Goal: Task Accomplishment & Management: Complete application form

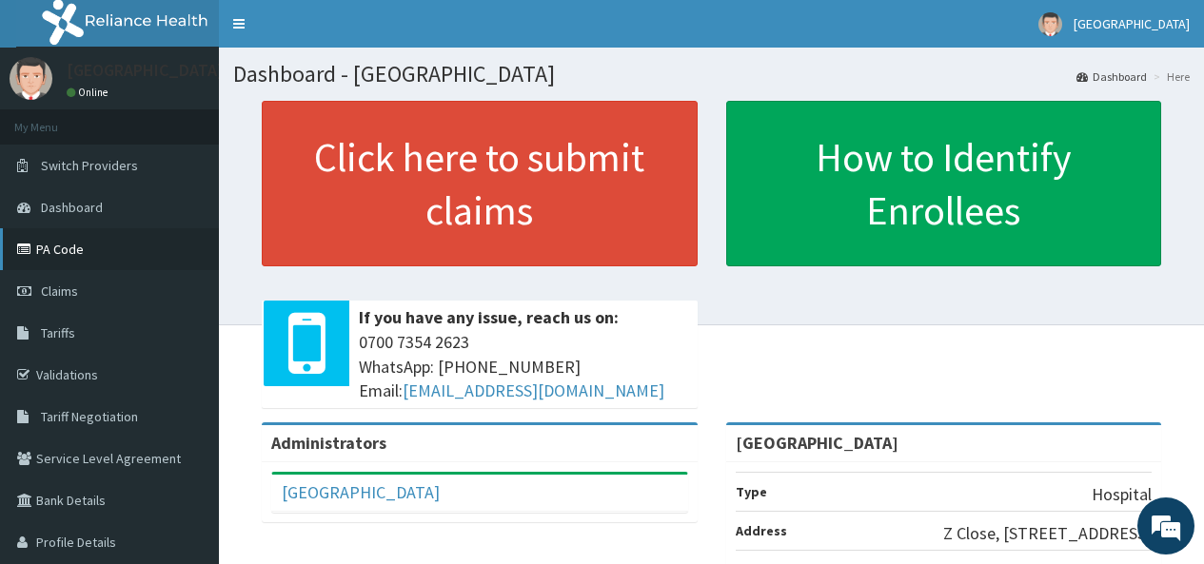
click at [61, 241] on link "PA Code" at bounding box center [109, 249] width 219 height 42
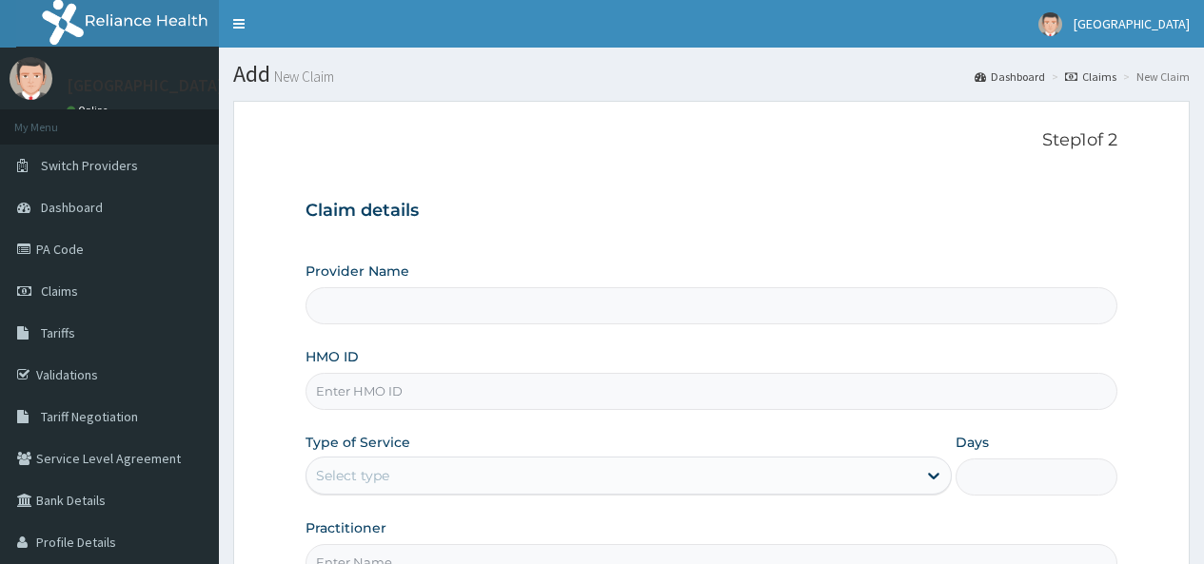
type input "[GEOGRAPHIC_DATA]"
click at [398, 383] on input "HMO ID" at bounding box center [711, 391] width 812 height 37
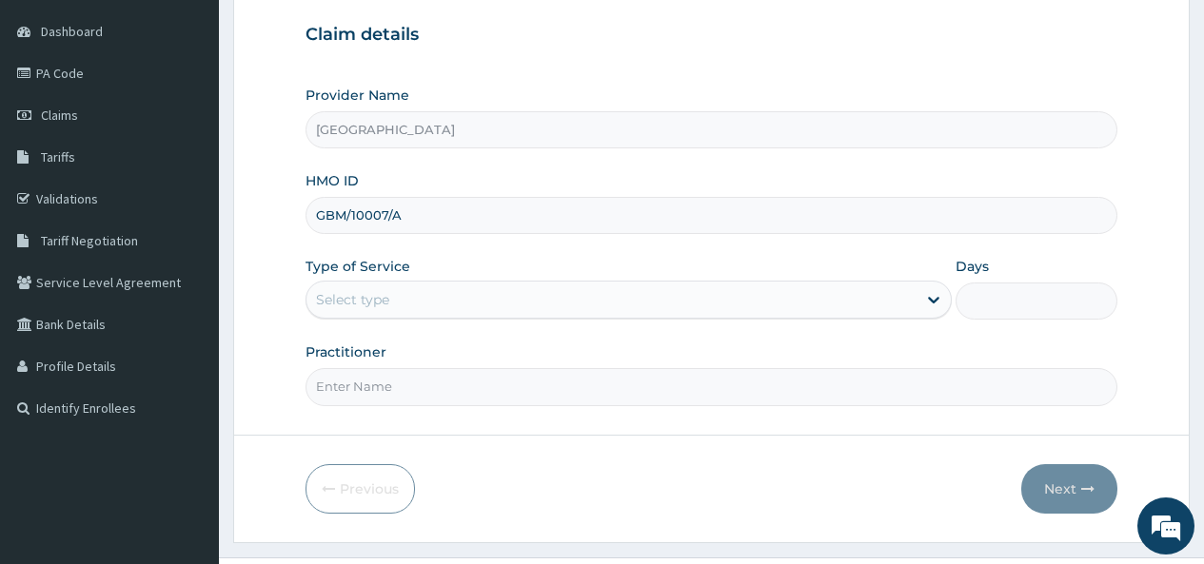
scroll to position [190, 0]
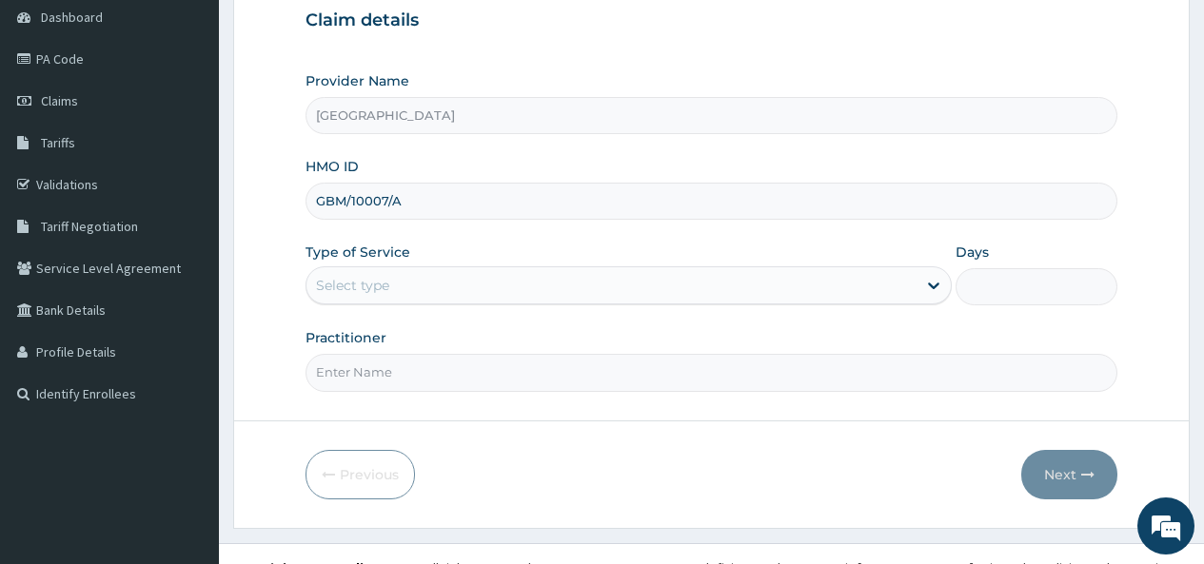
type input "GBM/10007/A"
click at [435, 265] on div "Type of Service Select type" at bounding box center [628, 274] width 646 height 63
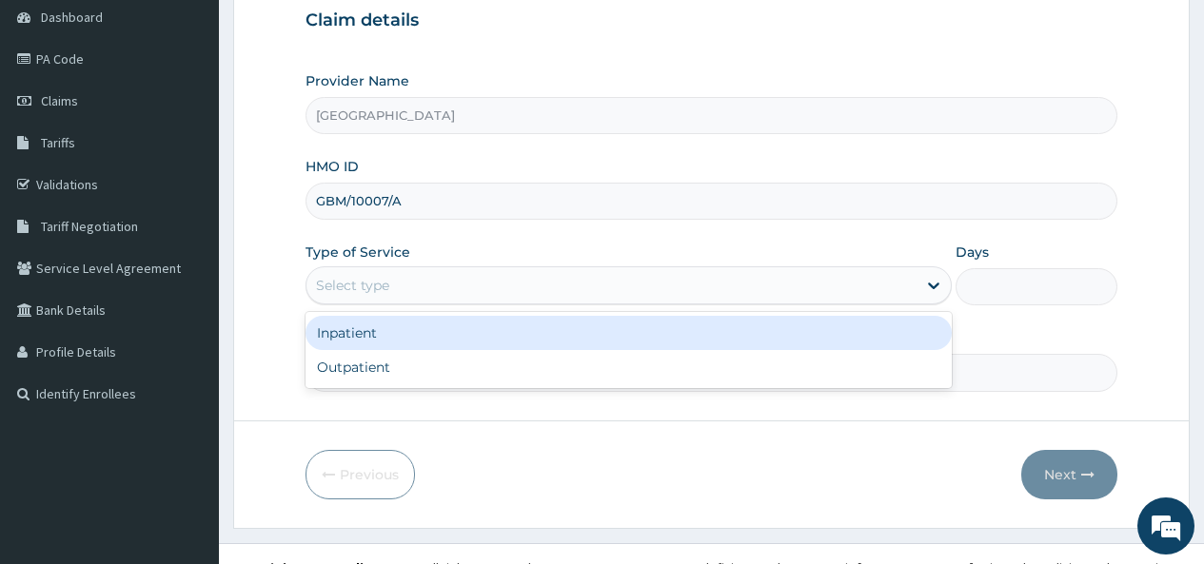
click at [396, 286] on div "Select type" at bounding box center [611, 285] width 610 height 30
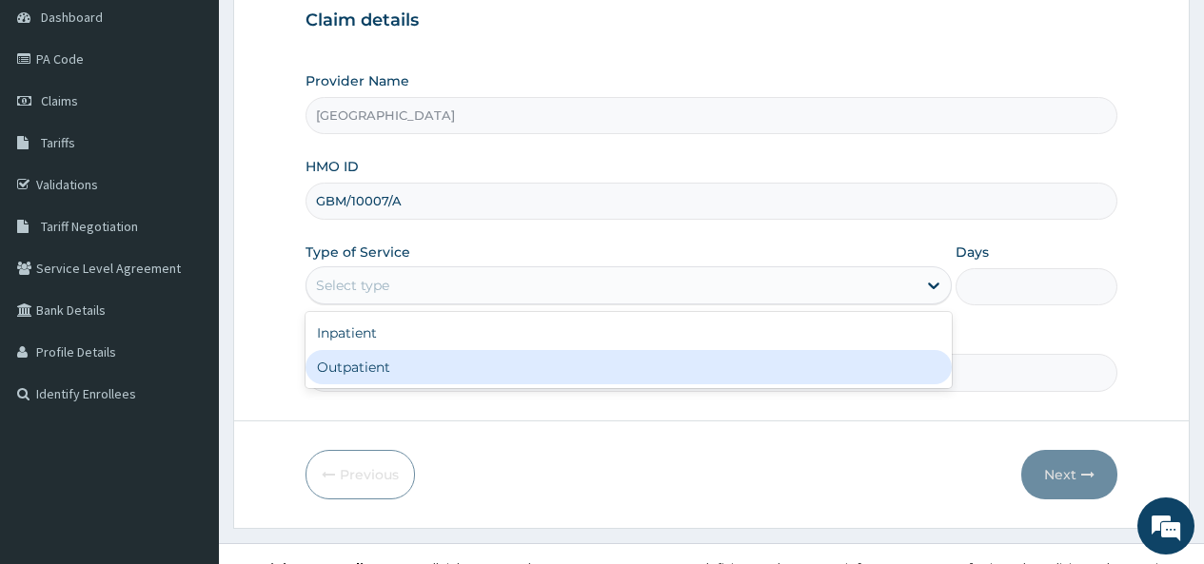
click at [361, 369] on div "Outpatient" at bounding box center [628, 367] width 646 height 34
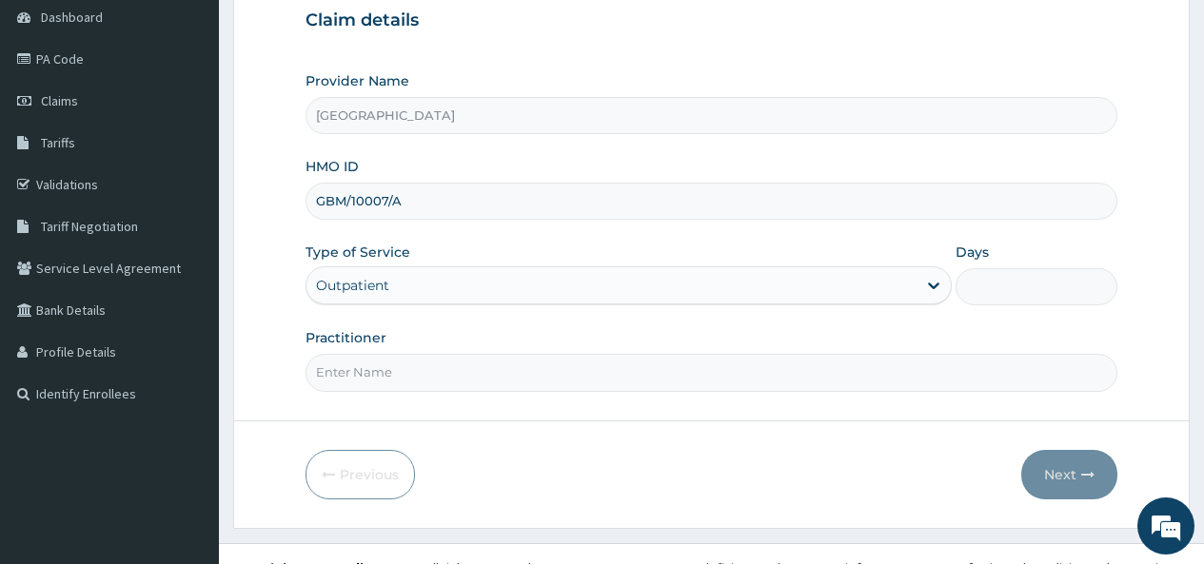
type input "1"
click at [367, 366] on input "Practitioner" at bounding box center [711, 372] width 812 height 37
type input "DR OKOH"
click at [1060, 471] on button "Next" at bounding box center [1069, 474] width 96 height 49
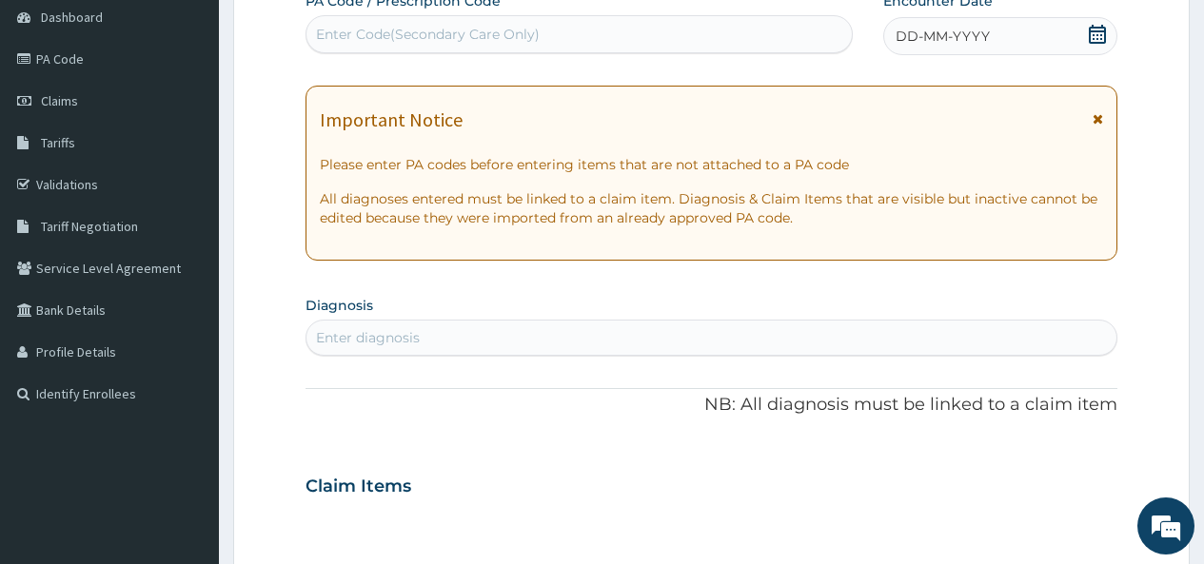
click at [1097, 35] on icon at bounding box center [1097, 34] width 17 height 19
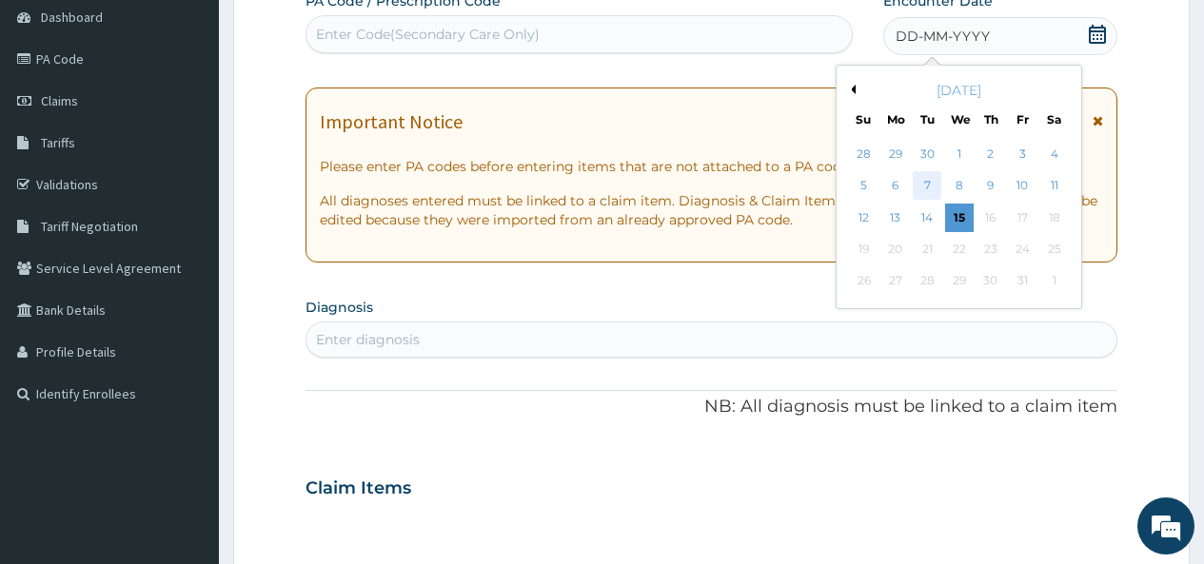
click at [930, 182] on div "7" at bounding box center [927, 186] width 29 height 29
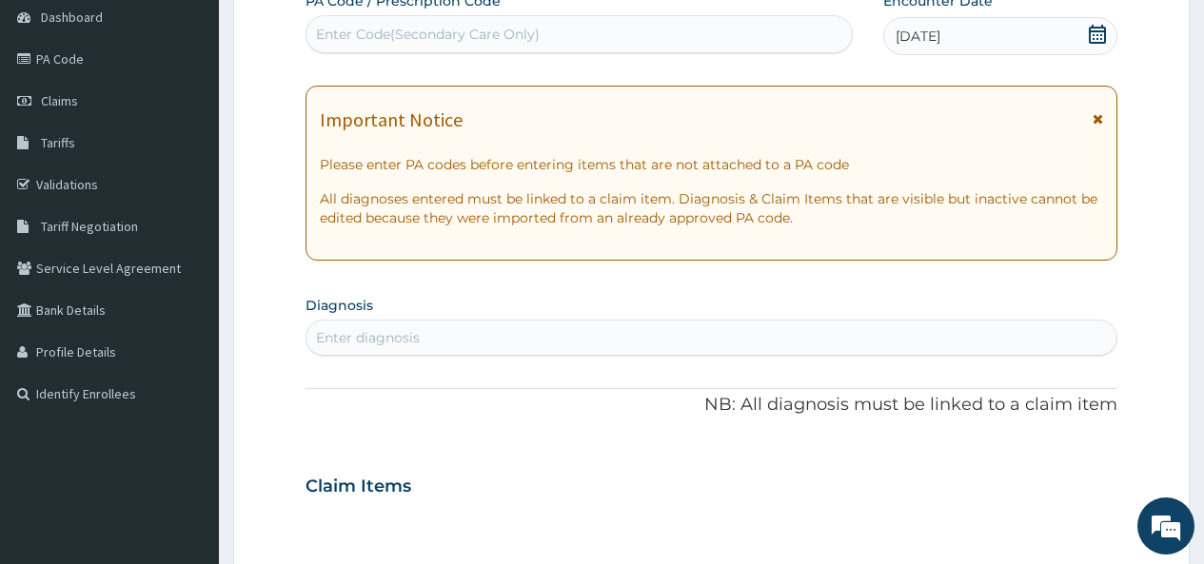
click at [371, 336] on div "Enter diagnosis" at bounding box center [368, 337] width 104 height 19
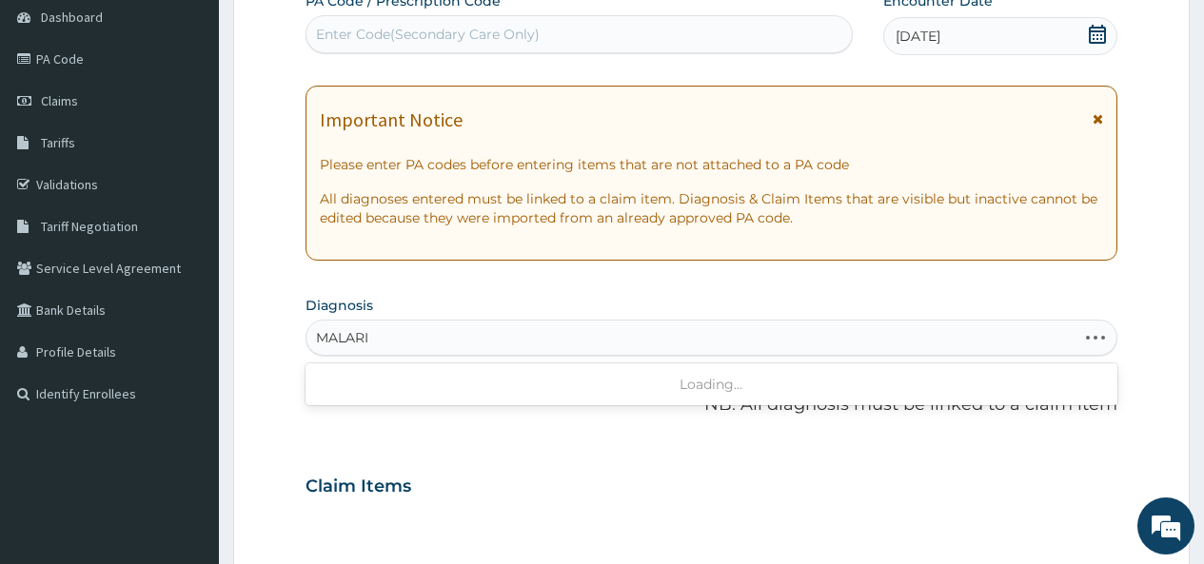
type input "MALARIA"
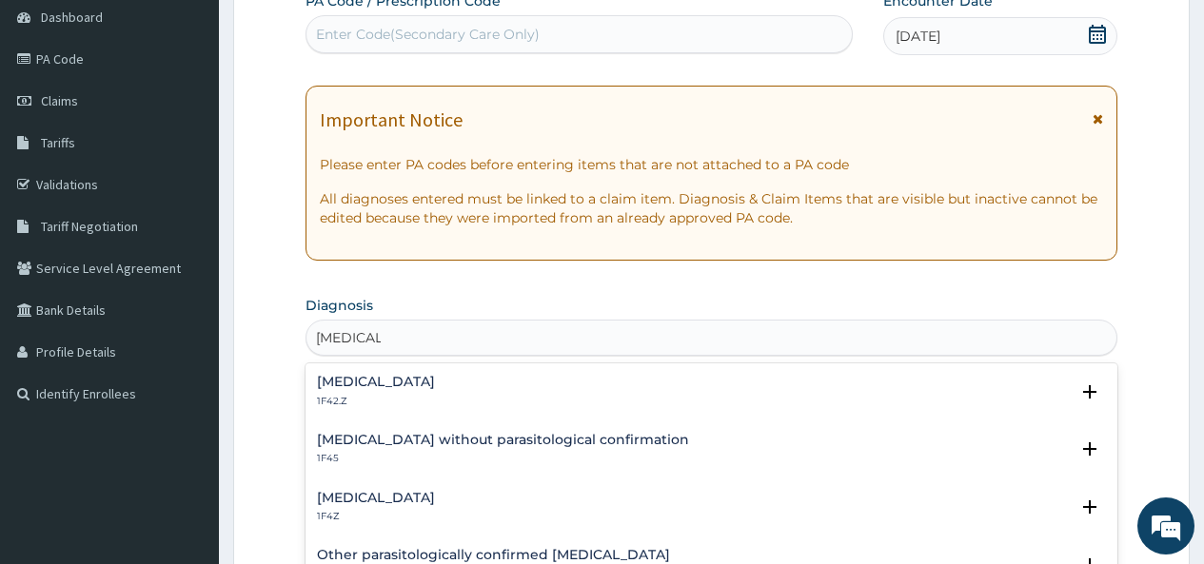
click at [371, 493] on h4 "Malaria, unspecified" at bounding box center [376, 498] width 118 height 14
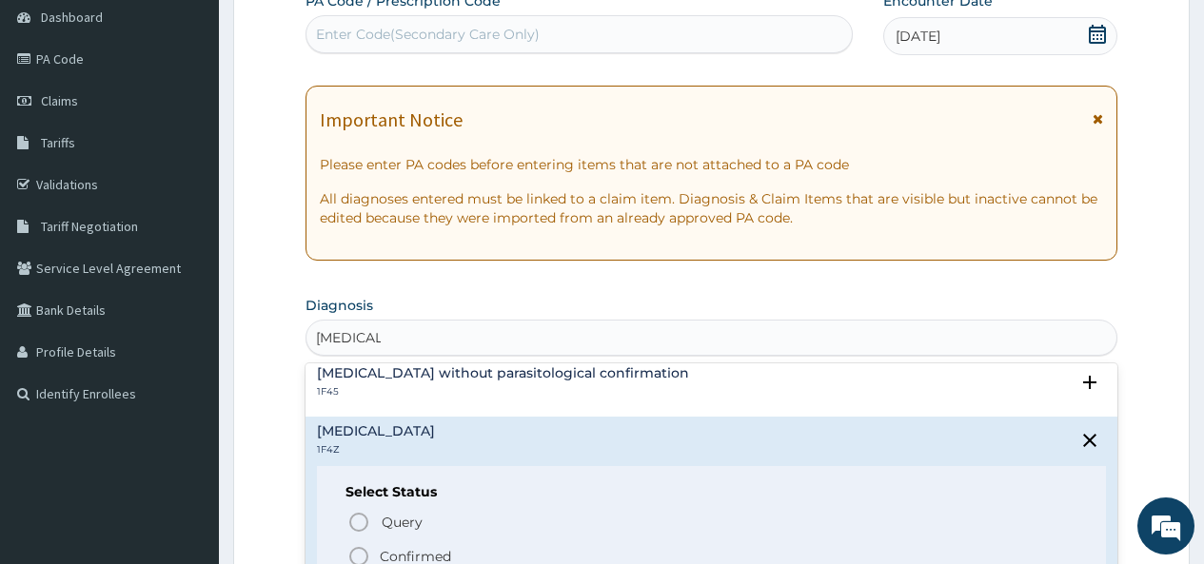
scroll to position [95, 0]
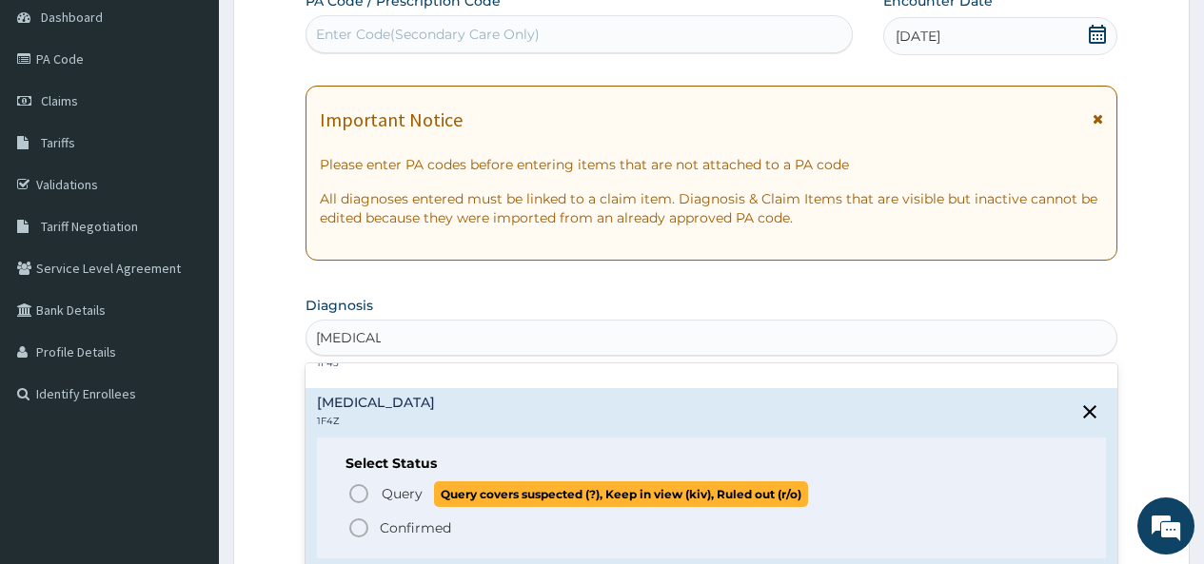
click at [356, 494] on icon "status option query" at bounding box center [358, 493] width 23 height 23
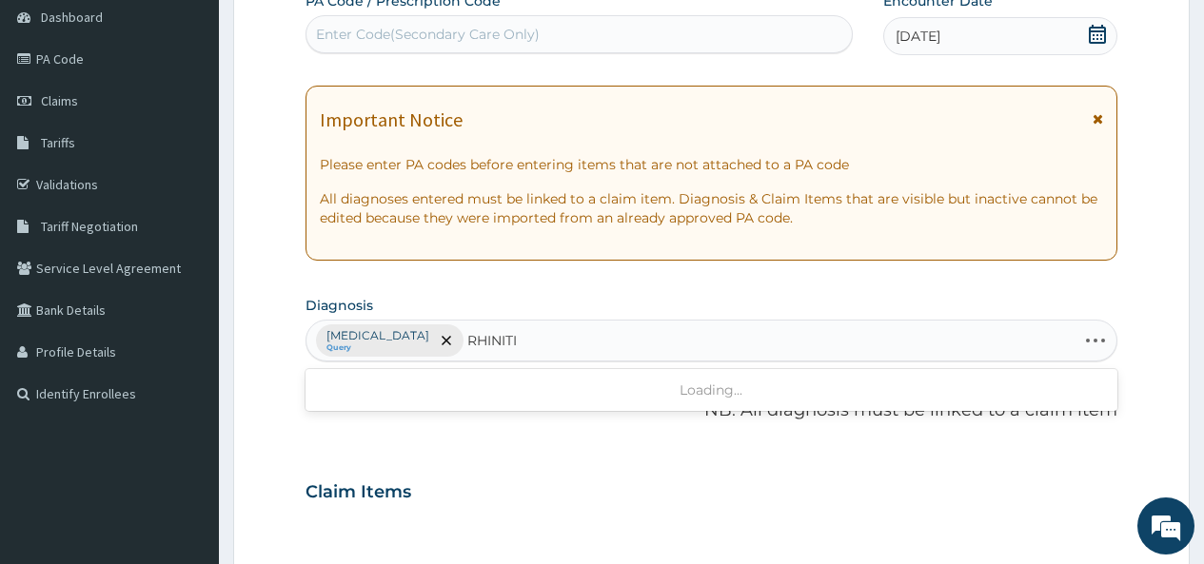
type input "RHINITIS"
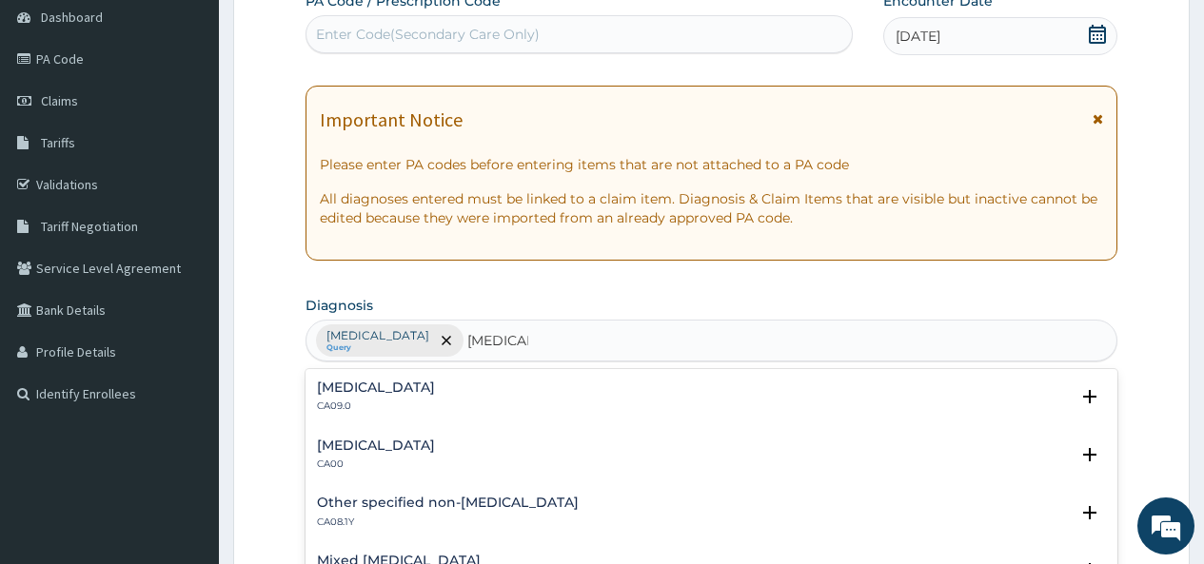
click at [341, 390] on h4 "Chronic rhinitis" at bounding box center [376, 388] width 118 height 14
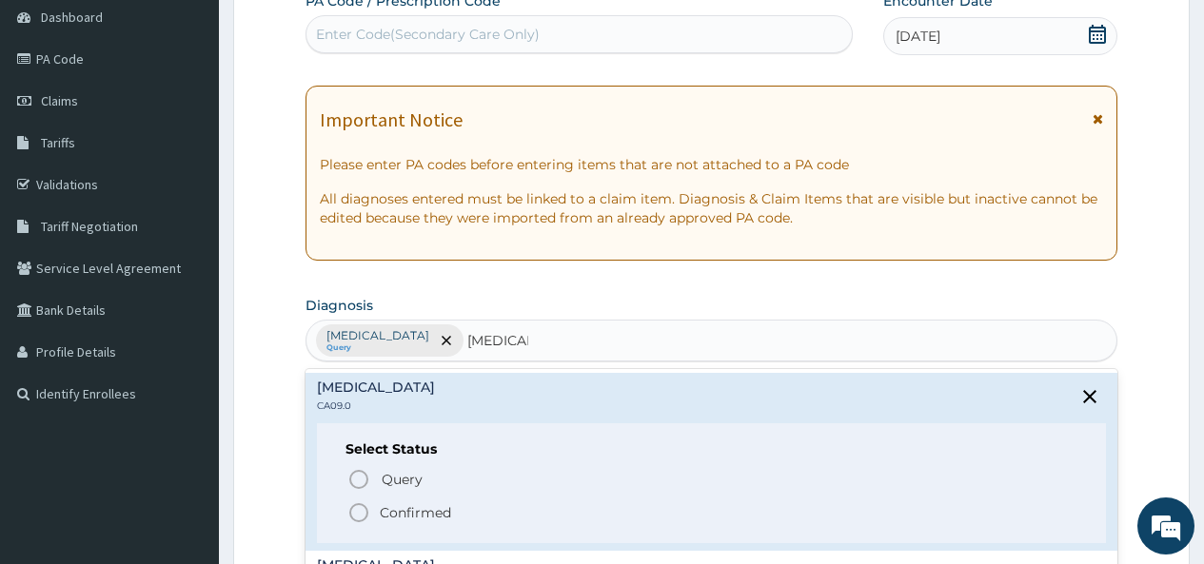
click at [362, 507] on icon "status option filled" at bounding box center [358, 512] width 23 height 23
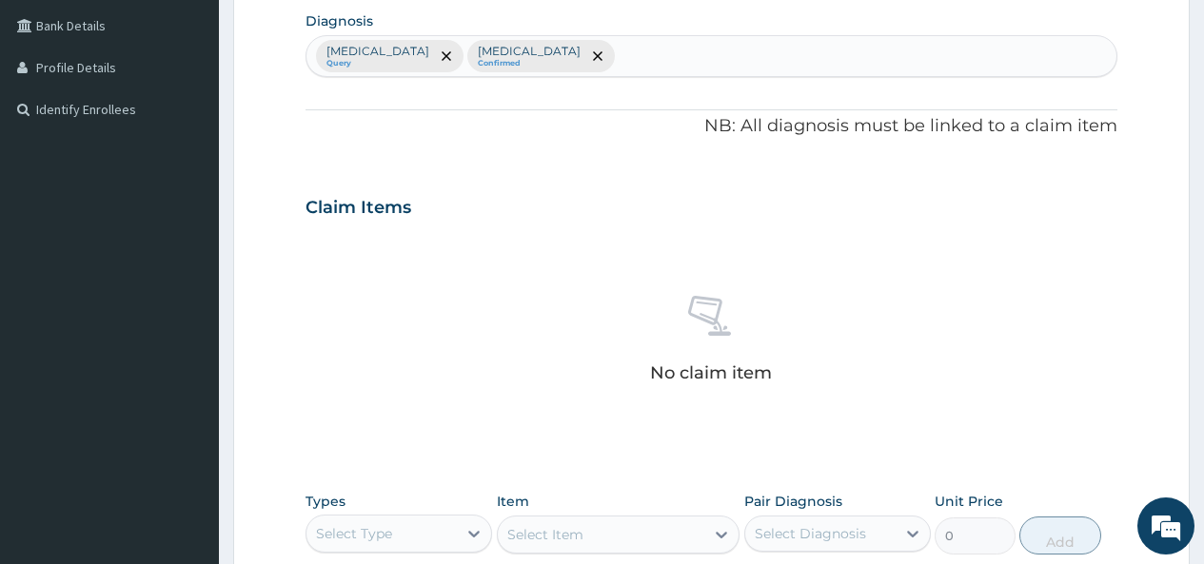
scroll to position [476, 0]
type input "VIREMIA"
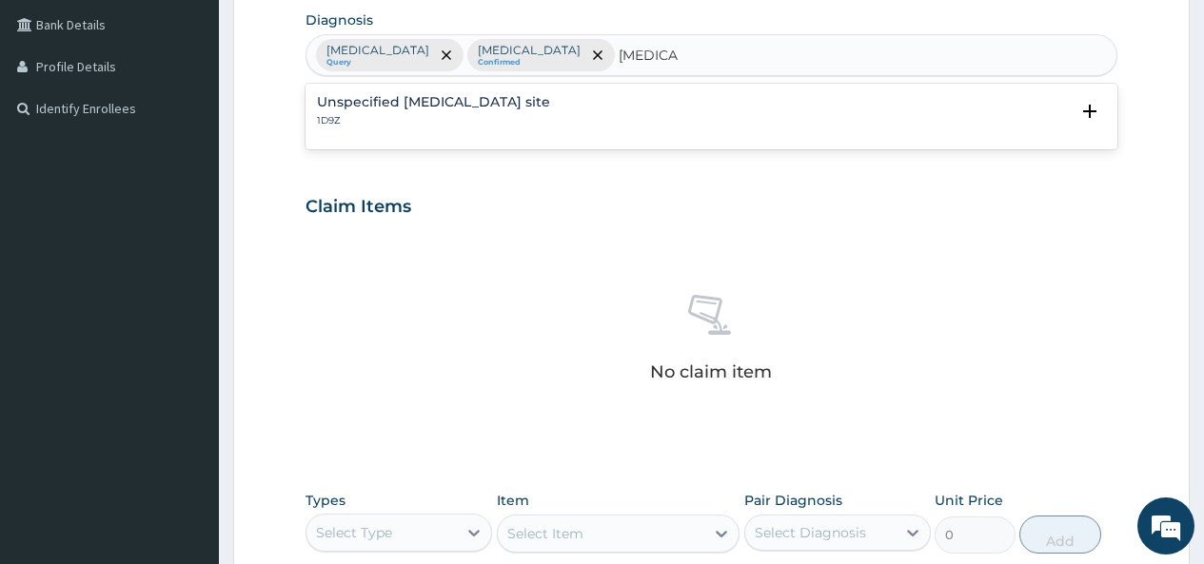
click at [430, 98] on h4 "Unspecified viral infection of unspecified site" at bounding box center [433, 102] width 233 height 14
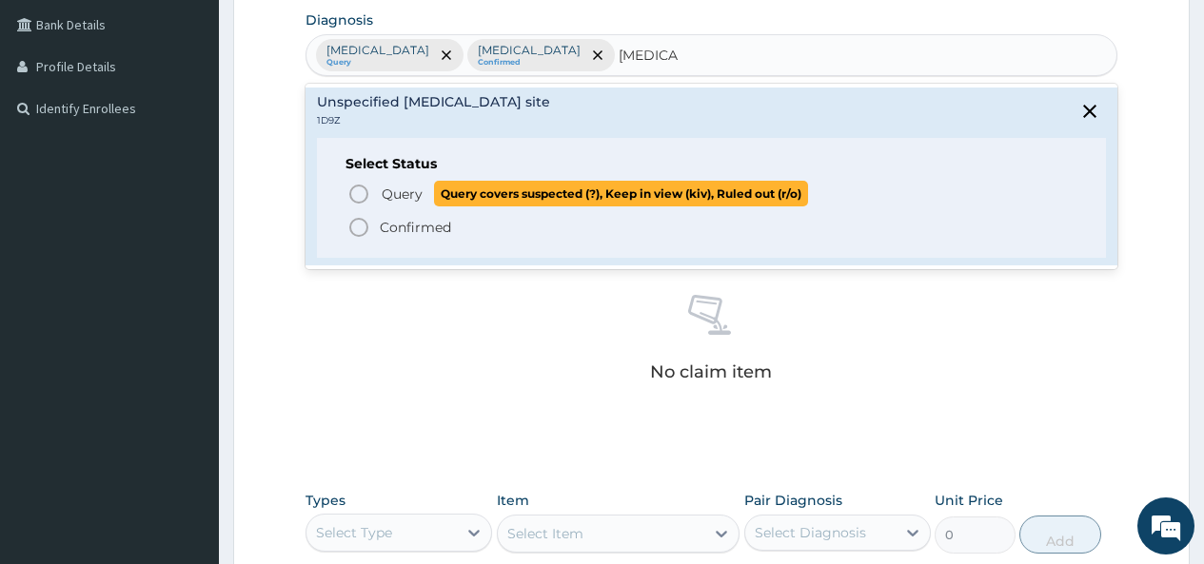
click at [359, 187] on icon "status option query" at bounding box center [358, 194] width 23 height 23
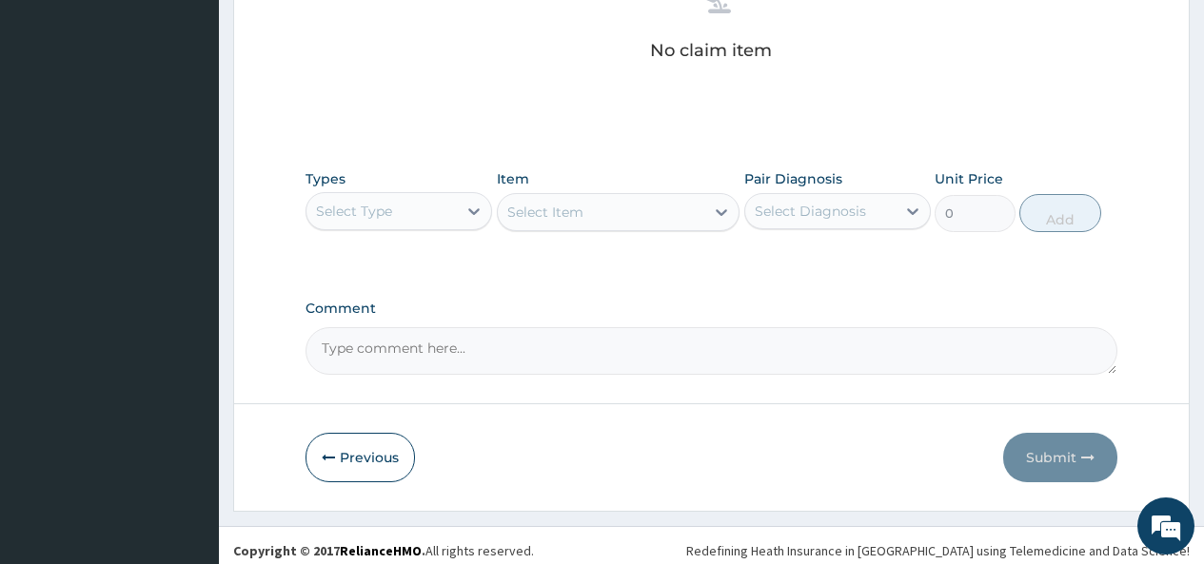
scroll to position [808, 0]
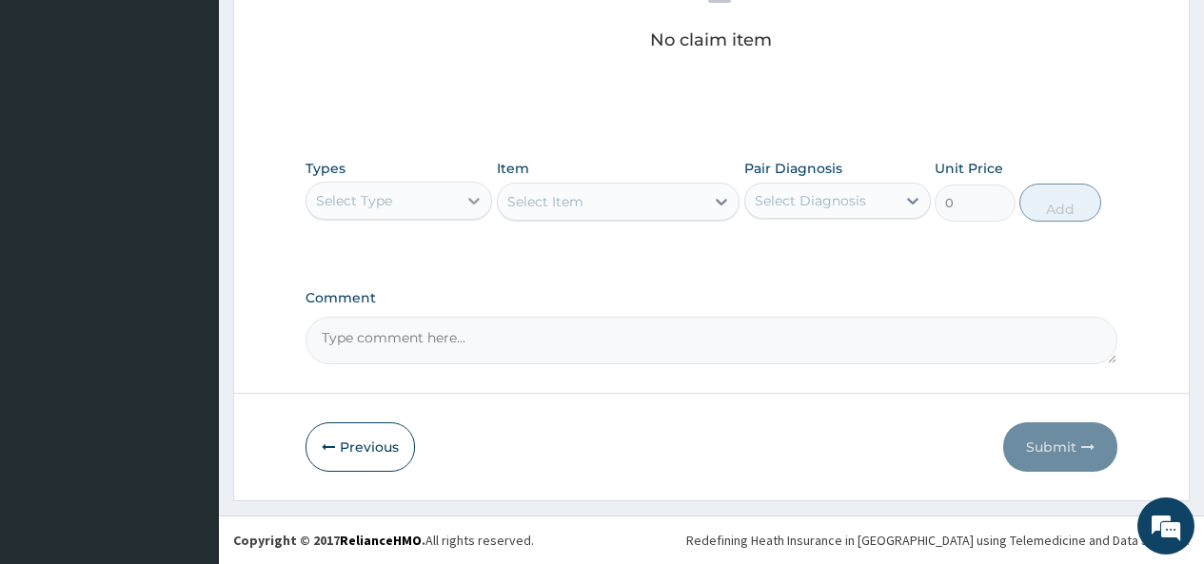
click at [464, 199] on icon at bounding box center [473, 200] width 19 height 19
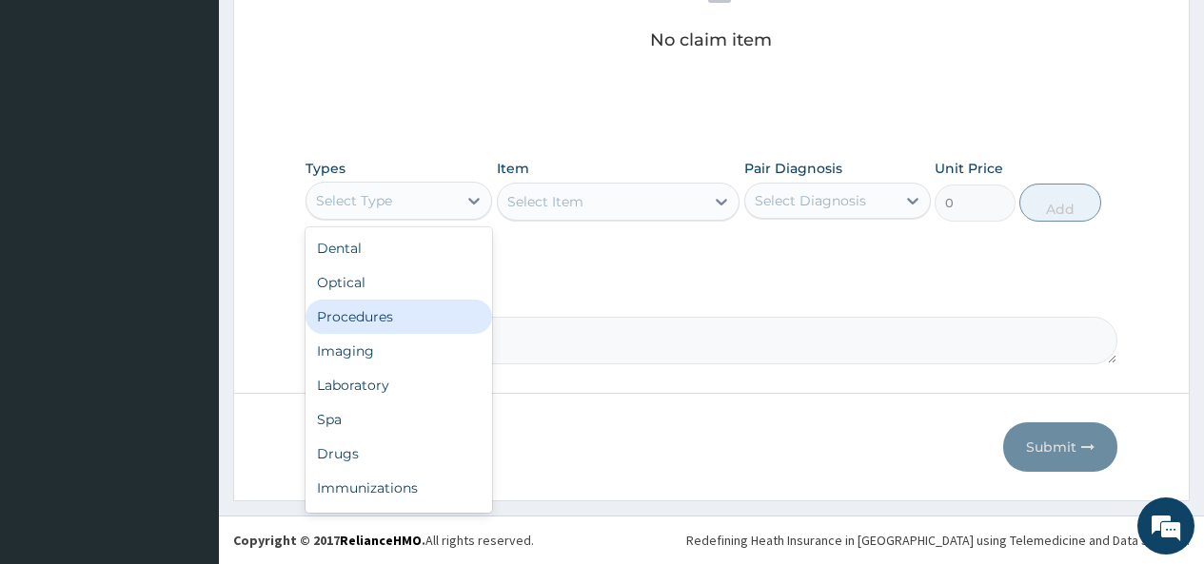
click at [372, 312] on div "Procedures" at bounding box center [398, 317] width 187 height 34
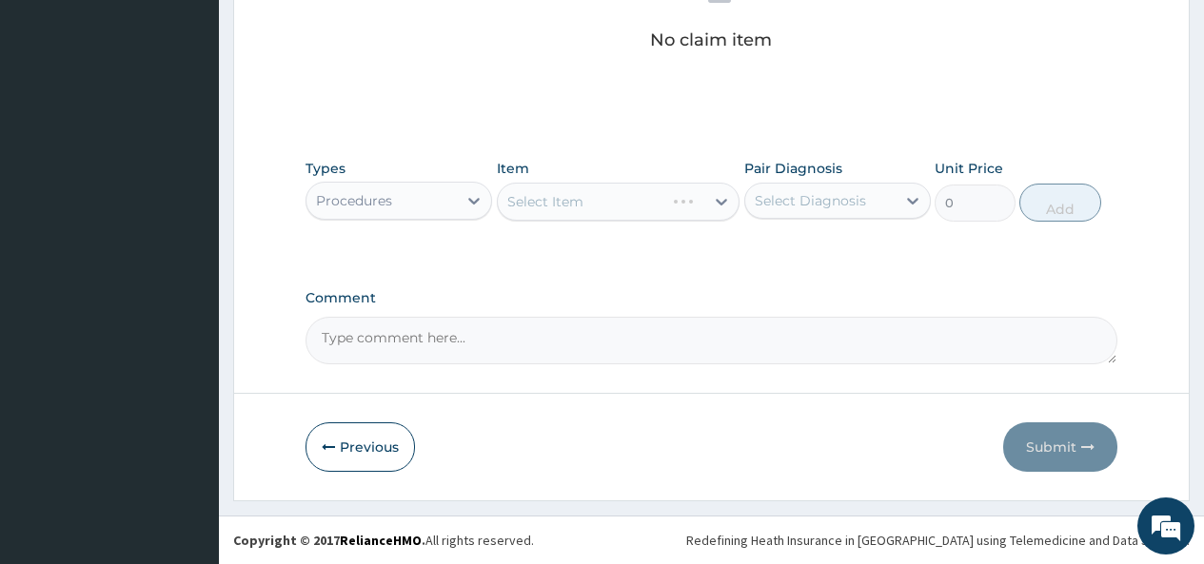
click at [693, 200] on div "Select Item" at bounding box center [619, 202] width 244 height 38
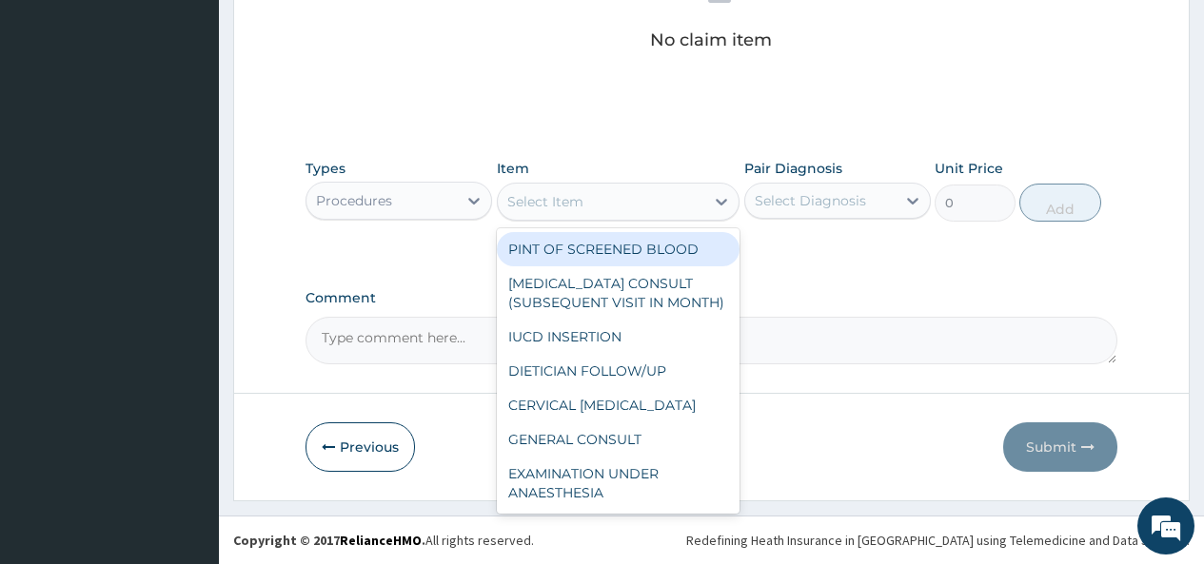
click at [663, 206] on div "Select Item" at bounding box center [601, 202] width 207 height 30
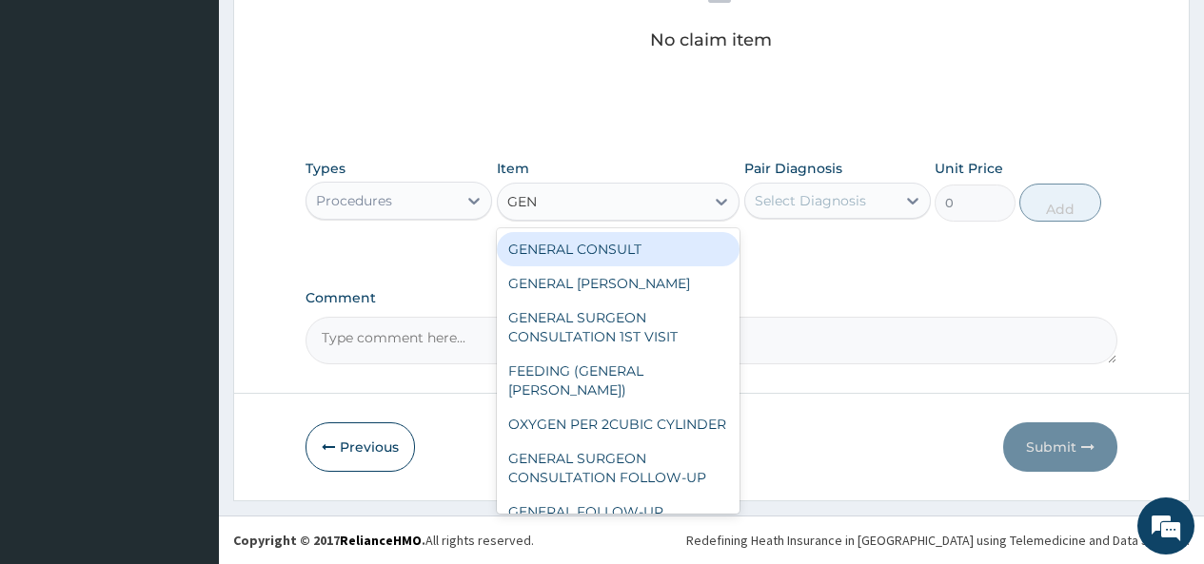
type input "GENE"
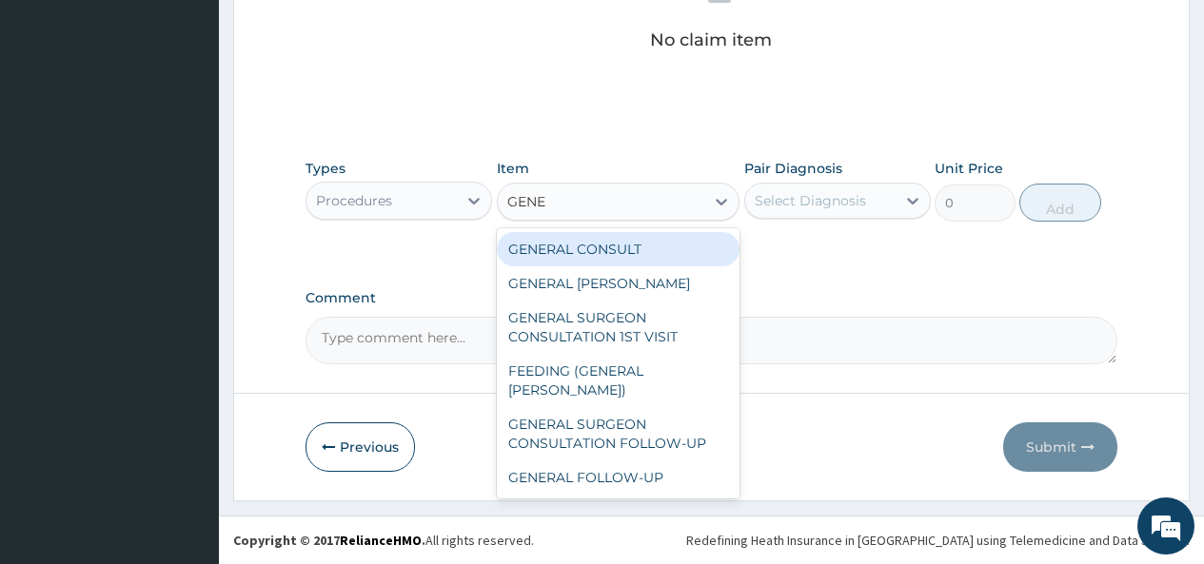
click at [665, 246] on div "GENERAL CONSULT" at bounding box center [619, 249] width 244 height 34
type input "5000"
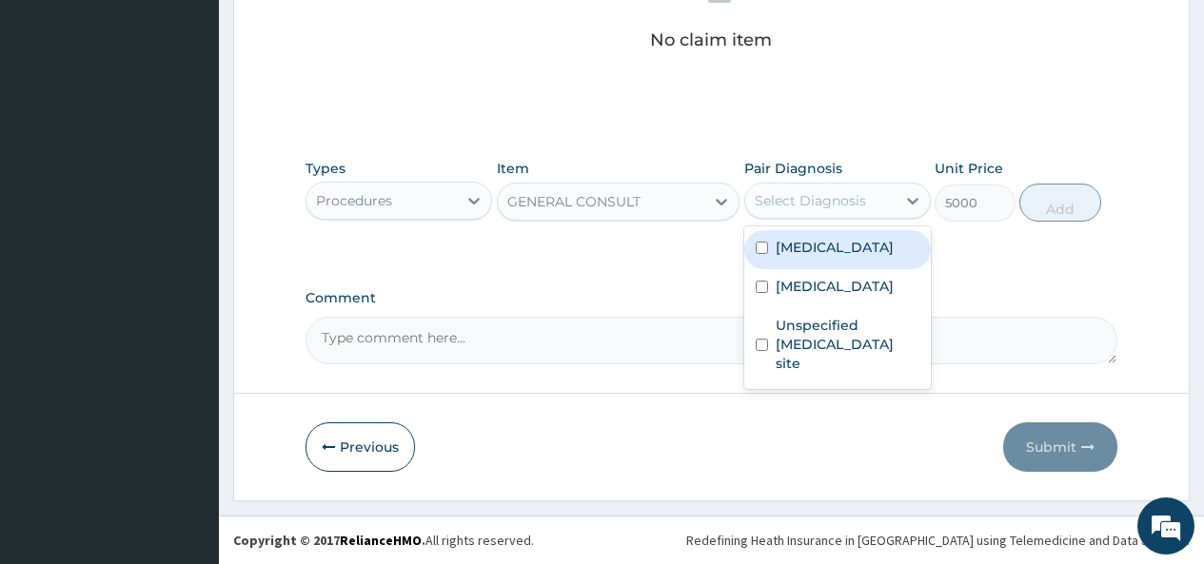
click at [823, 192] on div "Select Diagnosis" at bounding box center [810, 200] width 111 height 19
drag, startPoint x: 794, startPoint y: 246, endPoint x: 776, endPoint y: 270, distance: 29.3
click at [793, 248] on label "Malaria, unspecified" at bounding box center [835, 247] width 118 height 19
checkbox input "true"
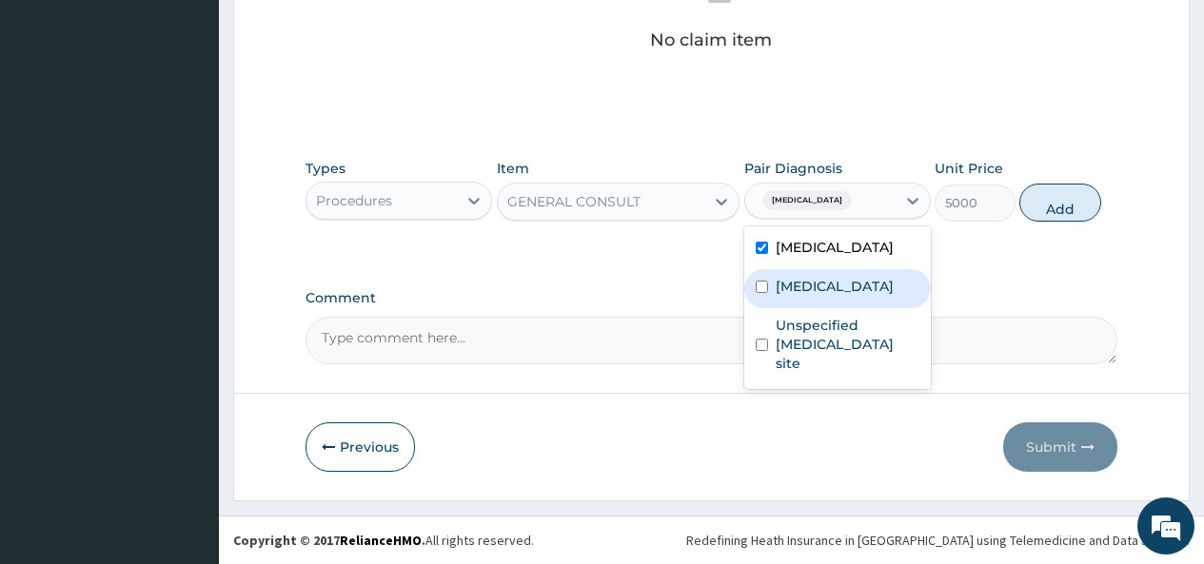
click at [771, 281] on div "Chronic rhinitis" at bounding box center [837, 288] width 187 height 39
checkbox input "true"
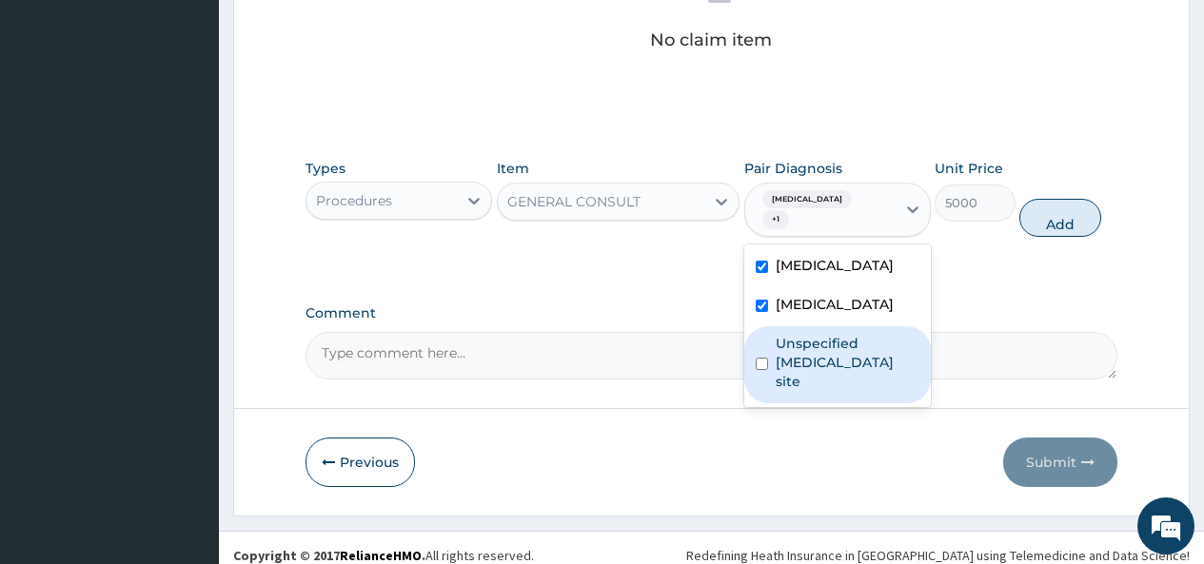
click at [769, 364] on div "Unspecified viral infection of unspecified site" at bounding box center [837, 364] width 187 height 77
checkbox input "true"
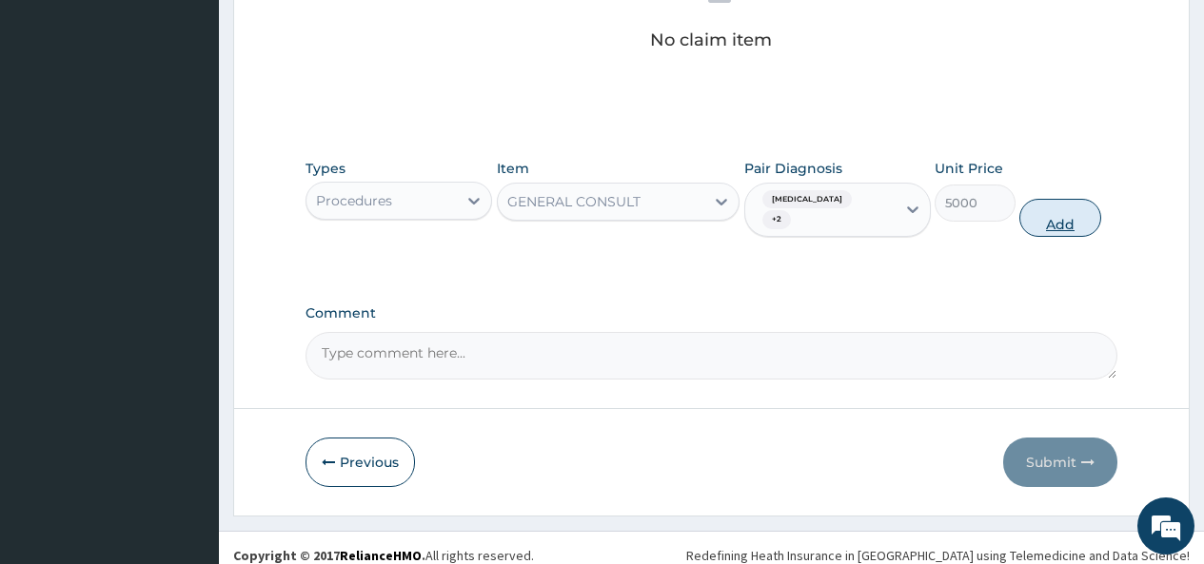
click at [1063, 214] on button "Add" at bounding box center [1059, 218] width 81 height 38
type input "0"
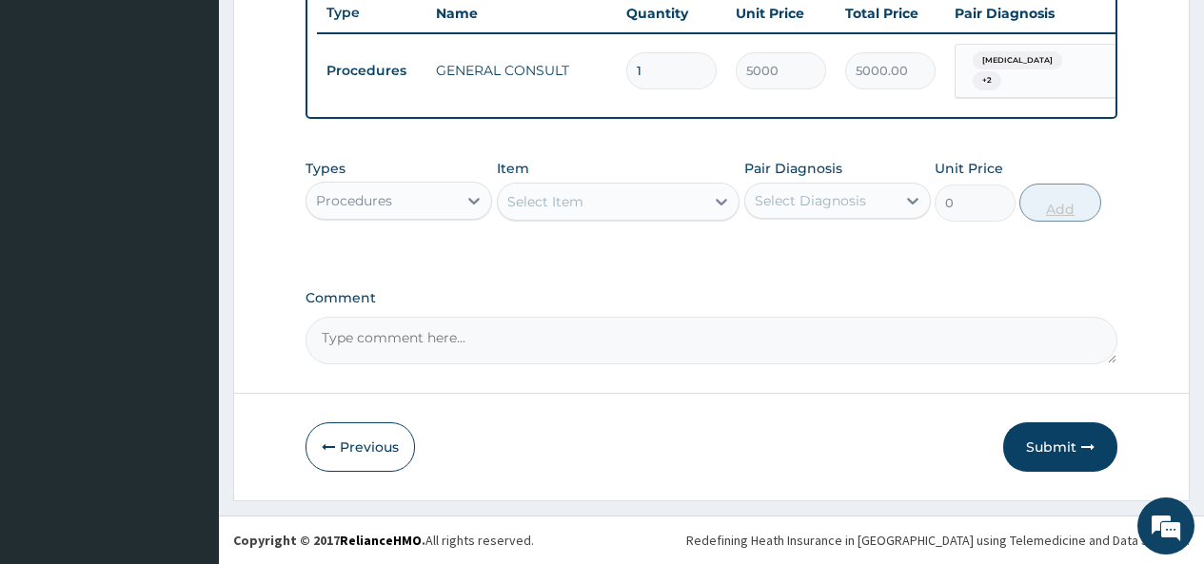
scroll to position [739, 0]
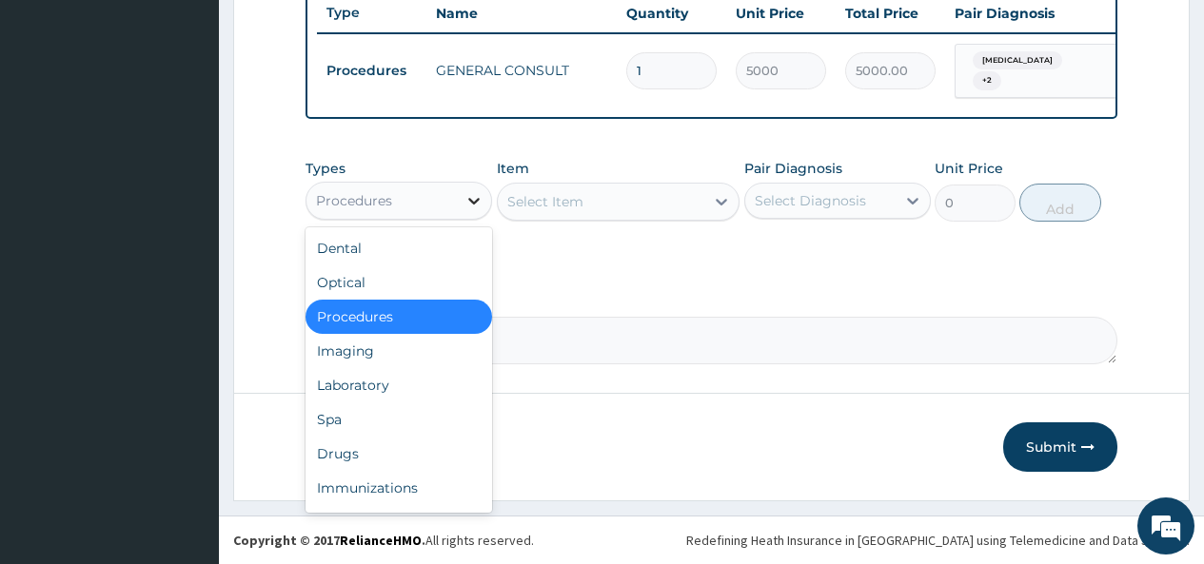
click at [463, 195] on div at bounding box center [474, 201] width 34 height 34
click at [378, 382] on div "Laboratory" at bounding box center [398, 385] width 187 height 34
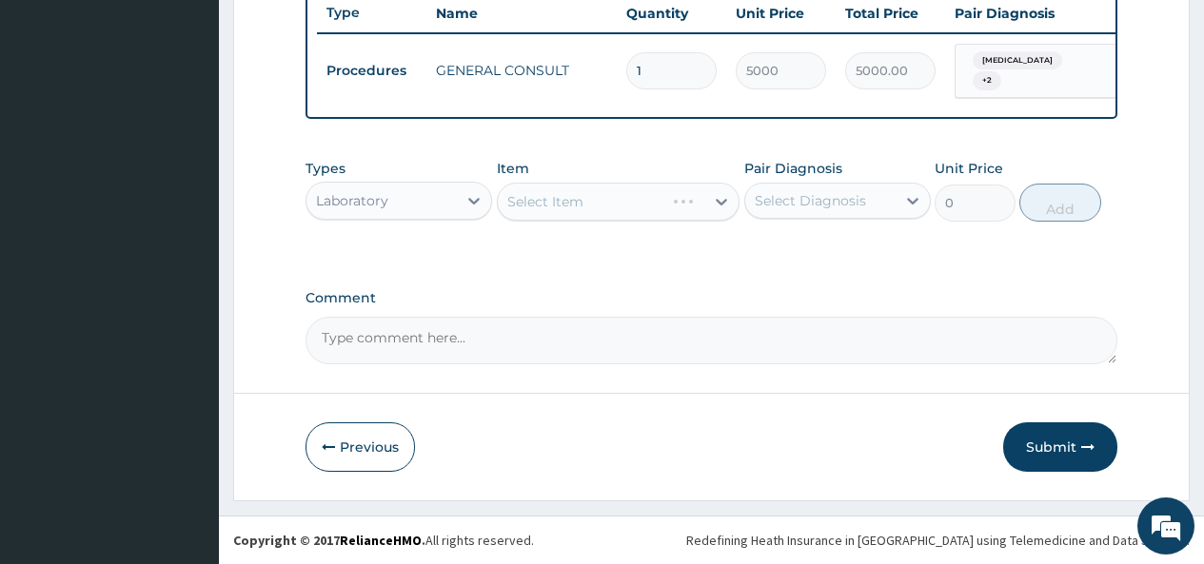
click at [695, 193] on div "Select Item" at bounding box center [619, 202] width 244 height 38
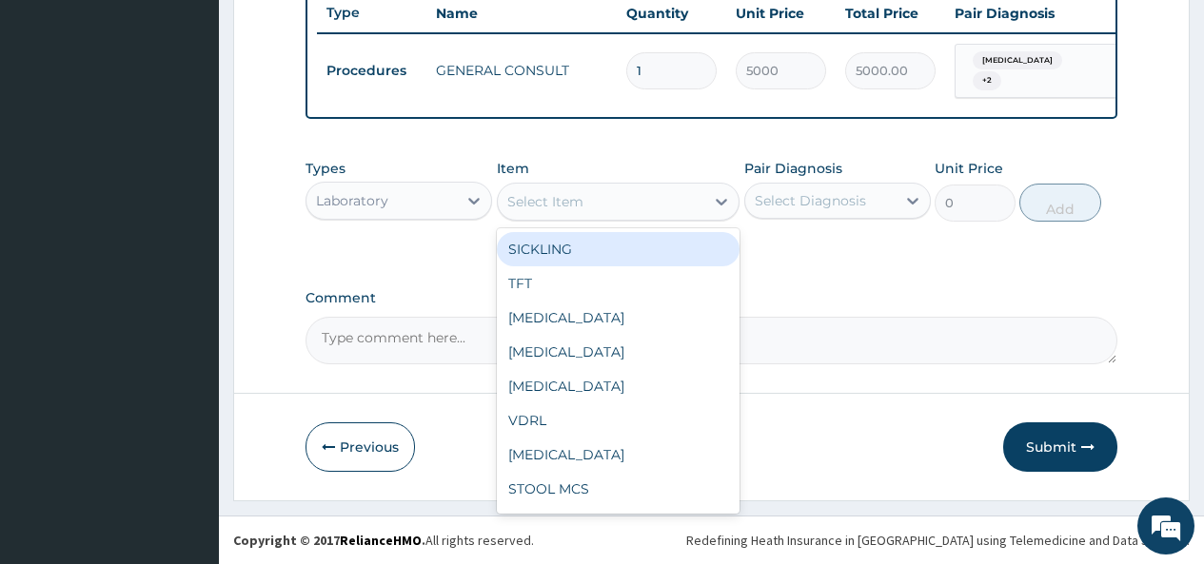
click at [648, 202] on div "Select Item" at bounding box center [601, 202] width 207 height 30
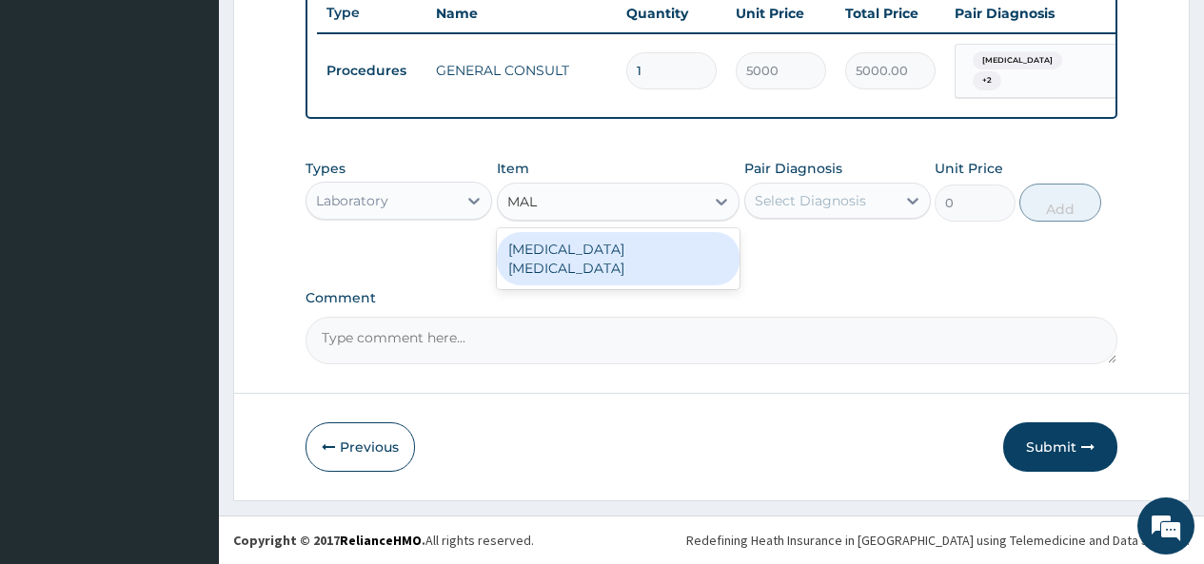
type input "MALA"
click at [612, 248] on div "MALARIA PARASITE" at bounding box center [619, 258] width 244 height 53
type input "2000"
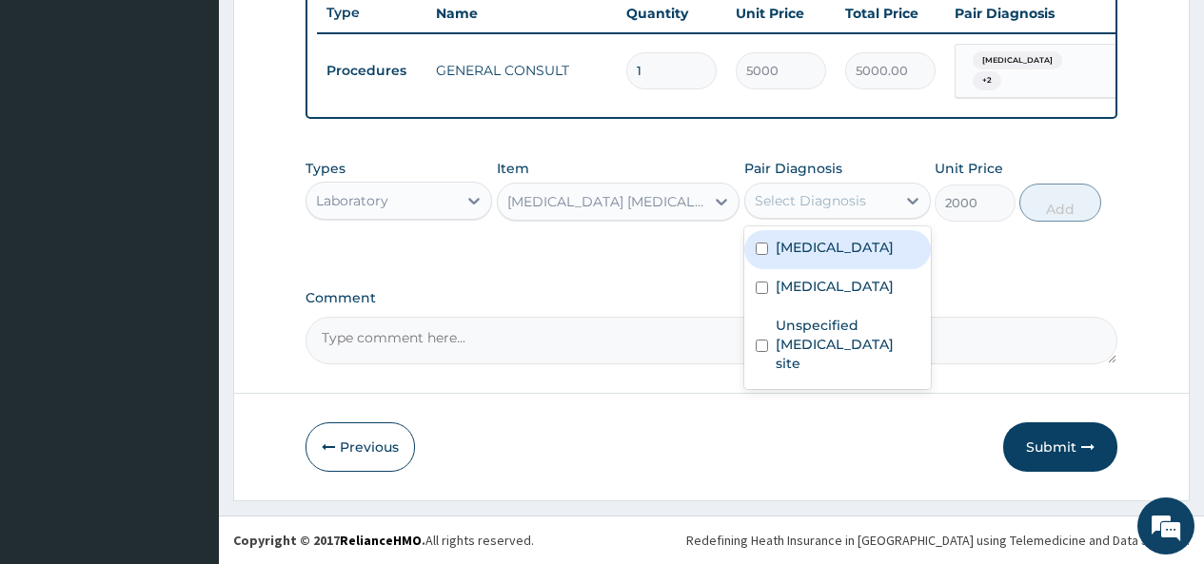
click at [795, 200] on div "Select Diagnosis" at bounding box center [810, 200] width 111 height 19
click at [772, 250] on div "Malaria, unspecified" at bounding box center [837, 249] width 187 height 39
checkbox input "true"
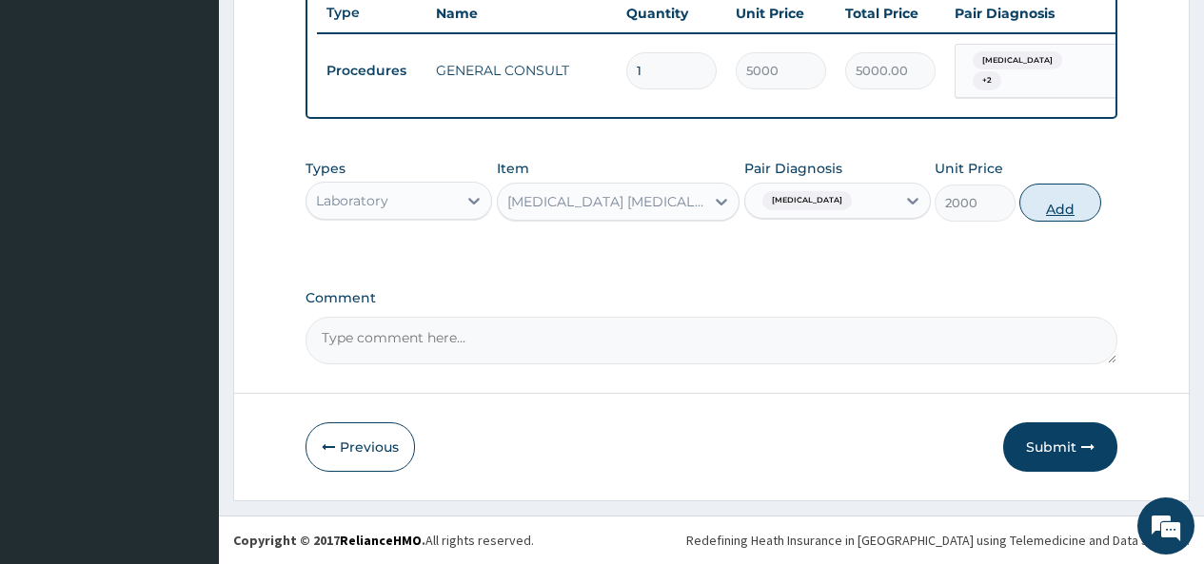
click at [1062, 201] on button "Add" at bounding box center [1059, 203] width 81 height 38
type input "0"
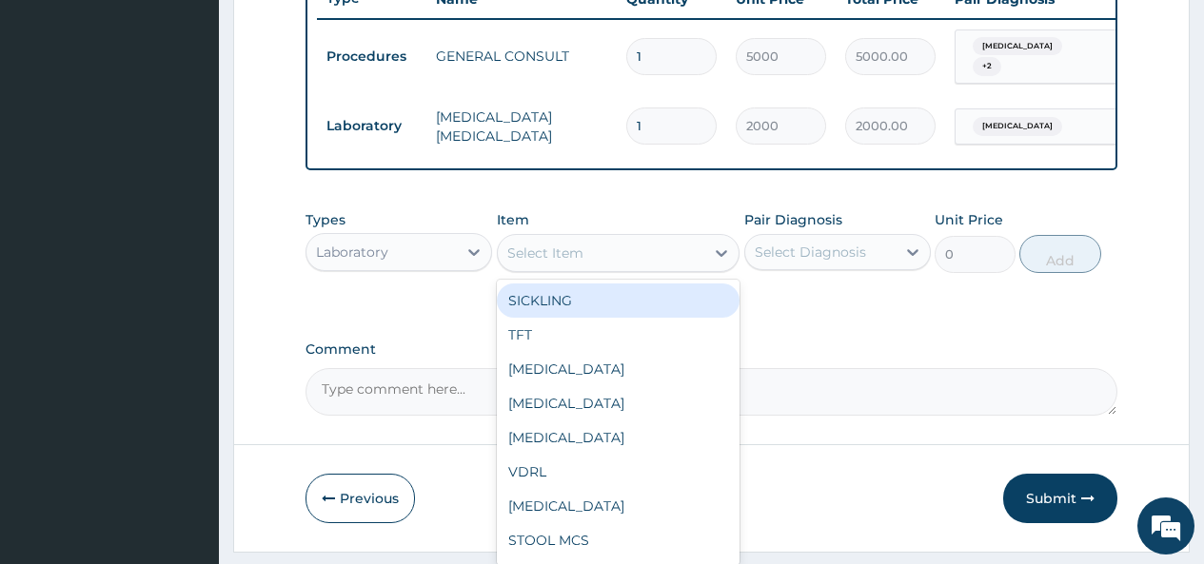
click at [543, 263] on div "Select Item" at bounding box center [545, 253] width 76 height 19
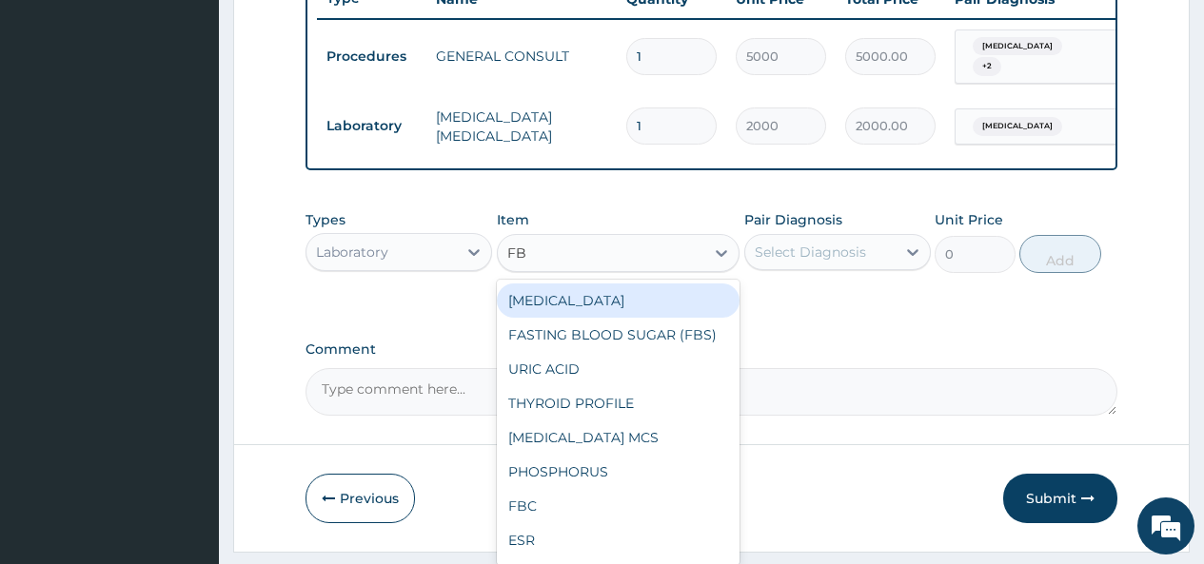
type input "FBC"
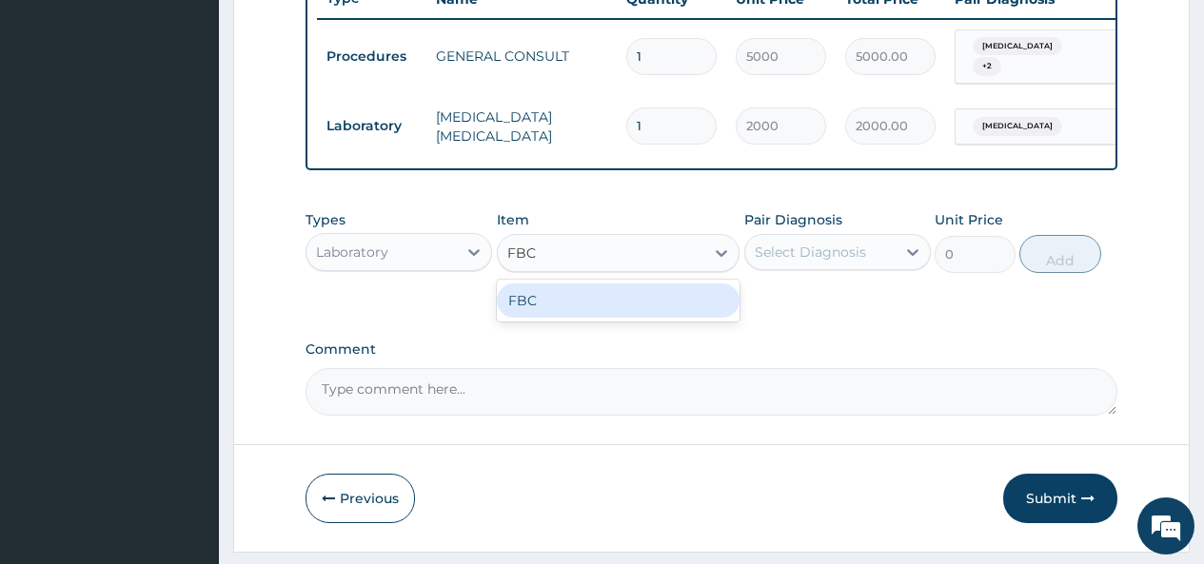
click at [555, 308] on div "FBC" at bounding box center [619, 301] width 244 height 34
type input "4500"
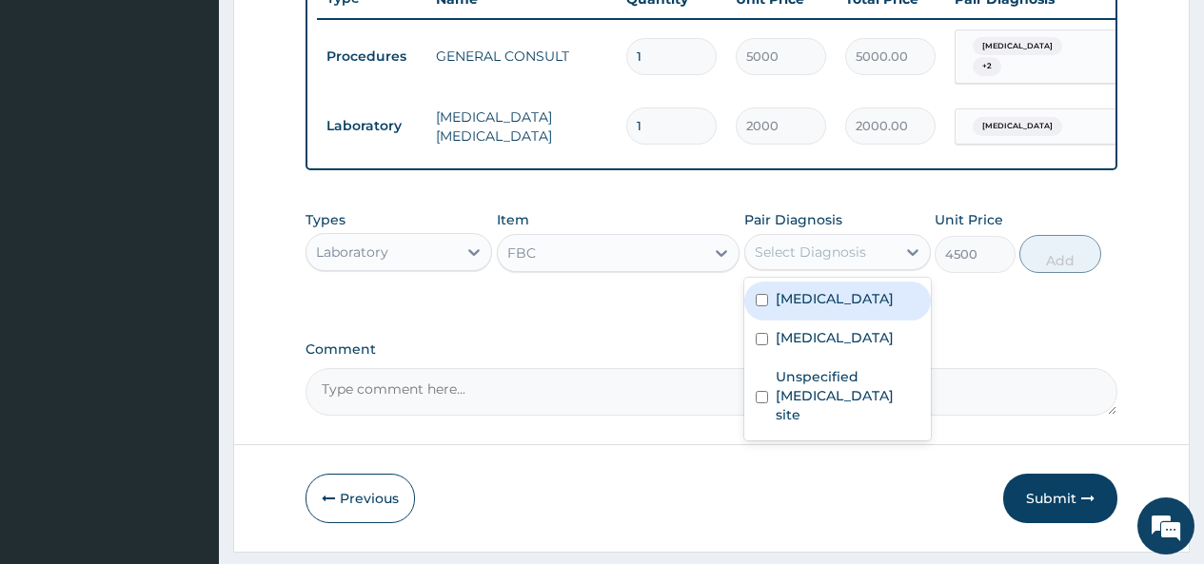
click at [793, 261] on div "Select Diagnosis" at bounding box center [810, 252] width 111 height 19
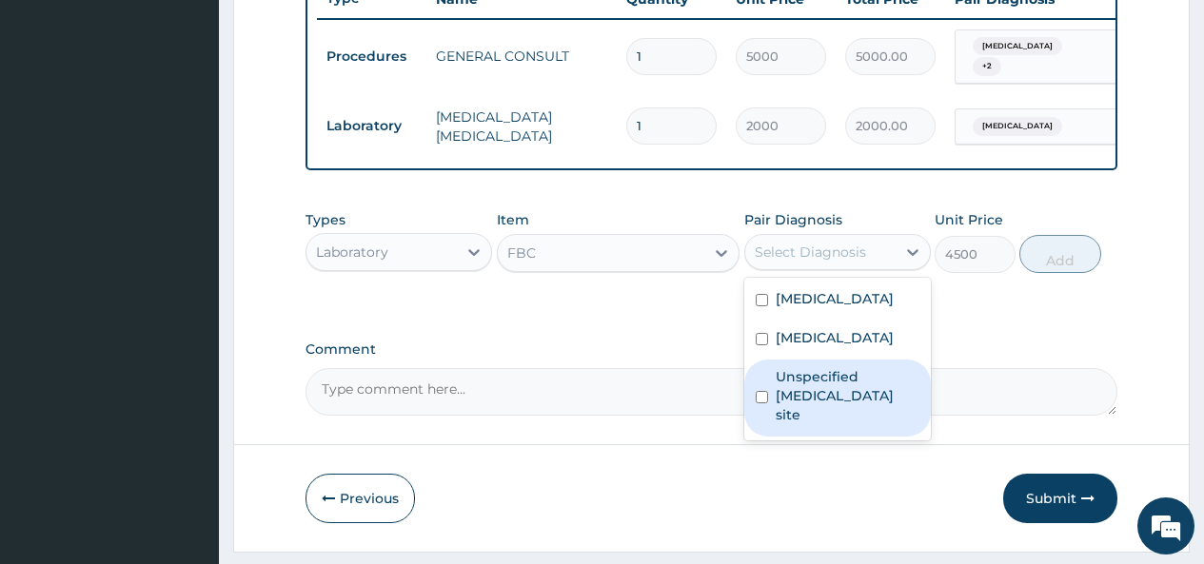
click at [809, 398] on label "Unspecified viral infection of unspecified site" at bounding box center [848, 395] width 144 height 57
checkbox input "true"
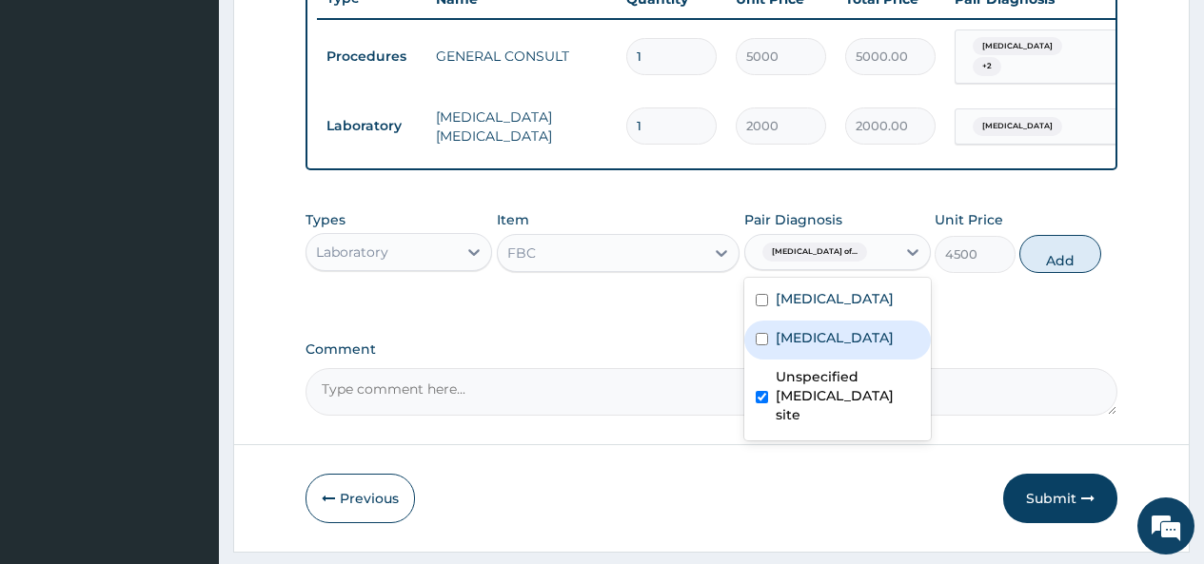
click at [796, 347] on label "Chronic rhinitis" at bounding box center [835, 337] width 118 height 19
checkbox input "true"
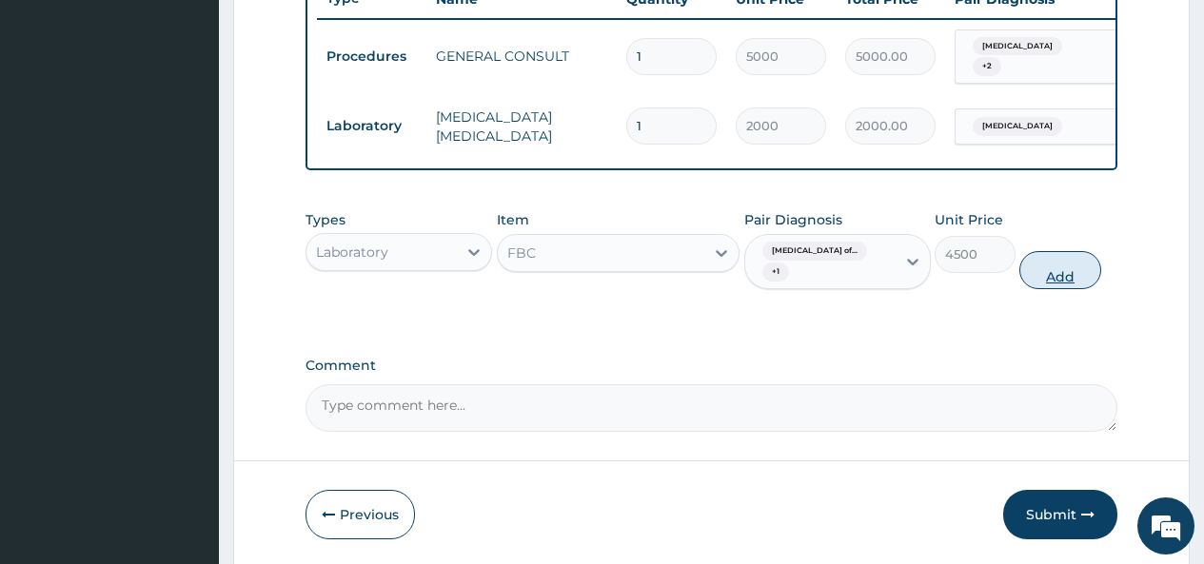
click at [1051, 285] on button "Add" at bounding box center [1059, 270] width 81 height 38
type input "0"
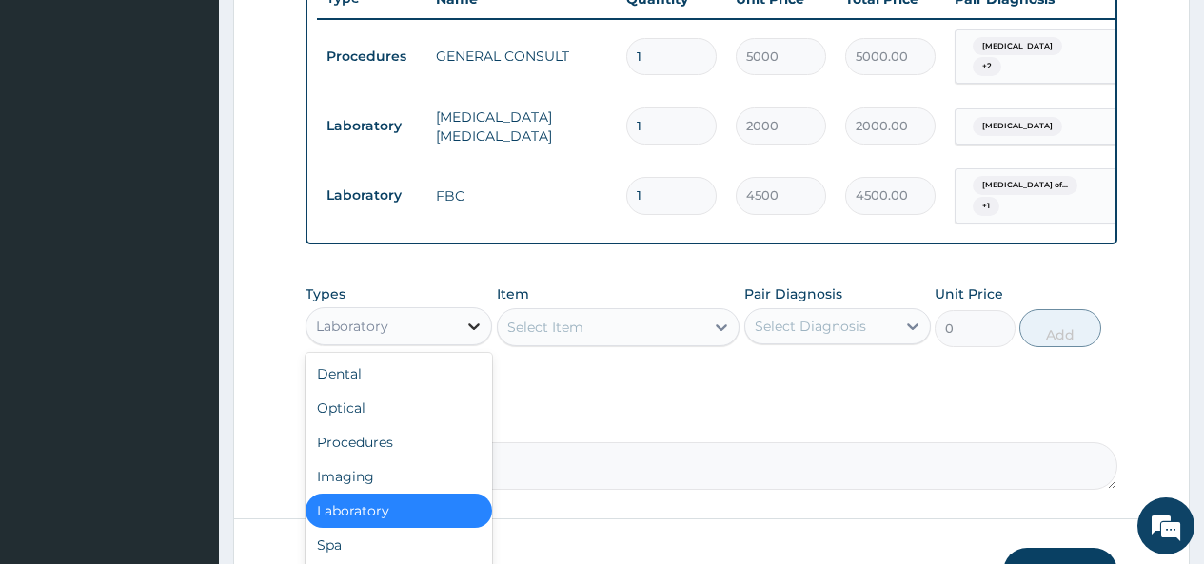
click at [468, 336] on icon at bounding box center [473, 326] width 19 height 19
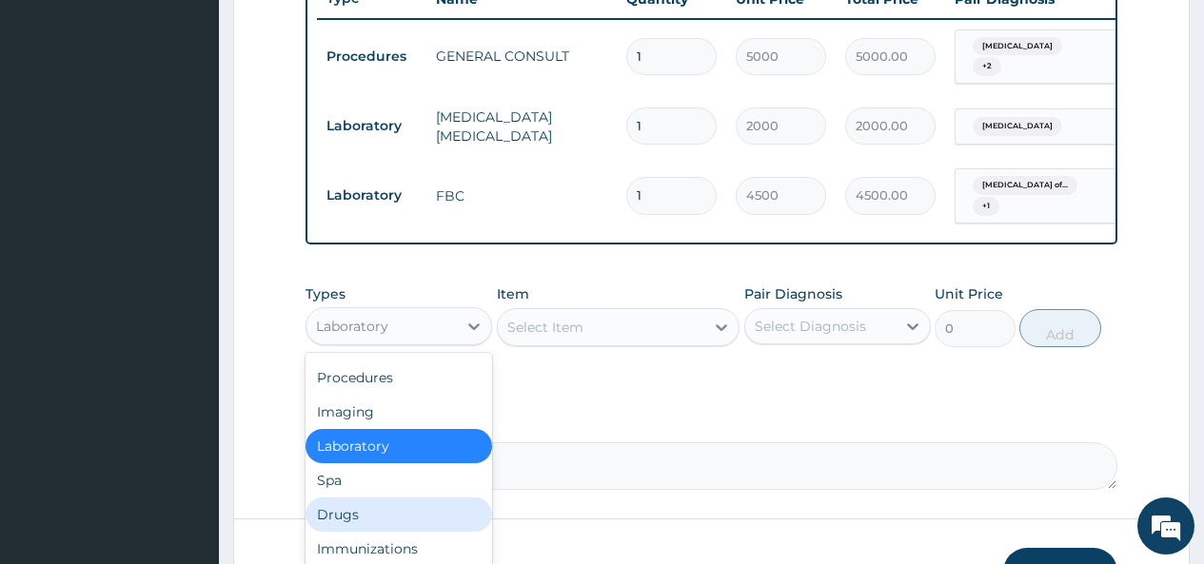
click at [330, 527] on div "Drugs" at bounding box center [398, 515] width 187 height 34
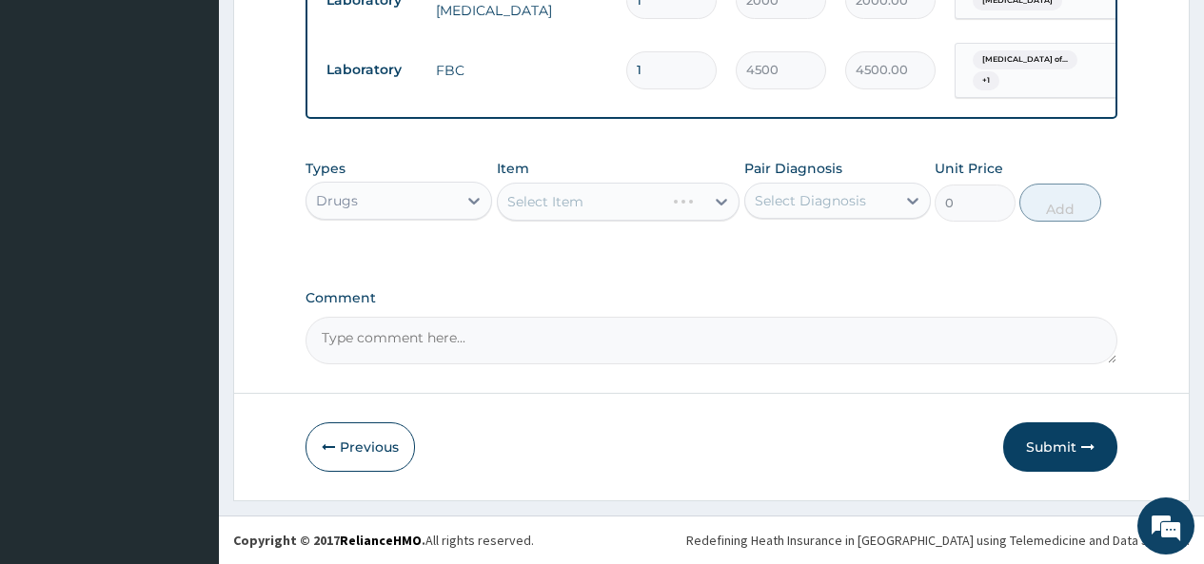
scroll to position [879, 0]
click at [679, 201] on div "Select Item" at bounding box center [619, 202] width 244 height 38
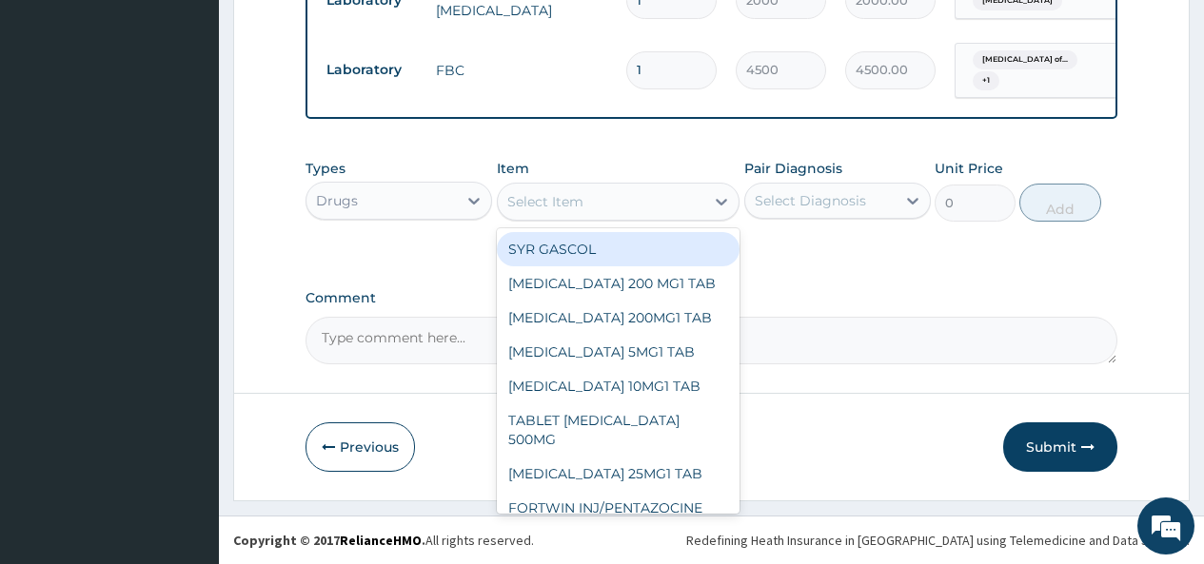
click at [685, 200] on div "Select Item" at bounding box center [601, 202] width 207 height 30
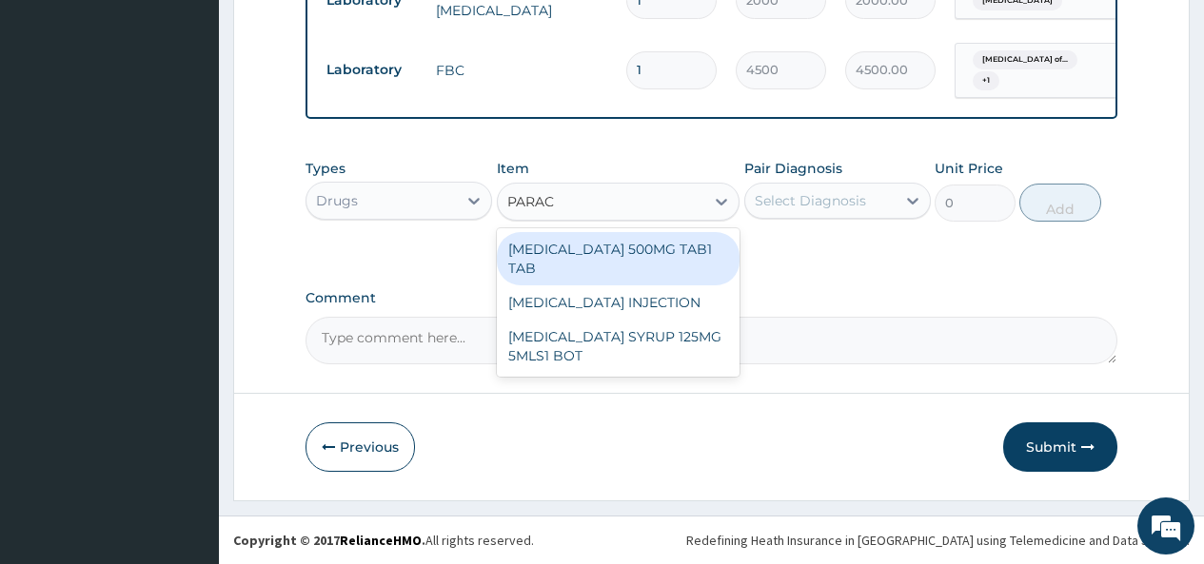
type input "PARACE"
click at [600, 254] on div "PARACETAMOL 500MG TAB1 TAB" at bounding box center [619, 258] width 244 height 53
type input "50"
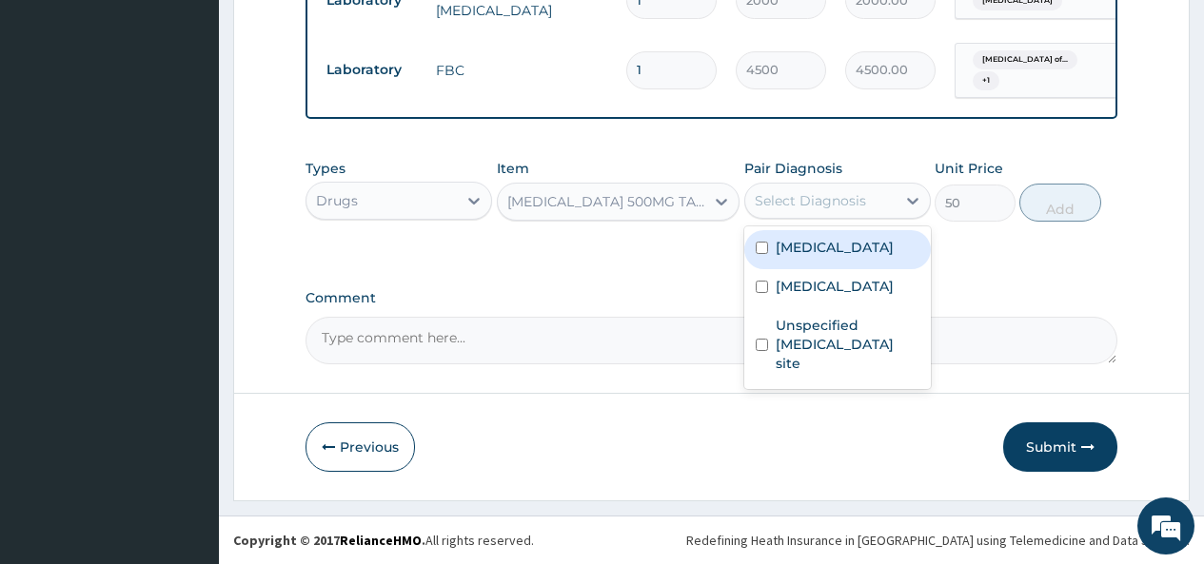
click at [861, 194] on div "Select Diagnosis" at bounding box center [810, 200] width 111 height 19
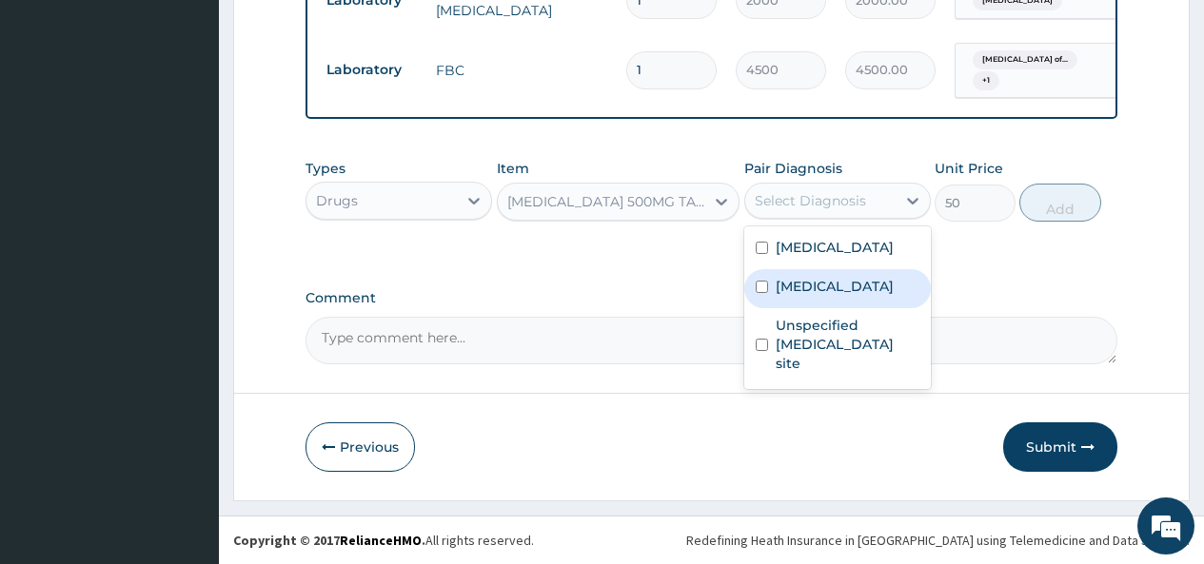
click at [827, 291] on label "Chronic rhinitis" at bounding box center [835, 286] width 118 height 19
checkbox input "true"
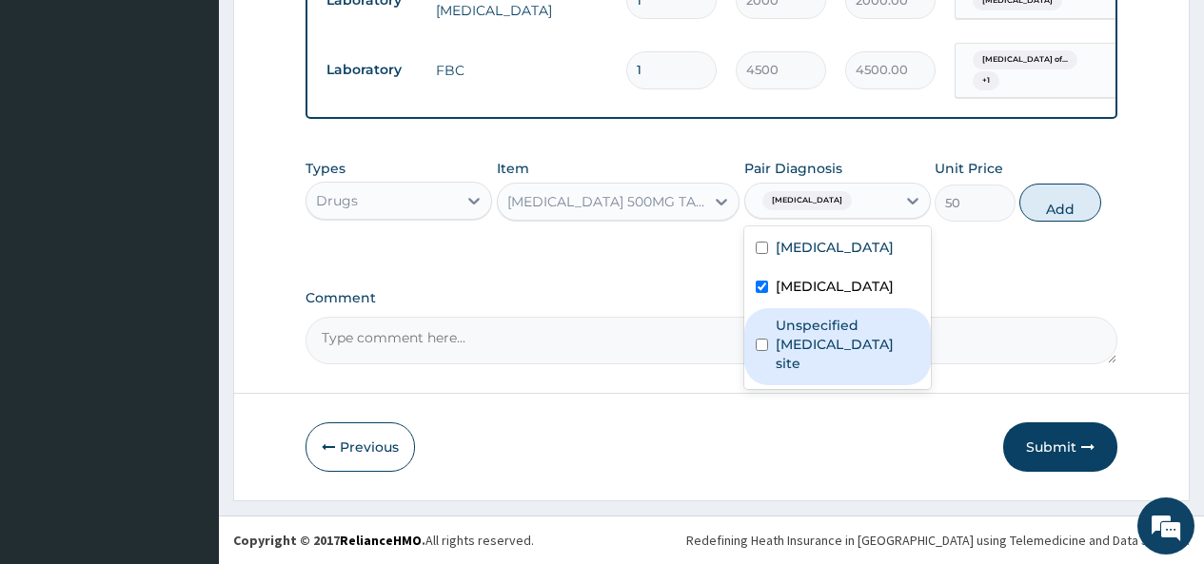
click at [788, 343] on label "Unspecified viral infection of unspecified site" at bounding box center [848, 344] width 144 height 57
checkbox input "true"
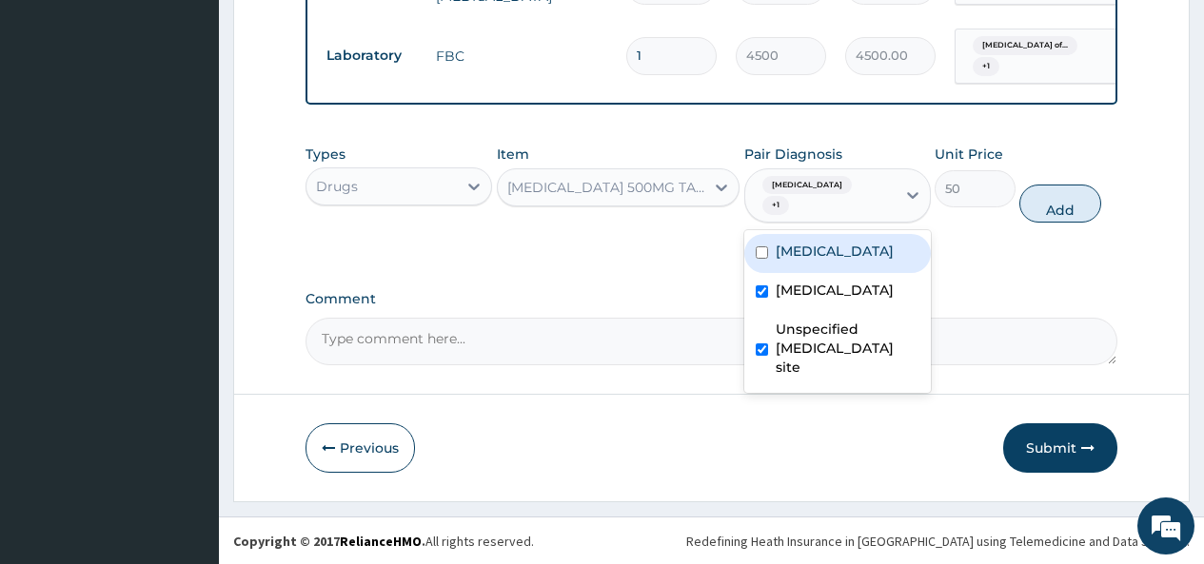
click at [826, 249] on label "Malaria, unspecified" at bounding box center [835, 251] width 118 height 19
checkbox input "false"
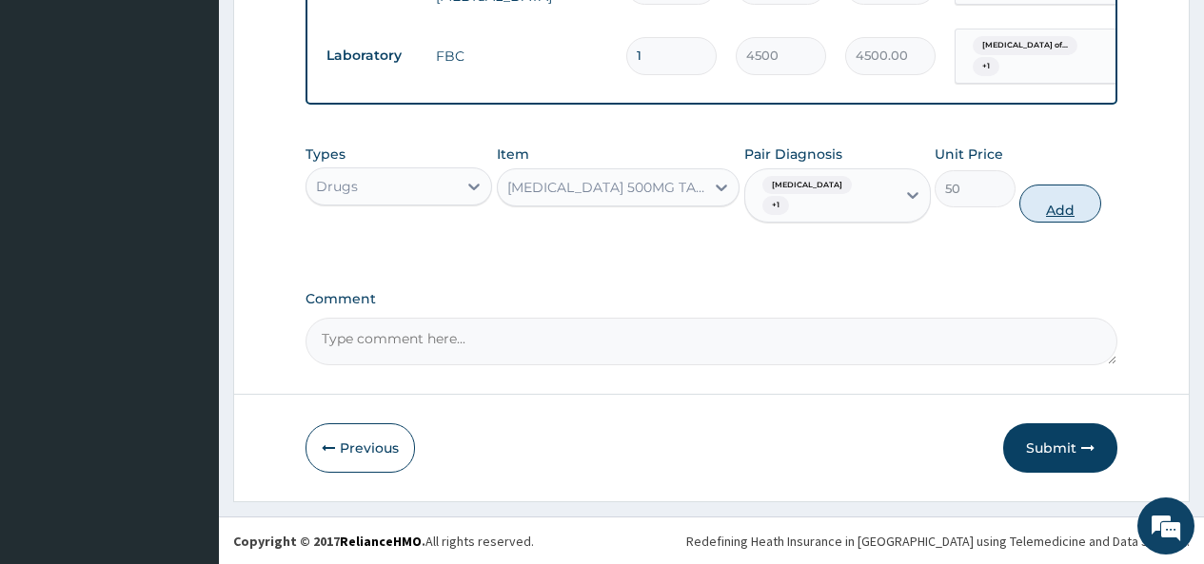
click at [1062, 203] on button "Add" at bounding box center [1059, 204] width 81 height 38
type input "0"
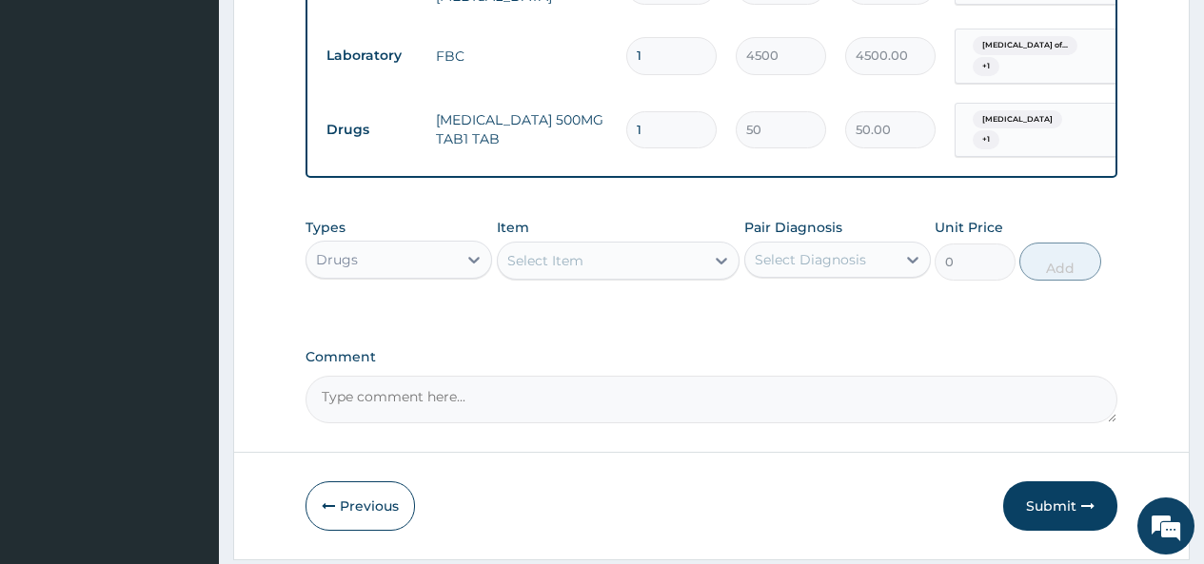
type input "18"
type input "900.00"
type input "18"
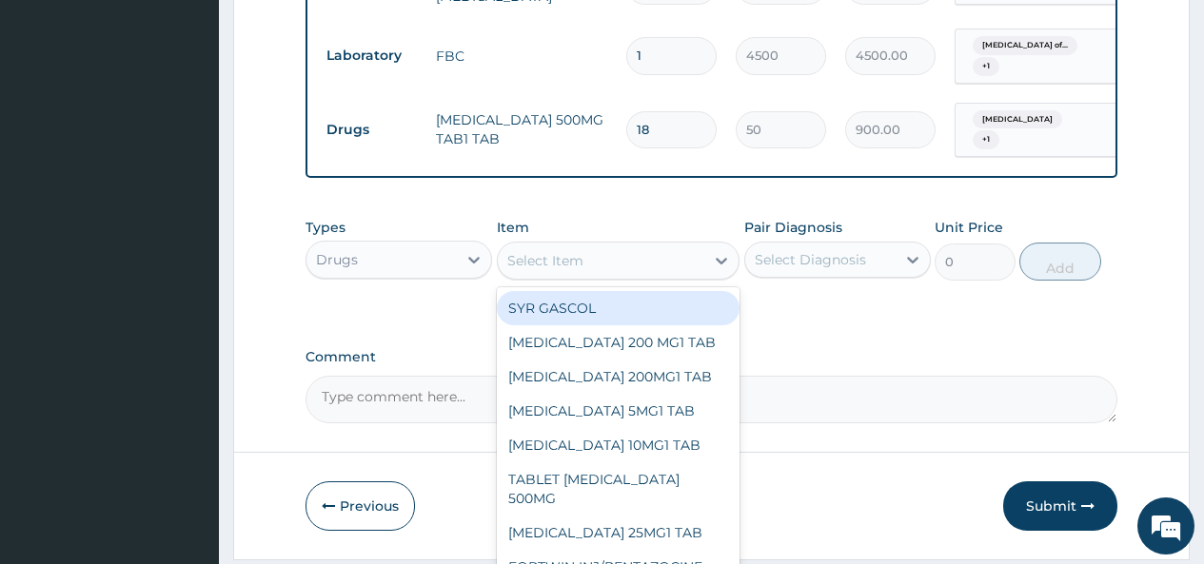
click at [562, 265] on div "Select Item" at bounding box center [545, 260] width 76 height 19
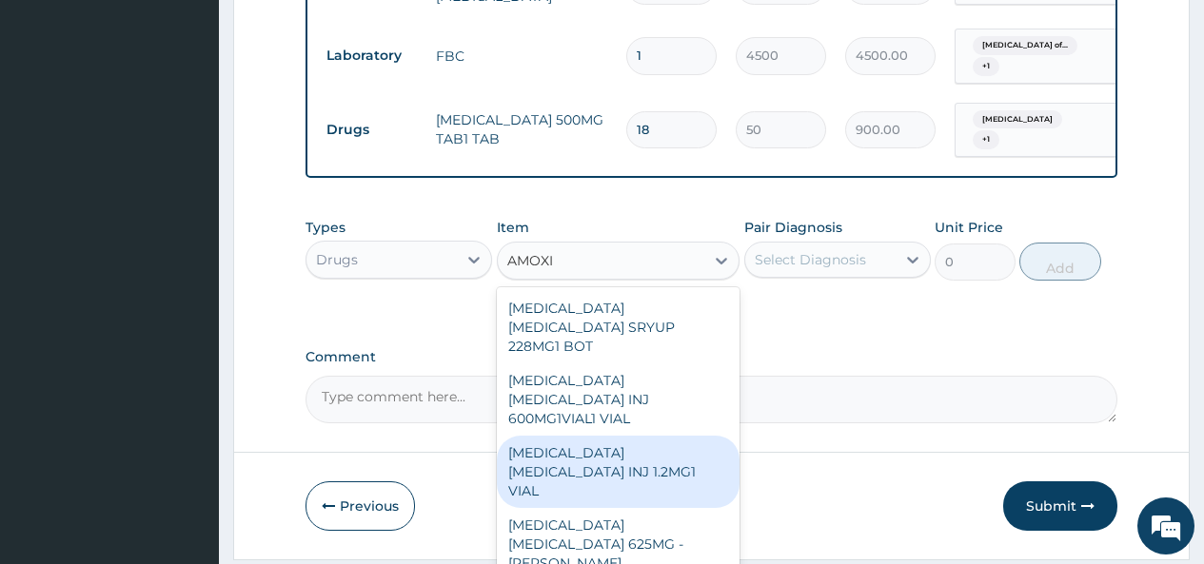
type input "AMOX"
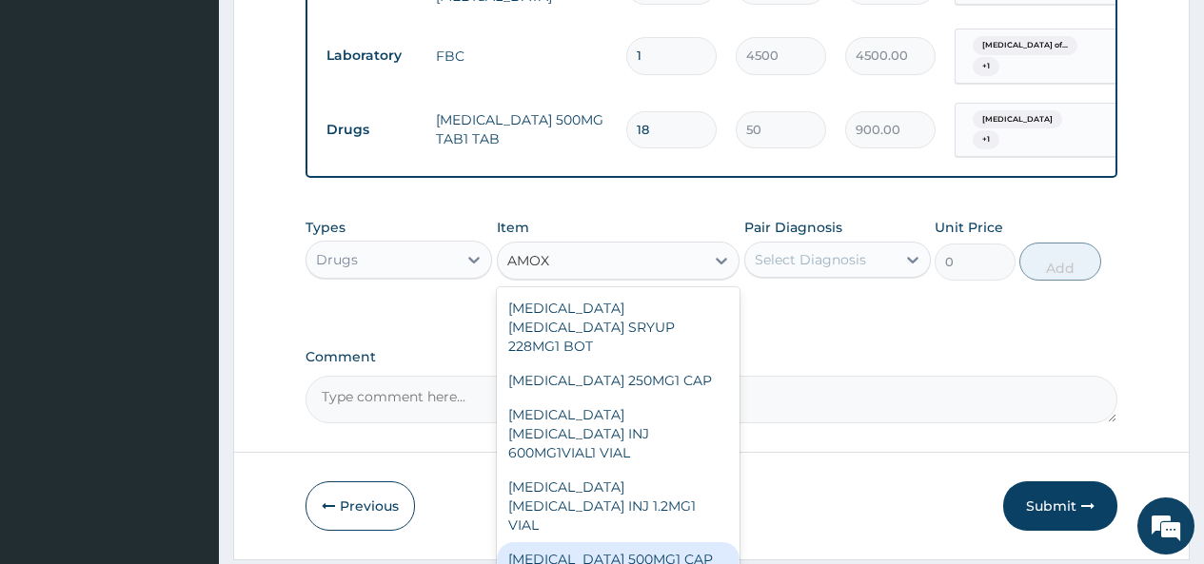
scroll to position [57, 0]
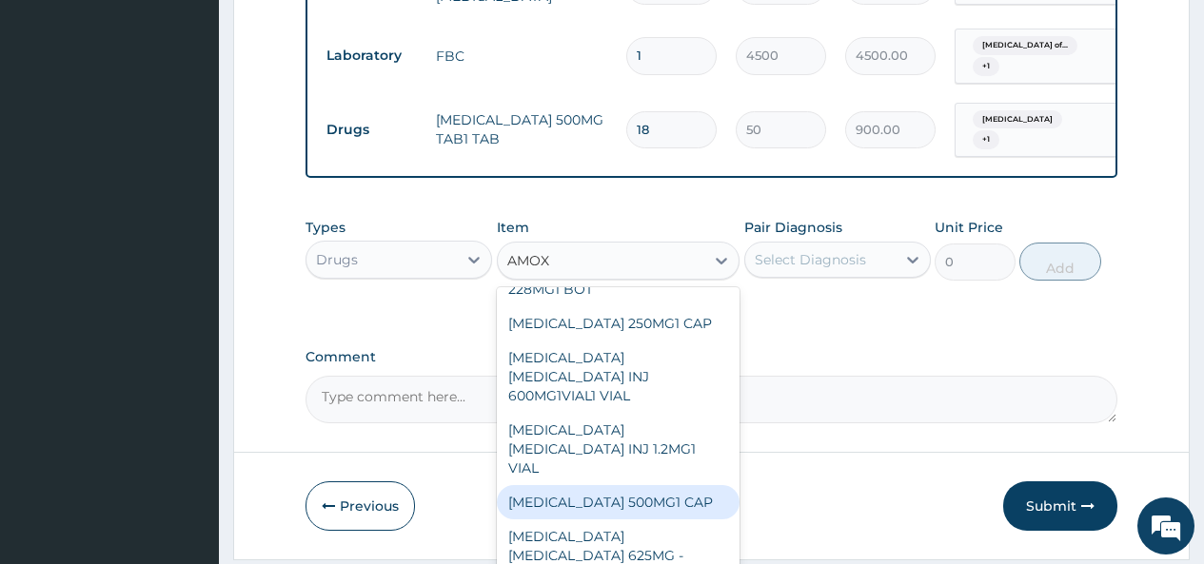
click at [644, 485] on div "AMOXYCILLIN 500MG1 CAP" at bounding box center [619, 502] width 244 height 34
type input "105"
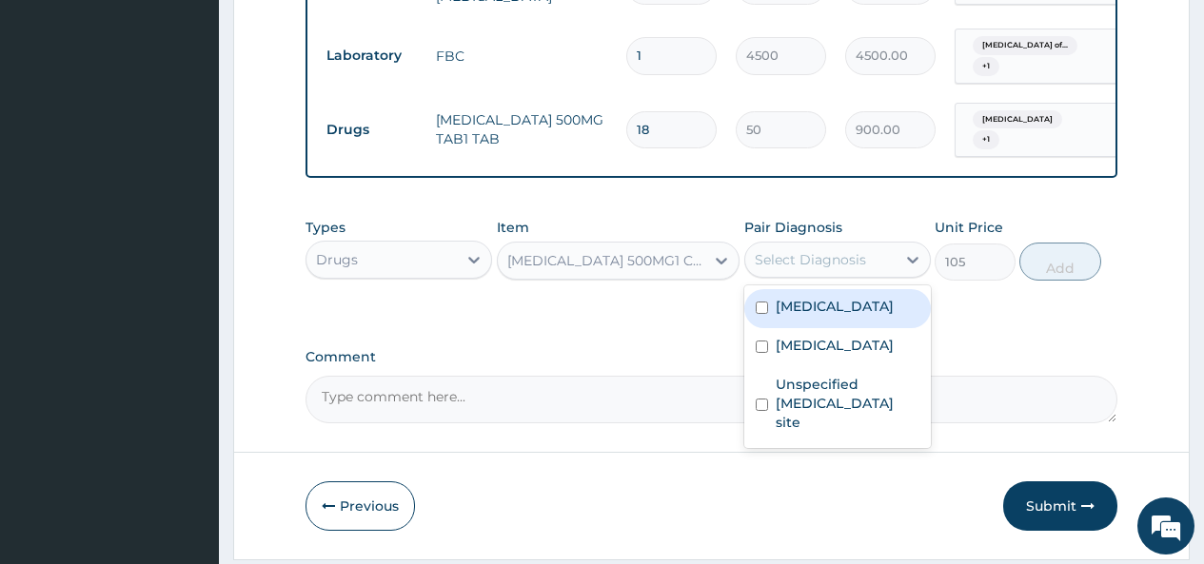
click at [814, 263] on div "Select Diagnosis" at bounding box center [810, 259] width 111 height 19
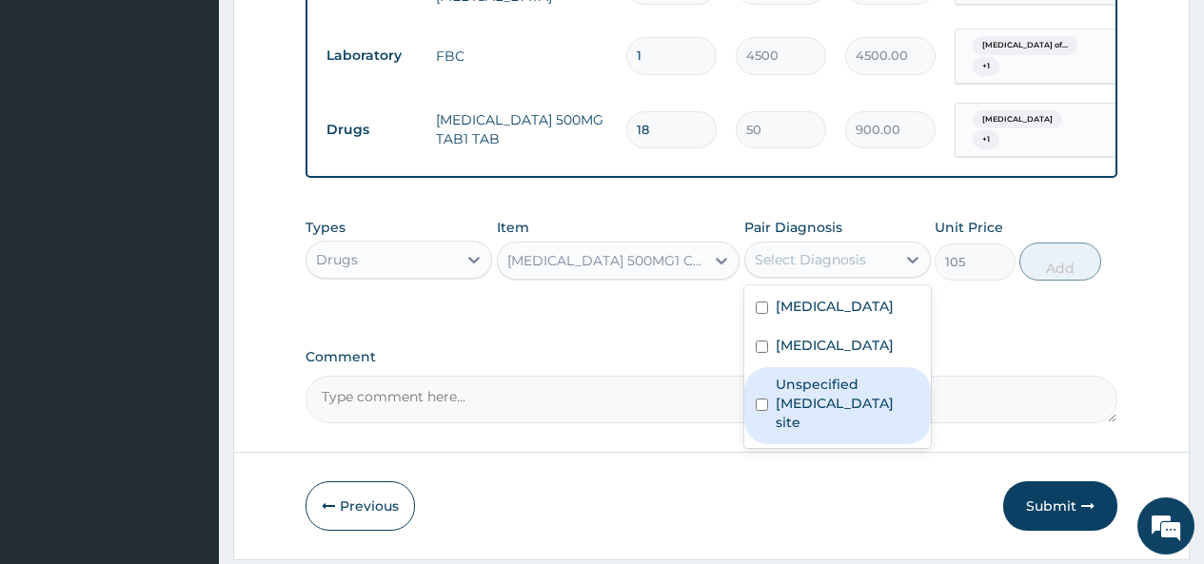
click at [815, 394] on label "Unspecified viral infection of unspecified site" at bounding box center [848, 403] width 144 height 57
checkbox input "true"
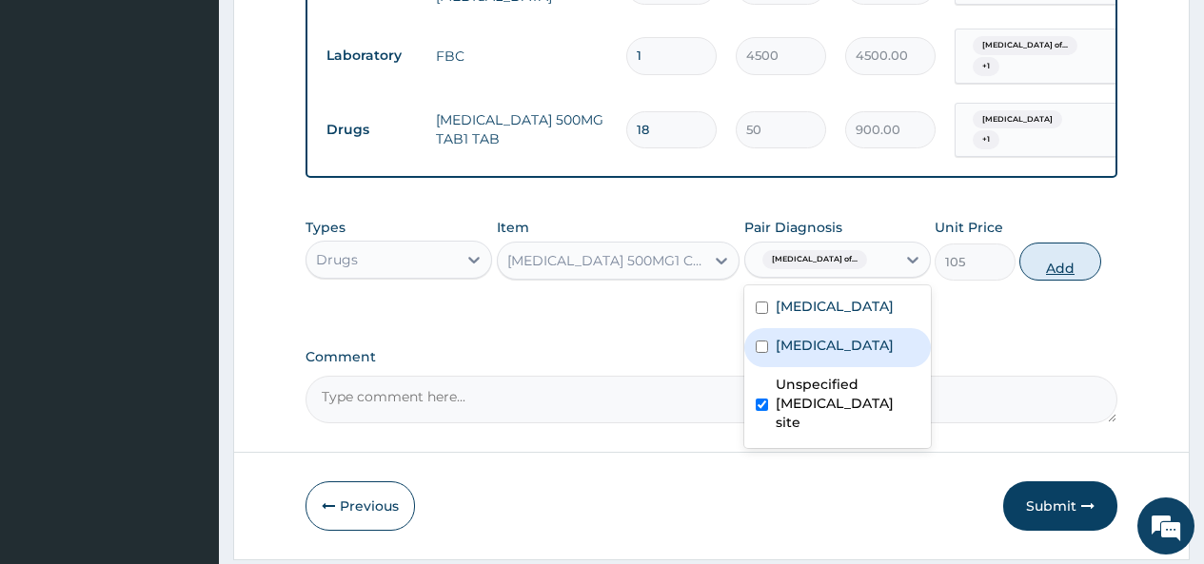
click at [1061, 266] on button "Add" at bounding box center [1059, 262] width 81 height 38
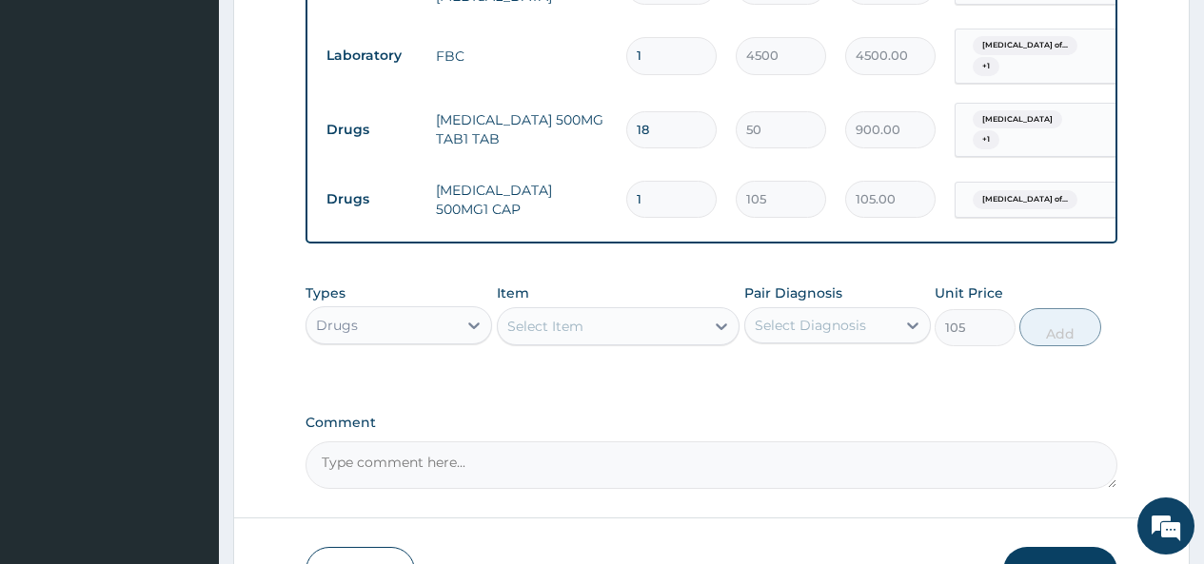
type input "0"
type input "15"
type input "1575.00"
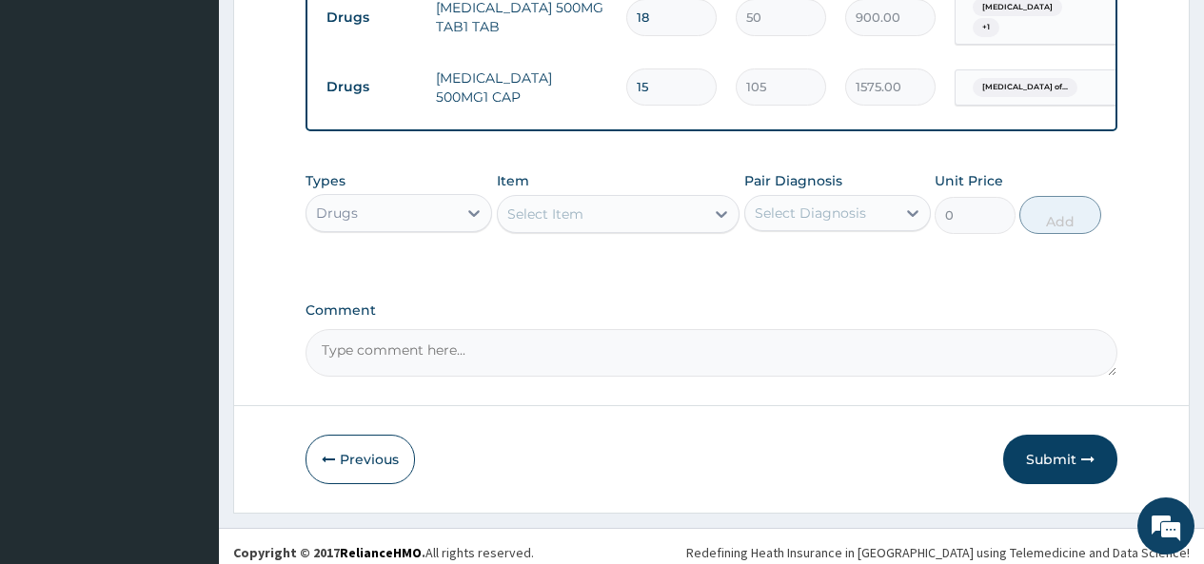
scroll to position [1011, 0]
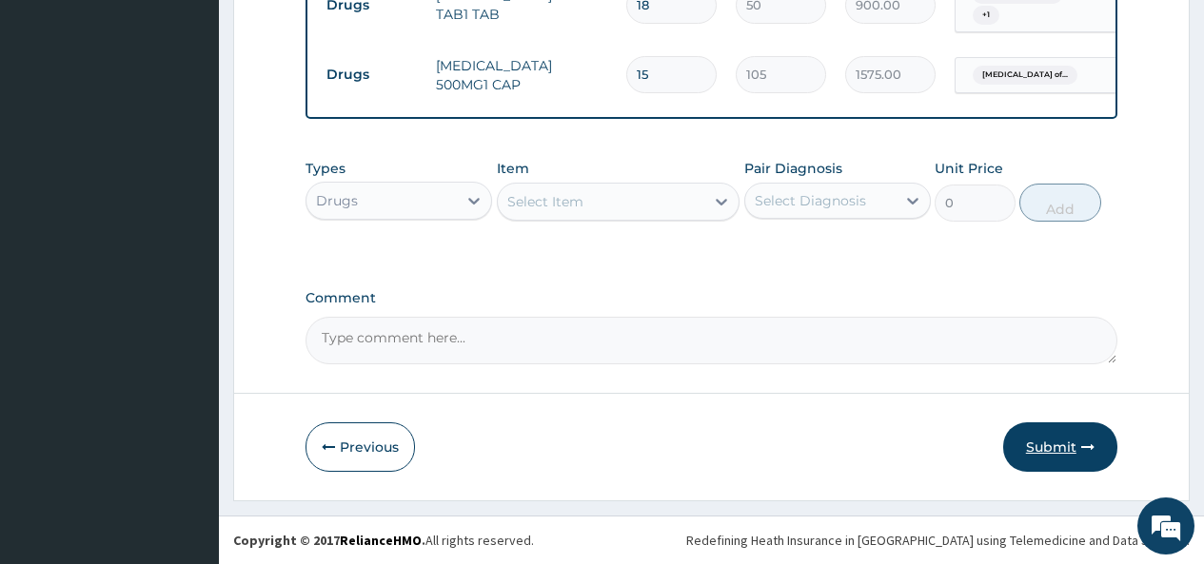
type input "15"
click at [1042, 441] on button "Submit" at bounding box center [1060, 446] width 114 height 49
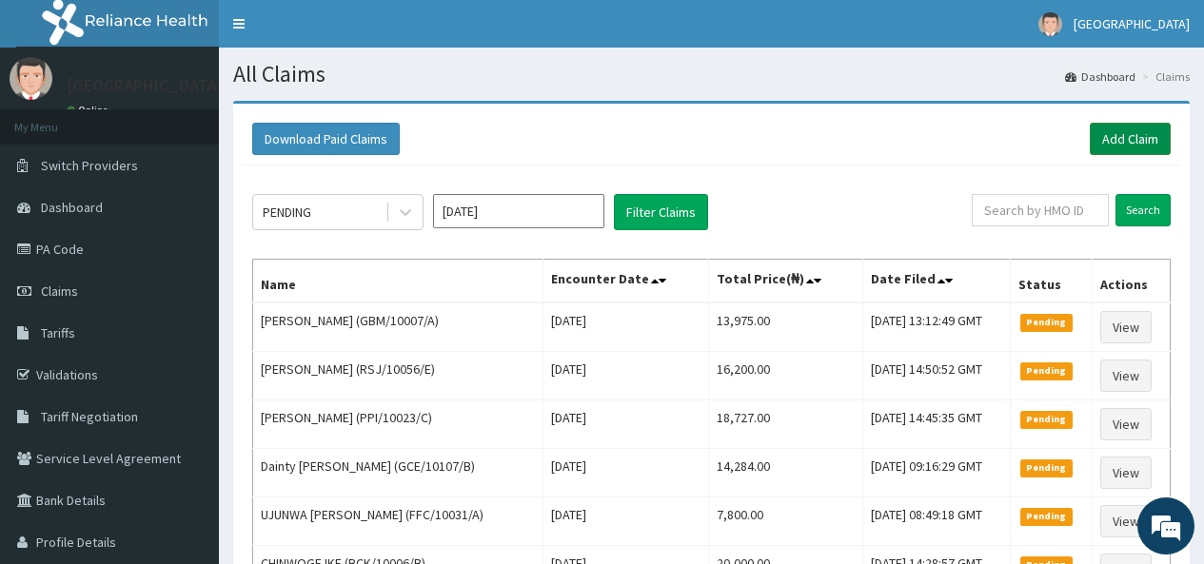
click at [1130, 136] on link "Add Claim" at bounding box center [1130, 139] width 81 height 32
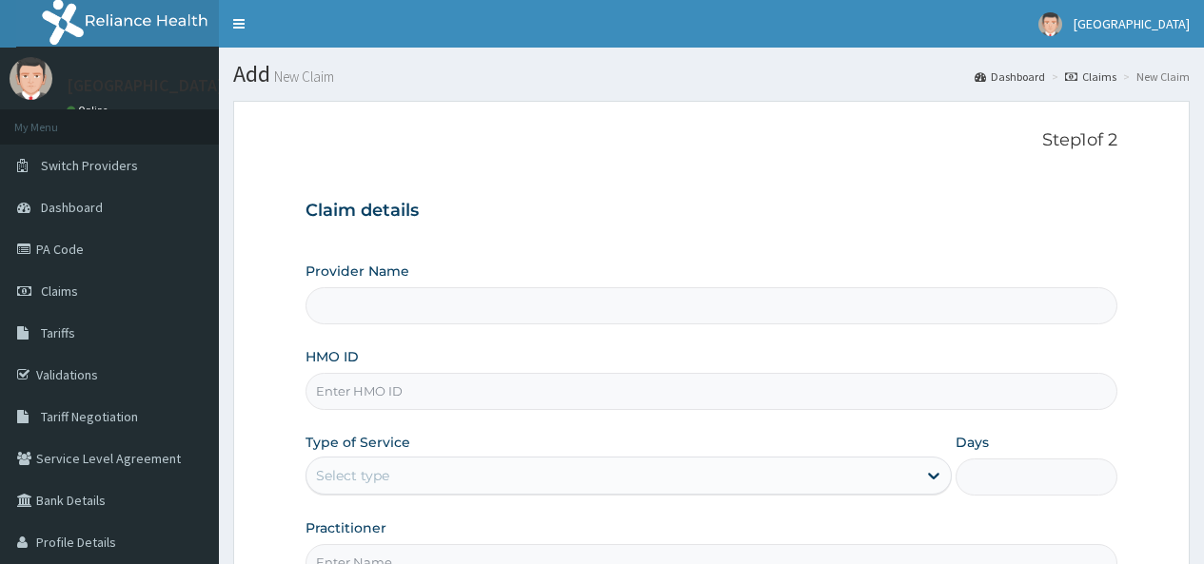
type input "Emel Hospital"
click at [357, 394] on input "HMO ID" at bounding box center [711, 391] width 812 height 37
type input "ENP/11902/A"
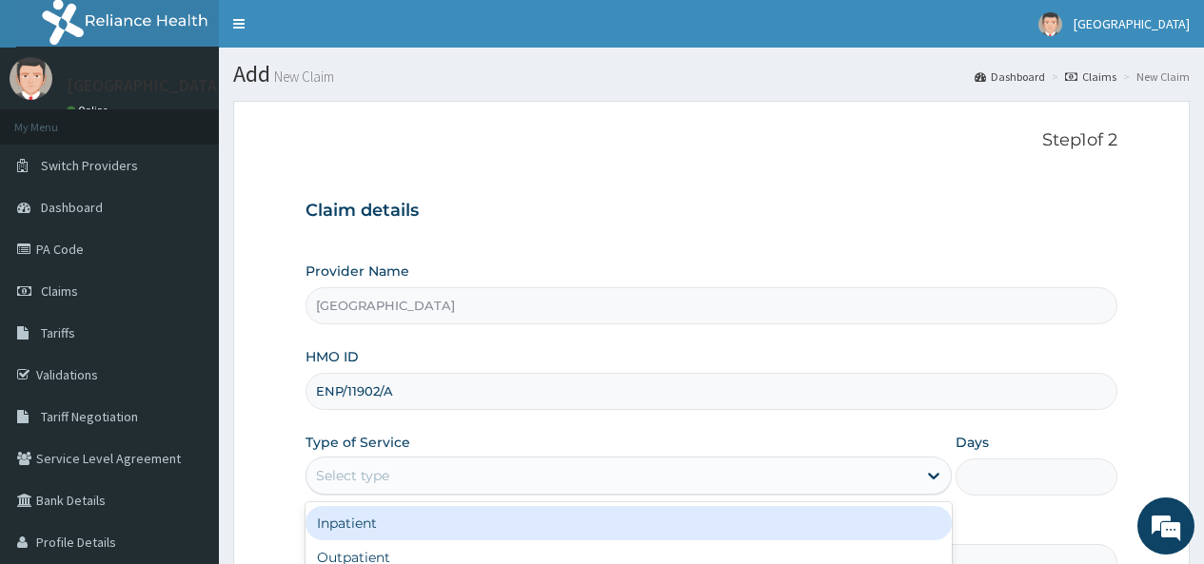
click at [385, 463] on div "Select type" at bounding box center [611, 476] width 610 height 30
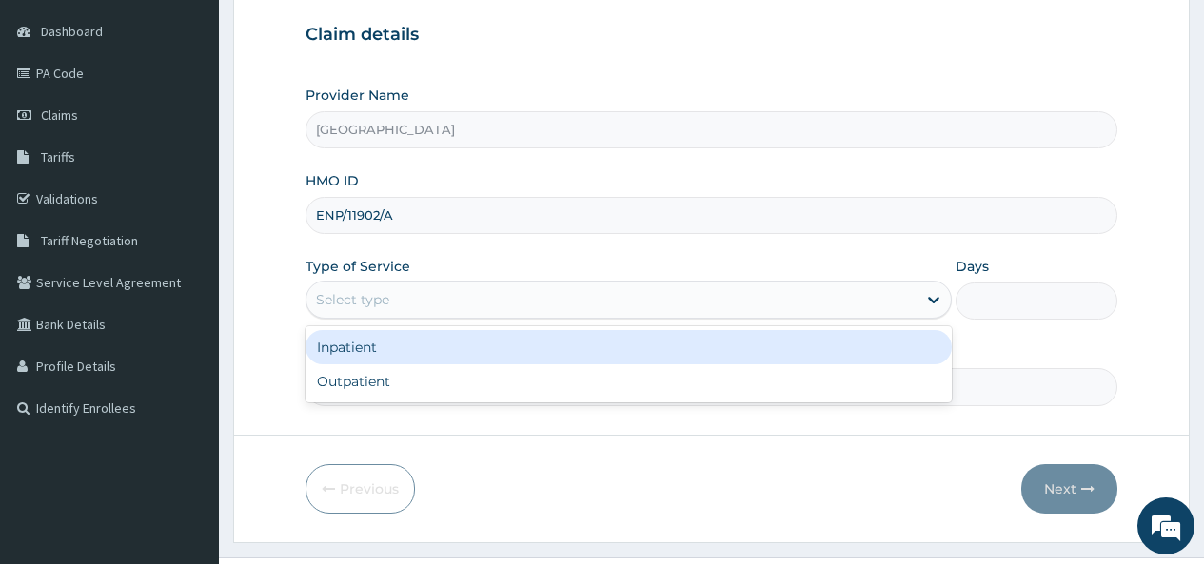
scroll to position [190, 0]
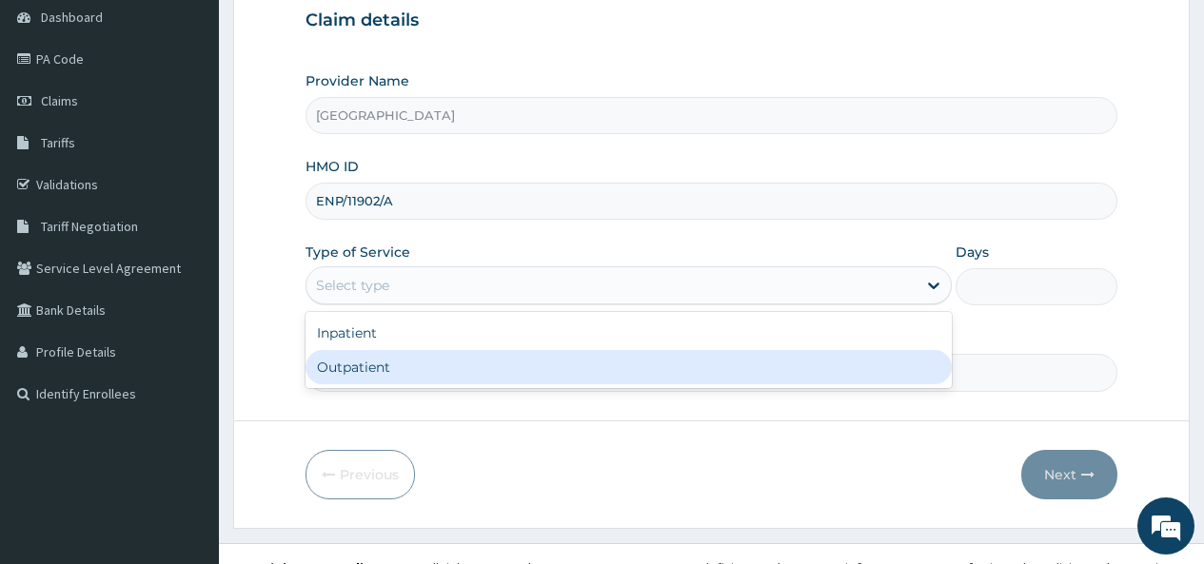
click at [414, 371] on div "Outpatient" at bounding box center [628, 367] width 646 height 34
type input "1"
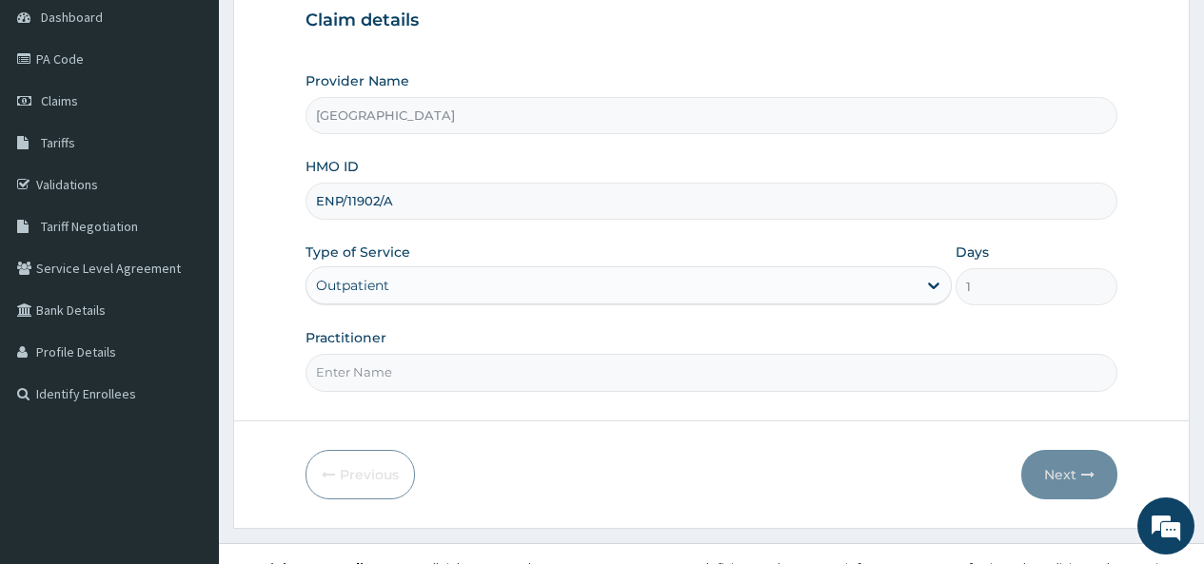
click at [396, 381] on input "Practitioner" at bounding box center [711, 372] width 812 height 37
type input "[PERSON_NAME]"
click at [1056, 488] on button "Next" at bounding box center [1069, 474] width 96 height 49
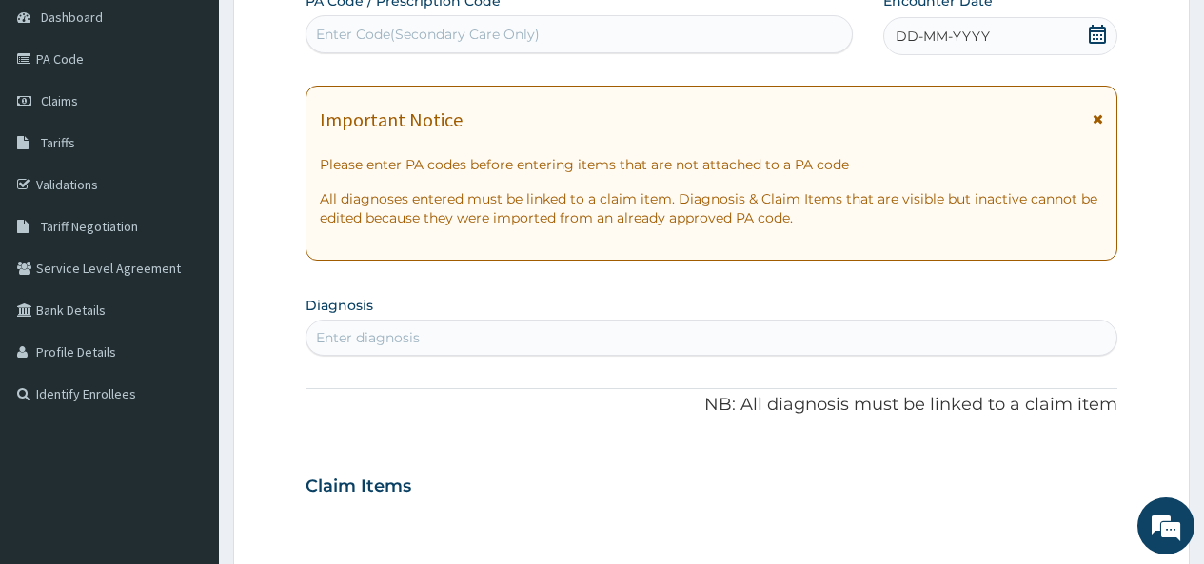
click at [1095, 33] on icon at bounding box center [1097, 34] width 19 height 19
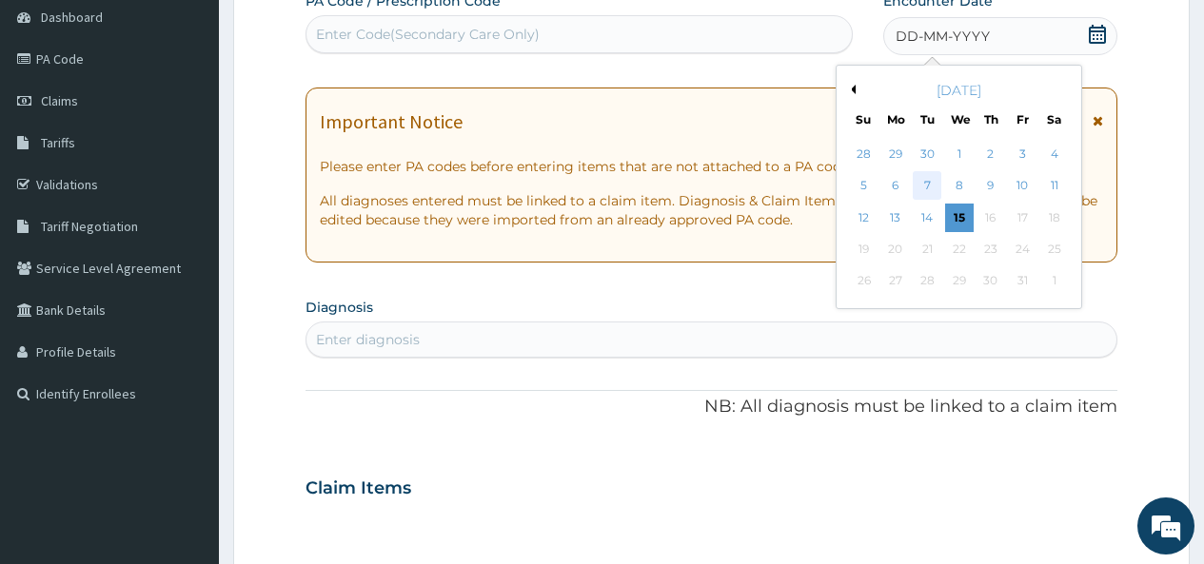
click at [932, 182] on div "7" at bounding box center [927, 186] width 29 height 29
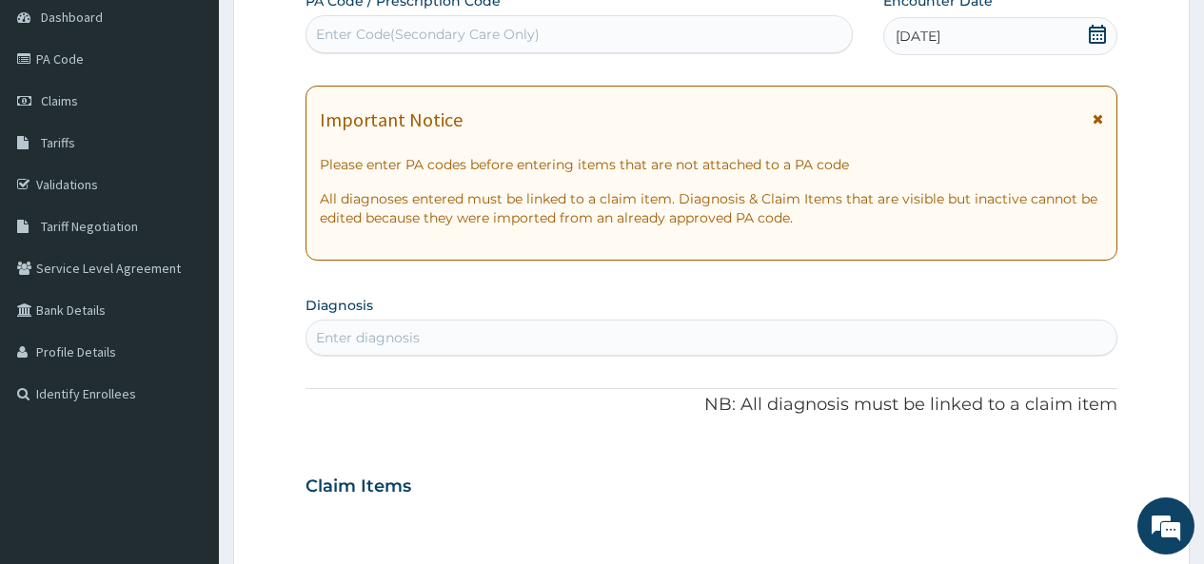
click at [483, 324] on div "Enter diagnosis" at bounding box center [711, 338] width 810 height 30
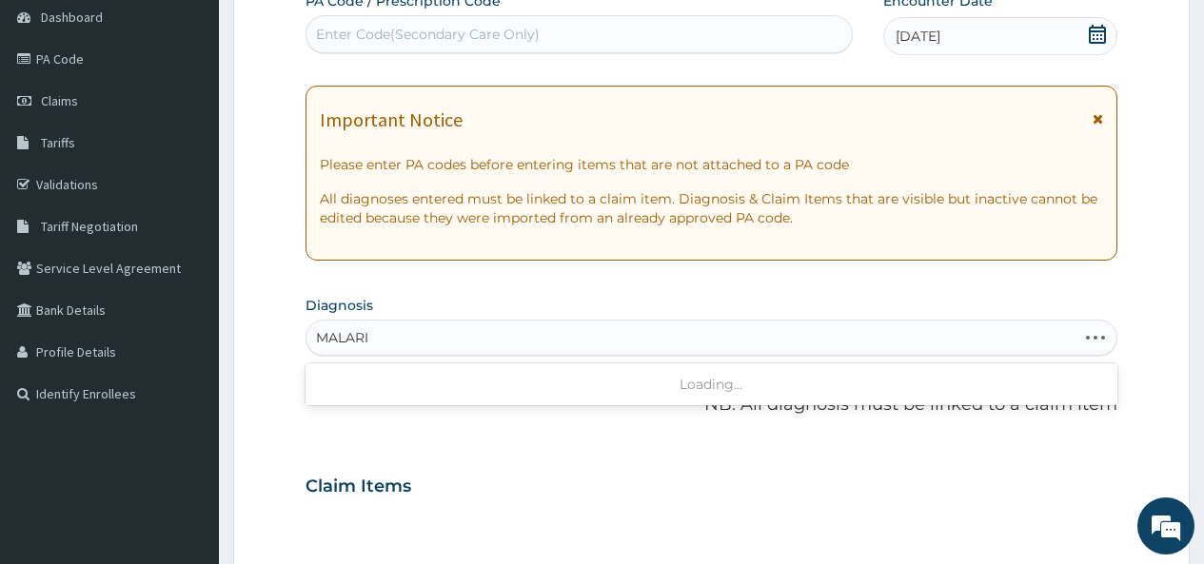
type input "MALARIA"
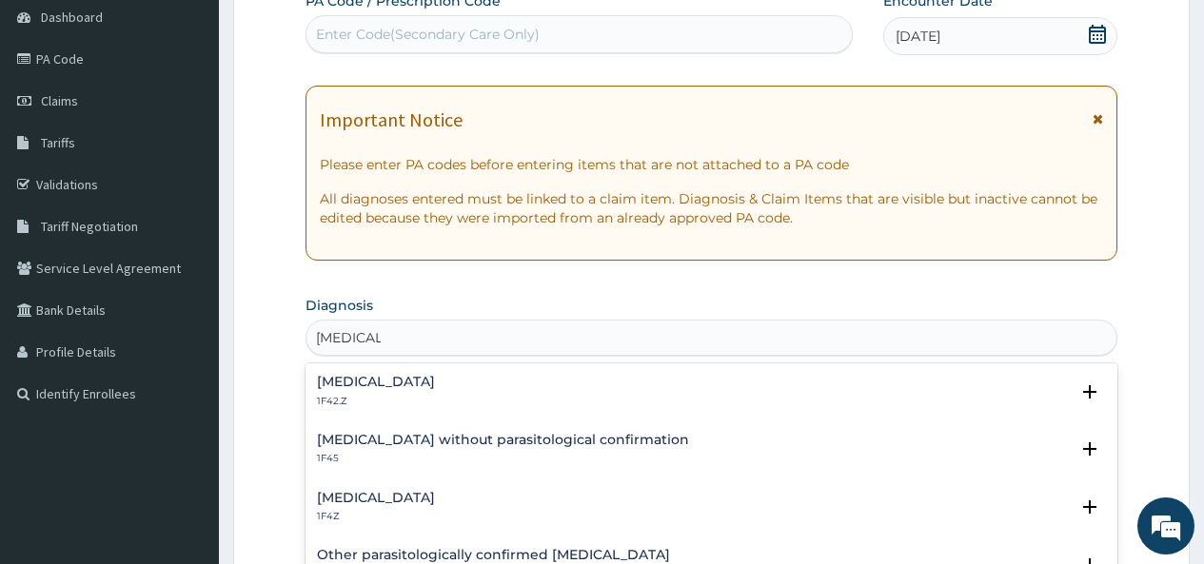
click at [360, 498] on h4 "Malaria, unspecified" at bounding box center [376, 498] width 118 height 14
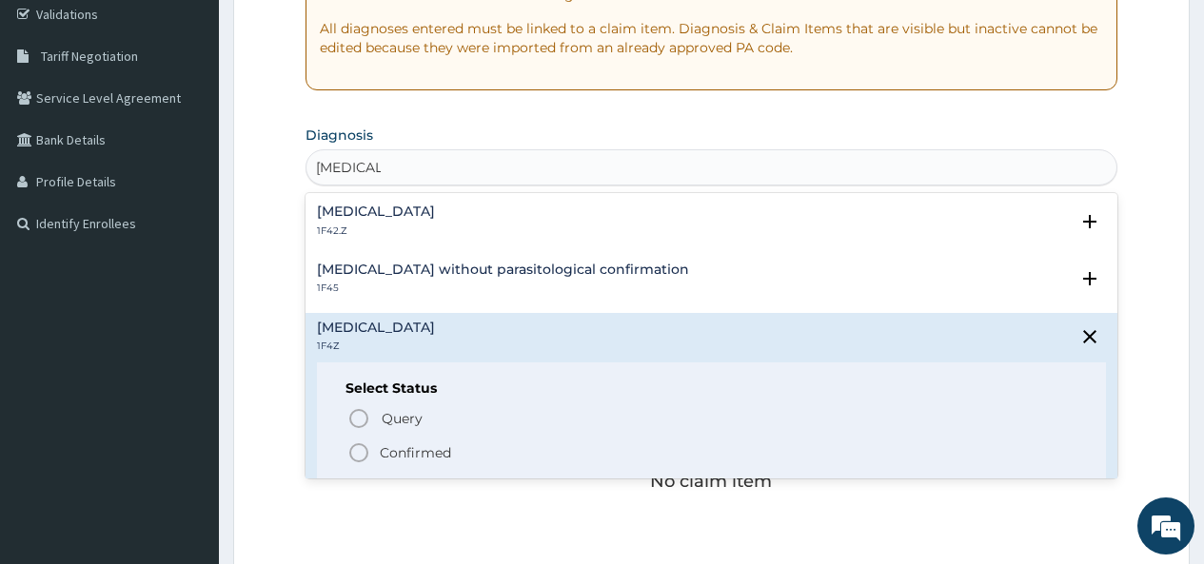
scroll to position [381, 0]
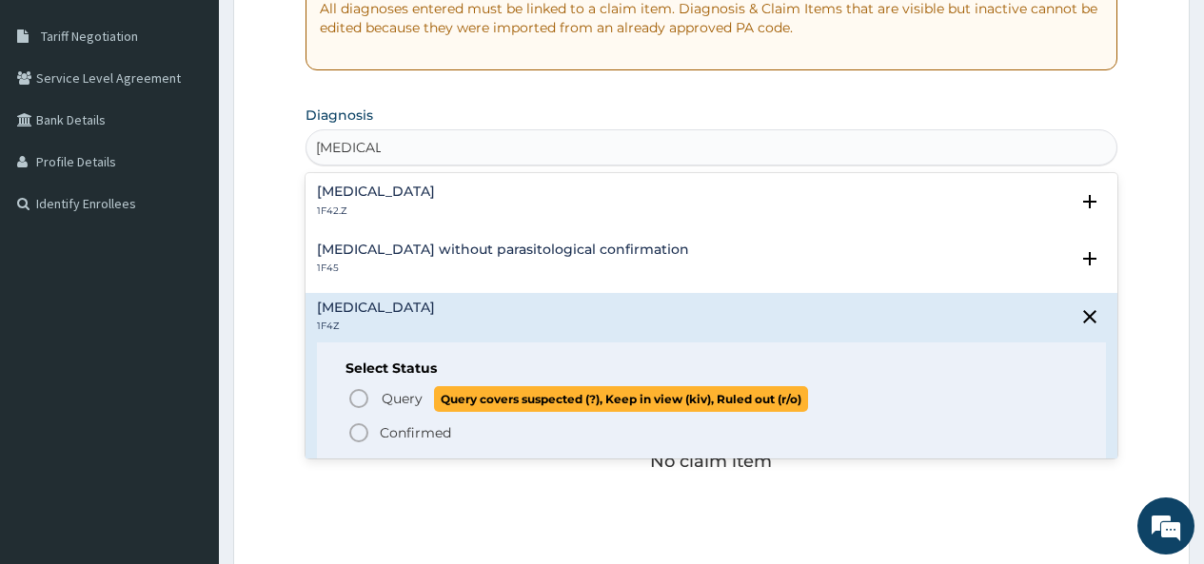
click at [359, 394] on icon "status option query" at bounding box center [358, 398] width 23 height 23
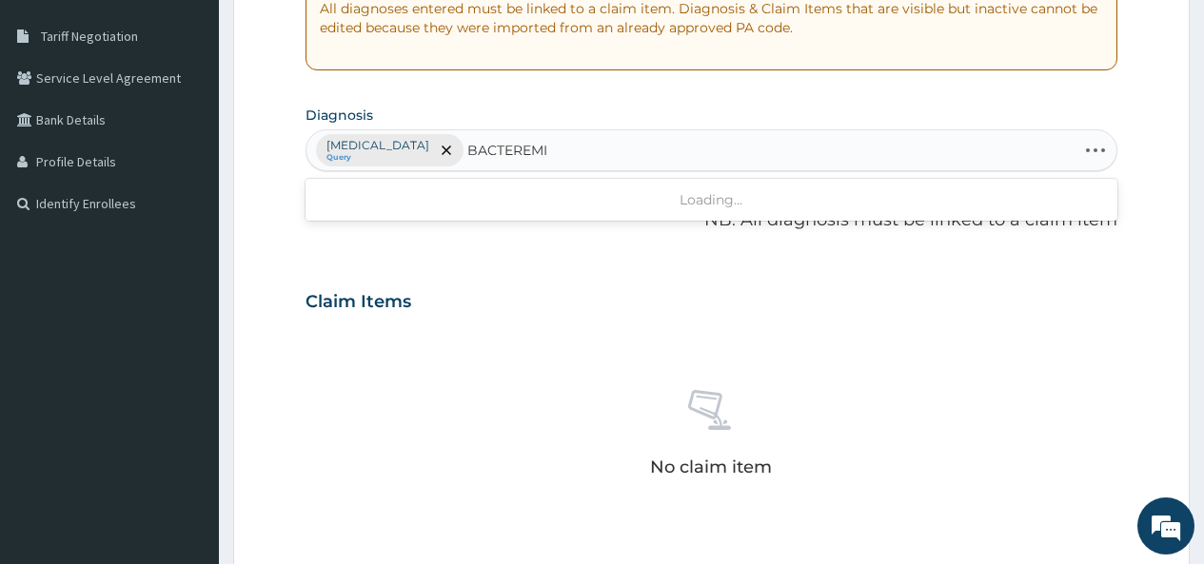
type input "BACTEREMIA"
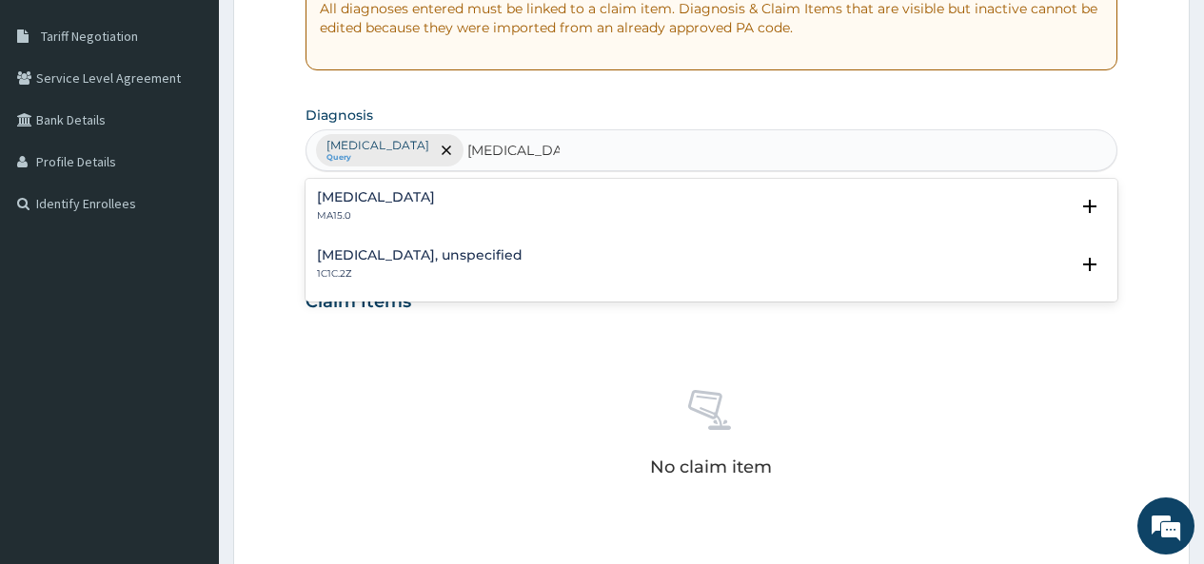
click at [345, 205] on h4 "Bacteraemia" at bounding box center [376, 197] width 118 height 14
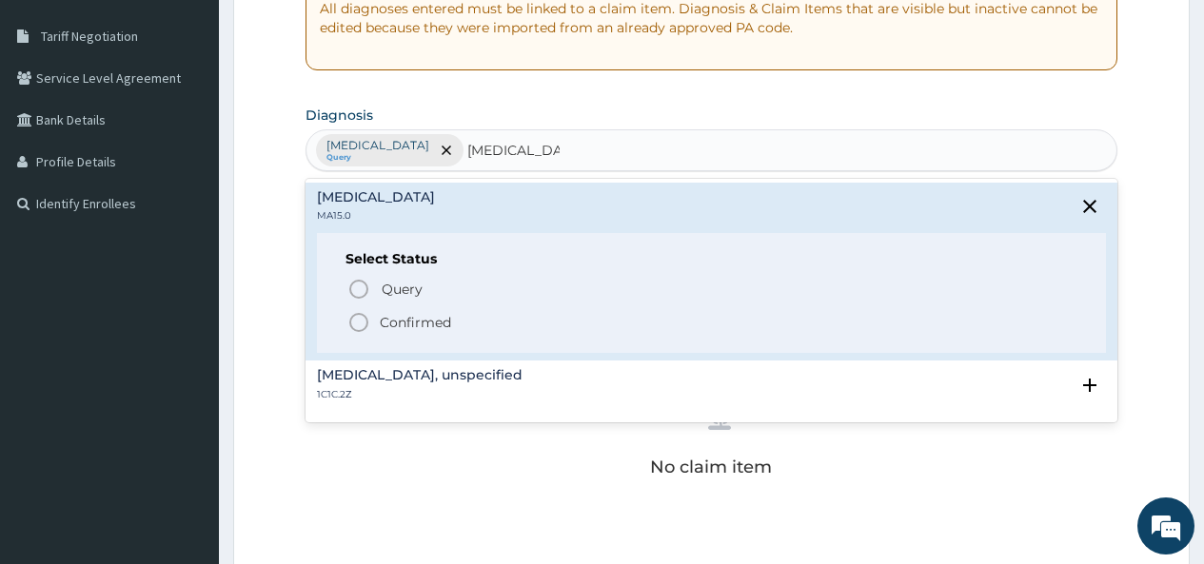
click at [362, 318] on icon "status option filled" at bounding box center [358, 322] width 23 height 23
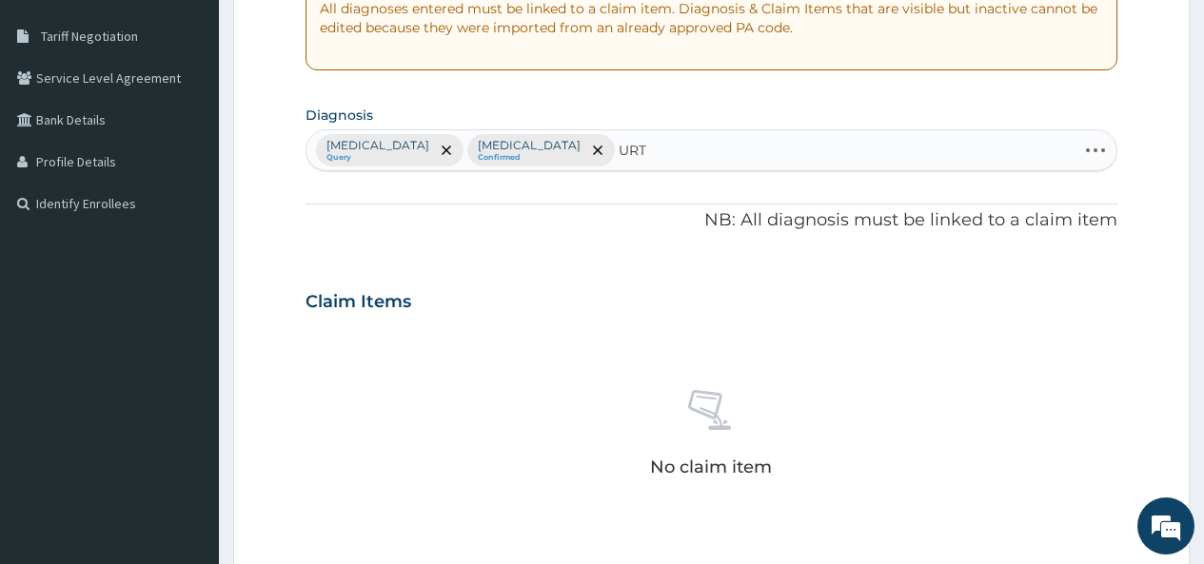
type input "URTI"
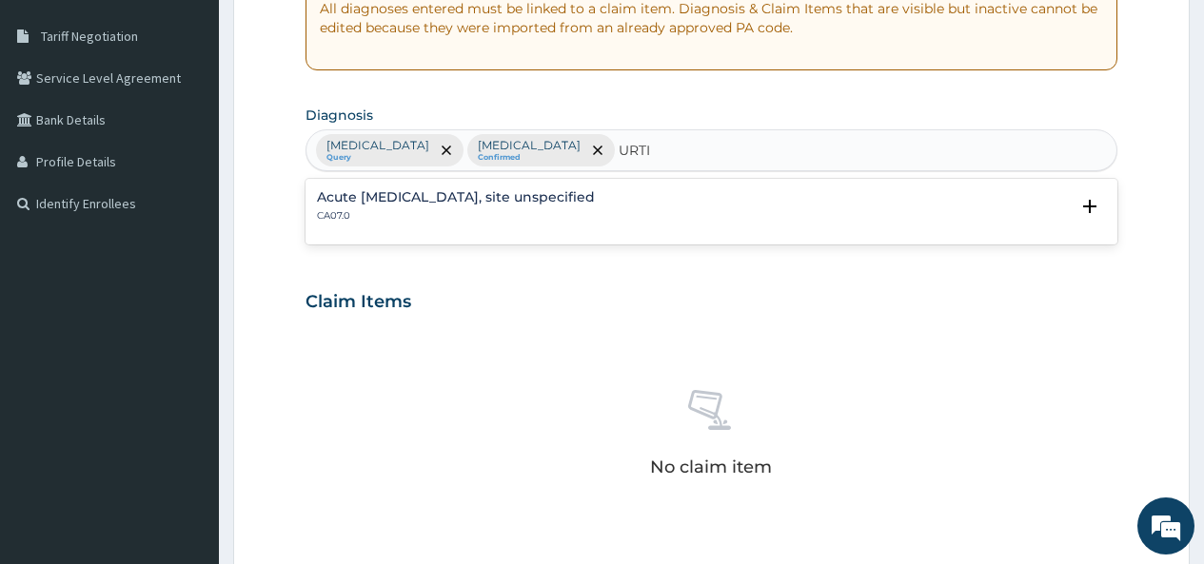
click at [495, 198] on h4 "Acute upper respiratory infection, site unspecified" at bounding box center [456, 197] width 278 height 14
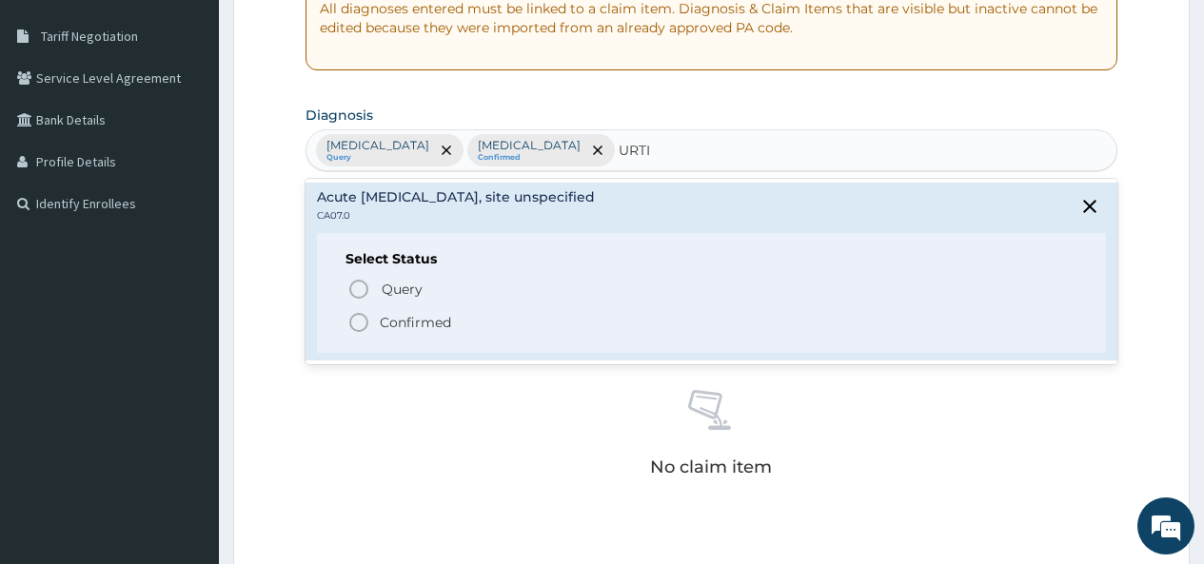
click at [360, 329] on icon "status option filled" at bounding box center [358, 322] width 23 height 23
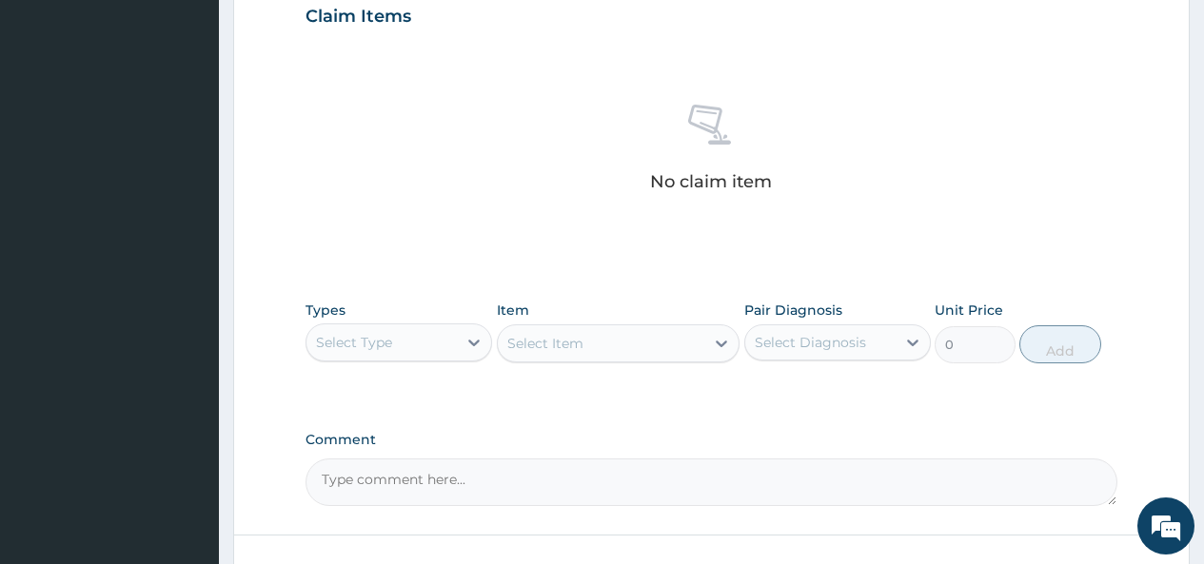
scroll to position [761, 0]
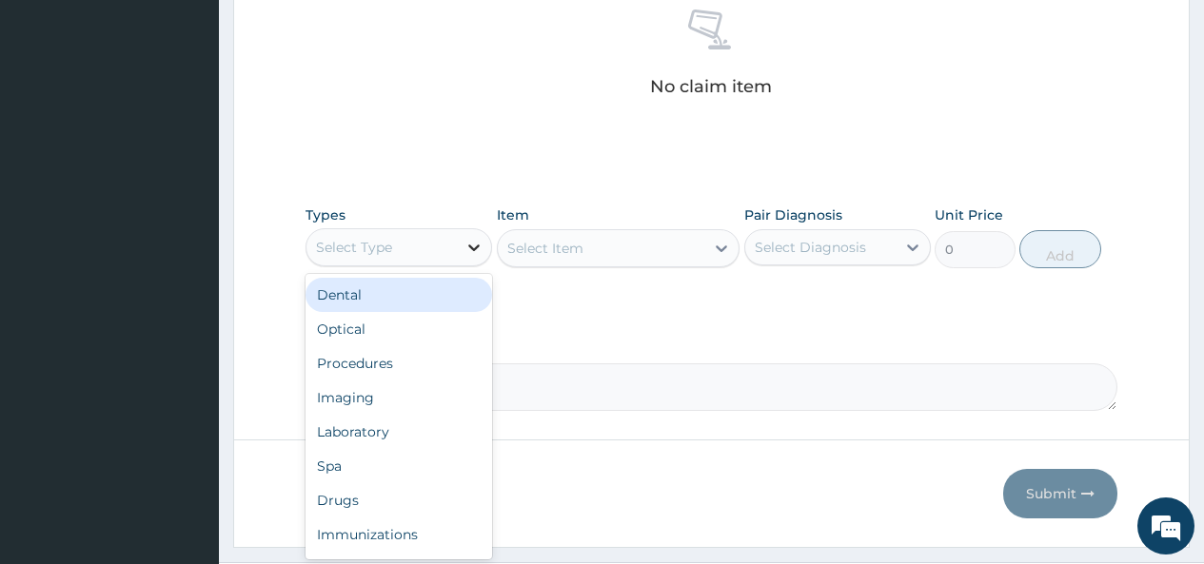
click at [462, 240] on div at bounding box center [474, 247] width 34 height 34
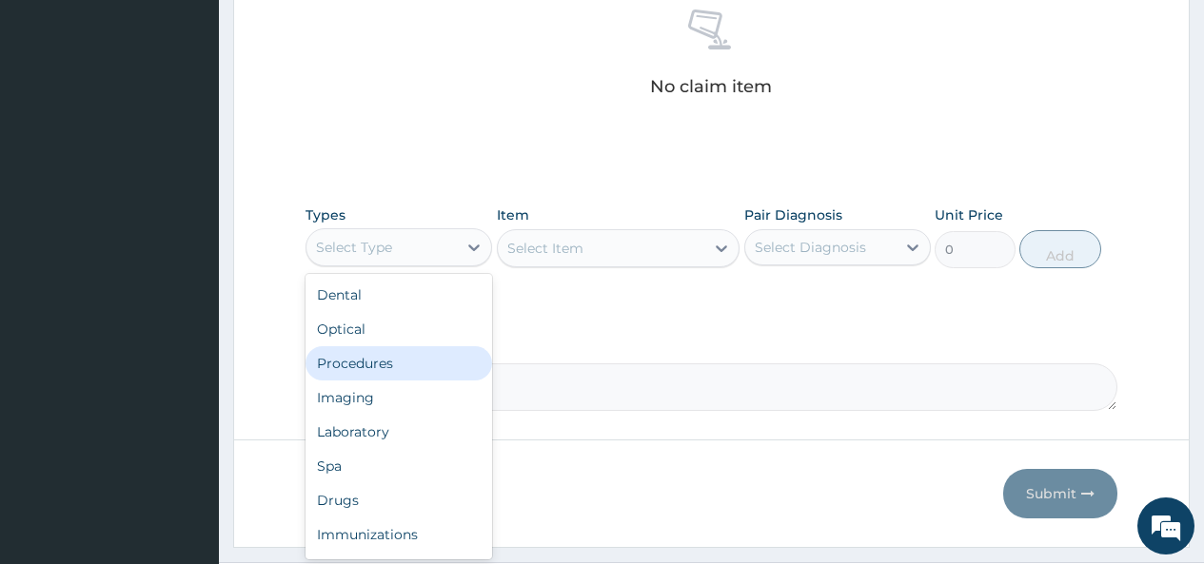
click at [398, 365] on div "Procedures" at bounding box center [398, 363] width 187 height 34
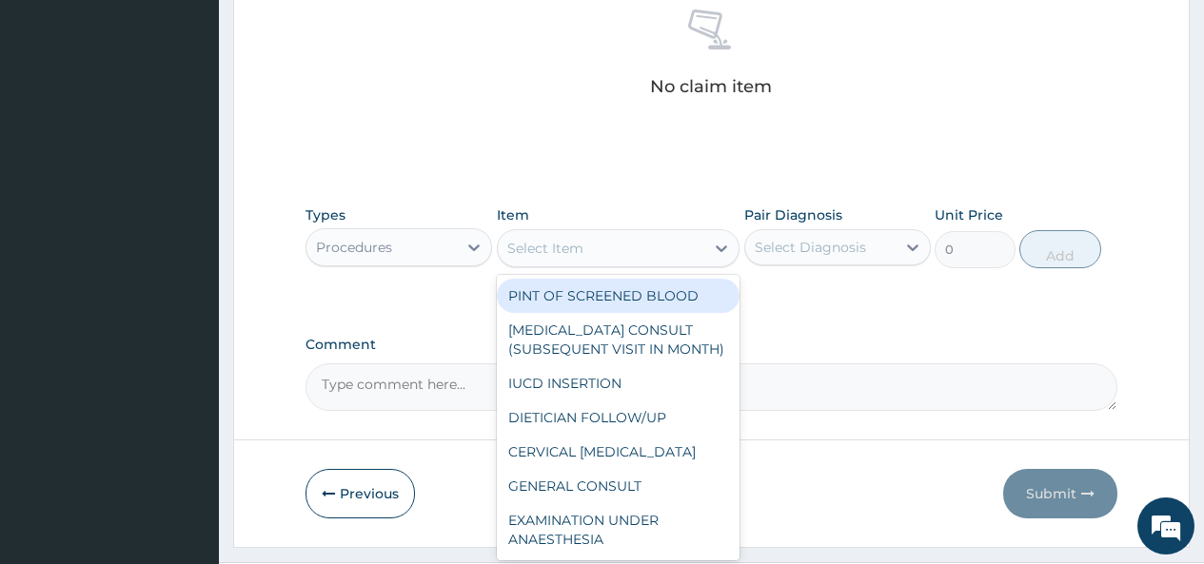
click at [690, 242] on div "Select Item" at bounding box center [601, 248] width 207 height 30
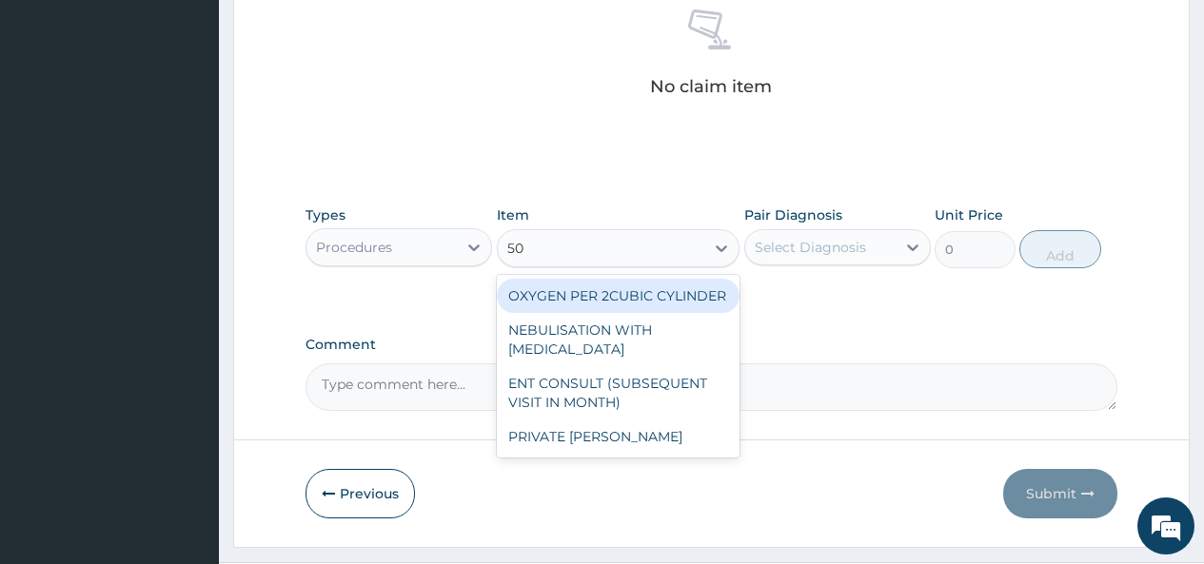
type input "5"
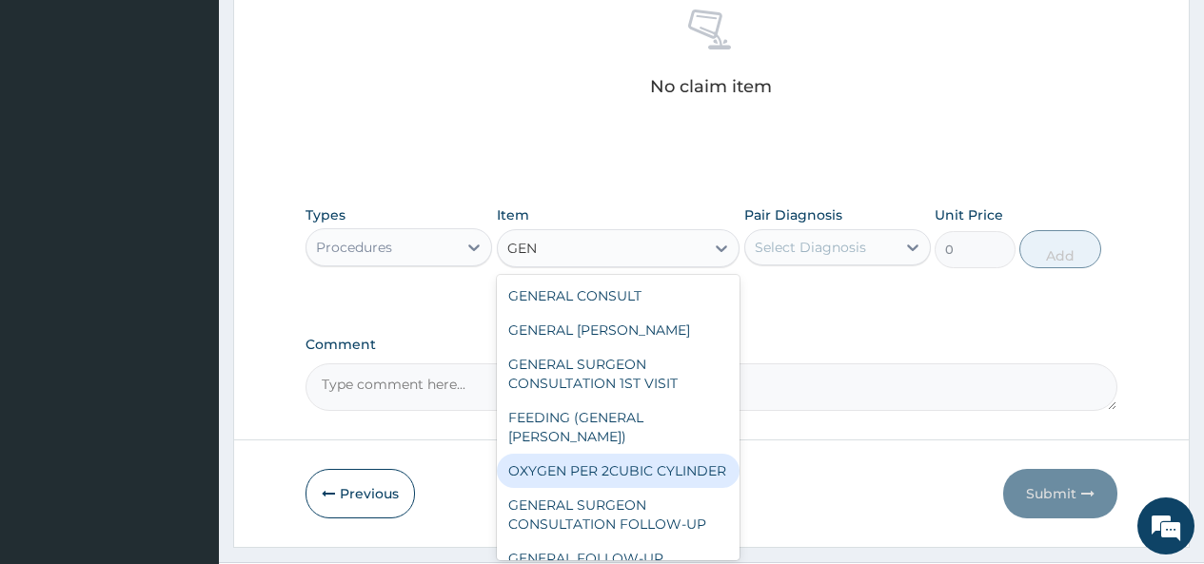
type input "GENE"
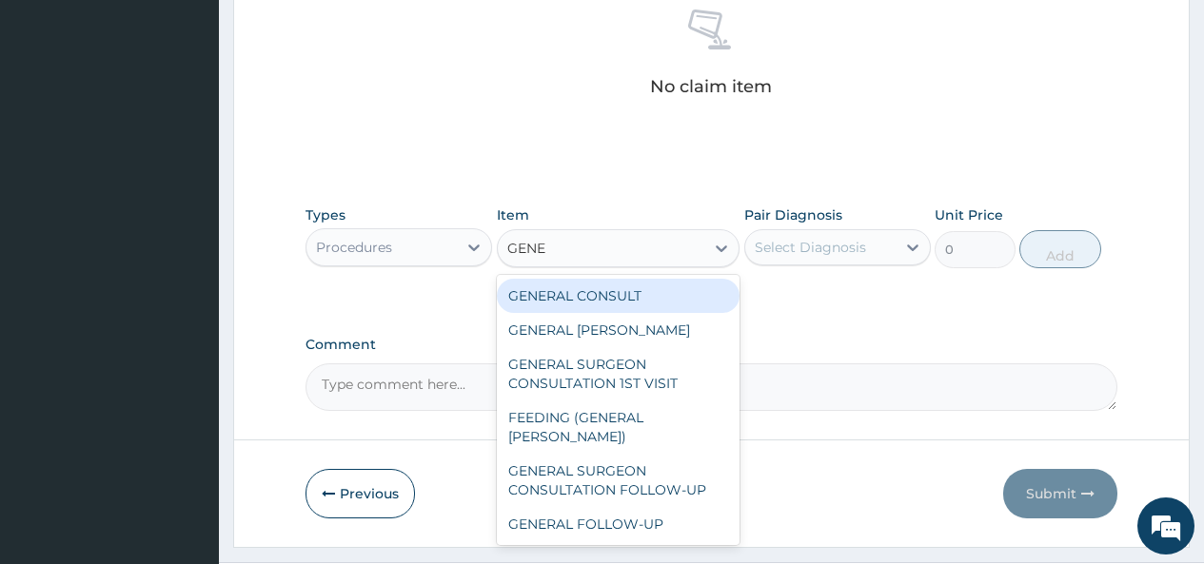
click at [667, 294] on div "GENERAL CONSULT" at bounding box center [619, 296] width 244 height 34
type input "5000"
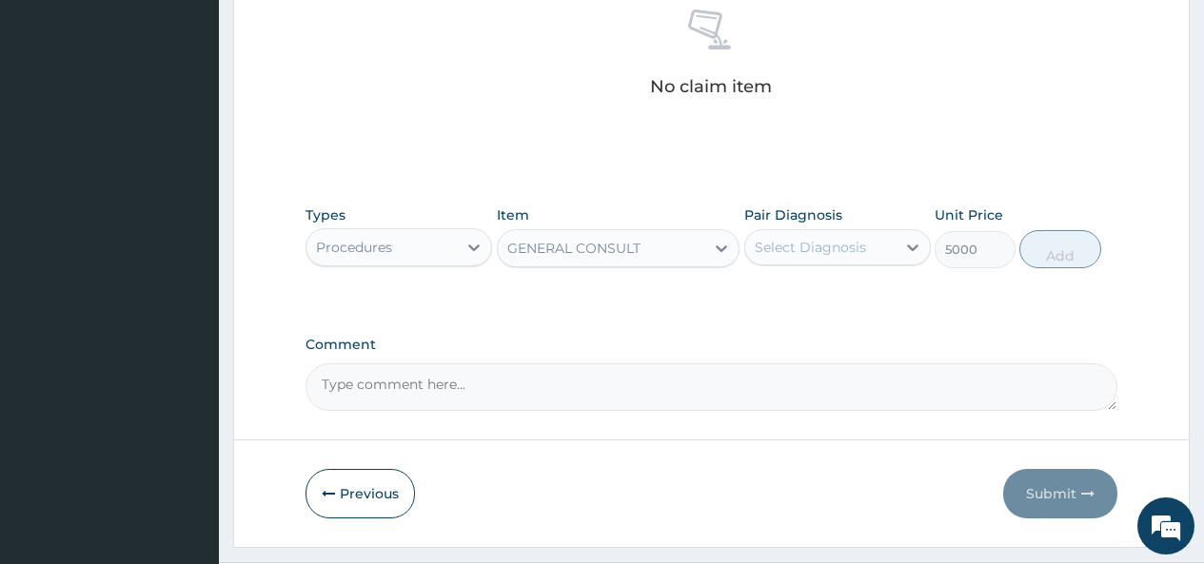
click at [814, 246] on div "Select Diagnosis" at bounding box center [810, 247] width 111 height 19
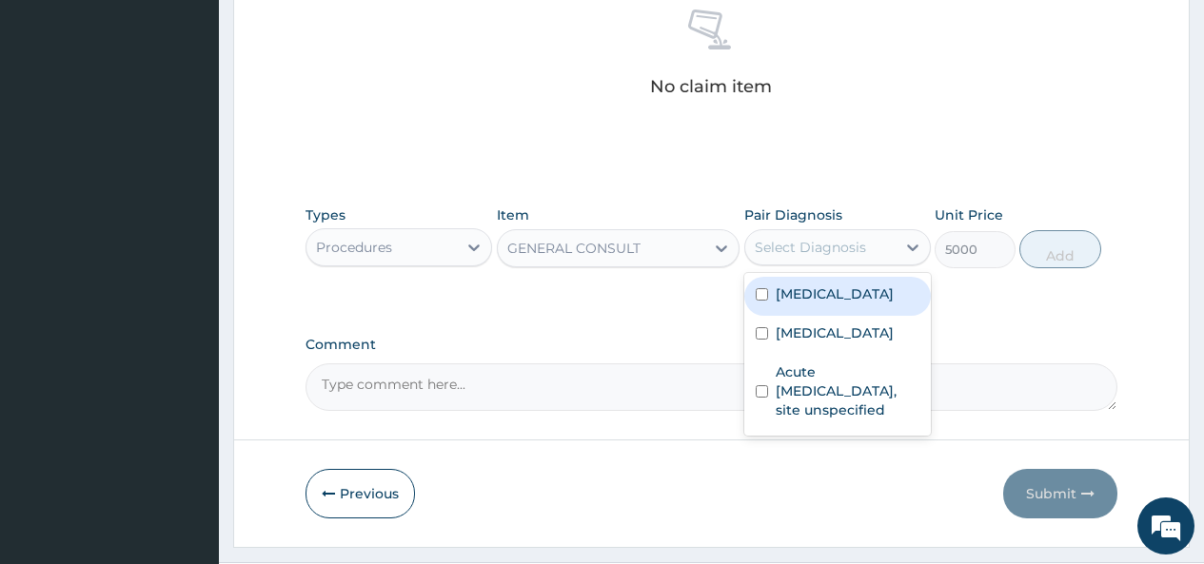
click at [791, 304] on div "Malaria, unspecified" at bounding box center [837, 296] width 187 height 39
checkbox input "true"
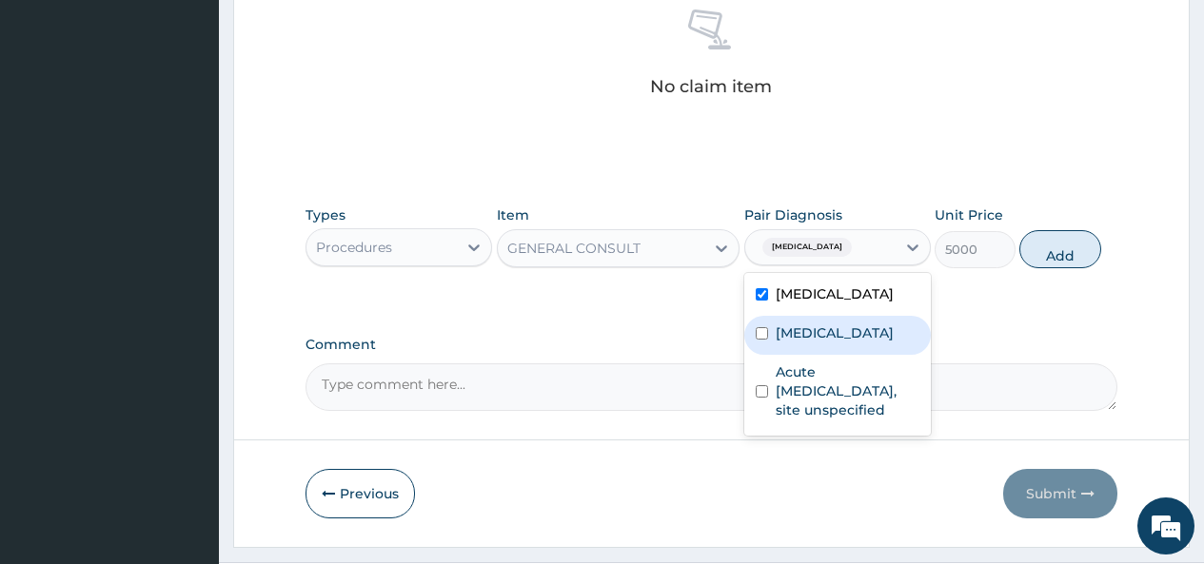
drag, startPoint x: 784, startPoint y: 335, endPoint x: 777, endPoint y: 365, distance: 31.2
click at [782, 337] on label "Bacteraemia" at bounding box center [835, 333] width 118 height 19
checkbox input "true"
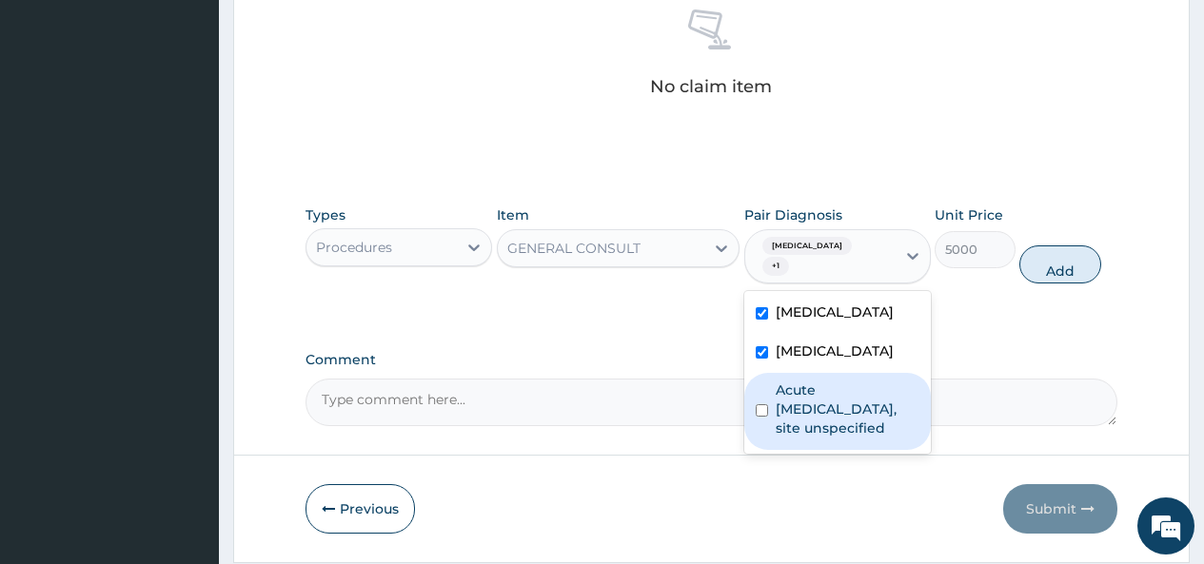
click at [777, 392] on label "Acute upper respiratory infection, site unspecified" at bounding box center [848, 409] width 144 height 57
checkbox input "true"
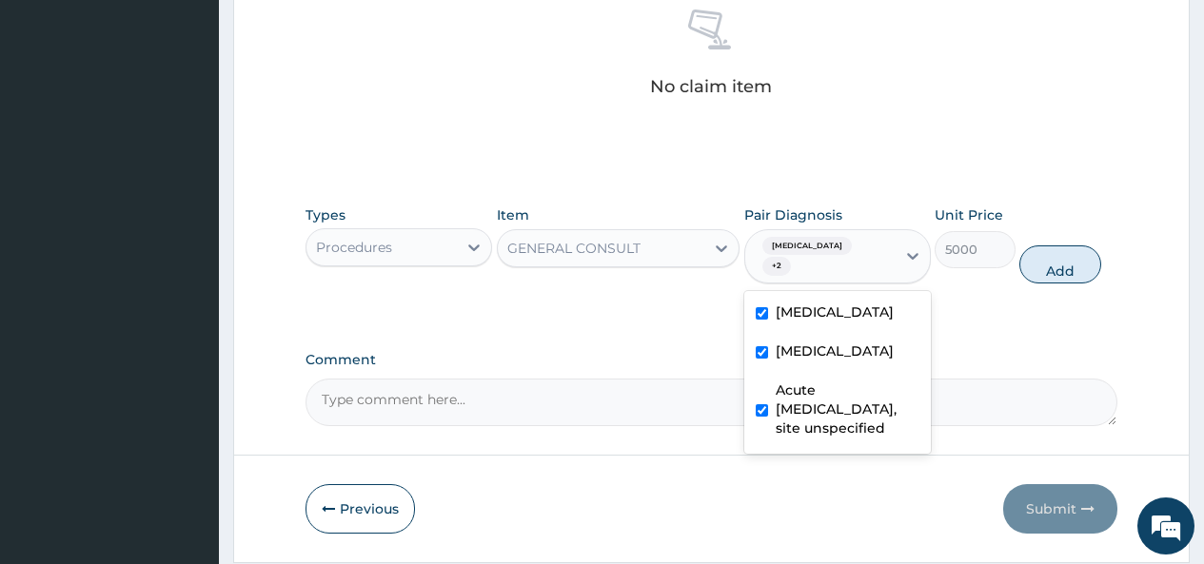
click at [1060, 260] on button "Add" at bounding box center [1059, 265] width 81 height 38
type input "0"
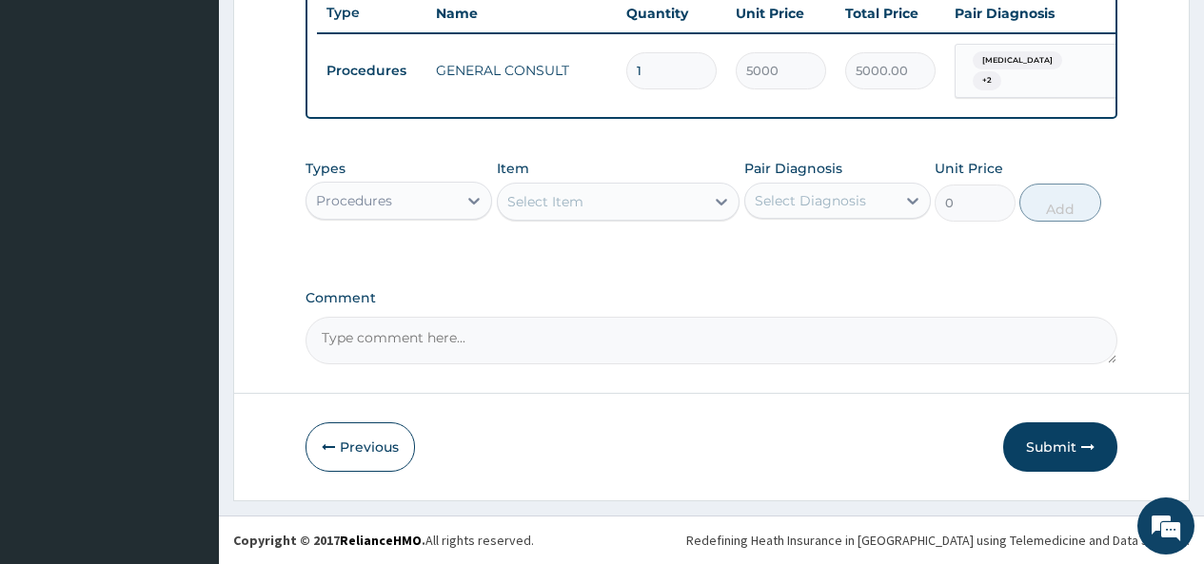
scroll to position [739, 0]
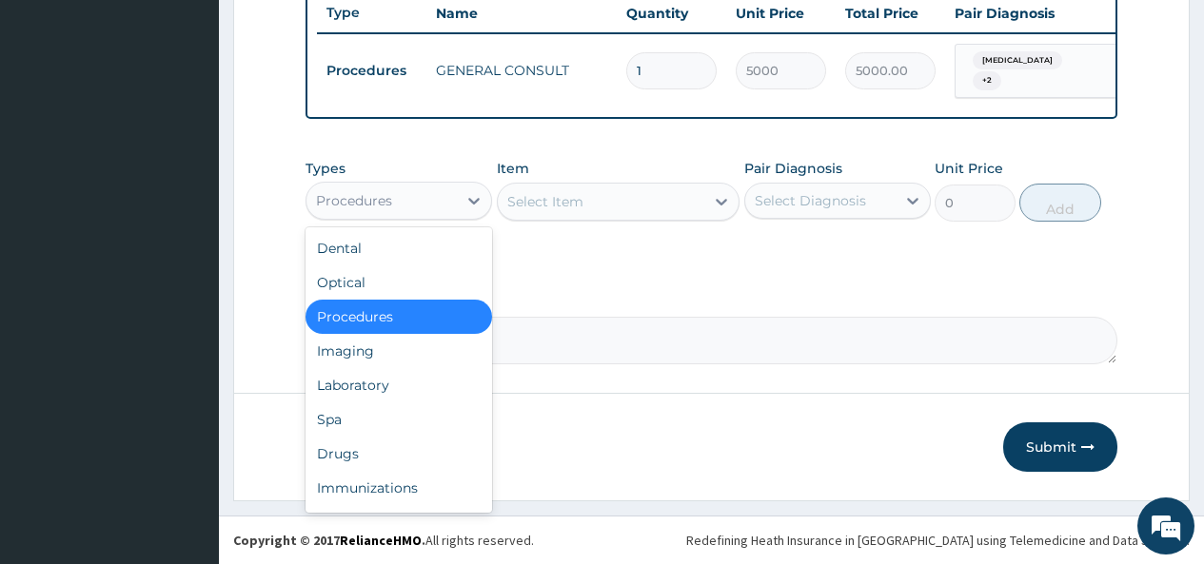
click at [453, 182] on div "Procedures" at bounding box center [398, 201] width 187 height 38
click at [373, 384] on div "Laboratory" at bounding box center [398, 385] width 187 height 34
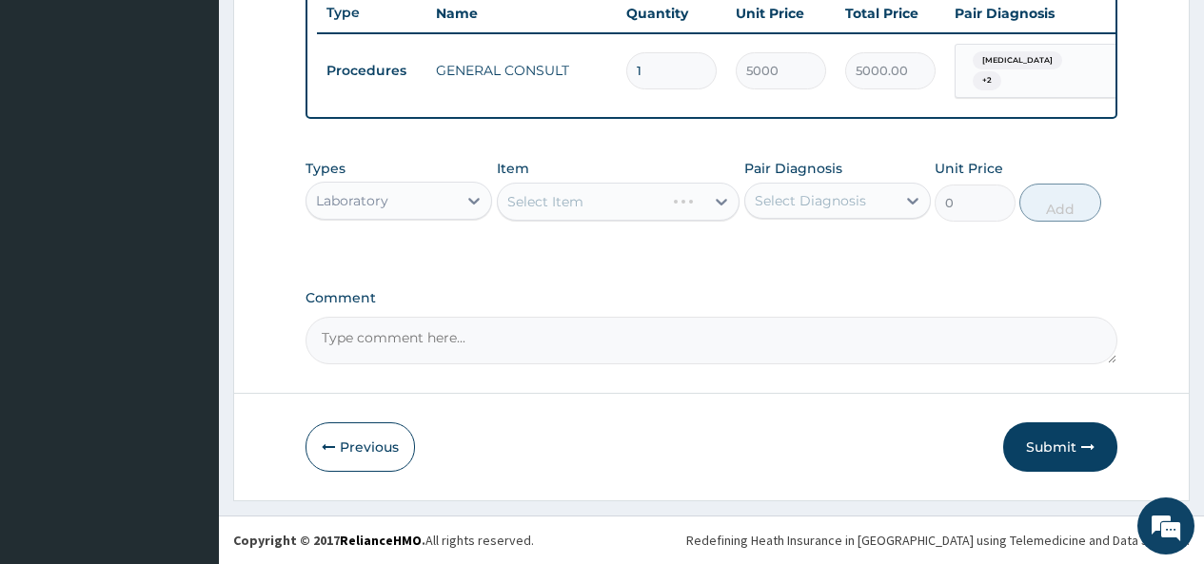
click at [671, 202] on div "Select Item" at bounding box center [619, 202] width 244 height 38
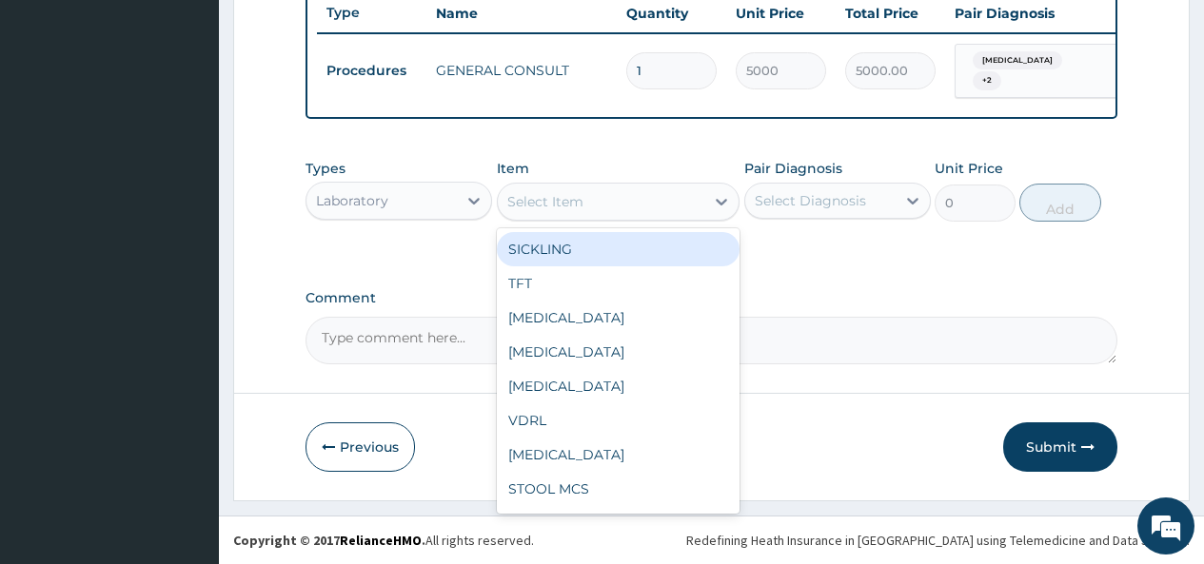
click at [701, 198] on div "Select Item" at bounding box center [601, 202] width 207 height 30
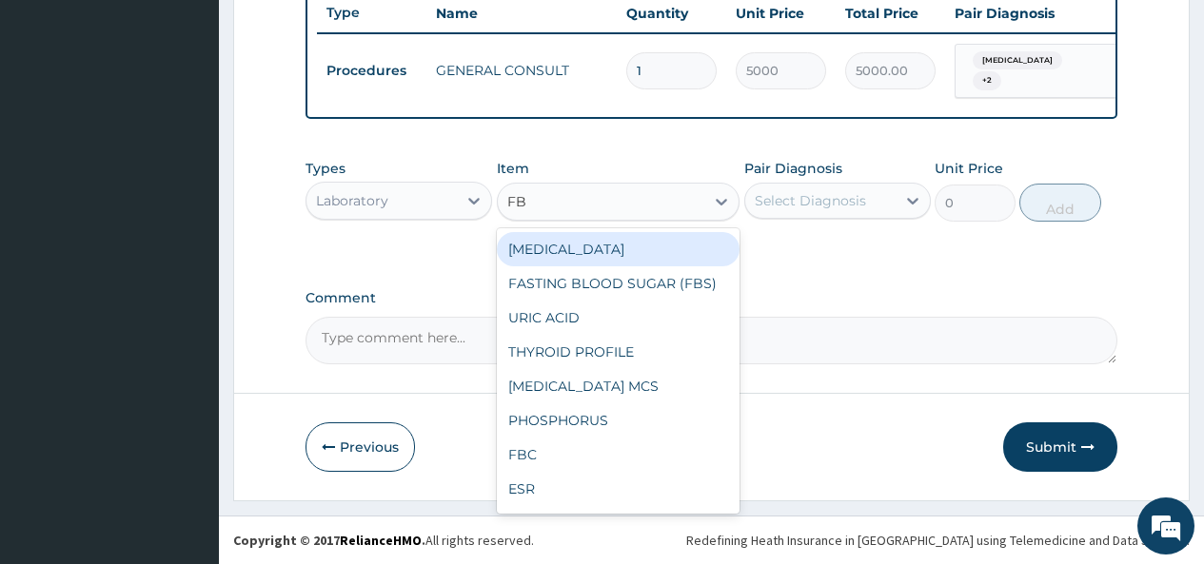
type input "FBC"
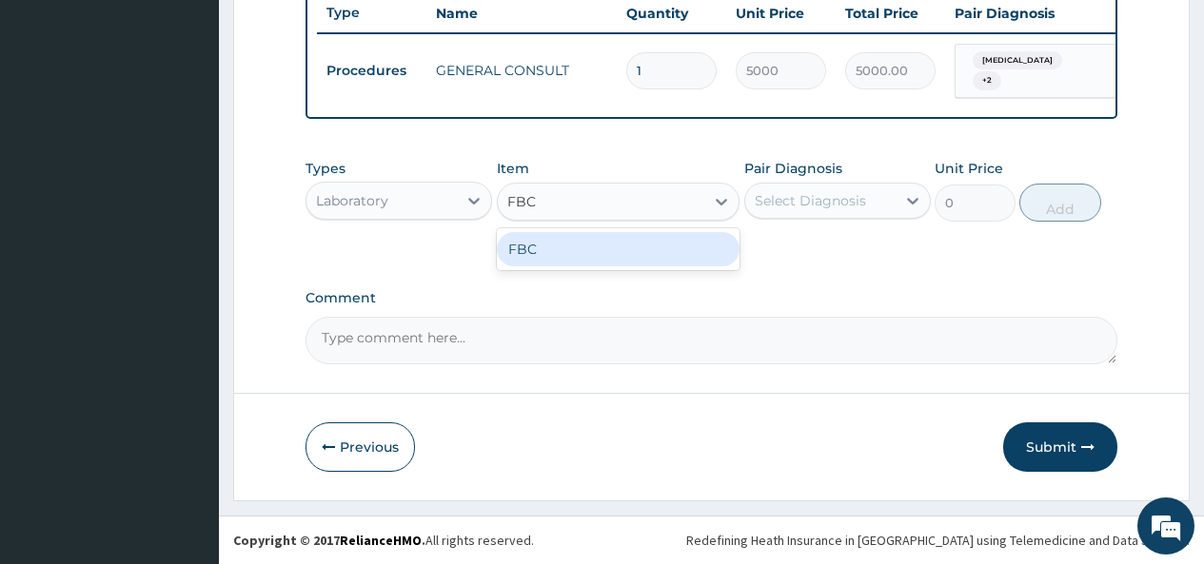
click at [656, 258] on div "FBC" at bounding box center [619, 249] width 244 height 34
type input "4500"
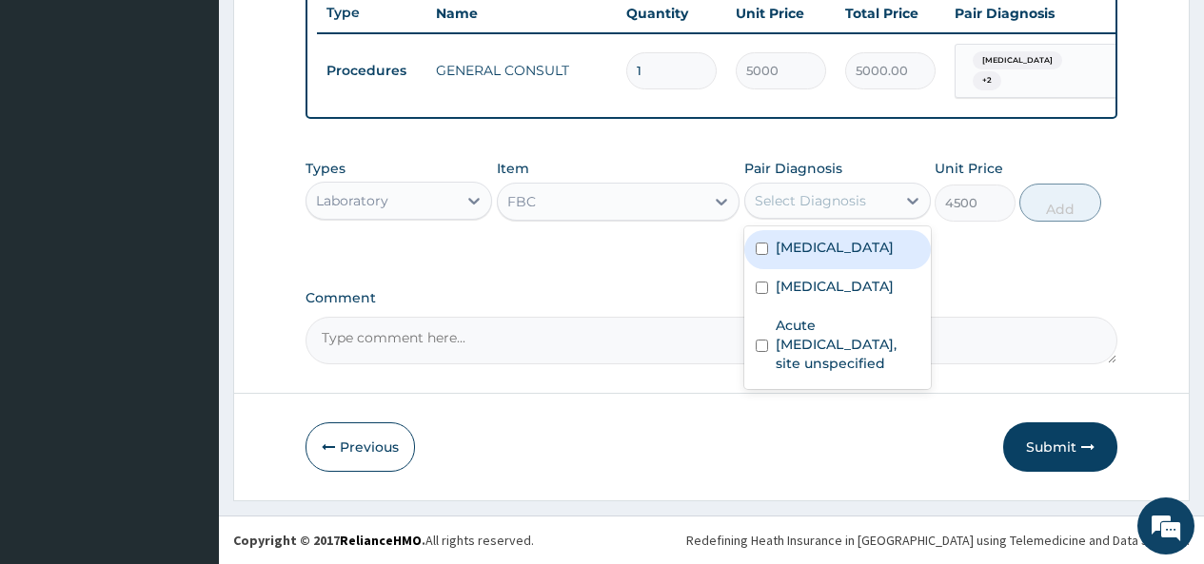
click at [840, 205] on div "Select Diagnosis" at bounding box center [810, 200] width 111 height 19
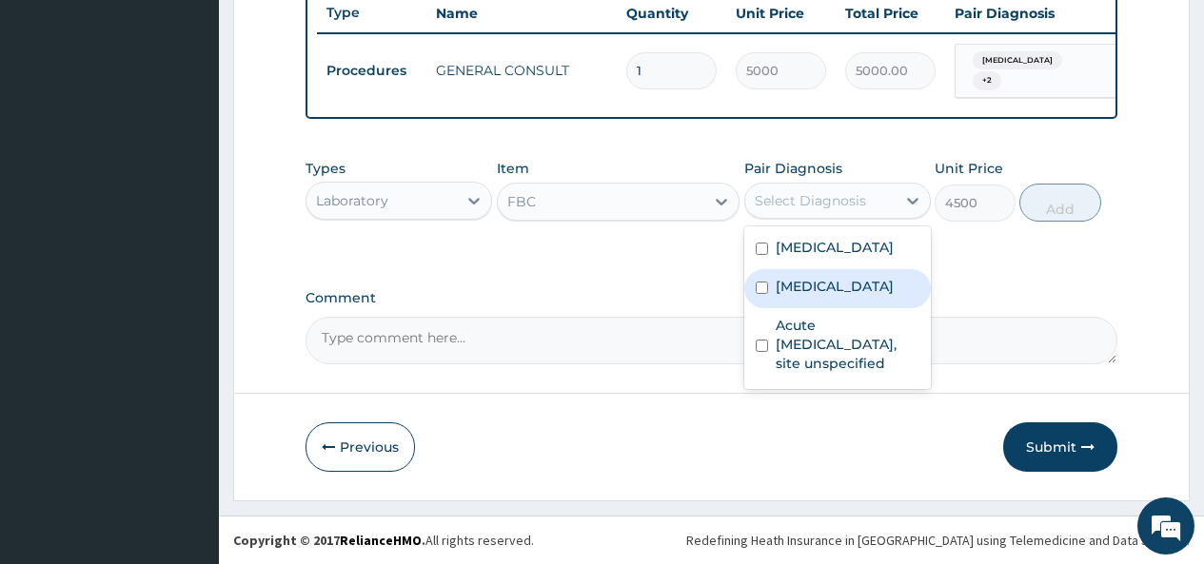
click at [801, 288] on label "Bacteraemia" at bounding box center [835, 286] width 118 height 19
checkbox input "true"
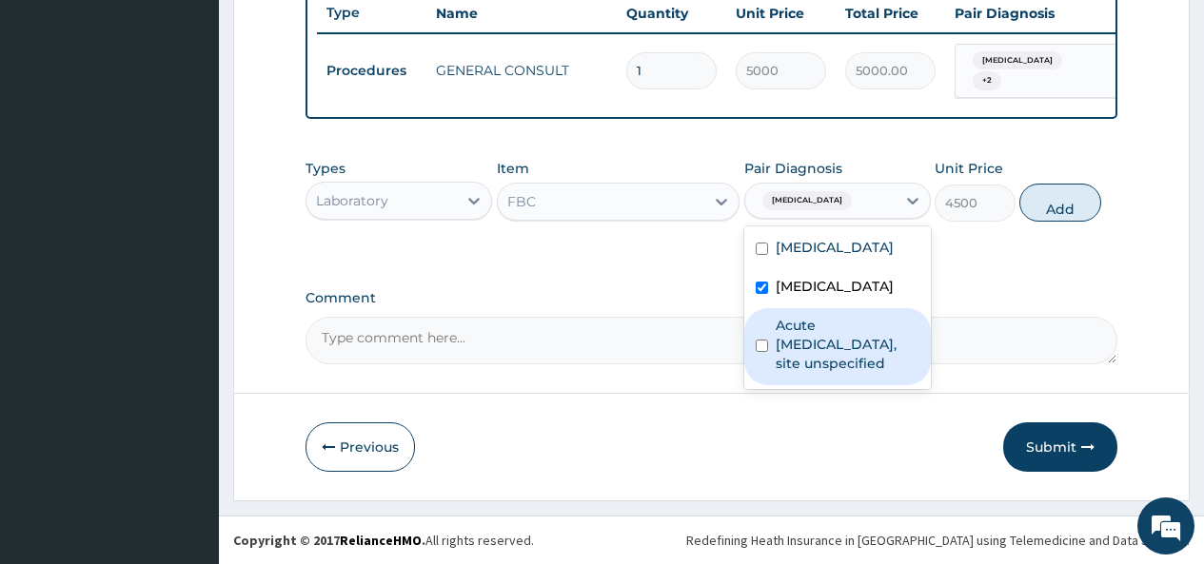
click at [790, 344] on label "Acute [MEDICAL_DATA], site unspecified" at bounding box center [848, 344] width 144 height 57
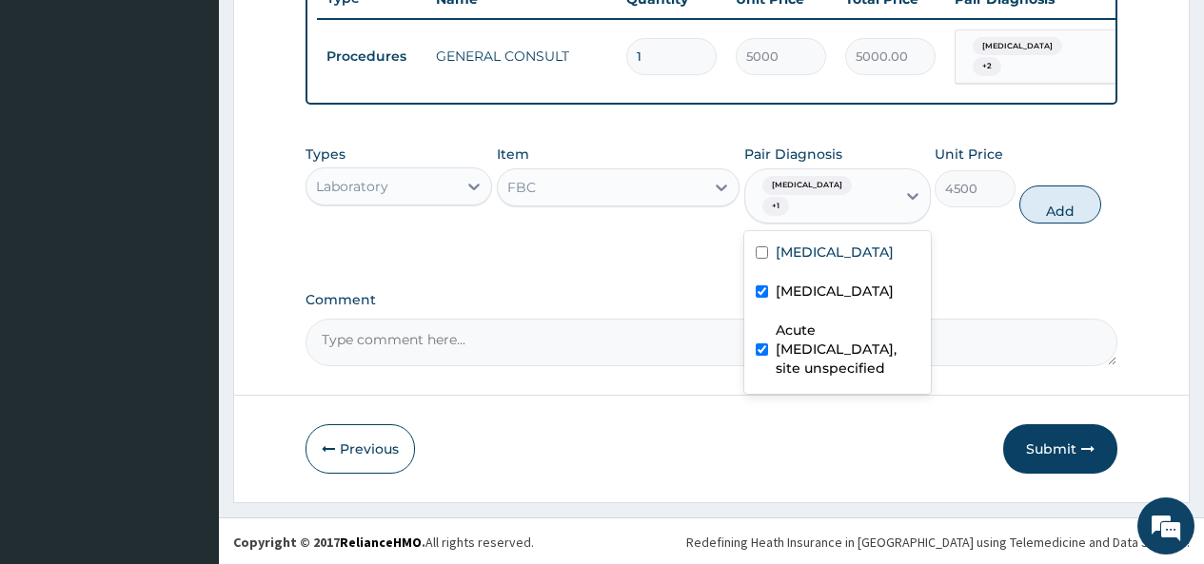
checkbox input "true"
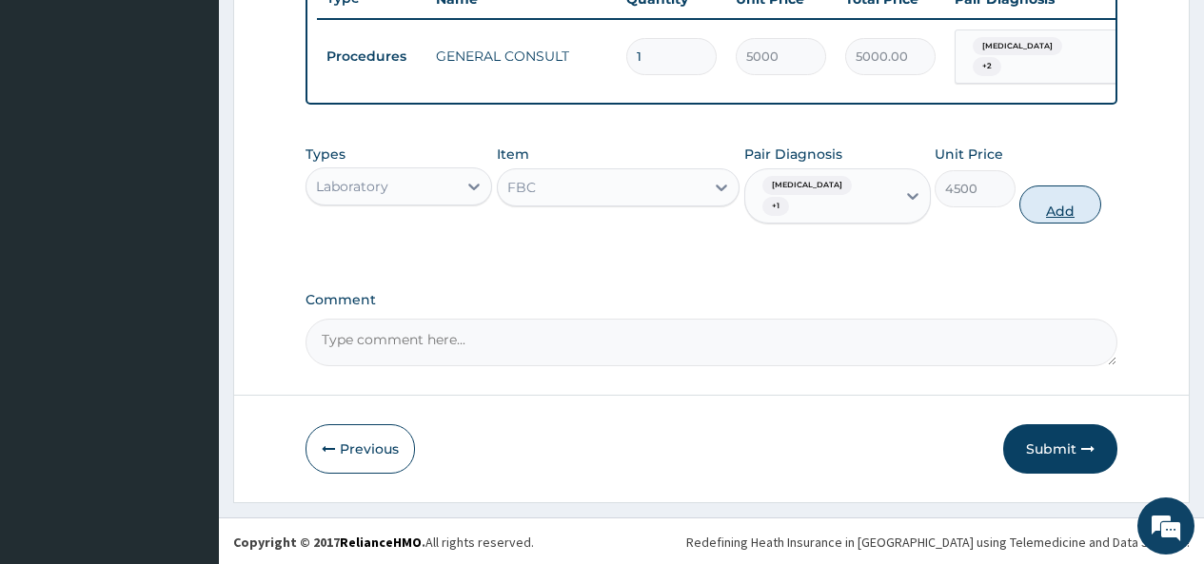
click at [1063, 206] on button "Add" at bounding box center [1059, 205] width 81 height 38
type input "0"
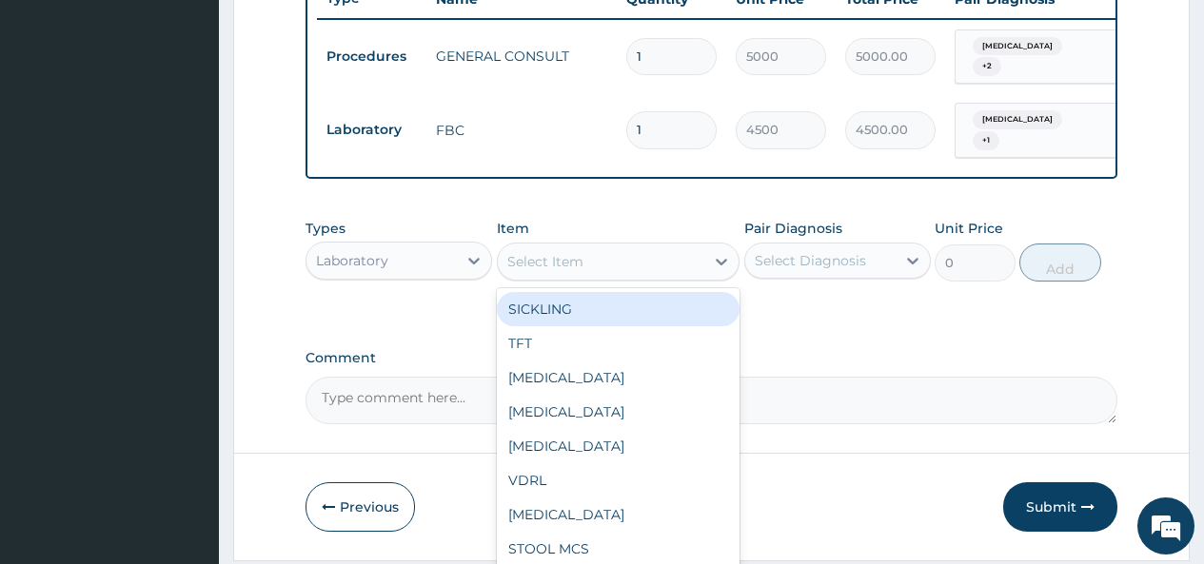
click at [601, 258] on div "Select Item" at bounding box center [601, 261] width 207 height 30
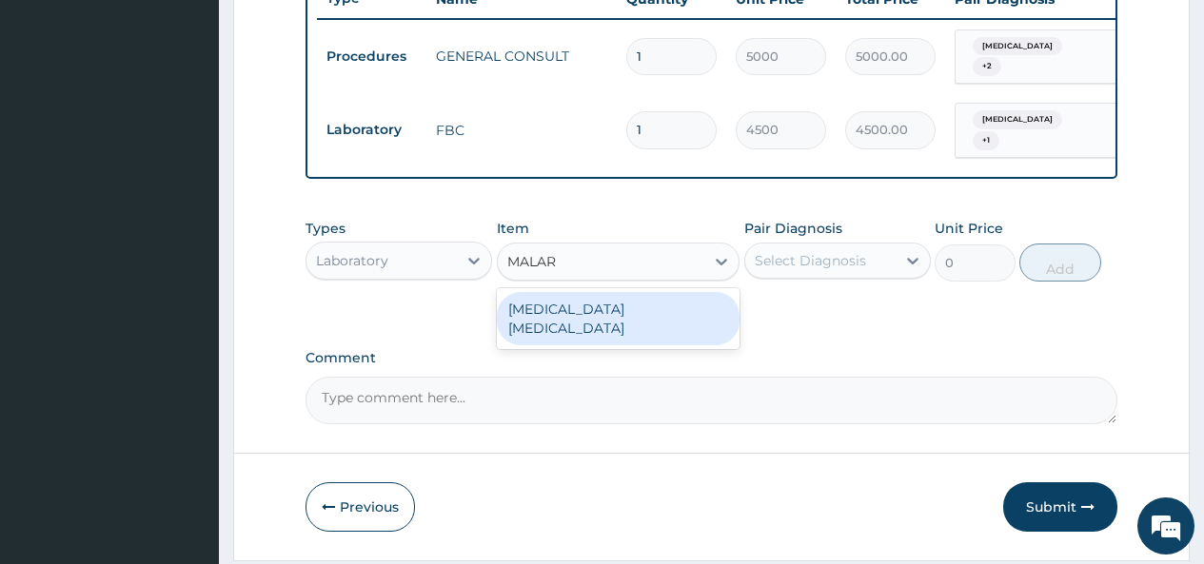
type input "MALARI"
click at [599, 320] on div "[MEDICAL_DATA] [MEDICAL_DATA]" at bounding box center [619, 318] width 244 height 53
type input "2000"
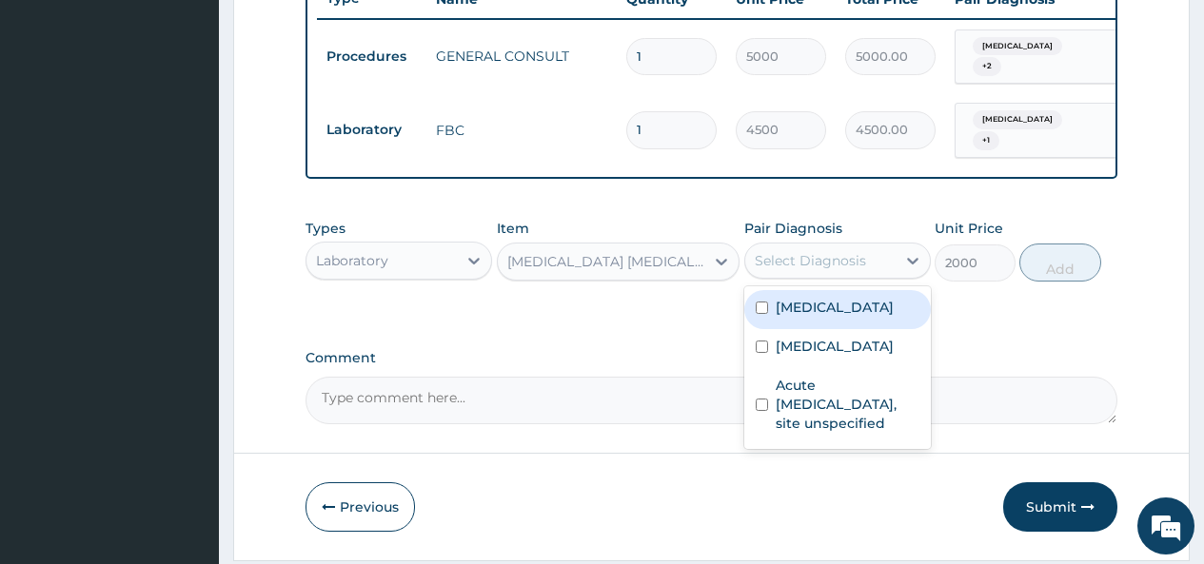
click at [799, 267] on div "Select Diagnosis" at bounding box center [810, 260] width 111 height 19
click at [792, 304] on label "[MEDICAL_DATA]" at bounding box center [835, 307] width 118 height 19
checkbox input "true"
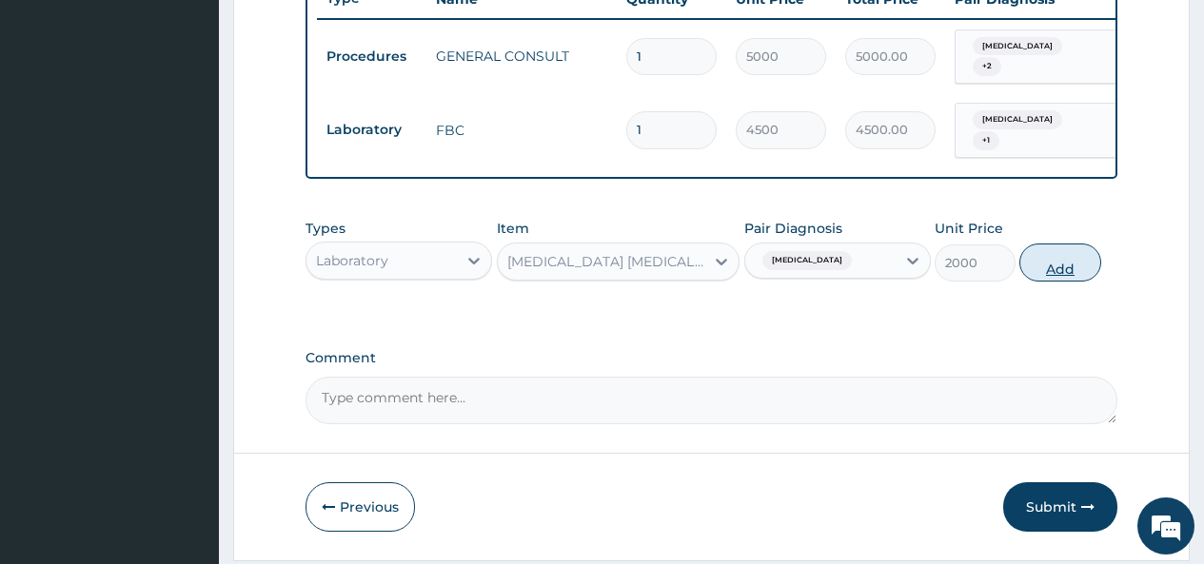
click at [1062, 275] on button "Add" at bounding box center [1059, 263] width 81 height 38
type input "0"
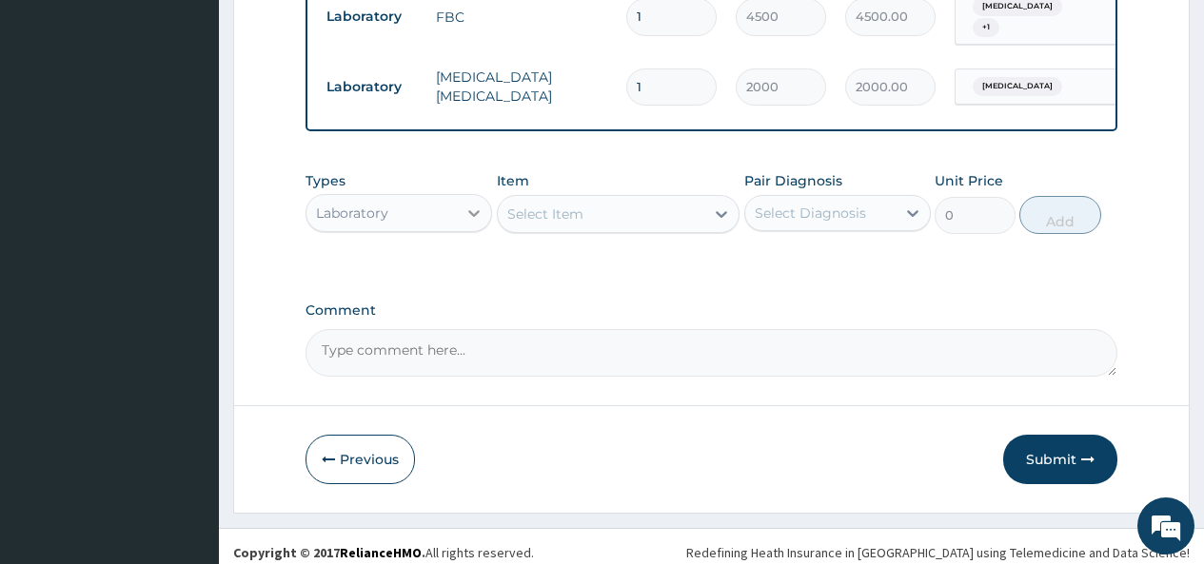
scroll to position [871, 0]
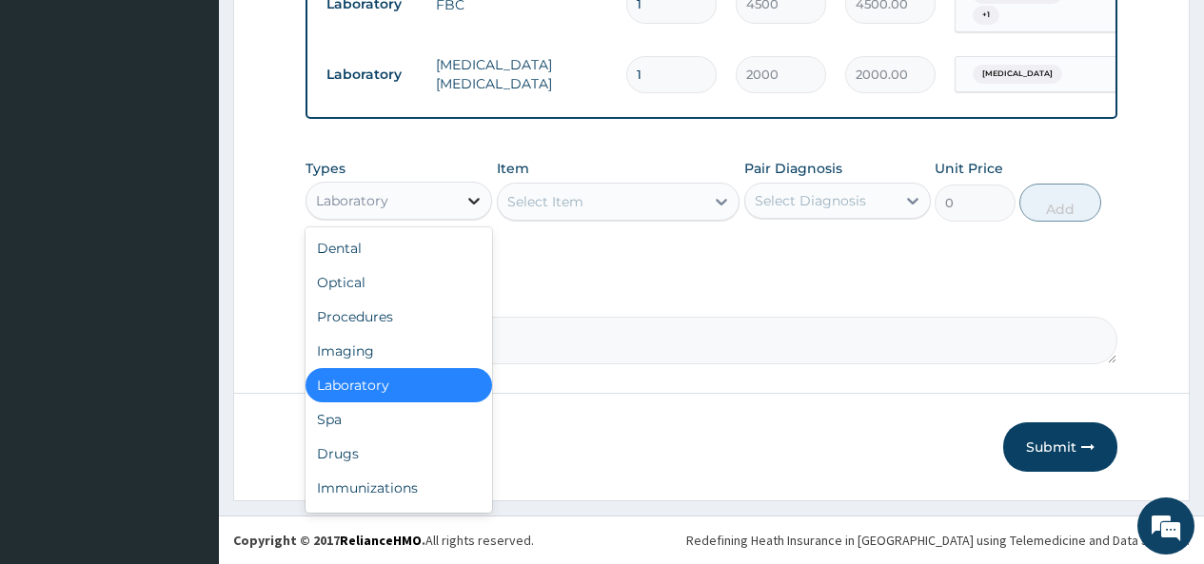
click at [472, 198] on icon at bounding box center [473, 200] width 19 height 19
click at [348, 461] on div "Drugs" at bounding box center [398, 454] width 187 height 34
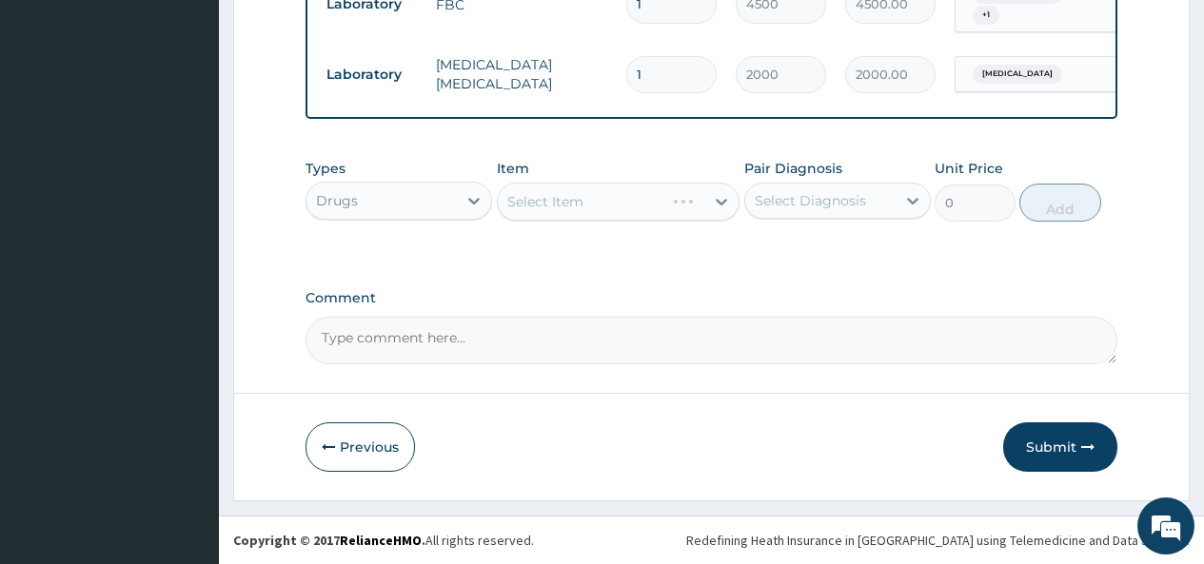
click at [683, 204] on div "Select Item" at bounding box center [619, 202] width 244 height 38
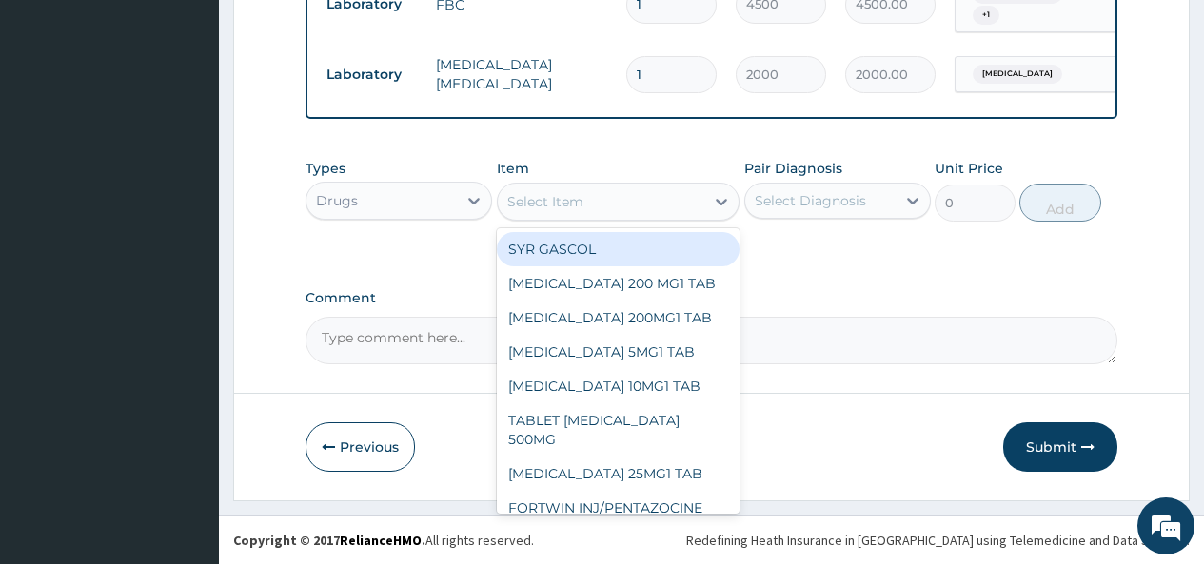
click at [686, 209] on div "Select Item" at bounding box center [601, 202] width 207 height 30
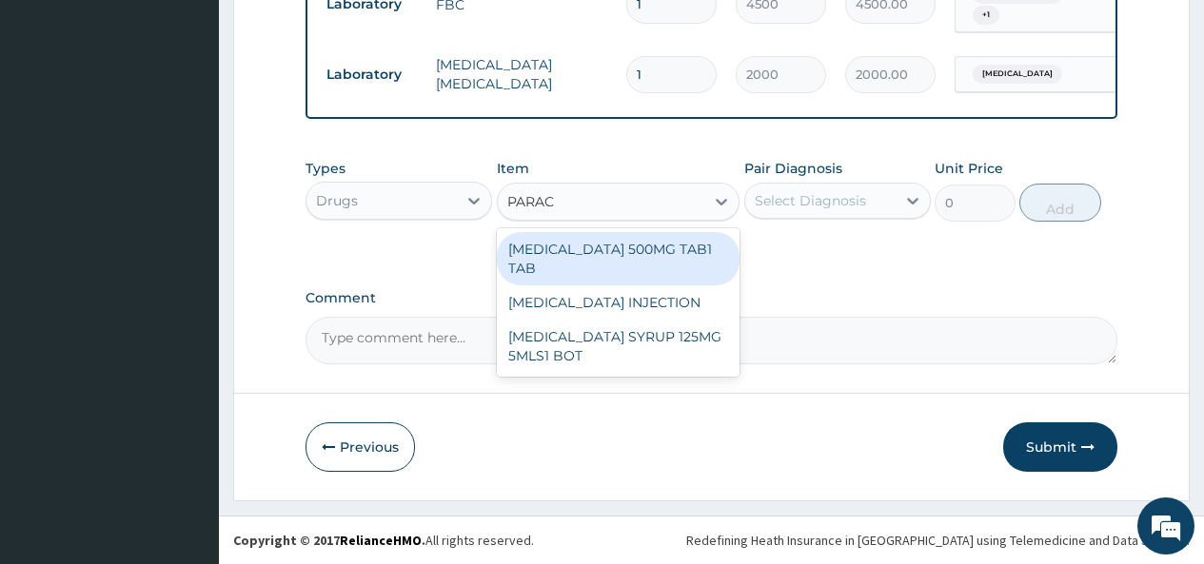
type input "PARACE"
click at [658, 265] on div "[MEDICAL_DATA] 500MG TAB1 TAB" at bounding box center [619, 258] width 244 height 53
type input "50"
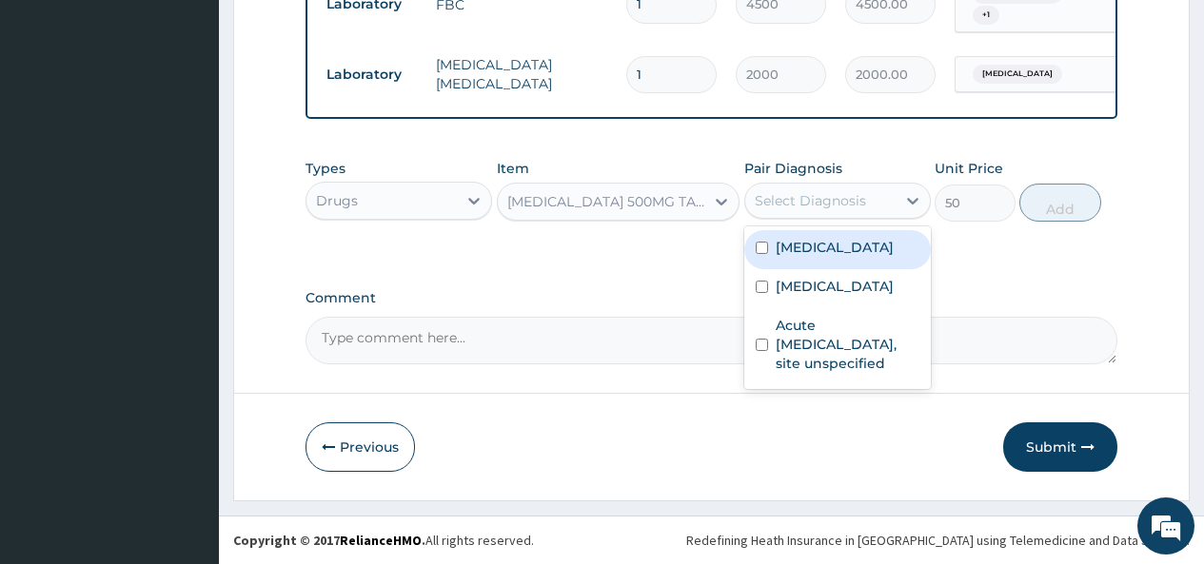
click at [860, 201] on div "Select Diagnosis" at bounding box center [810, 200] width 111 height 19
click at [825, 264] on div "Malaria, unspecified" at bounding box center [837, 249] width 187 height 39
checkbox input "true"
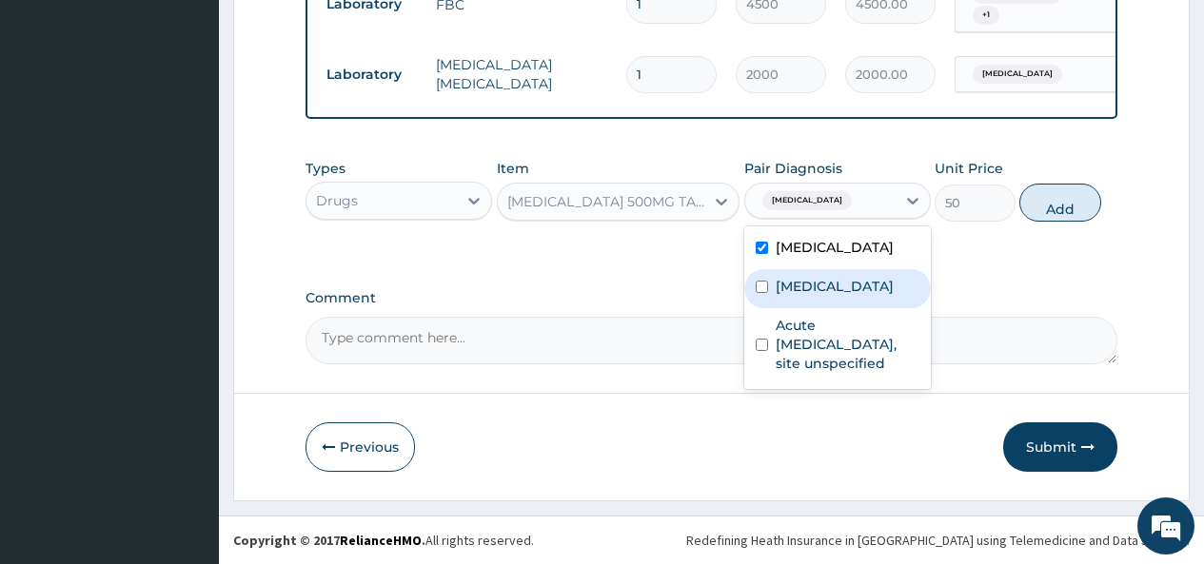
click at [802, 290] on label "Bacteraemia" at bounding box center [835, 286] width 118 height 19
checkbox input "true"
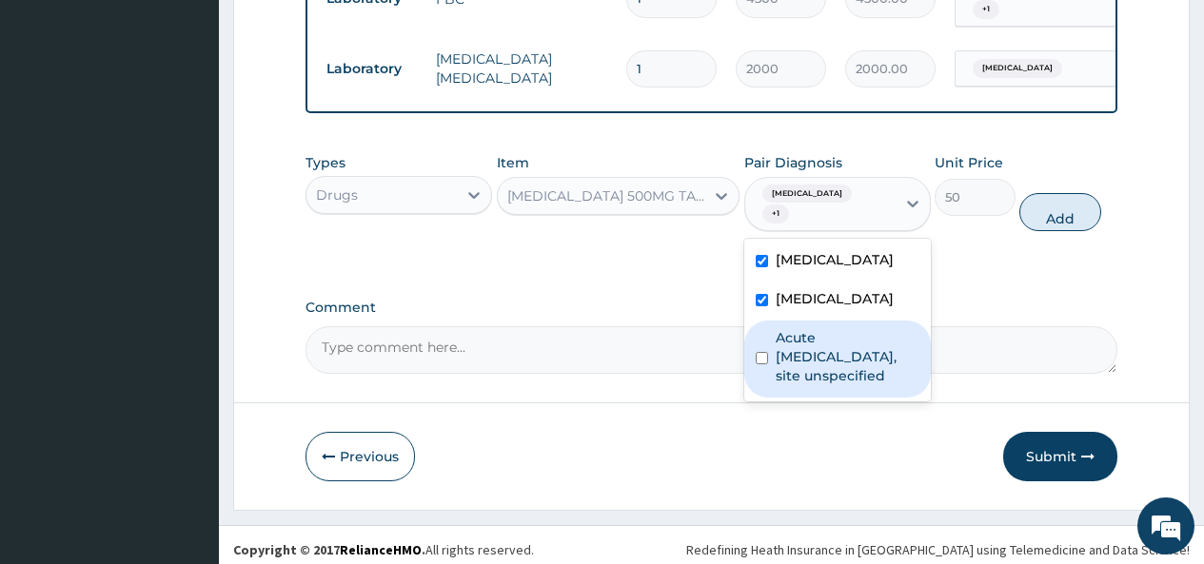
click at [779, 357] on label "Acute upper respiratory infection, site unspecified" at bounding box center [848, 356] width 144 height 57
checkbox input "true"
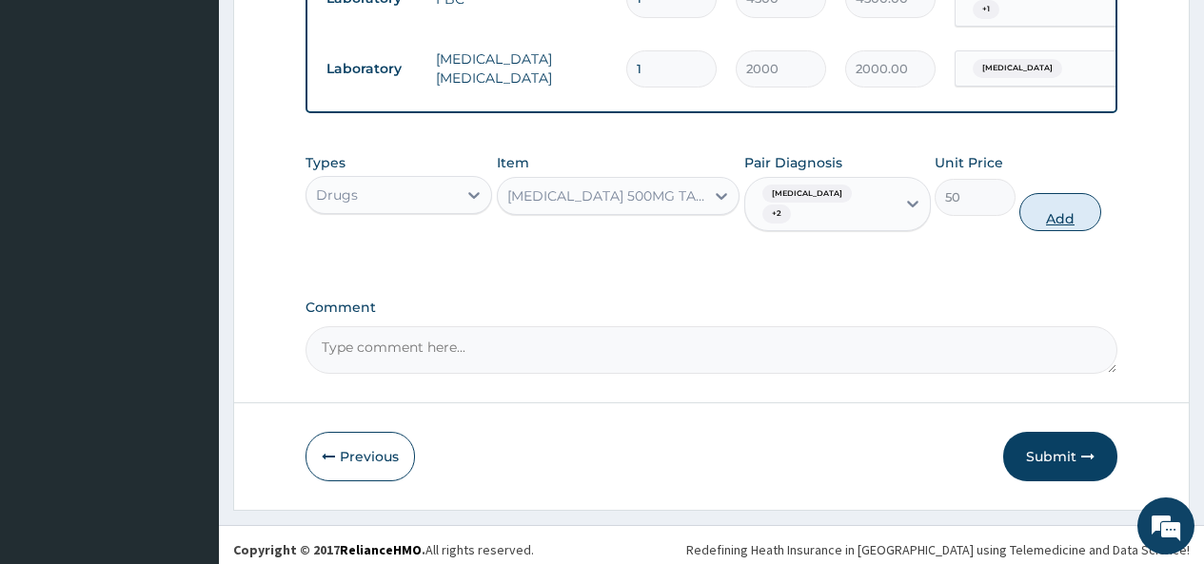
click at [1059, 222] on button "Add" at bounding box center [1059, 212] width 81 height 38
type input "0"
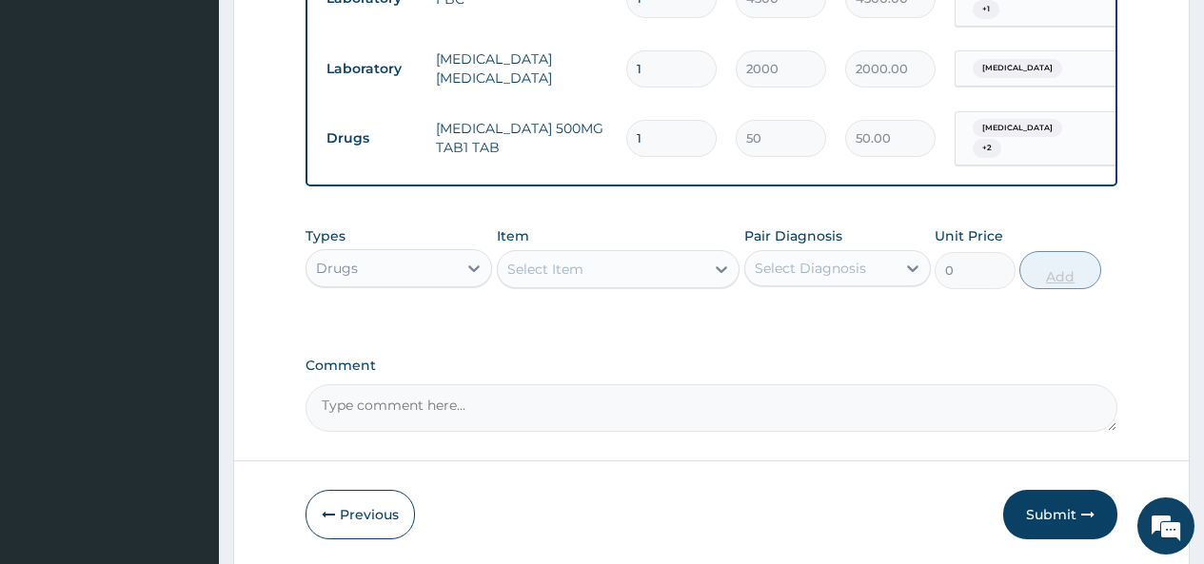
type input "18"
type input "900.00"
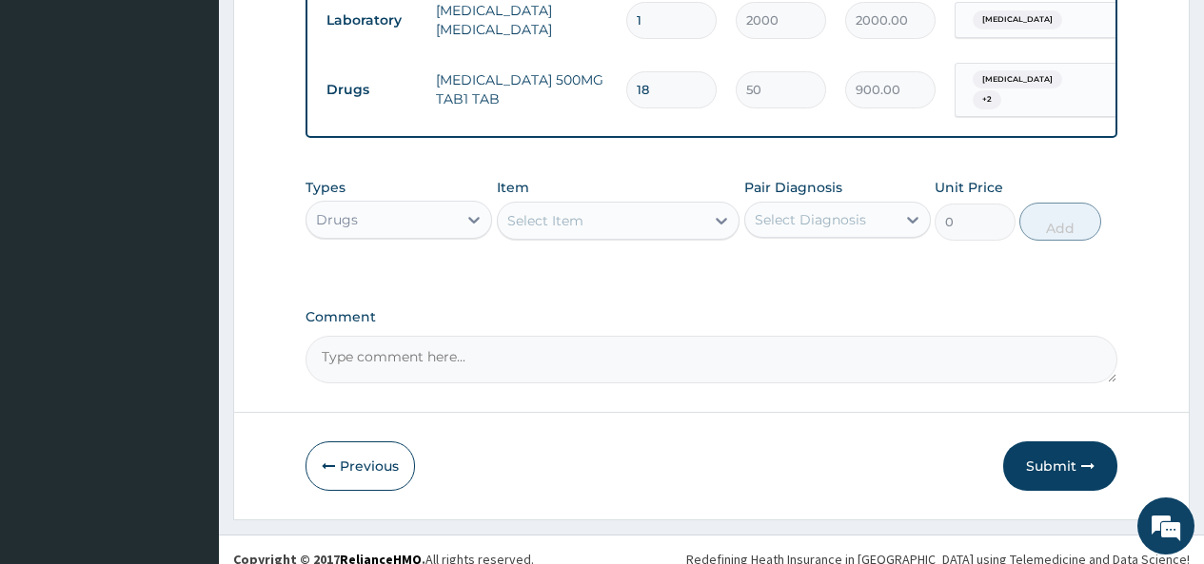
scroll to position [945, 0]
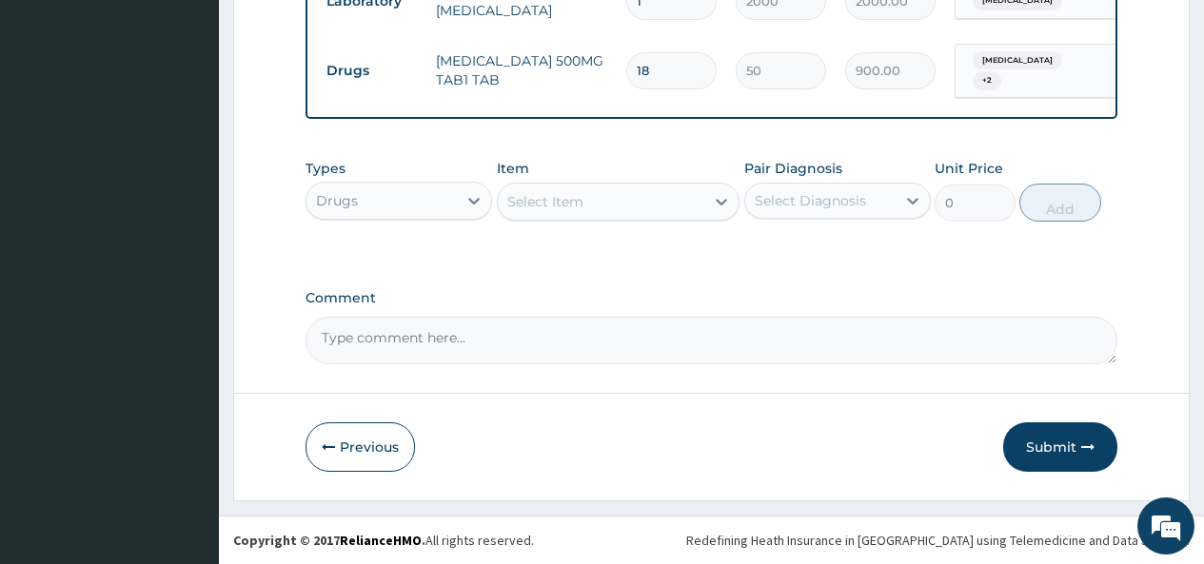
type input "18"
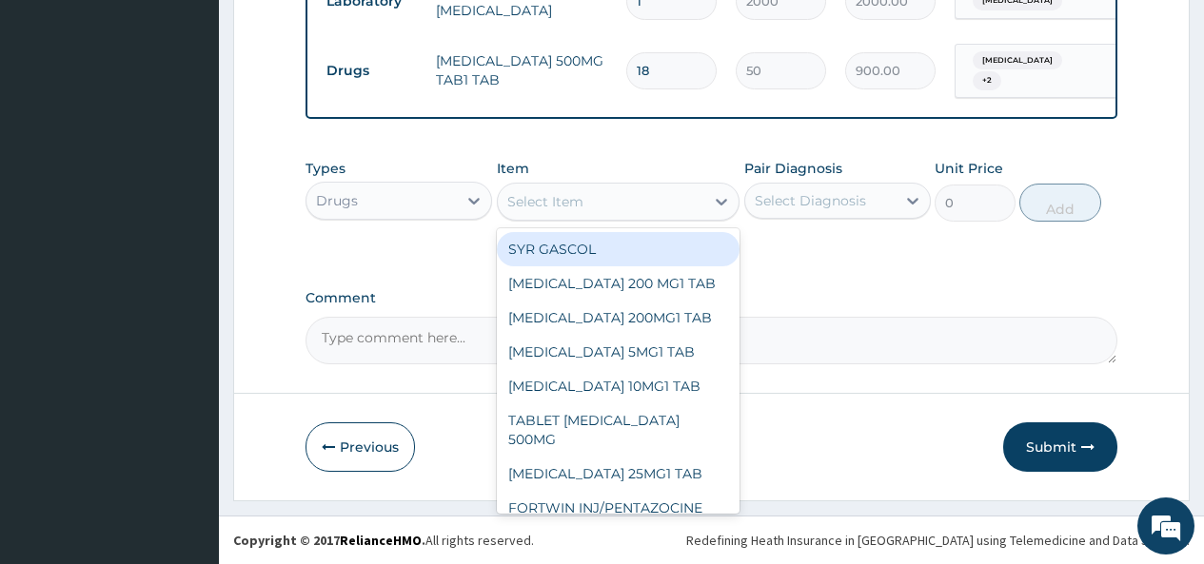
click at [690, 203] on div "Select Item" at bounding box center [601, 202] width 207 height 30
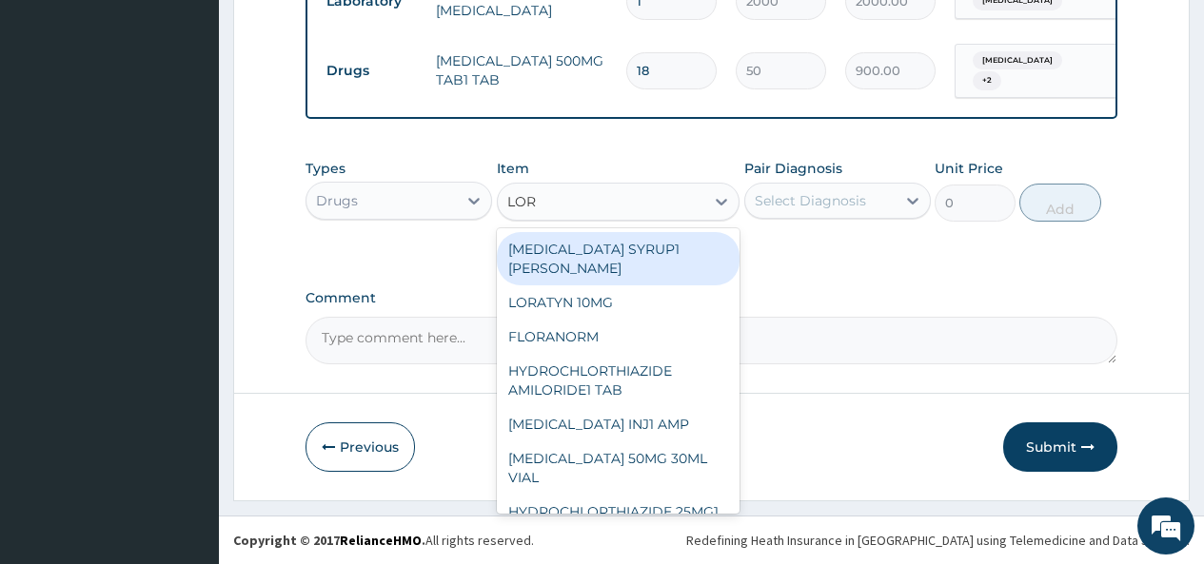
type input "LORA"
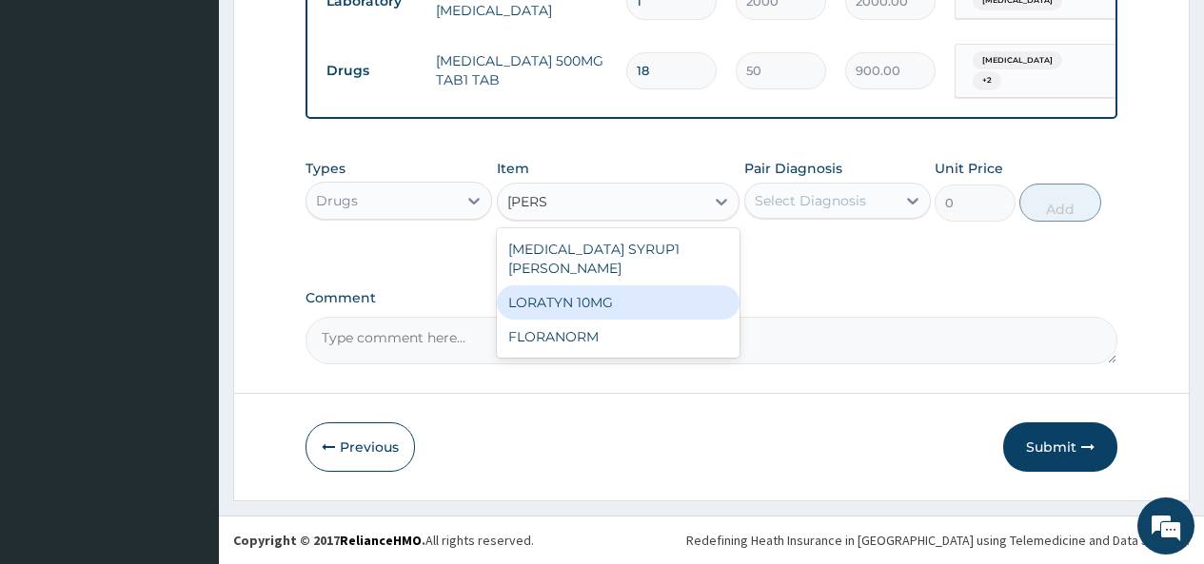
click at [570, 291] on div "LORATYN 10MG" at bounding box center [619, 302] width 244 height 34
type input "34"
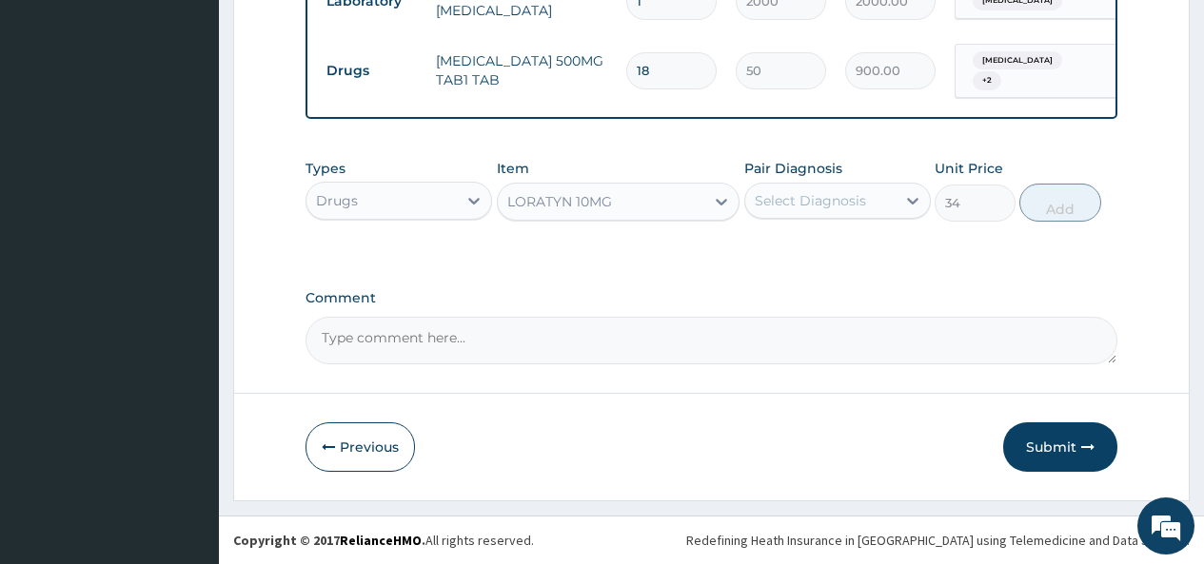
click at [855, 187] on div "Select Diagnosis" at bounding box center [820, 201] width 150 height 30
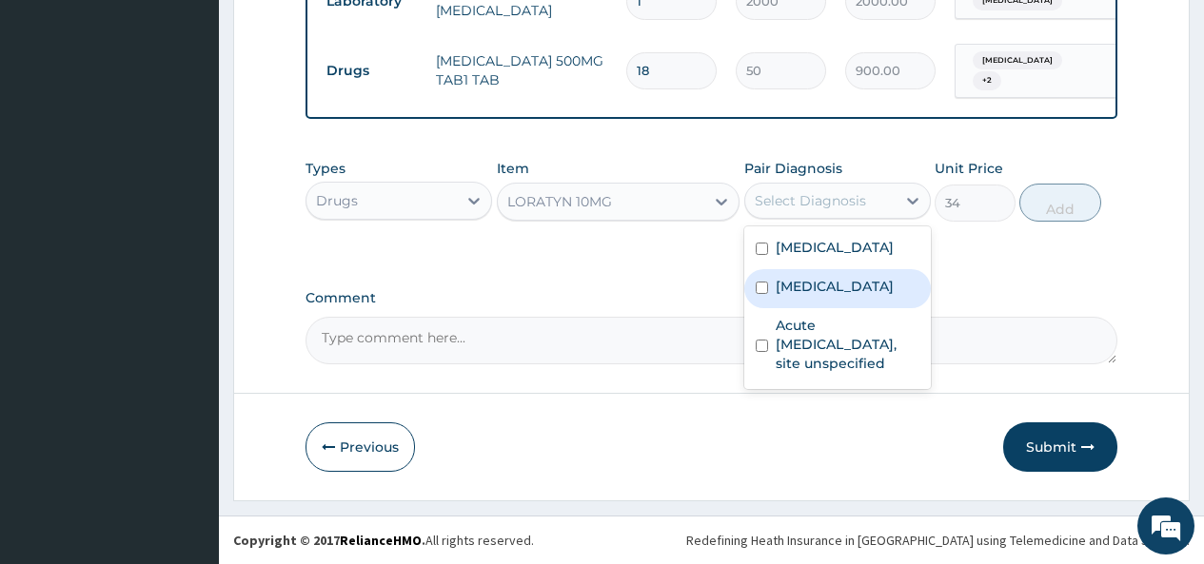
click at [800, 286] on label "Bacteraemia" at bounding box center [835, 286] width 118 height 19
checkbox input "true"
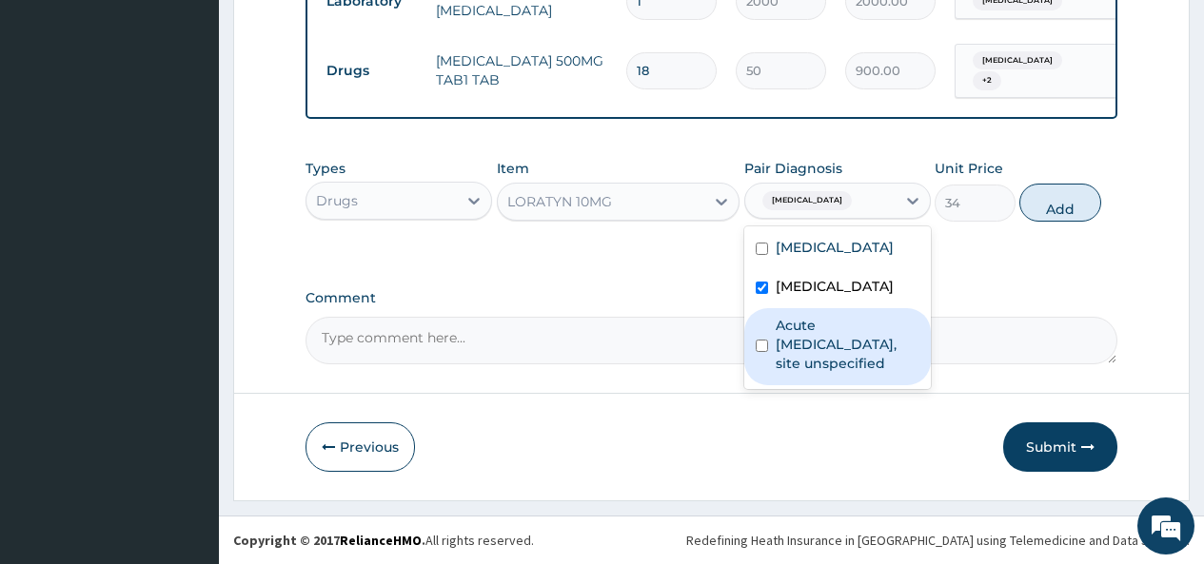
click at [782, 334] on label "Acute upper respiratory infection, site unspecified" at bounding box center [848, 344] width 144 height 57
checkbox input "true"
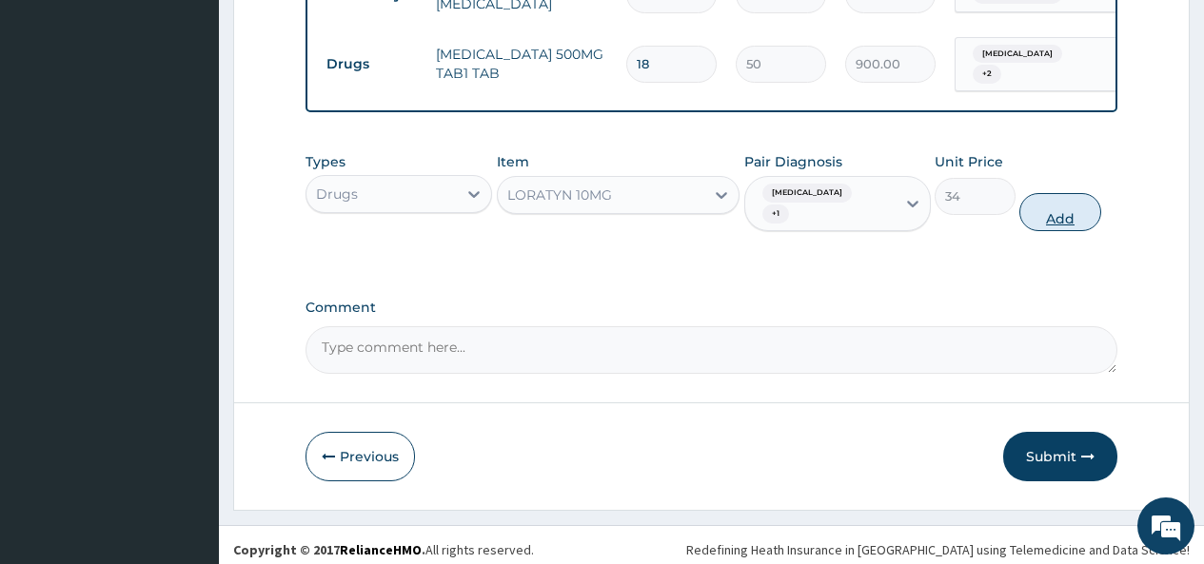
click at [1050, 206] on button "Add" at bounding box center [1059, 212] width 81 height 38
type input "0"
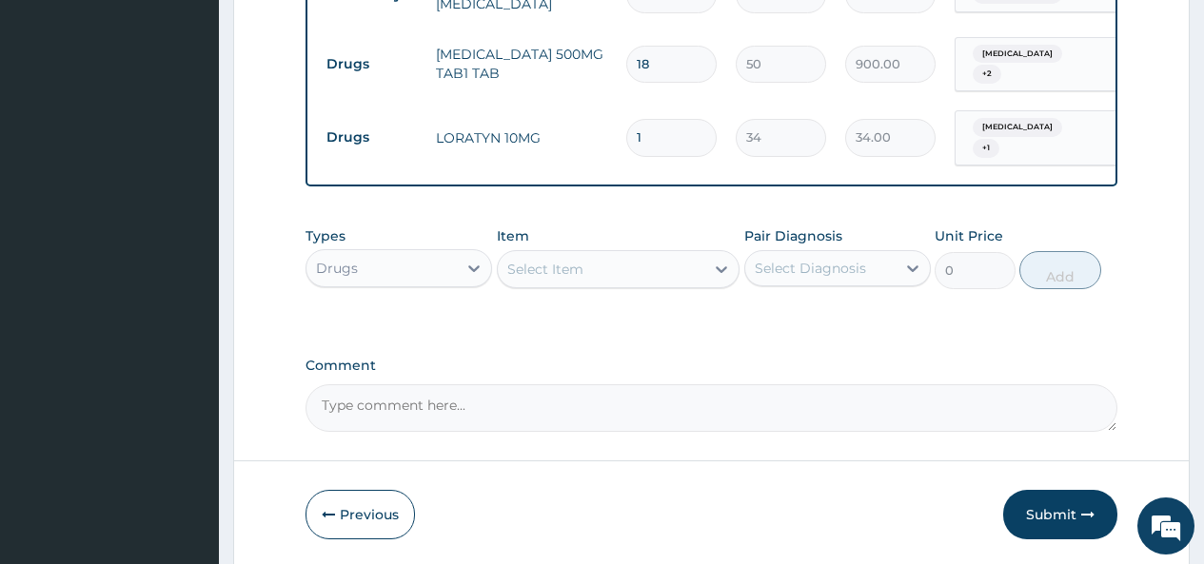
type input "15"
type input "510.00"
type input "1"
type input "34.00"
type input "0.00"
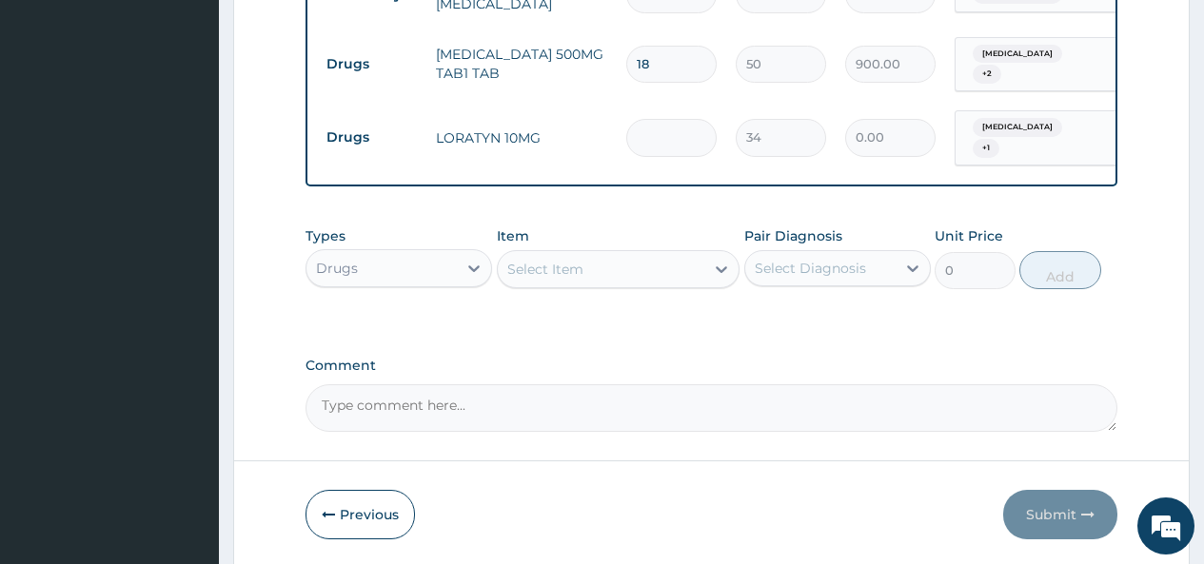
type input "5"
type input "170.00"
type input "0.00"
type input "7"
type input "238.00"
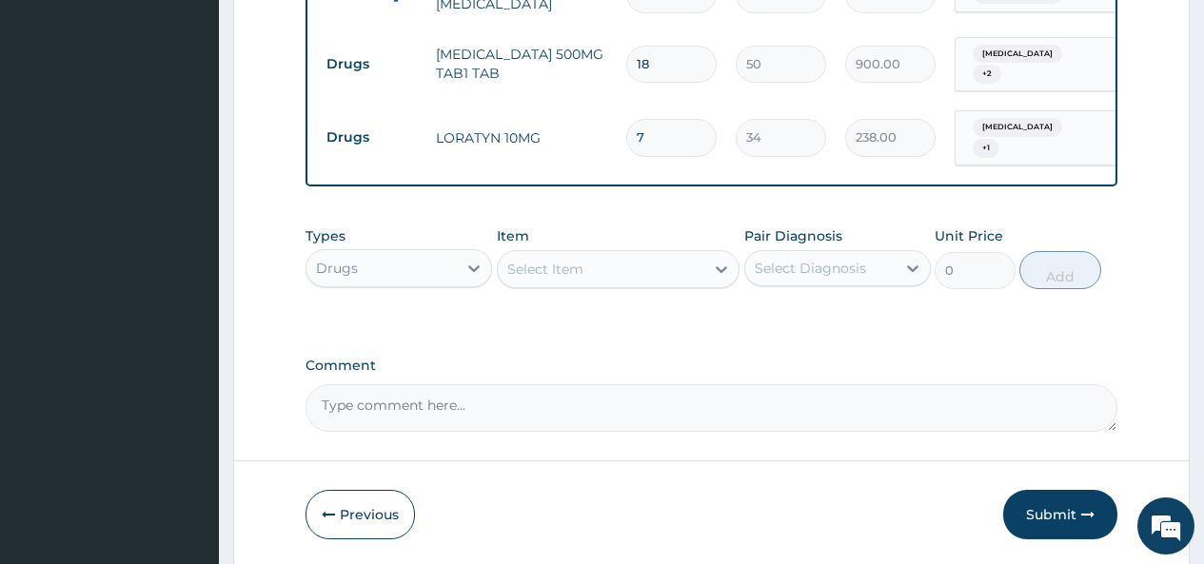
type input "7"
click at [642, 265] on div "Select Item" at bounding box center [601, 269] width 207 height 30
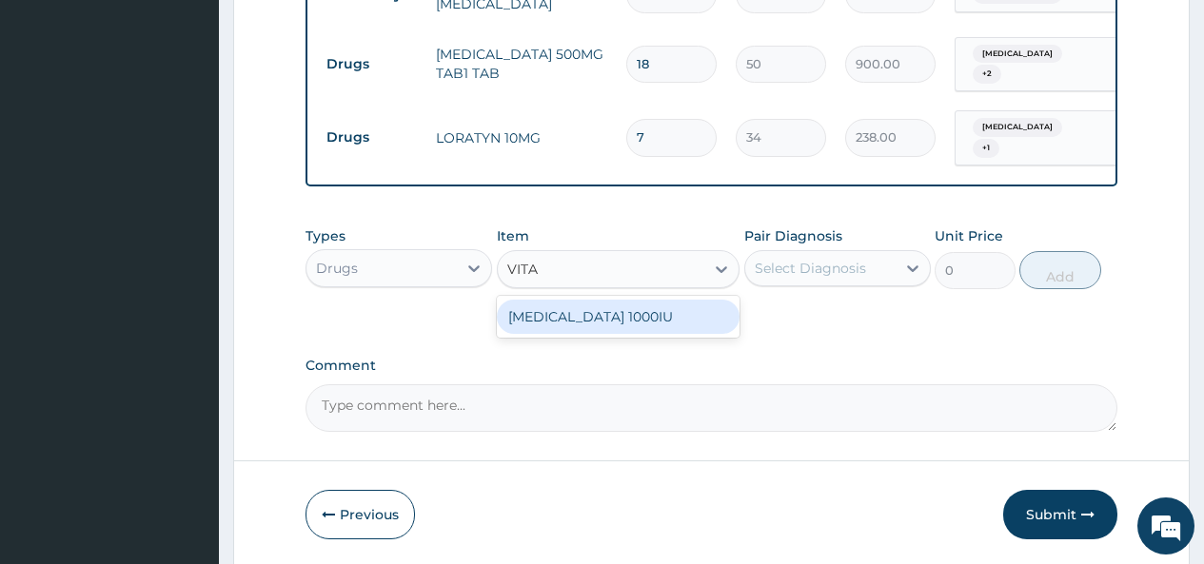
type input "VIT"
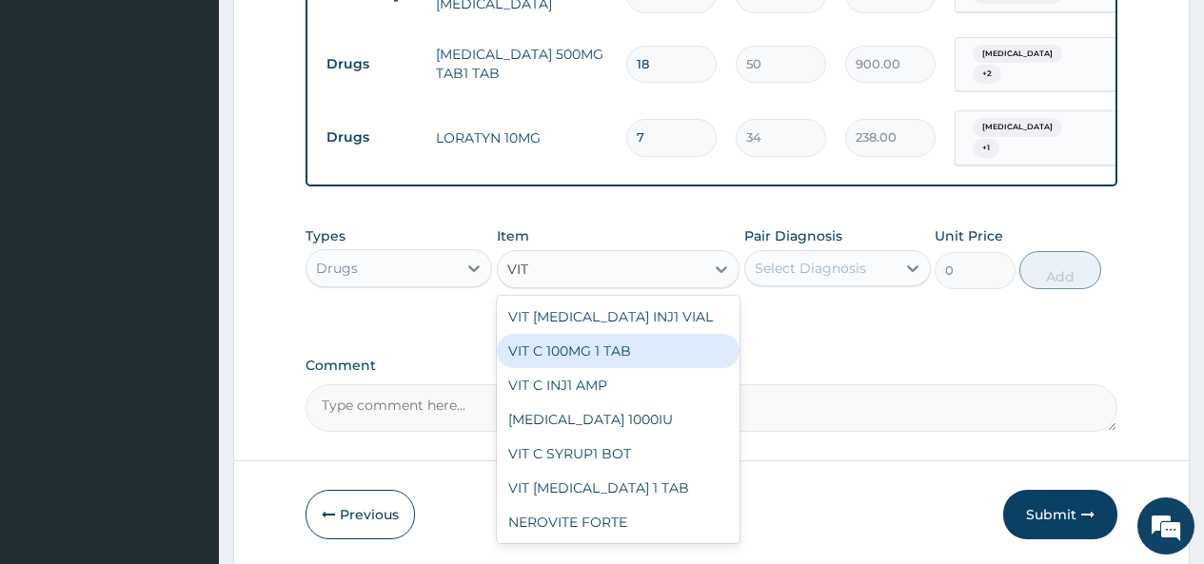
click at [596, 356] on div "VIT C 100MG 1 TAB" at bounding box center [619, 351] width 244 height 34
type input "50"
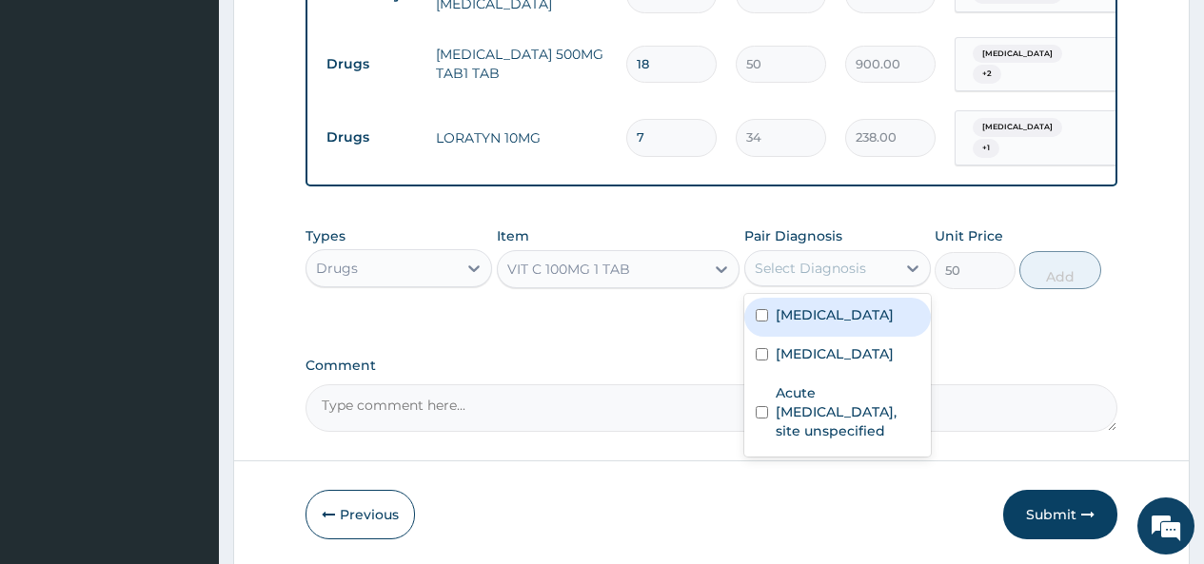
click at [827, 269] on div "Select Diagnosis" at bounding box center [810, 268] width 111 height 19
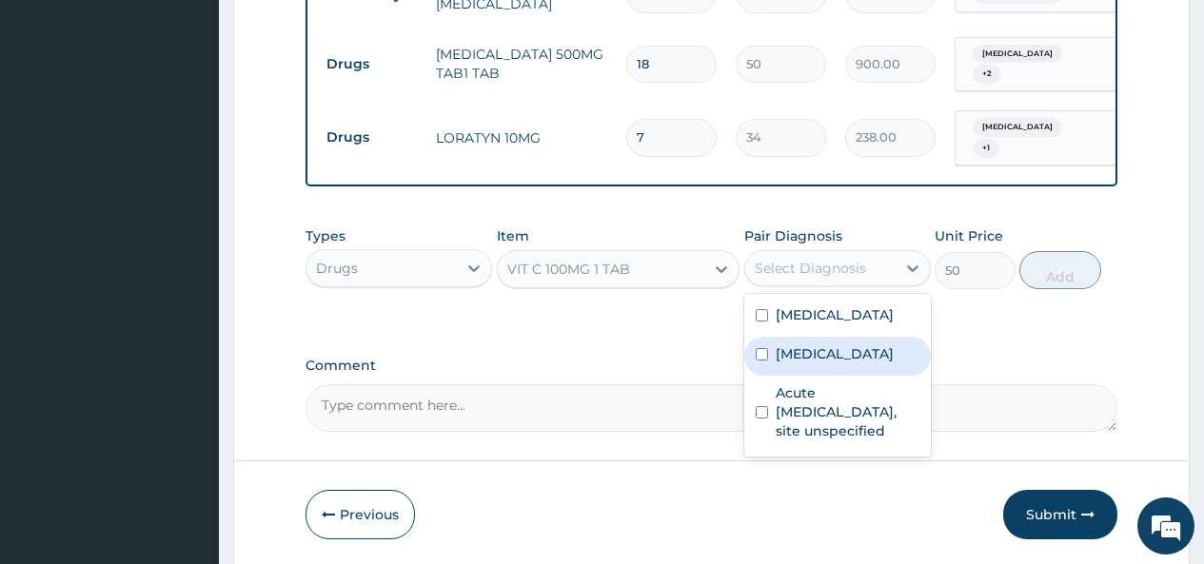
click at [783, 347] on label "Bacteraemia" at bounding box center [835, 353] width 118 height 19
checkbox input "true"
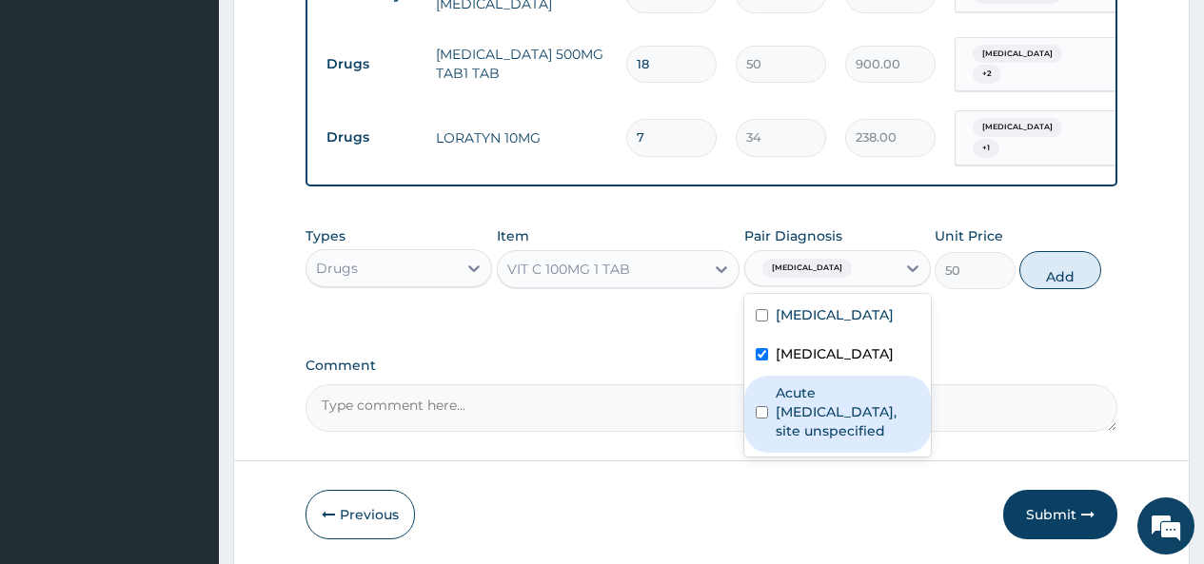
click at [773, 411] on div "Acute upper respiratory infection, site unspecified" at bounding box center [837, 414] width 187 height 77
checkbox input "true"
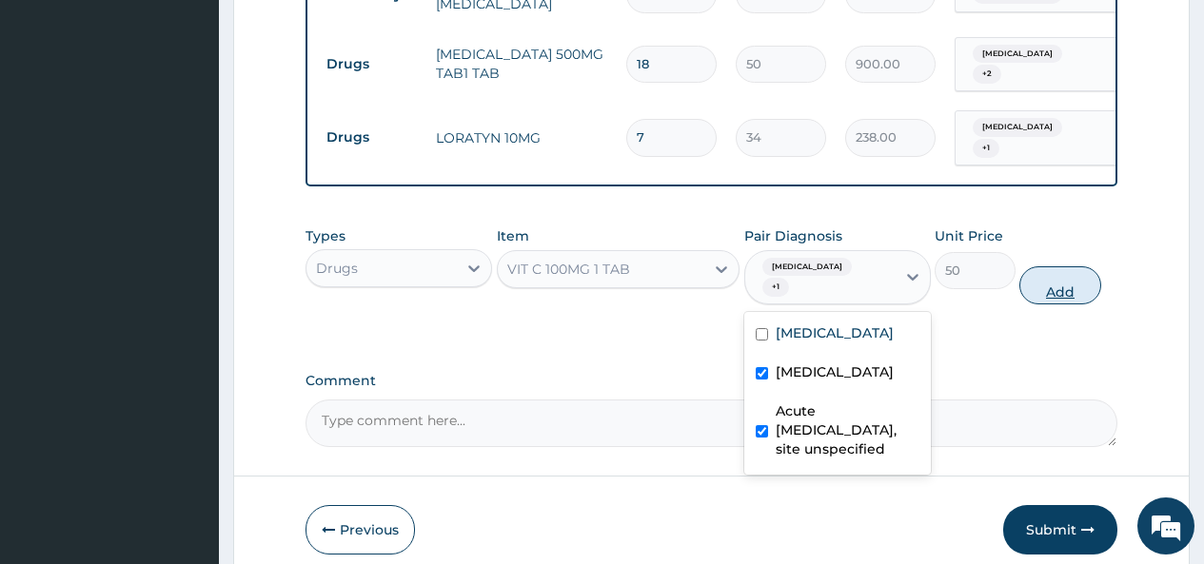
click at [1064, 270] on button "Add" at bounding box center [1059, 285] width 81 height 38
type input "0"
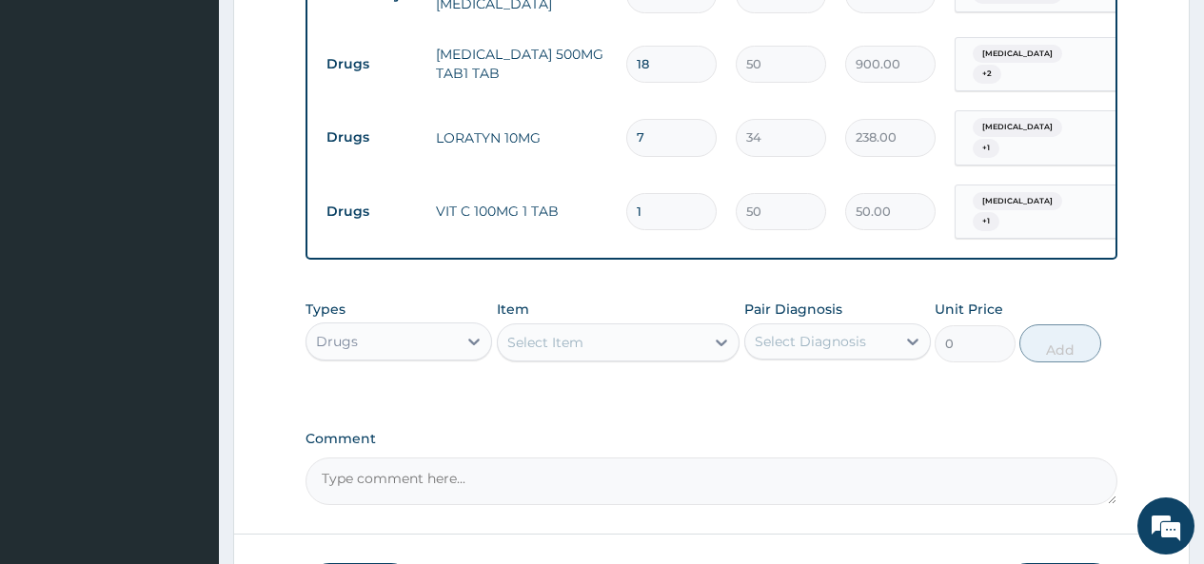
type input "0.00"
type input "4"
type input "200.00"
type input "42"
type input "2100.00"
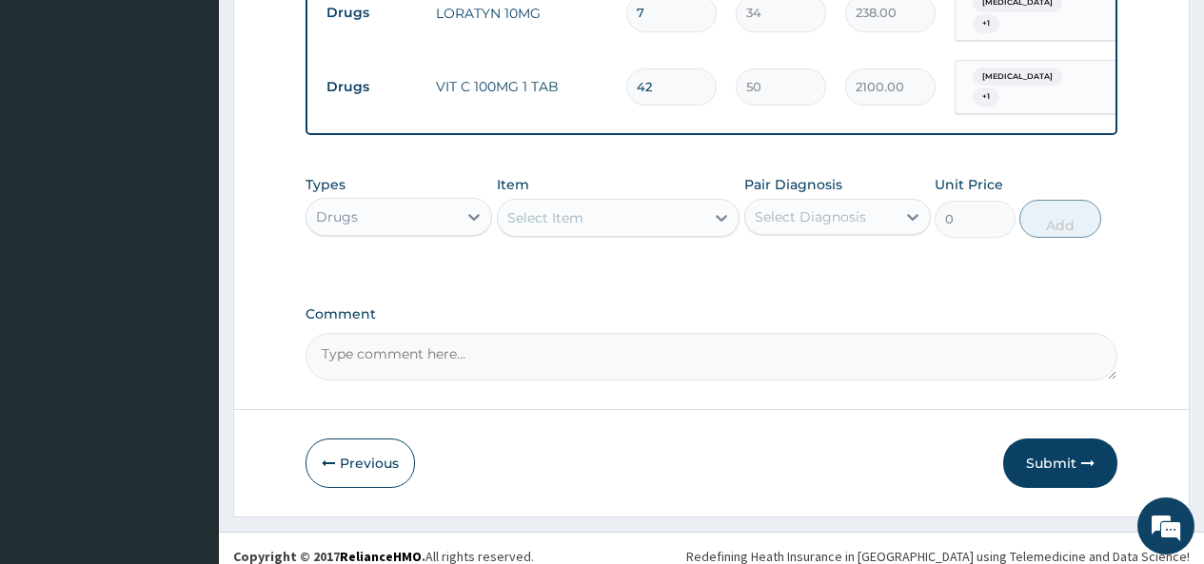
scroll to position [1076, 0]
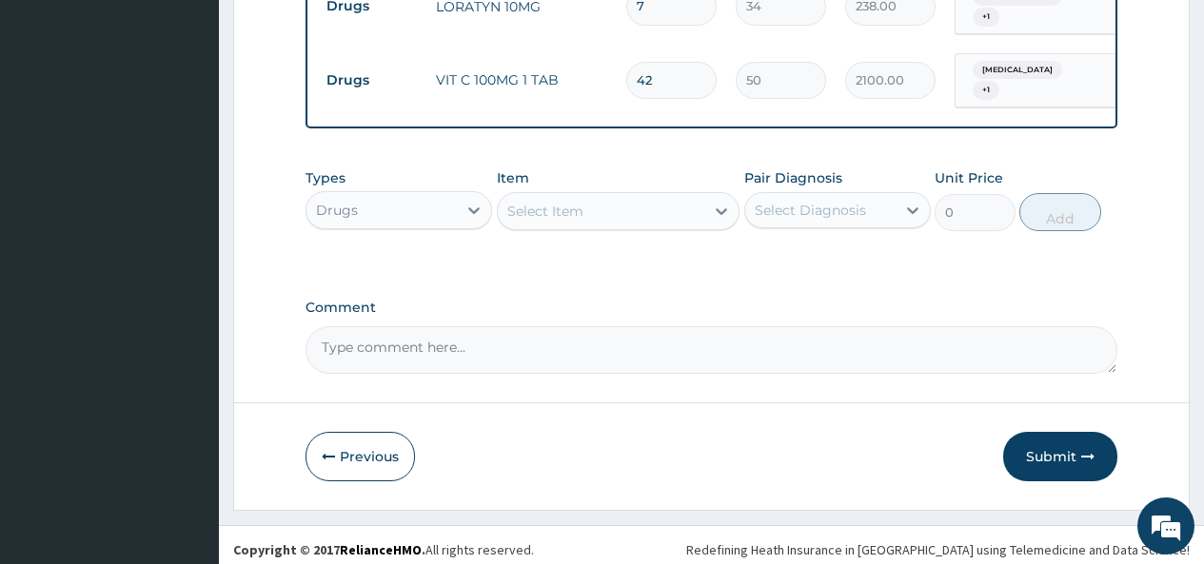
type input "42"
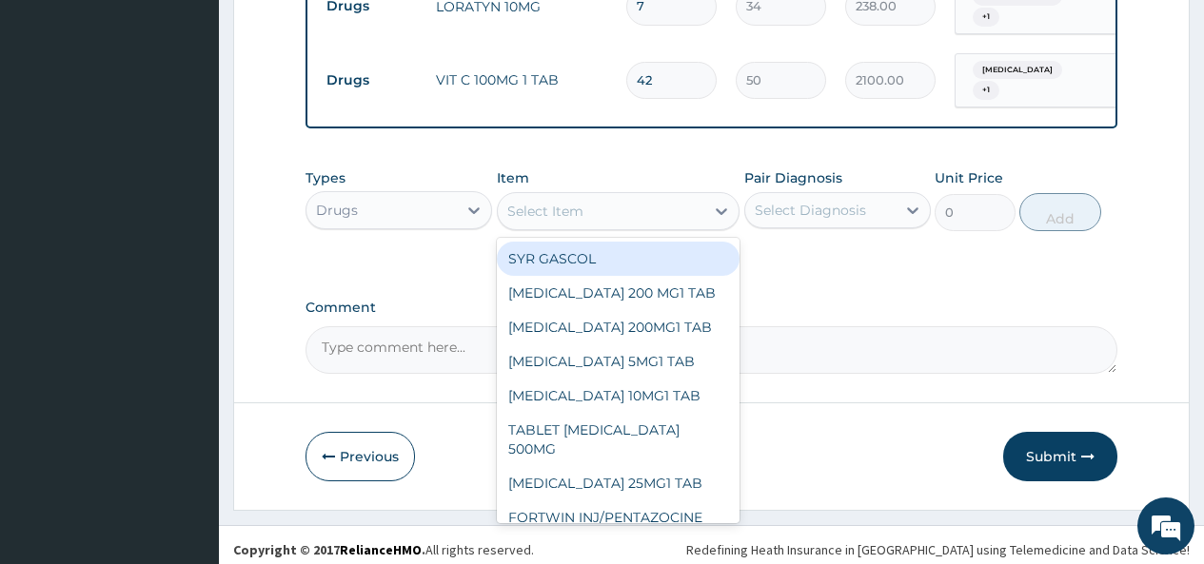
click at [581, 202] on div "Select Item" at bounding box center [545, 211] width 76 height 19
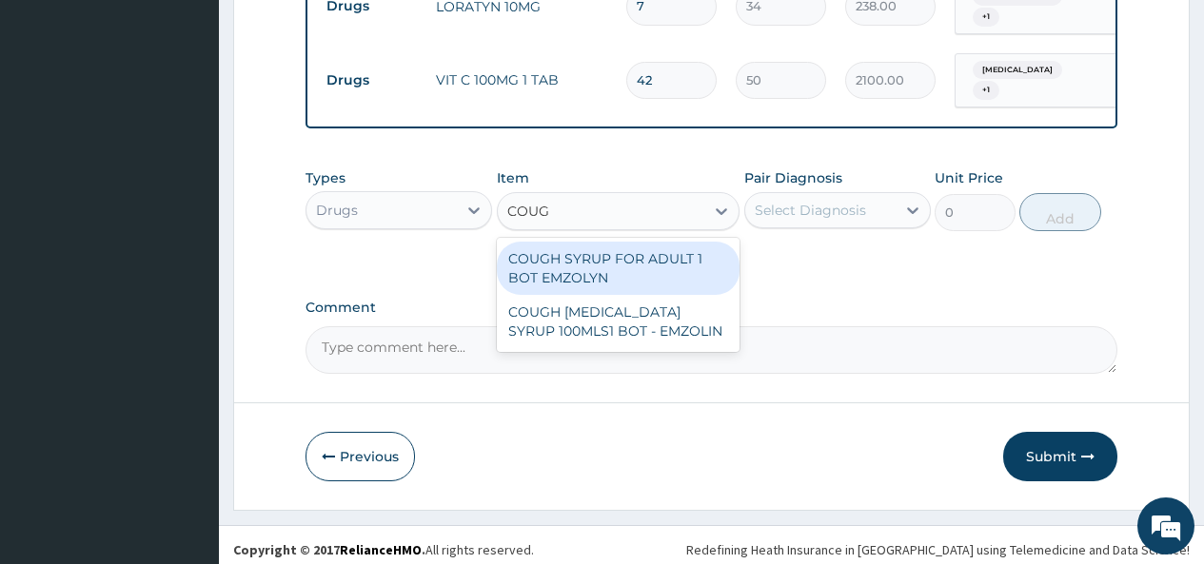
type input "COUGH"
click at [568, 257] on div "COUGH SYRUP FOR ADULT 1 BOT EMZOLYN" at bounding box center [619, 268] width 244 height 53
type input "1200"
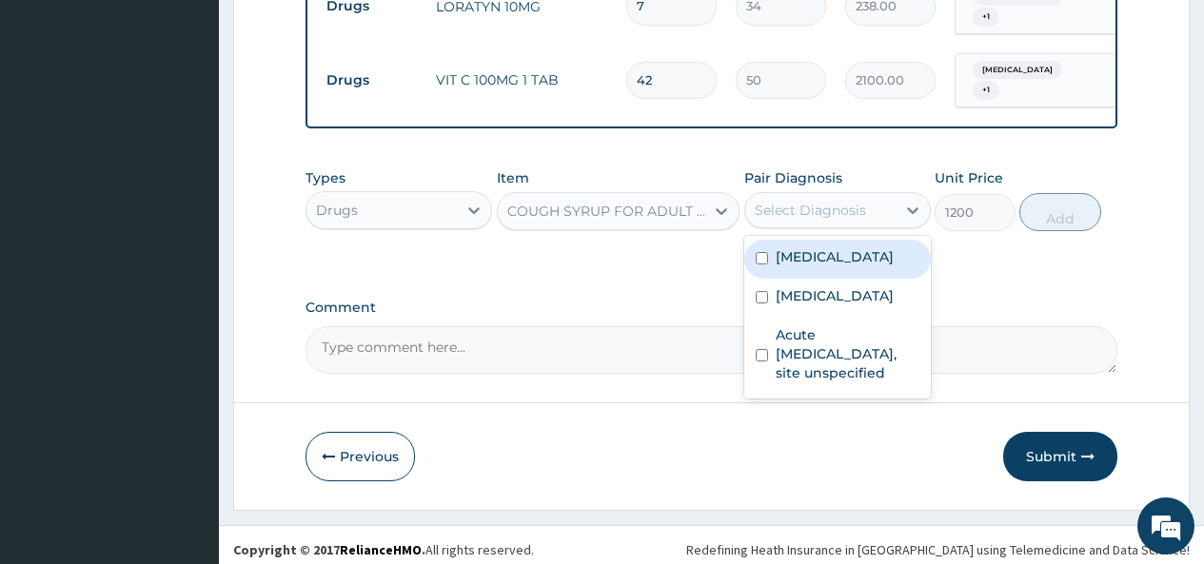
click at [840, 201] on div "Select Diagnosis" at bounding box center [810, 210] width 111 height 19
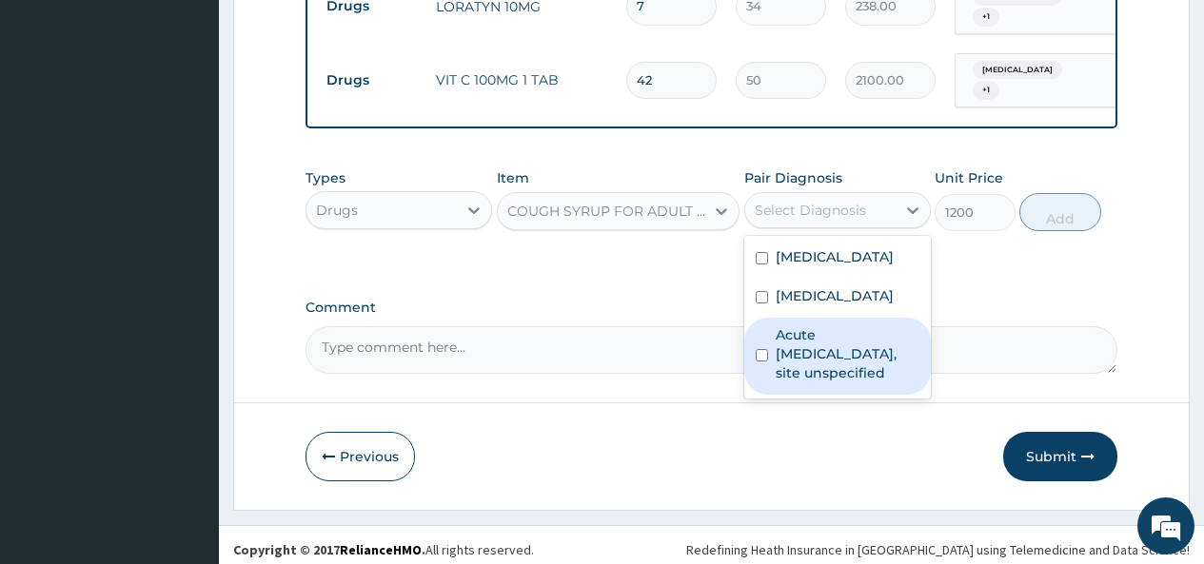
click at [805, 339] on label "Acute upper respiratory infection, site unspecified" at bounding box center [848, 353] width 144 height 57
checkbox input "true"
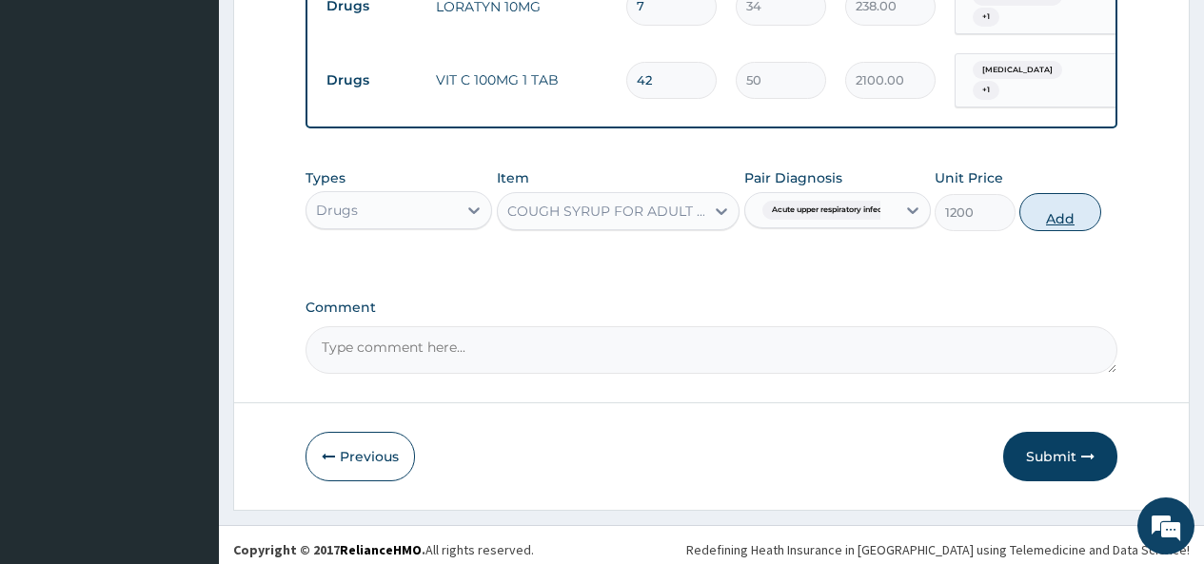
click at [1062, 204] on button "Add" at bounding box center [1059, 212] width 81 height 38
type input "0"
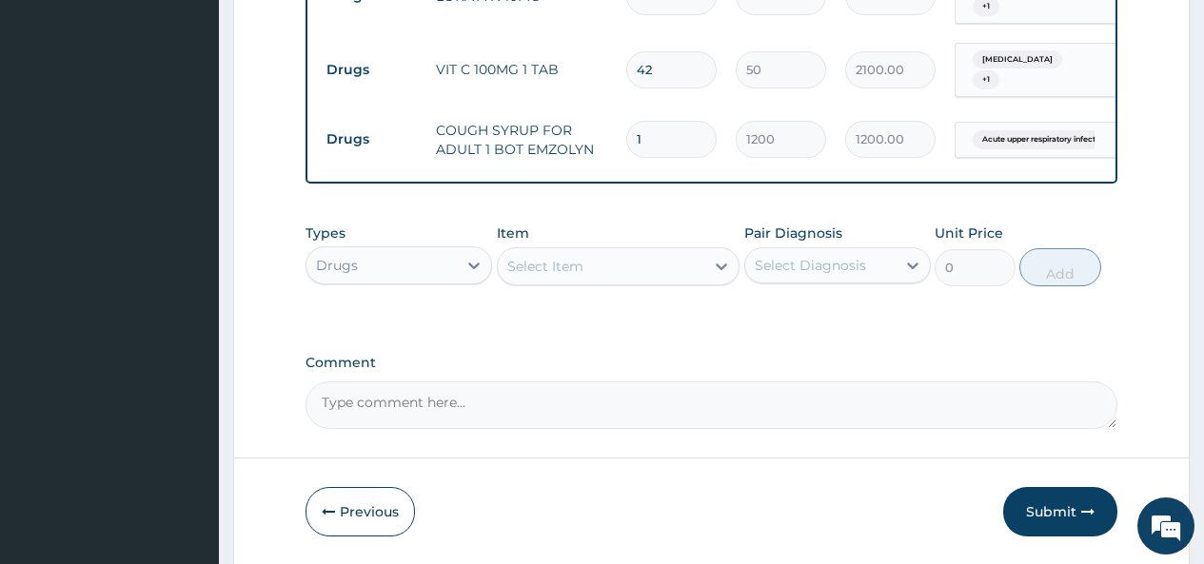
scroll to position [1142, 0]
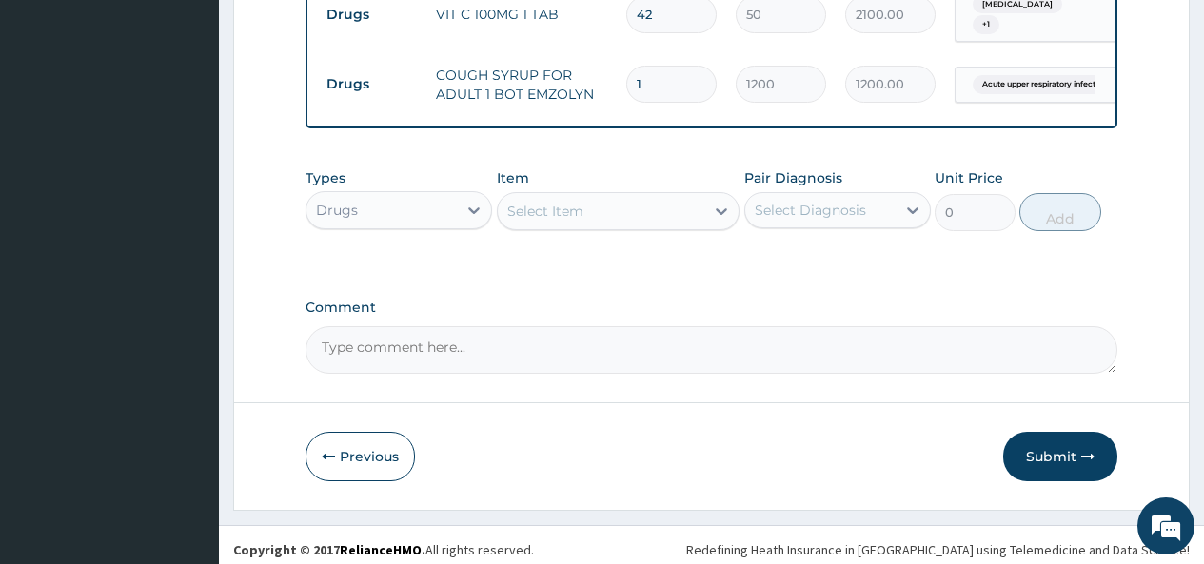
drag, startPoint x: 1048, startPoint y: 447, endPoint x: 1042, endPoint y: 436, distance: 12.8
click at [1047, 446] on button "Submit" at bounding box center [1060, 456] width 114 height 49
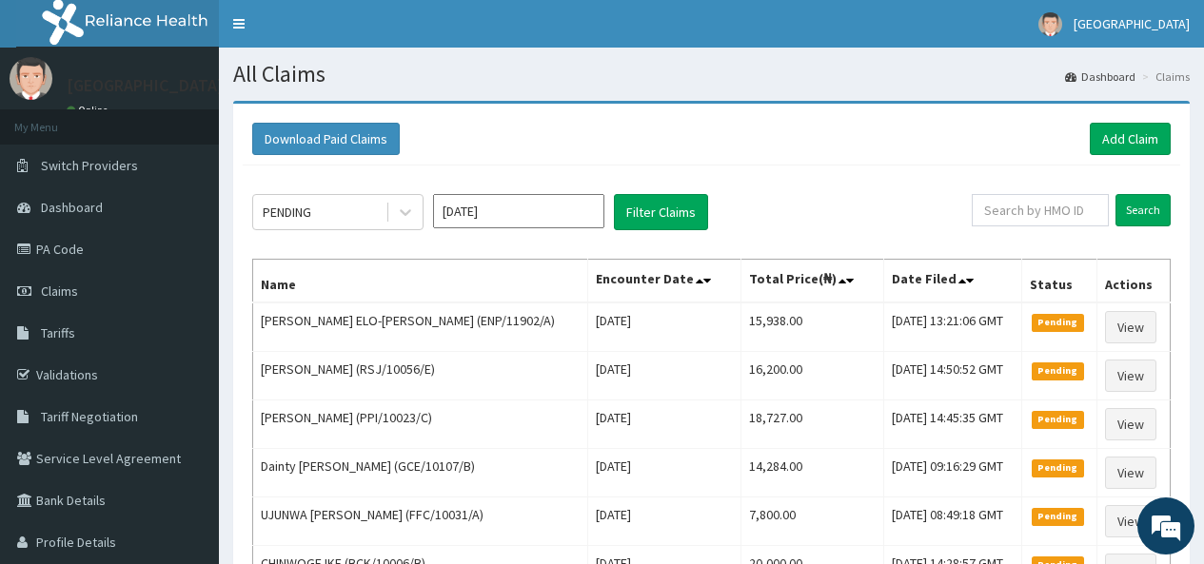
click at [1131, 141] on link "Add Claim" at bounding box center [1130, 139] width 81 height 32
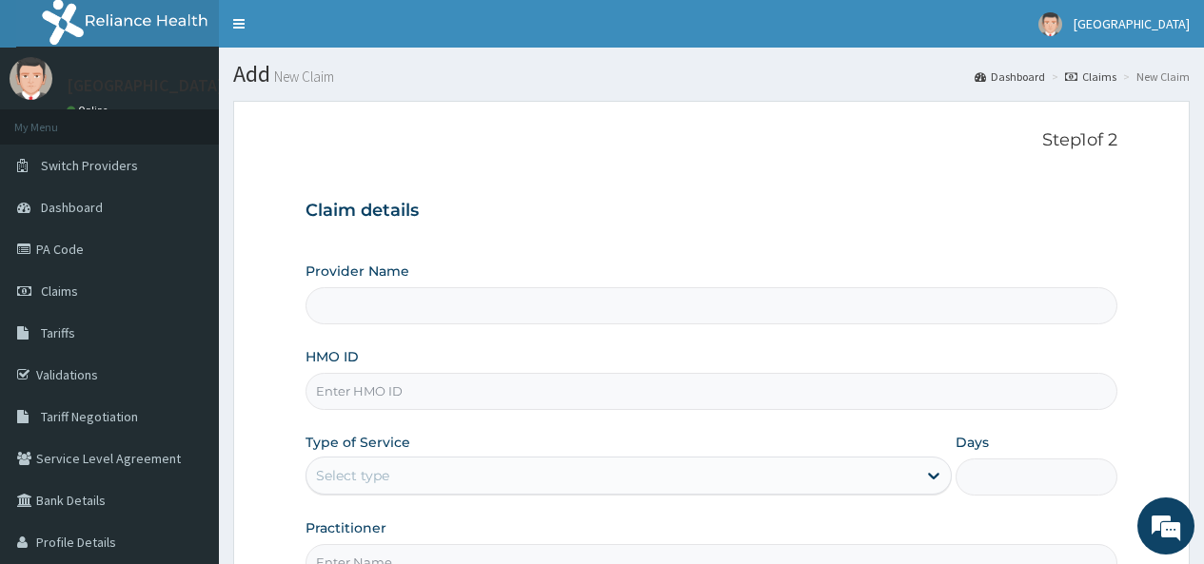
type input "[GEOGRAPHIC_DATA]"
click at [385, 391] on input "HMO ID" at bounding box center [711, 391] width 812 height 37
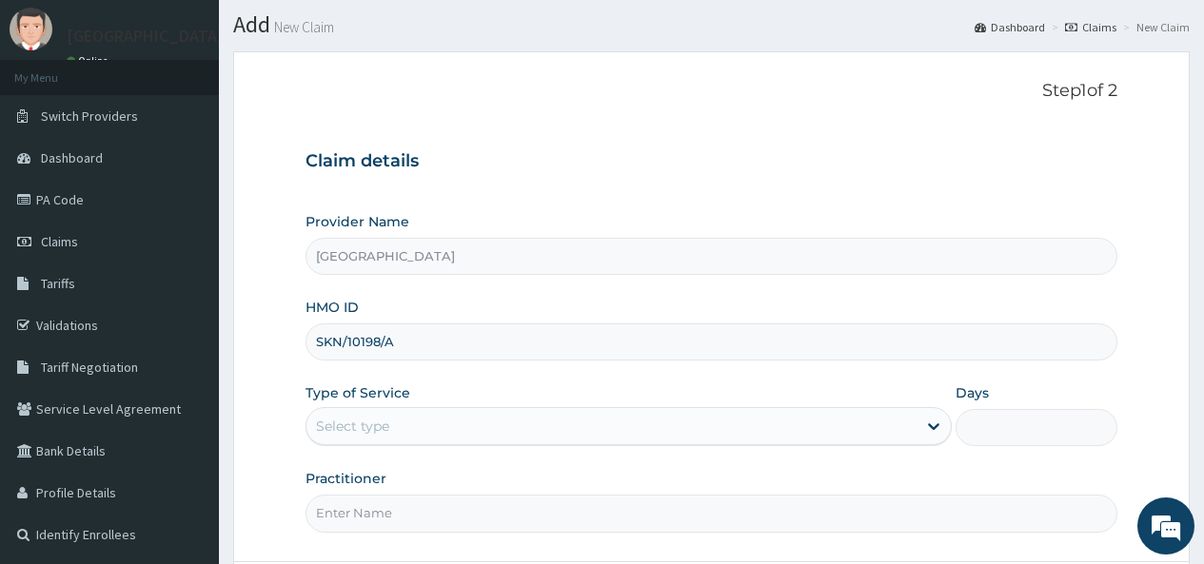
scroll to position [95, 0]
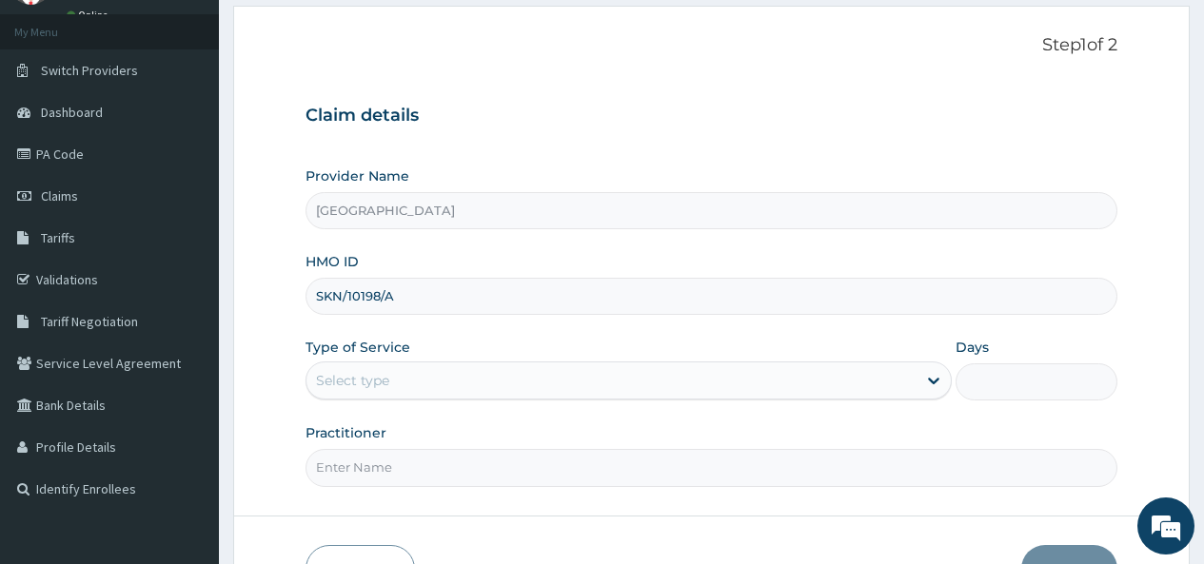
type input "SKN/10198/A"
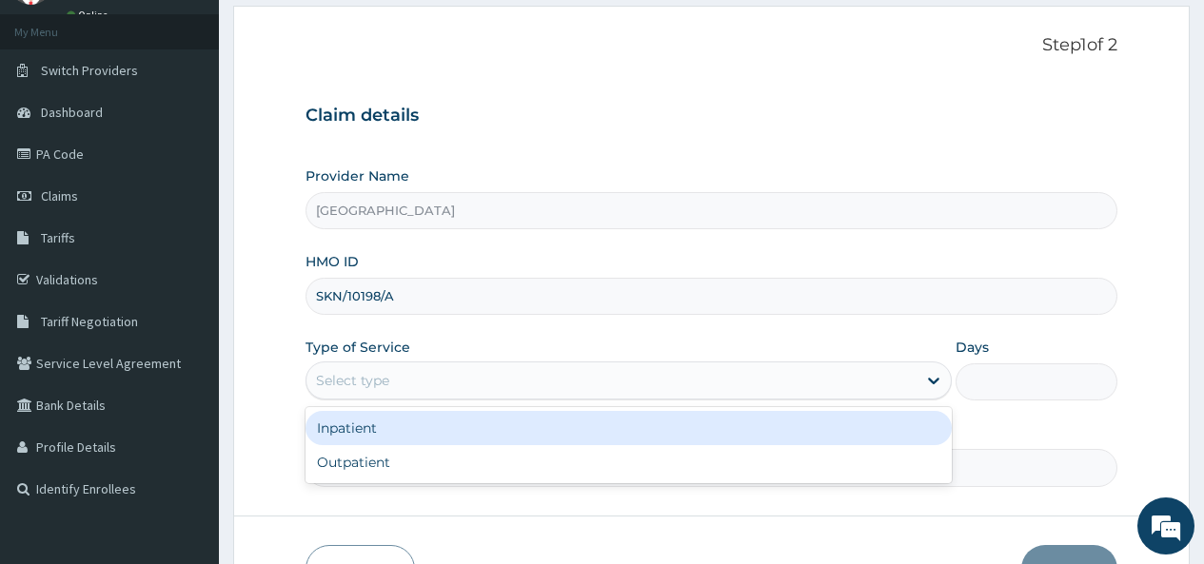
click at [403, 383] on div "Select type" at bounding box center [611, 380] width 610 height 30
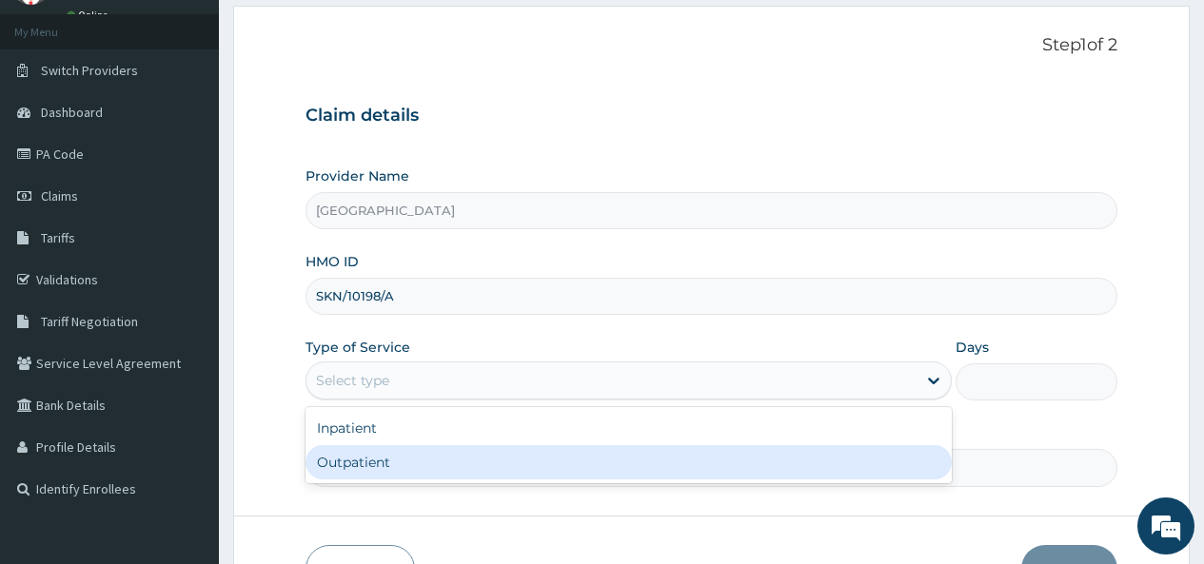
click at [386, 458] on div "Outpatient" at bounding box center [628, 462] width 646 height 34
type input "1"
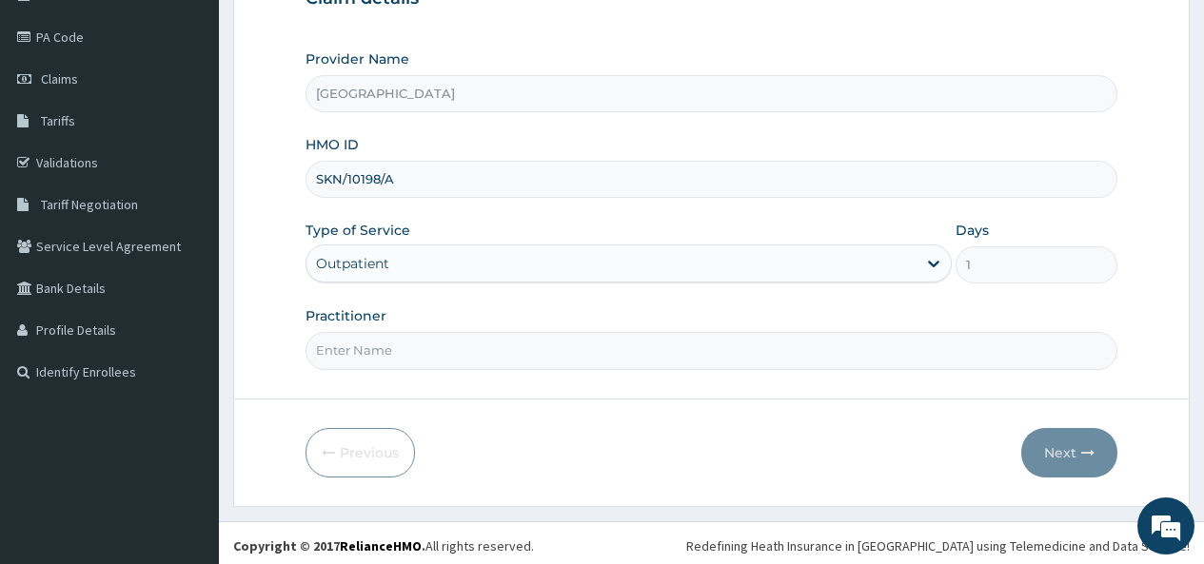
scroll to position [218, 0]
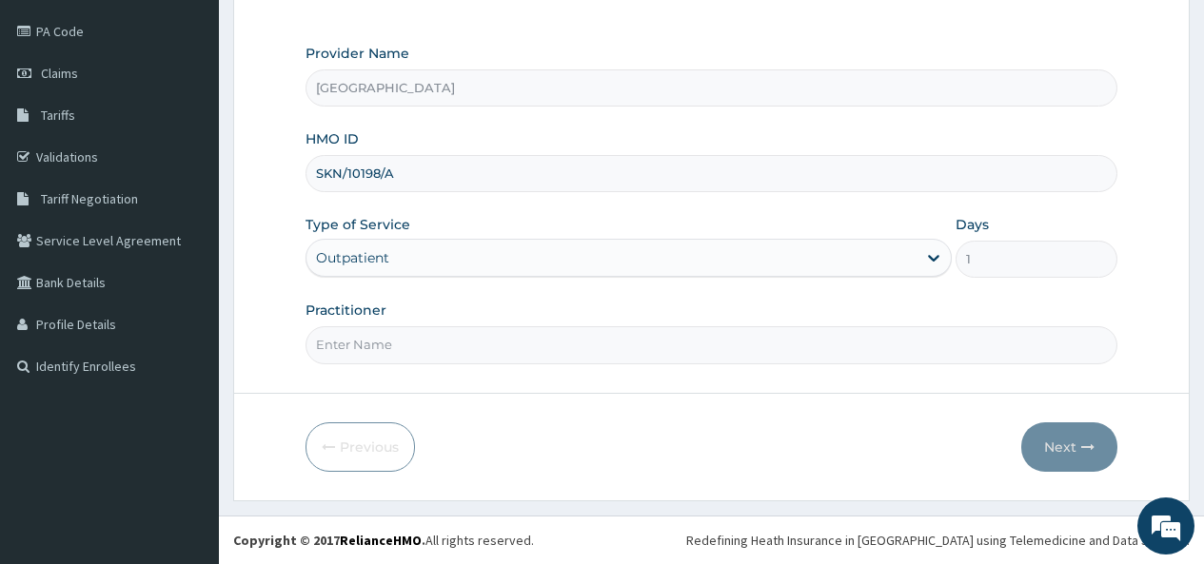
click at [435, 344] on input "Practitioner" at bounding box center [711, 344] width 812 height 37
type input "DR OKOH"
click at [1058, 440] on button "Next" at bounding box center [1069, 446] width 96 height 49
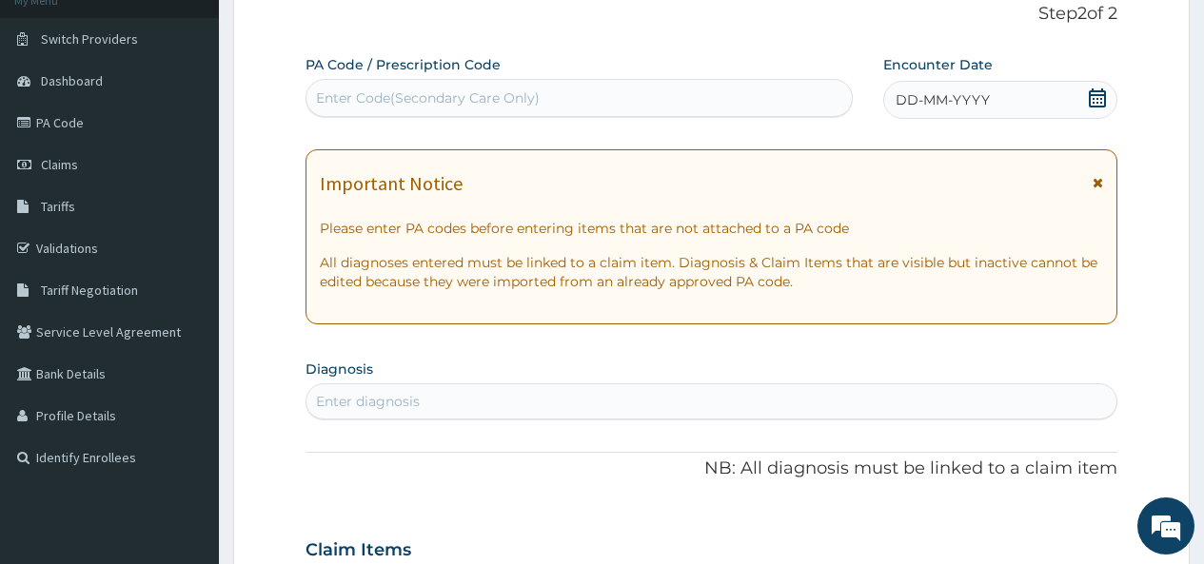
scroll to position [0, 0]
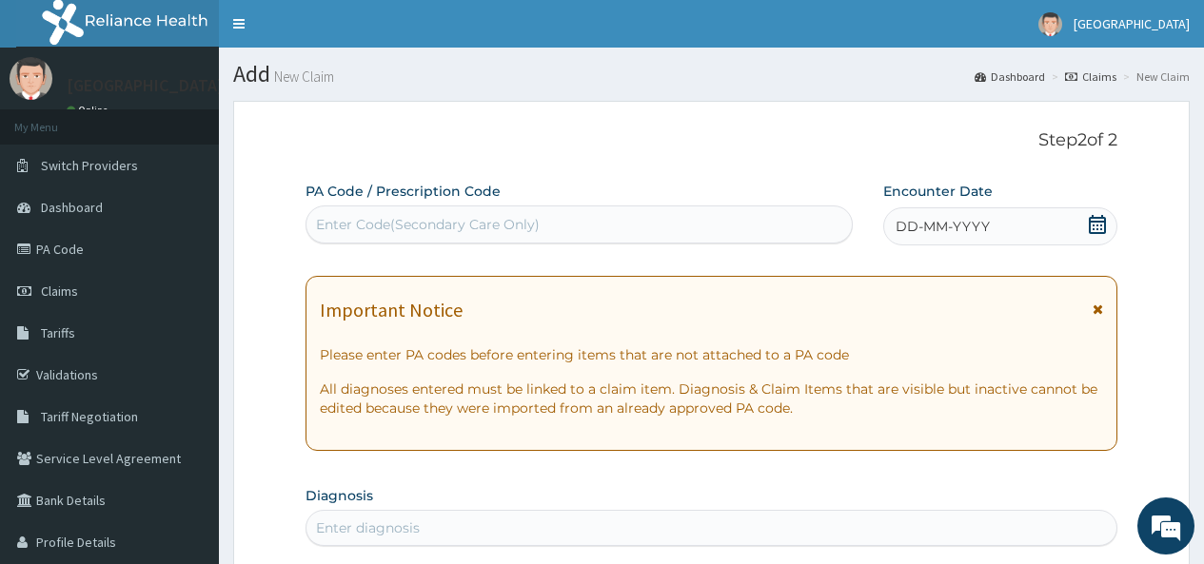
click at [1091, 226] on icon at bounding box center [1097, 224] width 19 height 19
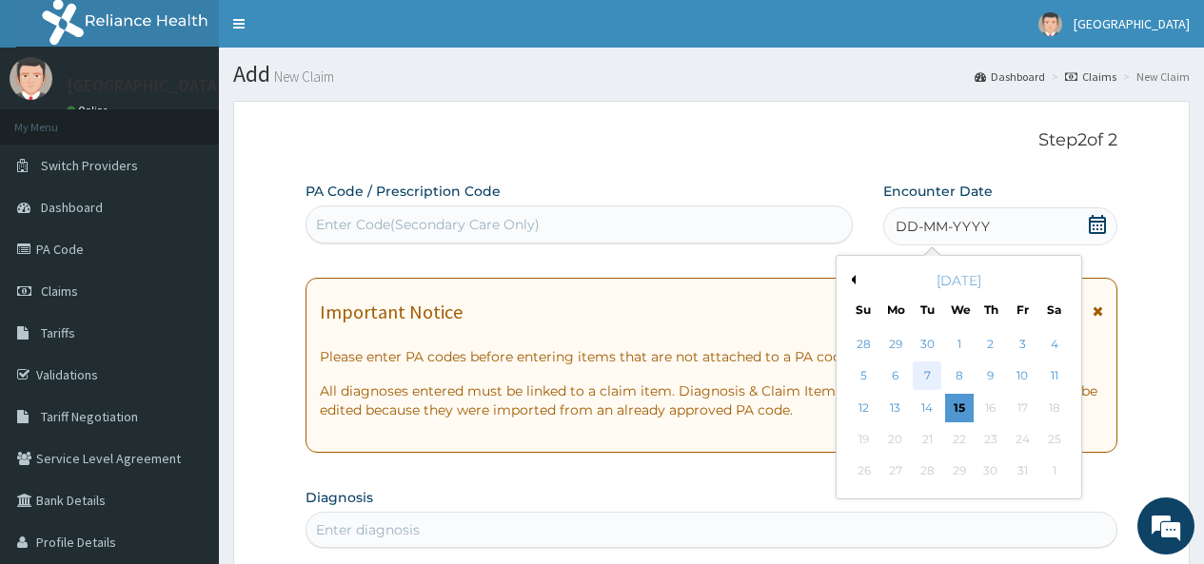
click at [927, 376] on div "7" at bounding box center [927, 377] width 29 height 29
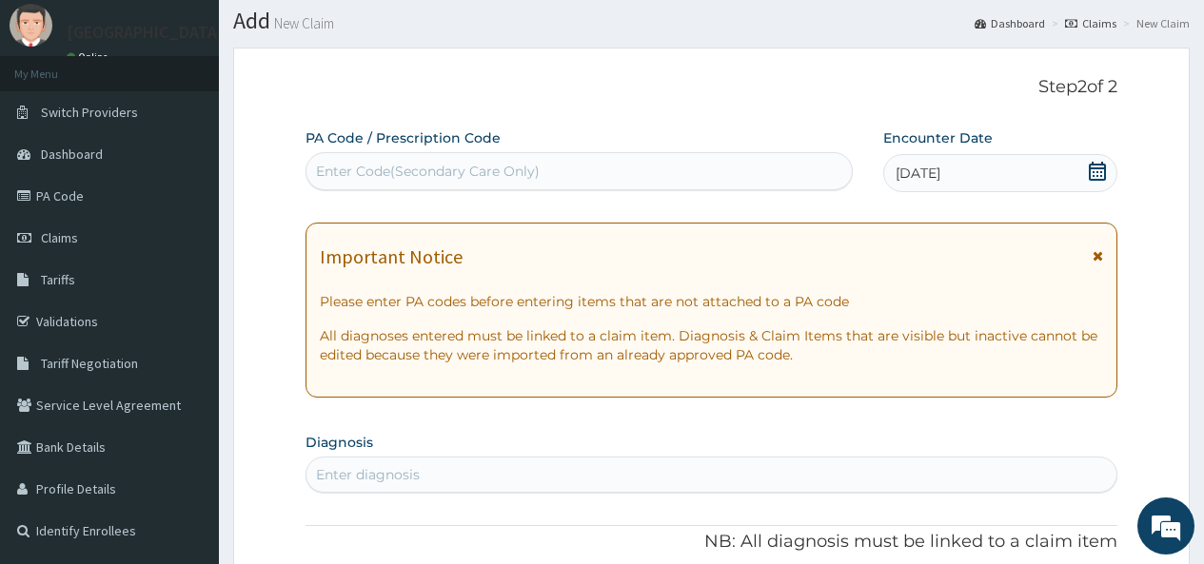
scroll to position [95, 0]
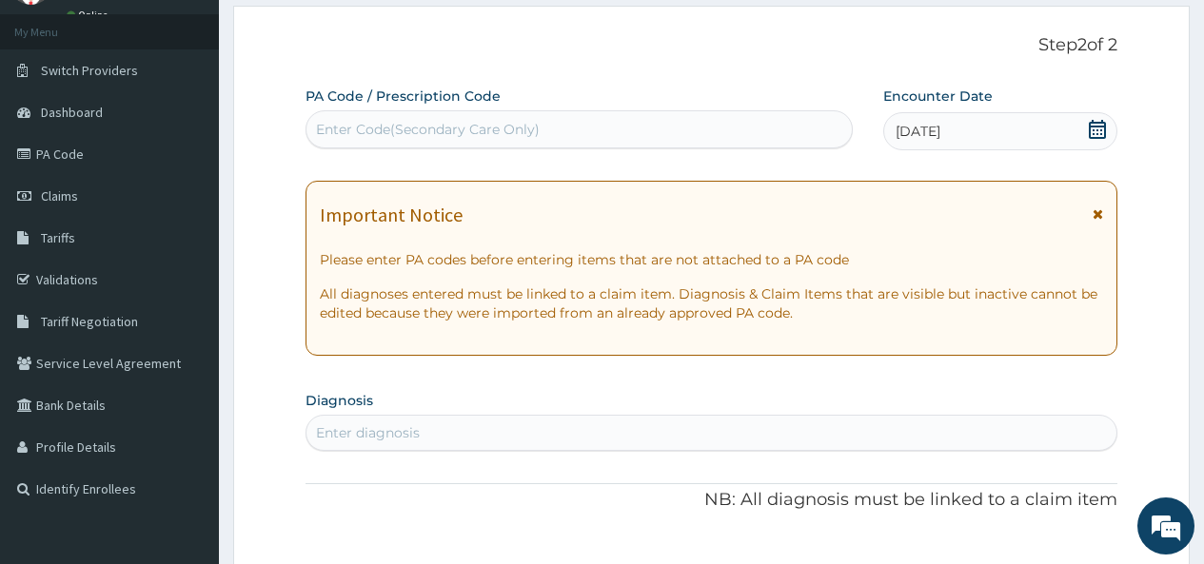
click at [426, 435] on div "Enter diagnosis" at bounding box center [711, 433] width 810 height 30
type input "V"
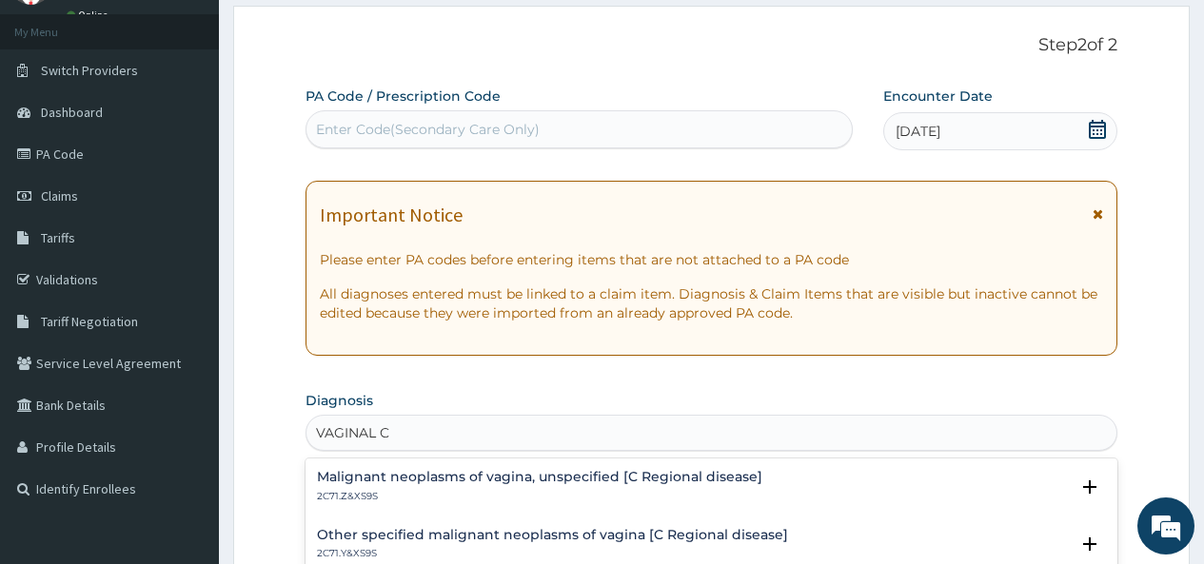
type input "VAGINAL"
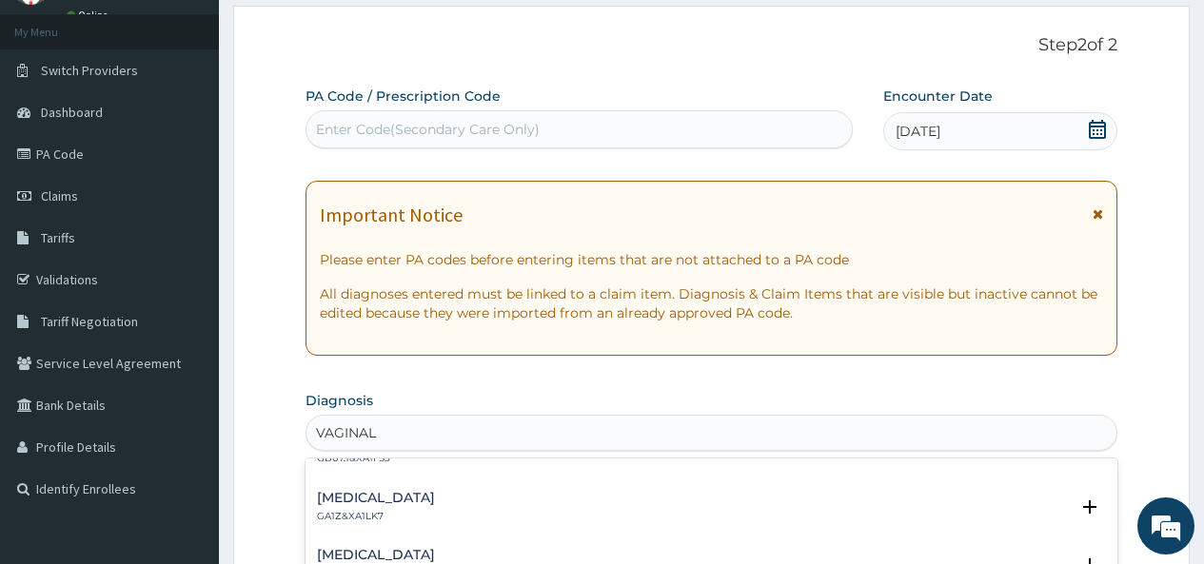
scroll to position [0, 0]
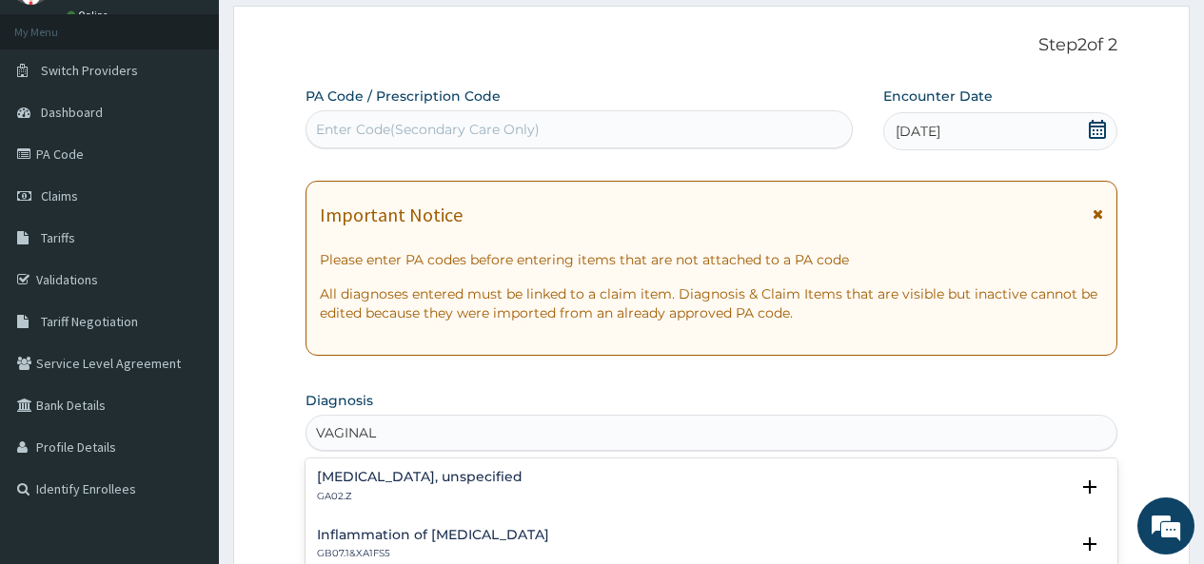
click at [344, 486] on div "Vaginitis, unspecified GA02.Z" at bounding box center [420, 486] width 206 height 33
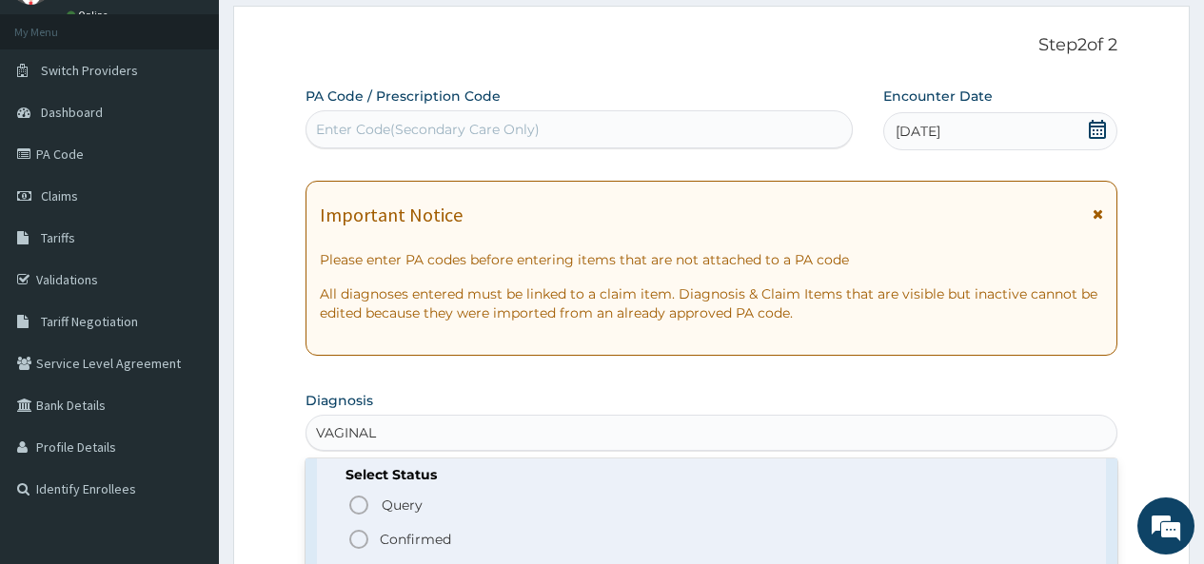
scroll to position [95, 0]
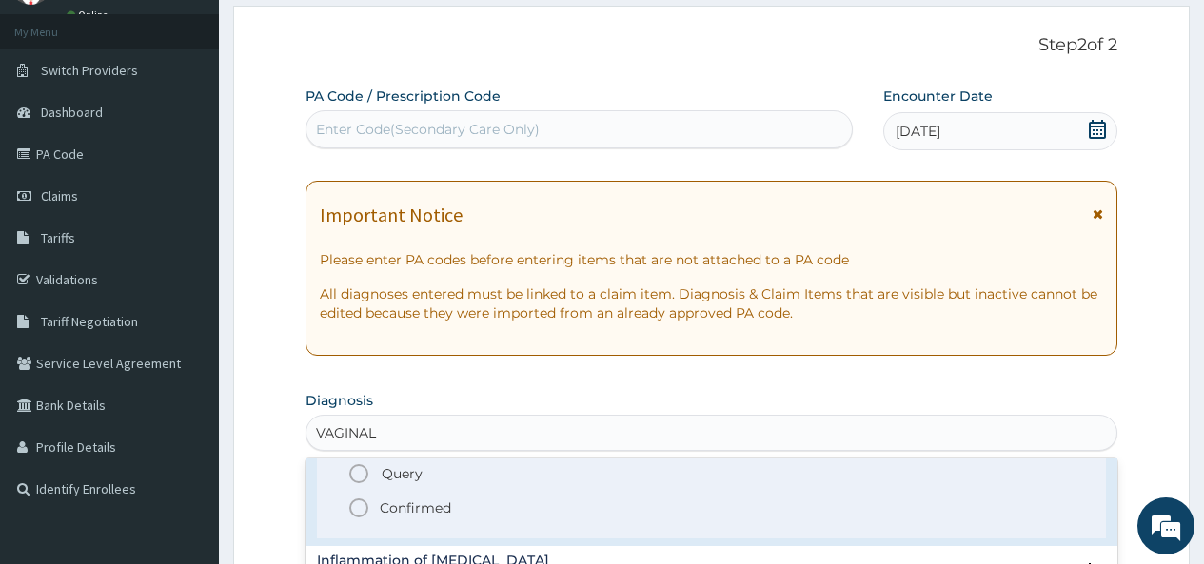
click at [359, 511] on icon "status option filled" at bounding box center [358, 508] width 23 height 23
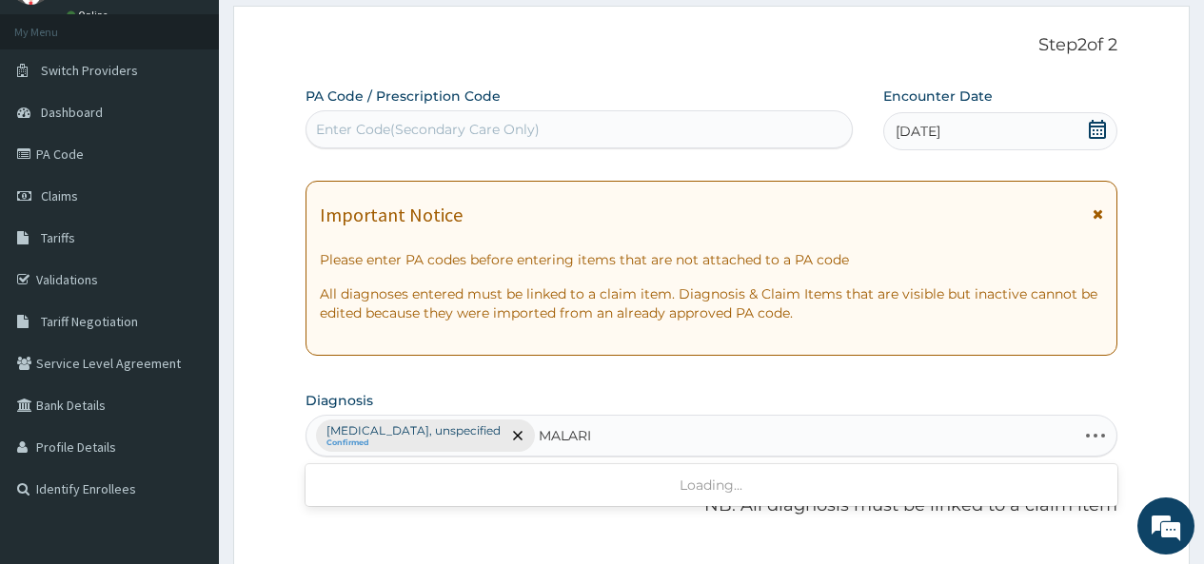
type input "MALARIA"
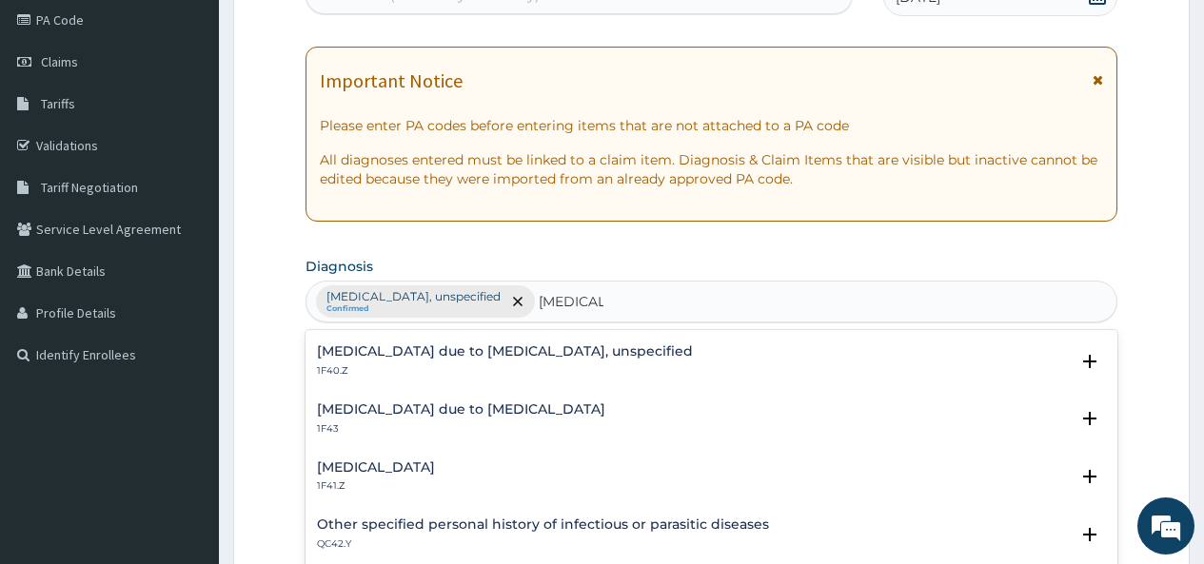
scroll to position [285, 0]
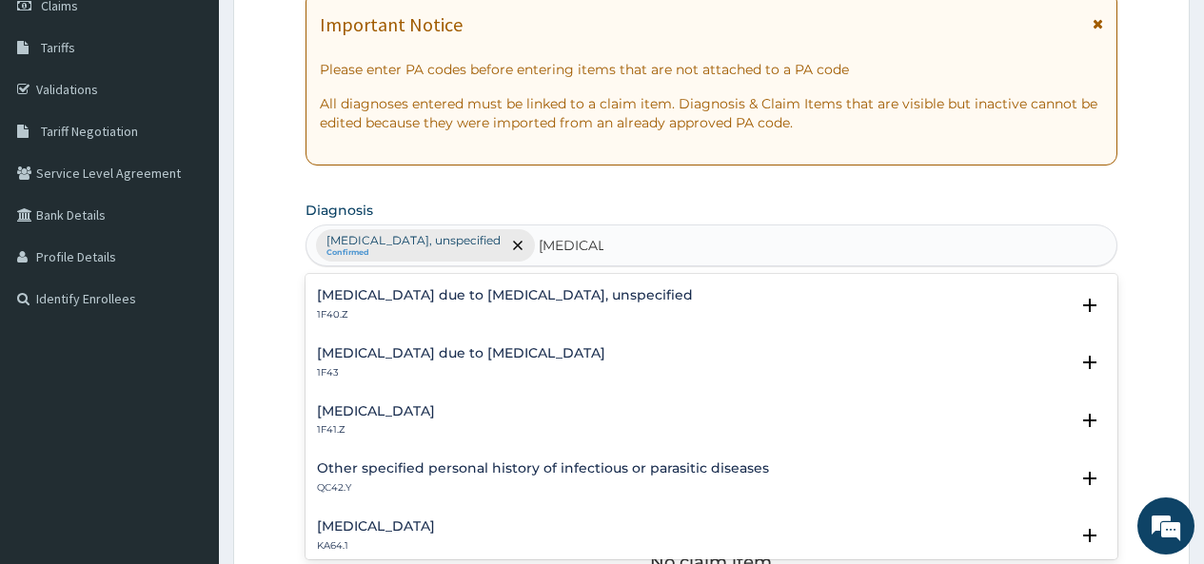
click at [549, 290] on h4 "Malaria due to Plasmodium falciparum, unspecified" at bounding box center [505, 295] width 376 height 14
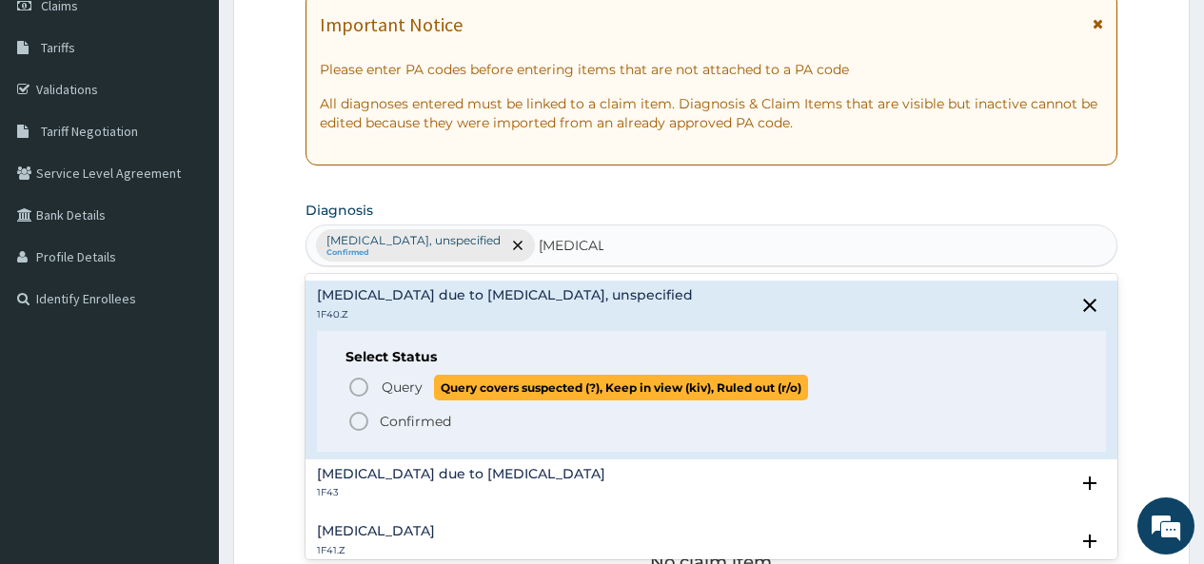
click at [355, 390] on icon "status option query" at bounding box center [358, 387] width 23 height 23
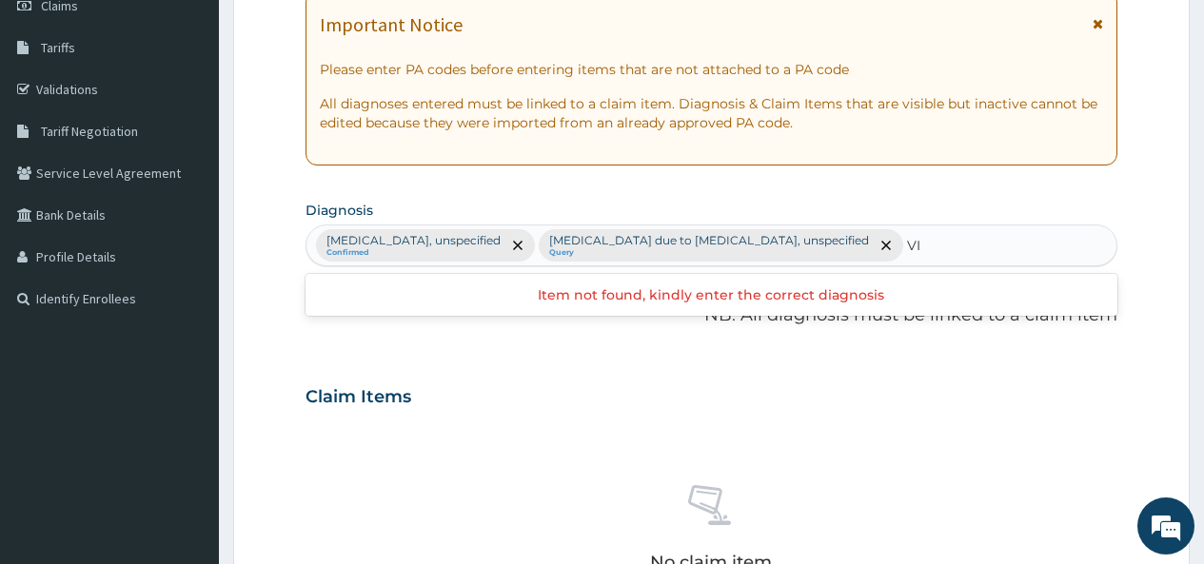
type input "V"
type input "BACTEREMIA"
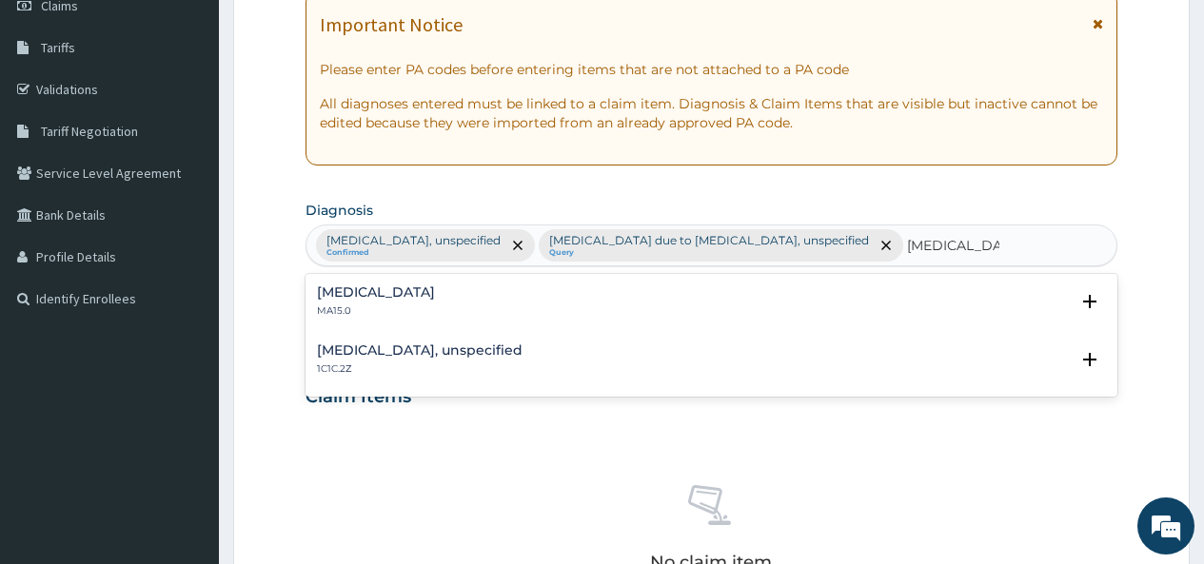
click at [367, 299] on h4 "Bacteraemia" at bounding box center [376, 292] width 118 height 14
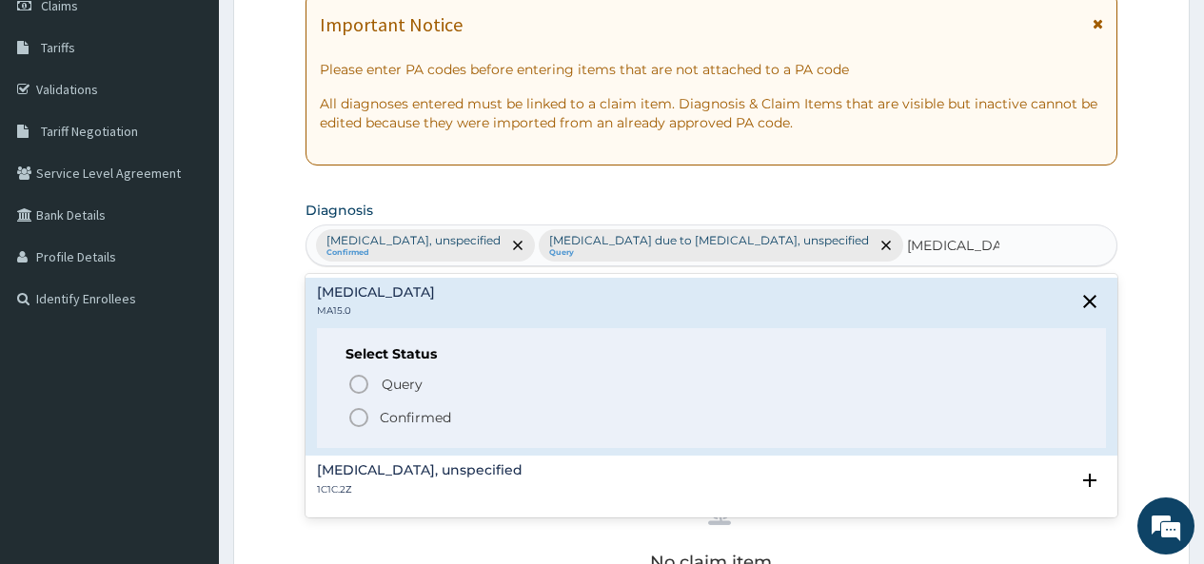
click at [356, 412] on icon "status option filled" at bounding box center [358, 417] width 23 height 23
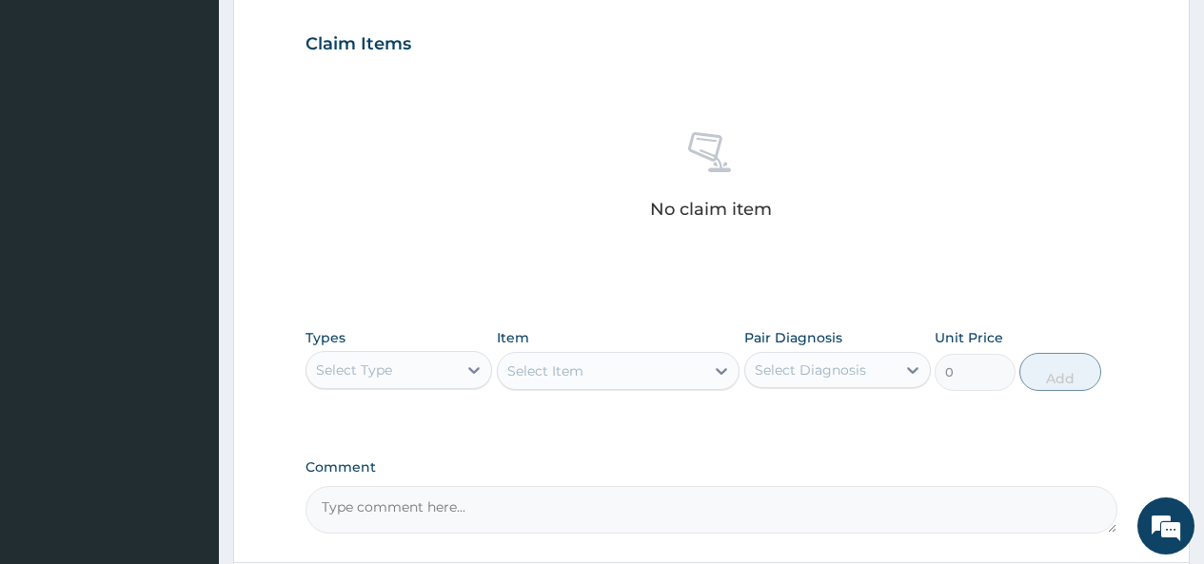
scroll to position [666, 0]
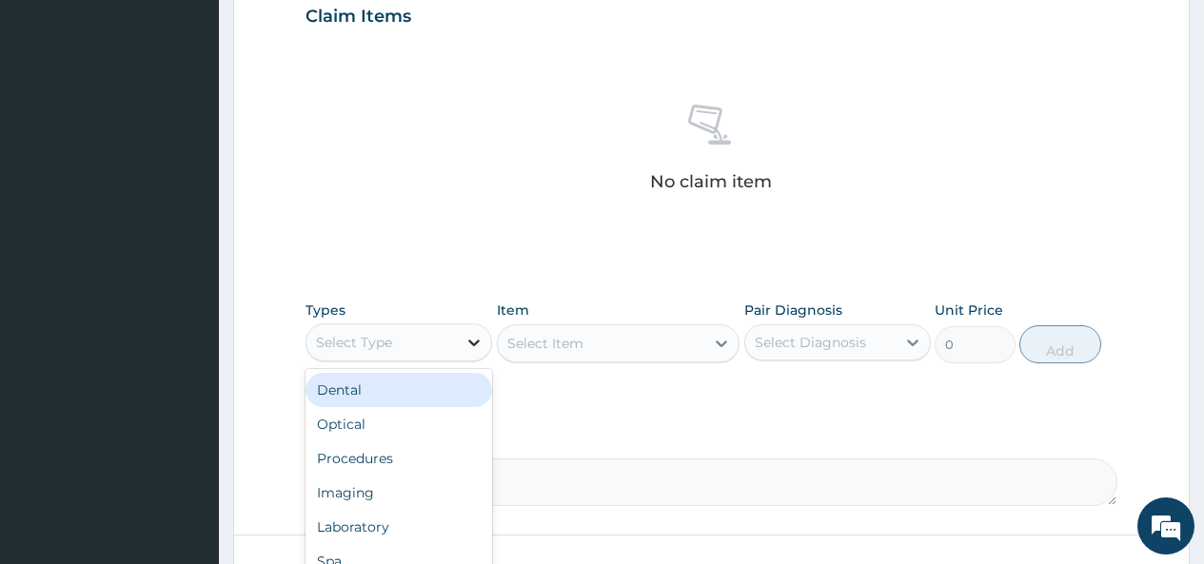
click at [470, 340] on icon at bounding box center [473, 342] width 19 height 19
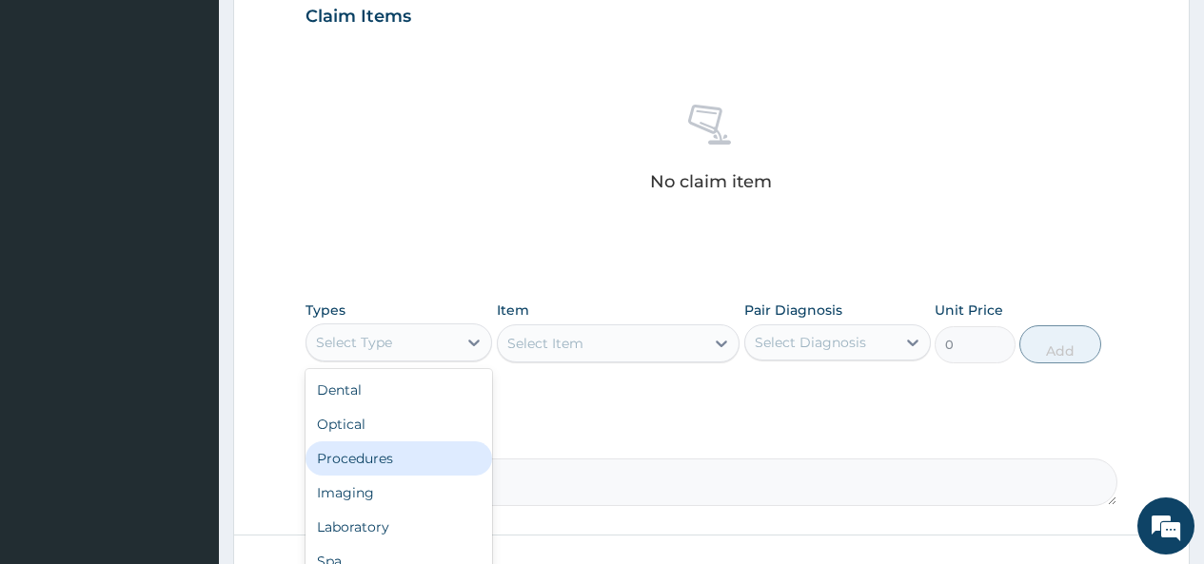
click at [418, 461] on div "Procedures" at bounding box center [398, 459] width 187 height 34
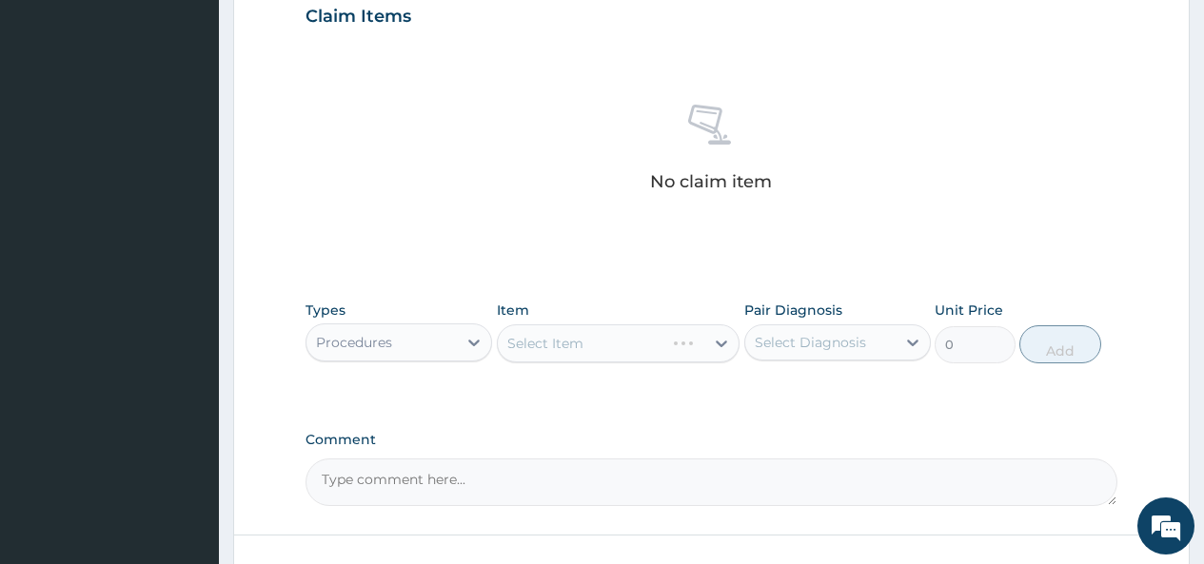
click at [679, 342] on div "Select Item" at bounding box center [619, 343] width 244 height 38
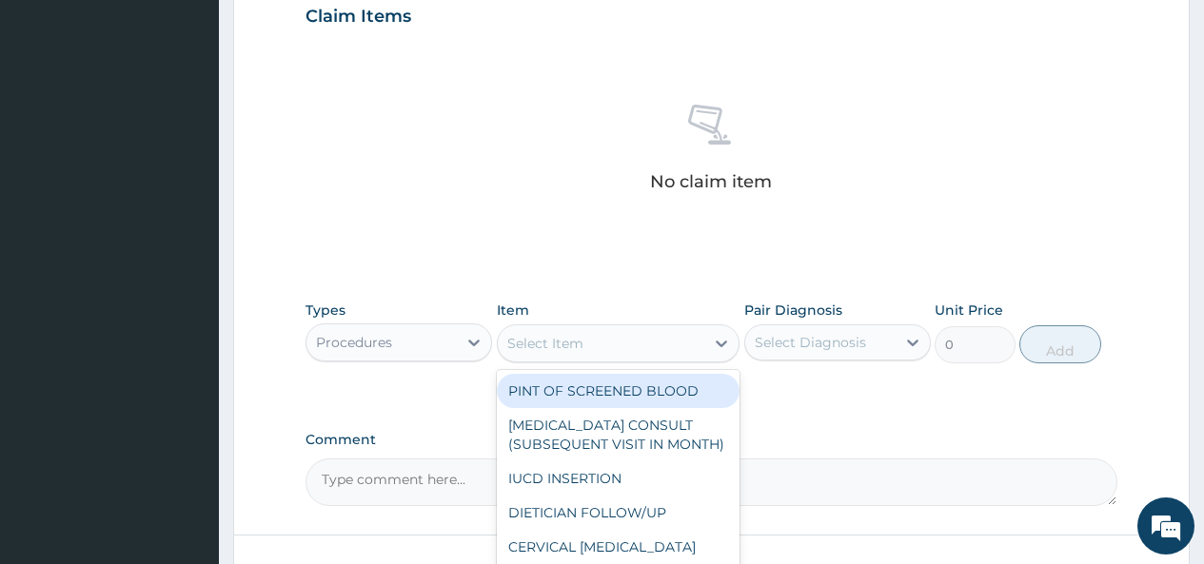
click at [678, 346] on div "Select Item" at bounding box center [601, 343] width 207 height 30
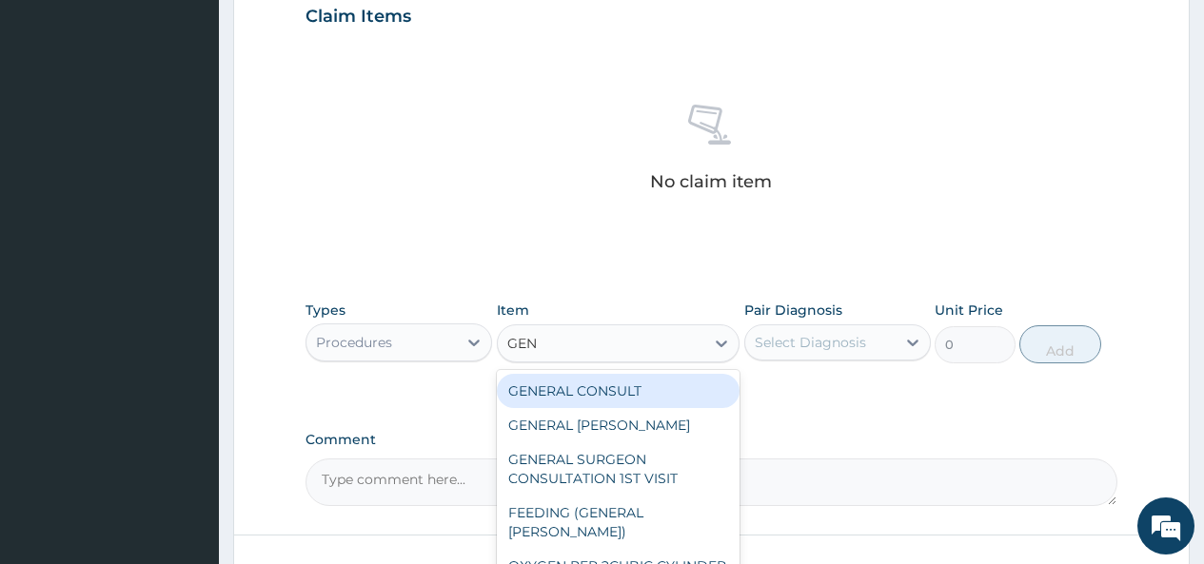
type input "GENE"
click at [617, 383] on div "GENERAL CONSULT" at bounding box center [619, 391] width 244 height 34
type input "5000"
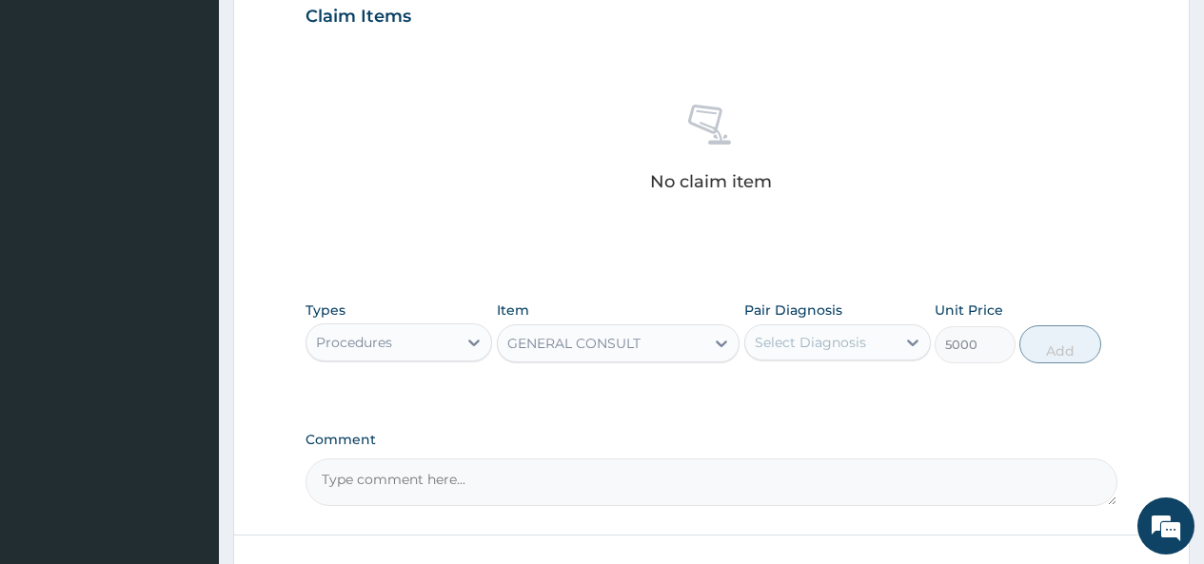
click at [810, 337] on div "Select Diagnosis" at bounding box center [810, 342] width 111 height 19
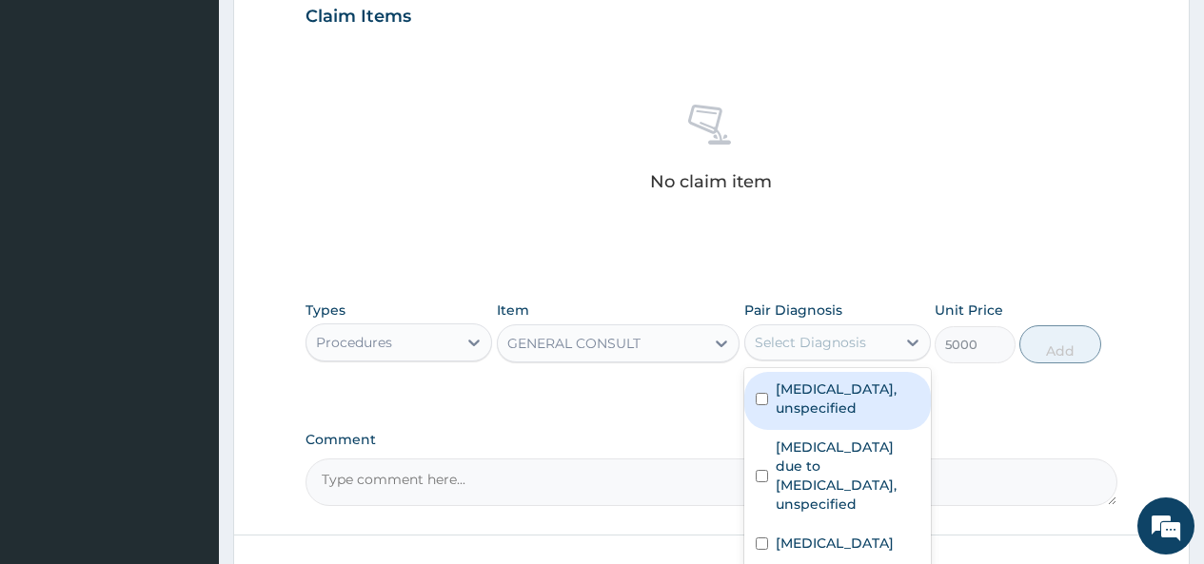
click at [792, 388] on label "Vaginitis, unspecified" at bounding box center [848, 399] width 144 height 38
checkbox input "true"
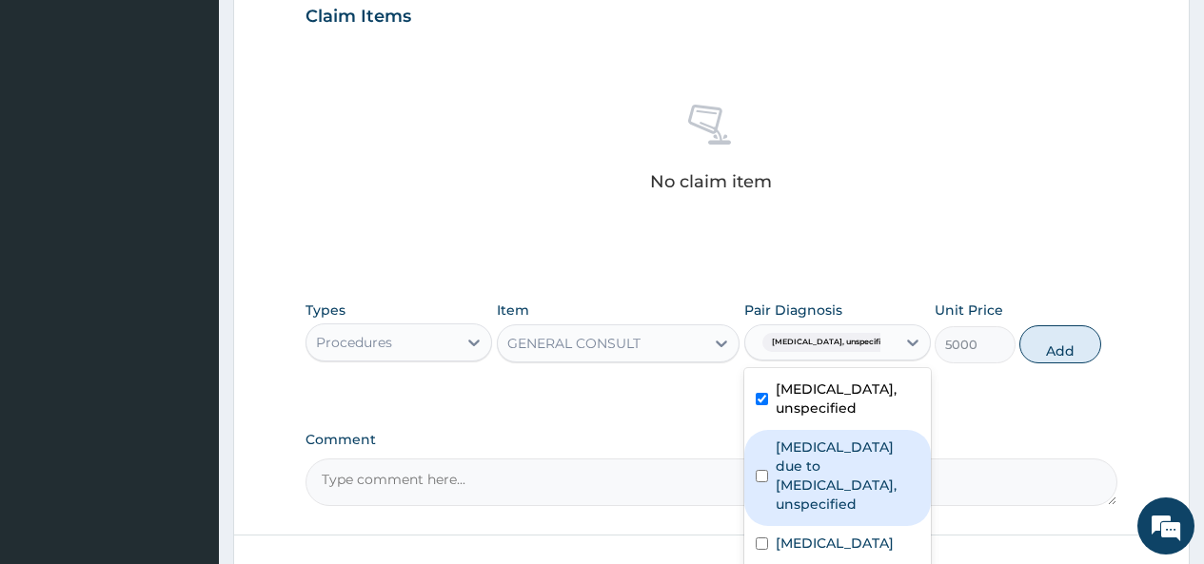
click at [776, 451] on label "Malaria due to Plasmodium falciparum, unspecified" at bounding box center [848, 476] width 144 height 76
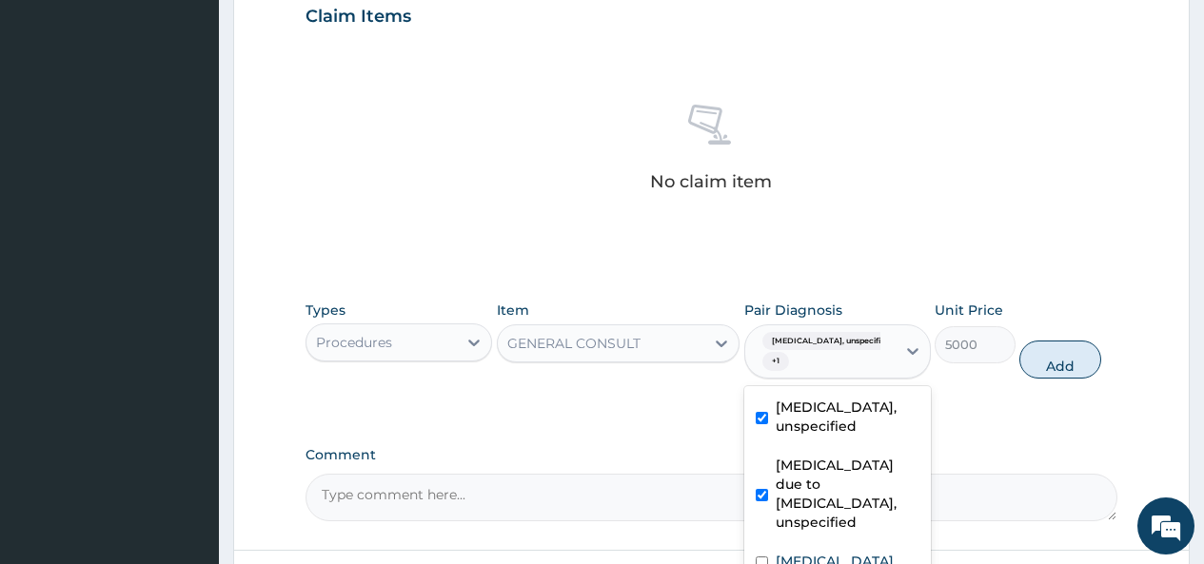
checkbox input "true"
click at [760, 557] on input "checkbox" at bounding box center [762, 563] width 12 height 12
checkbox input "true"
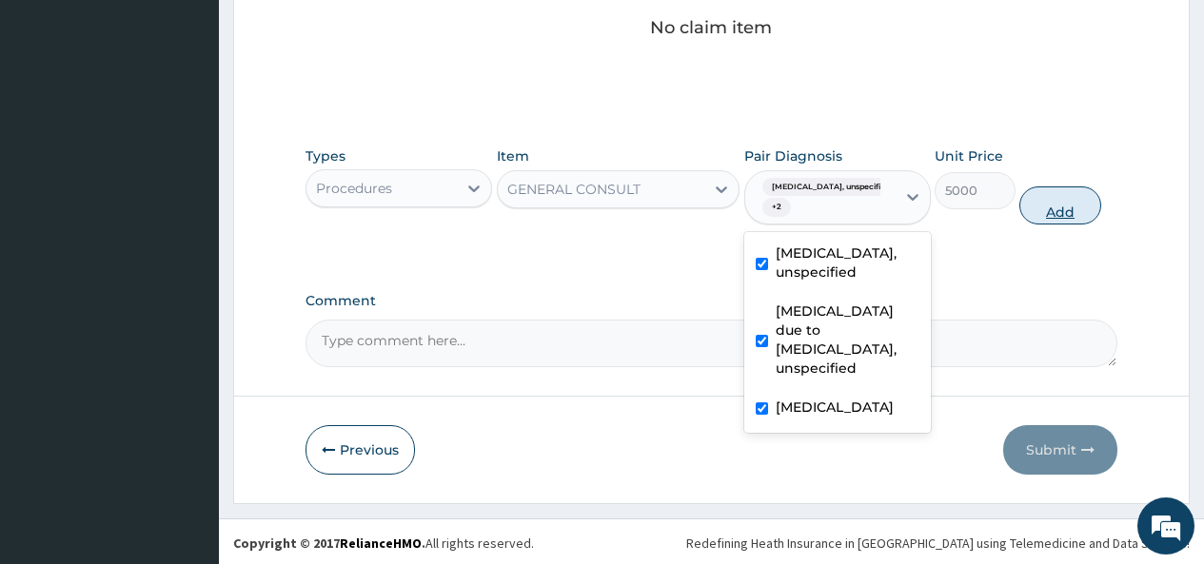
scroll to position [823, 0]
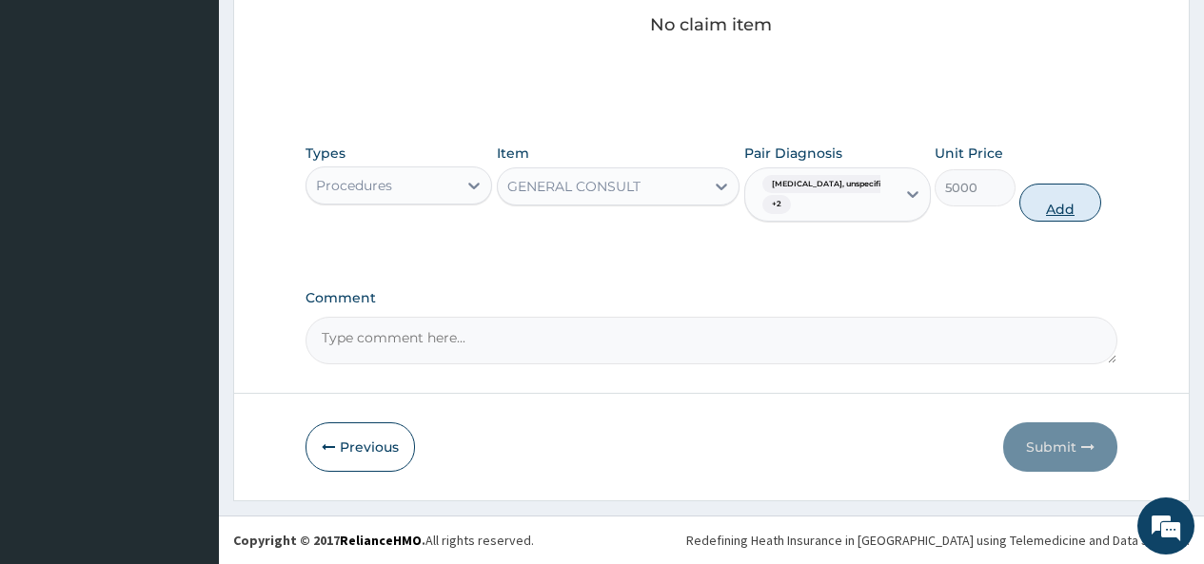
click at [1060, 198] on button "Add" at bounding box center [1059, 203] width 81 height 38
type input "0"
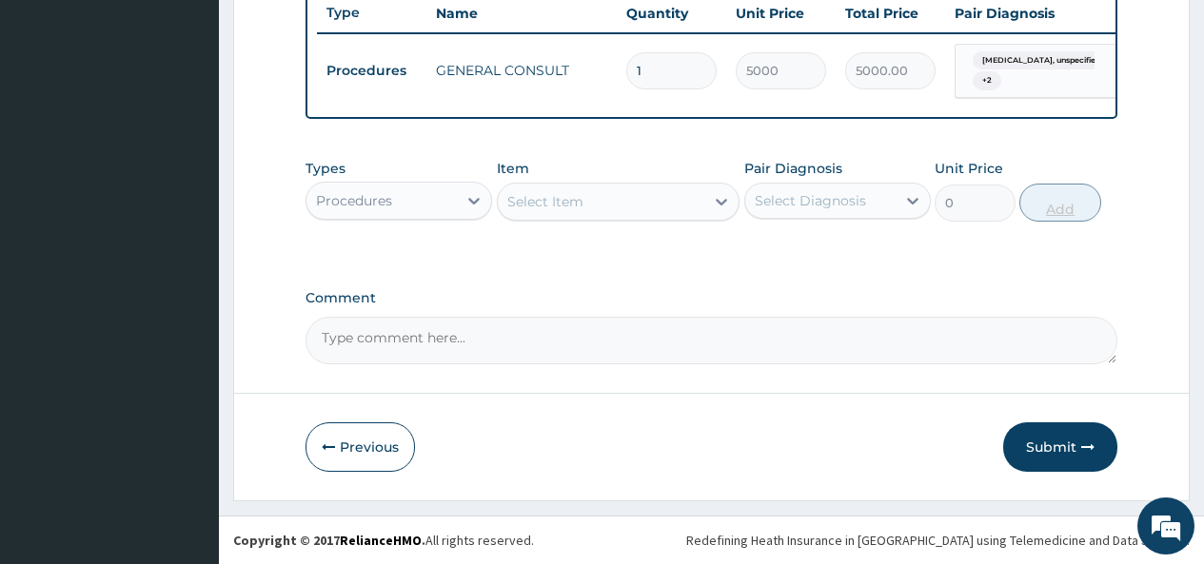
scroll to position [739, 0]
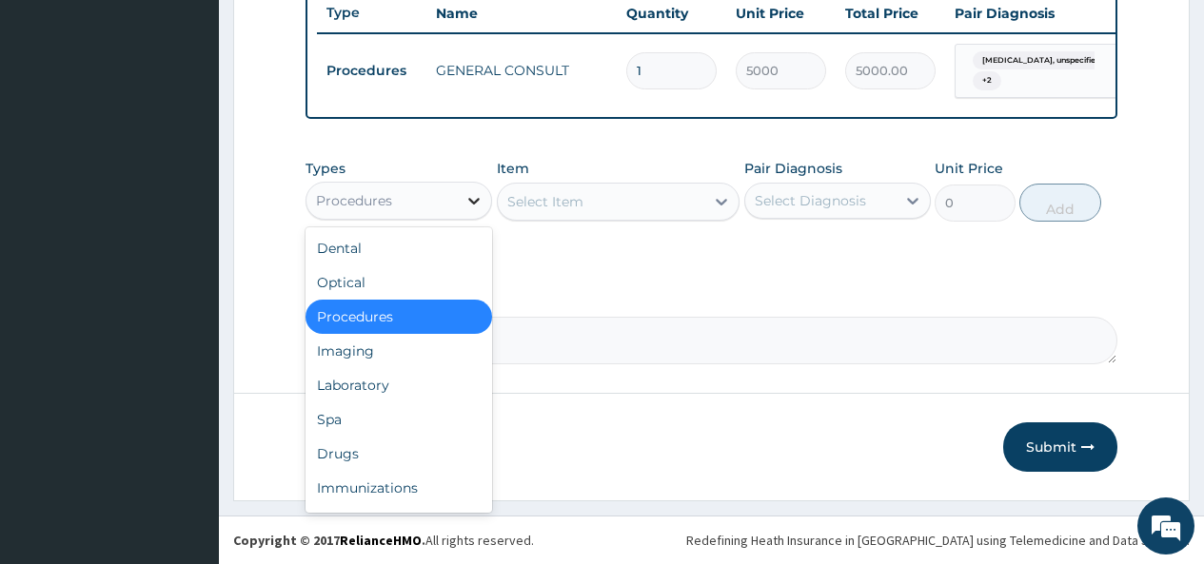
click at [472, 195] on icon at bounding box center [473, 200] width 19 height 19
click at [348, 386] on div "Laboratory" at bounding box center [398, 385] width 187 height 34
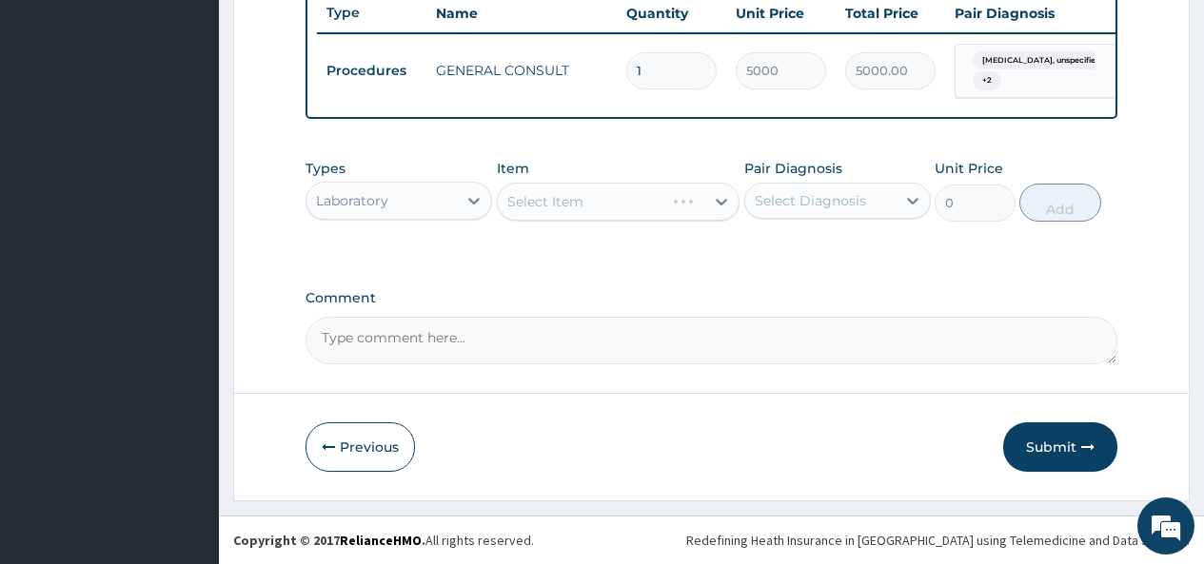
click at [676, 202] on div "Select Item" at bounding box center [619, 202] width 244 height 38
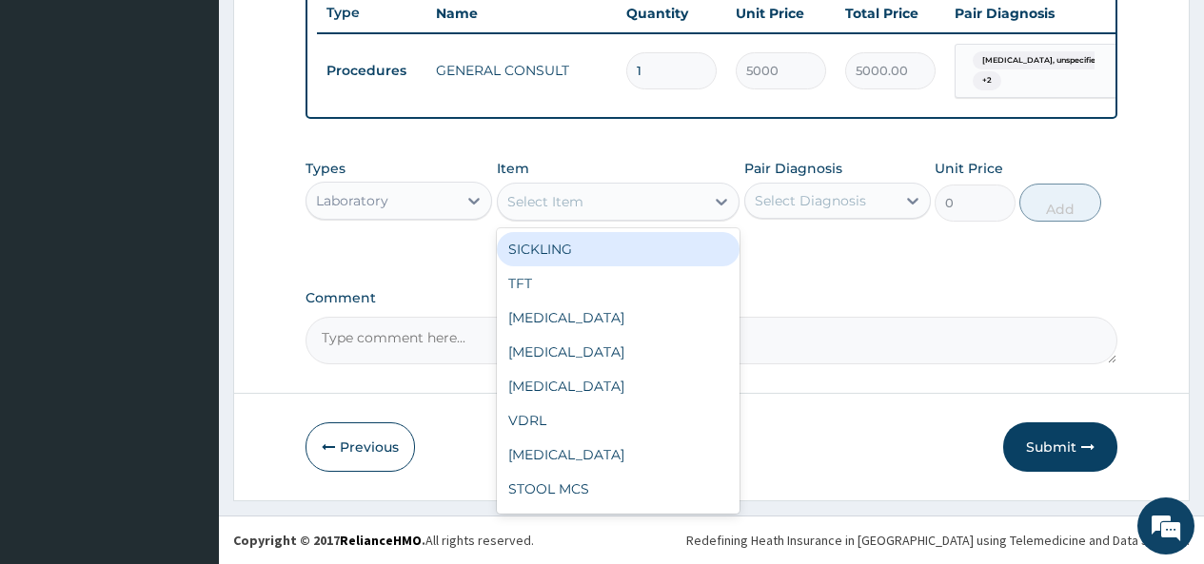
click at [659, 203] on div "Select Item" at bounding box center [601, 202] width 207 height 30
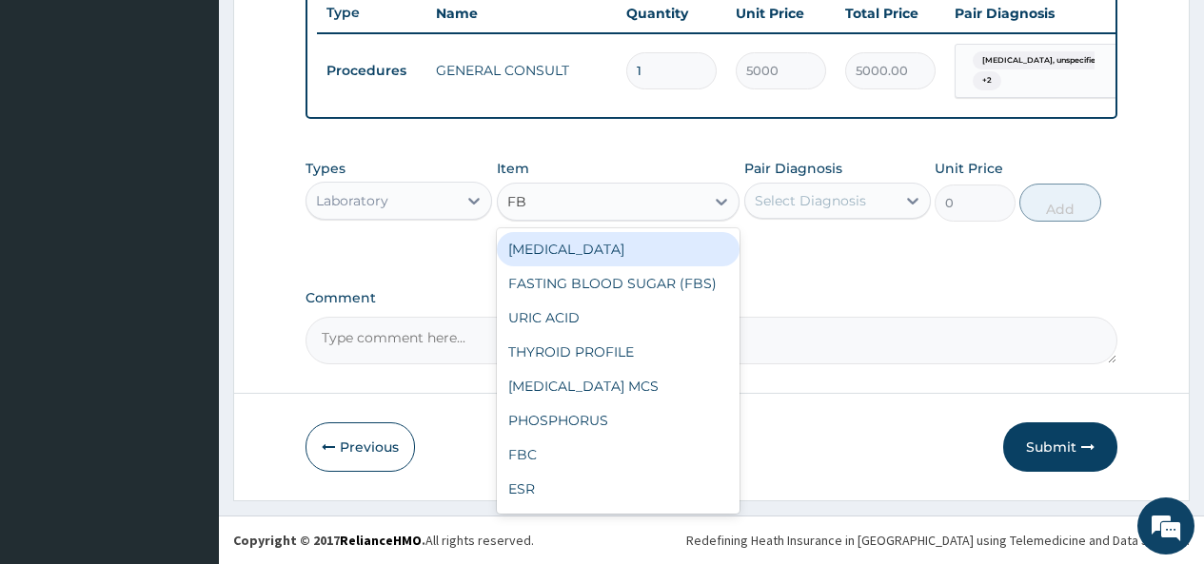
type input "FBC"
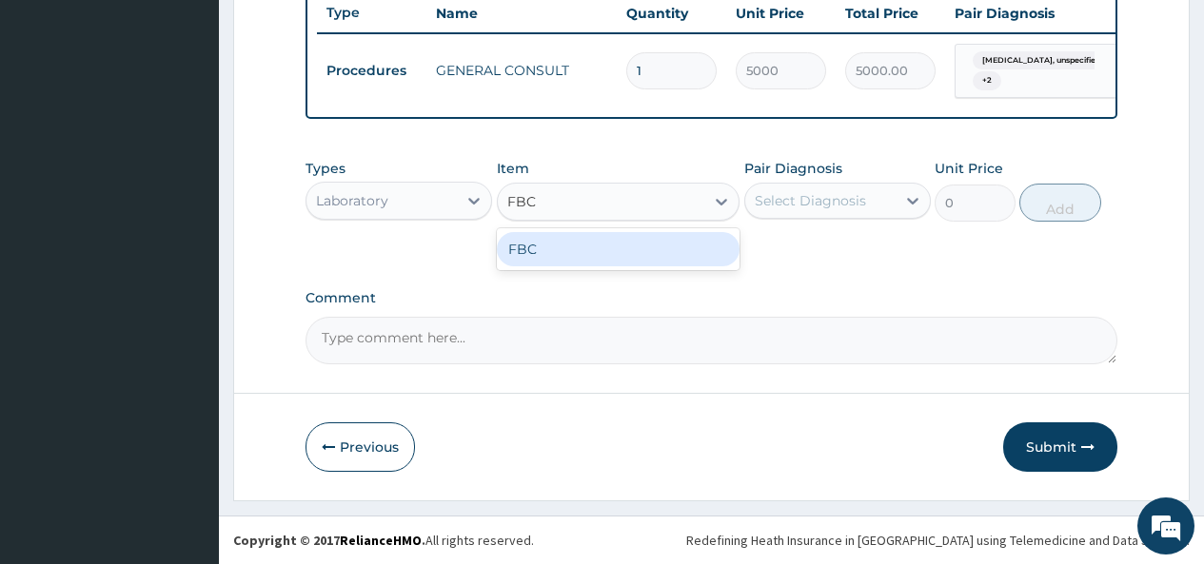
click at [618, 254] on div "FBC" at bounding box center [619, 249] width 244 height 34
type input "4500"
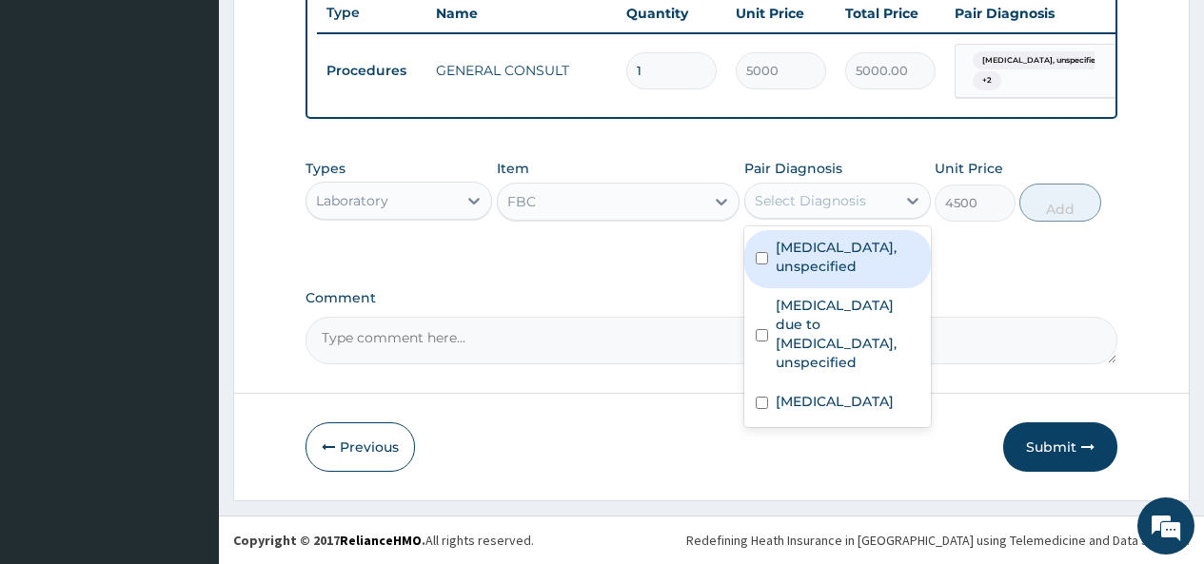
click at [827, 202] on div "Select Diagnosis" at bounding box center [810, 200] width 111 height 19
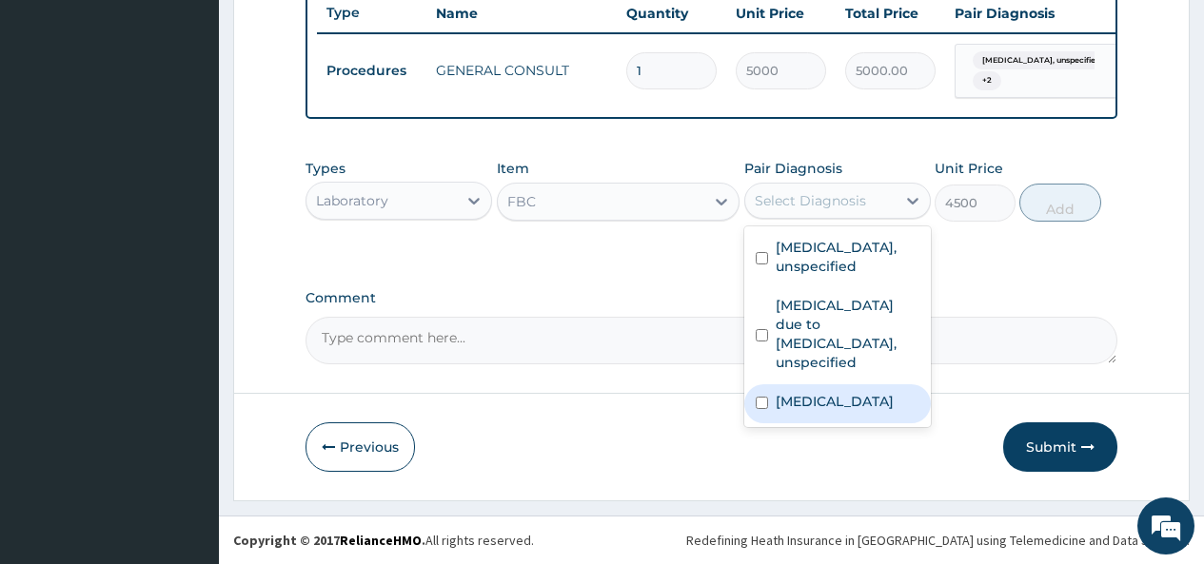
click at [779, 392] on label "Bacteraemia" at bounding box center [835, 401] width 118 height 19
checkbox input "true"
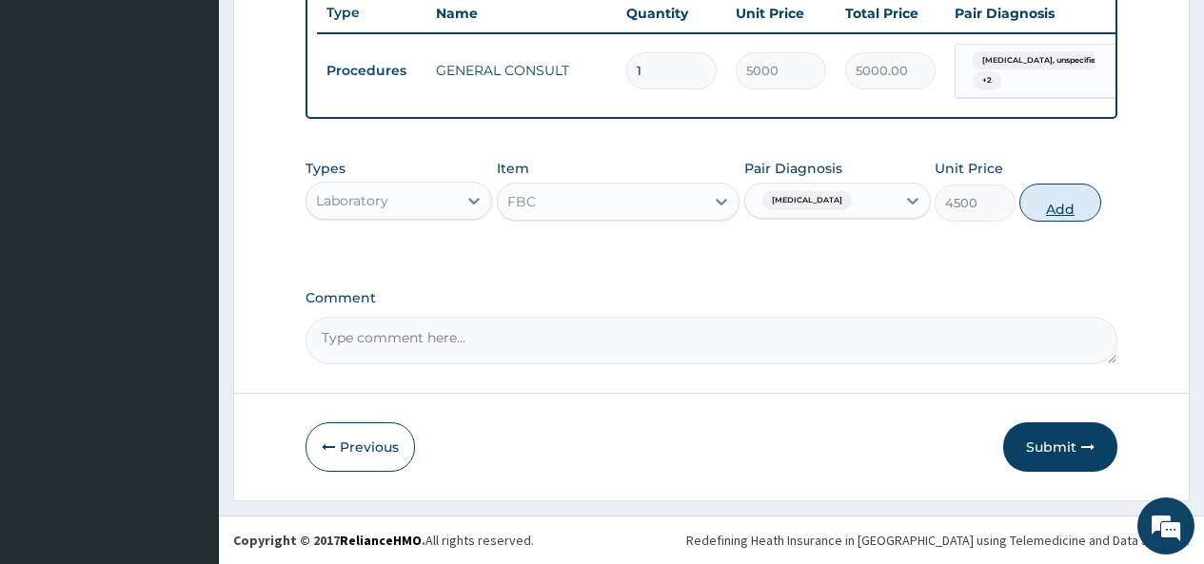
click at [1067, 203] on button "Add" at bounding box center [1059, 203] width 81 height 38
type input "0"
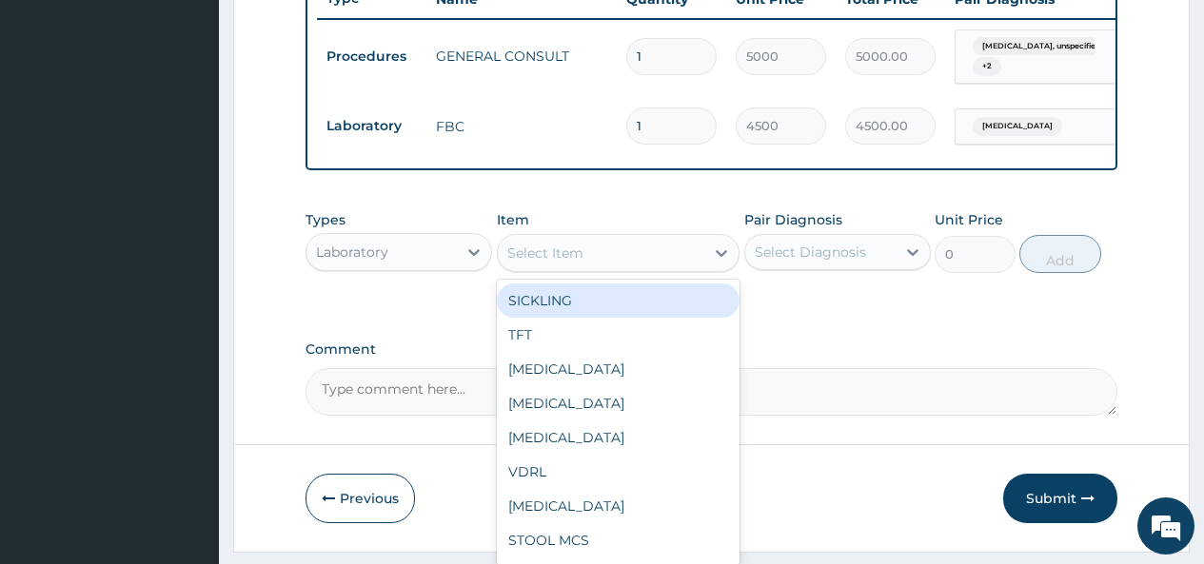
click at [614, 268] on div "Select Item" at bounding box center [601, 253] width 207 height 30
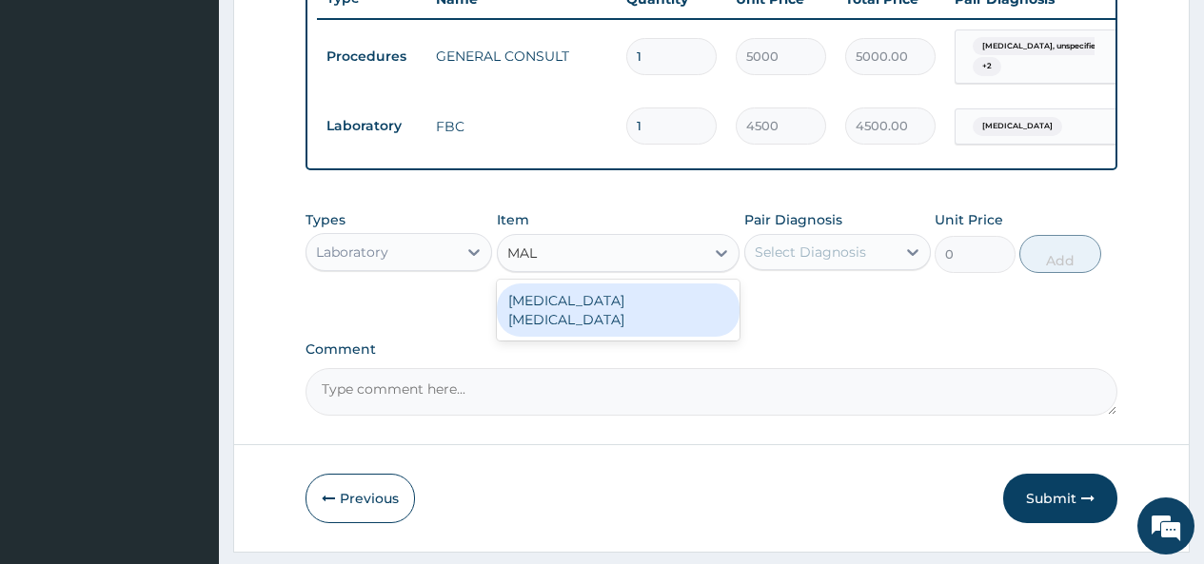
type input "MALA"
click at [637, 323] on div "MALARIA PARASITE" at bounding box center [619, 310] width 244 height 53
type input "2000"
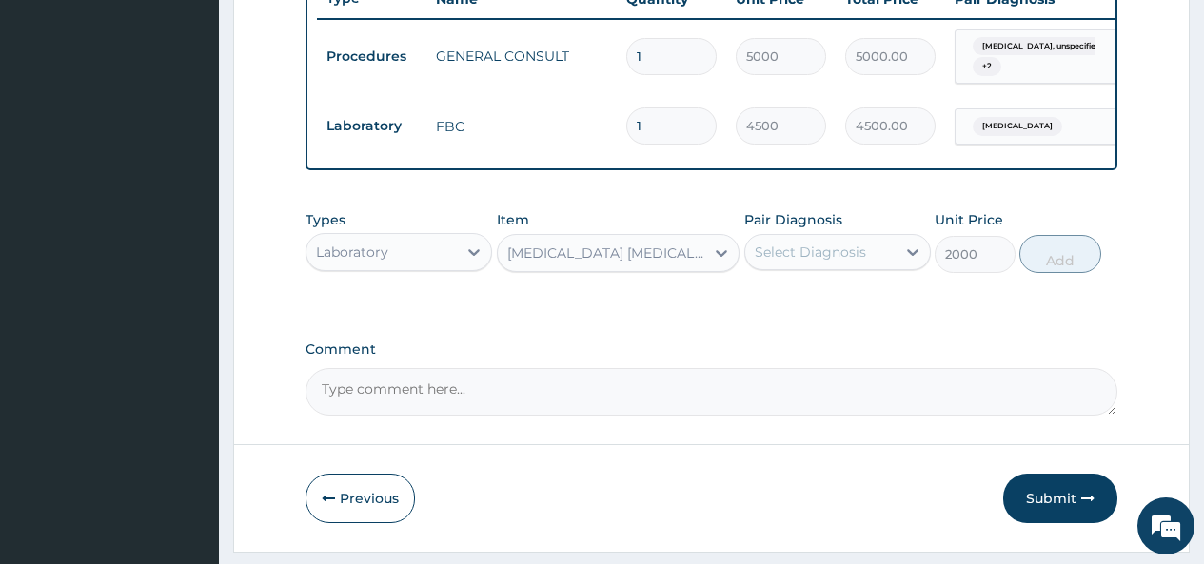
click at [820, 262] on div "Select Diagnosis" at bounding box center [810, 252] width 111 height 19
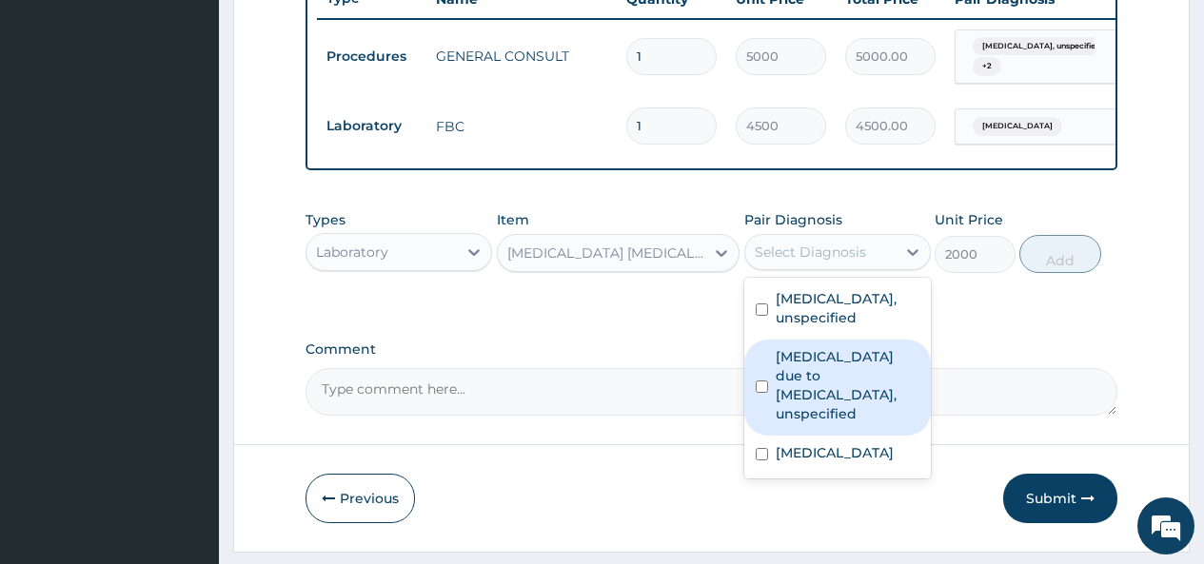
click at [784, 397] on label "[MEDICAL_DATA] due to [MEDICAL_DATA], unspecified" at bounding box center [848, 385] width 144 height 76
checkbox input "true"
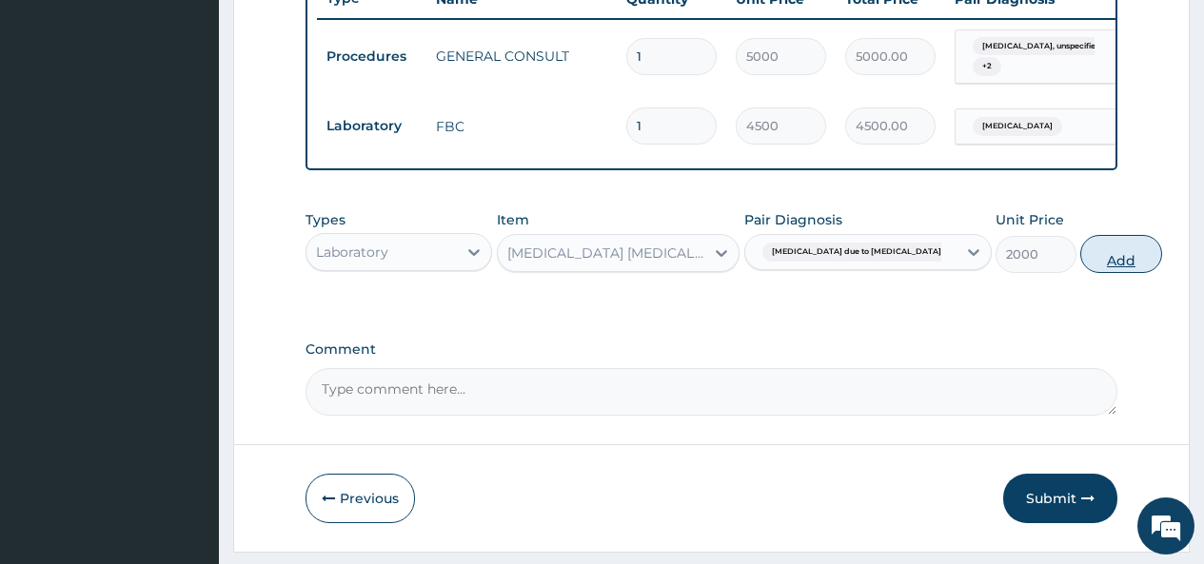
click at [1080, 273] on button "Add" at bounding box center [1120, 254] width 81 height 38
type input "0"
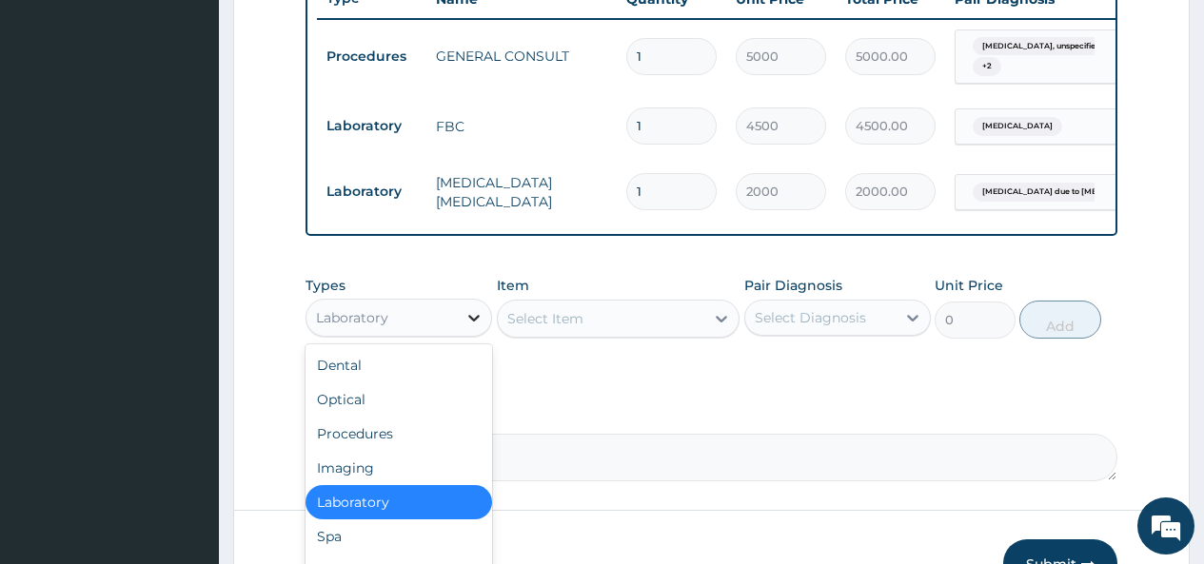
click at [458, 328] on div at bounding box center [474, 318] width 34 height 34
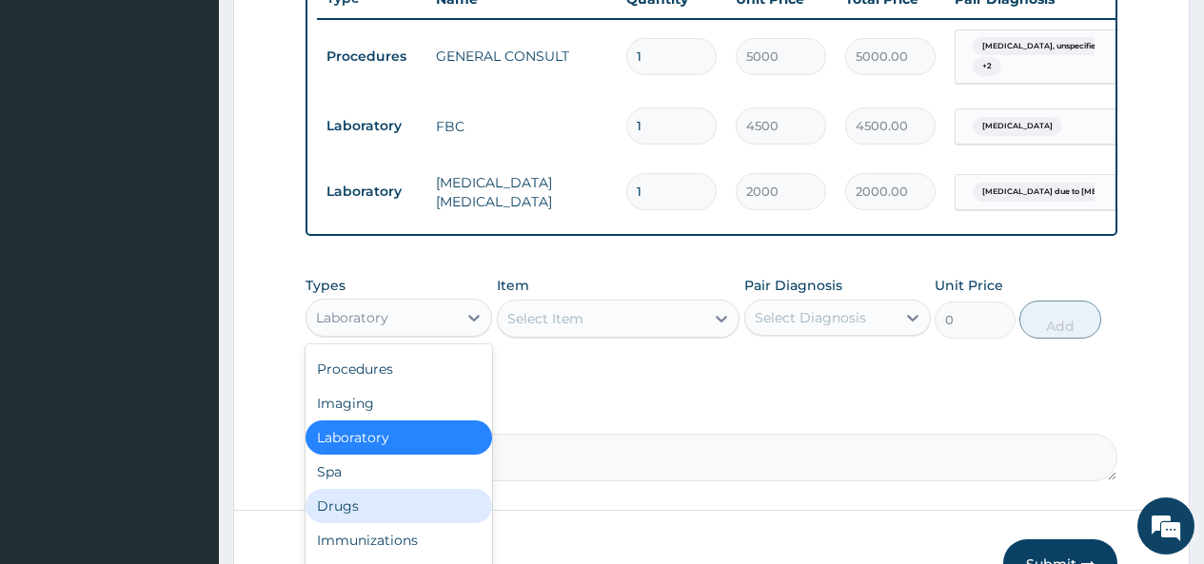
click at [346, 517] on div "Drugs" at bounding box center [398, 506] width 187 height 34
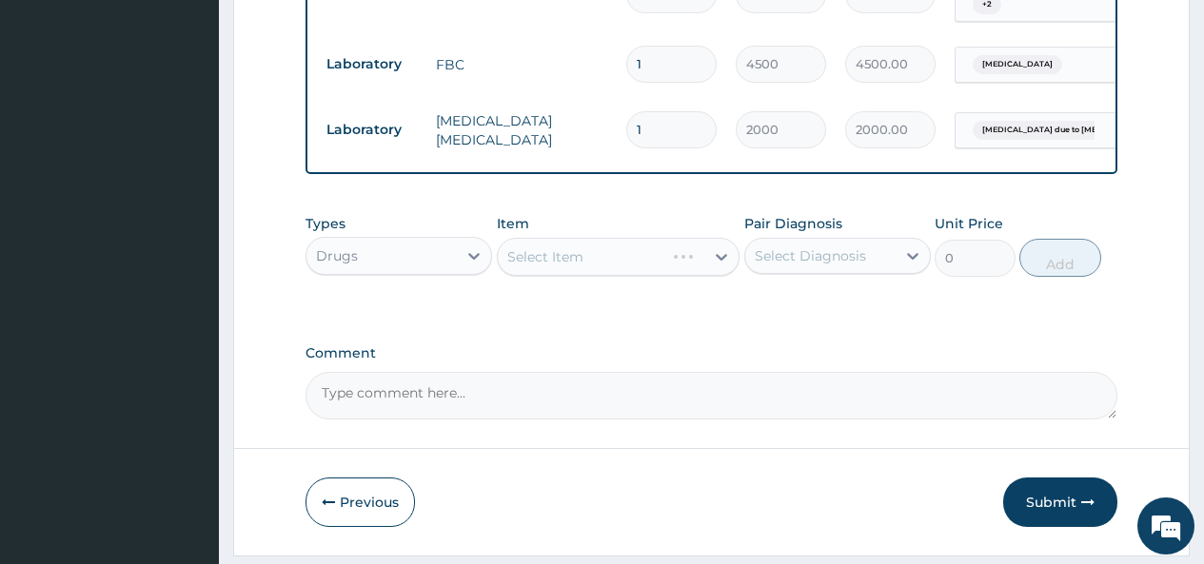
scroll to position [835, 0]
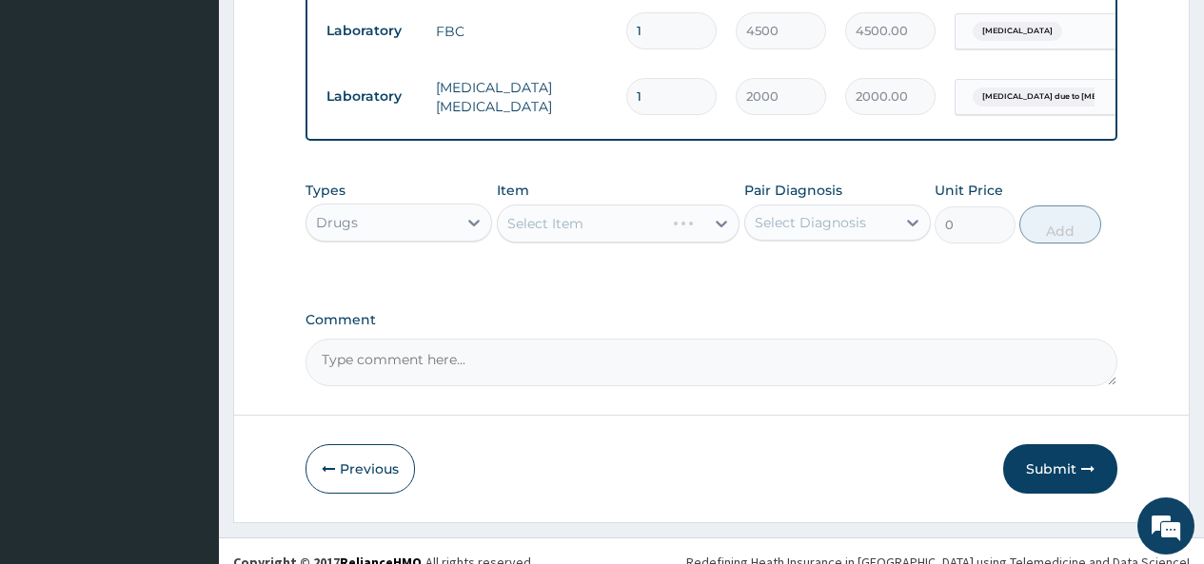
click at [696, 238] on div "Select Item" at bounding box center [619, 224] width 244 height 38
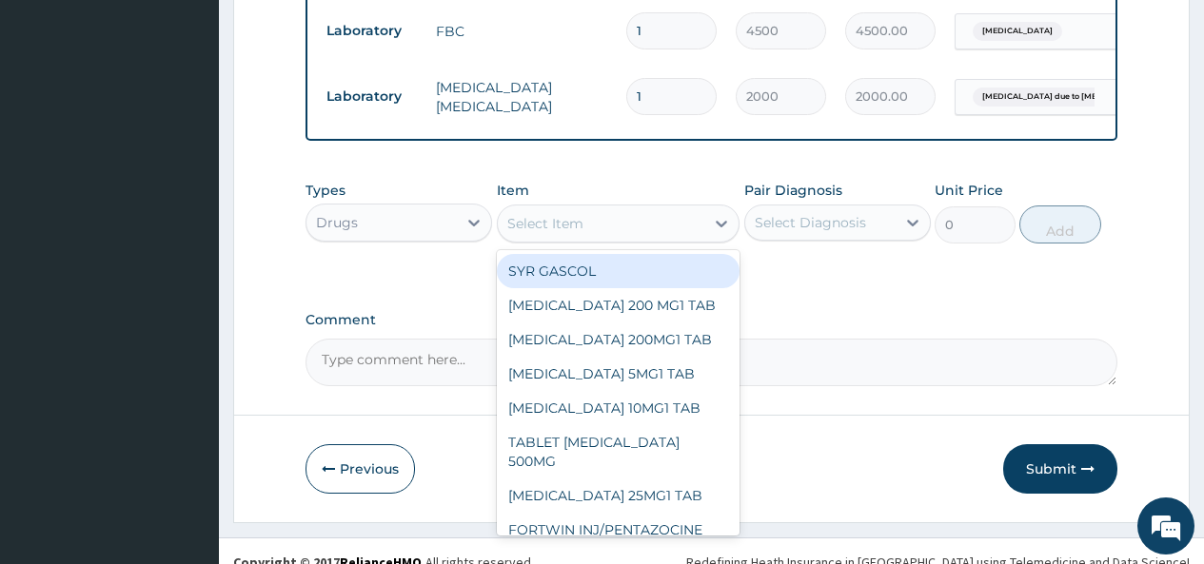
click at [670, 237] on div "Select Item" at bounding box center [601, 223] width 207 height 30
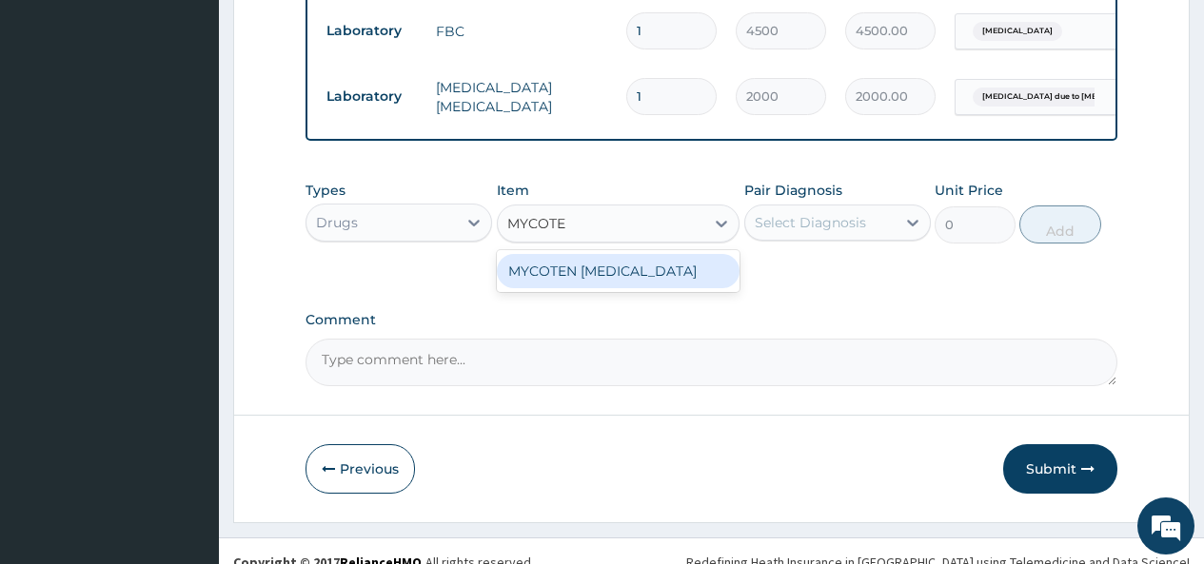
type input "MYCOTEN"
click at [661, 285] on div "MYCOTEN PESSARY" at bounding box center [619, 271] width 244 height 34
type input "420"
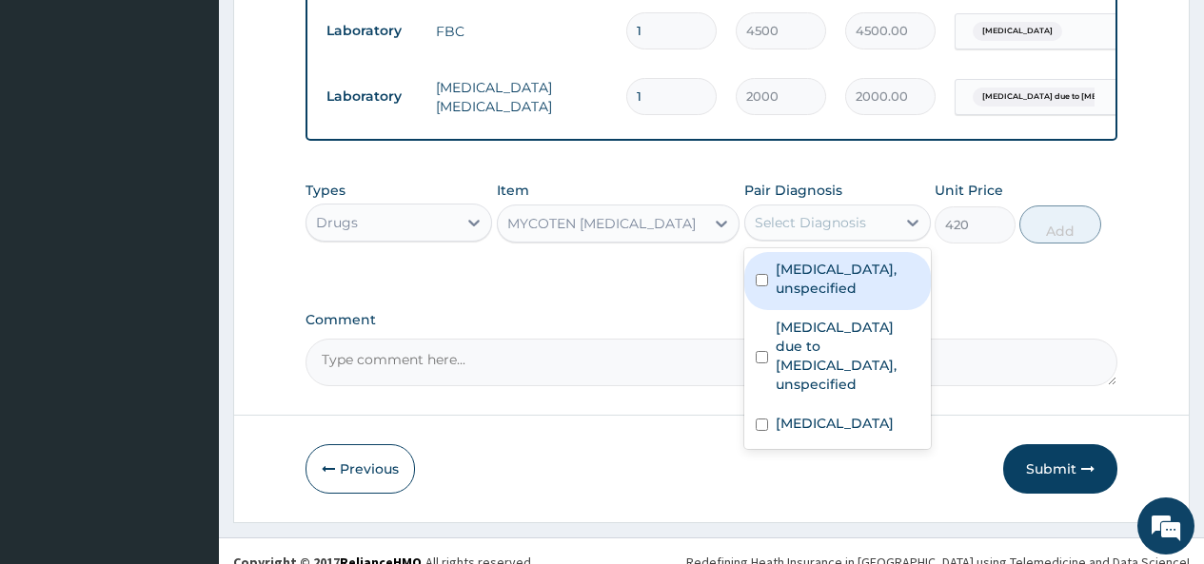
click at [860, 232] on div "Select Diagnosis" at bounding box center [810, 222] width 111 height 19
click at [812, 284] on label "Vaginitis, unspecified" at bounding box center [848, 279] width 144 height 38
checkbox input "true"
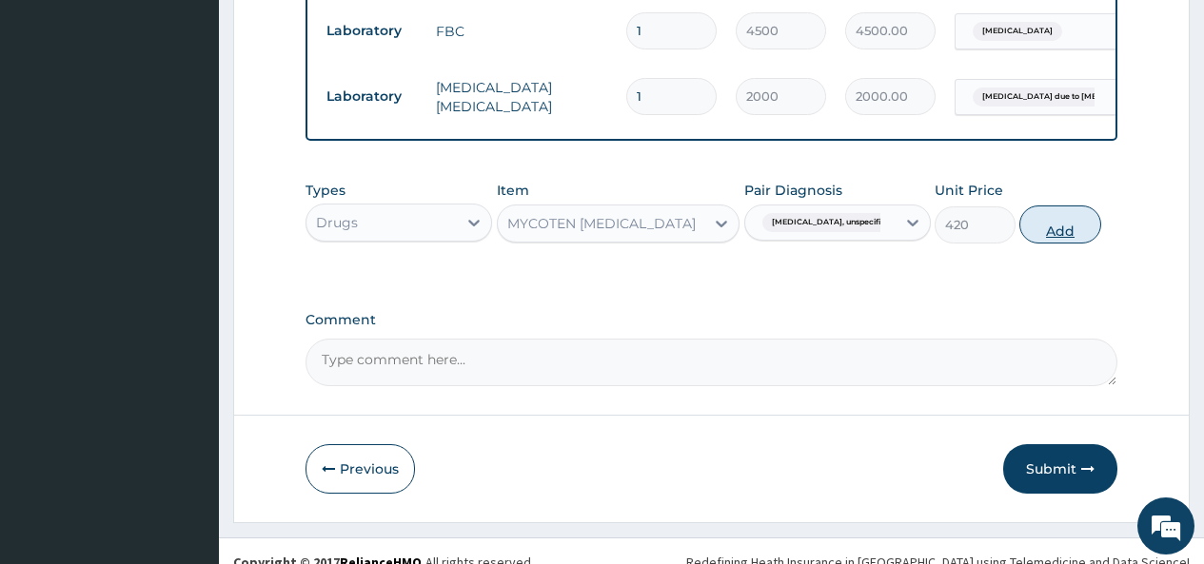
click at [1058, 244] on button "Add" at bounding box center [1059, 225] width 81 height 38
type input "0"
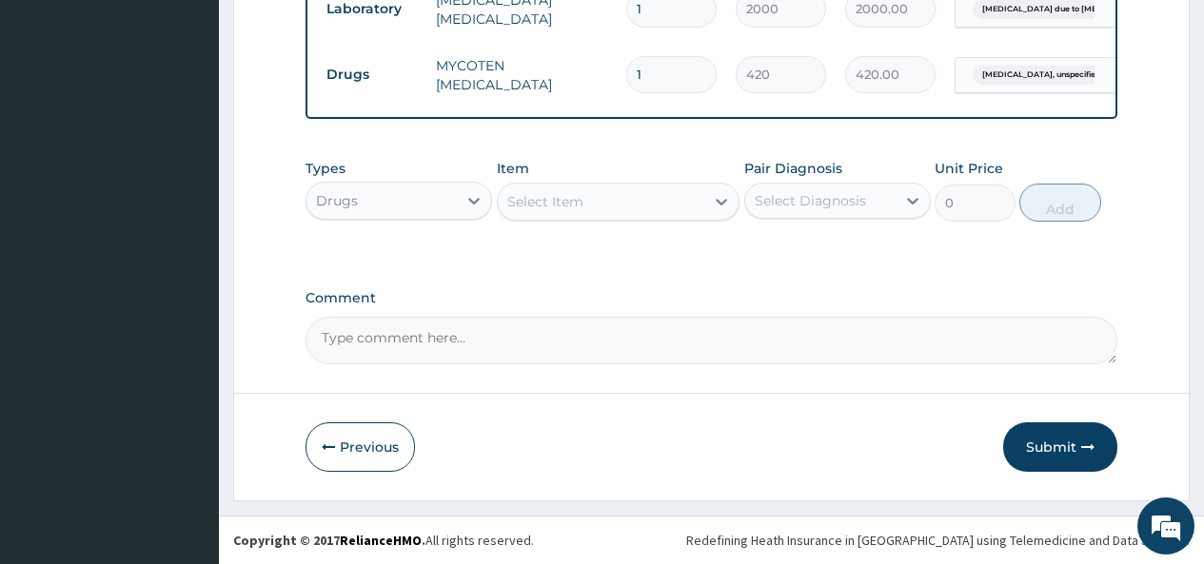
scroll to position [936, 0]
type input "0.00"
type input "6"
type input "2520.00"
type input "6"
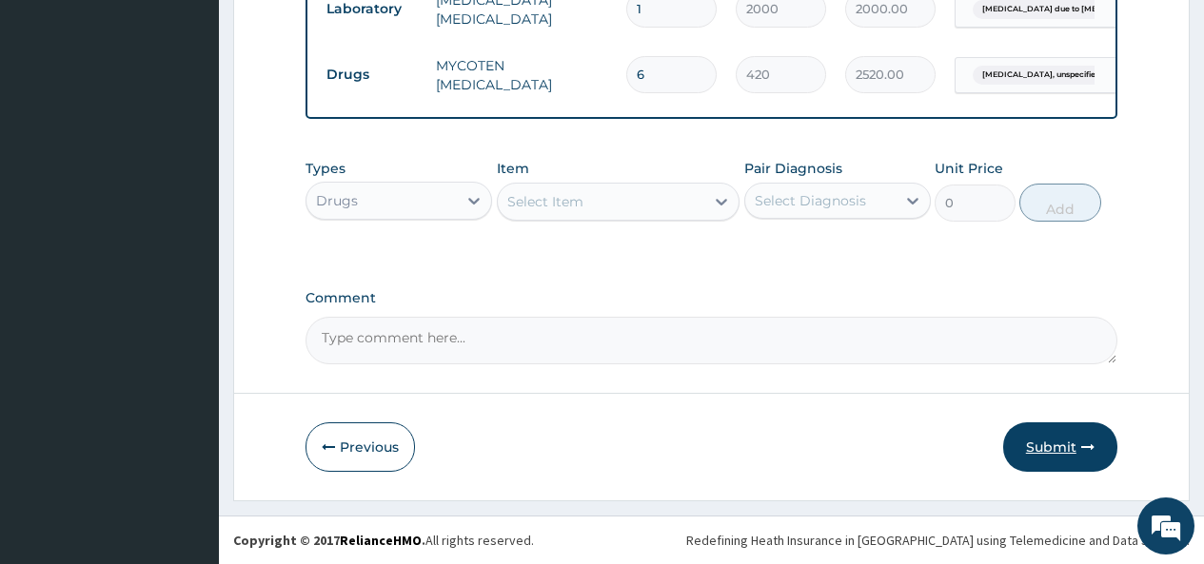
click at [1052, 430] on button "Submit" at bounding box center [1060, 446] width 114 height 49
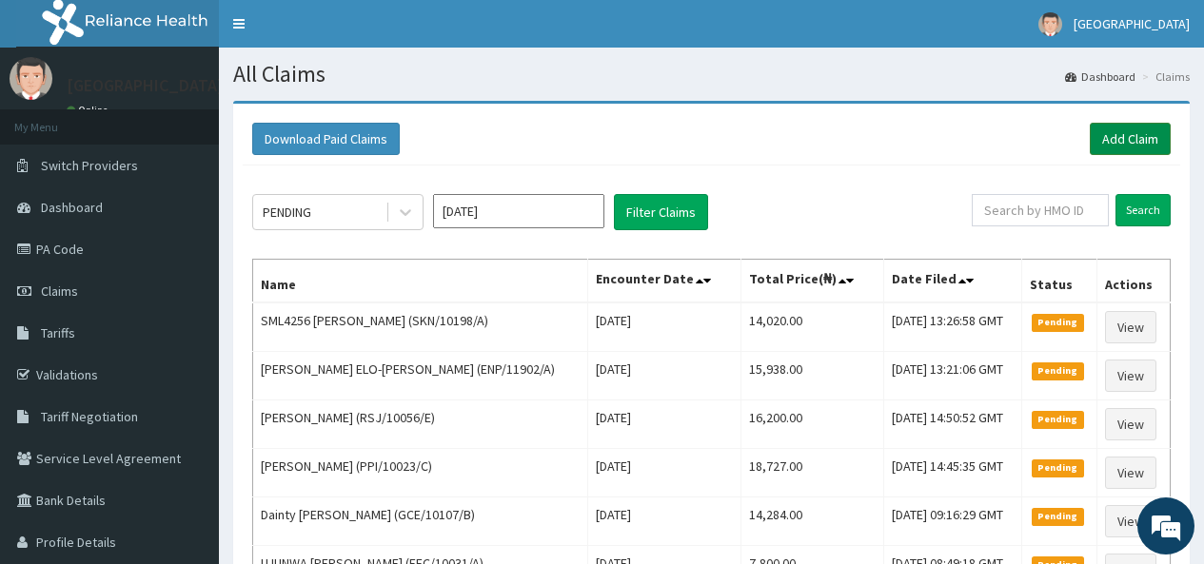
click at [1108, 135] on link "Add Claim" at bounding box center [1130, 139] width 81 height 32
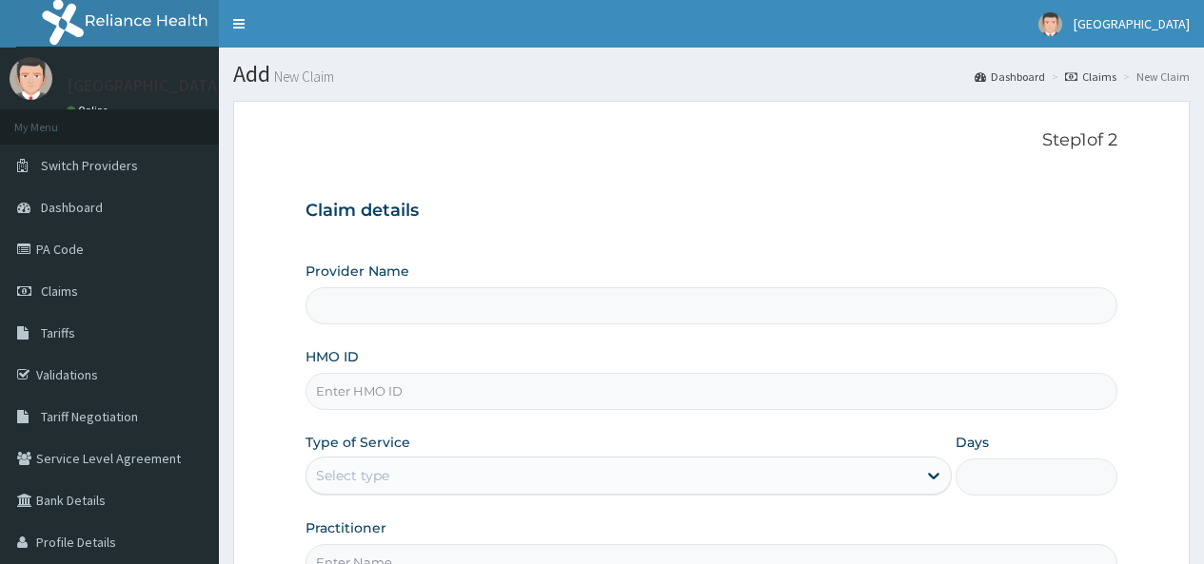
type input "[GEOGRAPHIC_DATA]"
click at [368, 391] on input "HMO ID" at bounding box center [711, 391] width 812 height 37
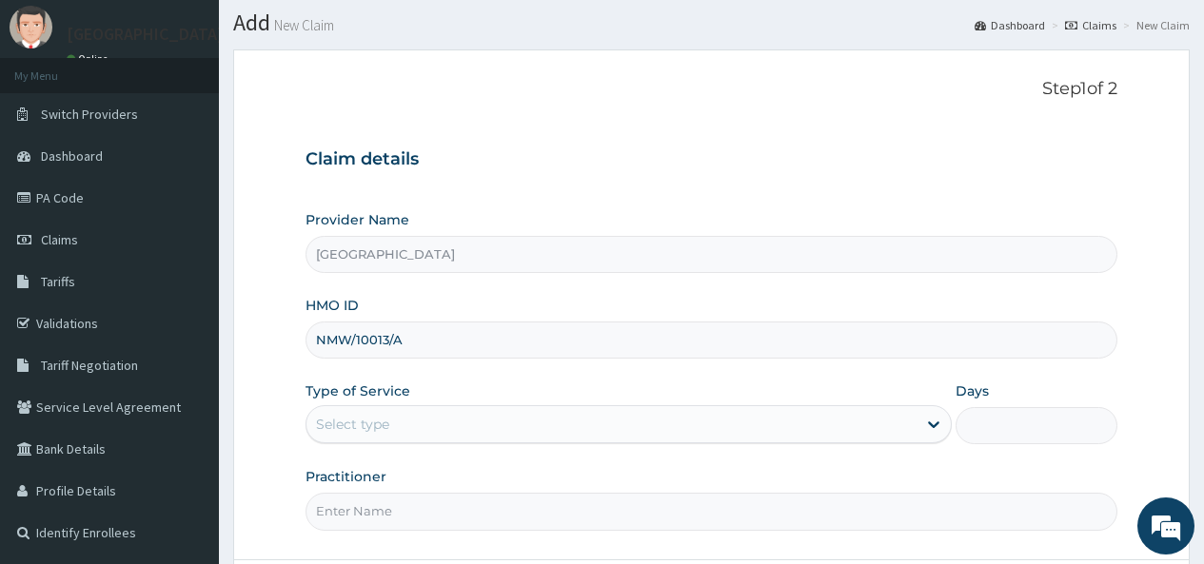
scroll to position [95, 0]
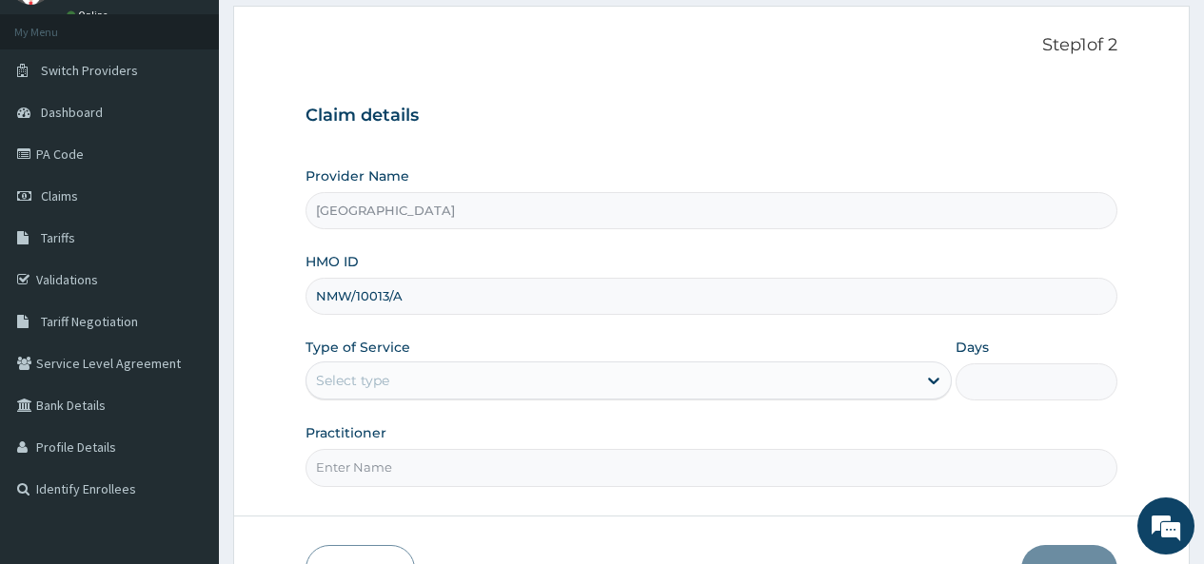
type input "NMW/10013/A"
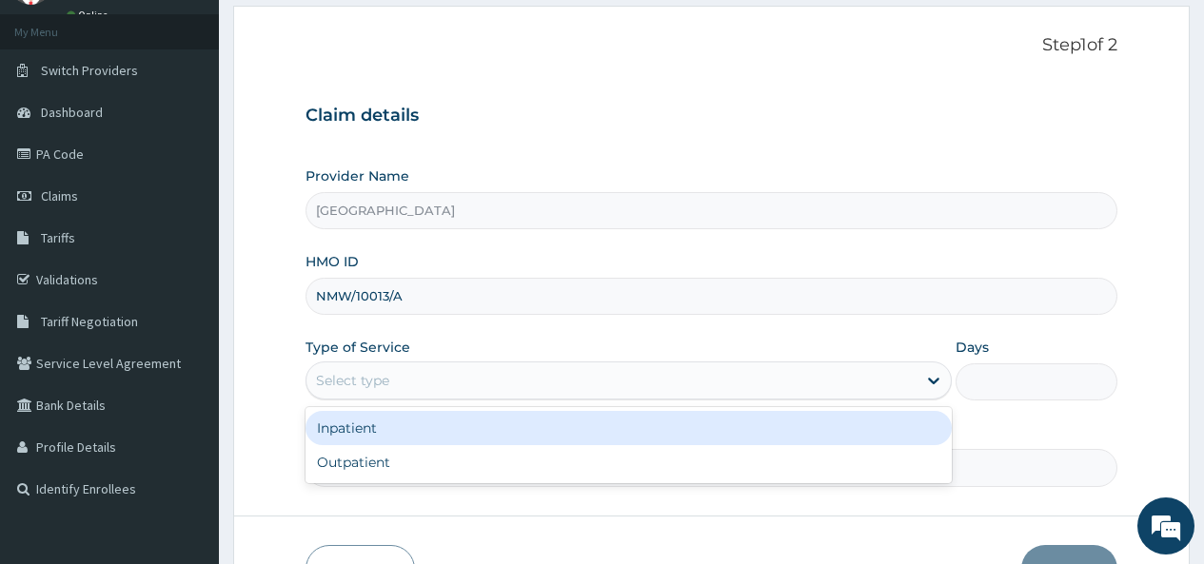
click at [377, 378] on div "Select type" at bounding box center [352, 380] width 73 height 19
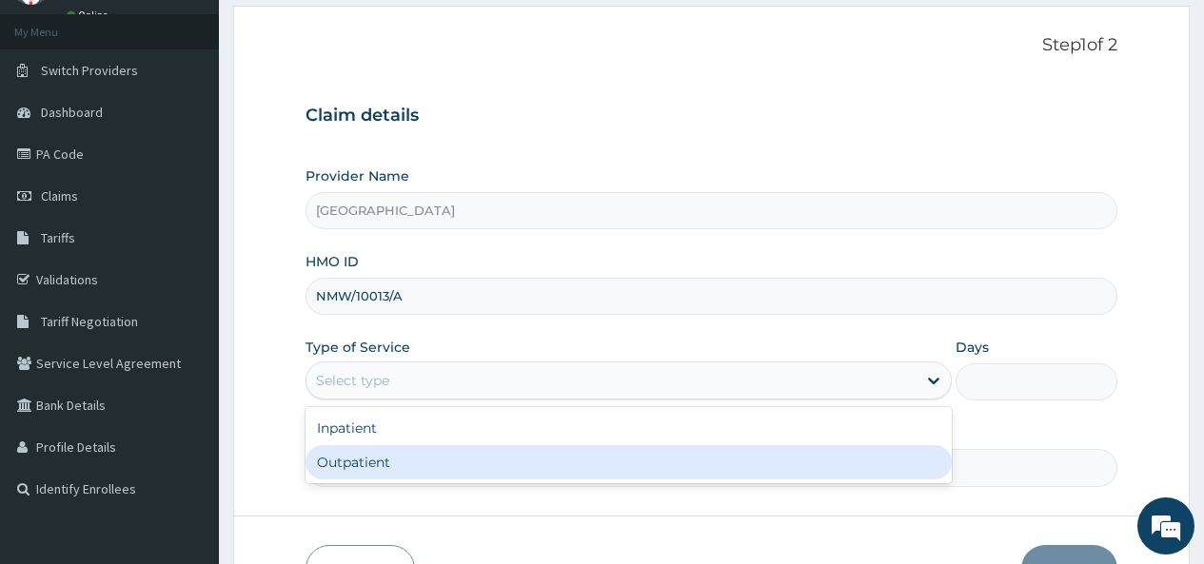
click at [360, 464] on div "Outpatient" at bounding box center [628, 462] width 646 height 34
type input "1"
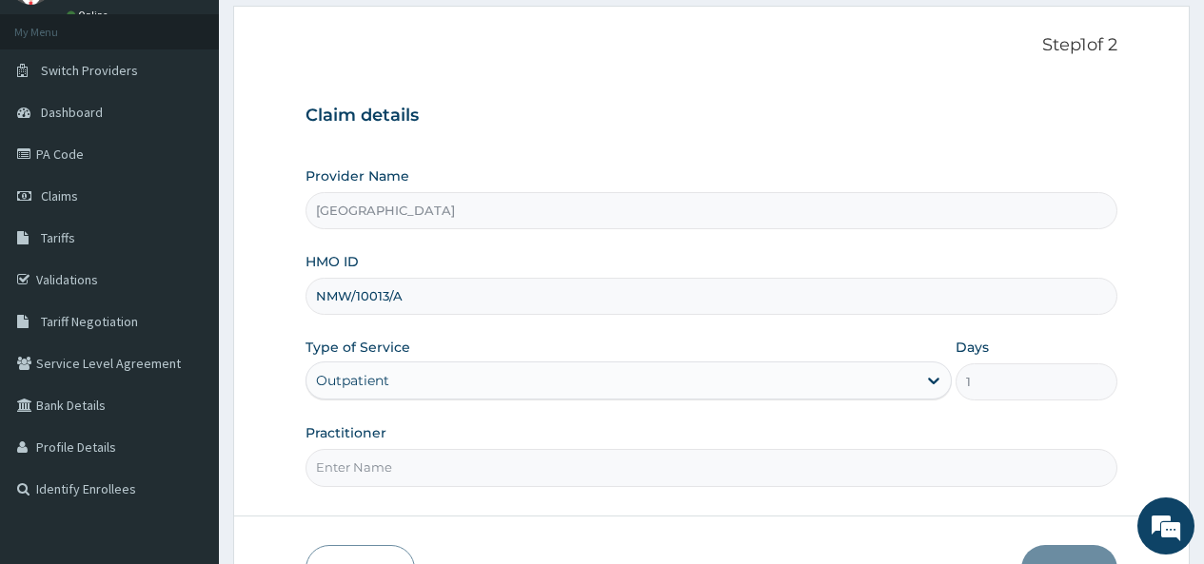
click at [363, 463] on input "Practitioner" at bounding box center [711, 467] width 812 height 37
type input "[PERSON_NAME]"
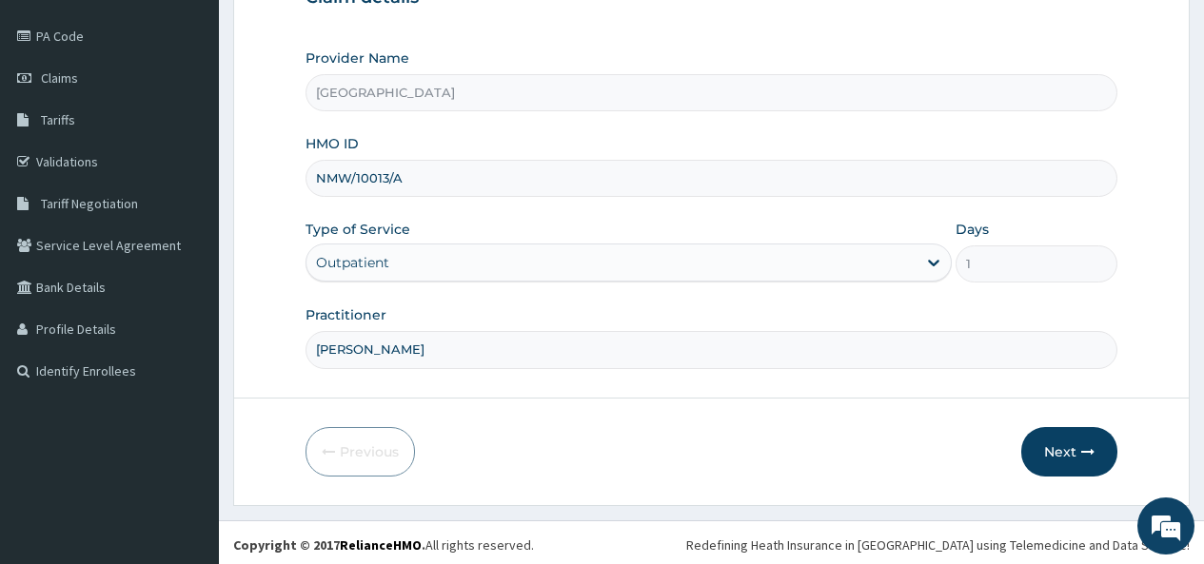
scroll to position [218, 0]
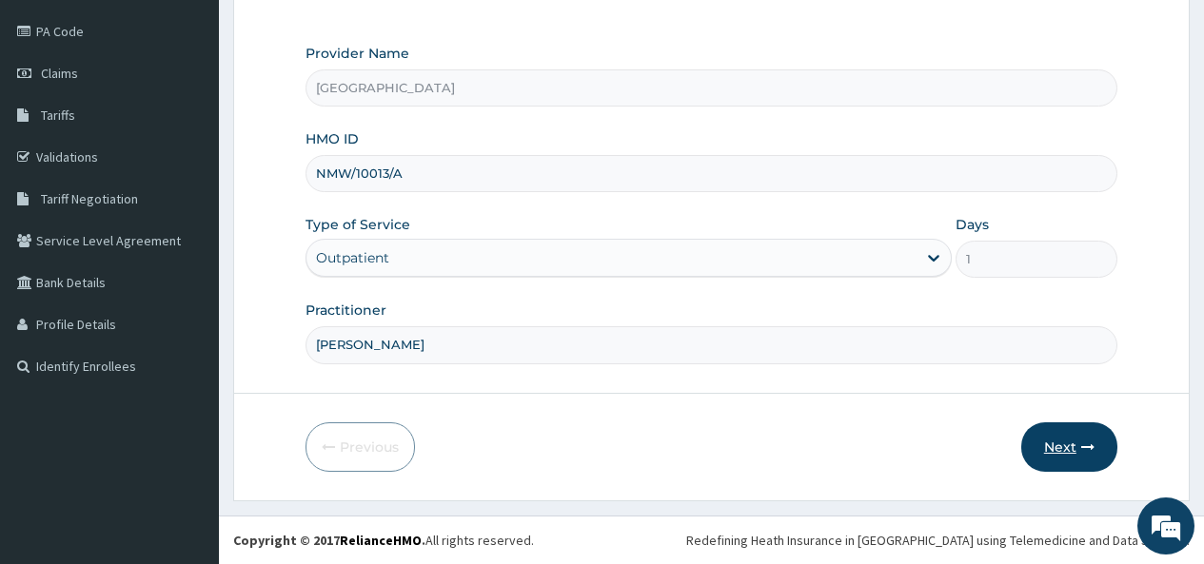
click at [1062, 449] on button "Next" at bounding box center [1069, 446] width 96 height 49
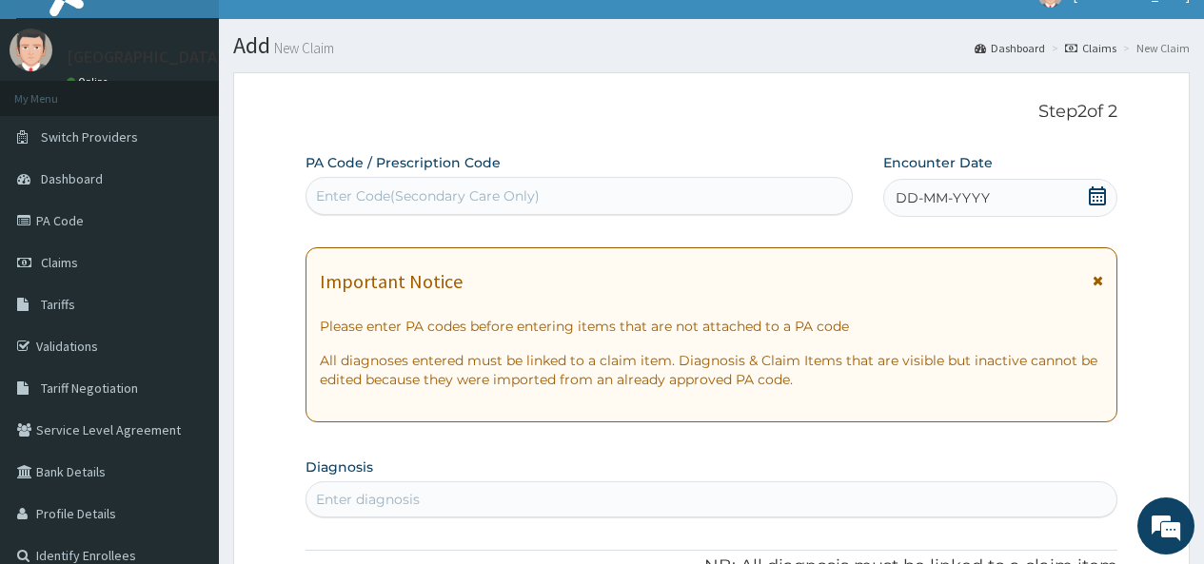
scroll to position [28, 0]
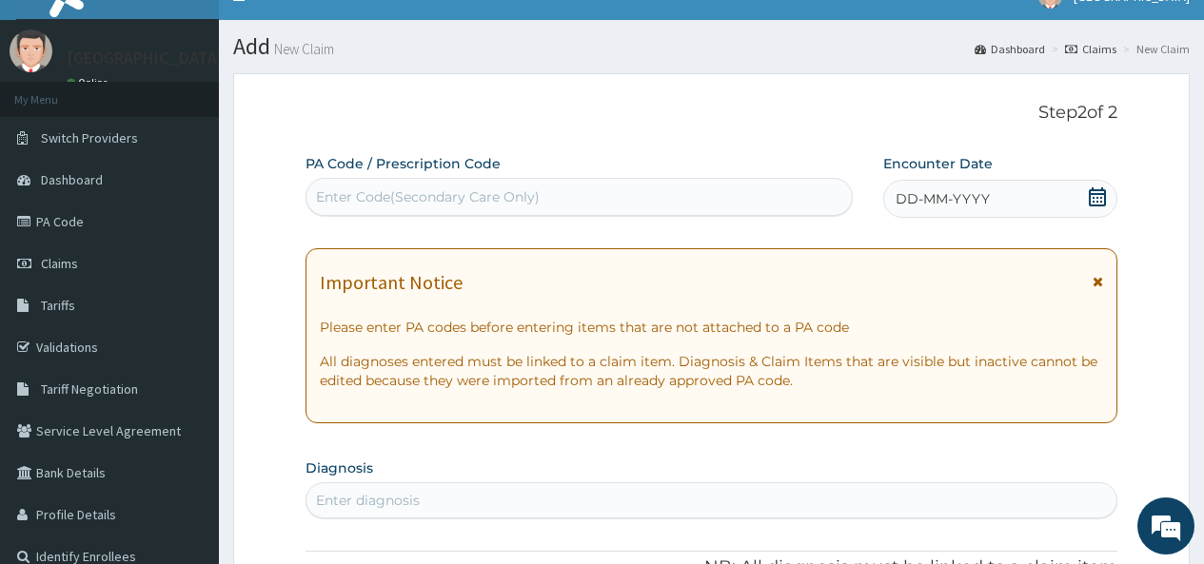
click at [475, 189] on div "Enter Code(Secondary Care Only)" at bounding box center [428, 196] width 224 height 19
paste input "PA/EEE49A"
type input "PA/EEE49A"
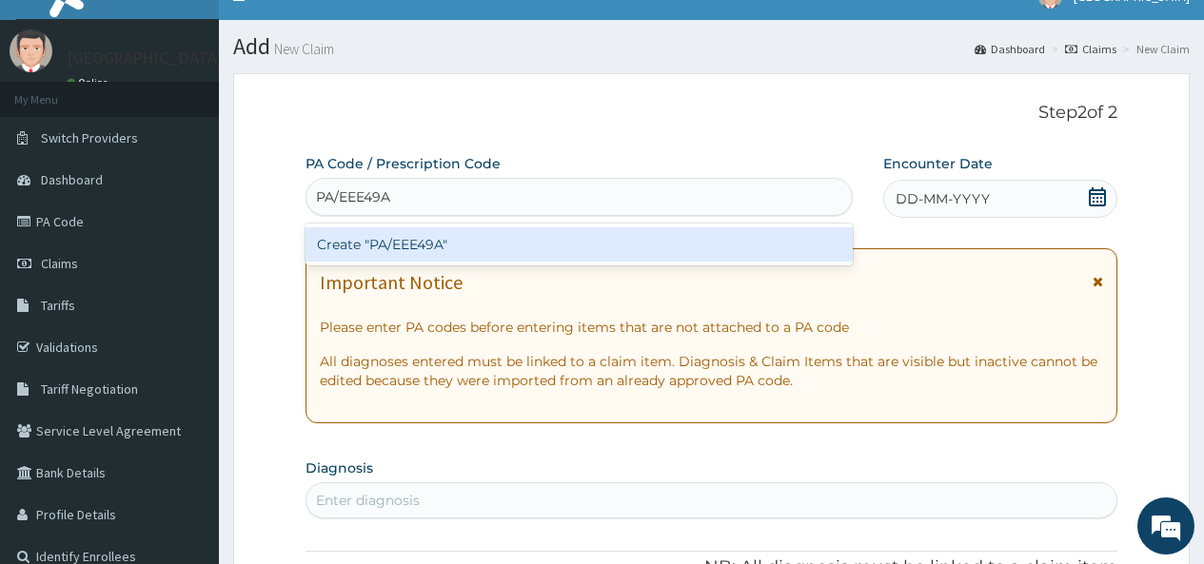
click at [474, 246] on div "Create "PA/EEE49A"" at bounding box center [578, 244] width 546 height 34
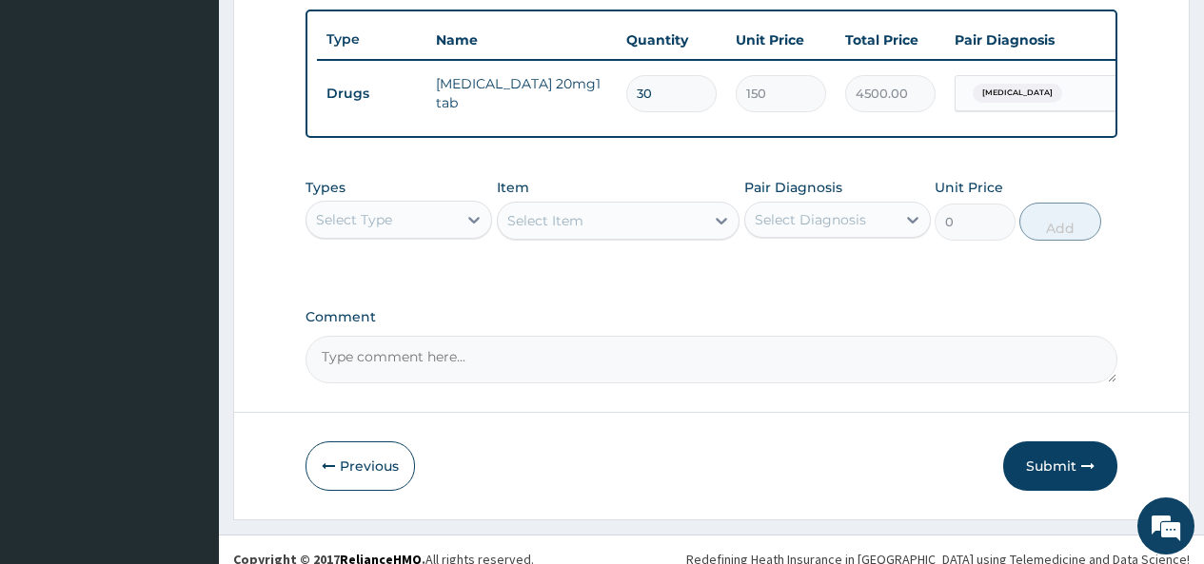
scroll to position [732, 0]
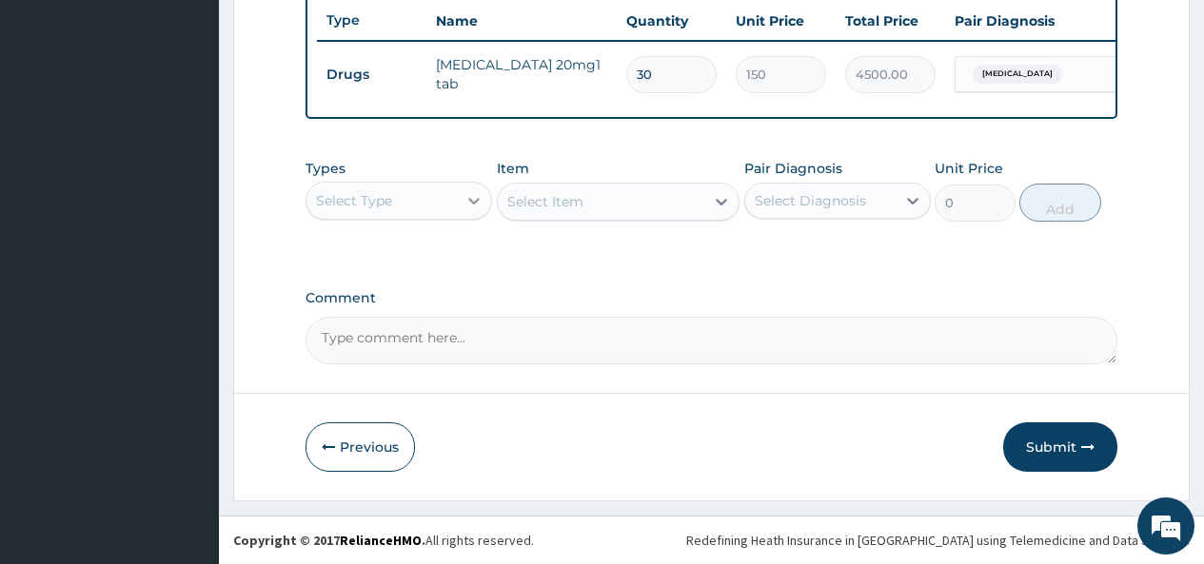
click at [459, 208] on div at bounding box center [474, 201] width 34 height 34
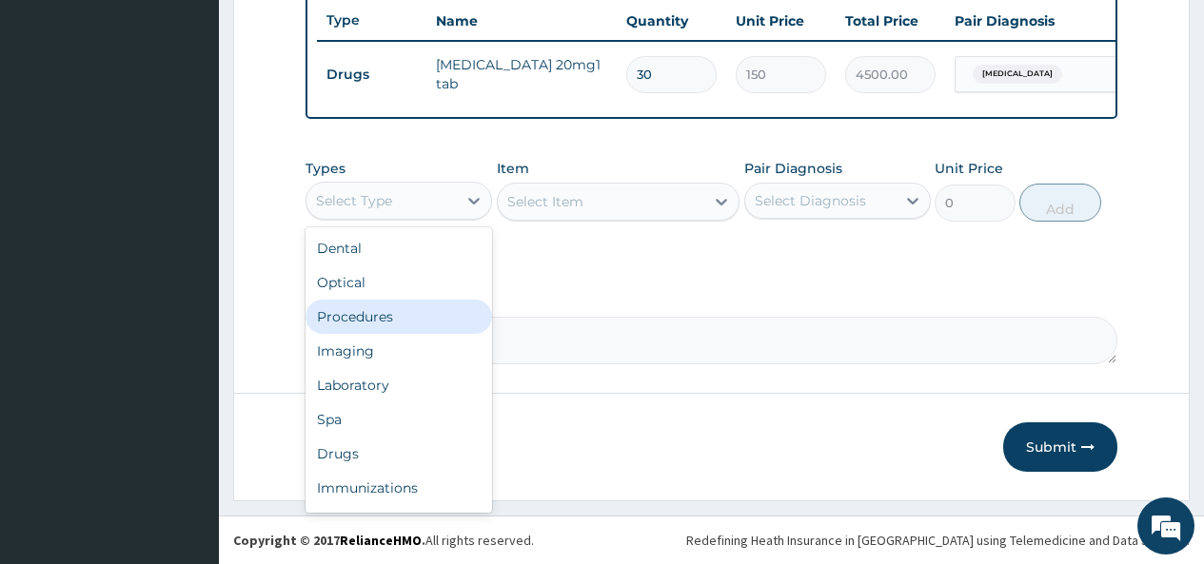
click at [383, 323] on div "Procedures" at bounding box center [398, 317] width 187 height 34
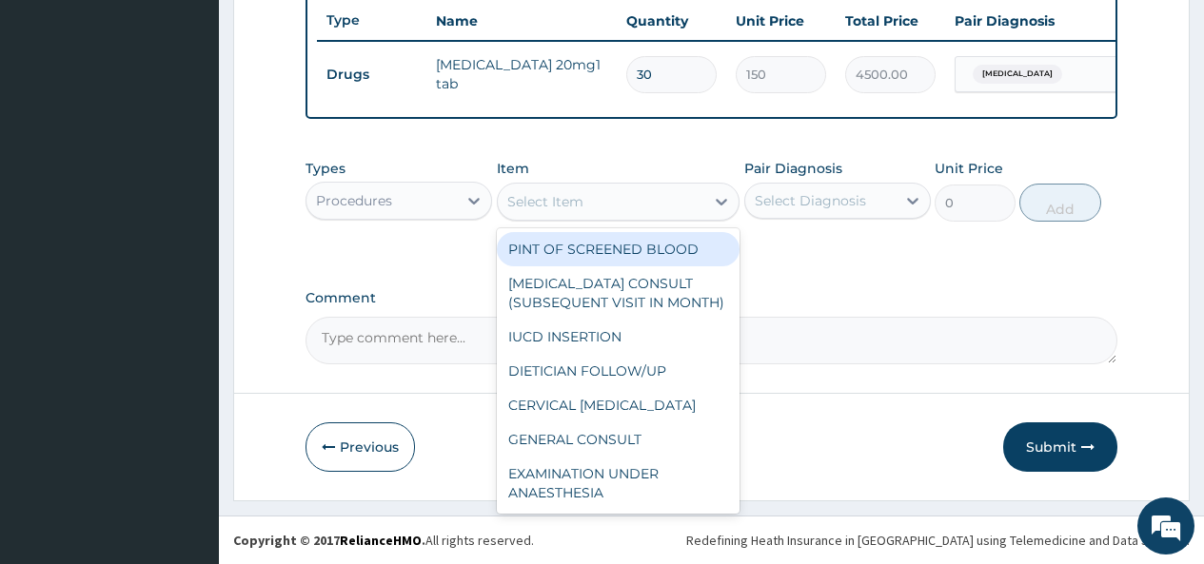
click at [643, 201] on div "Select Item" at bounding box center [601, 202] width 207 height 30
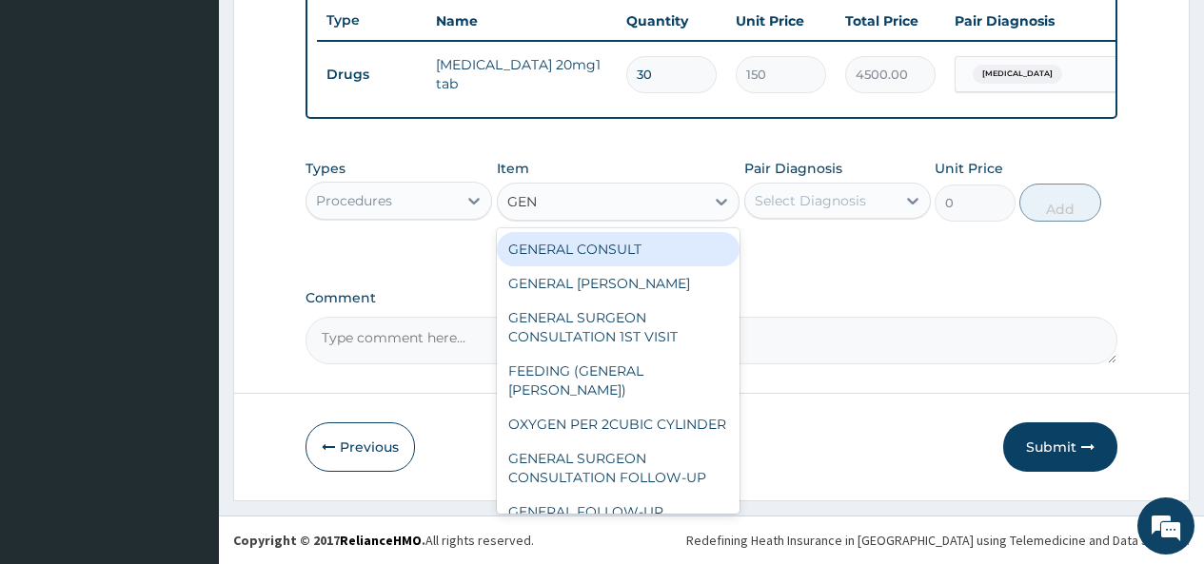
type input "GENE"
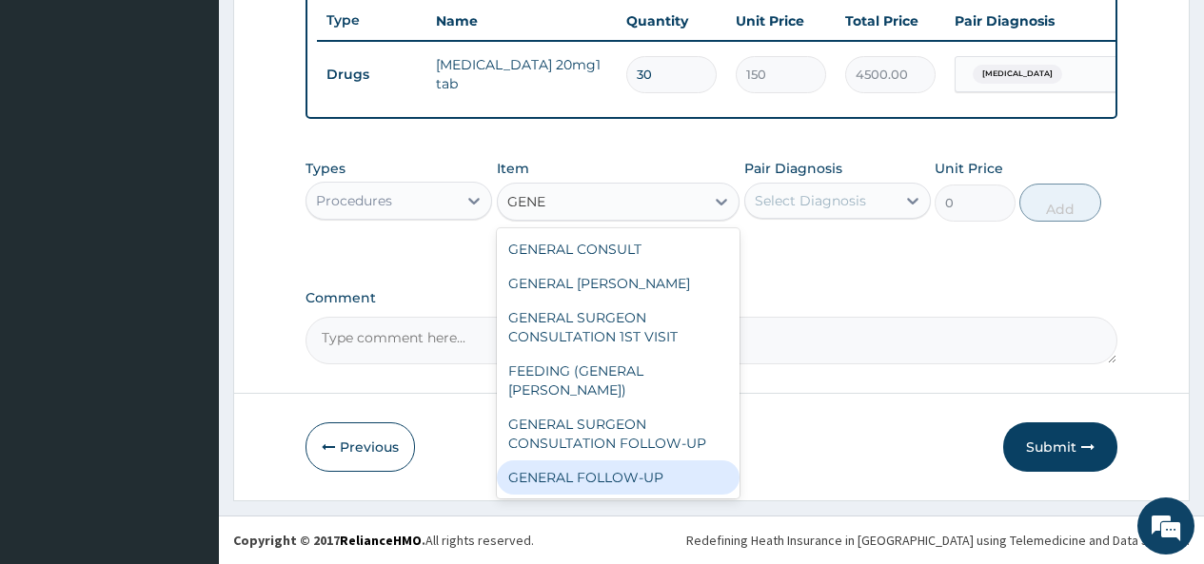
click at [549, 461] on div "GENERAL FOLLOW-UP" at bounding box center [619, 478] width 244 height 34
type input "2500"
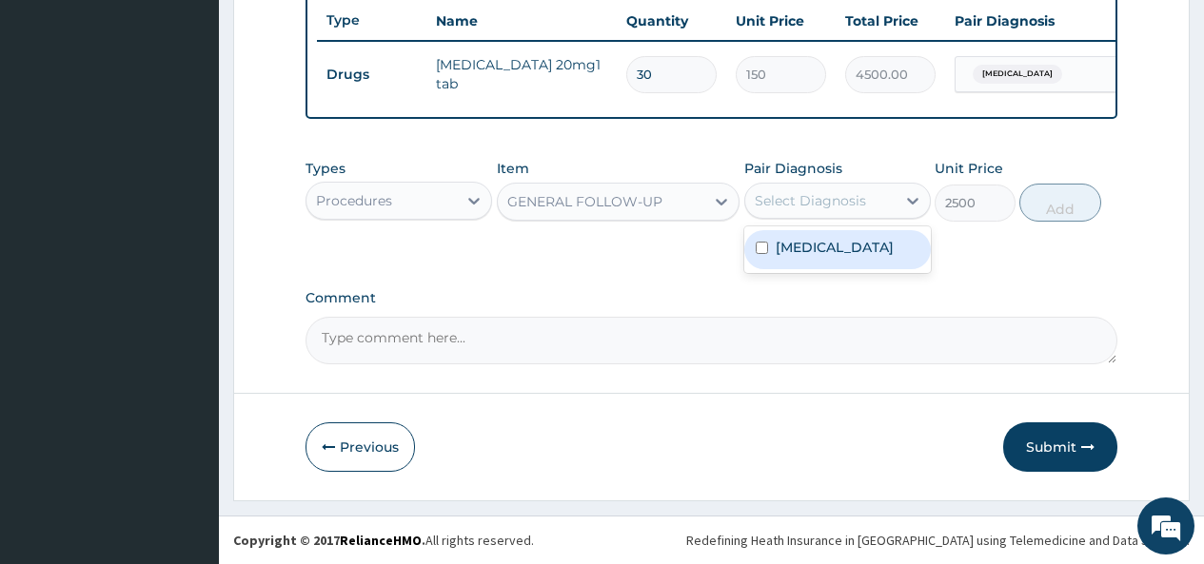
drag, startPoint x: 879, startPoint y: 197, endPoint x: 878, endPoint y: 210, distance: 13.4
click at [879, 203] on div "Select Diagnosis" at bounding box center [820, 201] width 150 height 30
click at [850, 254] on label "[MEDICAL_DATA]" at bounding box center [835, 247] width 118 height 19
checkbox input "true"
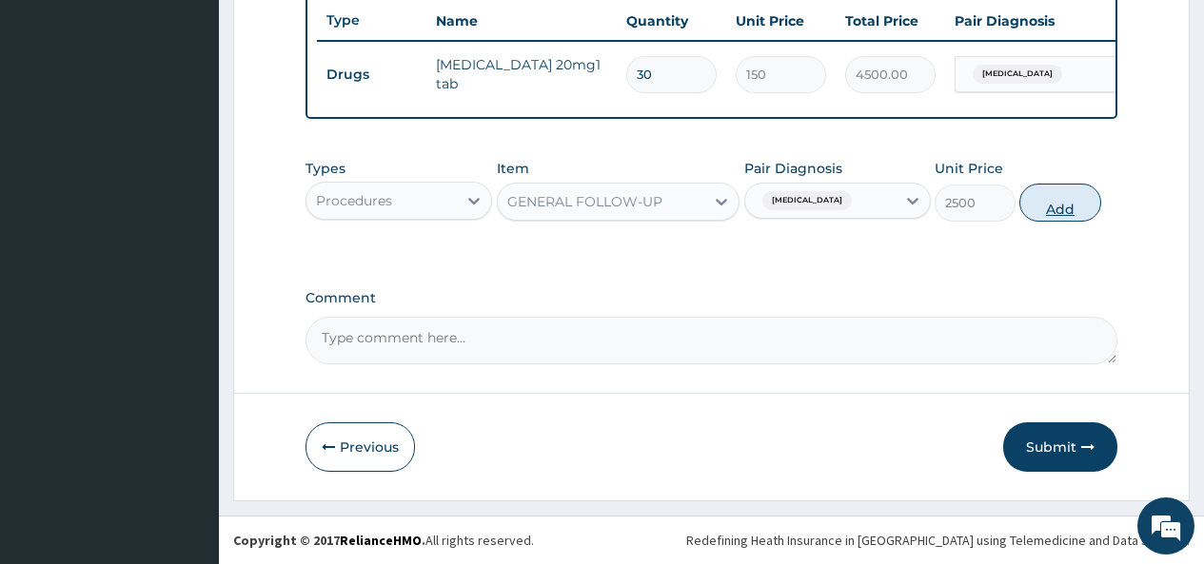
click at [1071, 203] on button "Add" at bounding box center [1059, 203] width 81 height 38
type input "0"
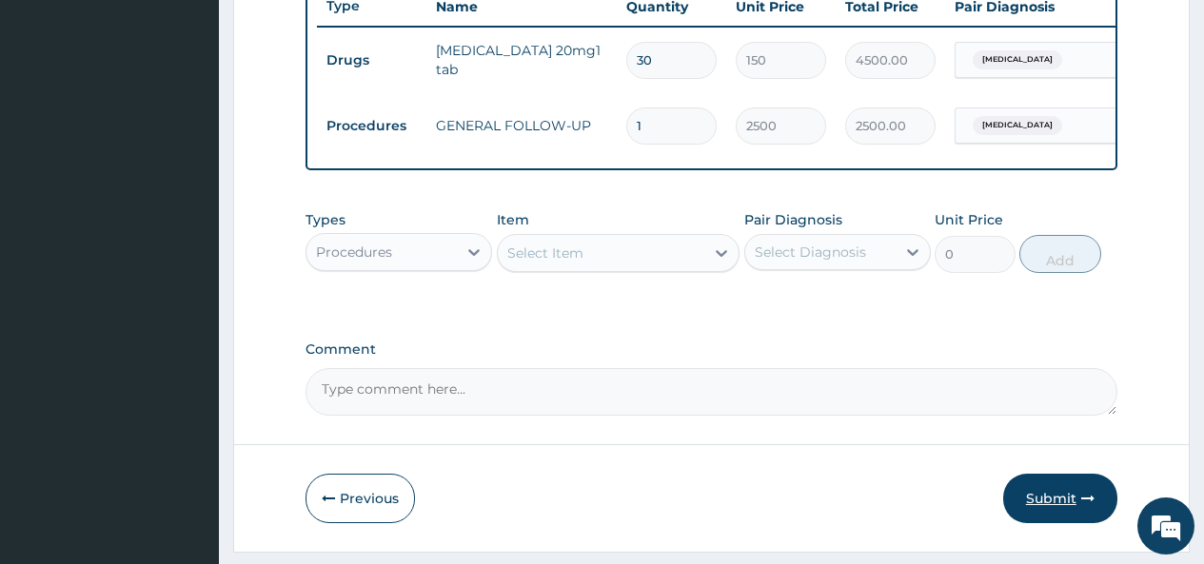
click at [1044, 515] on button "Submit" at bounding box center [1060, 498] width 114 height 49
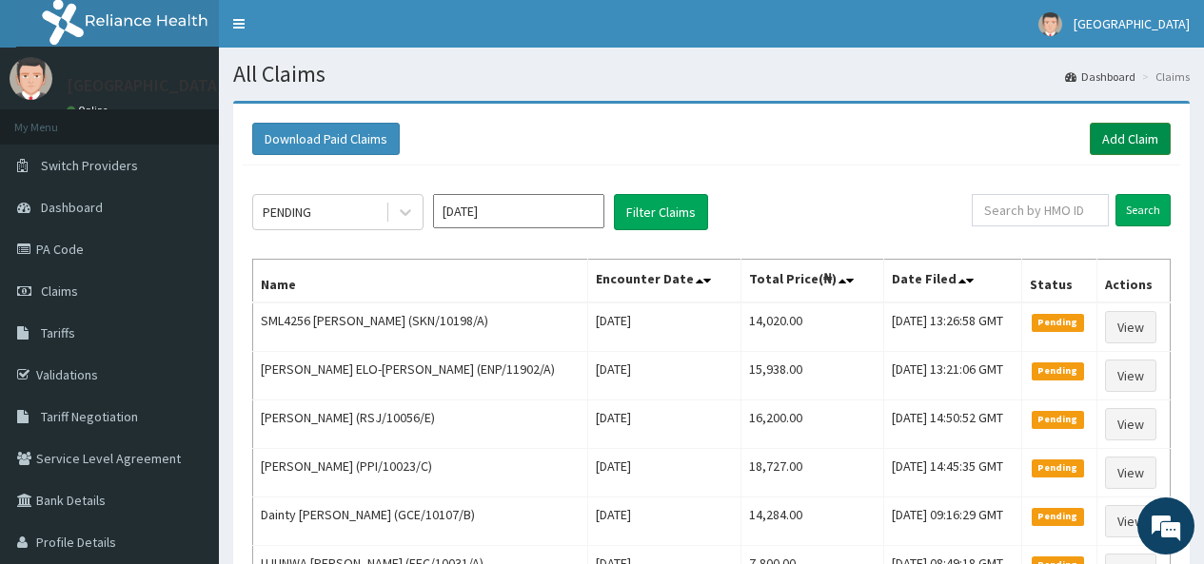
click at [1135, 136] on link "Add Claim" at bounding box center [1130, 139] width 81 height 32
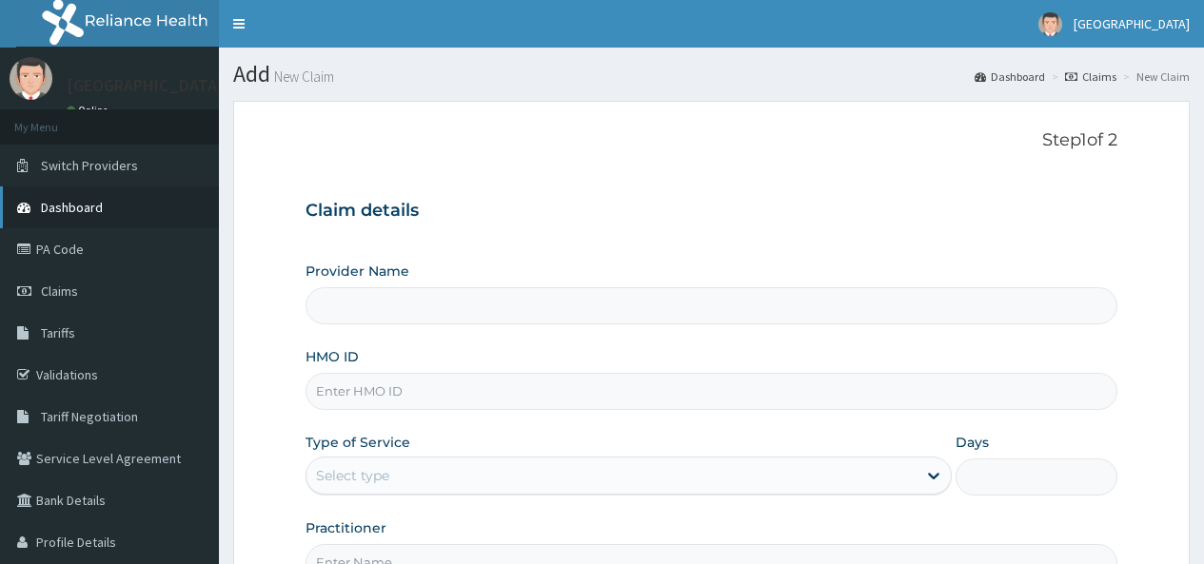
type input "[GEOGRAPHIC_DATA]"
click at [355, 389] on input "HMO ID" at bounding box center [711, 391] width 812 height 37
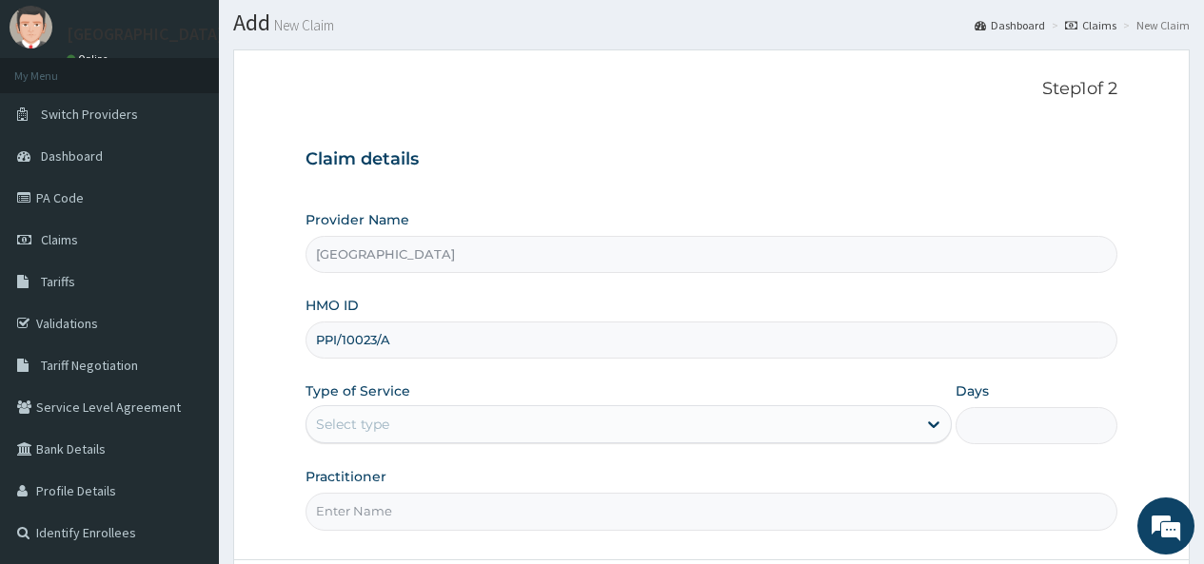
scroll to position [95, 0]
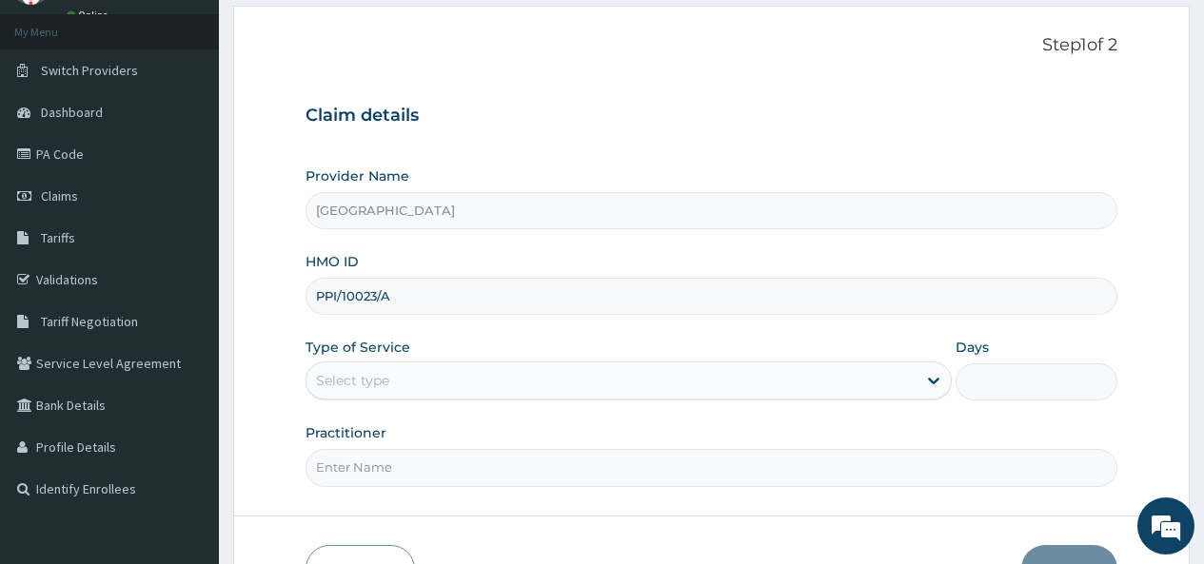
type input "PPI/10023/A"
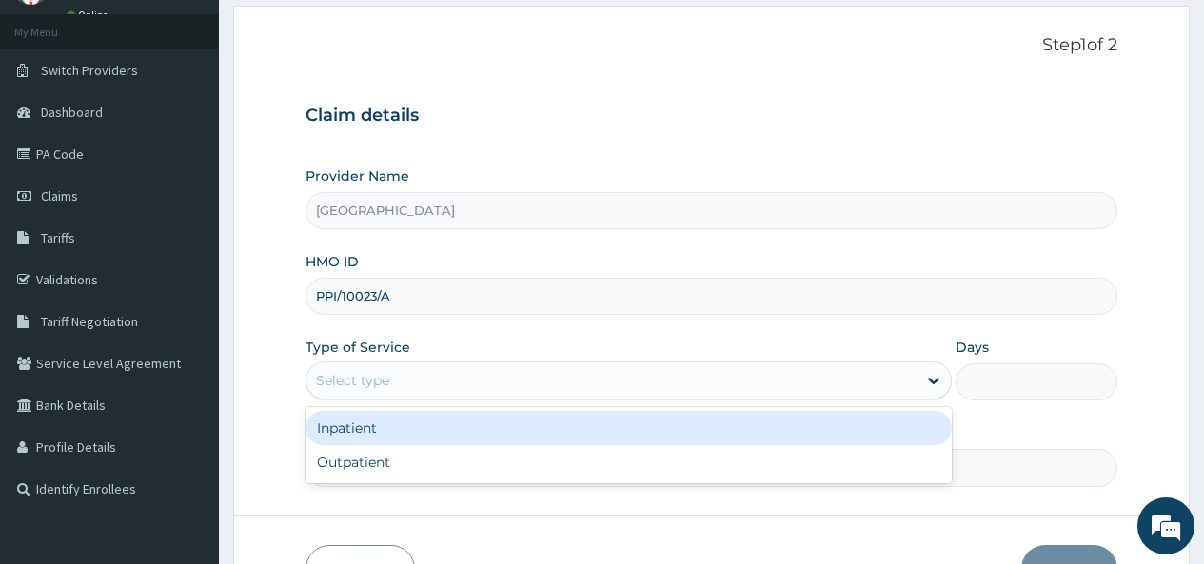
click at [369, 381] on div "Select type" at bounding box center [352, 380] width 73 height 19
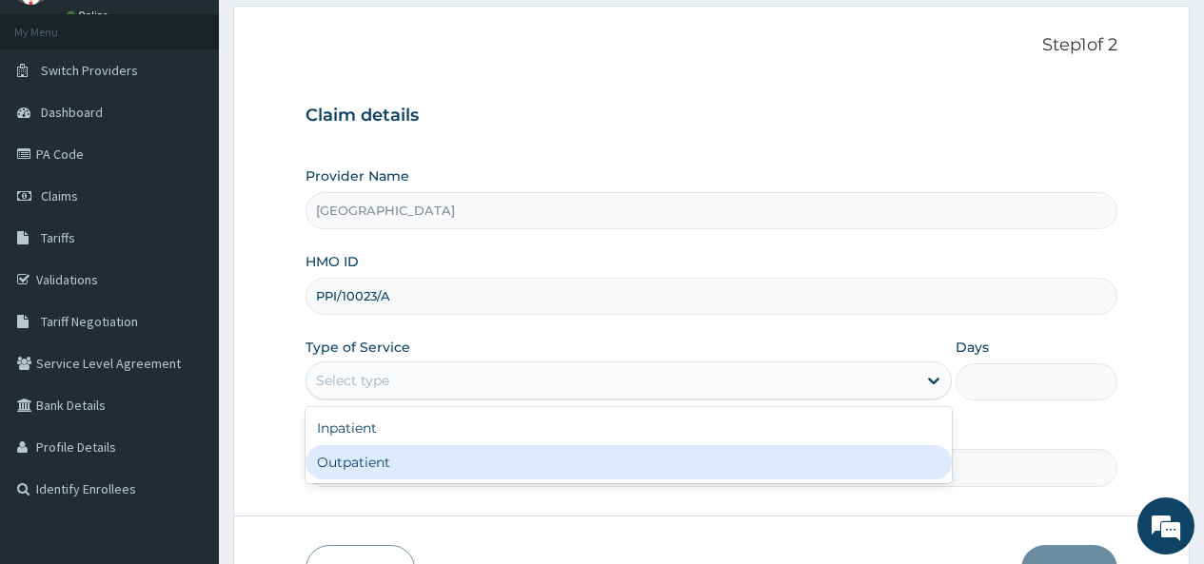
click at [344, 457] on div "Outpatient" at bounding box center [628, 462] width 646 height 34
type input "1"
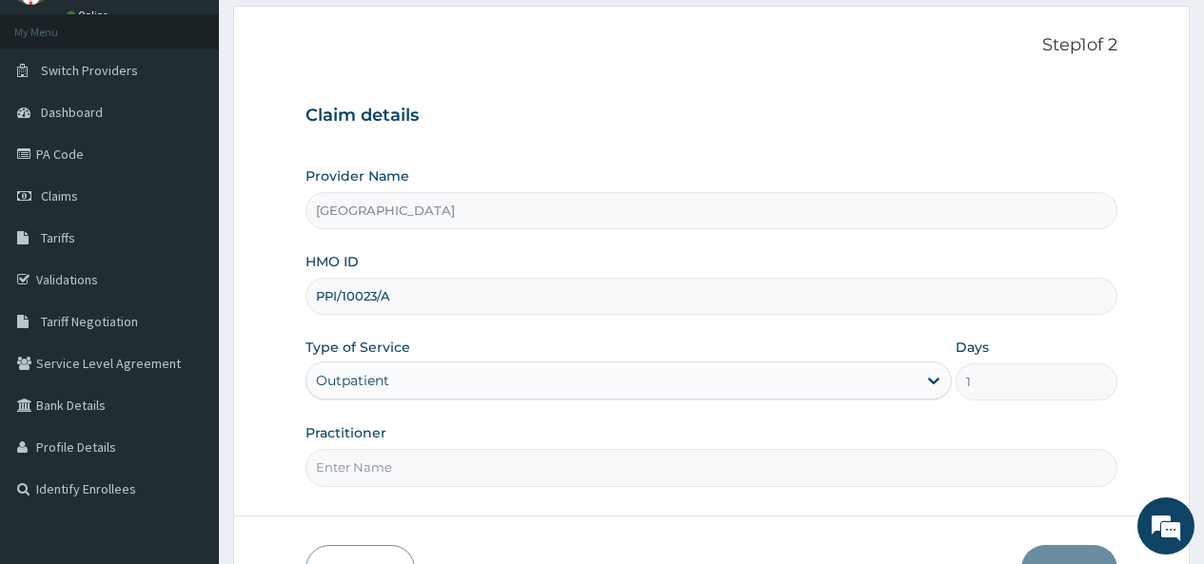
click at [347, 459] on input "Practitioner" at bounding box center [711, 467] width 812 height 37
type input "DR OKOH"
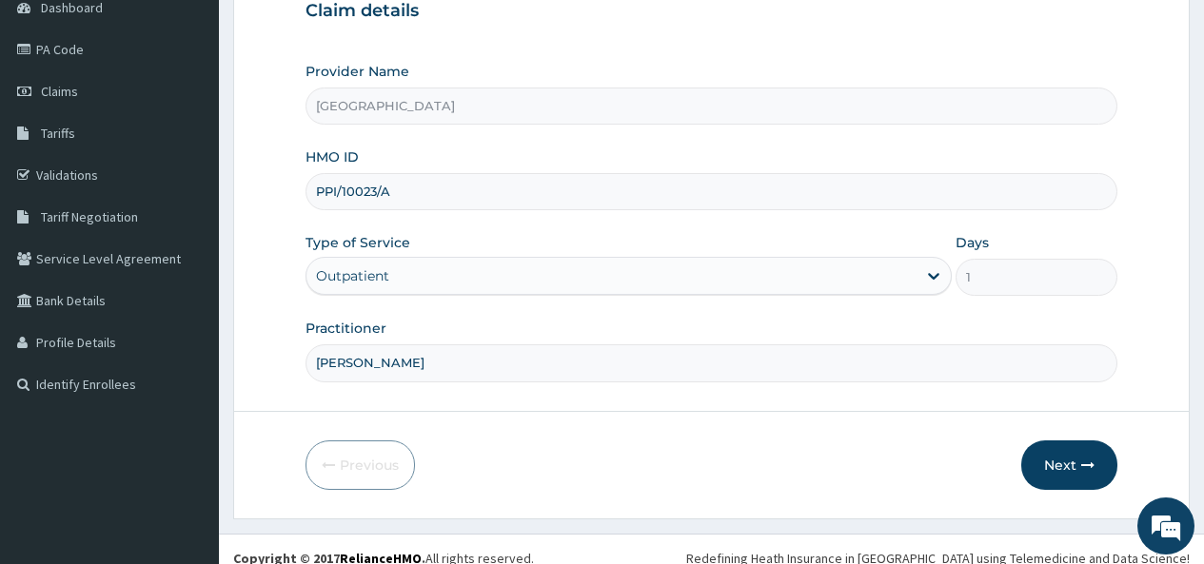
scroll to position [218, 0]
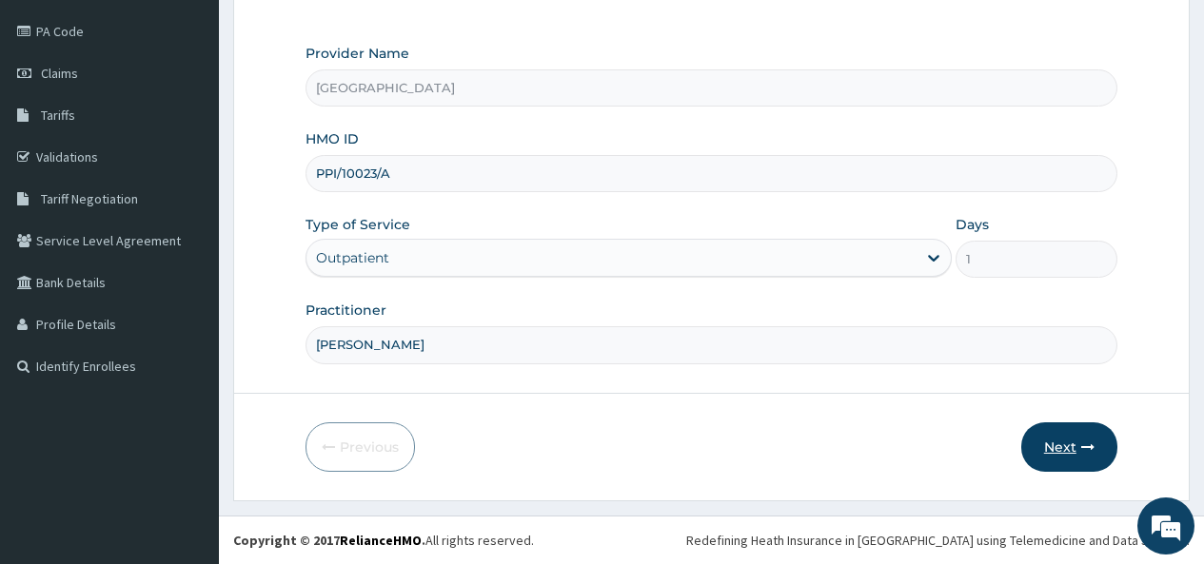
click at [1058, 445] on button "Next" at bounding box center [1069, 446] width 96 height 49
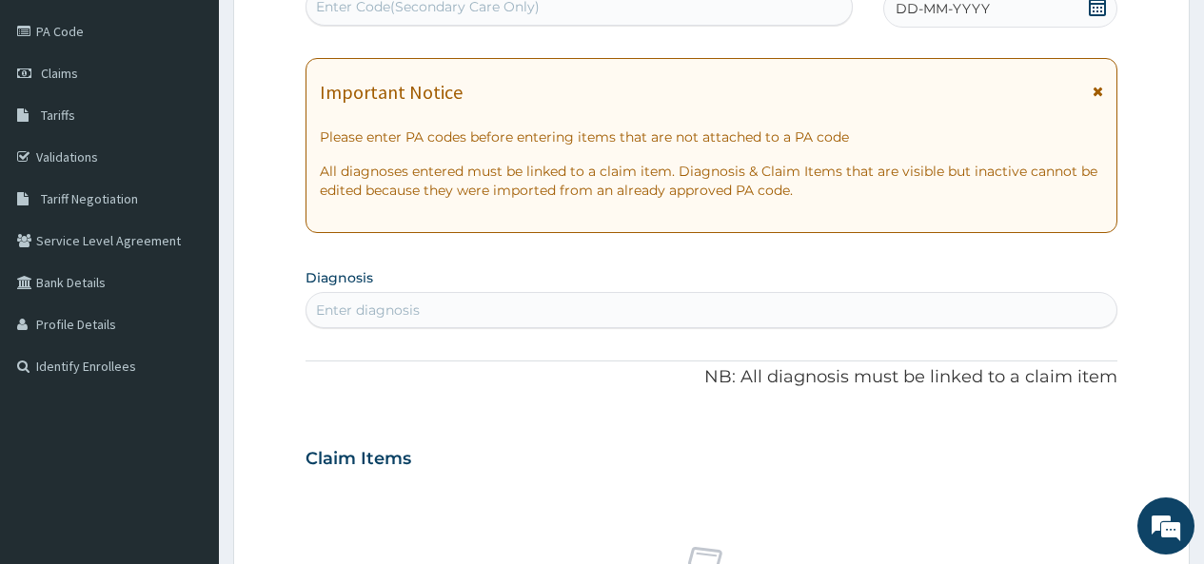
click at [1099, 6] on icon at bounding box center [1097, 6] width 19 height 19
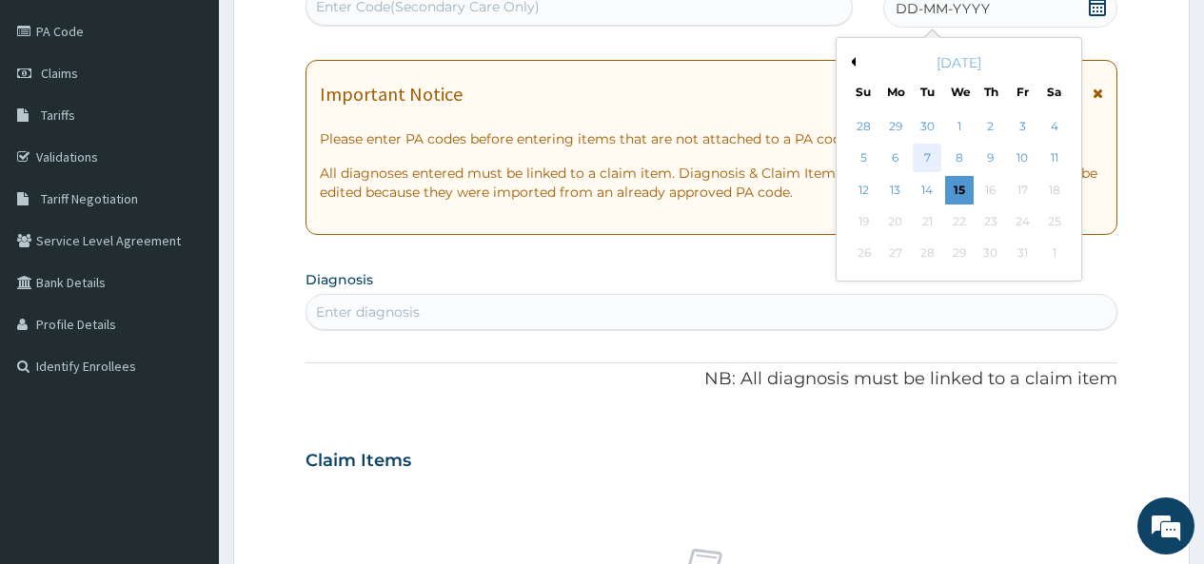
click at [930, 162] on div "7" at bounding box center [927, 159] width 29 height 29
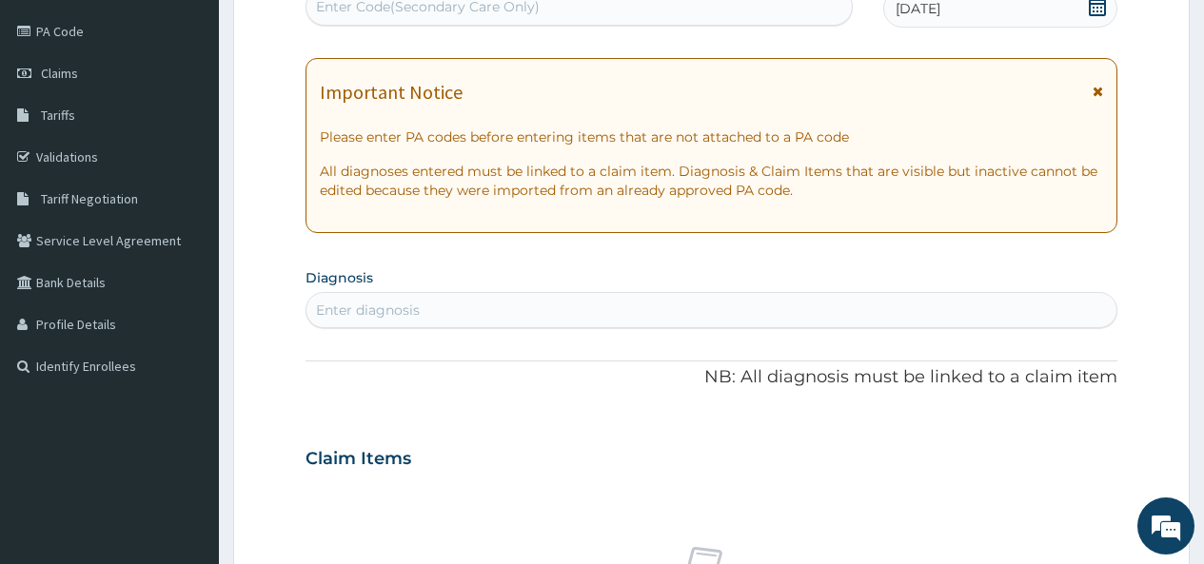
click at [401, 313] on div "Enter diagnosis" at bounding box center [368, 310] width 104 height 19
type input "[MEDICAL_DATA]"
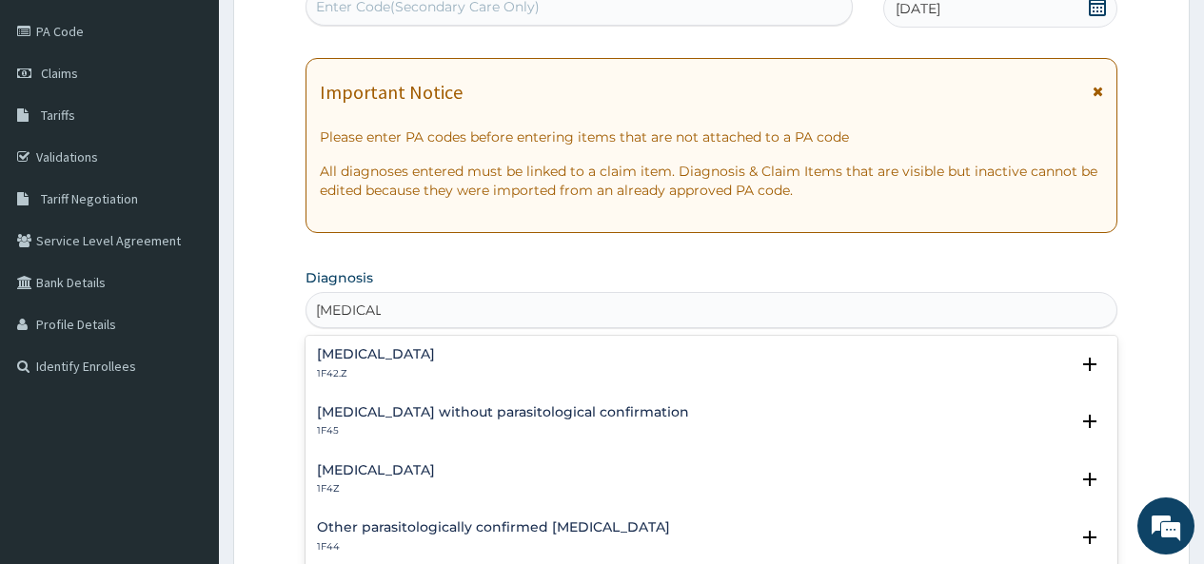
click at [385, 466] on h4 "[MEDICAL_DATA]" at bounding box center [376, 470] width 118 height 14
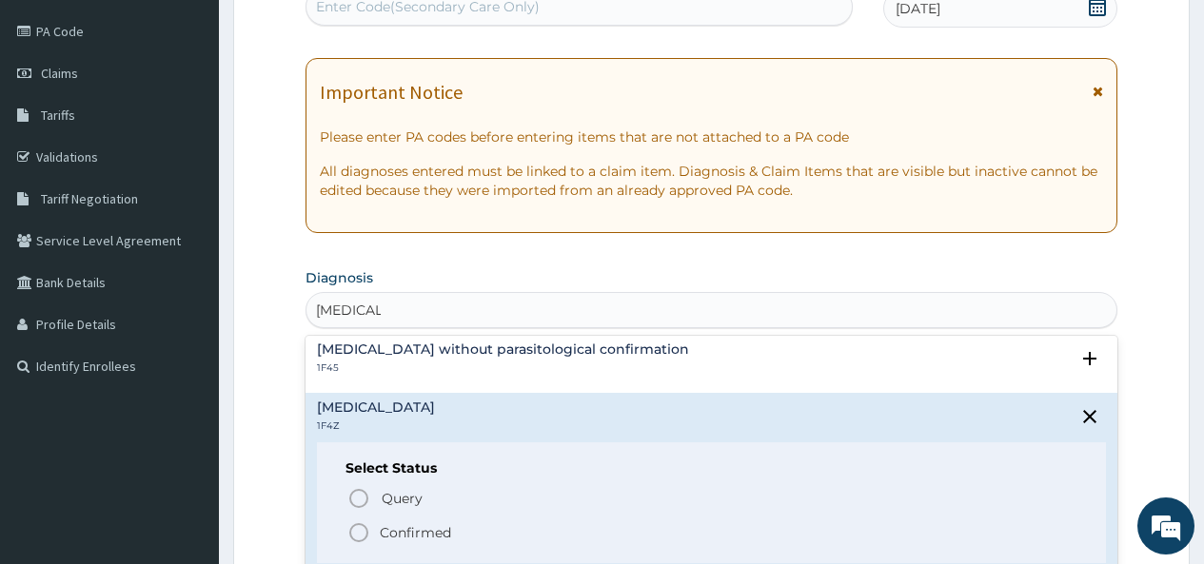
scroll to position [95, 0]
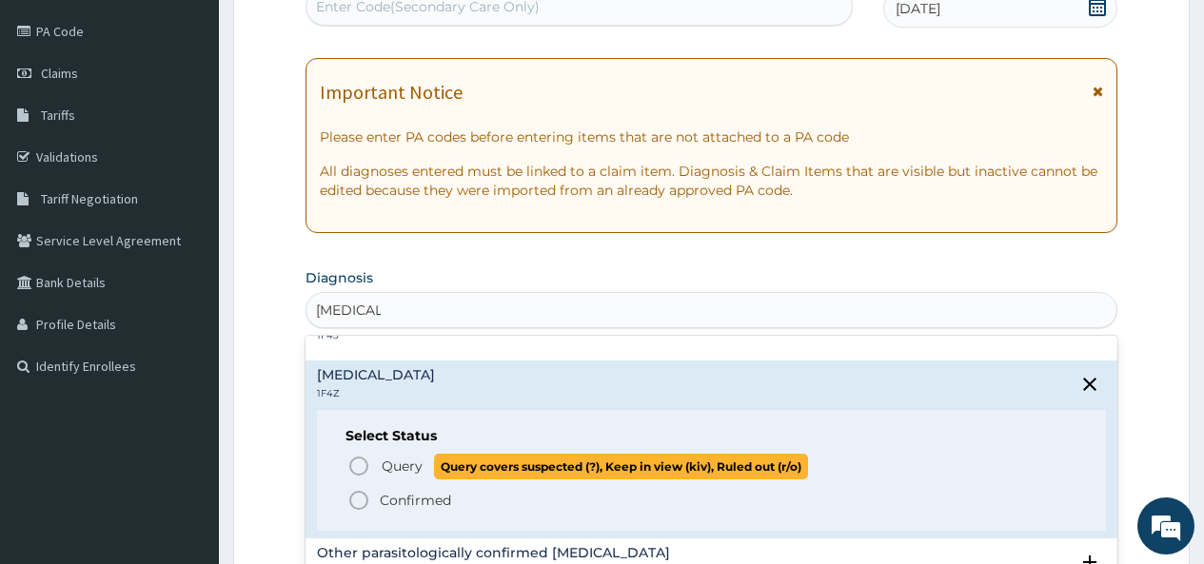
click at [355, 463] on icon "status option query" at bounding box center [358, 466] width 23 height 23
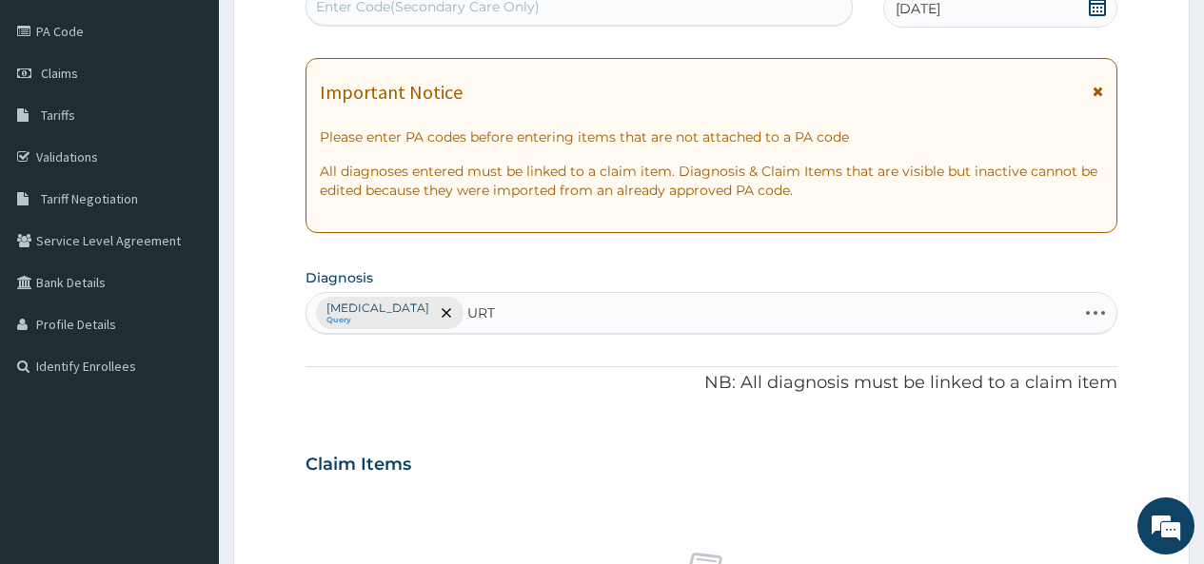
type input "URTI"
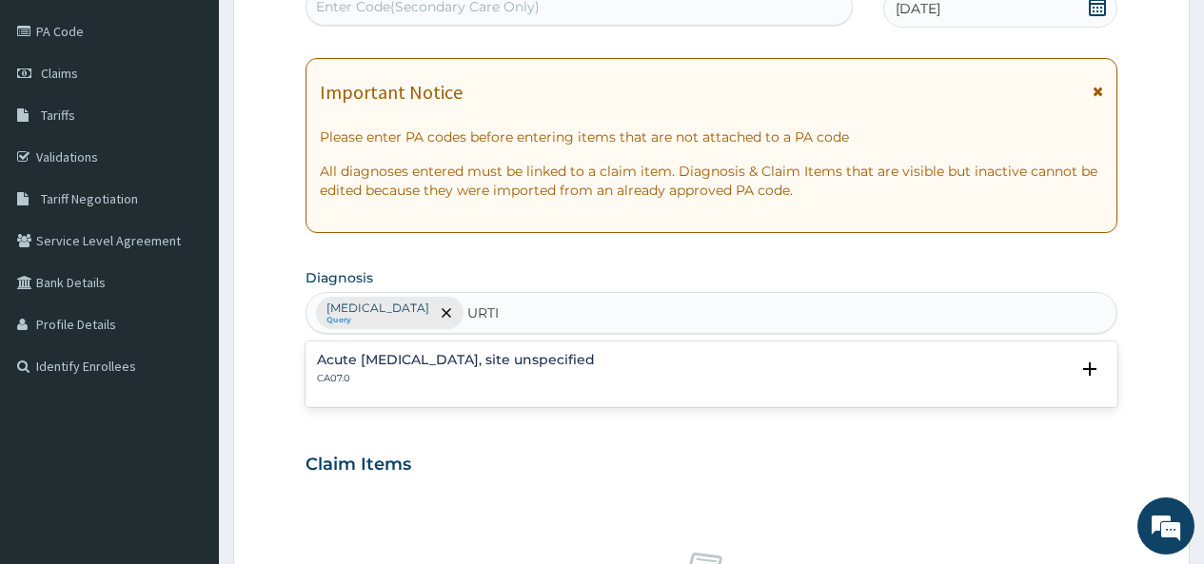
click at [476, 369] on div "Acute upper respiratory infection, site unspecified CA07.0" at bounding box center [456, 369] width 278 height 33
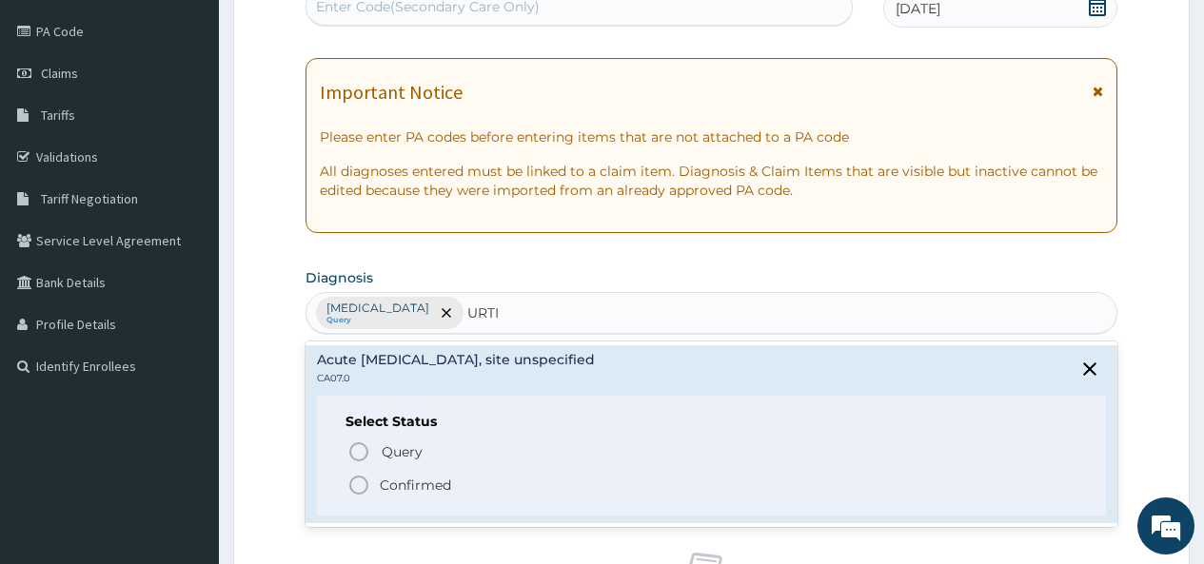
click at [360, 484] on icon "status option filled" at bounding box center [358, 485] width 23 height 23
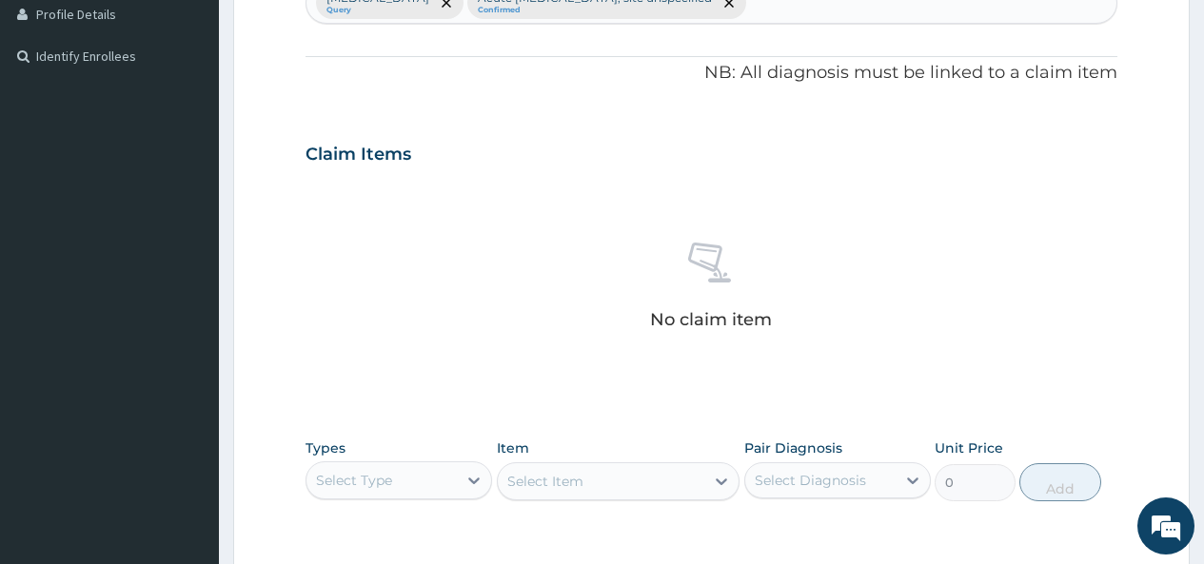
scroll to position [599, 0]
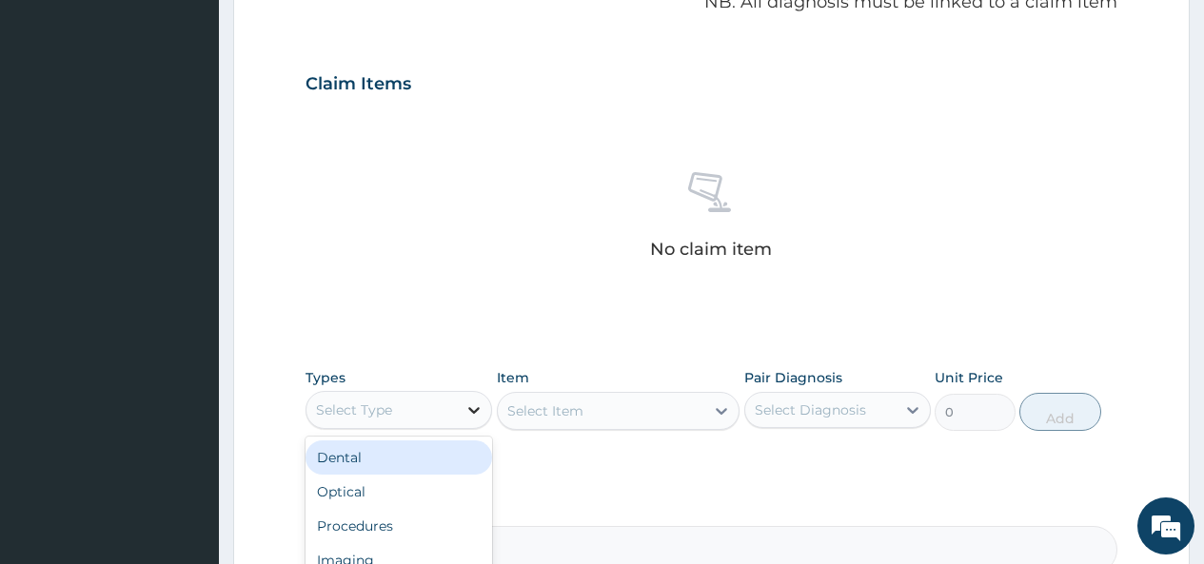
click at [467, 416] on icon at bounding box center [473, 410] width 19 height 19
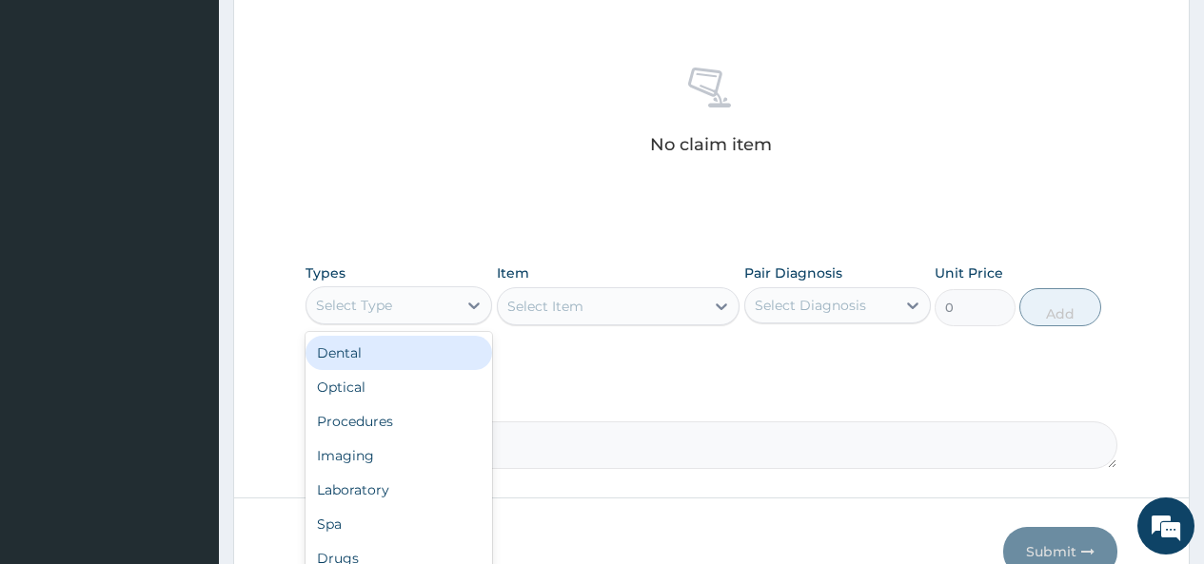
scroll to position [789, 0]
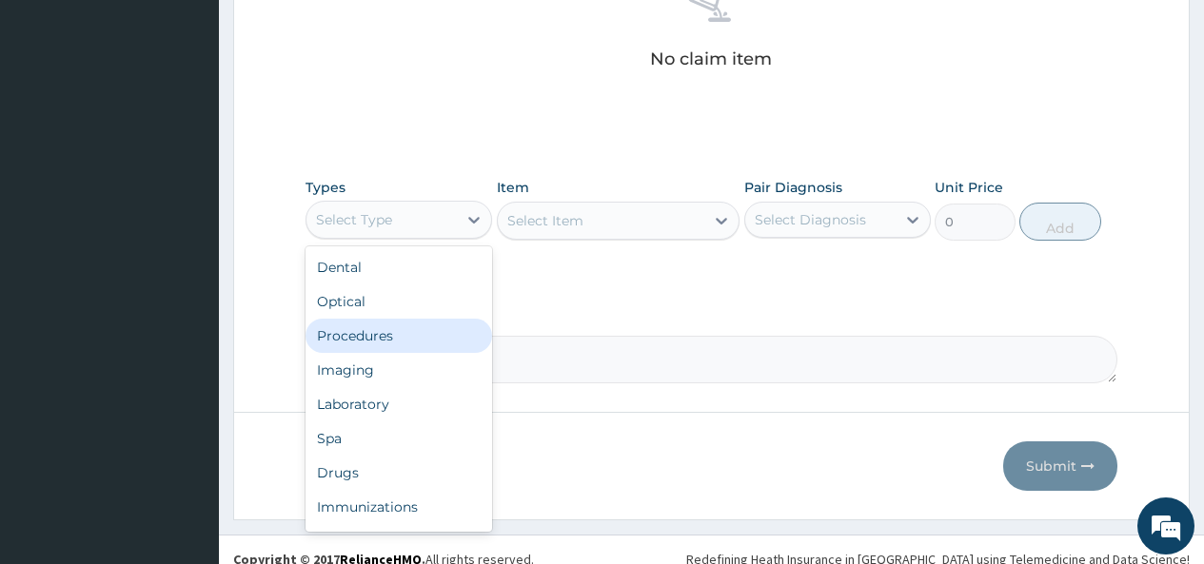
click at [388, 333] on div "Procedures" at bounding box center [398, 336] width 187 height 34
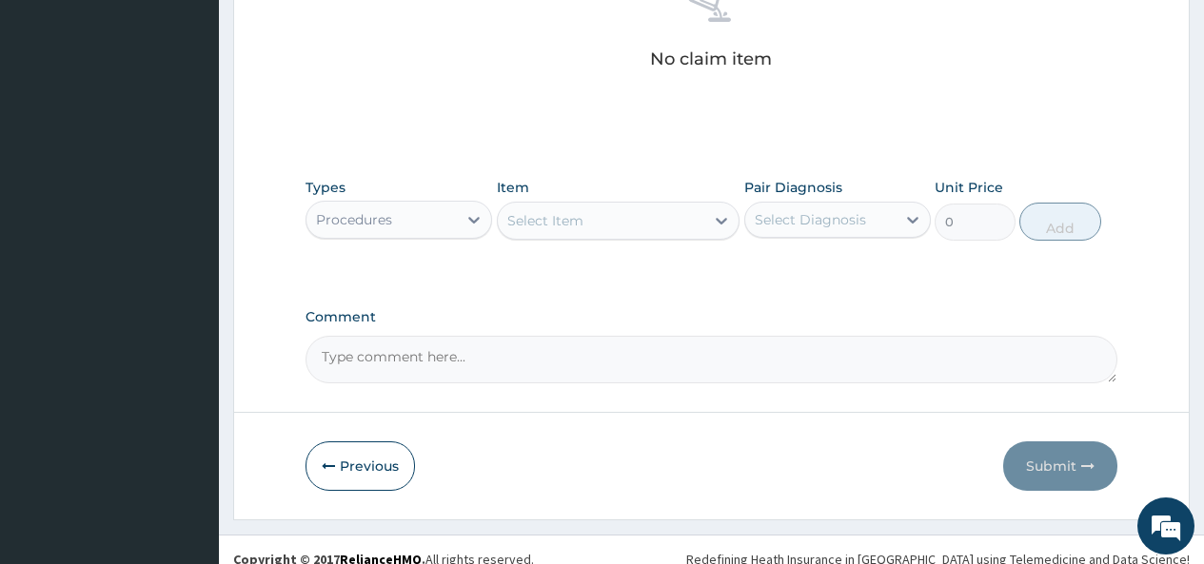
click at [683, 222] on div "Select Item" at bounding box center [619, 221] width 244 height 38
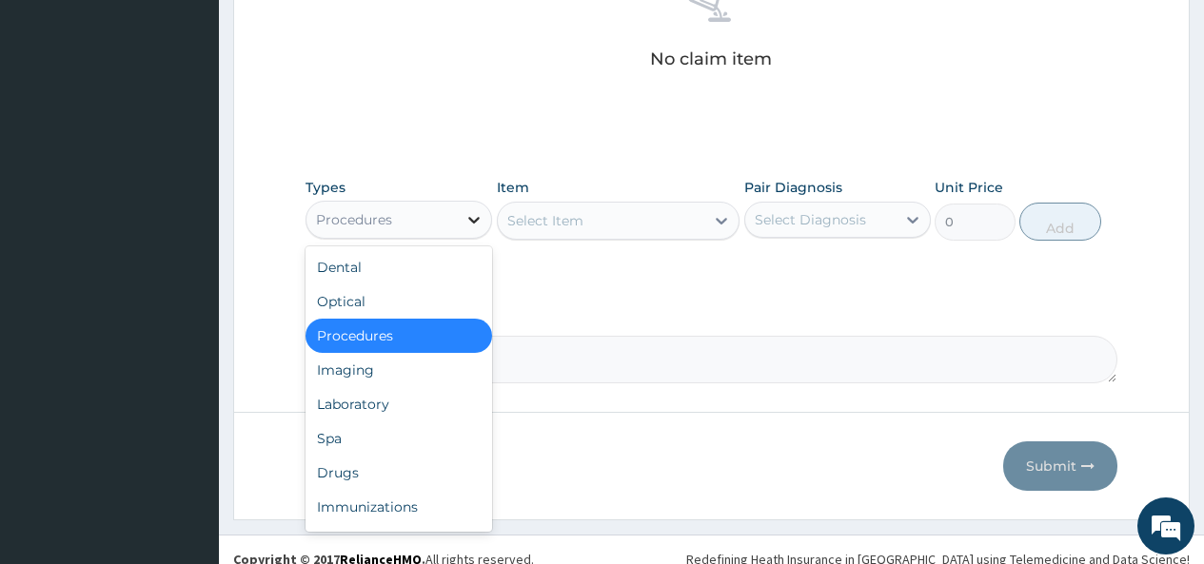
click at [462, 225] on div at bounding box center [474, 220] width 34 height 34
click at [472, 338] on div "Procedures" at bounding box center [398, 336] width 187 height 34
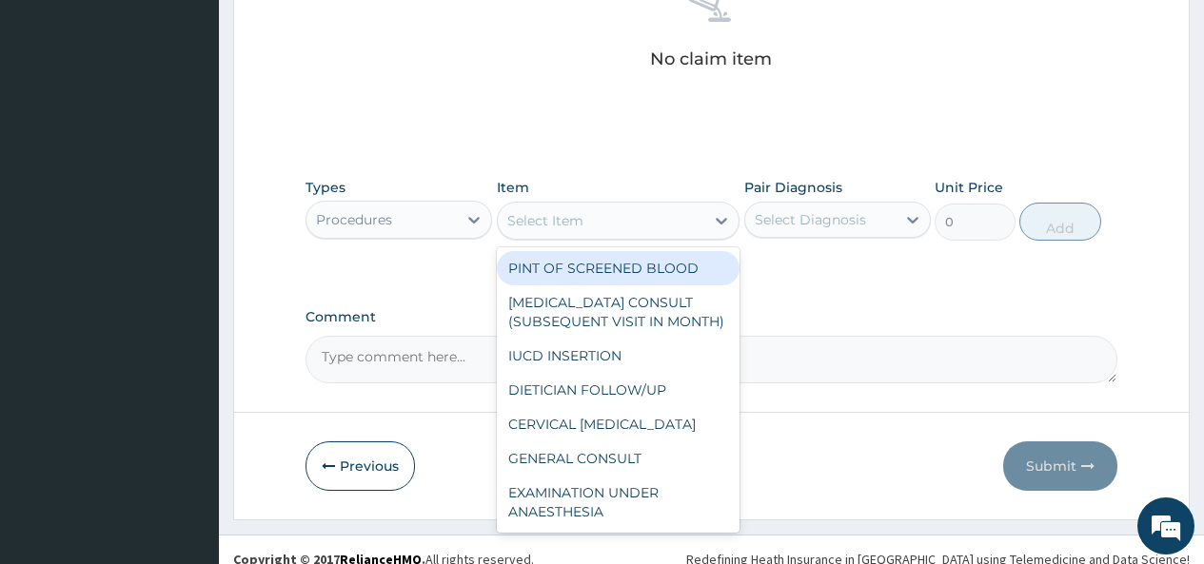
click at [626, 217] on div "Select Item" at bounding box center [601, 221] width 207 height 30
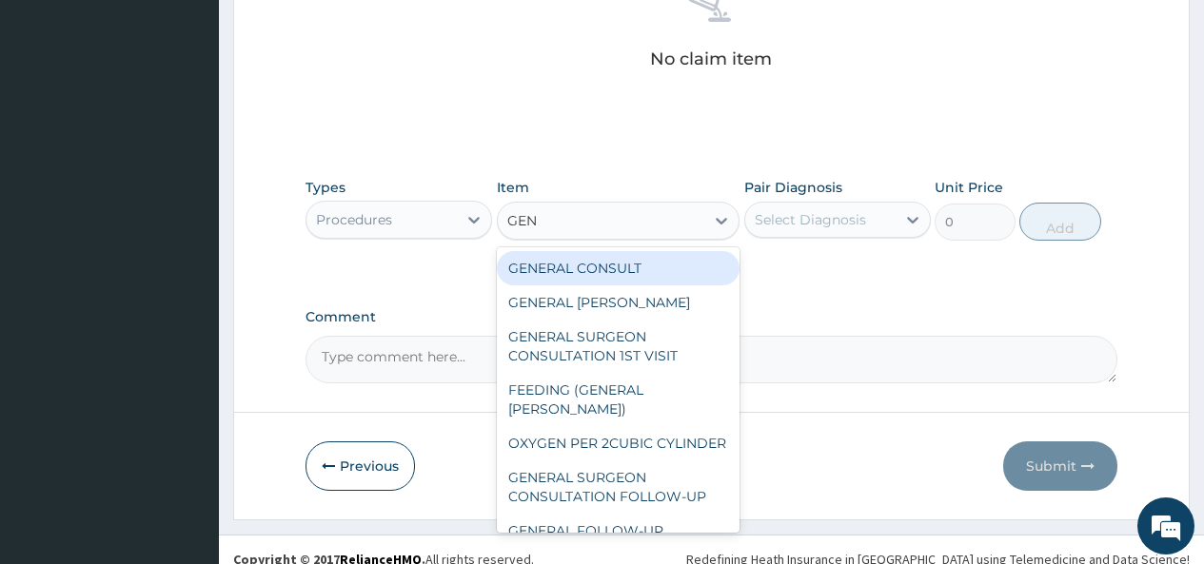
type input "GENE"
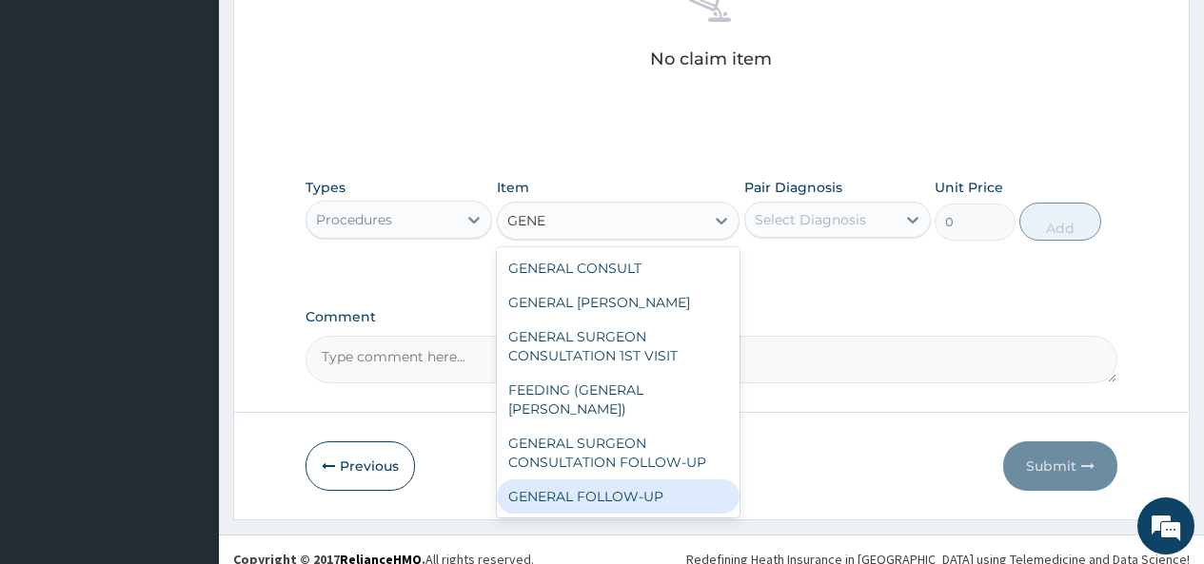
click at [678, 480] on div "GENERAL FOLLOW-UP" at bounding box center [619, 497] width 244 height 34
type input "2500"
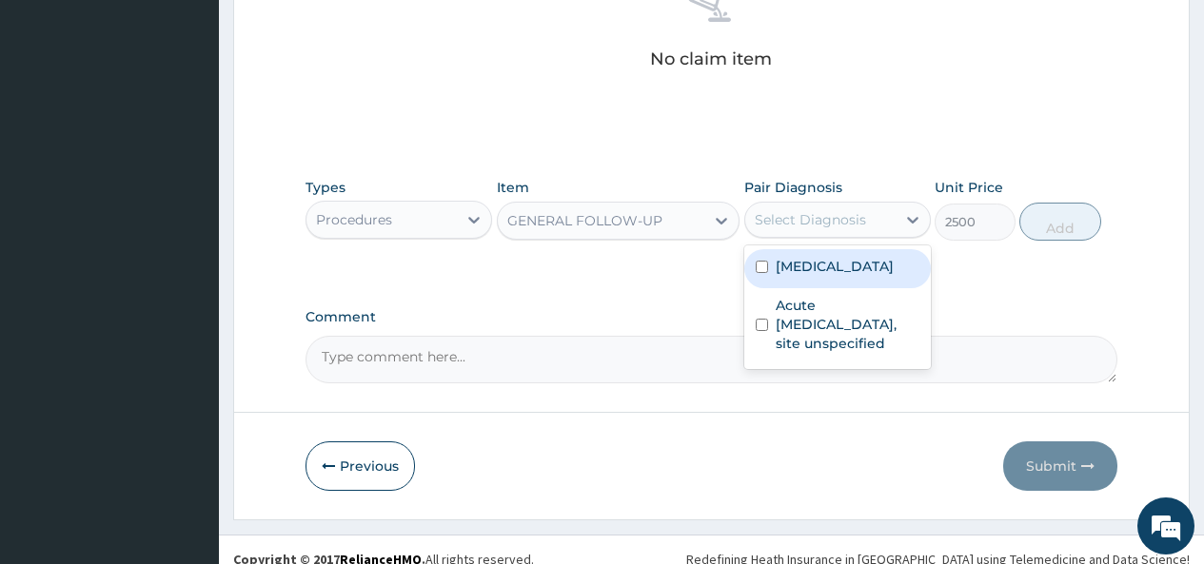
click at [841, 221] on div "Select Diagnosis" at bounding box center [810, 219] width 111 height 19
drag, startPoint x: 828, startPoint y: 265, endPoint x: 815, endPoint y: 286, distance: 24.3
click at [823, 272] on label "[MEDICAL_DATA]" at bounding box center [835, 266] width 118 height 19
checkbox input "true"
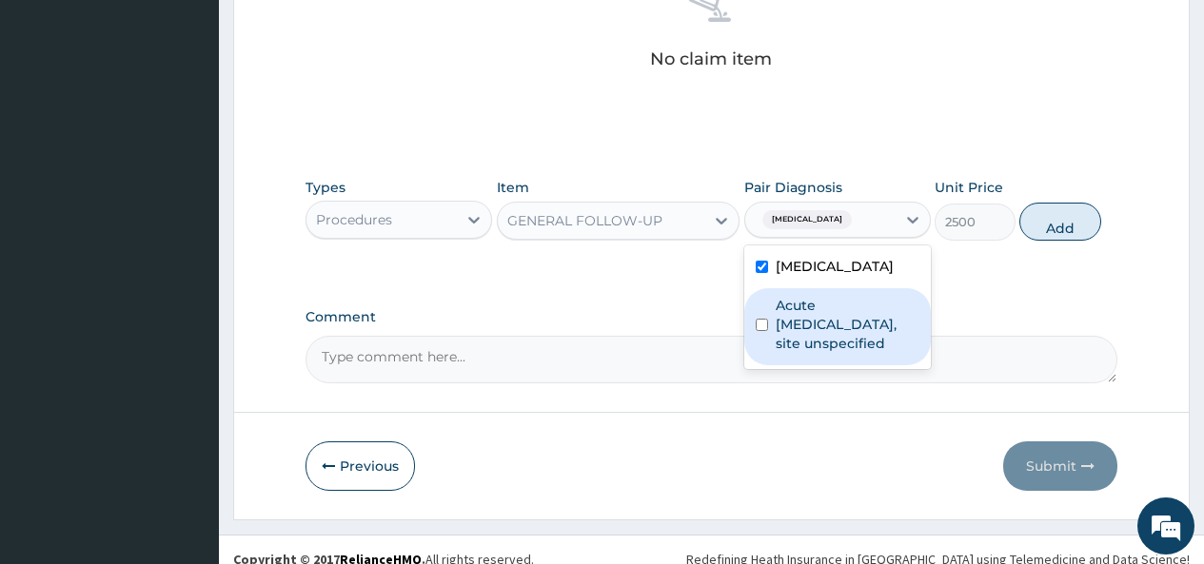
click at [796, 333] on label "Acute [MEDICAL_DATA], site unspecified" at bounding box center [848, 324] width 144 height 57
checkbox input "true"
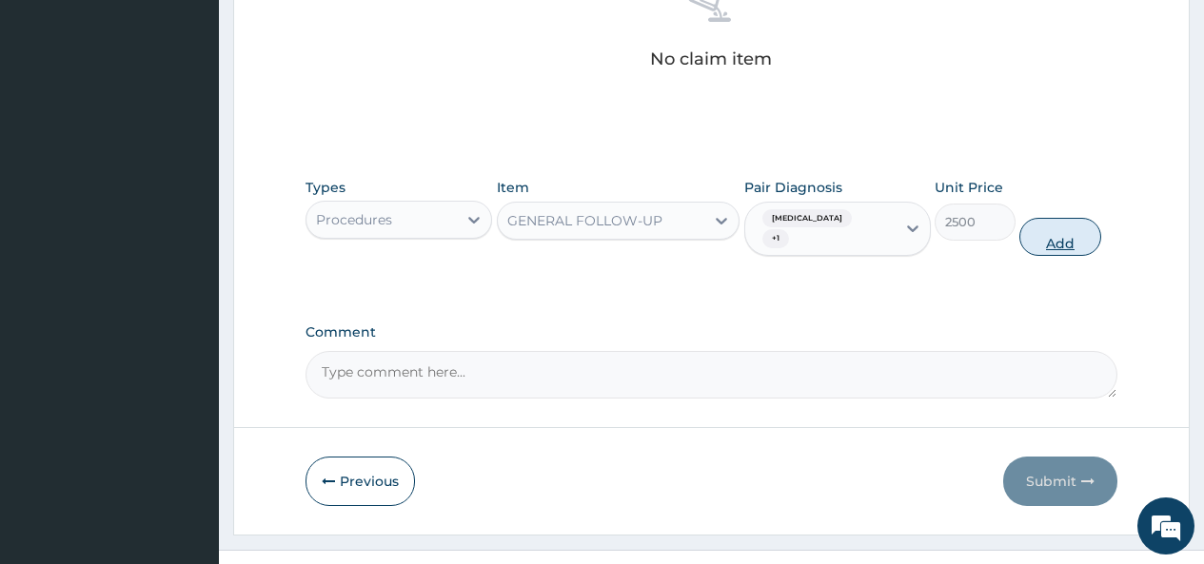
click at [1059, 242] on button "Add" at bounding box center [1059, 237] width 81 height 38
type input "0"
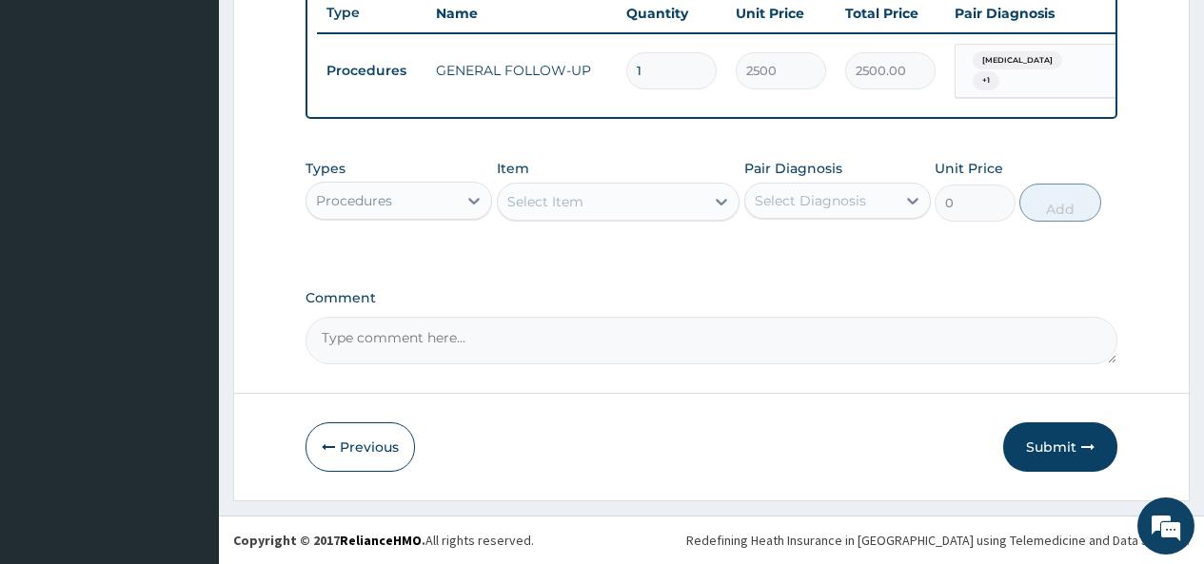
scroll to position [739, 0]
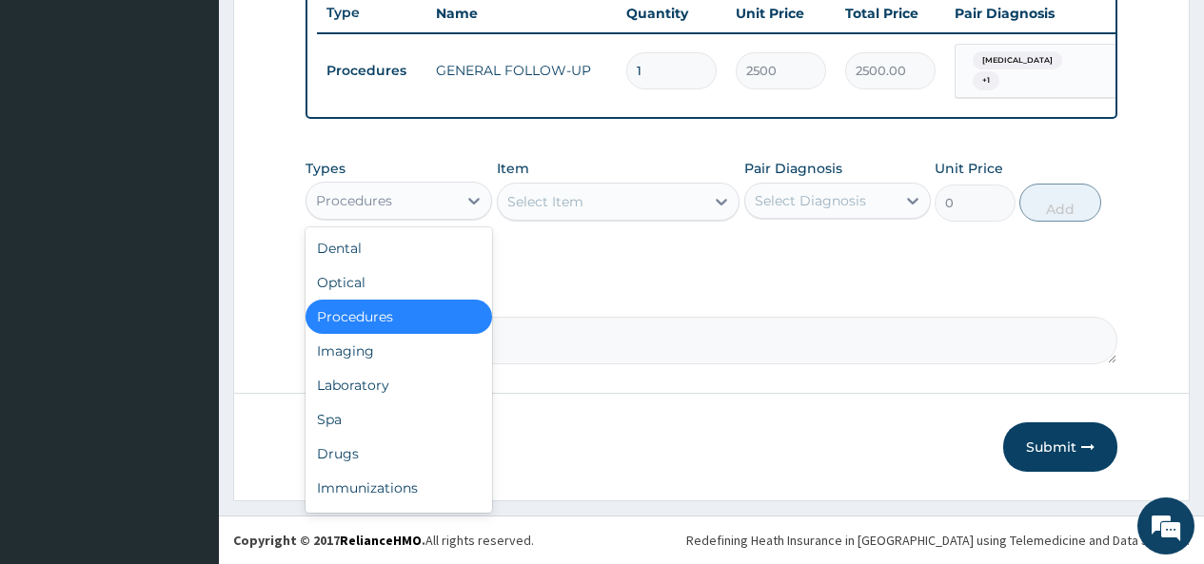
click at [438, 202] on div "Procedures" at bounding box center [381, 201] width 150 height 30
drag, startPoint x: 383, startPoint y: 387, endPoint x: 389, endPoint y: 355, distance: 33.0
click at [376, 388] on div "Laboratory" at bounding box center [398, 385] width 187 height 34
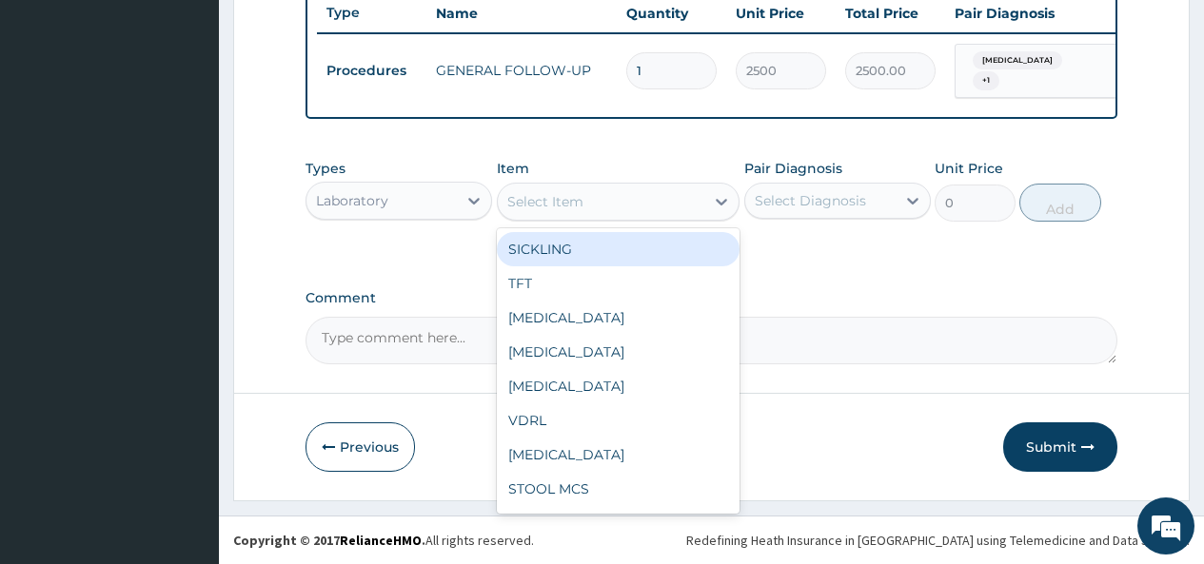
click at [694, 207] on div "Select Item" at bounding box center [601, 202] width 207 height 30
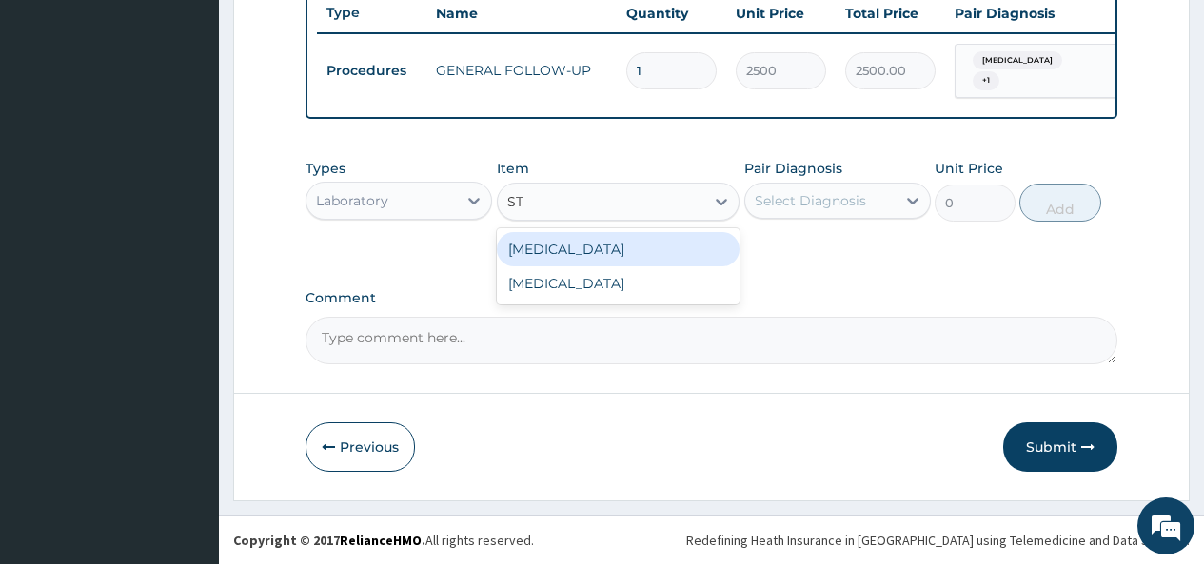
type input "S"
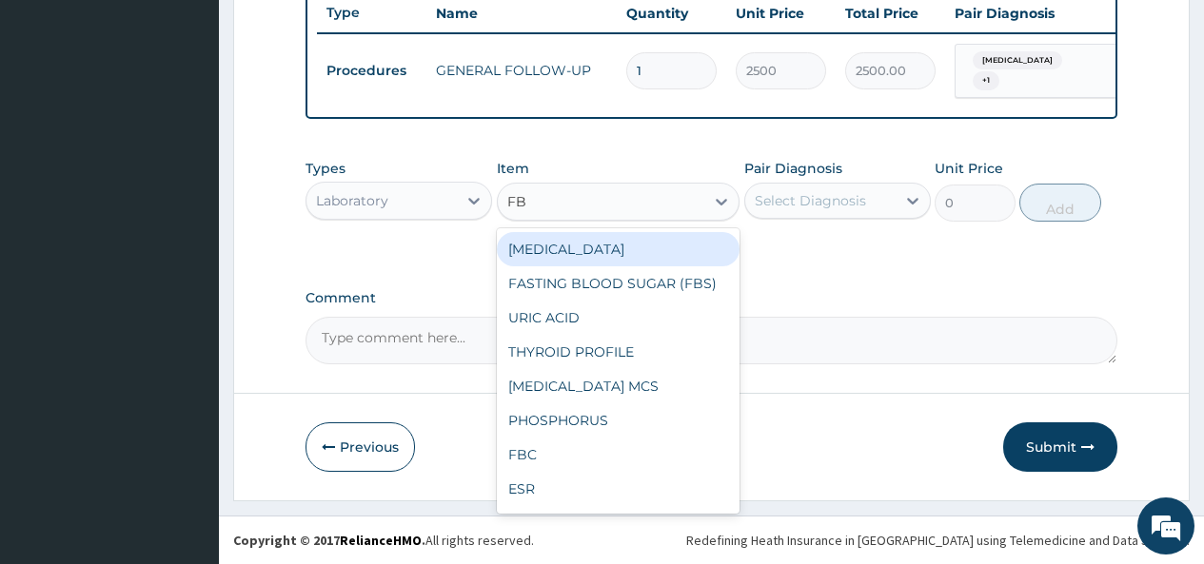
type input "FBC"
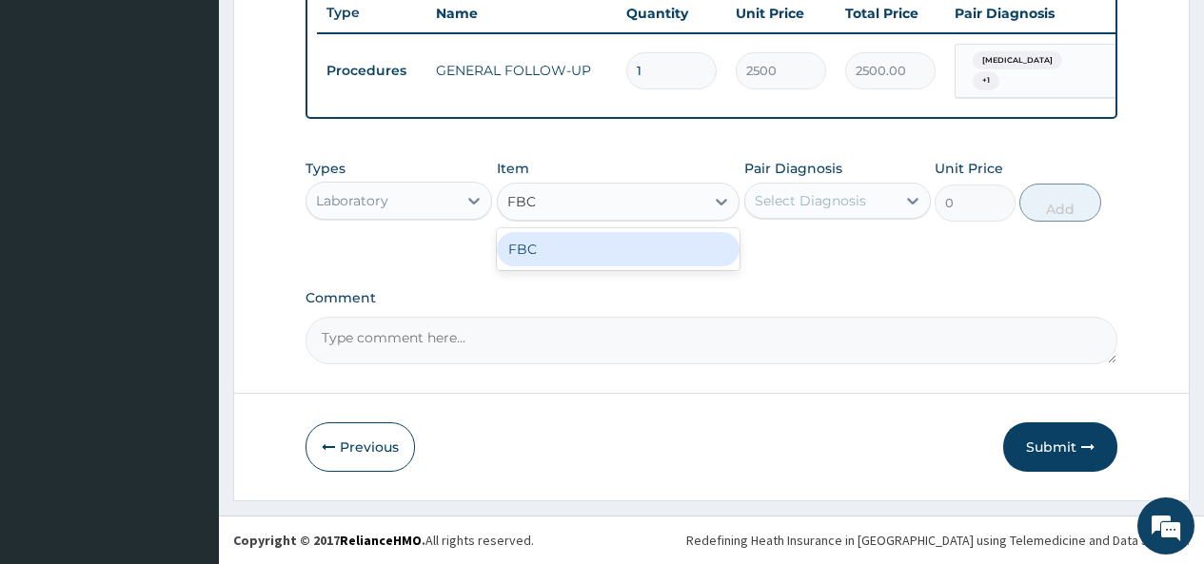
click at [668, 258] on div "FBC" at bounding box center [619, 249] width 244 height 34
type input "4500"
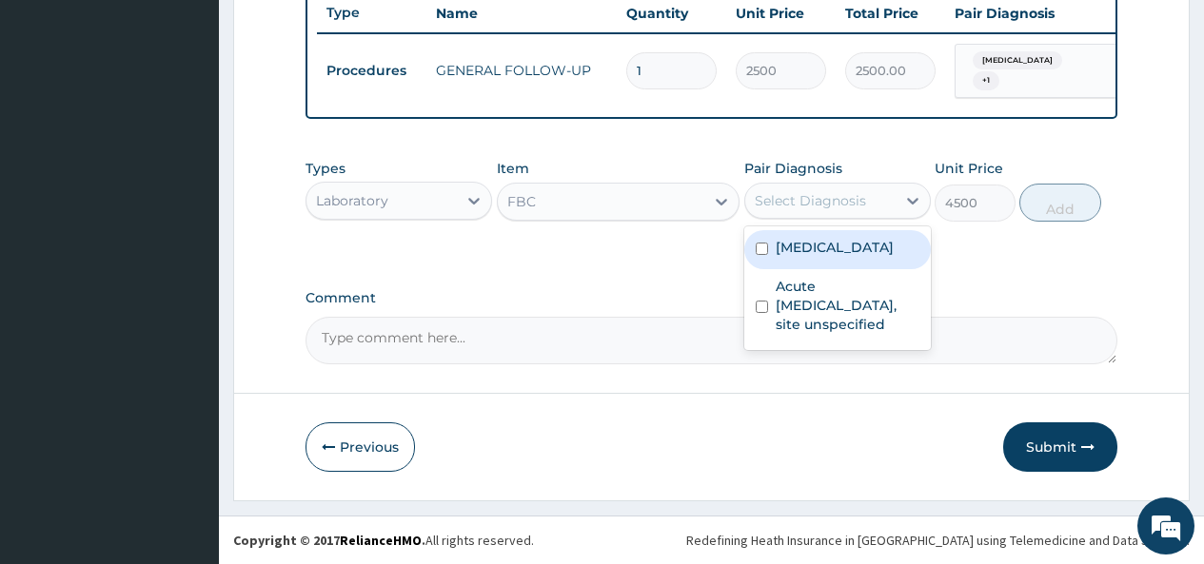
click at [815, 201] on div "Select Diagnosis" at bounding box center [810, 200] width 111 height 19
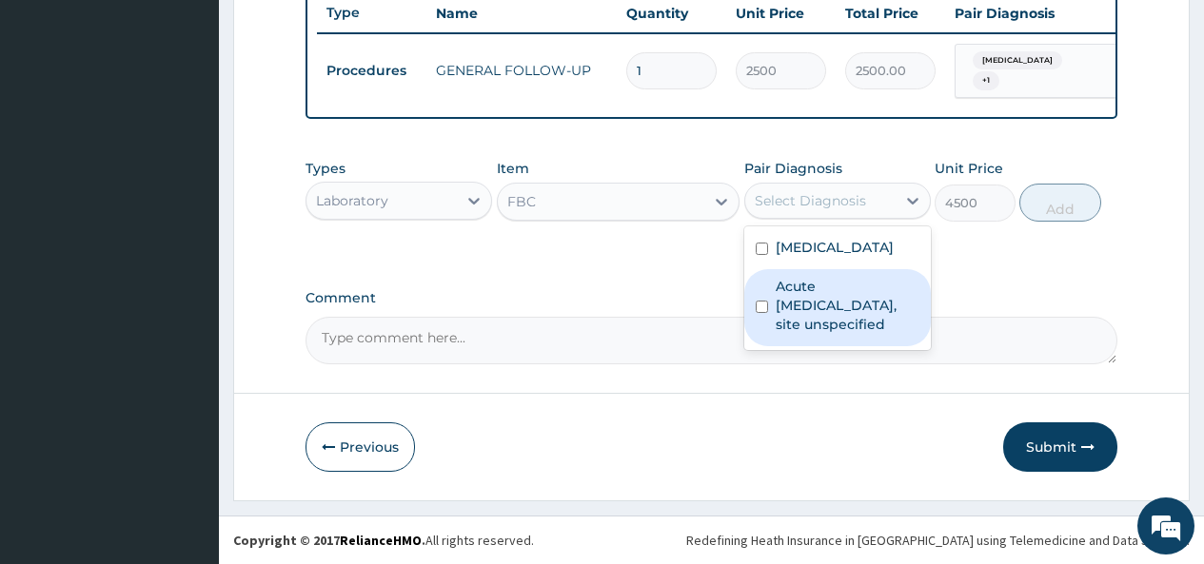
click at [826, 311] on label "Acute upper respiratory infection, site unspecified" at bounding box center [848, 305] width 144 height 57
checkbox input "true"
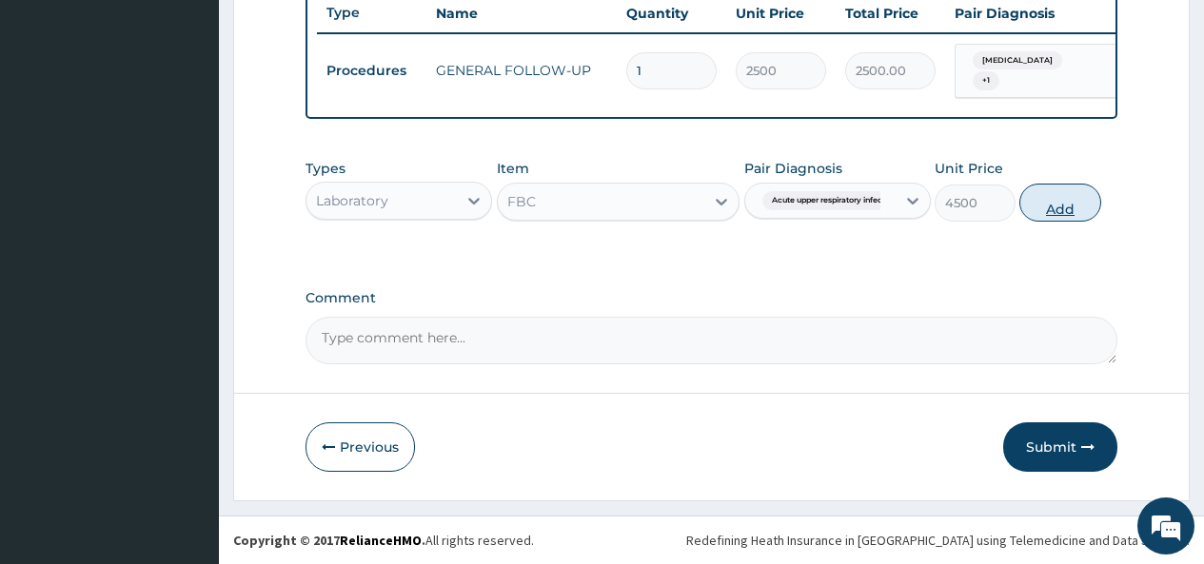
click at [1067, 210] on button "Add" at bounding box center [1059, 203] width 81 height 38
type input "0"
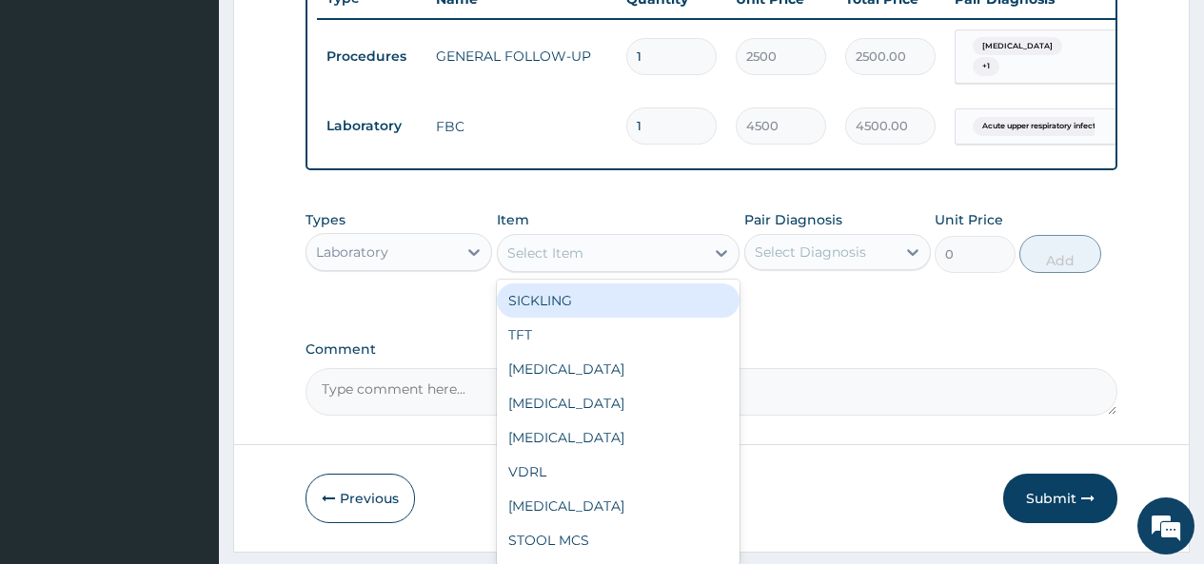
click at [666, 261] on div "Select Item" at bounding box center [601, 253] width 207 height 30
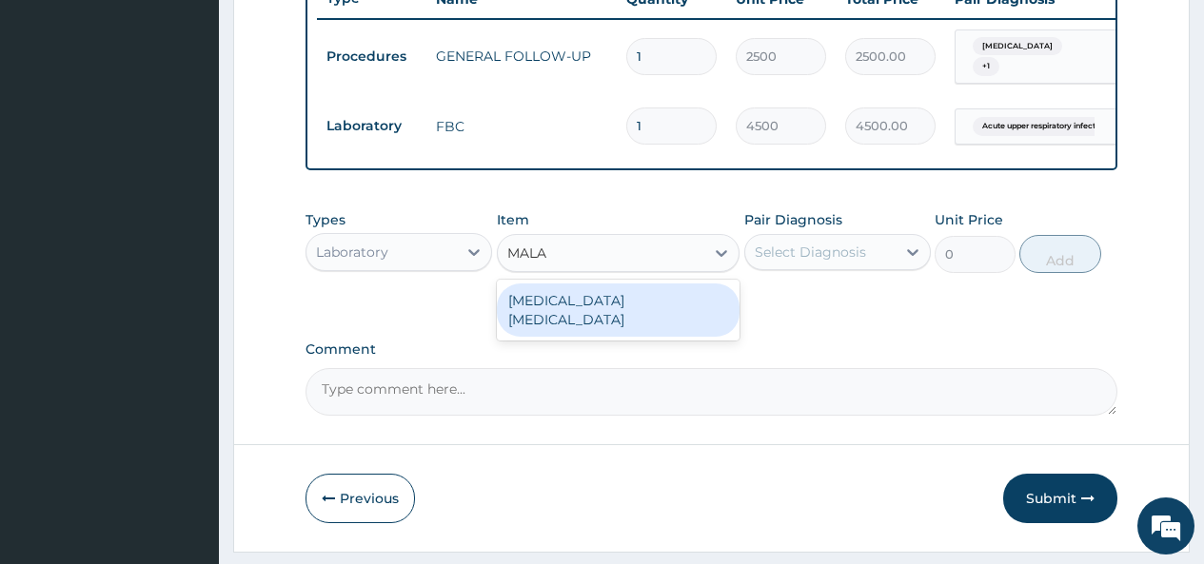
type input "MALAR"
click at [659, 314] on div "MALARIA PARASITE" at bounding box center [619, 310] width 244 height 53
type input "2000"
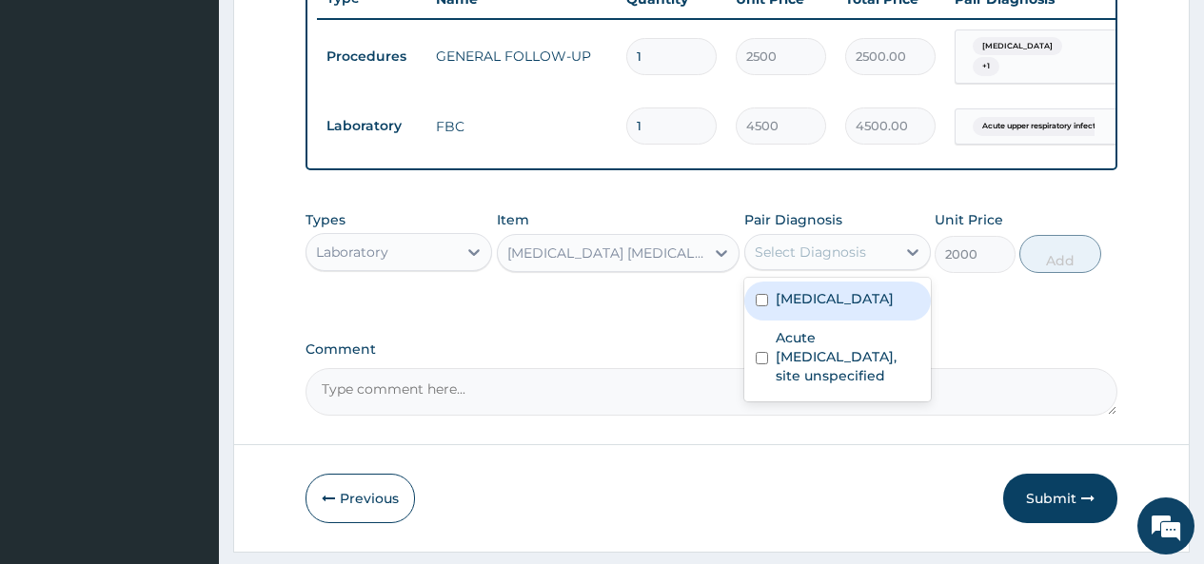
click at [834, 262] on div "Select Diagnosis" at bounding box center [810, 252] width 111 height 19
click at [793, 308] on label "Malaria, unspecified" at bounding box center [835, 298] width 118 height 19
checkbox input "true"
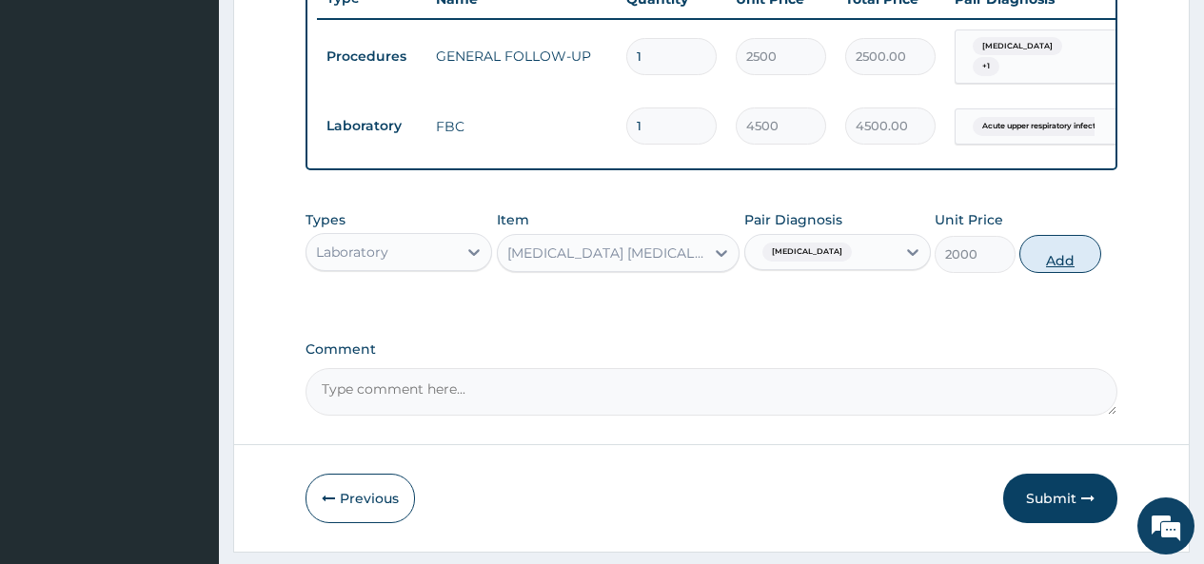
click at [1067, 269] on button "Add" at bounding box center [1059, 254] width 81 height 38
type input "0"
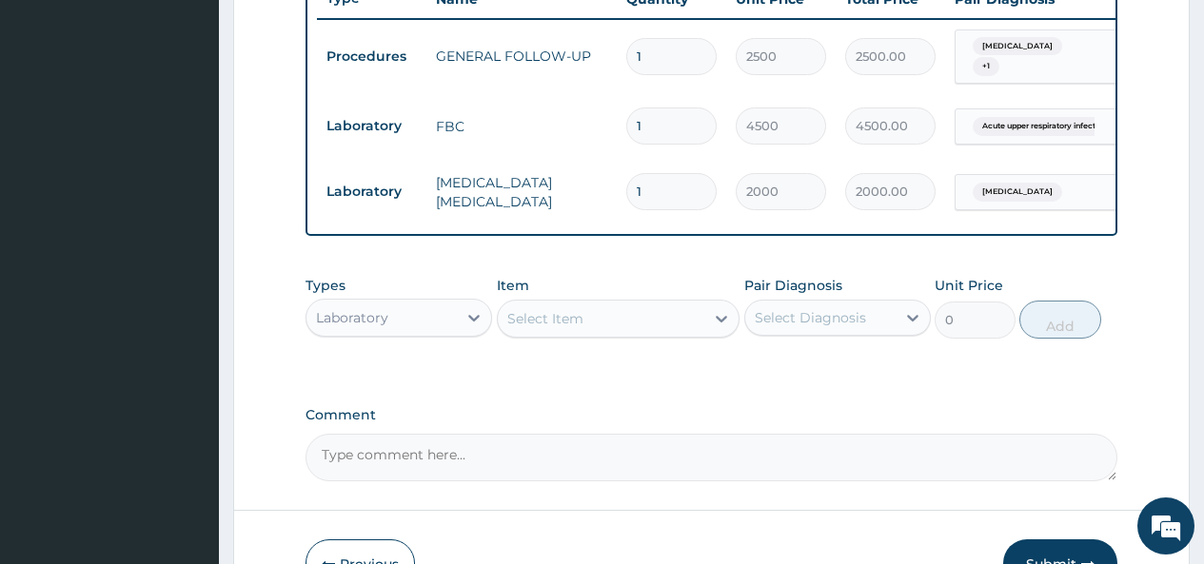
scroll to position [835, 0]
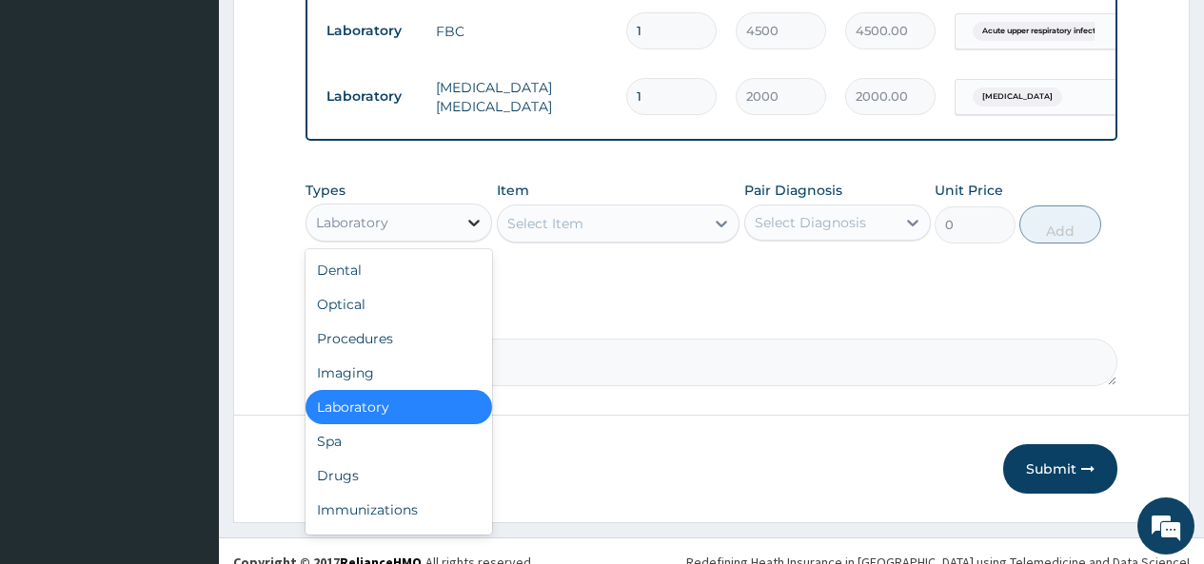
click at [470, 230] on icon at bounding box center [473, 222] width 19 height 19
type input "D"
click at [349, 493] on div "Drugs" at bounding box center [398, 476] width 187 height 34
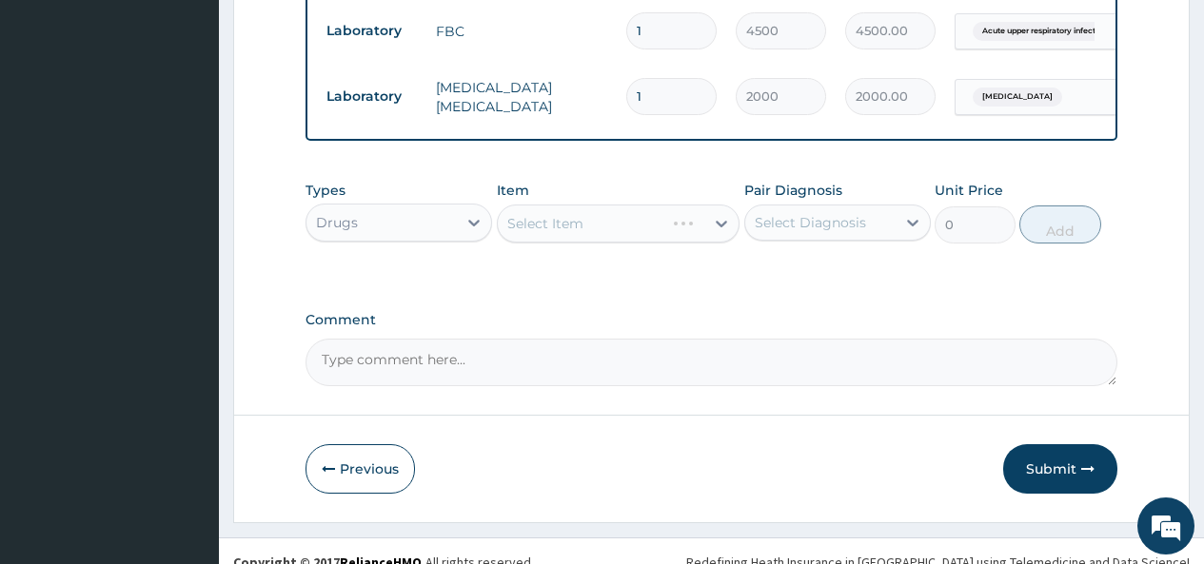
click at [662, 241] on div "Select Item" at bounding box center [619, 224] width 244 height 38
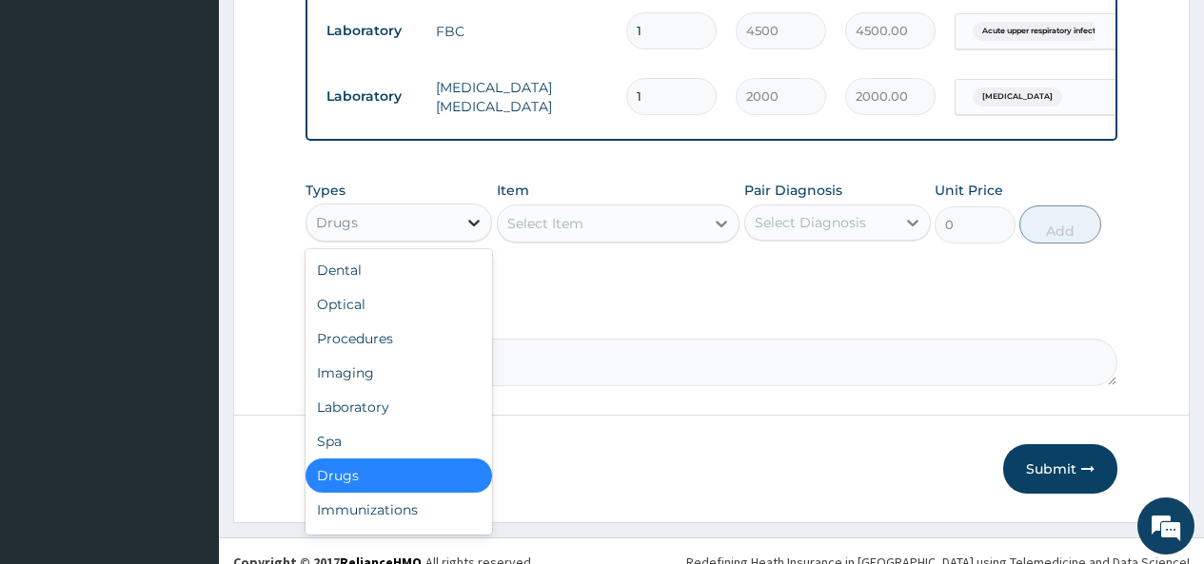
click at [463, 234] on div at bounding box center [474, 223] width 34 height 34
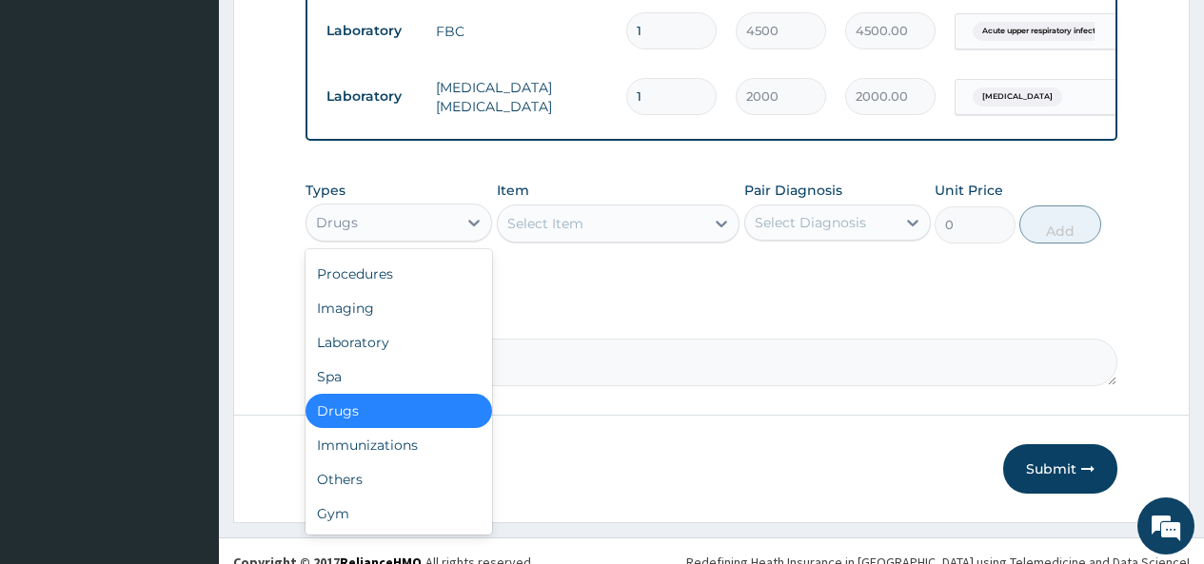
click at [411, 422] on div "Drugs" at bounding box center [398, 411] width 187 height 34
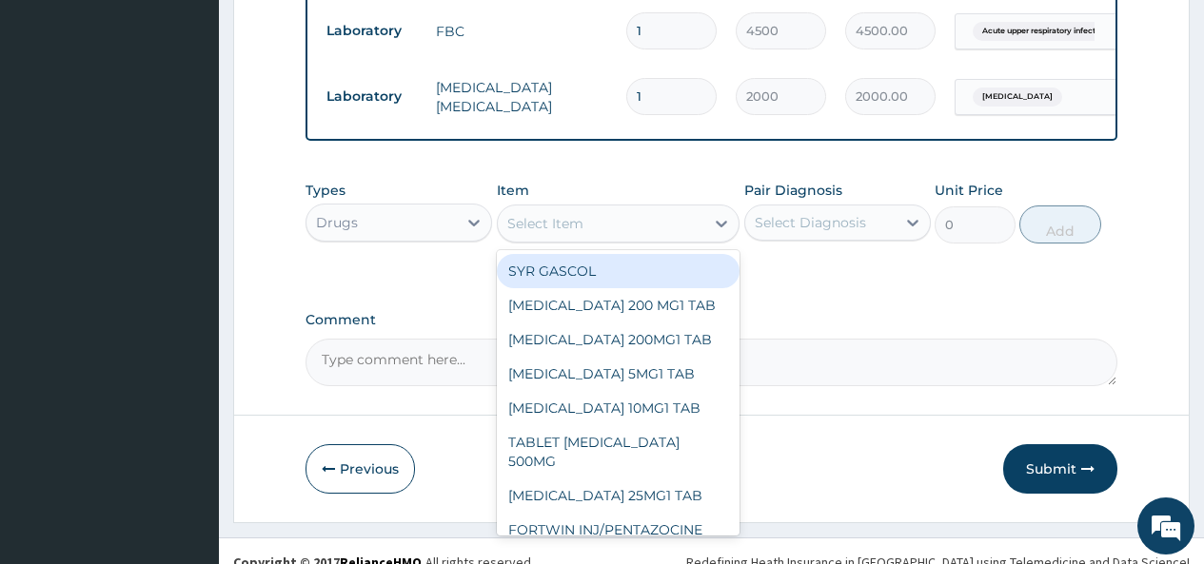
click at [570, 233] on div "Select Item" at bounding box center [545, 223] width 76 height 19
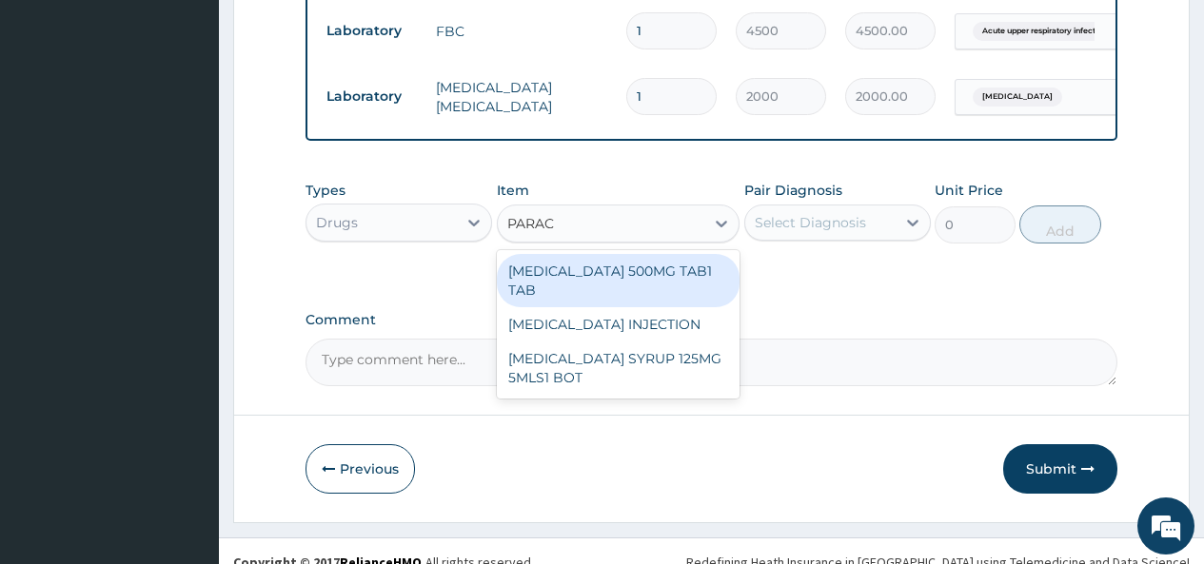
type input "PARACE"
click at [622, 286] on div "PARACETAMOL 500MG TAB1 TAB" at bounding box center [619, 280] width 244 height 53
type input "50"
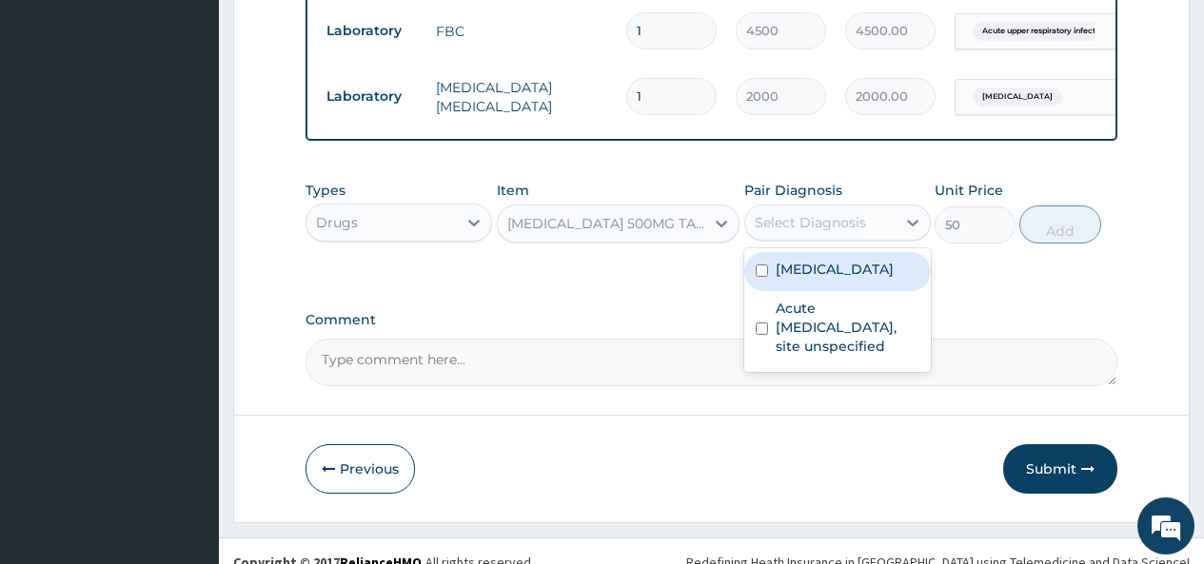
click at [777, 232] on div "Select Diagnosis" at bounding box center [810, 222] width 111 height 19
click at [771, 283] on div "Malaria, unspecified" at bounding box center [837, 271] width 187 height 39
checkbox input "true"
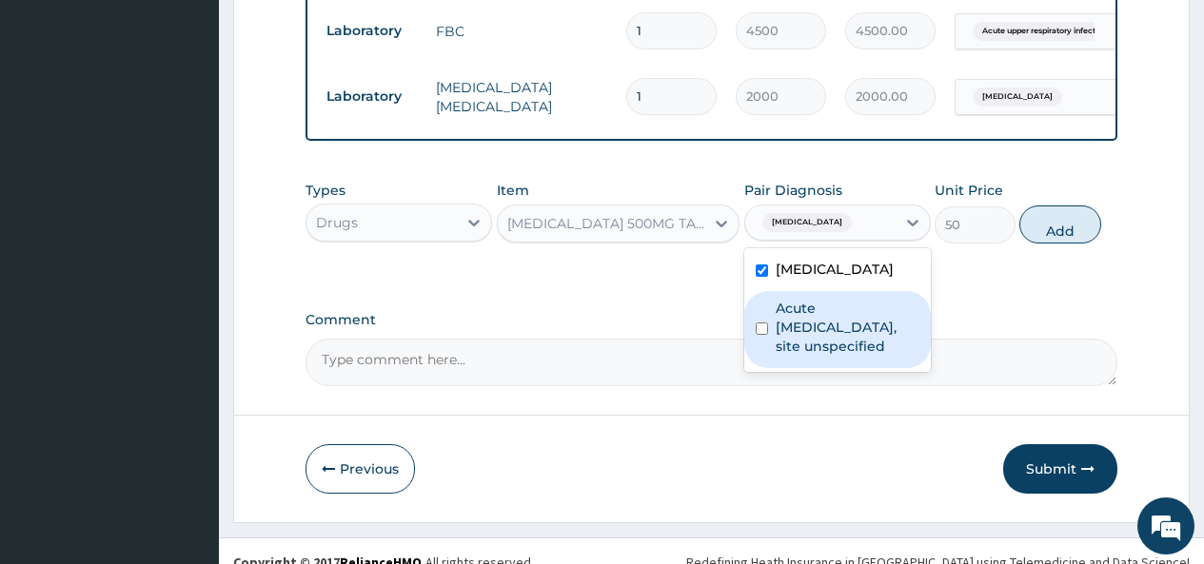
click at [779, 345] on label "Acute upper respiratory infection, site unspecified" at bounding box center [848, 327] width 144 height 57
checkbox input "true"
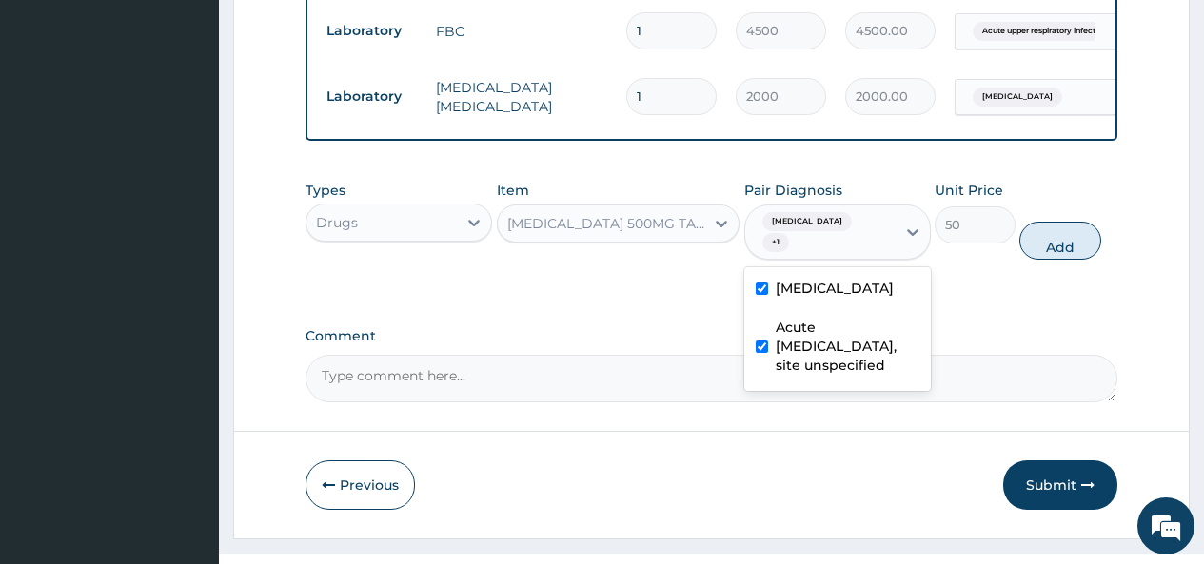
click at [782, 298] on label "Malaria, unspecified" at bounding box center [835, 288] width 118 height 19
checkbox input "false"
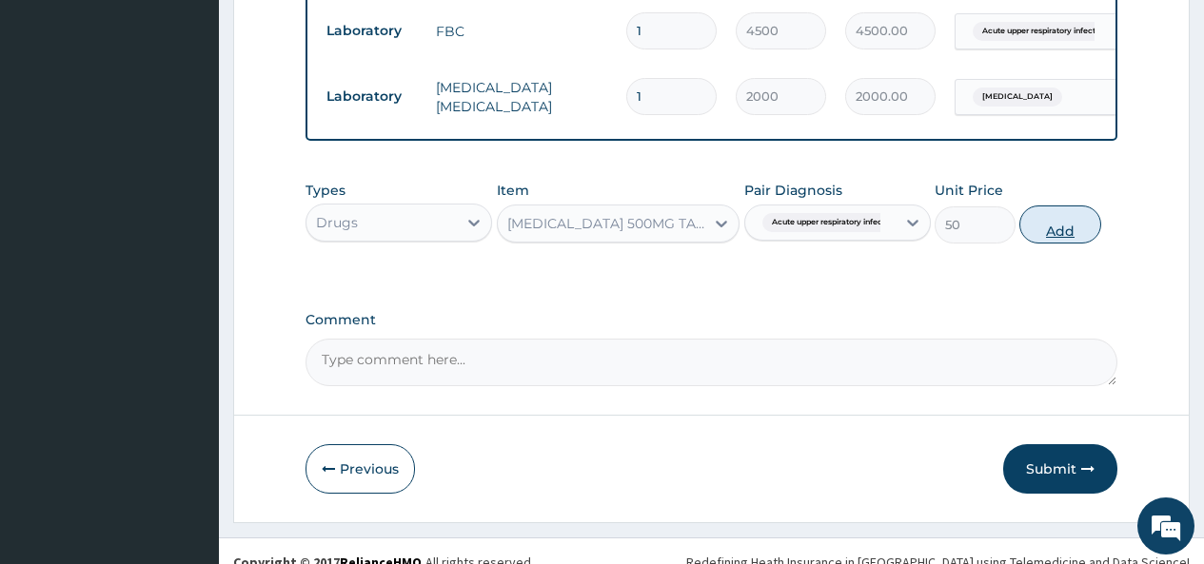
click at [1050, 244] on button "Add" at bounding box center [1059, 225] width 81 height 38
type input "0"
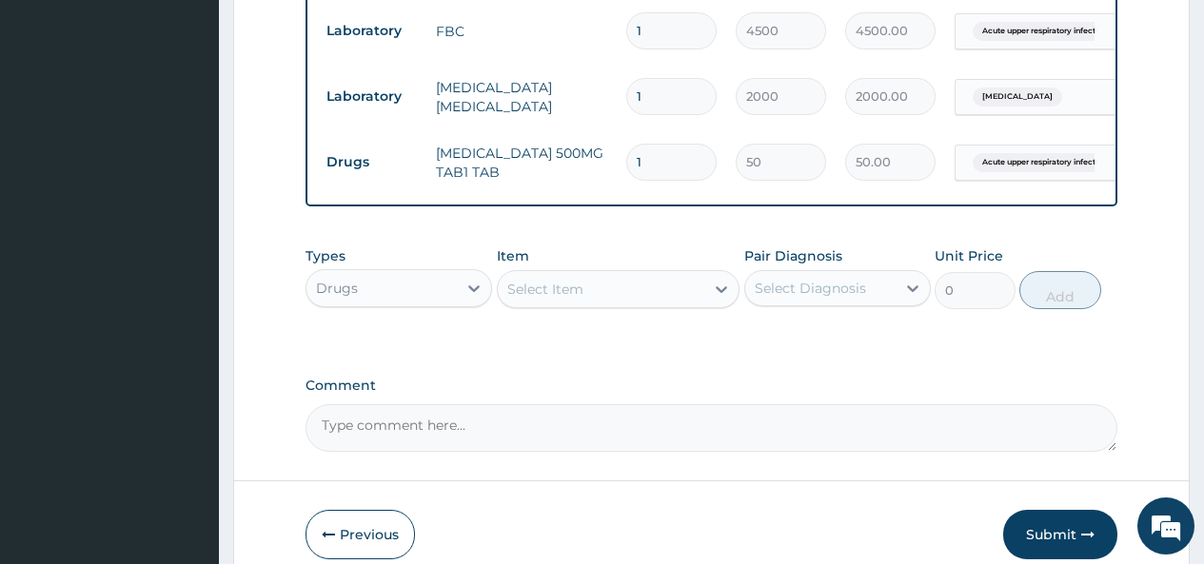
type input "18"
type input "900.00"
type input "18"
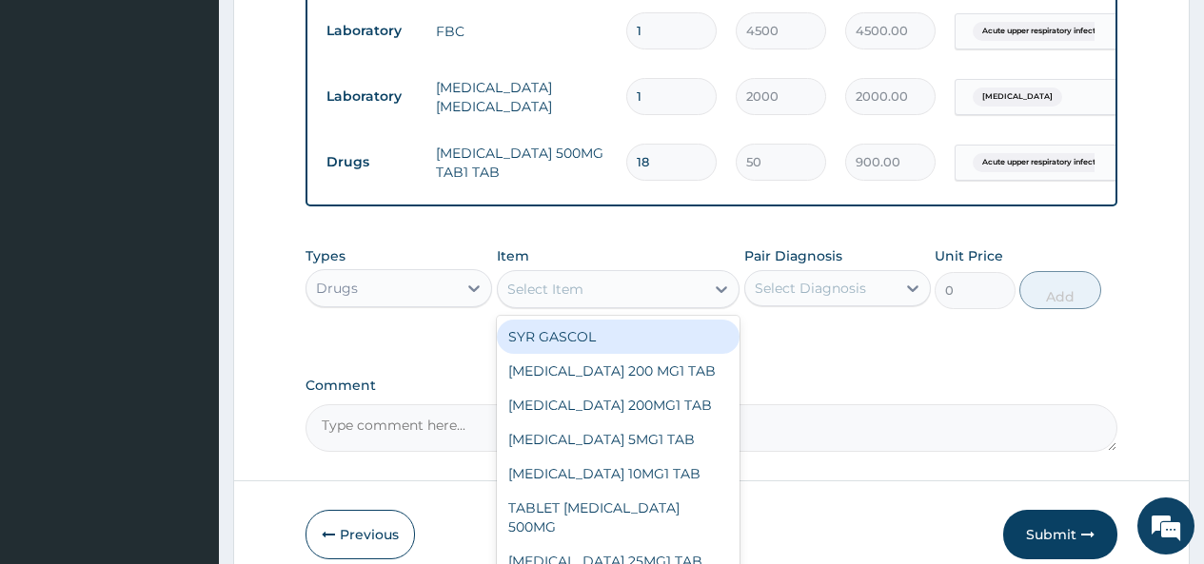
click at [546, 299] on div "Select Item" at bounding box center [545, 289] width 76 height 19
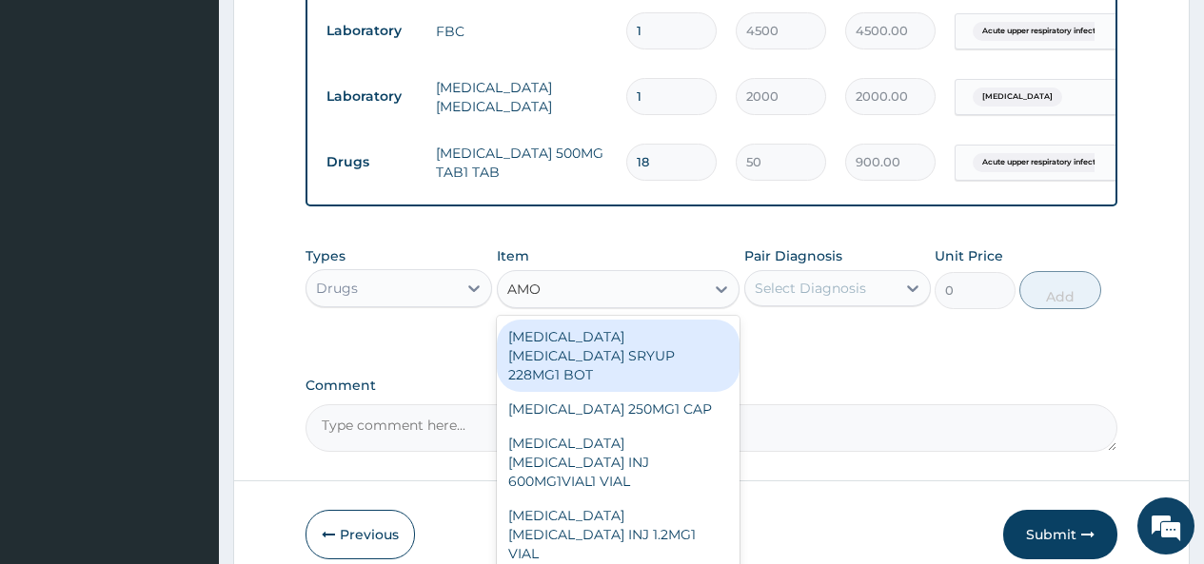
type input "AMOX"
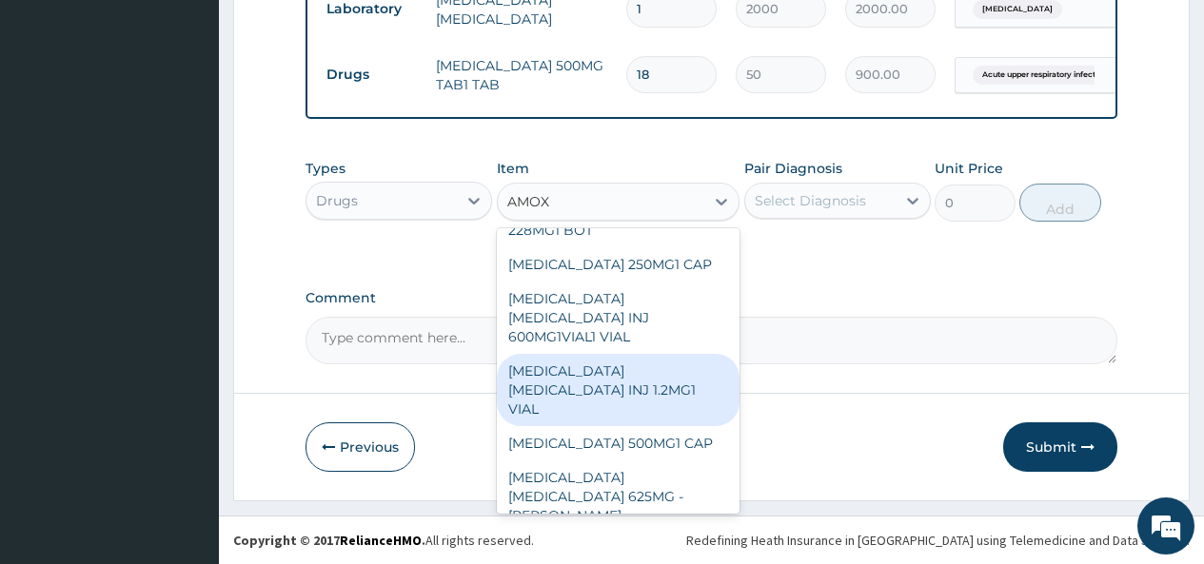
scroll to position [930, 0]
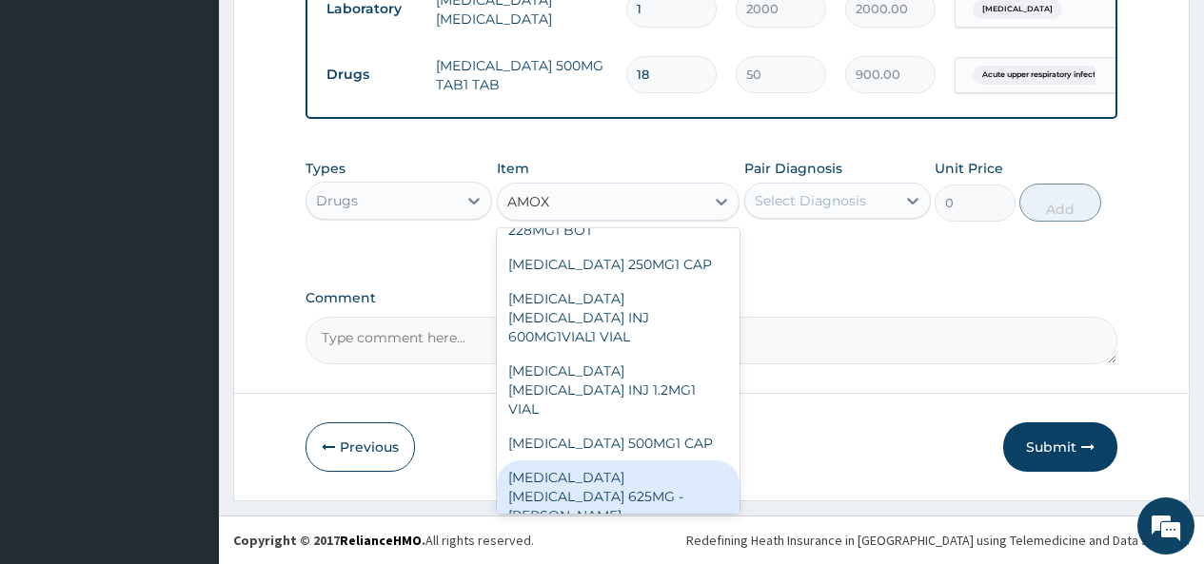
click at [607, 461] on div "AMOXICILLIN CLAVULANIC ACID 625MG - FLEMING" at bounding box center [619, 497] width 244 height 72
type input "448"
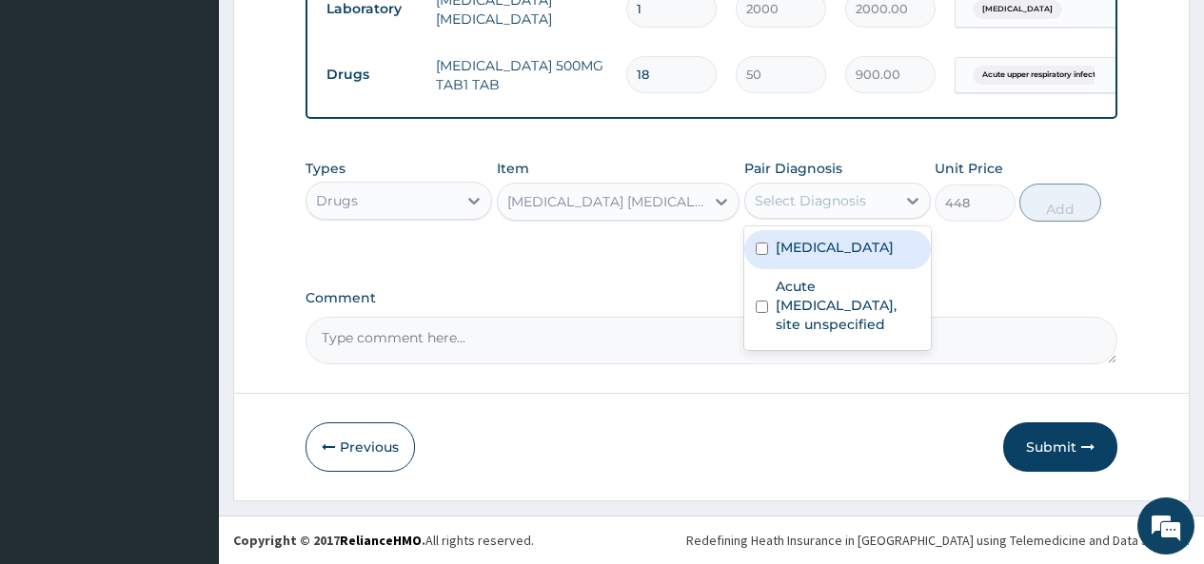
click at [819, 203] on div "Select Diagnosis" at bounding box center [810, 200] width 111 height 19
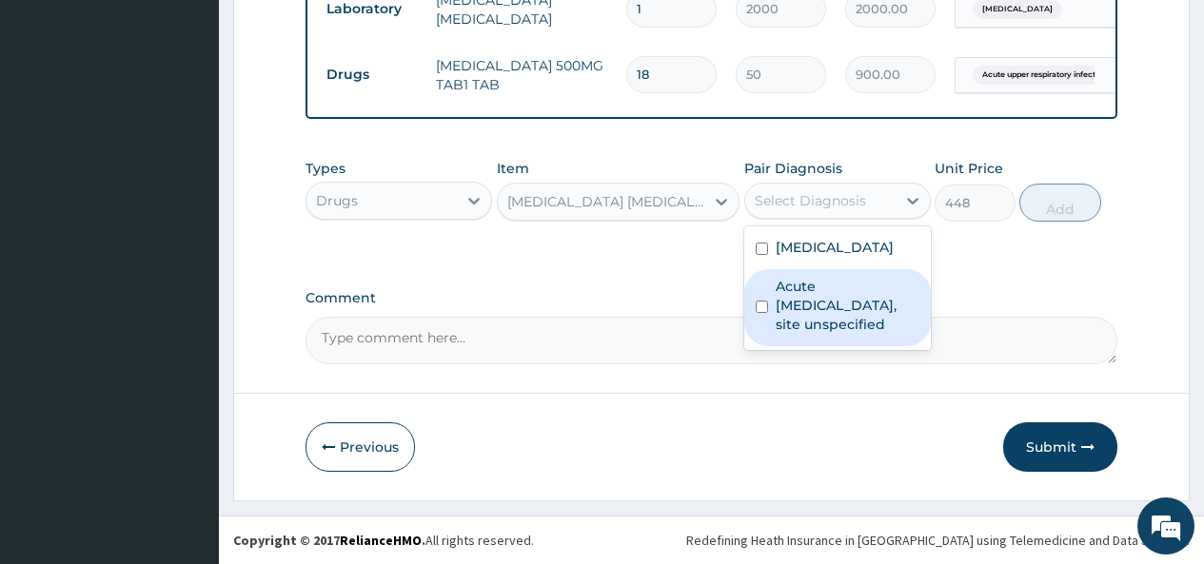
click at [795, 309] on label "Acute upper respiratory infection, site unspecified" at bounding box center [848, 305] width 144 height 57
checkbox input "true"
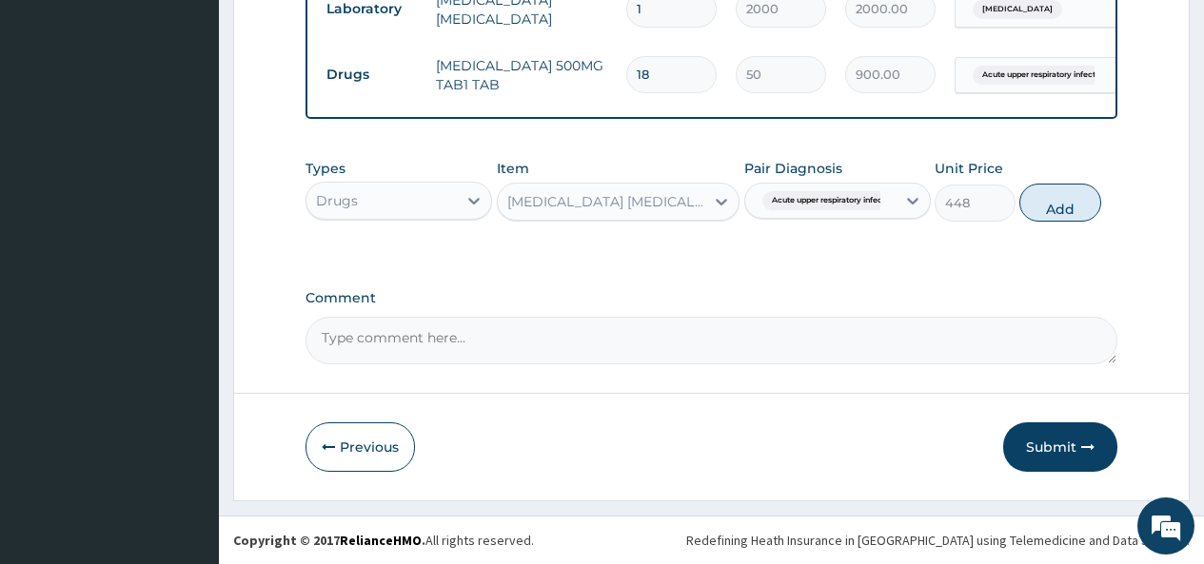
click at [1071, 208] on button "Add" at bounding box center [1059, 203] width 81 height 38
type input "0"
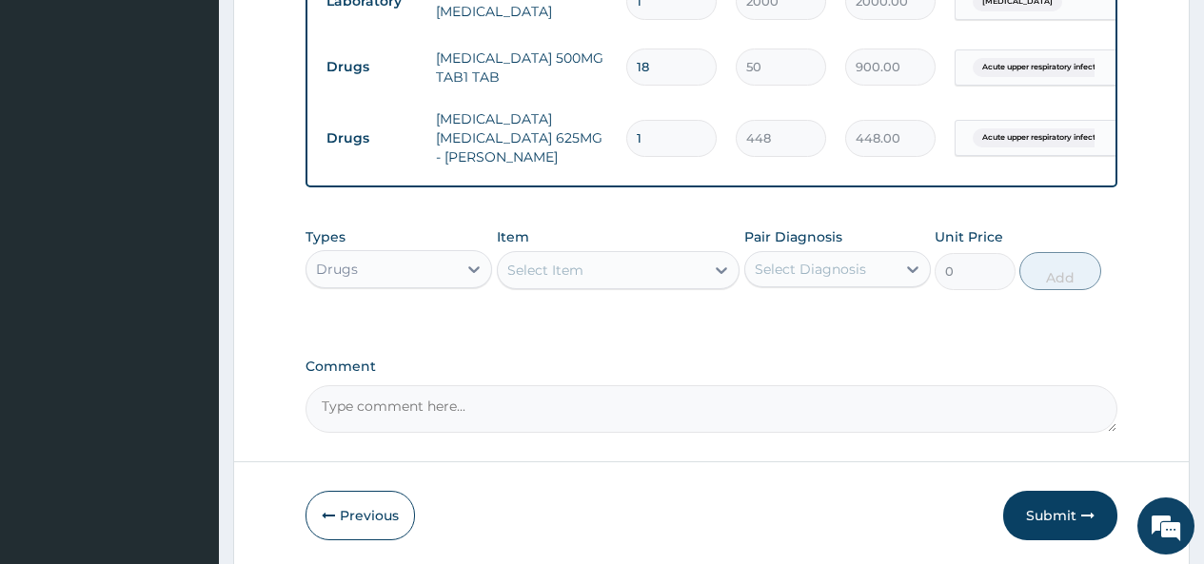
type input "14"
type input "6272.00"
type input "14"
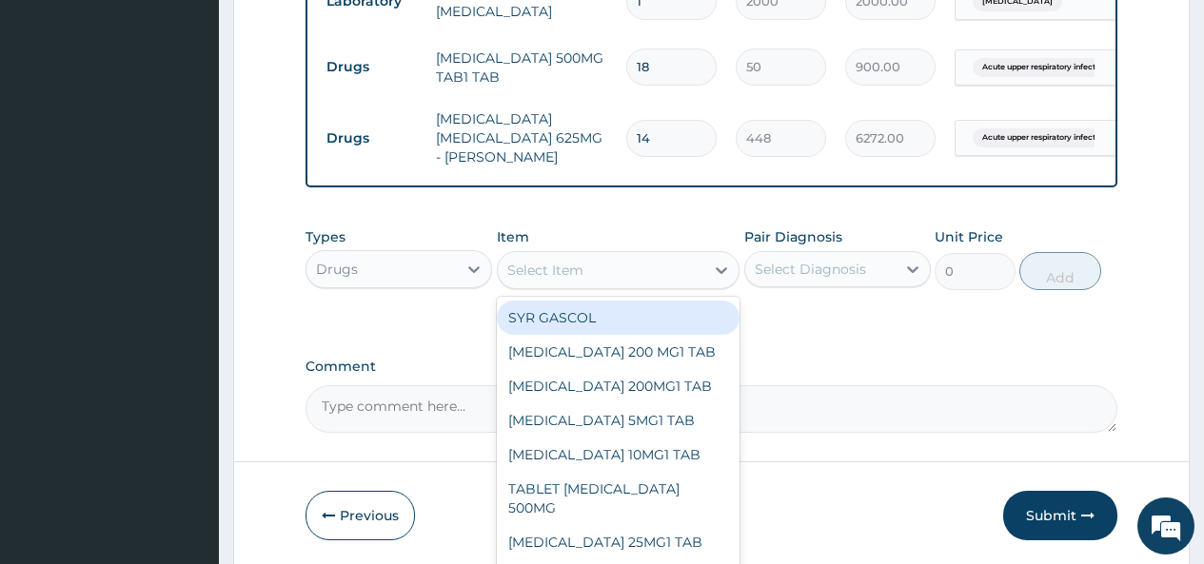
click at [549, 280] on div "Select Item" at bounding box center [545, 270] width 76 height 19
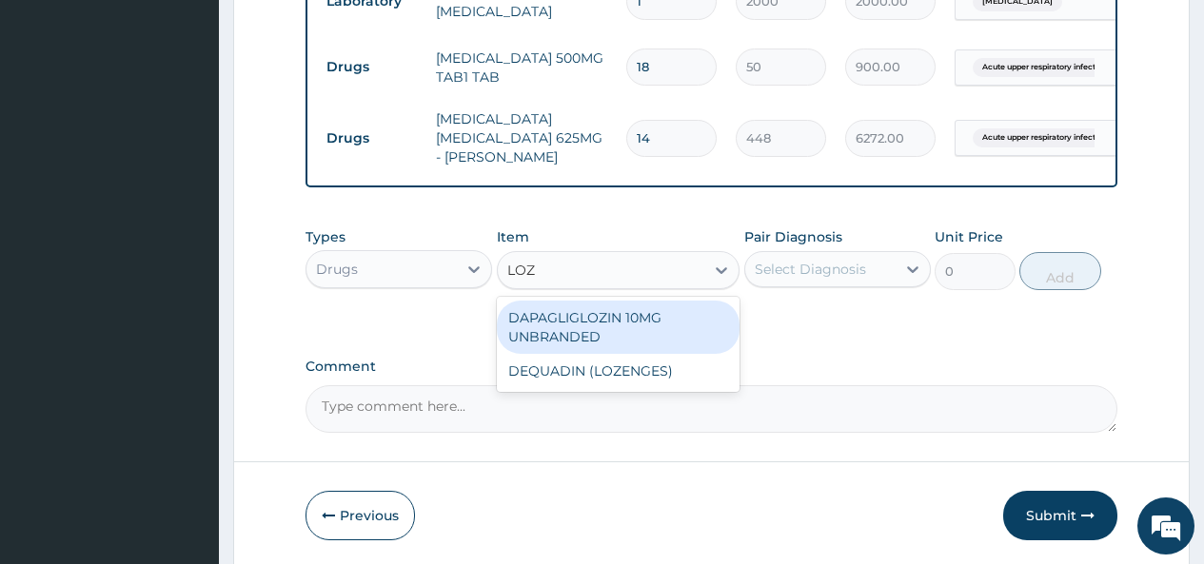
type input "LOZE"
click at [571, 331] on div "DEQUADIN (LOZENGES)" at bounding box center [619, 318] width 244 height 34
type input "100"
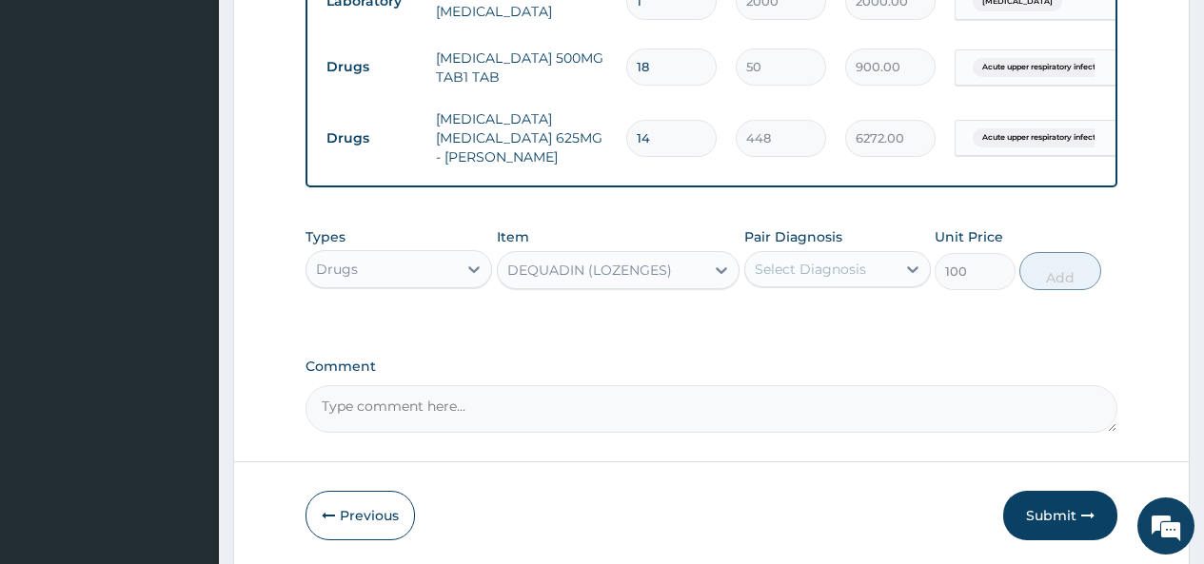
click at [828, 262] on div "Pair Diagnosis Select Diagnosis" at bounding box center [837, 258] width 187 height 63
click at [824, 276] on div "Select Diagnosis" at bounding box center [810, 269] width 111 height 19
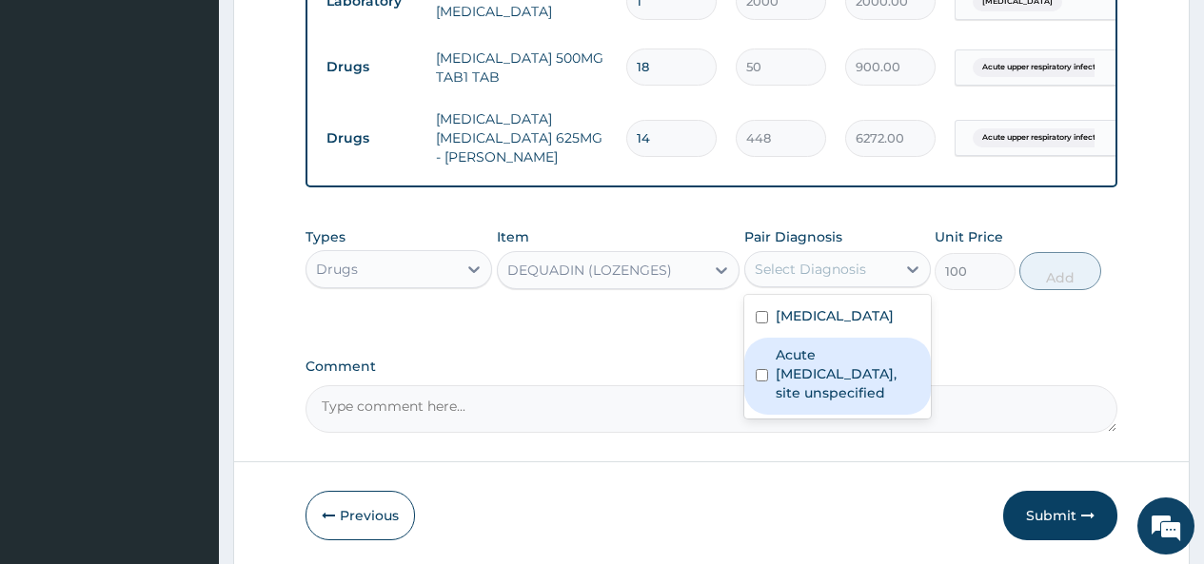
click at [795, 383] on label "Acute upper respiratory infection, site unspecified" at bounding box center [848, 373] width 144 height 57
checkbox input "true"
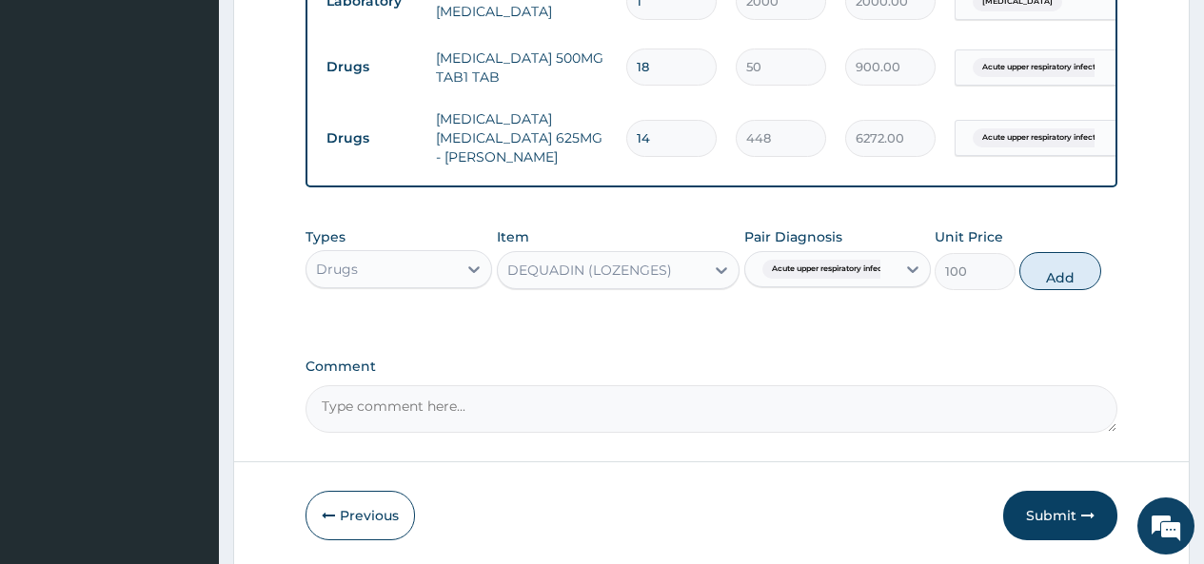
click at [1045, 285] on button "Add" at bounding box center [1059, 271] width 81 height 38
type input "0"
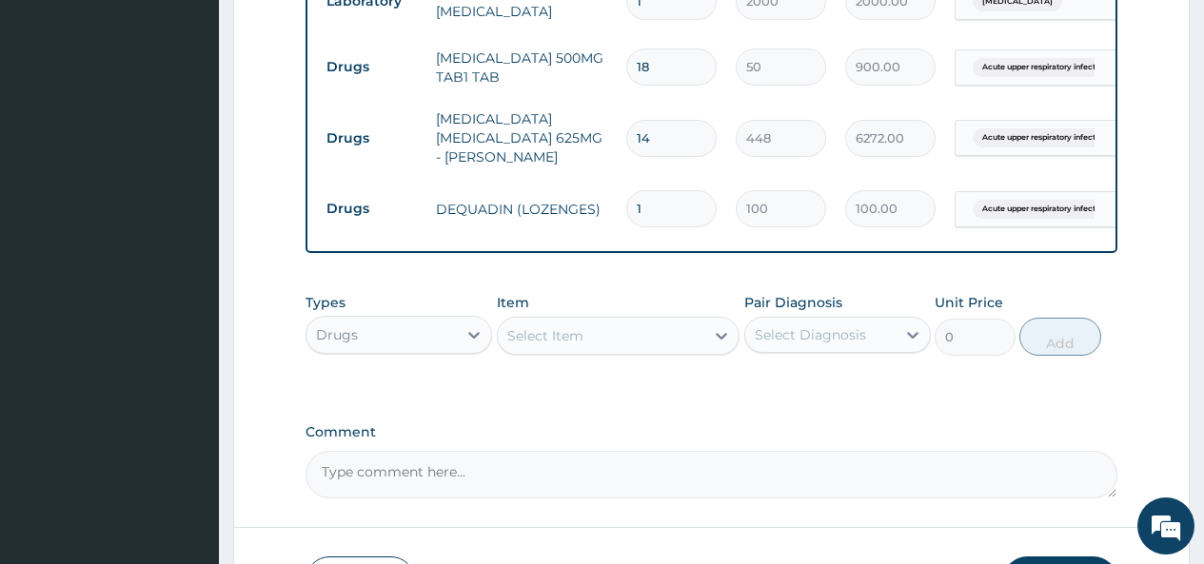
type input "0.00"
type input "9"
type input "900.00"
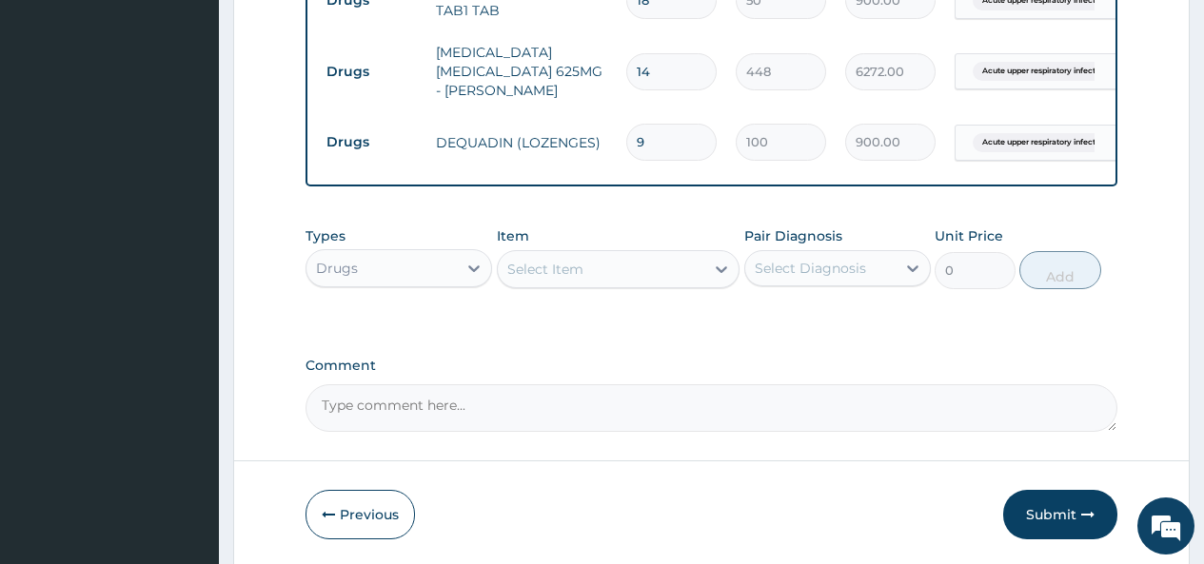
scroll to position [1078, 0]
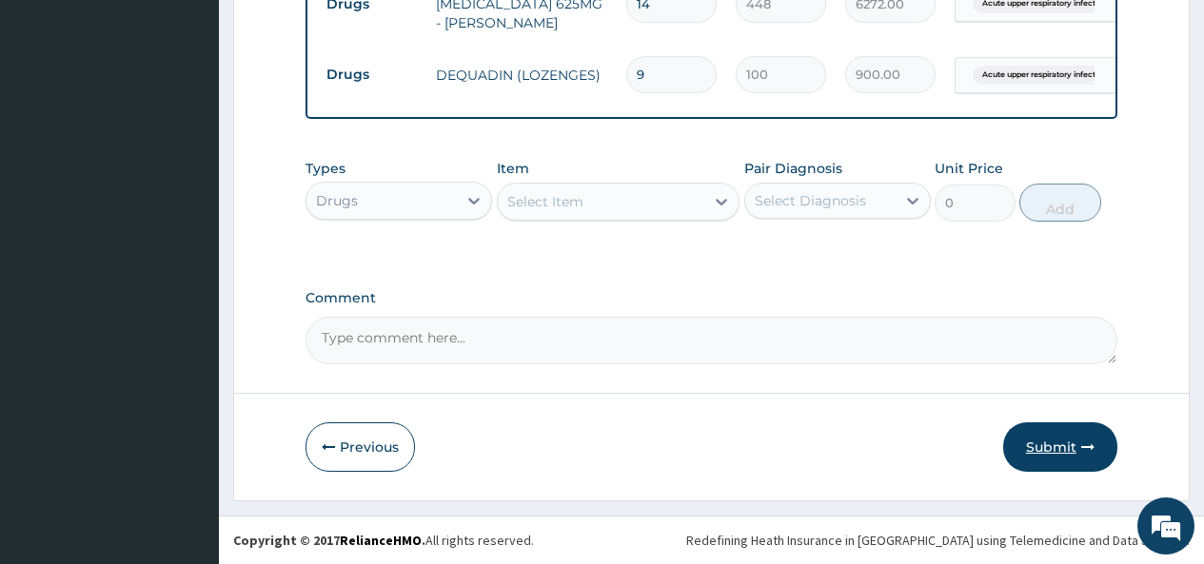
type input "9"
click at [1036, 444] on button "Submit" at bounding box center [1060, 446] width 114 height 49
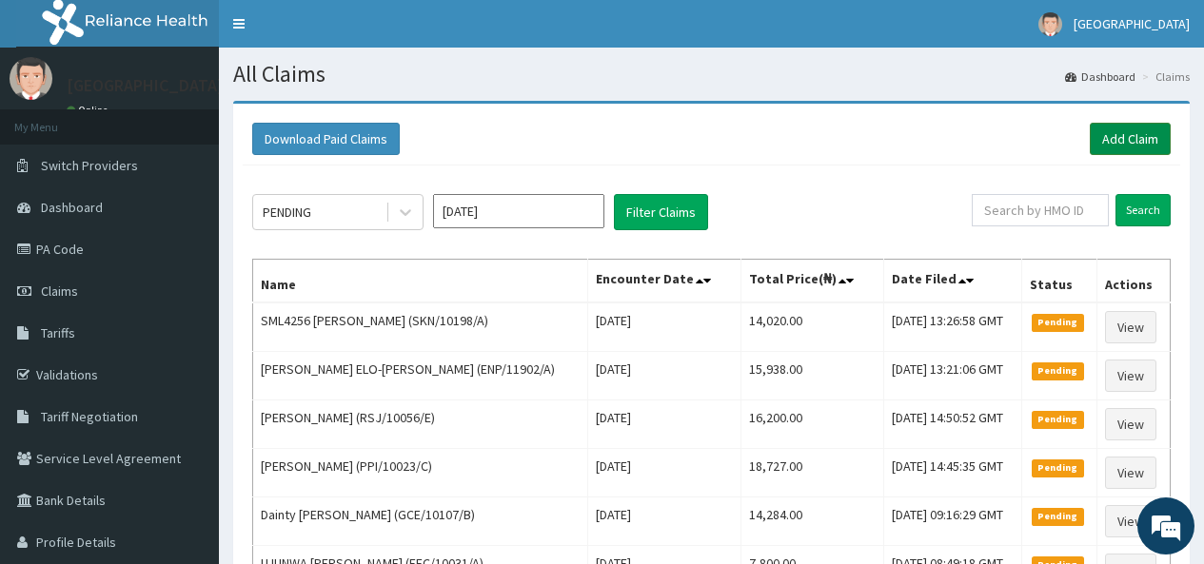
click at [1124, 131] on link "Add Claim" at bounding box center [1130, 139] width 81 height 32
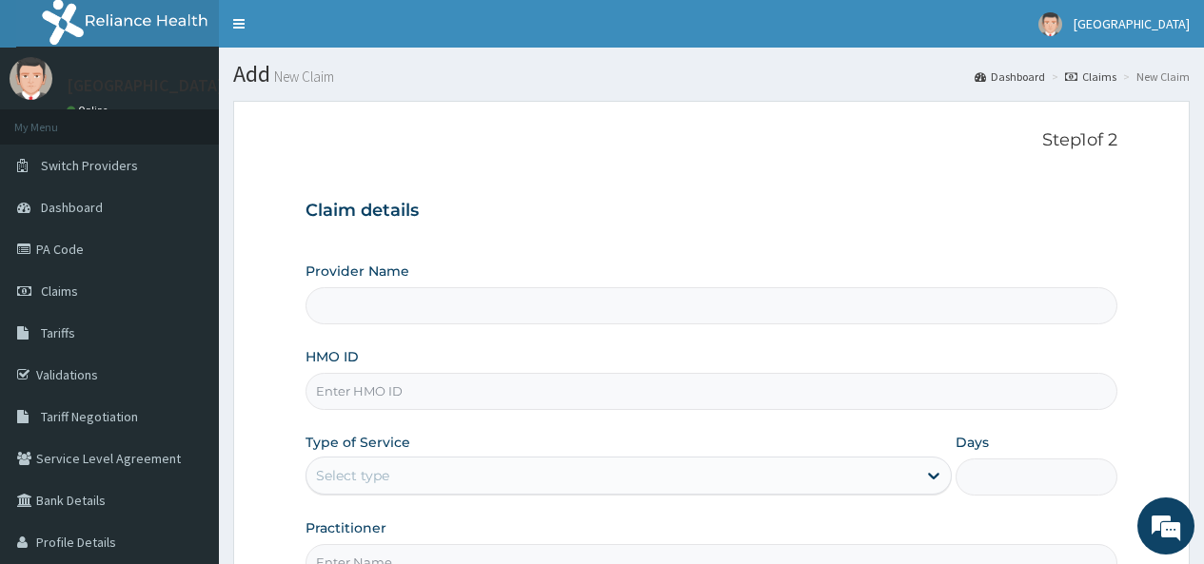
type input "[GEOGRAPHIC_DATA]"
click at [399, 388] on input "HMO ID" at bounding box center [711, 391] width 812 height 37
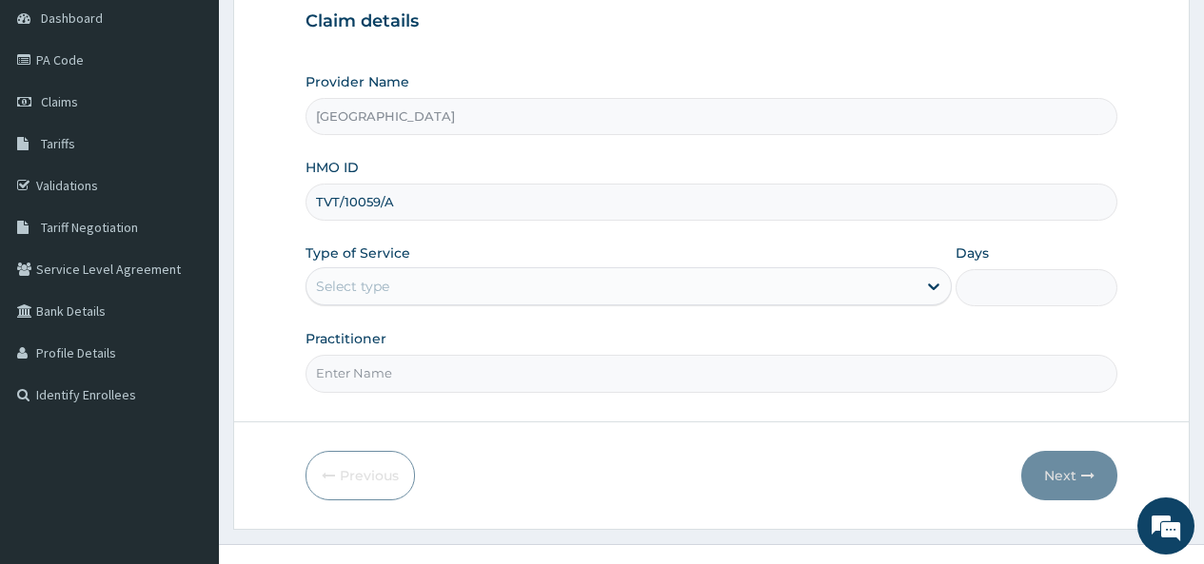
scroll to position [190, 0]
type input "TVT/10059/A"
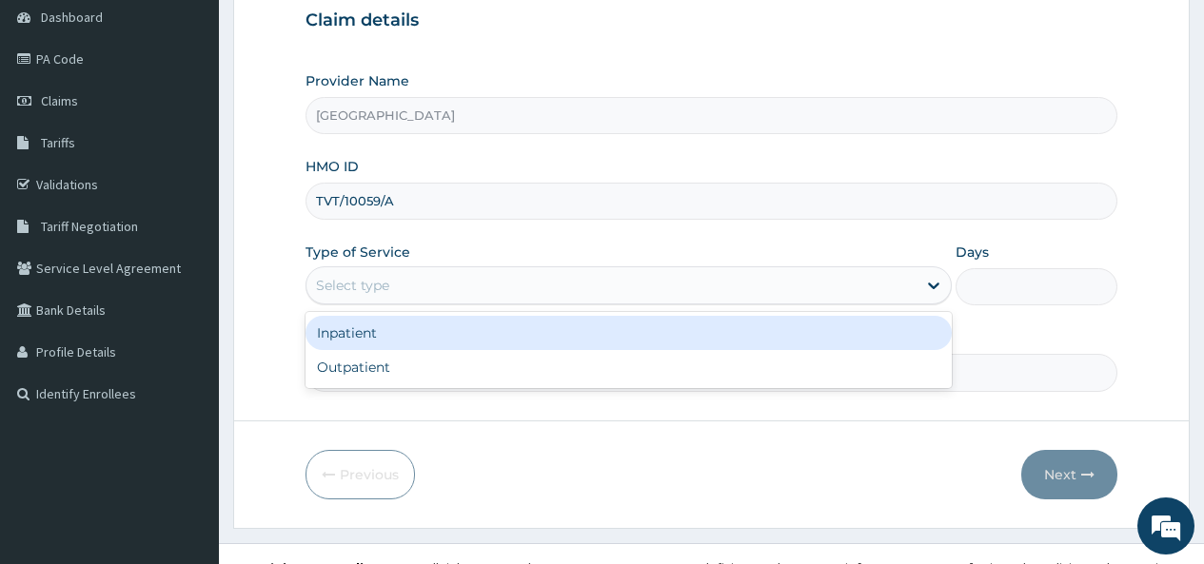
click at [451, 282] on div "Select type" at bounding box center [611, 285] width 610 height 30
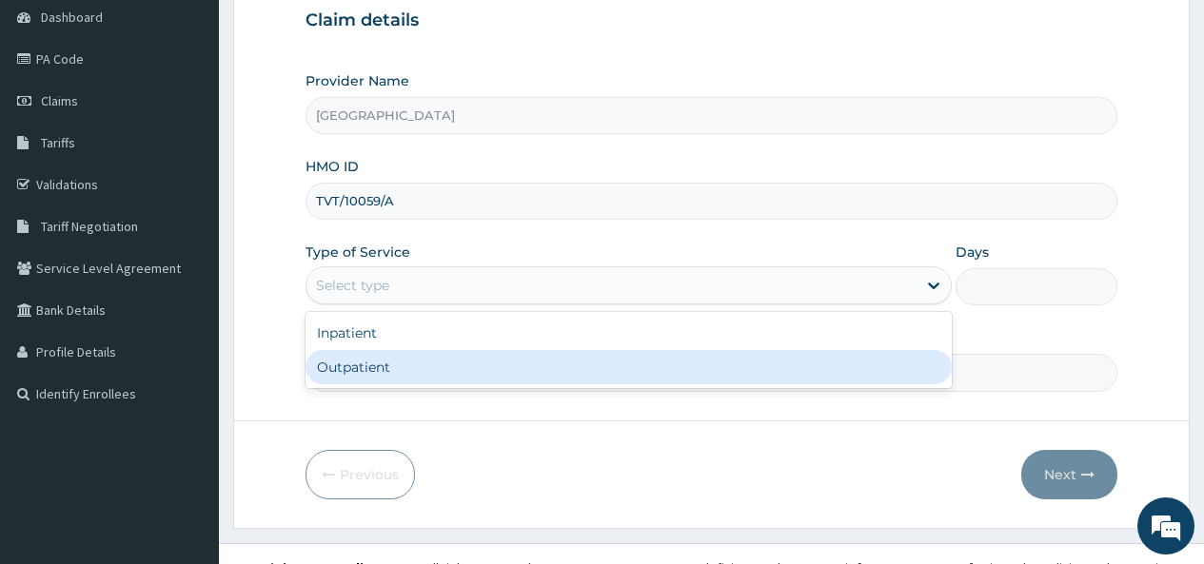
click at [384, 369] on div "Outpatient" at bounding box center [628, 367] width 646 height 34
type input "1"
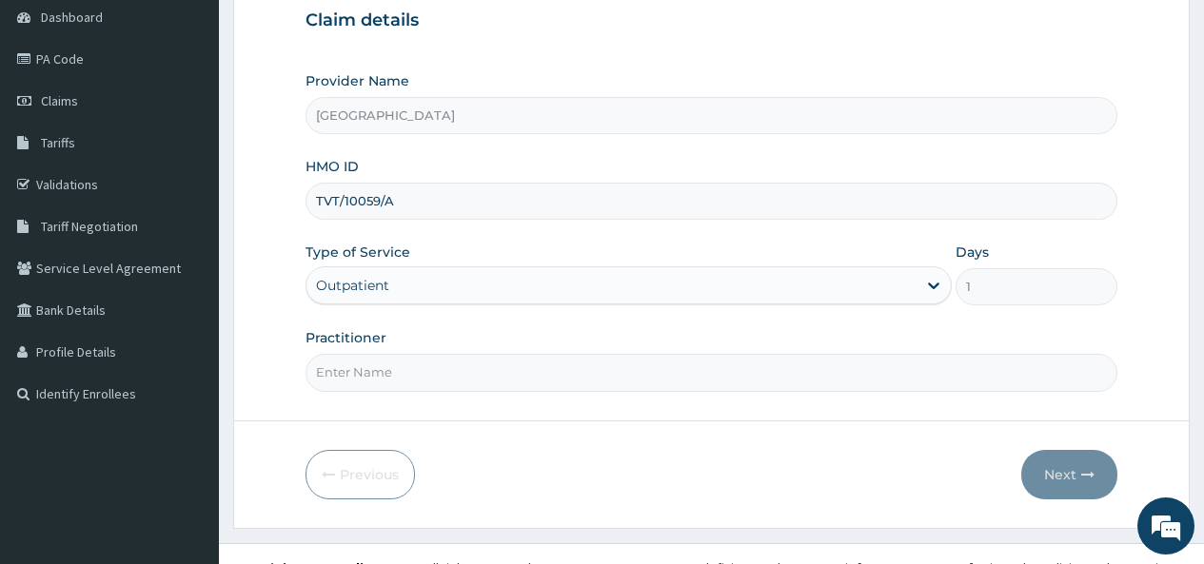
click at [384, 369] on input "Practitioner" at bounding box center [711, 372] width 812 height 37
type input "DR OKOH"
click at [1054, 468] on button "Next" at bounding box center [1069, 474] width 96 height 49
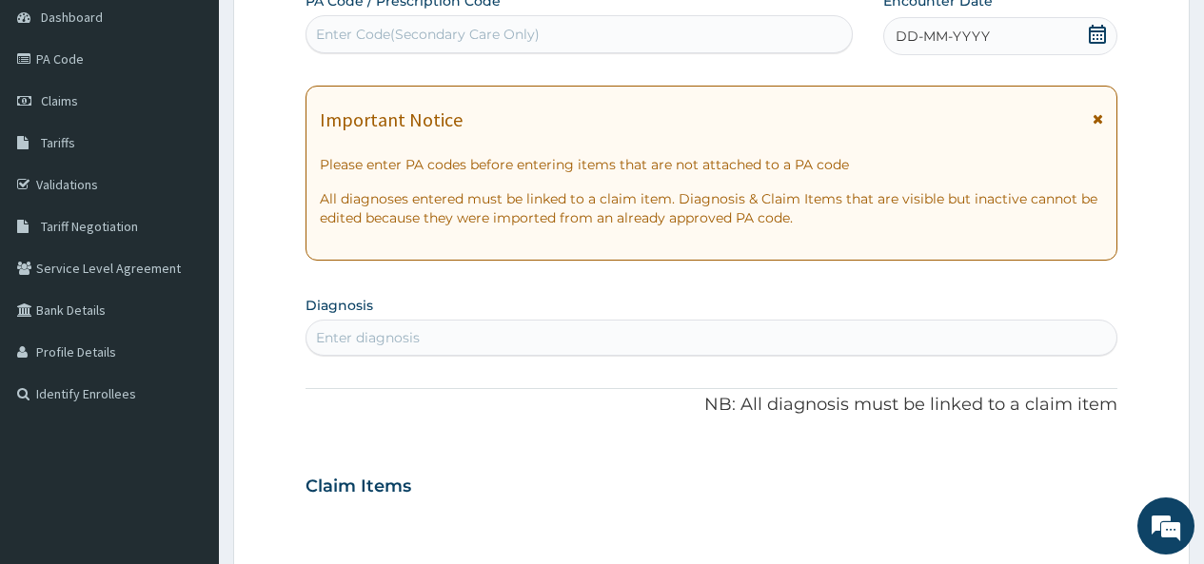
click at [639, 28] on div "Enter Code(Secondary Care Only)" at bounding box center [578, 34] width 544 height 30
paste input "PA/BD13E8"
type input "PA/BD13E8"
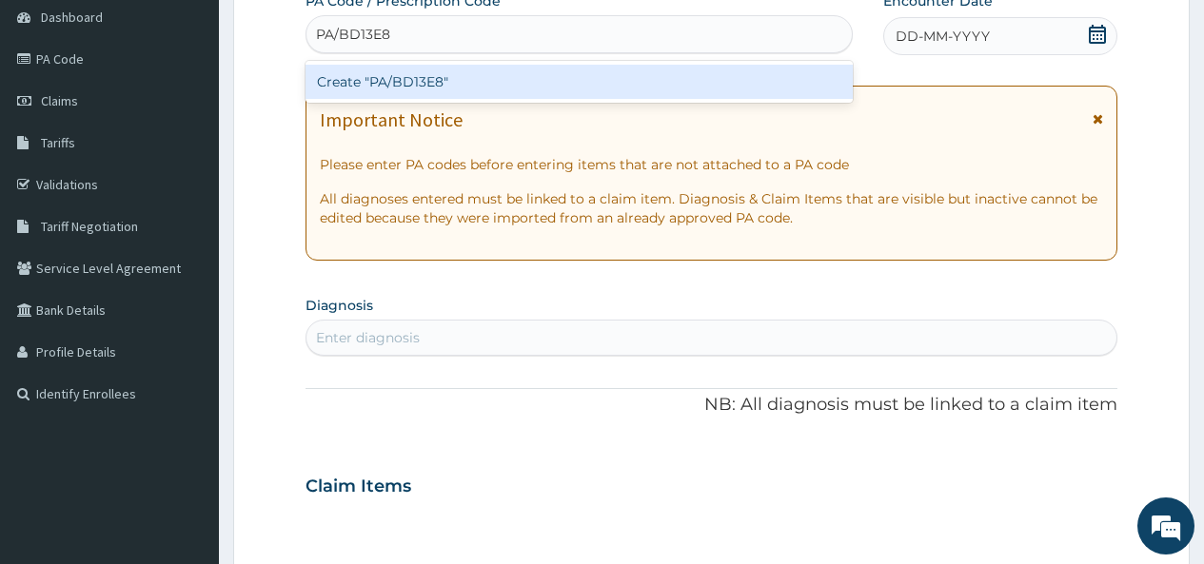
click at [484, 84] on div "Create "PA/BD13E8"" at bounding box center [578, 82] width 546 height 34
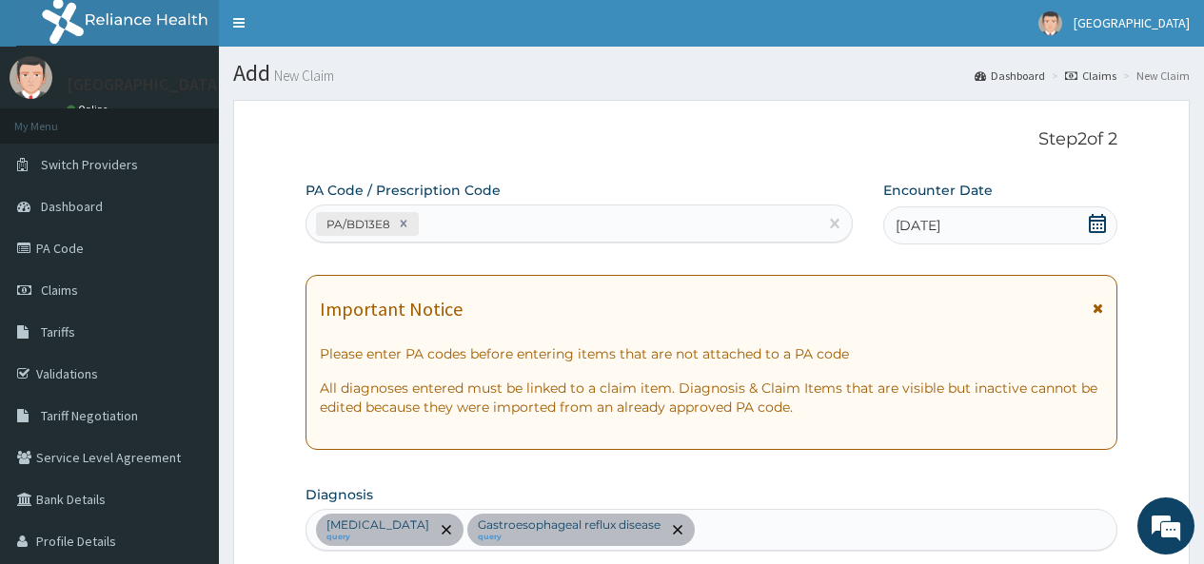
scroll to position [0, 0]
click at [517, 228] on div "PA/BD13E8" at bounding box center [561, 224] width 510 height 31
paste input "PA/95F0DC"
type input "PA/95F0DC"
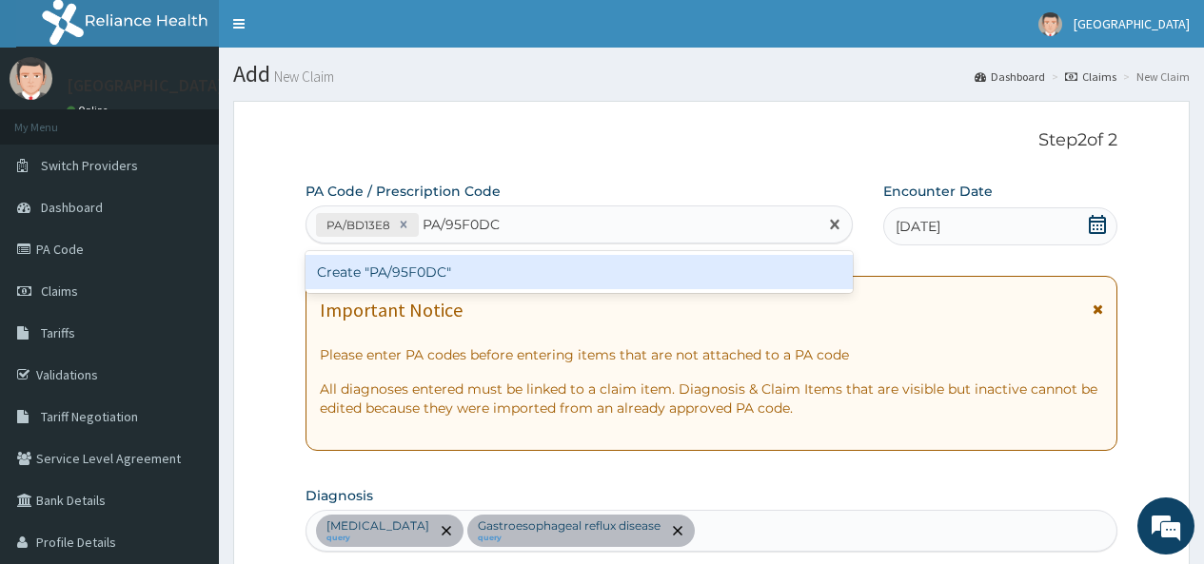
click at [443, 278] on div "Create "PA/95F0DC"" at bounding box center [578, 272] width 546 height 34
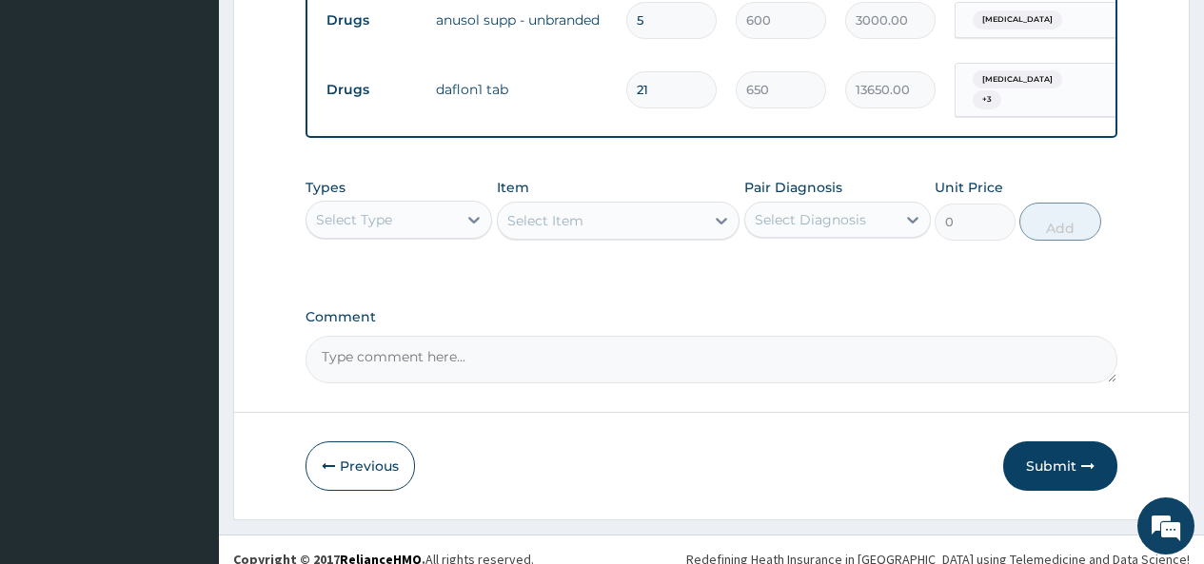
scroll to position [1133, 0]
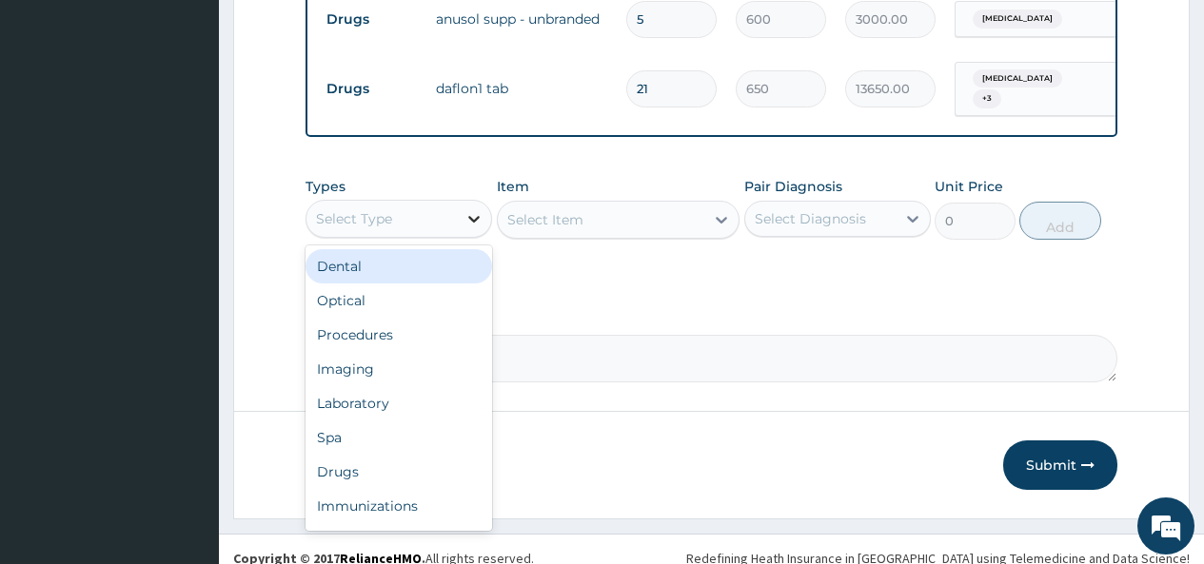
click at [468, 209] on icon at bounding box center [473, 218] width 19 height 19
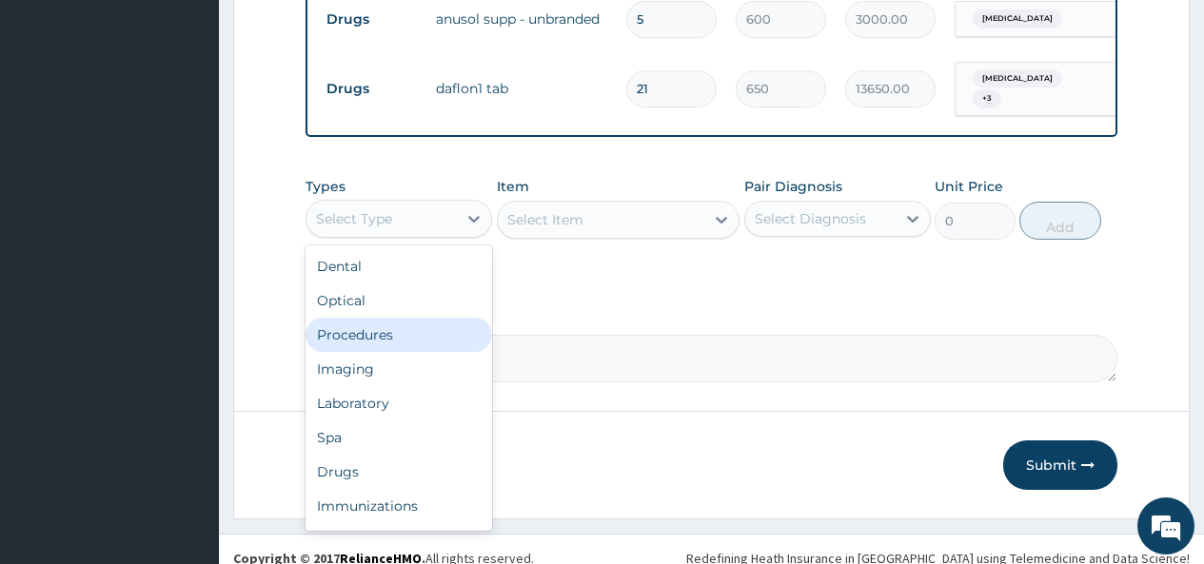
click at [380, 324] on div "Procedures" at bounding box center [398, 335] width 187 height 34
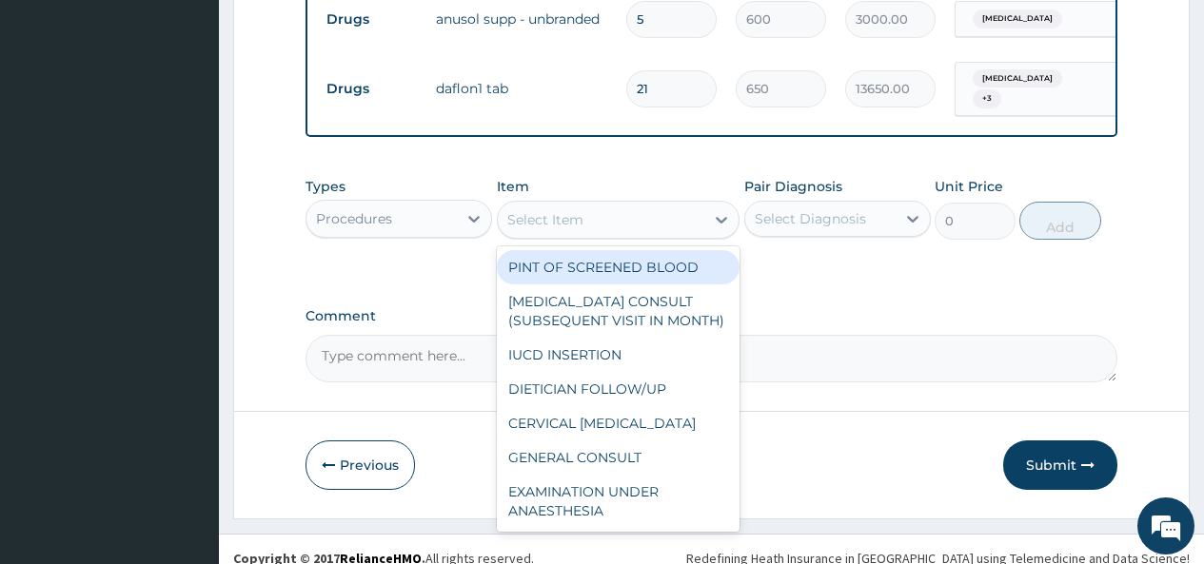
click at [680, 205] on div "Select Item" at bounding box center [601, 220] width 207 height 30
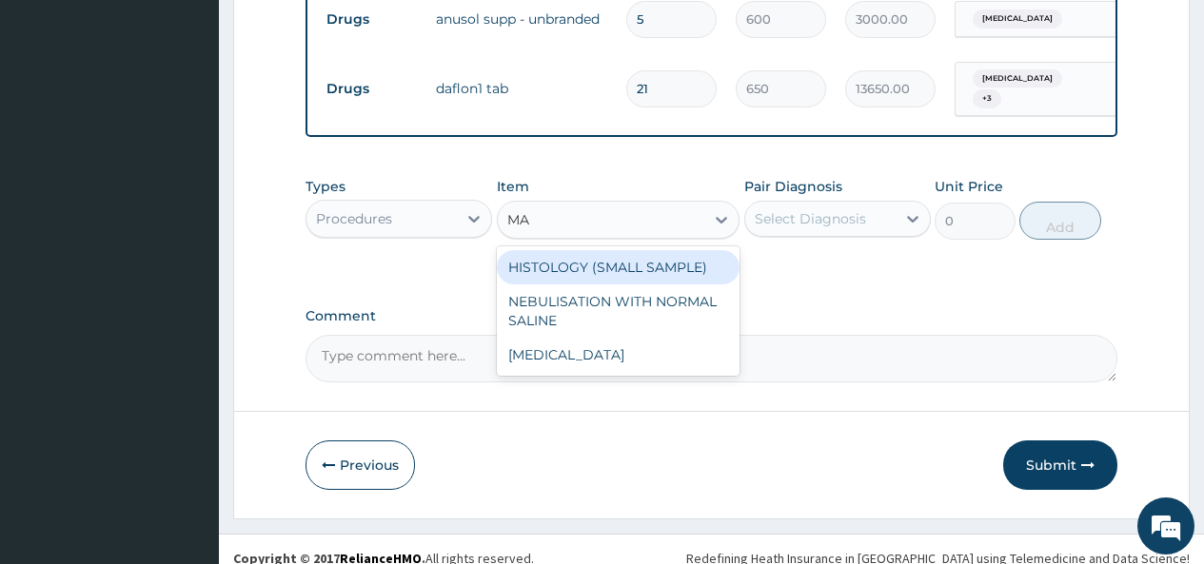
type input "M"
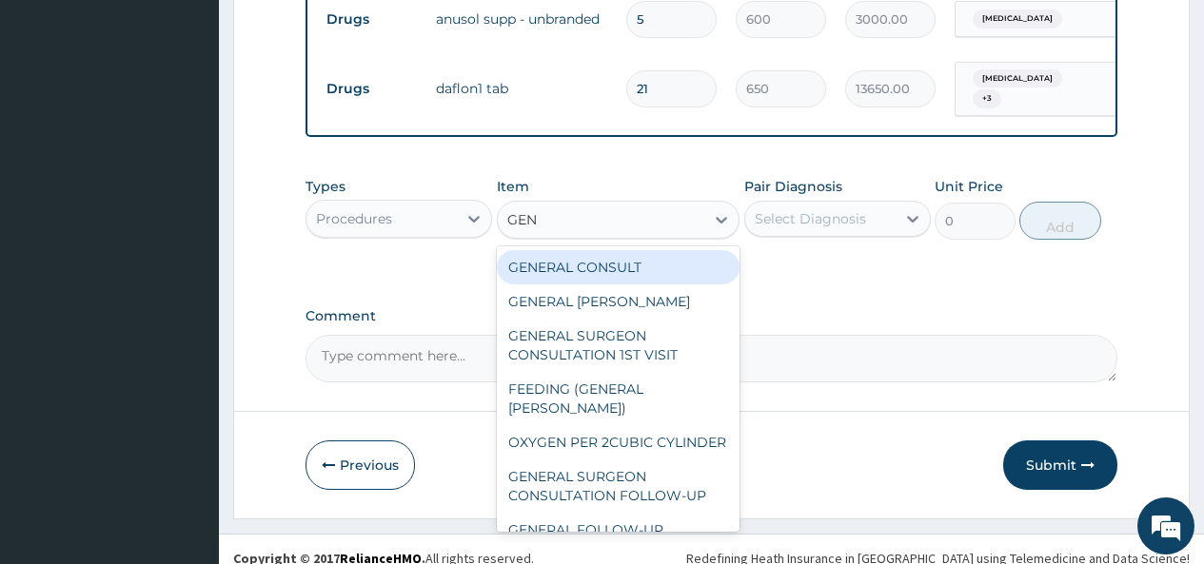
type input "GENE"
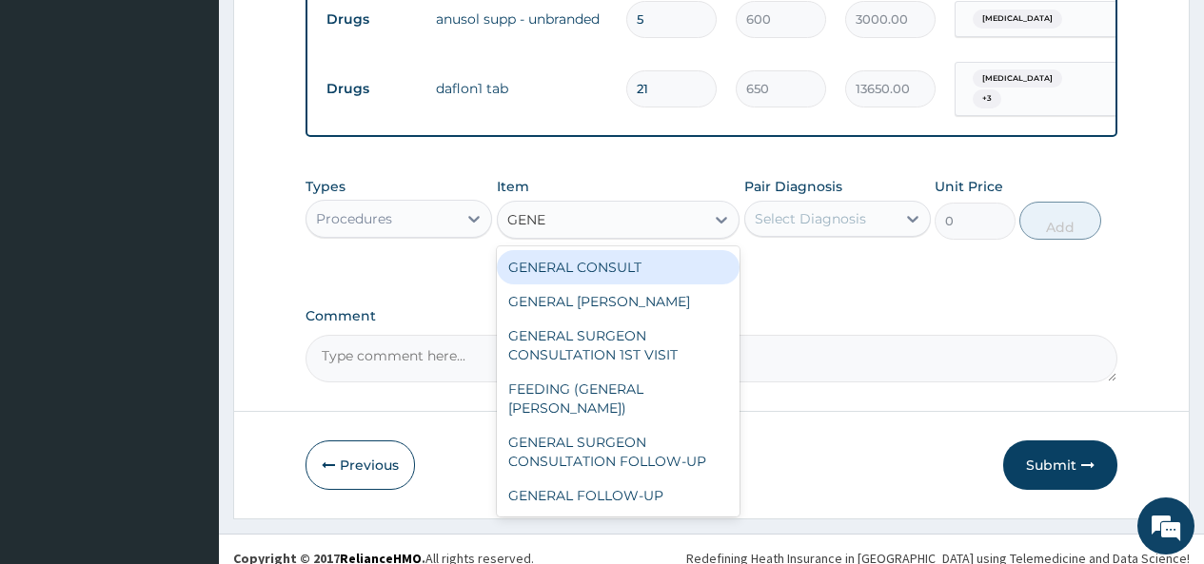
click at [671, 250] on div "GENERAL CONSULT" at bounding box center [619, 267] width 244 height 34
type input "5000"
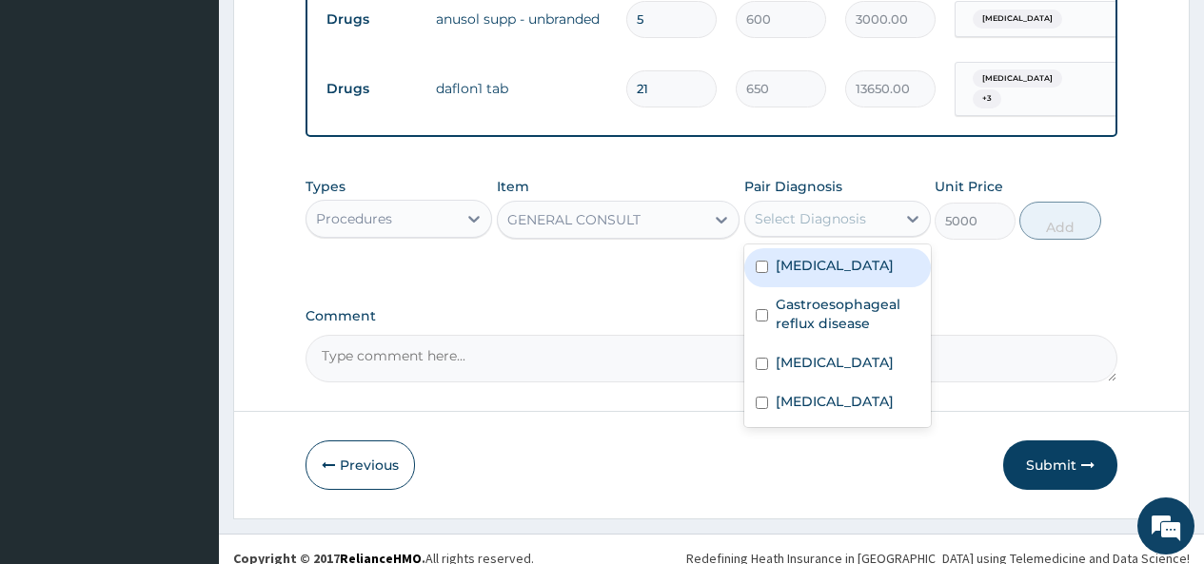
click at [798, 209] on div "Select Diagnosis" at bounding box center [810, 218] width 111 height 19
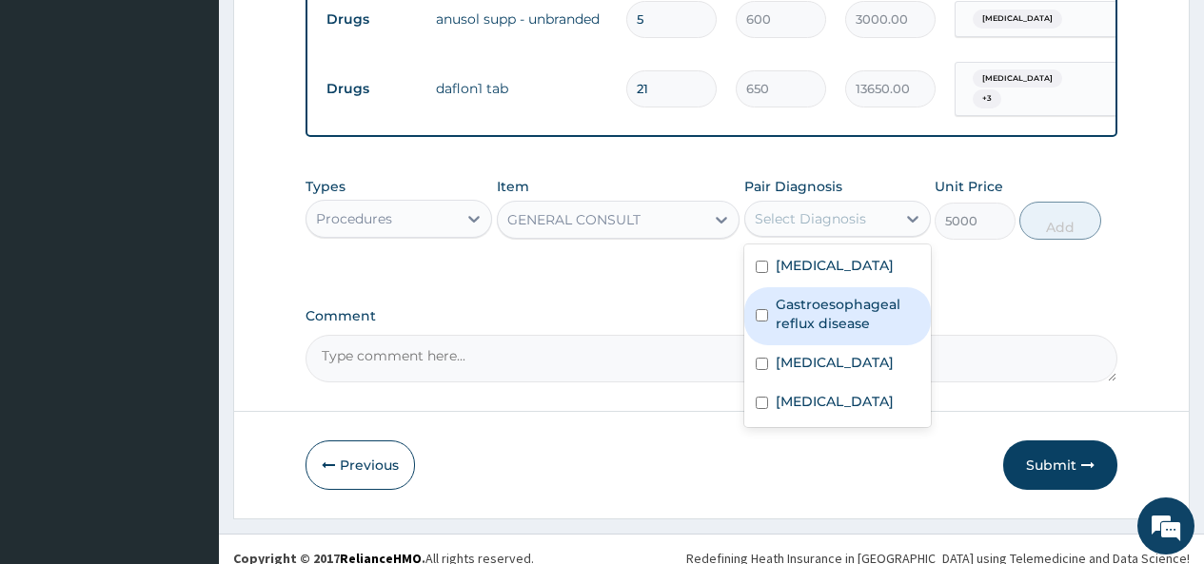
click at [789, 304] on label "Gastroesophageal reflux disease" at bounding box center [848, 314] width 144 height 38
checkbox input "true"
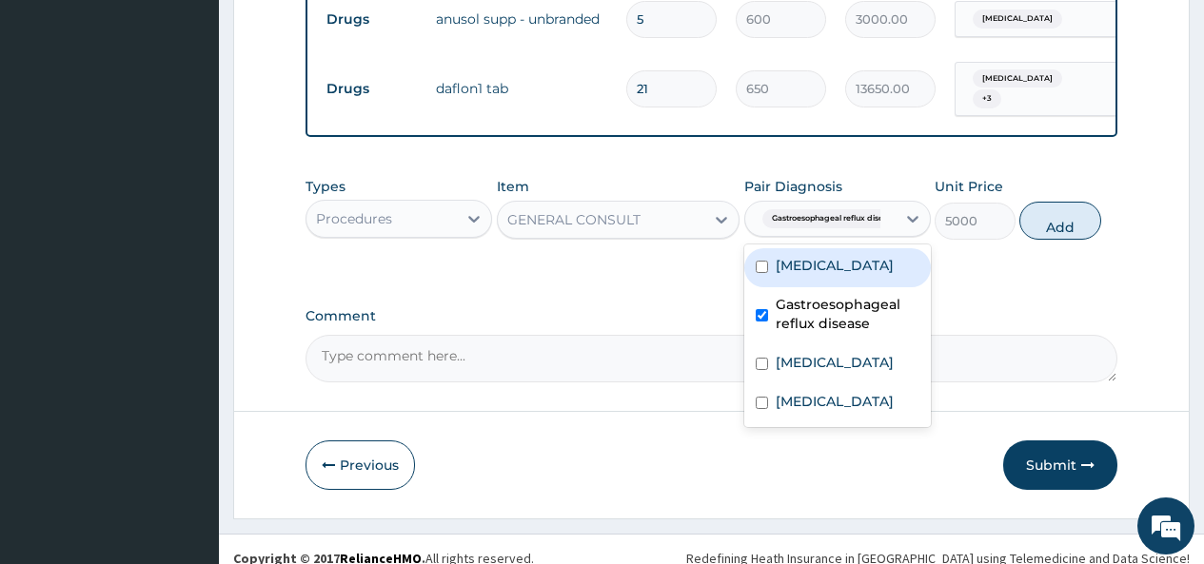
click at [784, 260] on div "Gastritis" at bounding box center [837, 267] width 187 height 39
checkbox input "true"
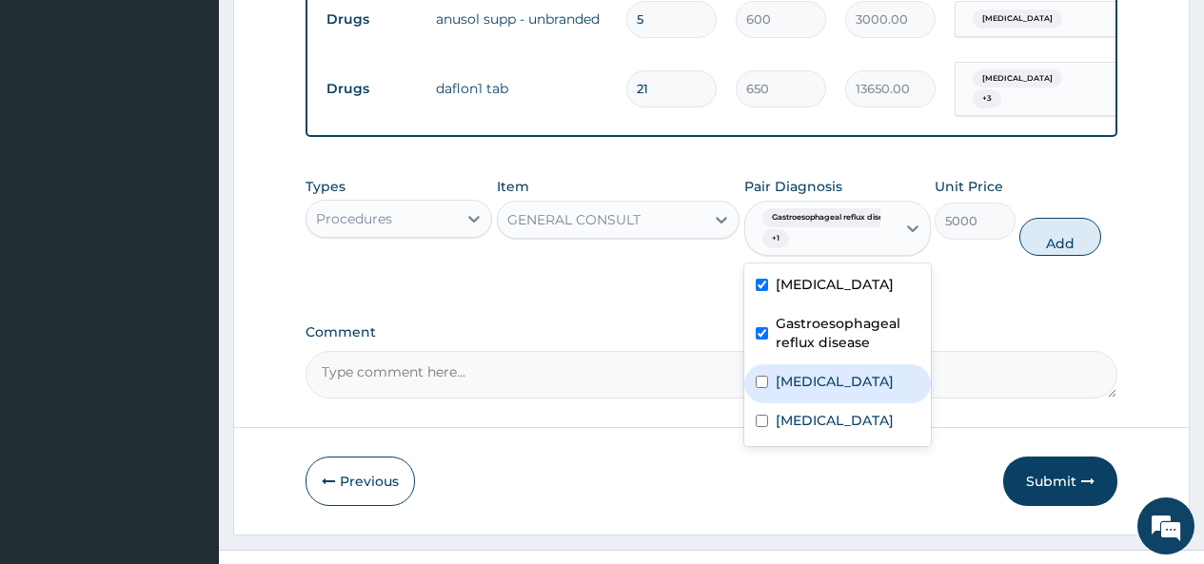
click at [776, 372] on label "Dyslipidemia" at bounding box center [835, 381] width 118 height 19
checkbox input "true"
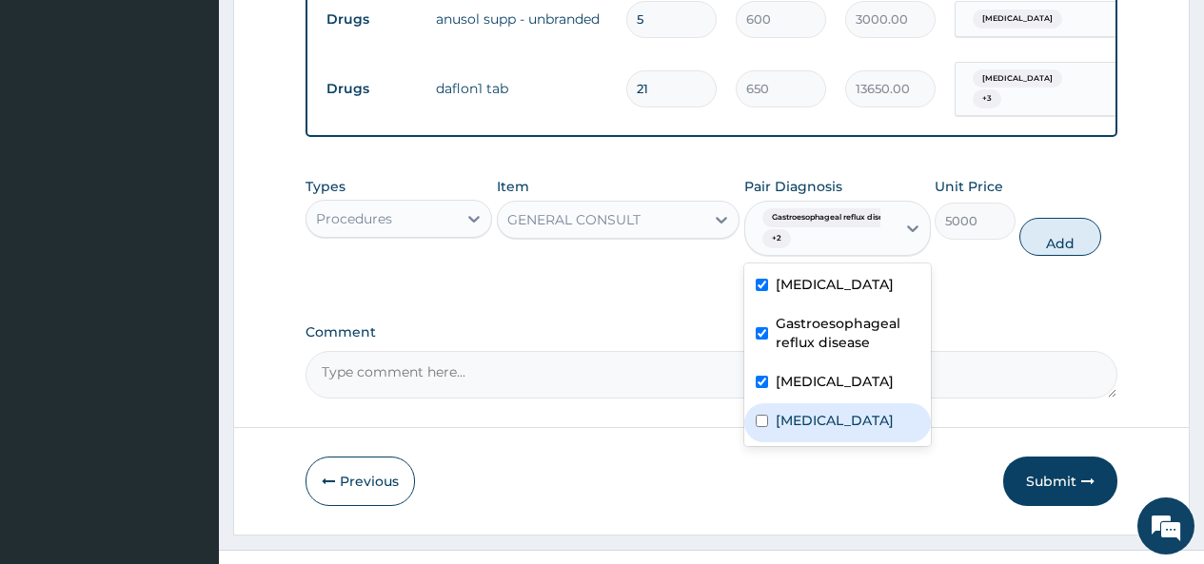
click at [763, 415] on input "checkbox" at bounding box center [762, 421] width 12 height 12
checkbox input "true"
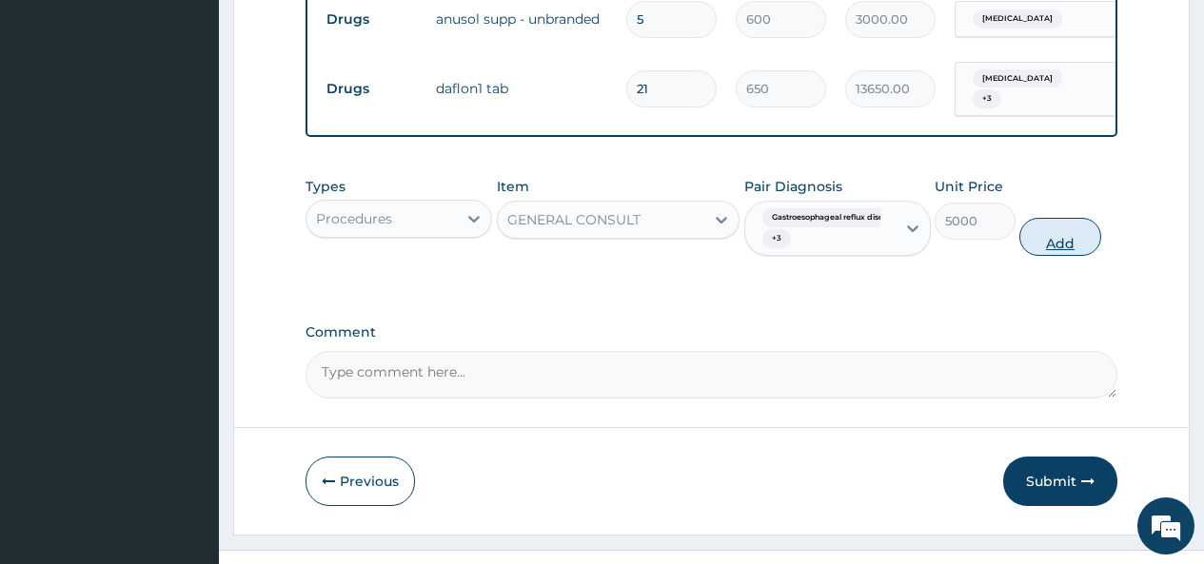
click at [1070, 222] on button "Add" at bounding box center [1059, 237] width 81 height 38
type input "0"
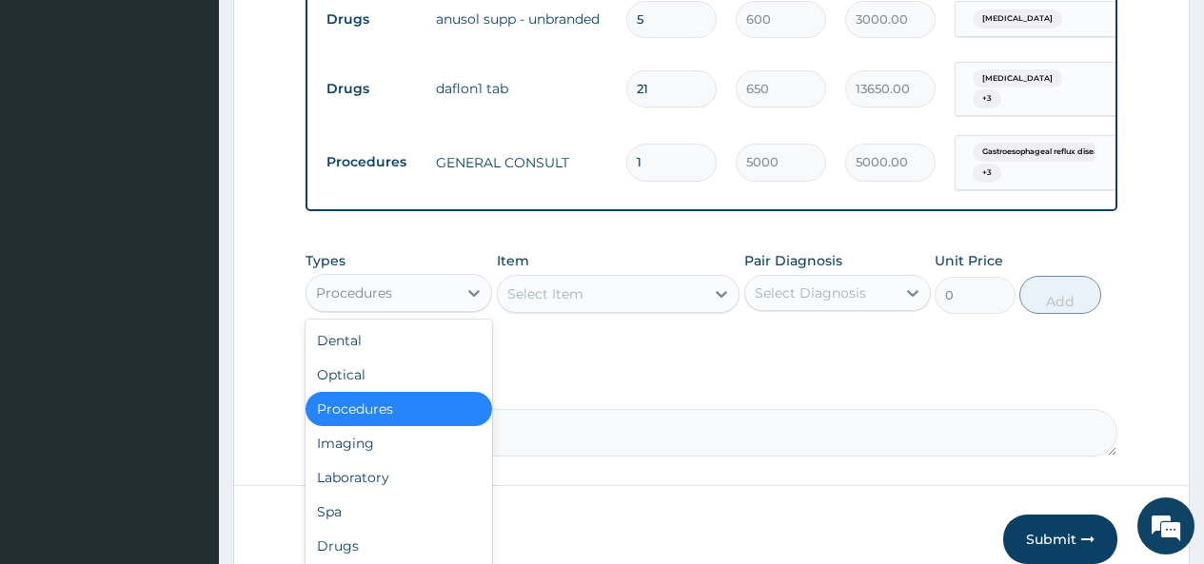
click at [457, 278] on div "Procedures" at bounding box center [381, 293] width 150 height 30
click at [377, 461] on div "Laboratory" at bounding box center [398, 478] width 187 height 34
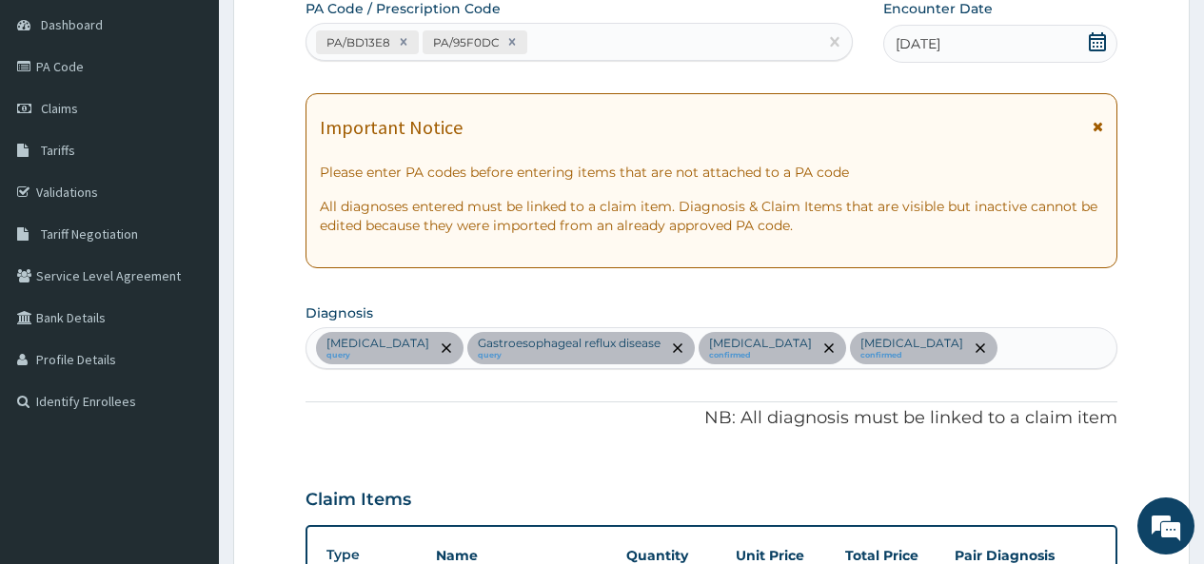
scroll to position [190, 0]
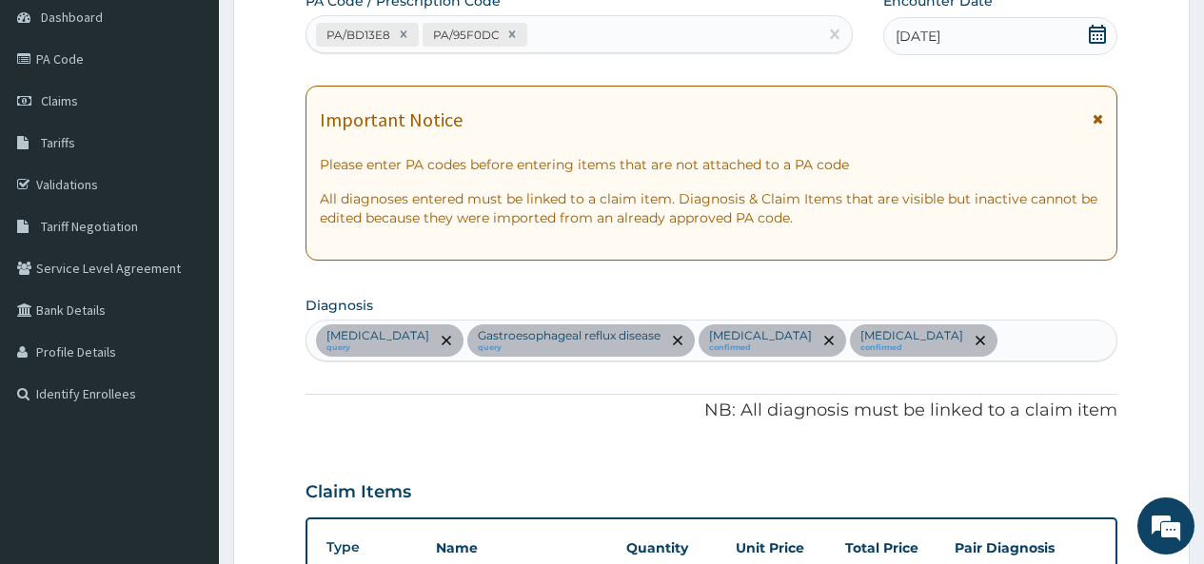
click at [923, 350] on div "Gastritis query Gastroesophageal reflux disease query Dyslipidemia confirmed He…" at bounding box center [711, 341] width 810 height 40
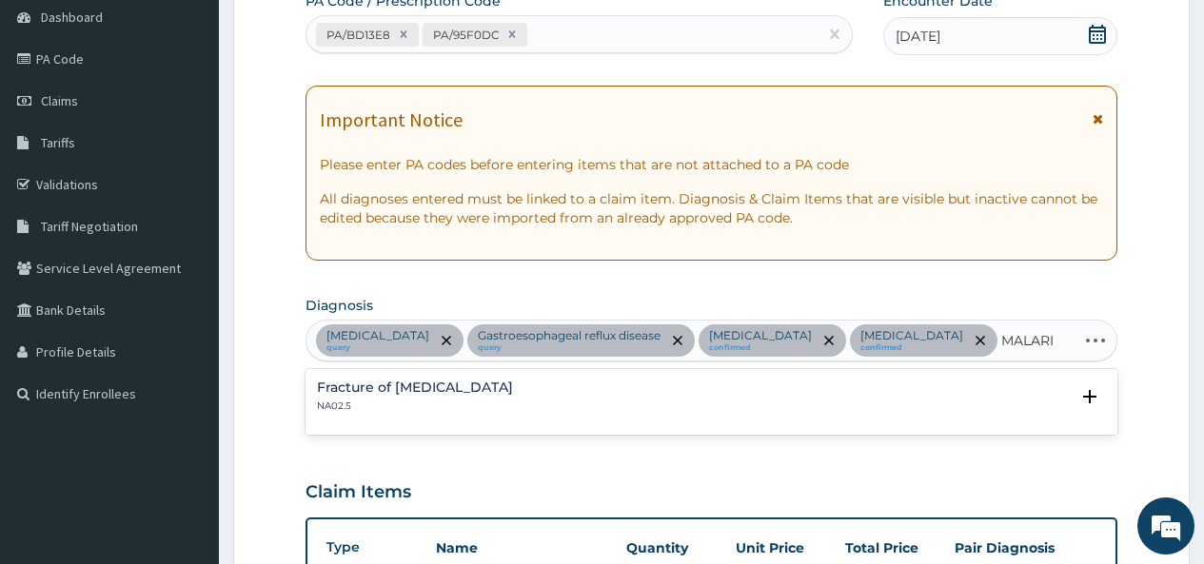
type input "[MEDICAL_DATA]"
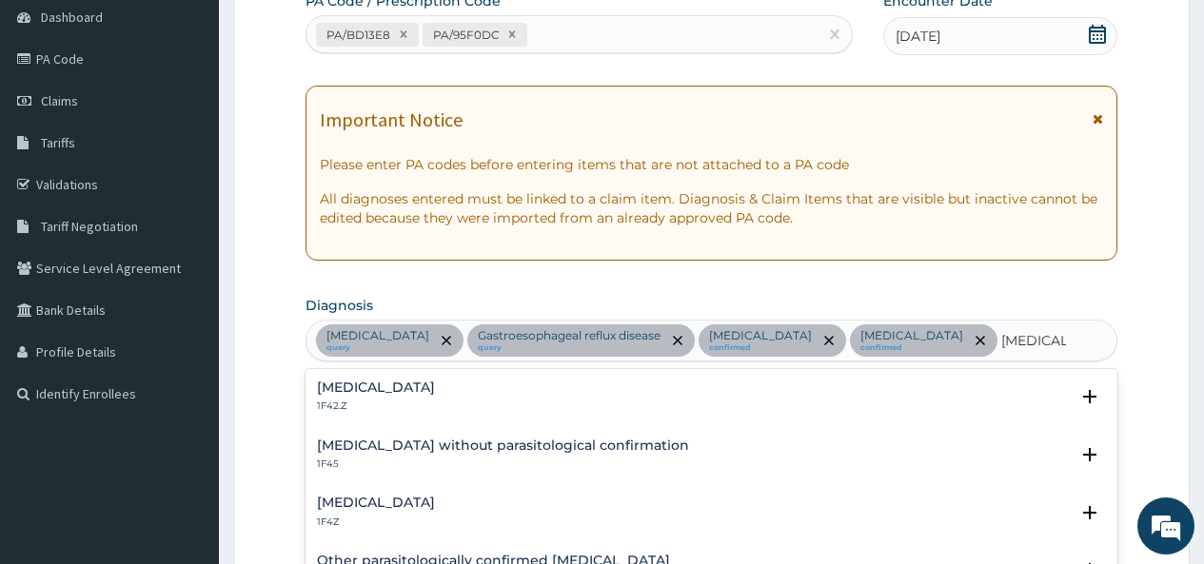
click at [403, 384] on h4 "[MEDICAL_DATA]" at bounding box center [376, 388] width 118 height 14
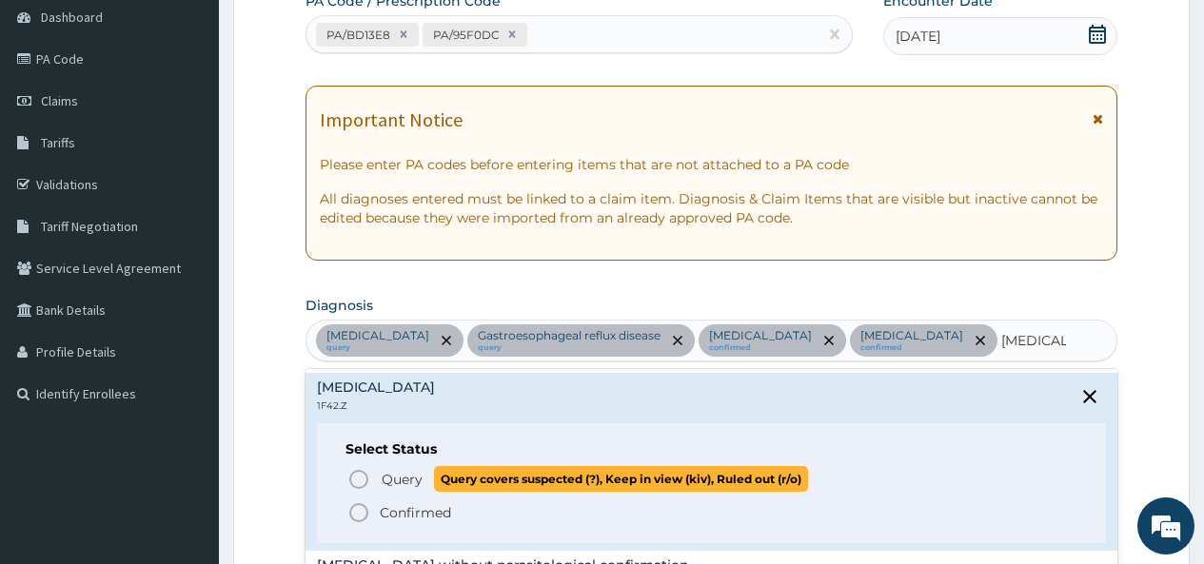
click at [358, 476] on icon "status option query" at bounding box center [358, 479] width 23 height 23
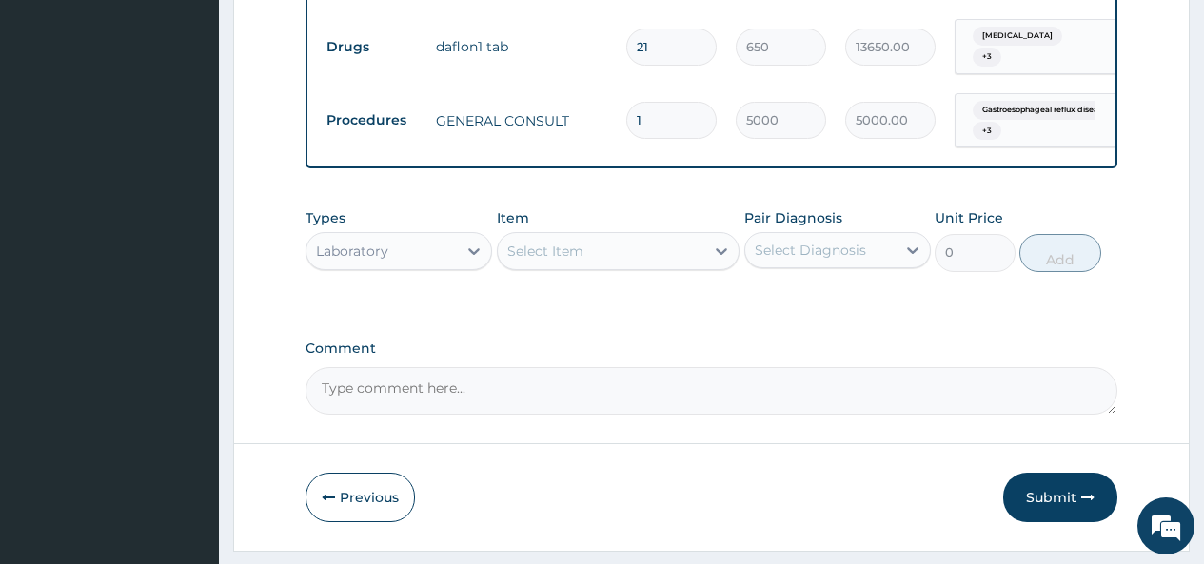
scroll to position [1237, 0]
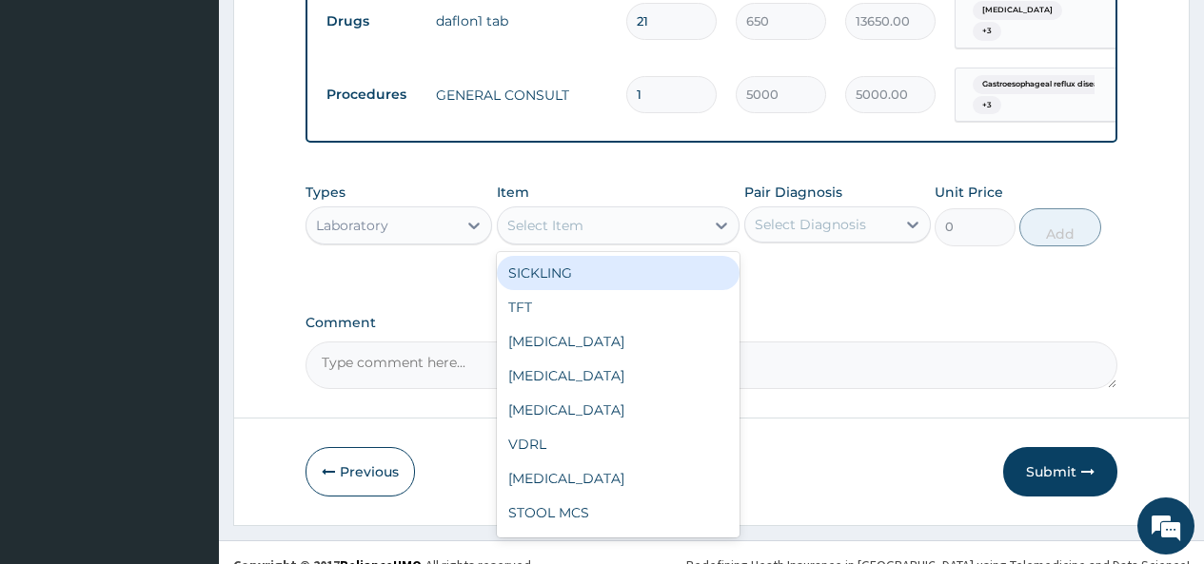
click at [574, 216] on div "Select Item" at bounding box center [545, 225] width 76 height 19
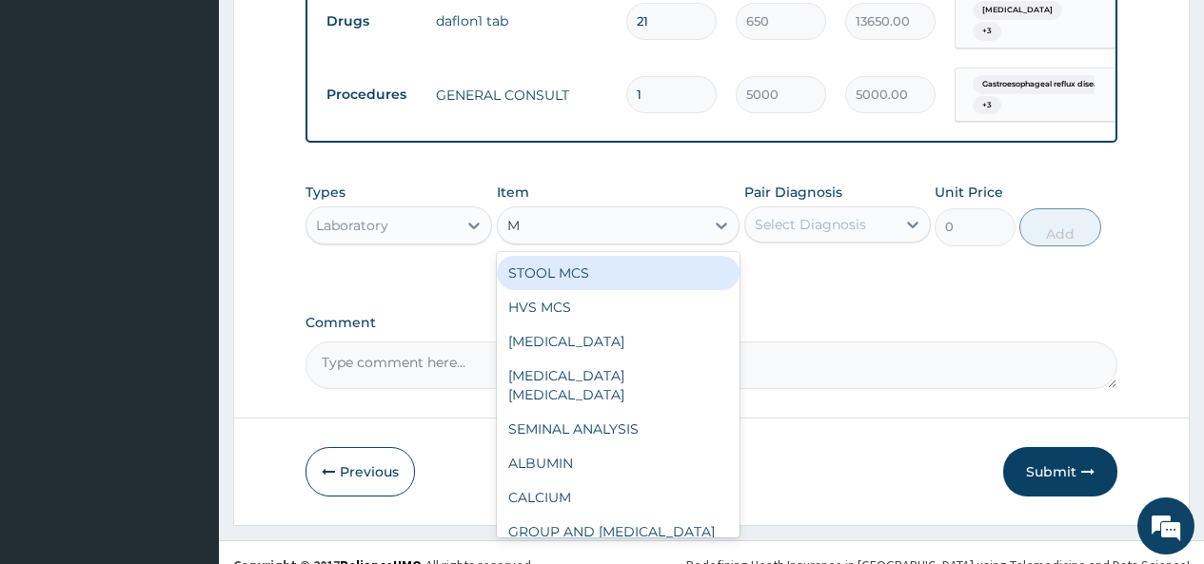
type input "MA"
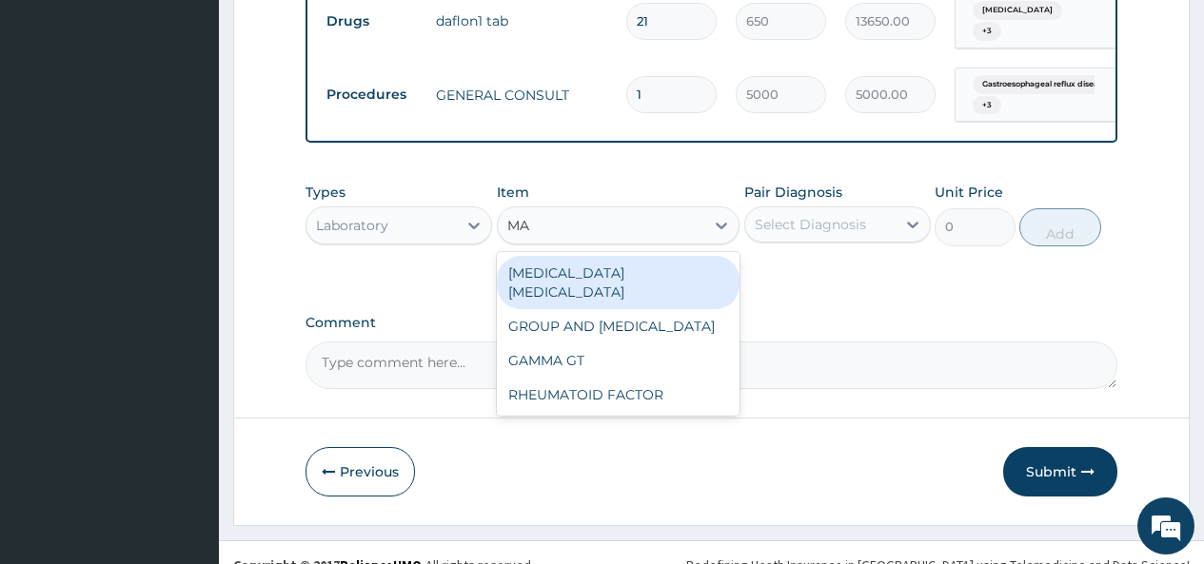
click at [633, 256] on div "[MEDICAL_DATA] [MEDICAL_DATA]" at bounding box center [619, 282] width 244 height 53
type input "2000"
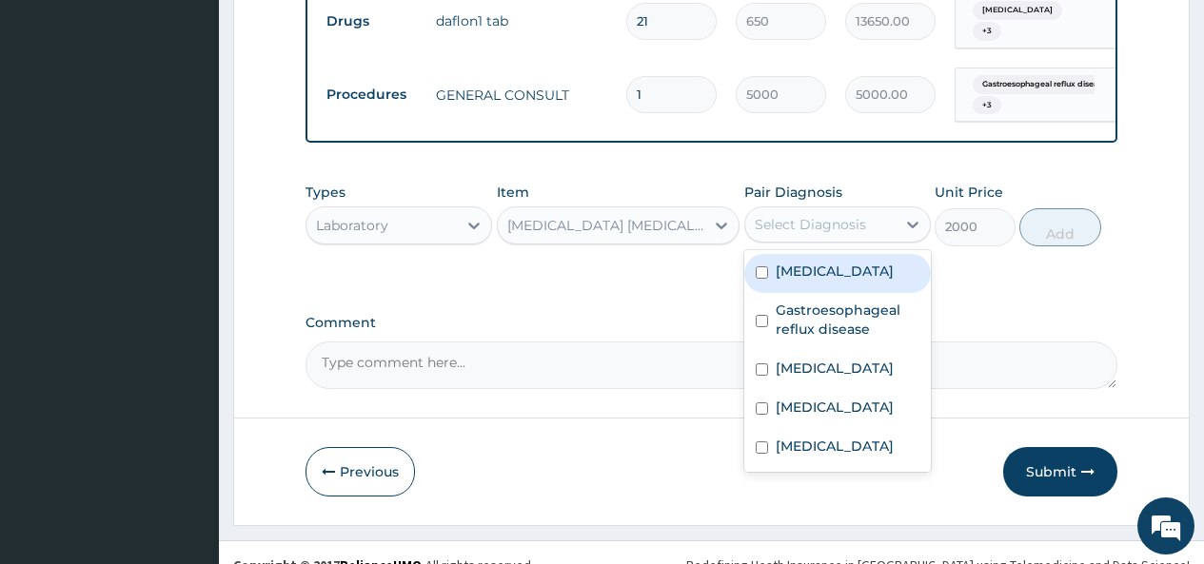
click at [787, 215] on div "Select Diagnosis" at bounding box center [810, 224] width 111 height 19
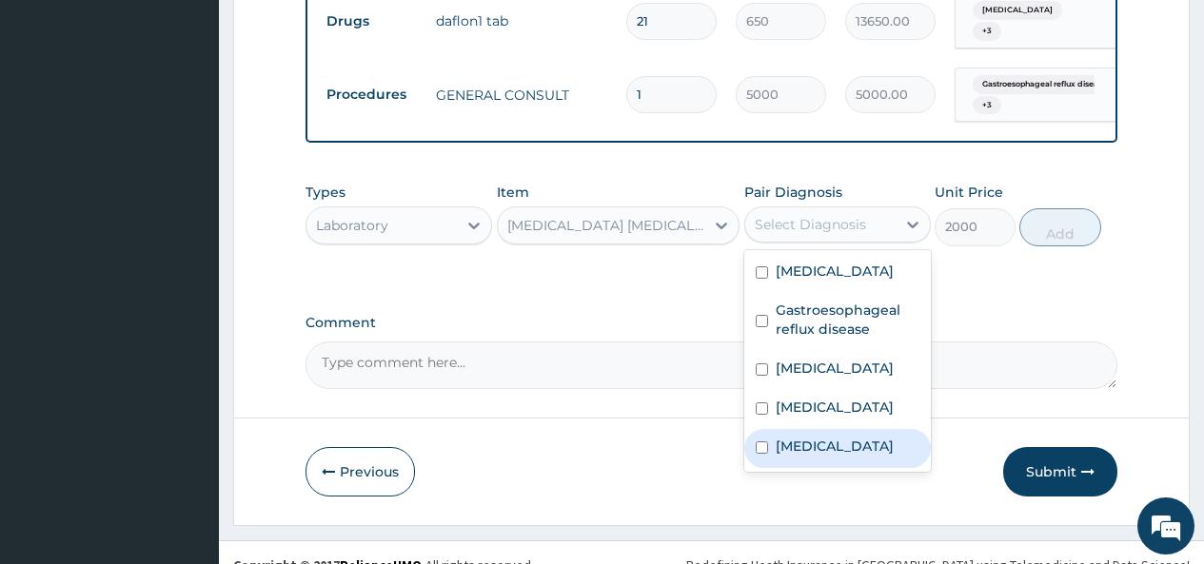
click at [760, 454] on input "checkbox" at bounding box center [762, 448] width 12 height 12
checkbox input "true"
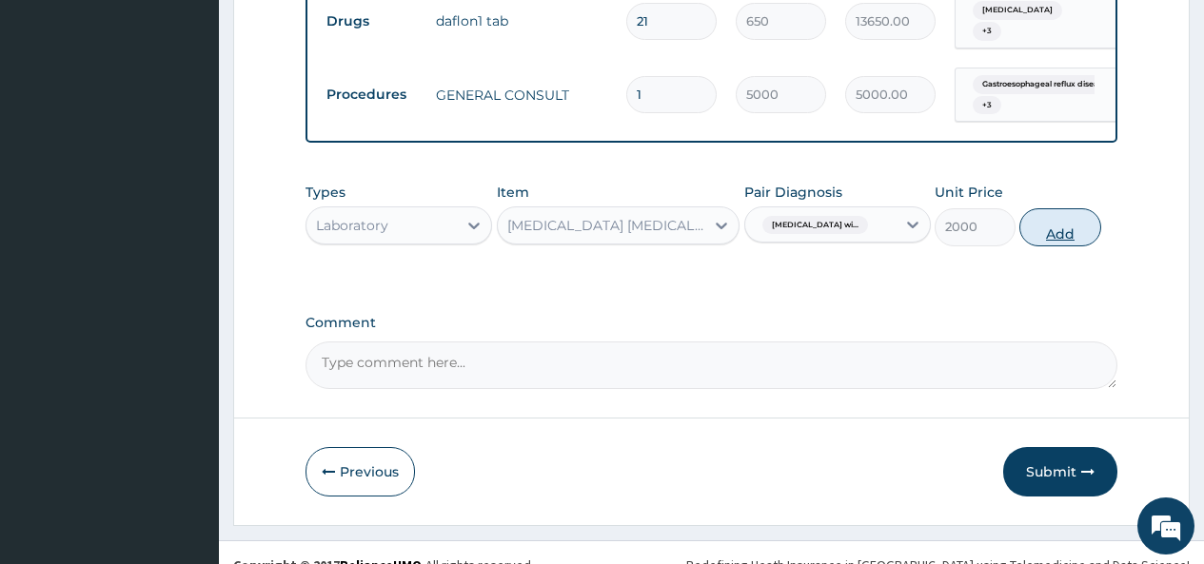
click at [1065, 208] on button "Add" at bounding box center [1059, 227] width 81 height 38
type input "0"
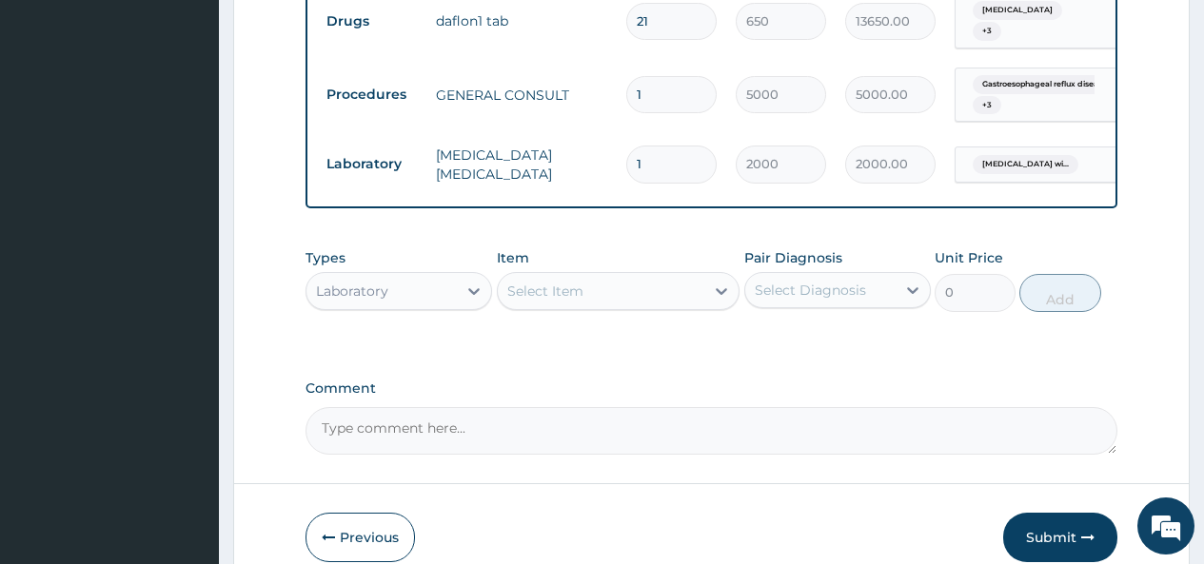
click at [668, 276] on div "Select Item" at bounding box center [601, 291] width 207 height 30
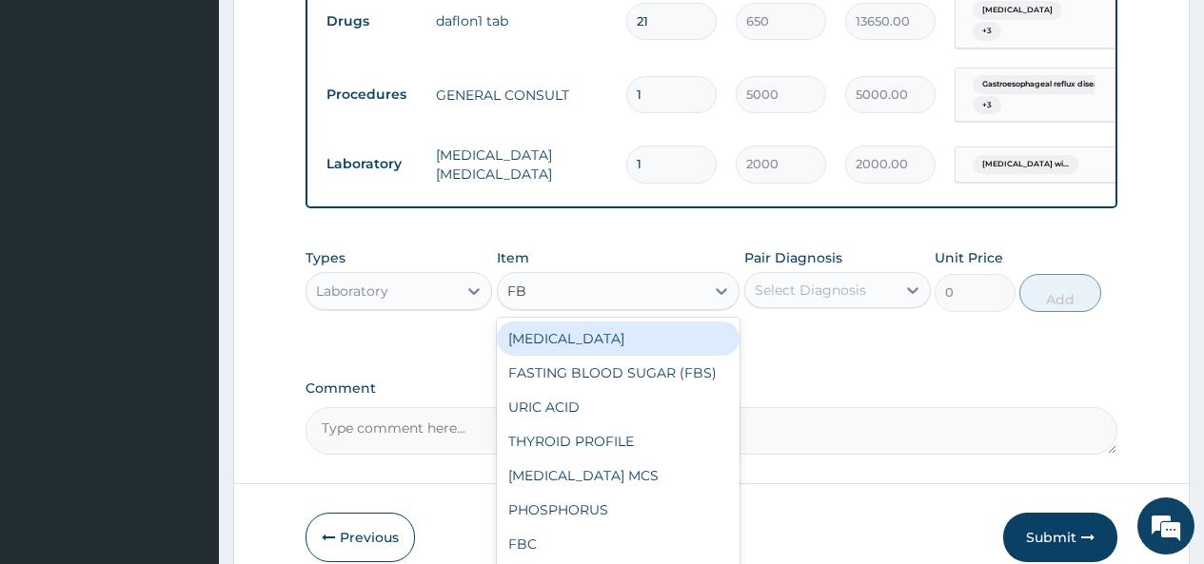
type input "FBC"
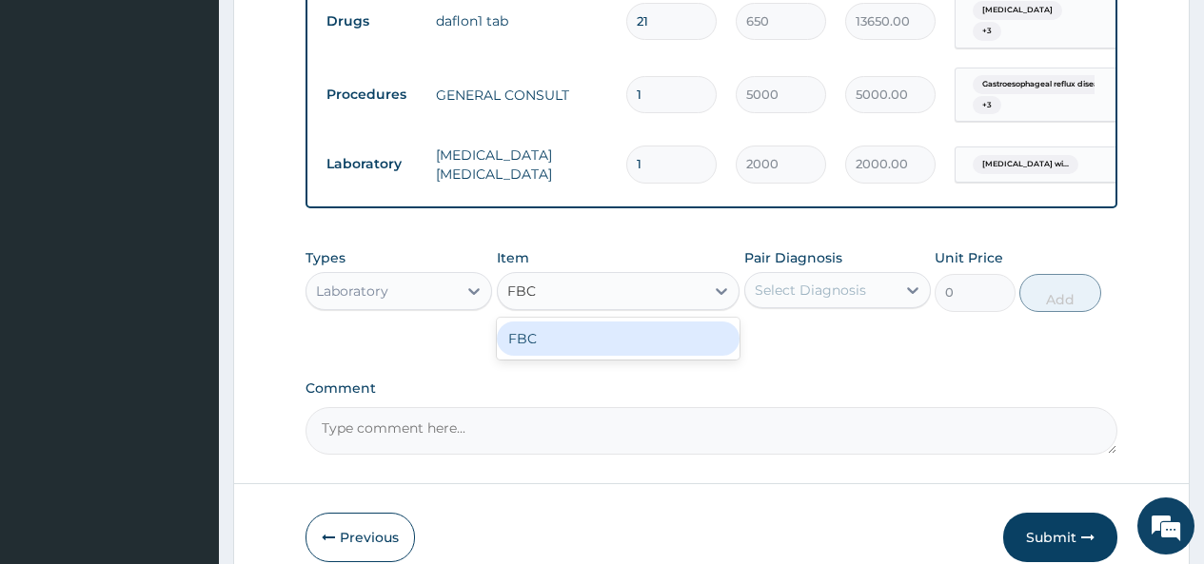
click at [653, 328] on div "FBC" at bounding box center [619, 339] width 244 height 34
type input "4500"
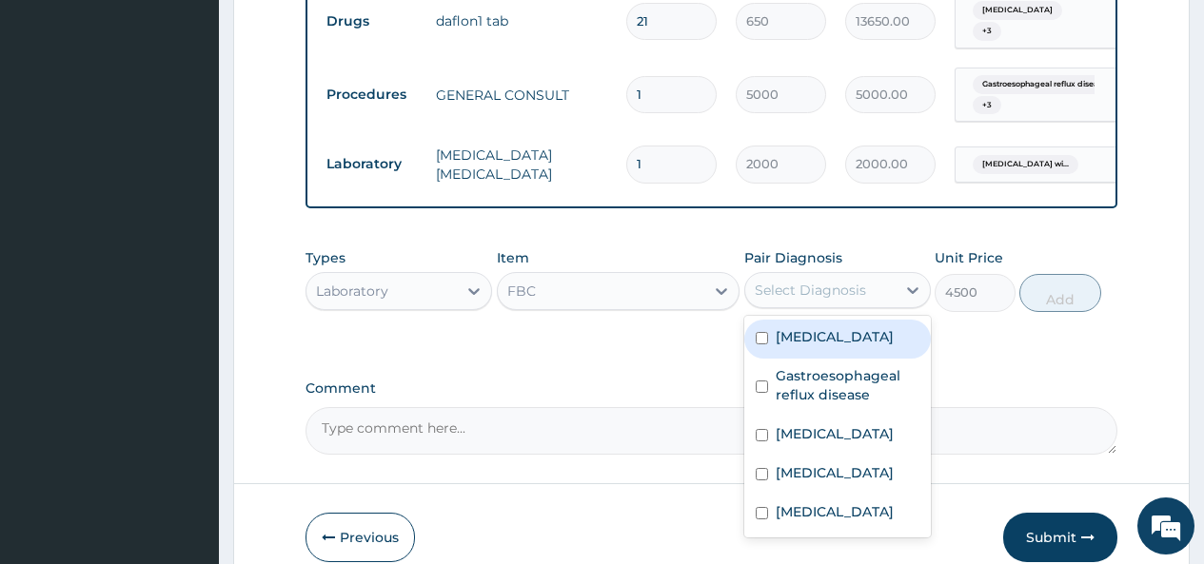
click at [815, 281] on div "Select Diagnosis" at bounding box center [810, 290] width 111 height 19
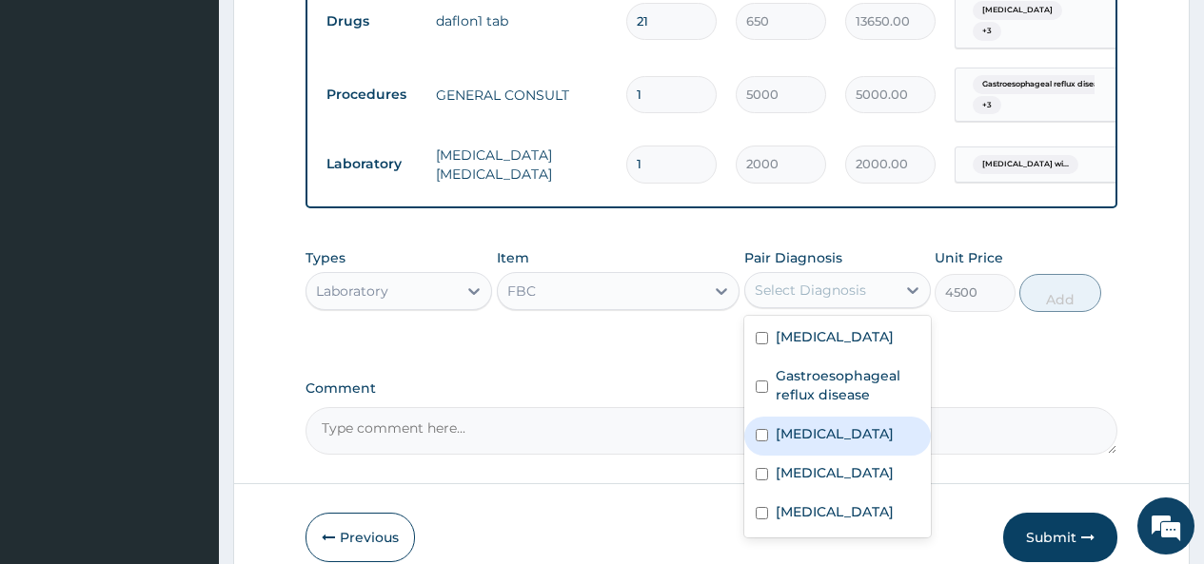
click at [797, 424] on label "Dyslipidemia" at bounding box center [835, 433] width 118 height 19
checkbox input "true"
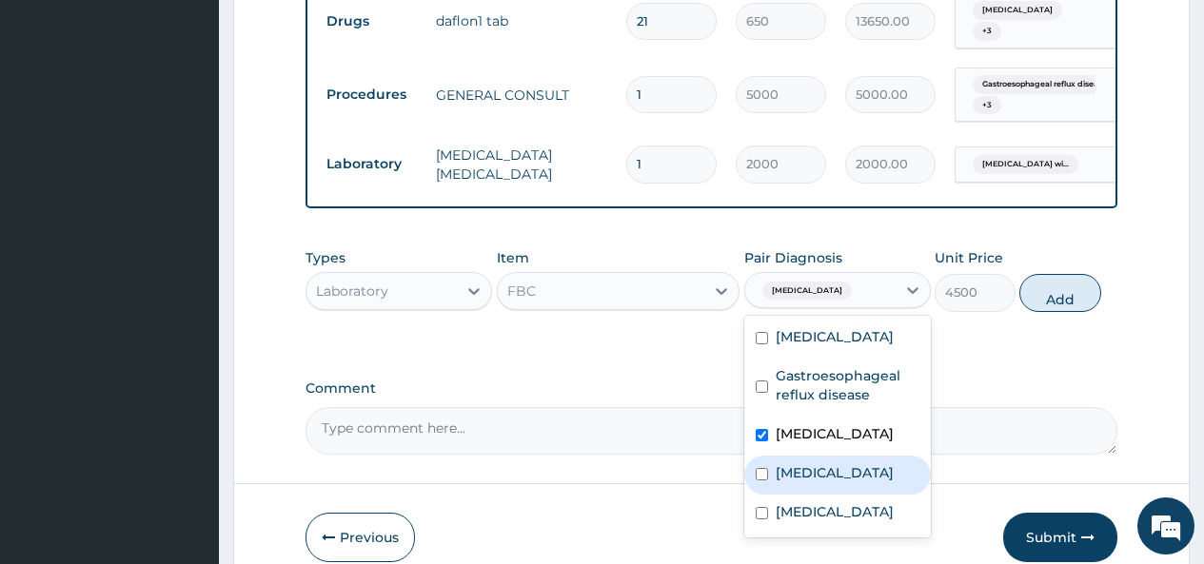
click at [805, 463] on label "Hemorrhoids" at bounding box center [835, 472] width 118 height 19
checkbox input "true"
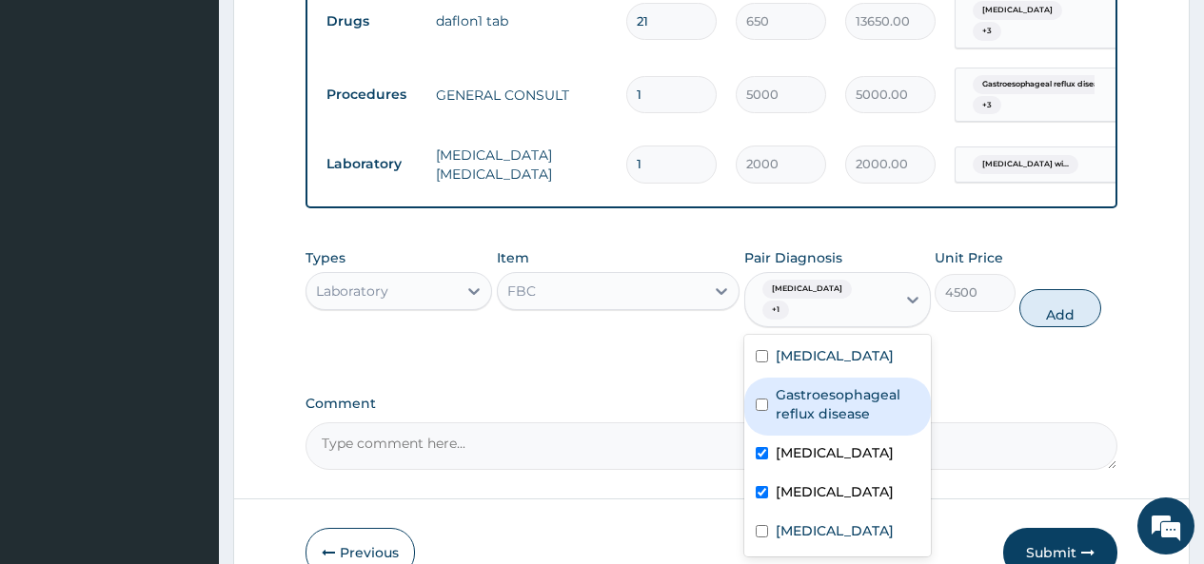
click at [798, 385] on label "Gastroesophageal reflux disease" at bounding box center [848, 404] width 144 height 38
checkbox input "true"
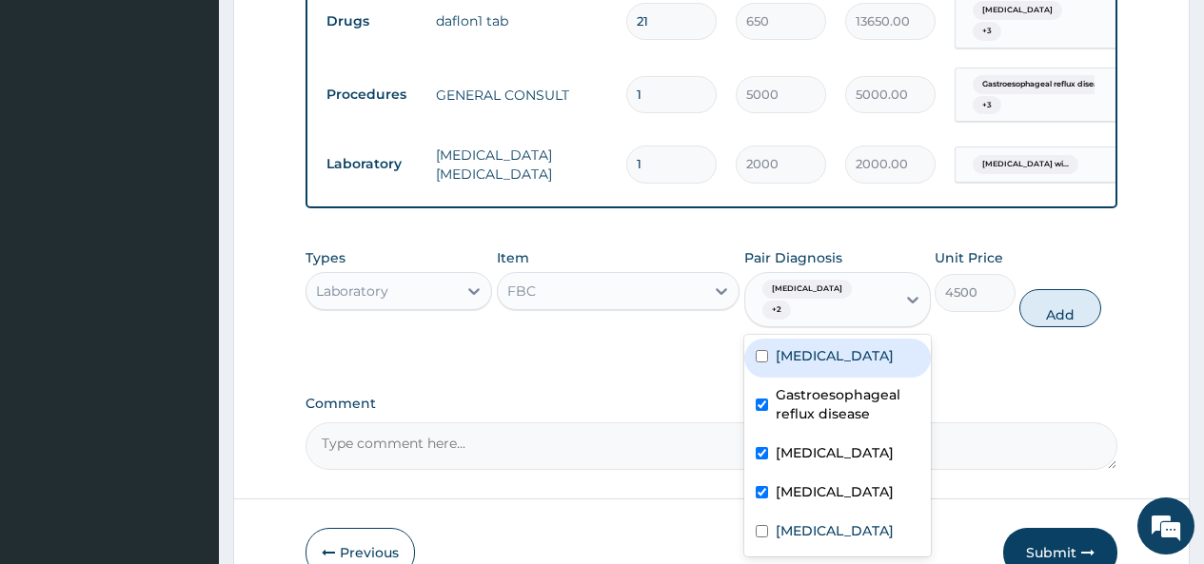
click at [799, 346] on label "Gastritis" at bounding box center [835, 355] width 118 height 19
checkbox input "true"
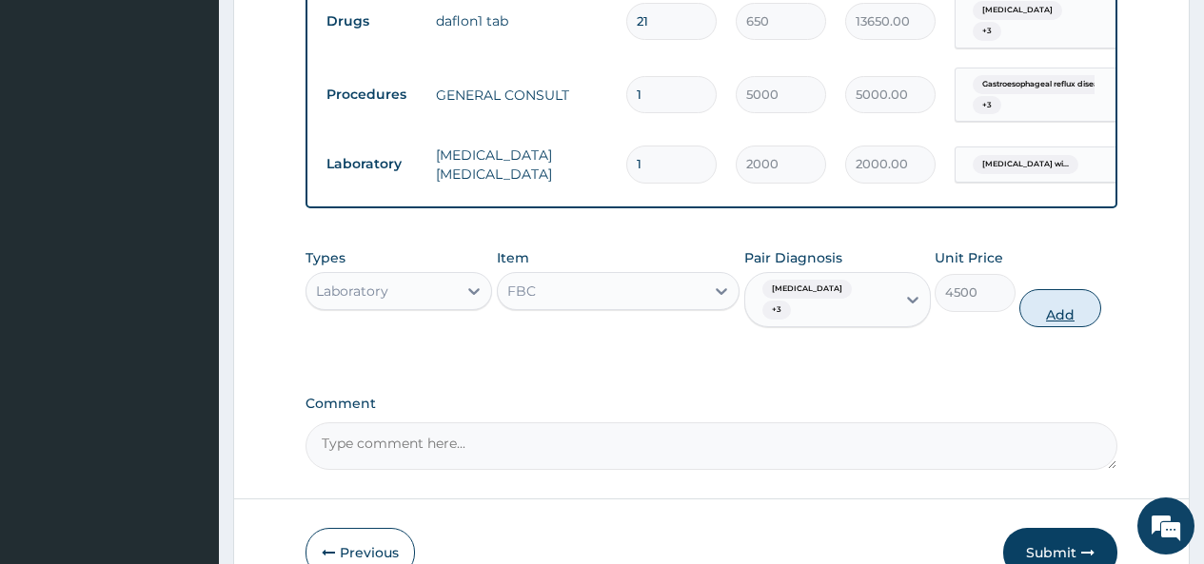
click at [1058, 289] on button "Add" at bounding box center [1059, 308] width 81 height 38
type input "0"
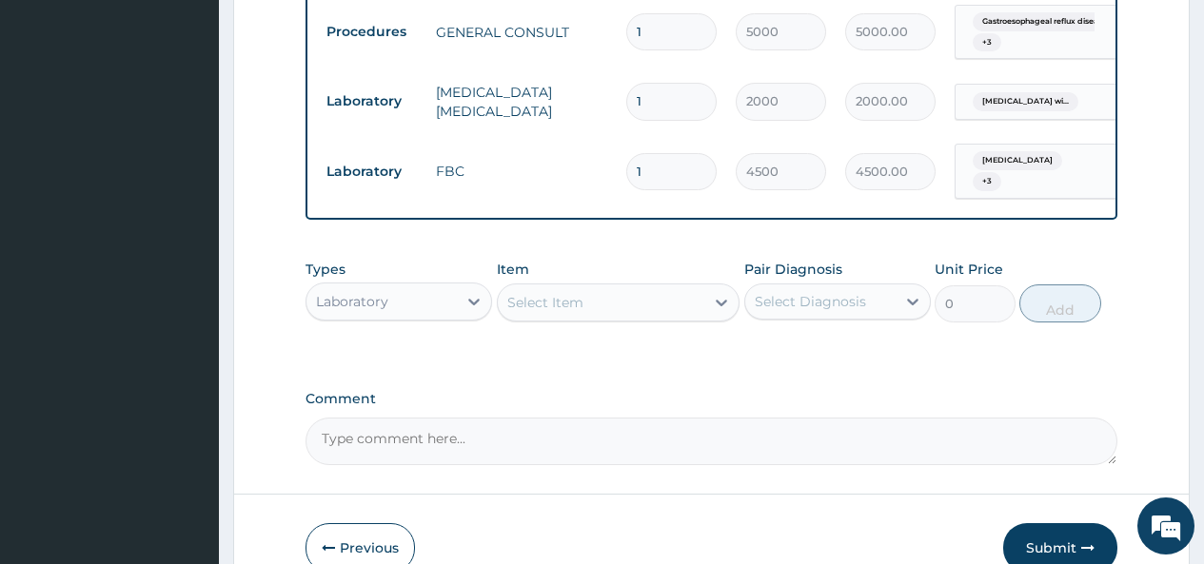
scroll to position [1375, 0]
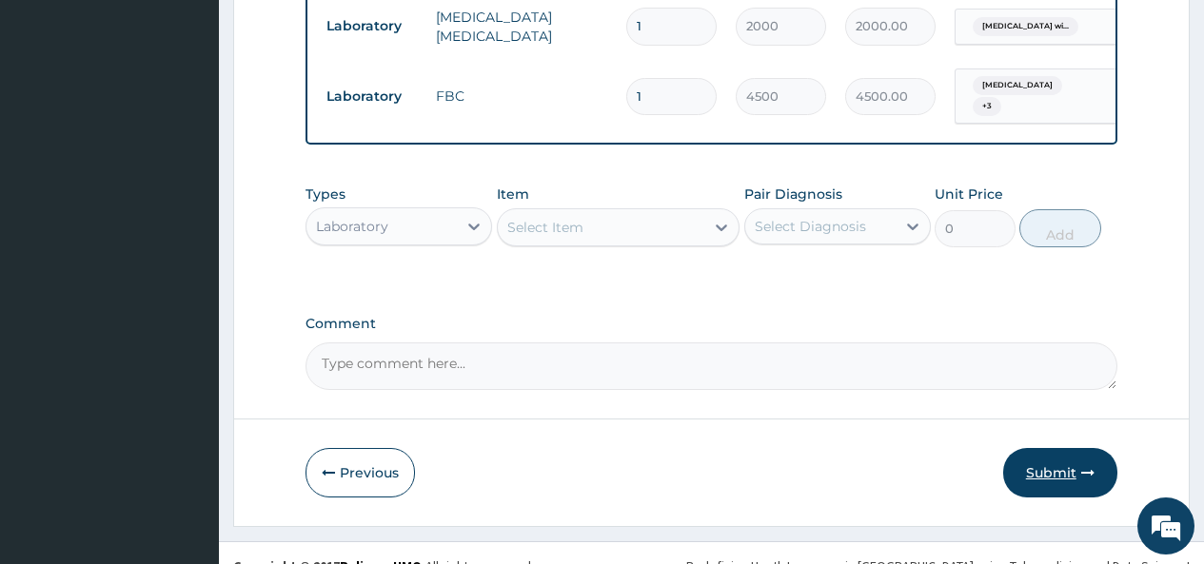
click at [1038, 448] on button "Submit" at bounding box center [1060, 472] width 114 height 49
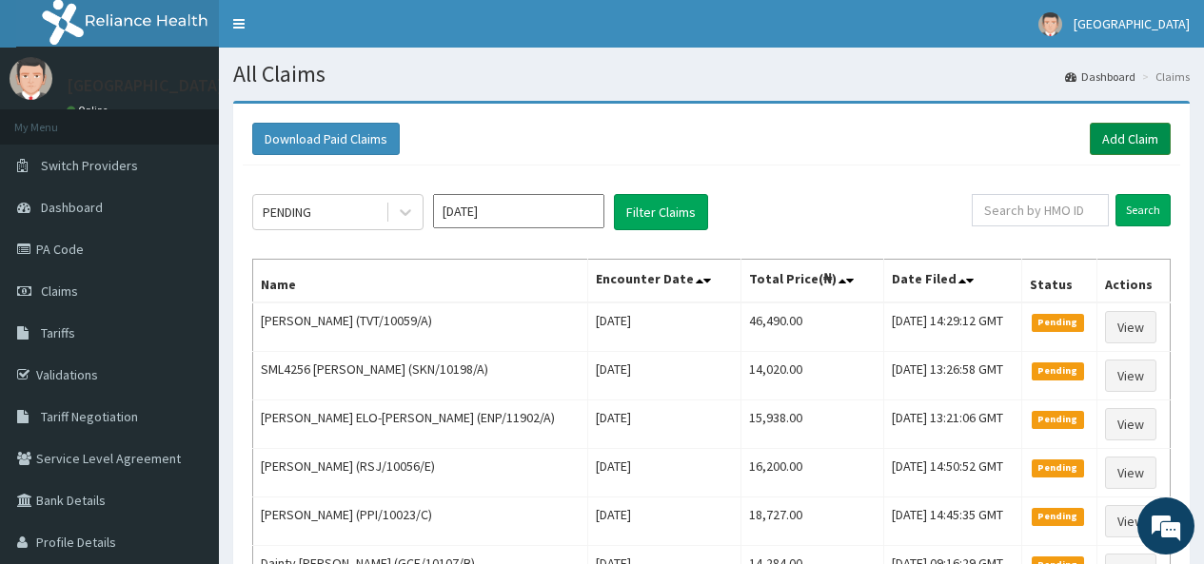
click at [1140, 138] on link "Add Claim" at bounding box center [1130, 139] width 81 height 32
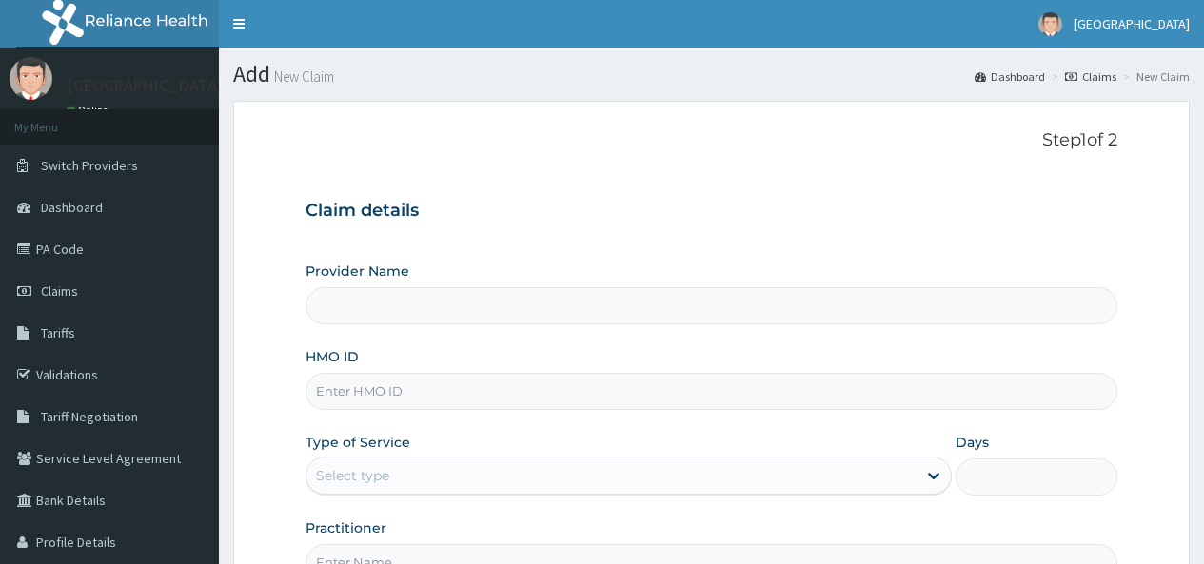
type input "[GEOGRAPHIC_DATA]"
click at [386, 393] on input "HMO ID" at bounding box center [711, 391] width 812 height 37
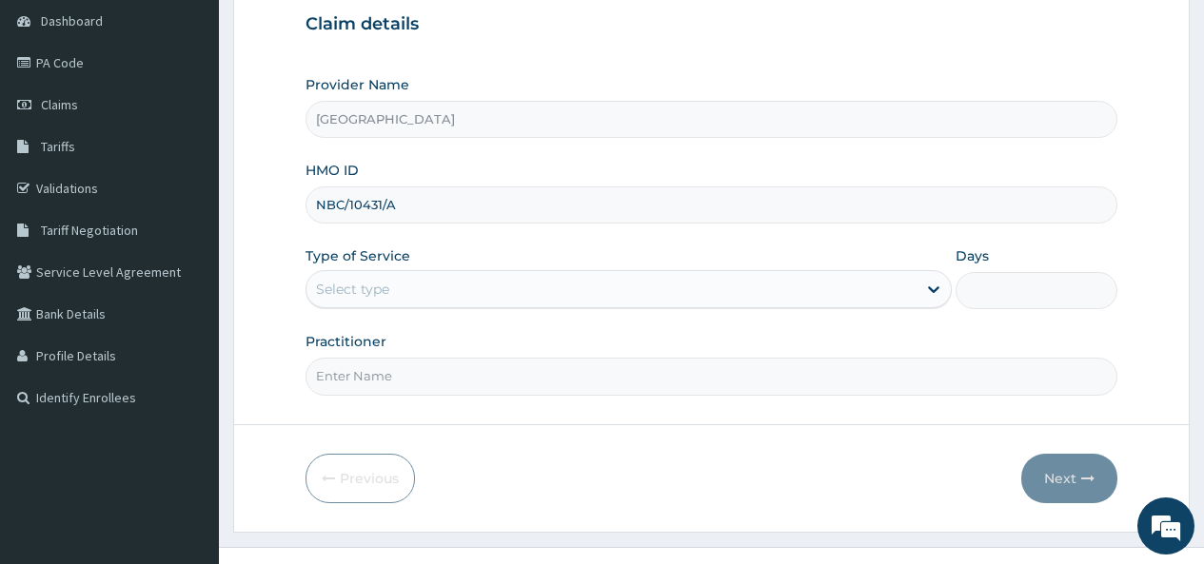
scroll to position [218, 0]
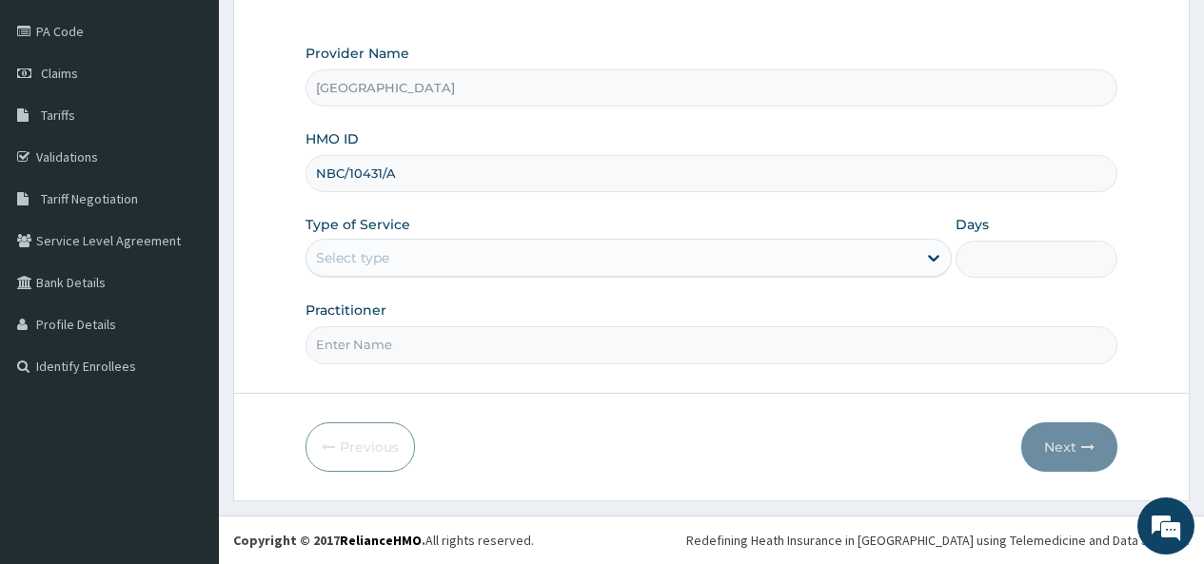
type input "NBC/10431/A"
click at [433, 252] on div "Select type" at bounding box center [611, 258] width 610 height 30
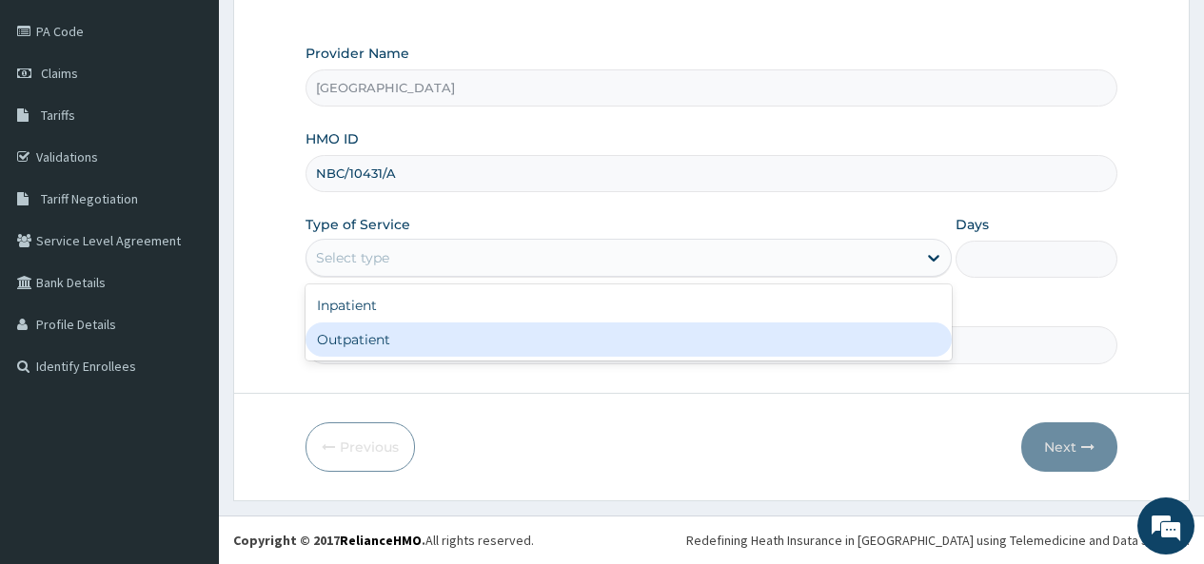
click at [398, 336] on div "Outpatient" at bounding box center [628, 340] width 646 height 34
type input "1"
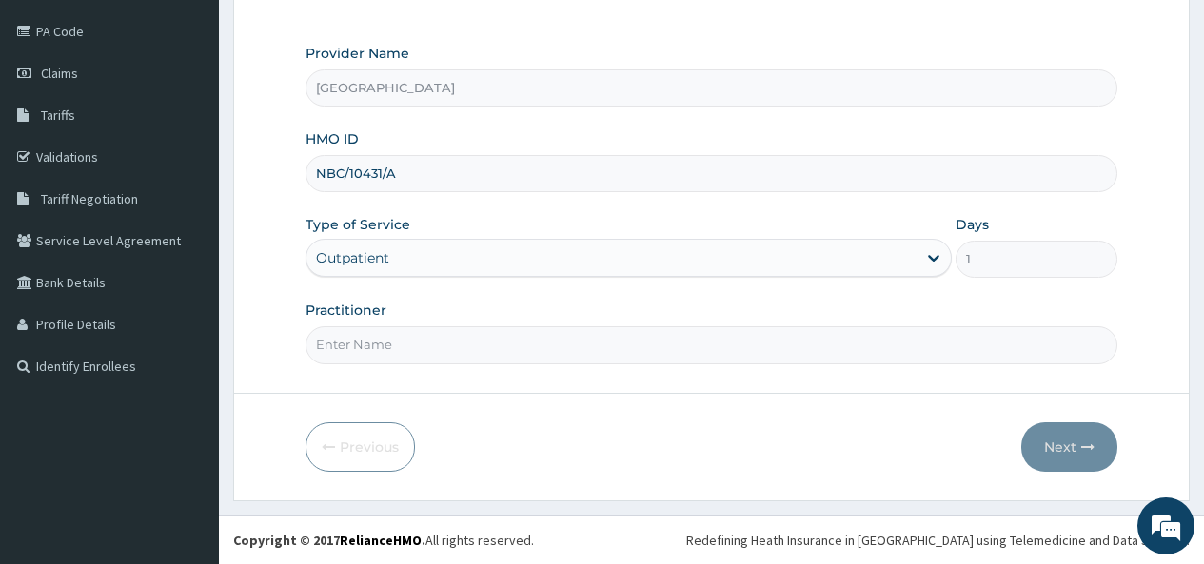
click at [399, 342] on input "Practitioner" at bounding box center [711, 344] width 812 height 37
type input "[PERSON_NAME]"
click at [1068, 438] on button "Next" at bounding box center [1069, 446] width 96 height 49
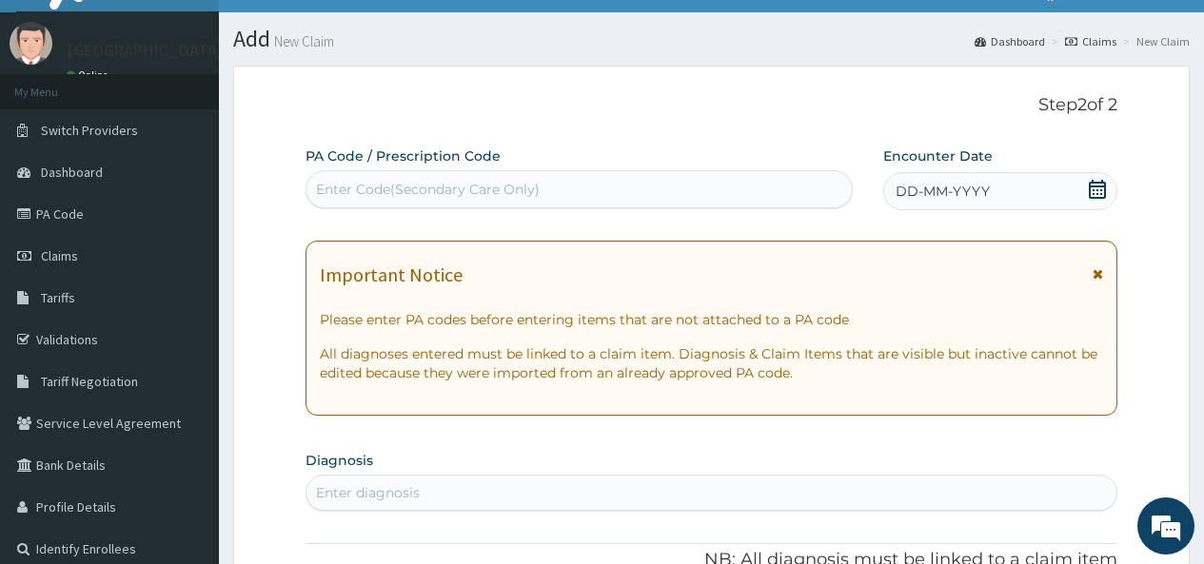
scroll to position [28, 0]
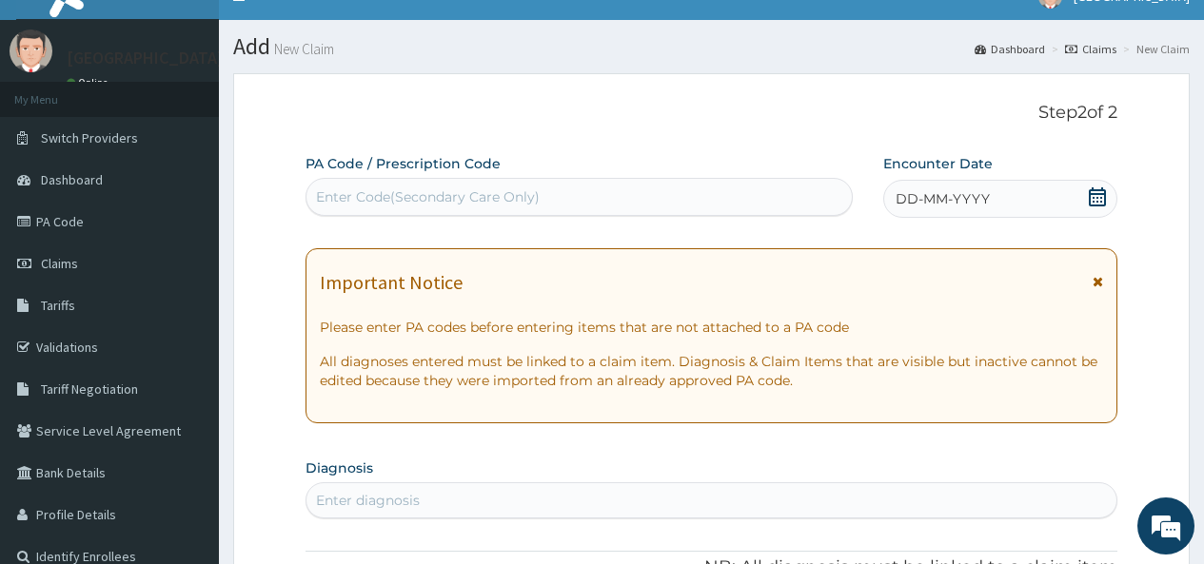
click at [1096, 200] on icon at bounding box center [1097, 196] width 19 height 19
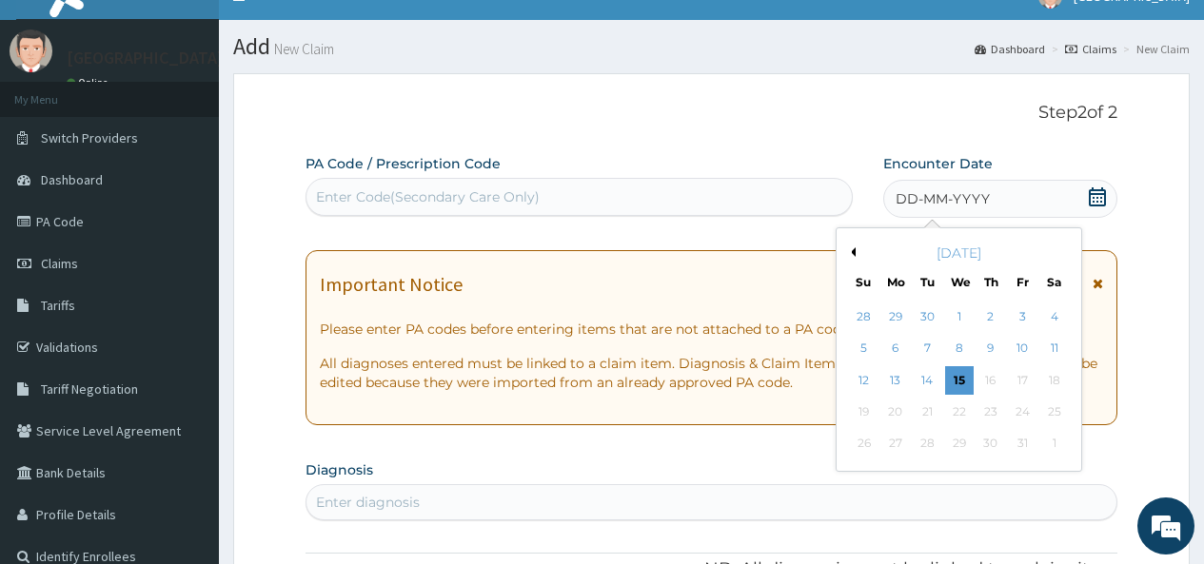
click at [958, 351] on div "8" at bounding box center [958, 349] width 29 height 29
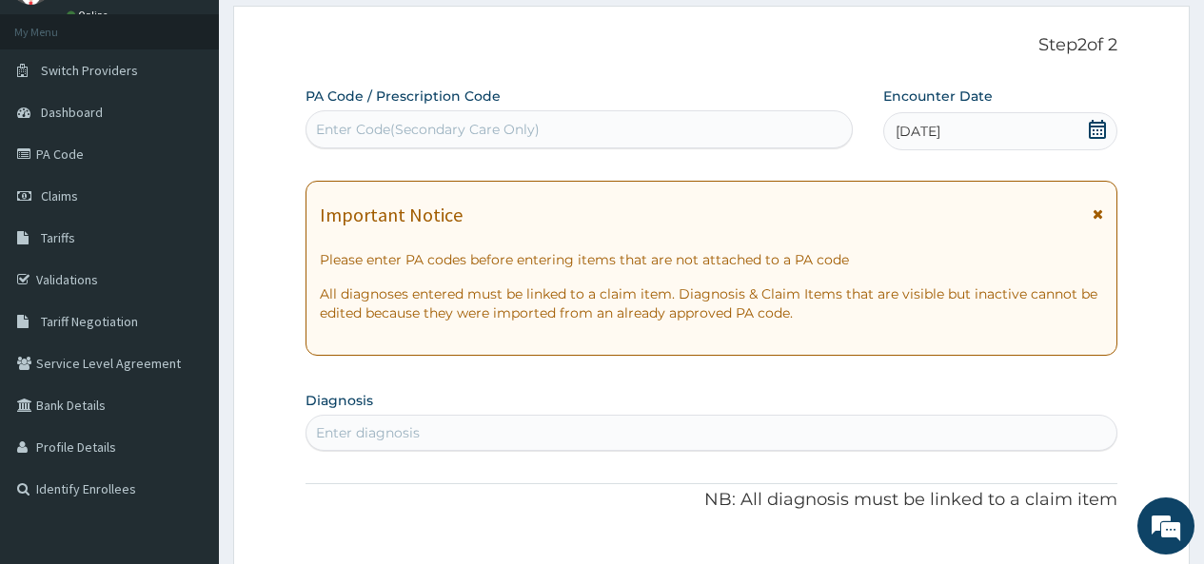
scroll to position [190, 0]
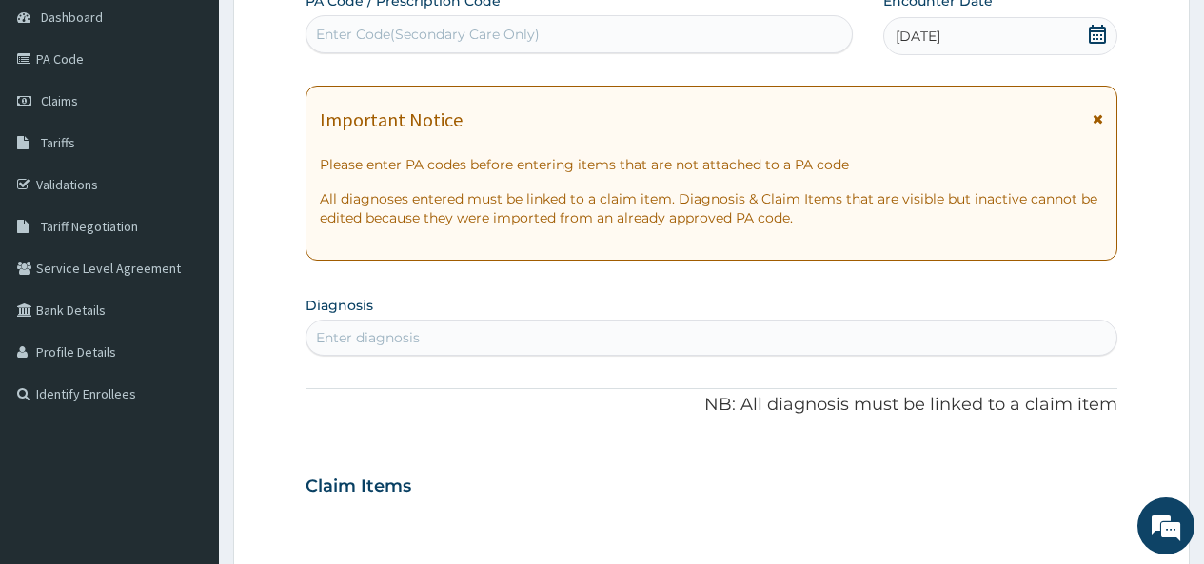
click at [616, 29] on div "Enter Code(Secondary Care Only)" at bounding box center [578, 34] width 544 height 30
paste input "PA/39E16F"
type input "PA/39E16F"
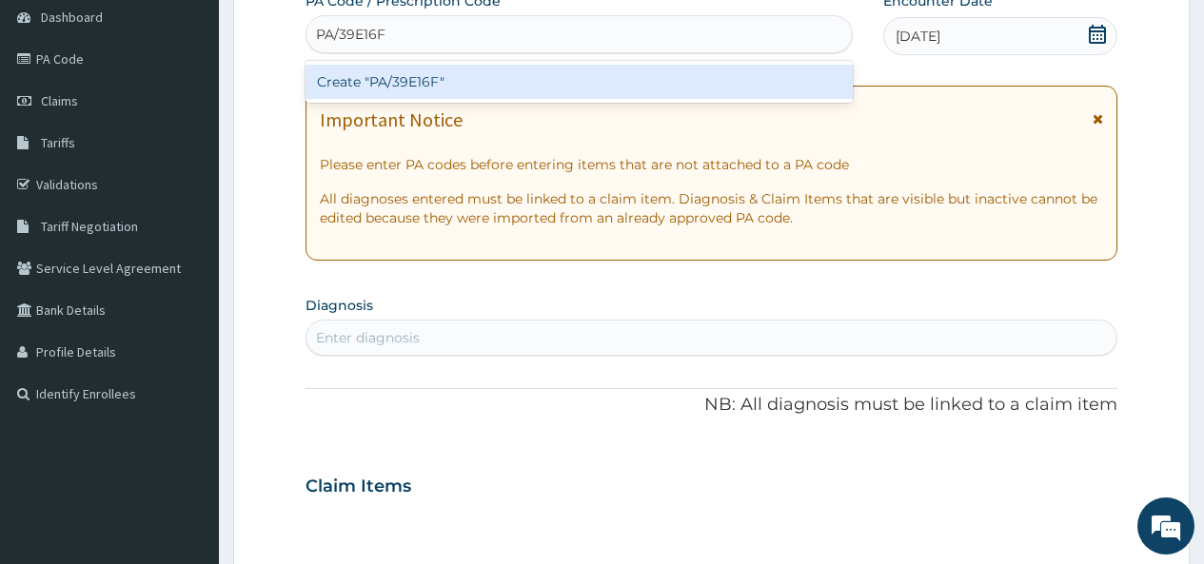
click at [499, 83] on div "Create "PA/39E16F"" at bounding box center [578, 82] width 546 height 34
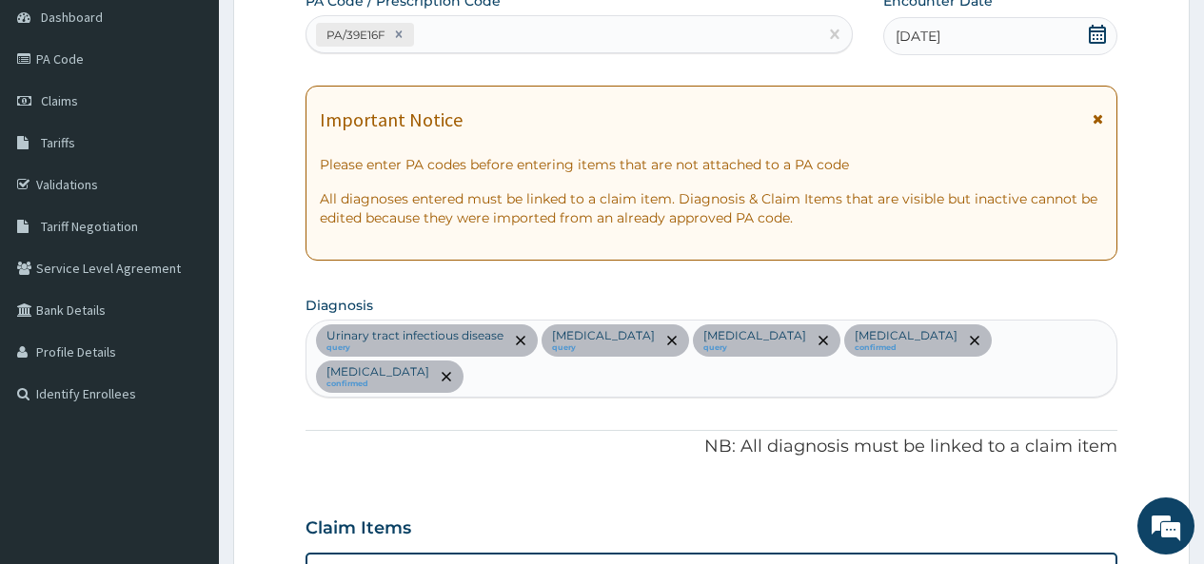
click at [1087, 340] on div "Urinary tract infectious disease query Chest pain query Angina pectoris query N…" at bounding box center [711, 359] width 810 height 76
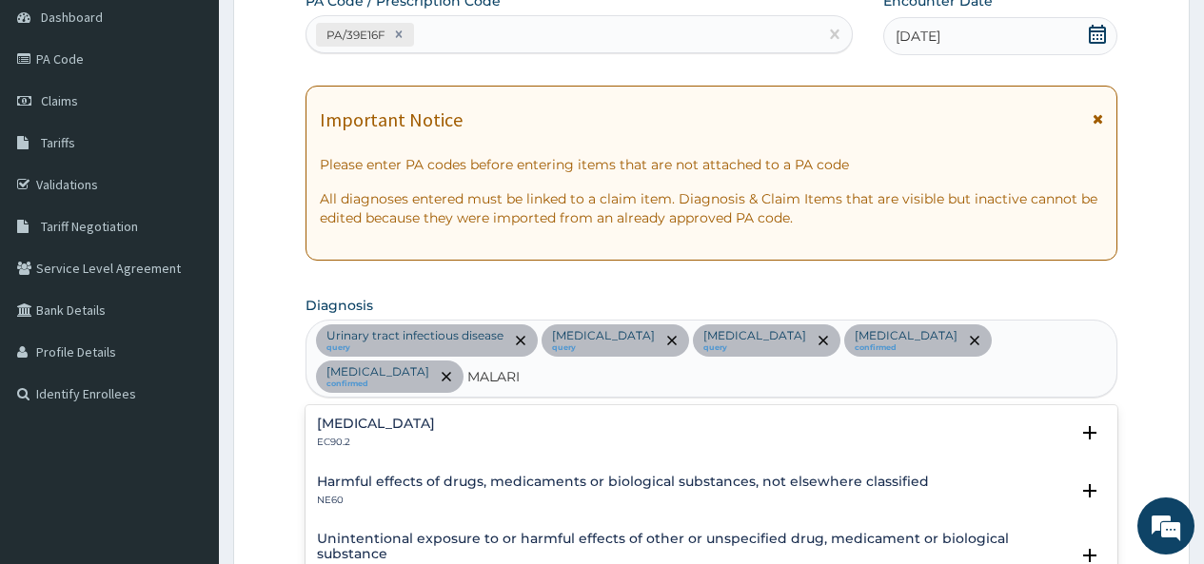
type input "MALARIA"
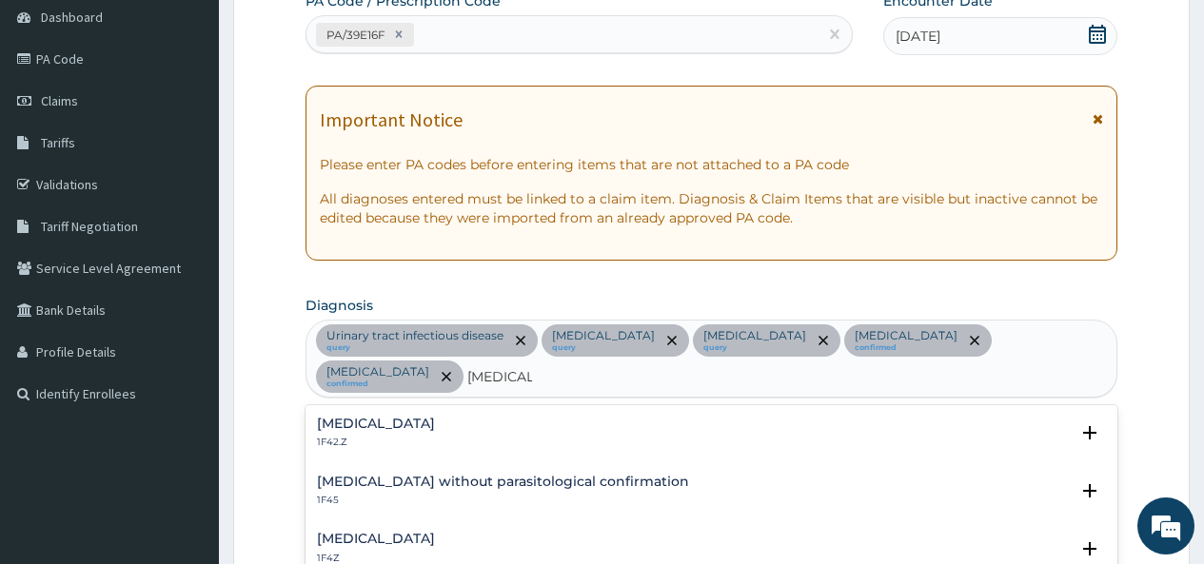
click at [435, 419] on h4 "Plasmodium malariae malaria without complication" at bounding box center [376, 424] width 118 height 14
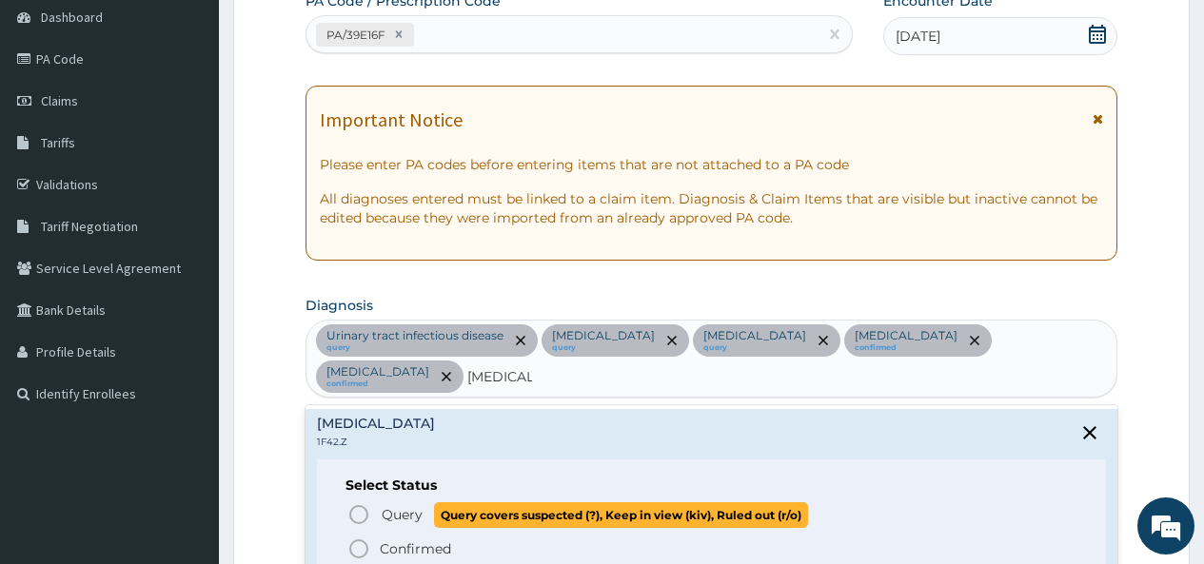
click at [364, 506] on circle "status option query" at bounding box center [358, 514] width 17 height 17
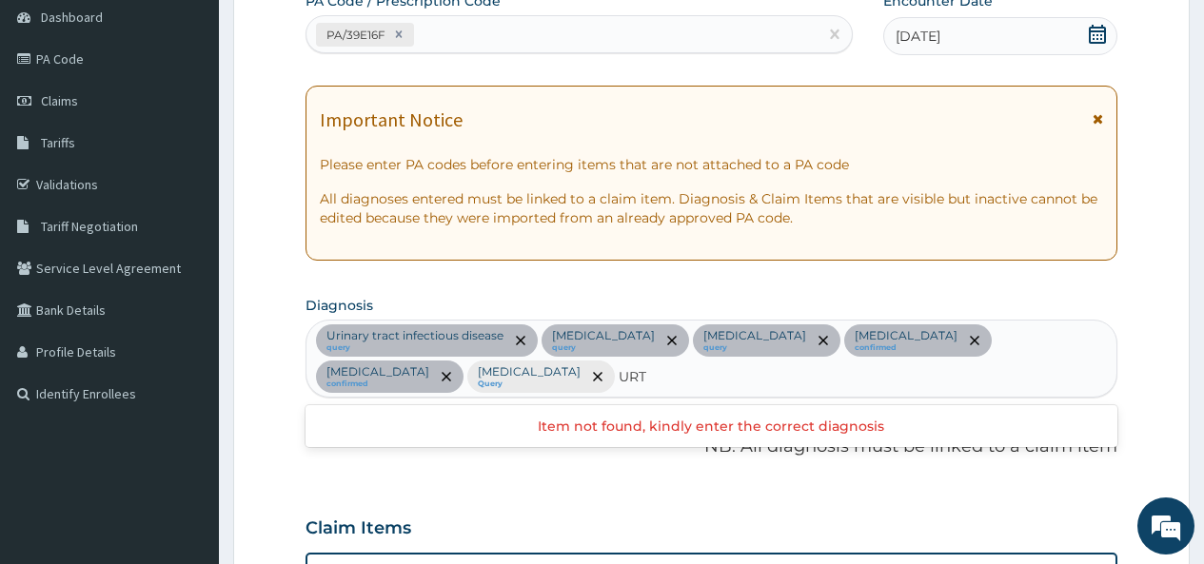
type input "URTI"
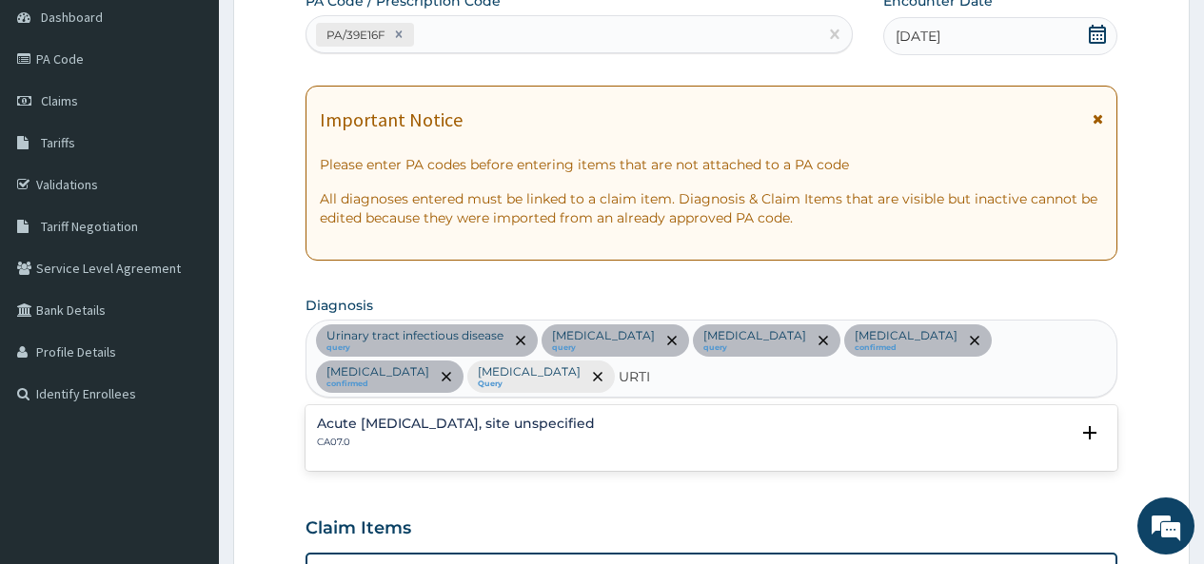
click at [508, 425] on h4 "Acute upper respiratory infection, site unspecified" at bounding box center [456, 424] width 278 height 14
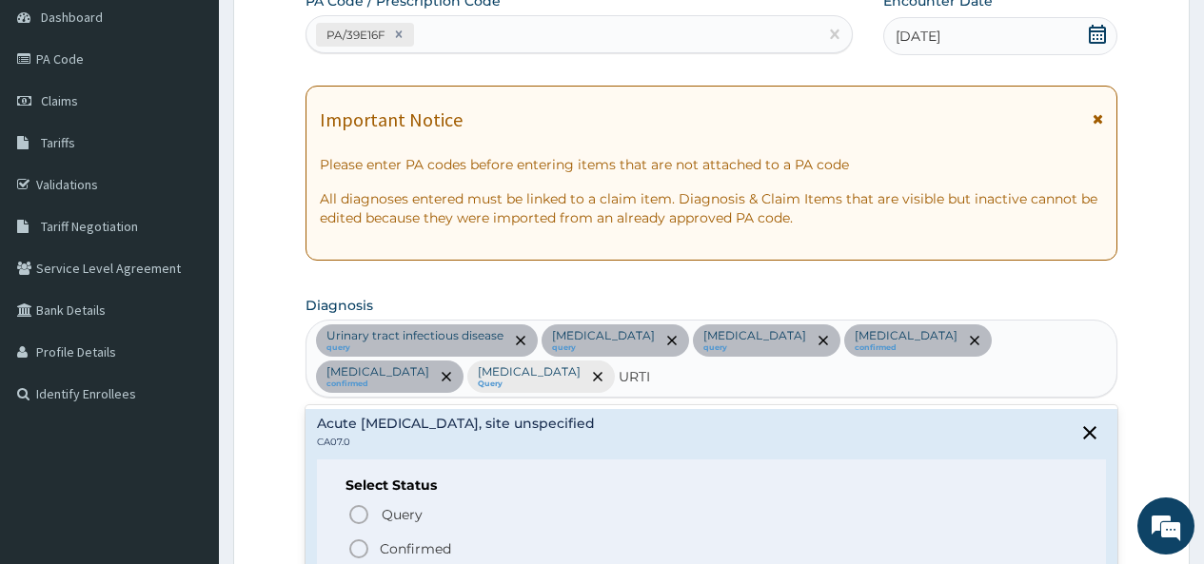
click at [356, 547] on icon "status option filled" at bounding box center [358, 549] width 23 height 23
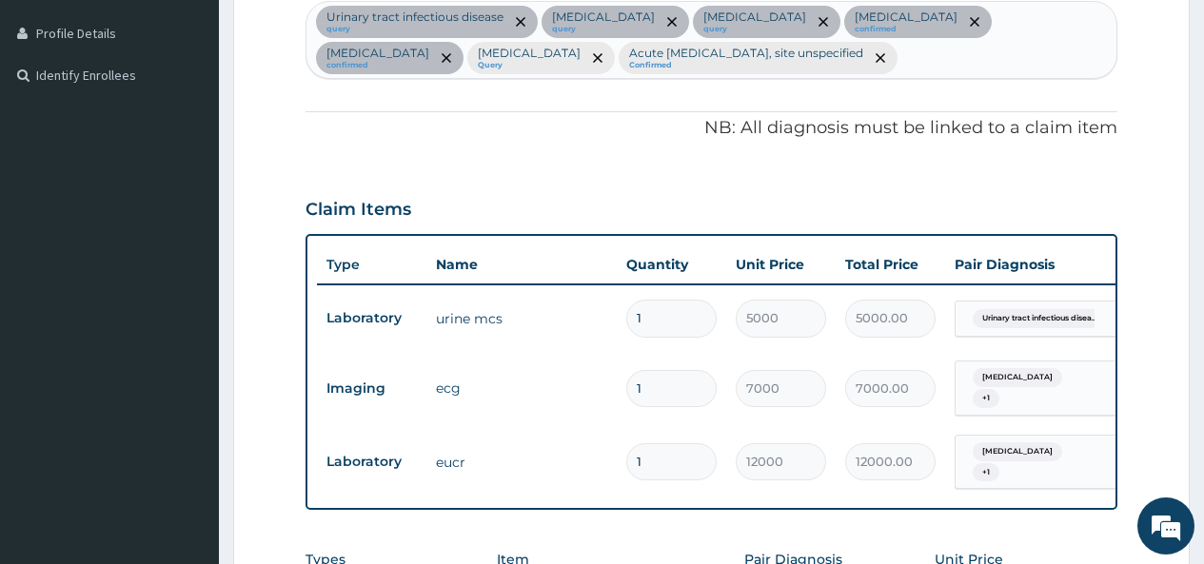
scroll to position [666, 0]
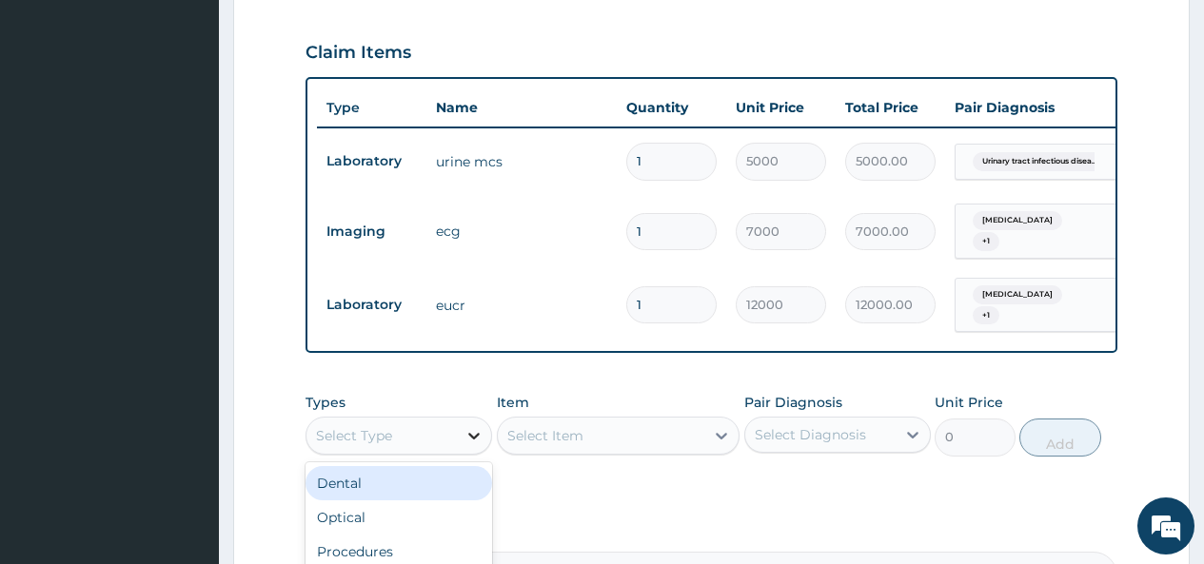
click at [460, 433] on div at bounding box center [474, 436] width 34 height 34
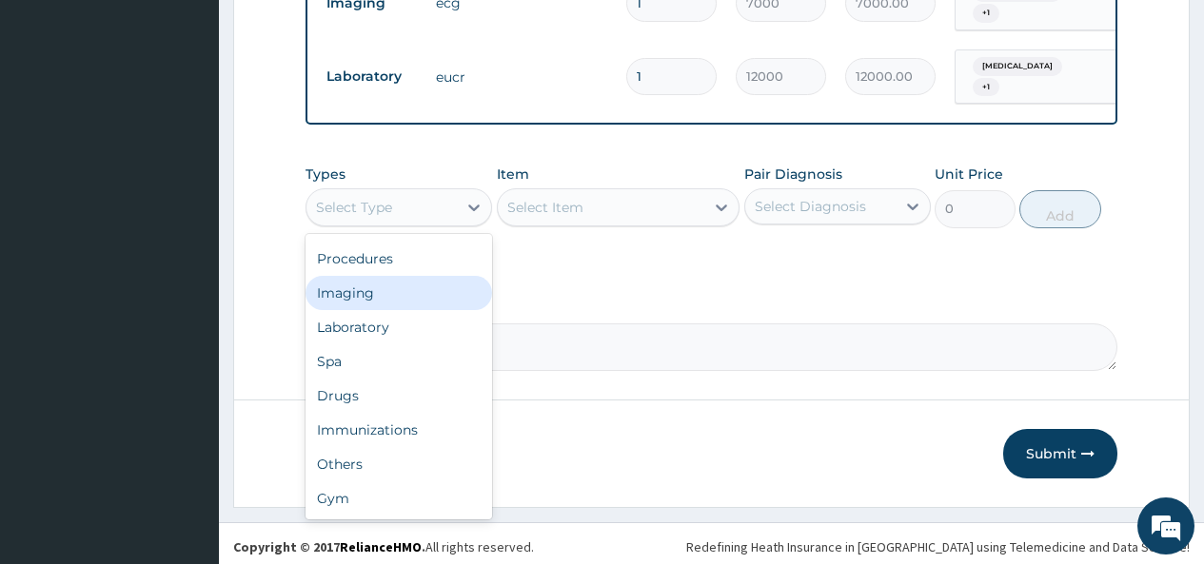
scroll to position [899, 0]
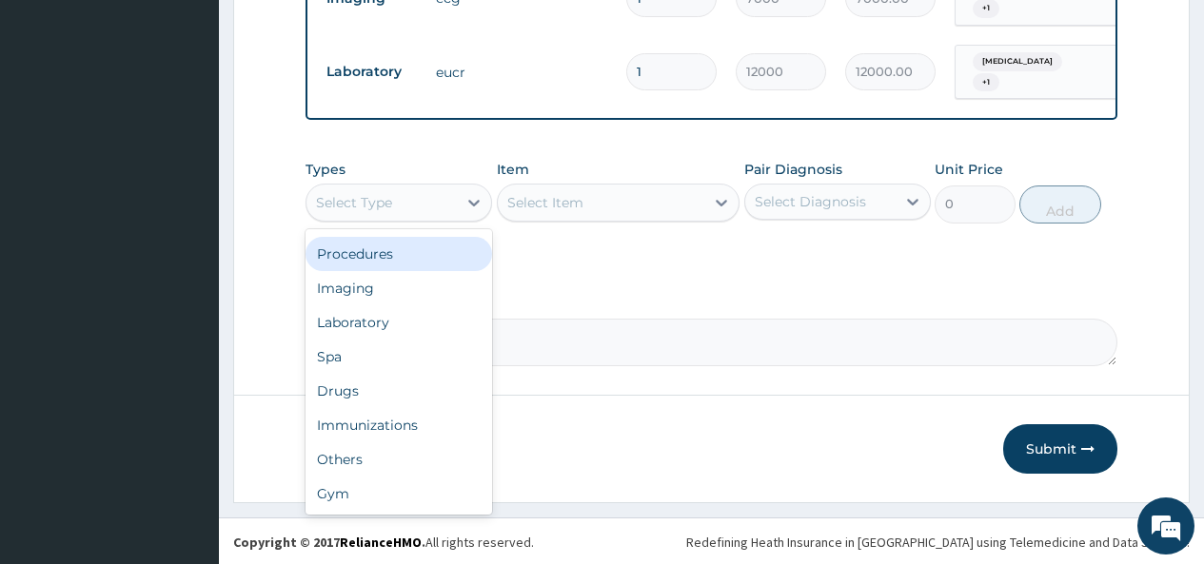
click at [389, 254] on div "Procedures" at bounding box center [398, 254] width 187 height 34
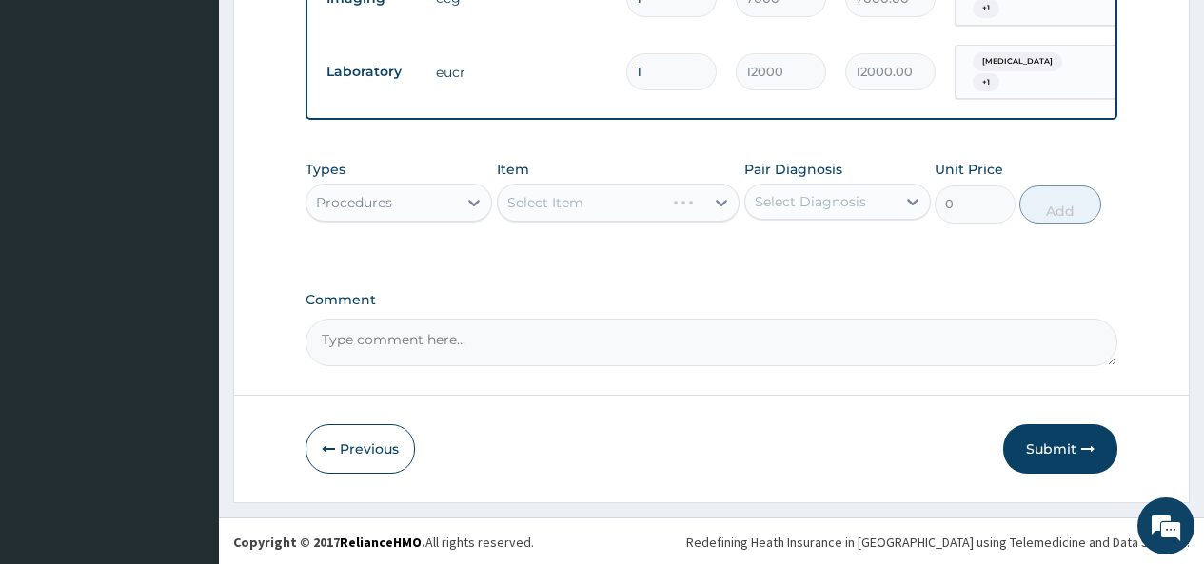
click at [667, 200] on div "Select Item" at bounding box center [619, 203] width 244 height 38
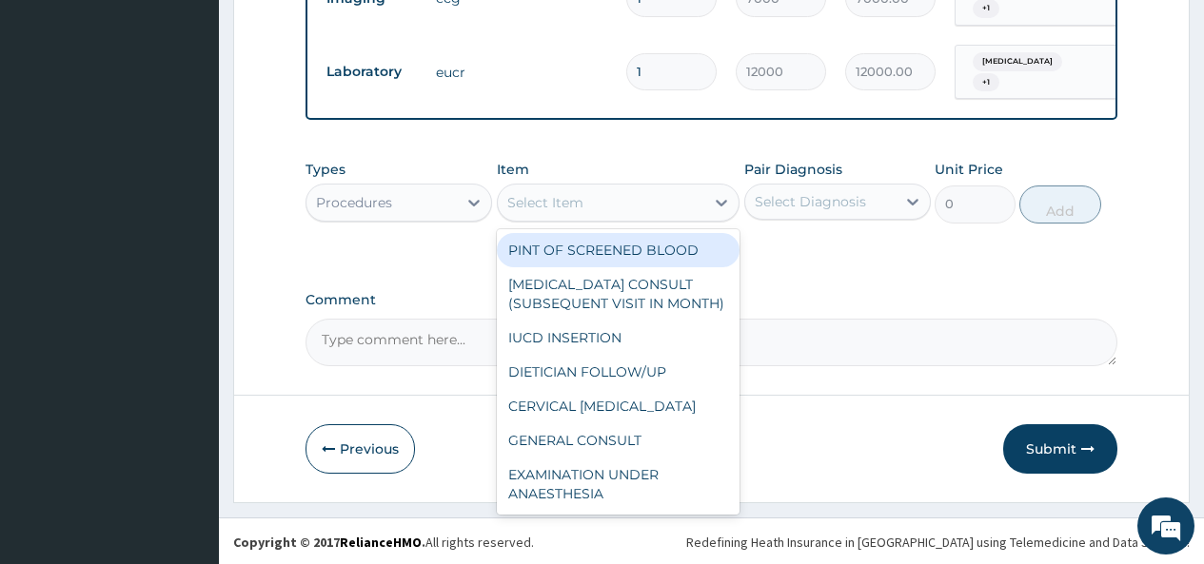
click at [676, 201] on div "Select Item" at bounding box center [601, 202] width 207 height 30
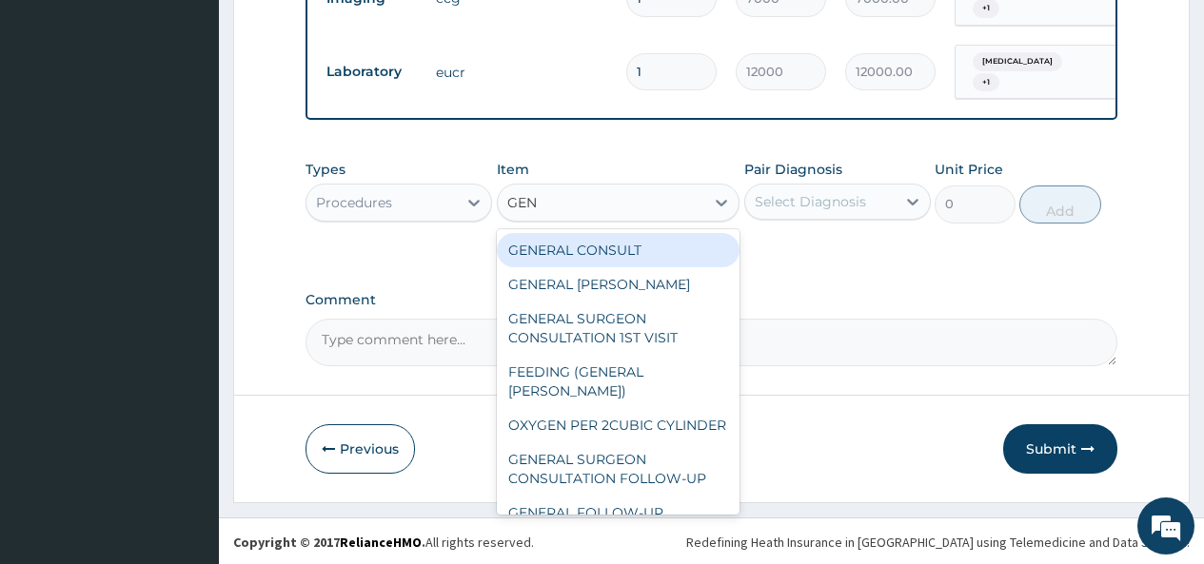
type input "GENE"
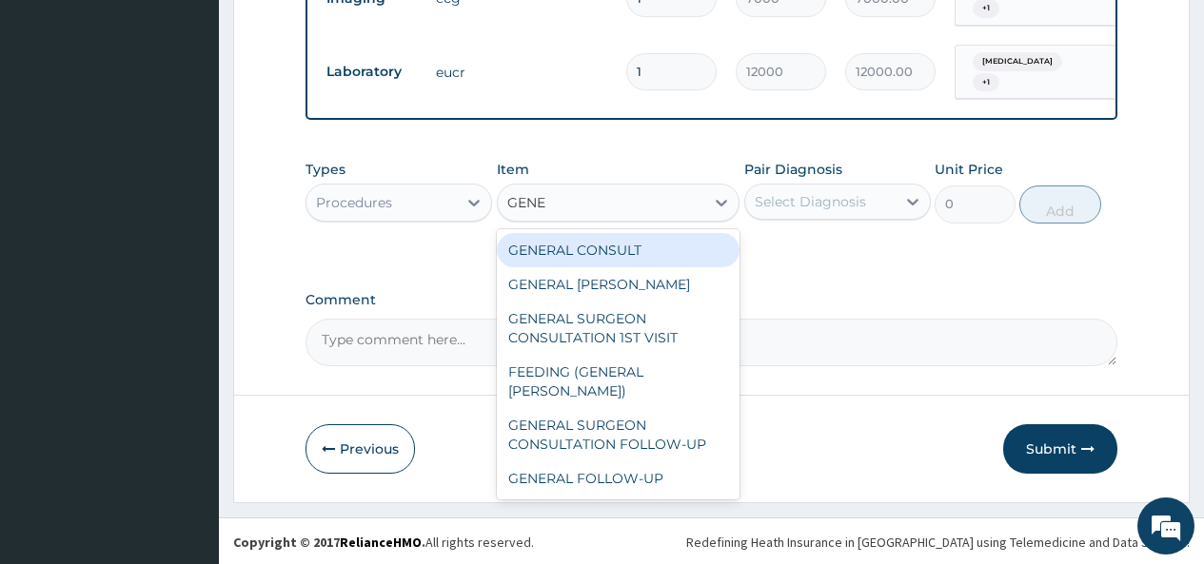
click at [682, 257] on div "GENERAL CONSULT" at bounding box center [619, 250] width 244 height 34
type input "5000"
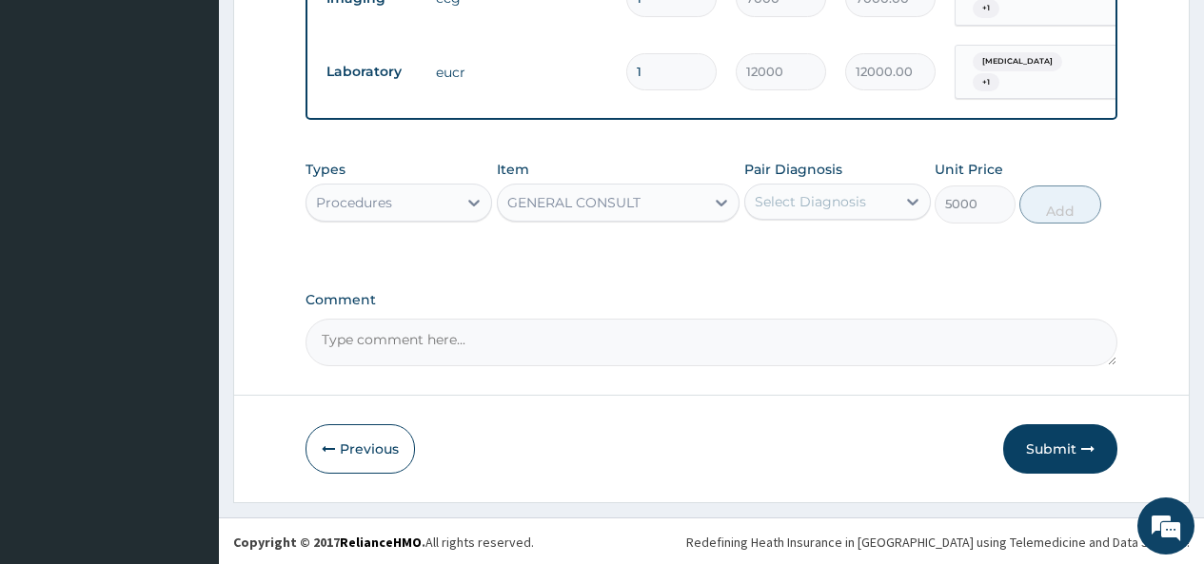
click at [825, 203] on div "Select Diagnosis" at bounding box center [810, 201] width 111 height 19
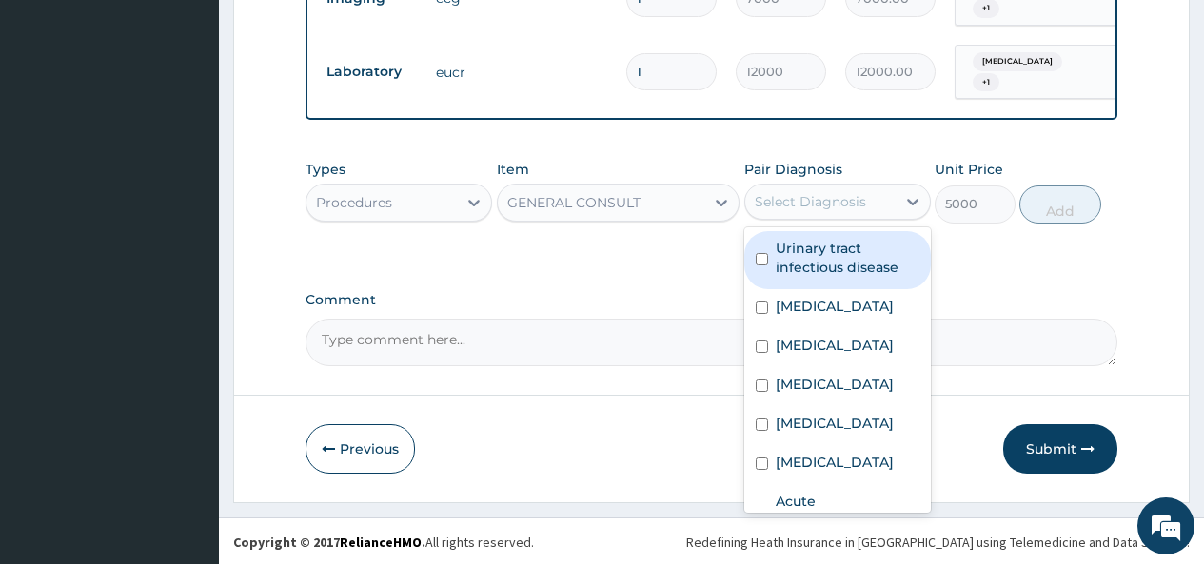
click at [815, 260] on label "Urinary tract infectious disease" at bounding box center [848, 258] width 144 height 38
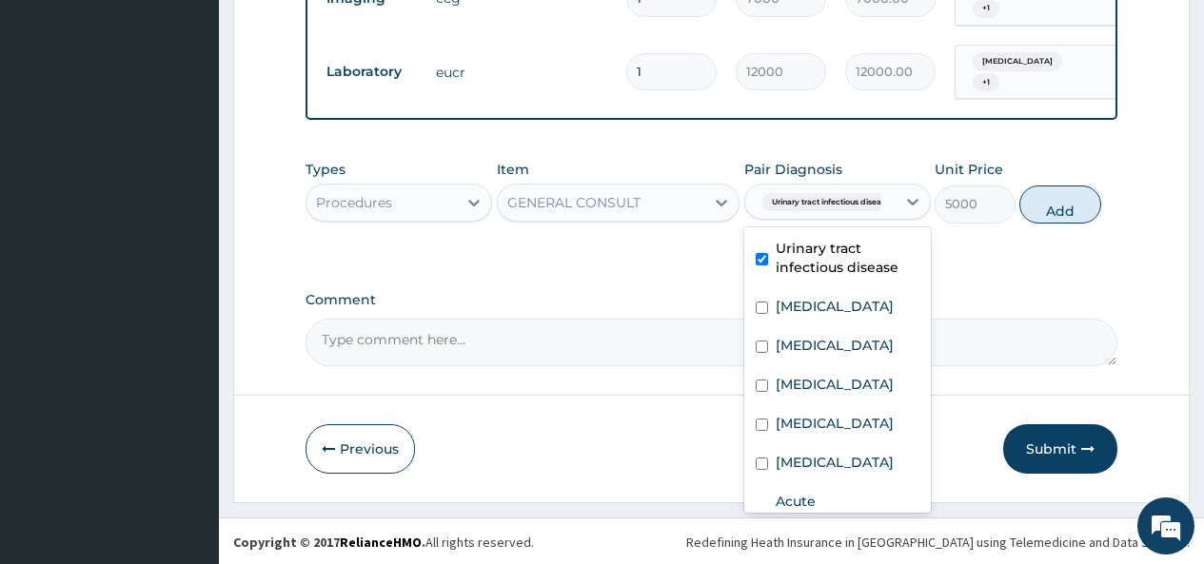
checkbox input "true"
click at [795, 304] on label "Chest pain" at bounding box center [835, 306] width 118 height 19
checkbox input "true"
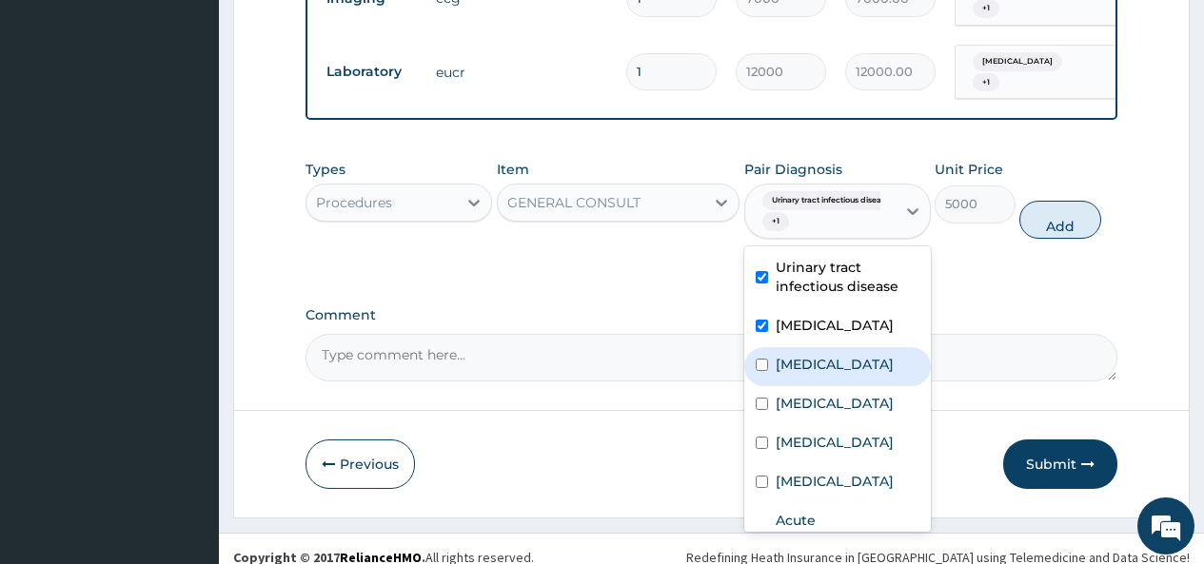
drag, startPoint x: 779, startPoint y: 362, endPoint x: 775, endPoint y: 399, distance: 37.4
click at [778, 364] on label "Angina pectoris" at bounding box center [835, 364] width 118 height 19
checkbox input "true"
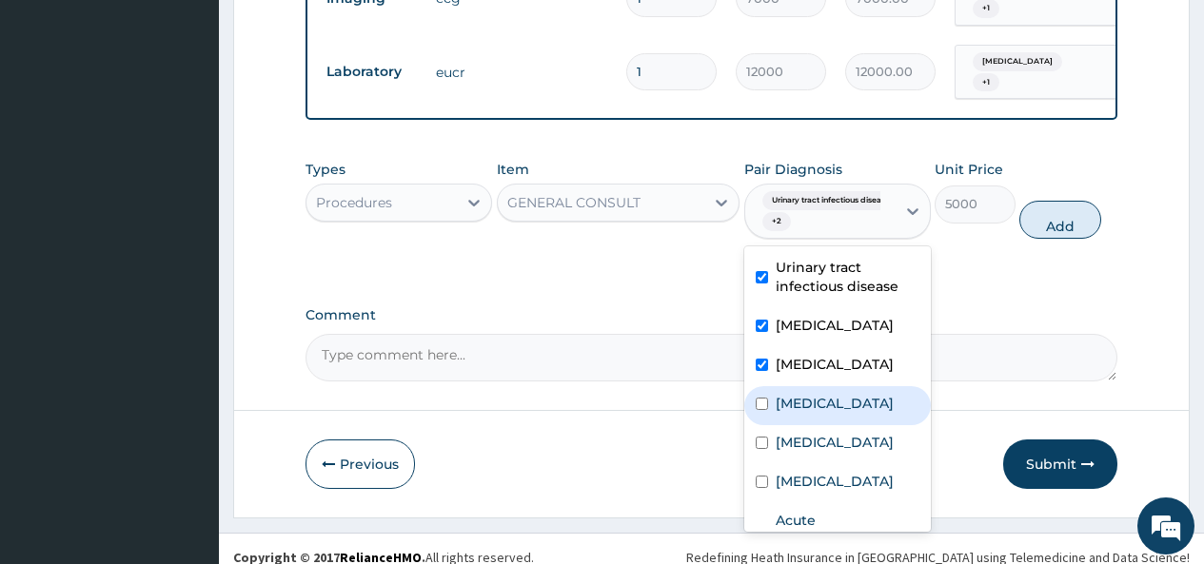
click at [776, 403] on label "Neuropathy" at bounding box center [835, 403] width 118 height 19
checkbox input "true"
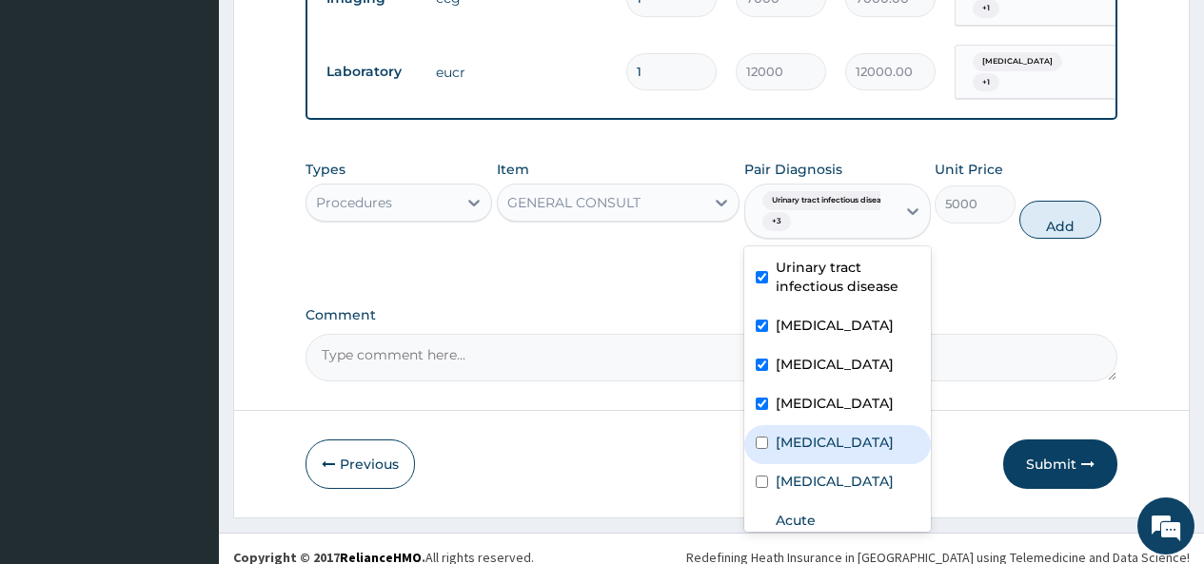
click at [768, 446] on div "Essential hypertension" at bounding box center [837, 444] width 187 height 39
checkbox input "true"
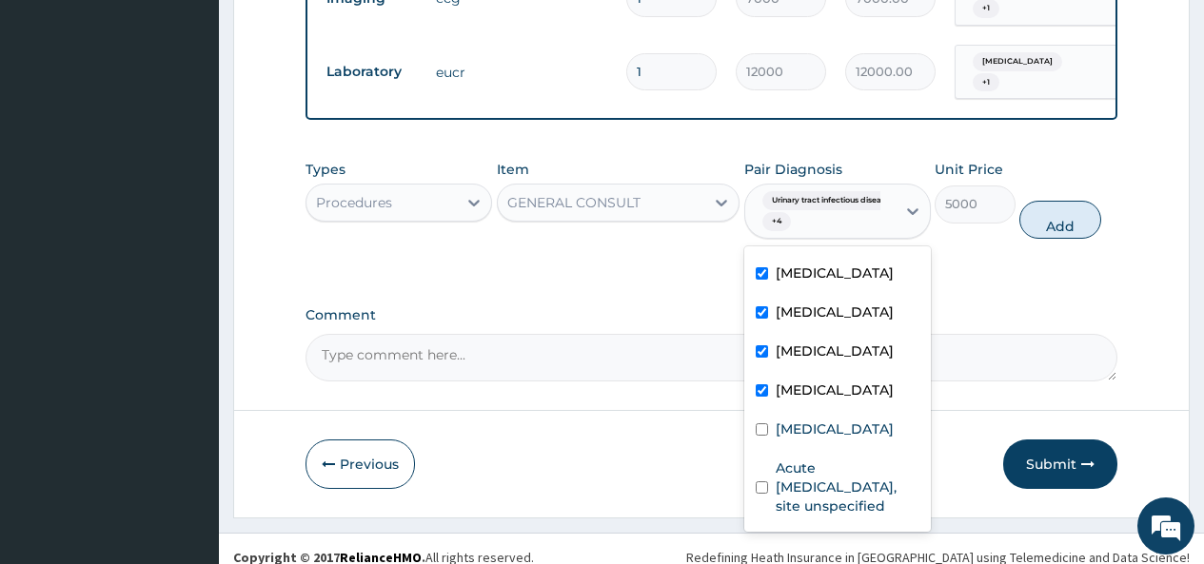
scroll to position [147, 0]
drag, startPoint x: 776, startPoint y: 379, endPoint x: 776, endPoint y: 422, distance: 43.8
click at [776, 420] on label "Plasmodium malariae malaria without complication" at bounding box center [835, 429] width 118 height 19
checkbox input "true"
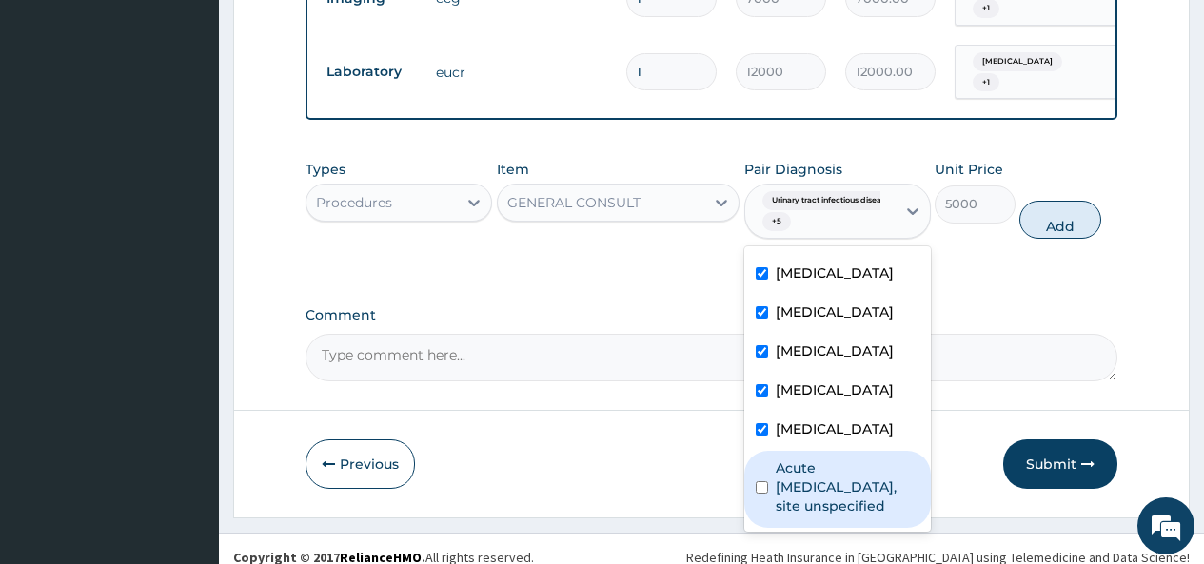
click at [772, 481] on div "Acute upper respiratory infection, site unspecified" at bounding box center [837, 489] width 187 height 77
checkbox input "true"
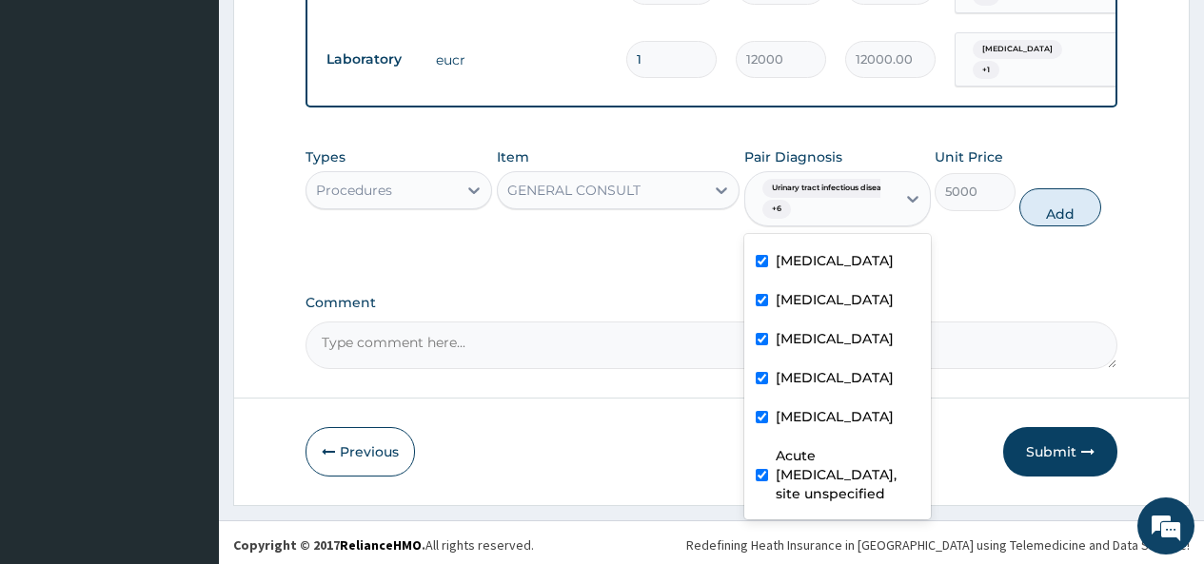
scroll to position [914, 0]
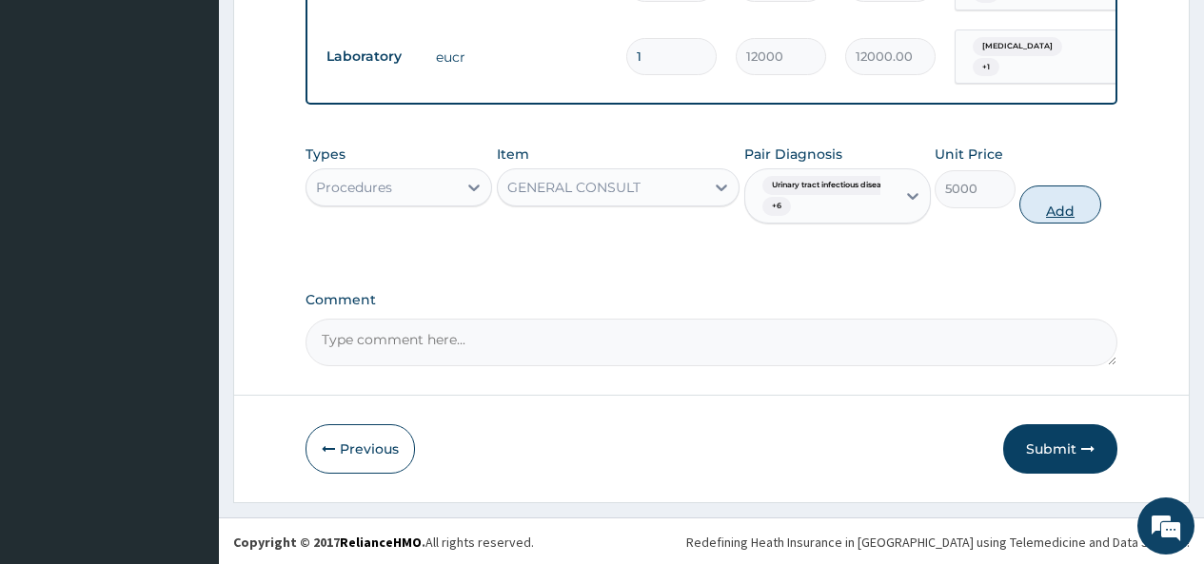
click at [1069, 200] on button "Add" at bounding box center [1059, 205] width 81 height 38
type input "0"
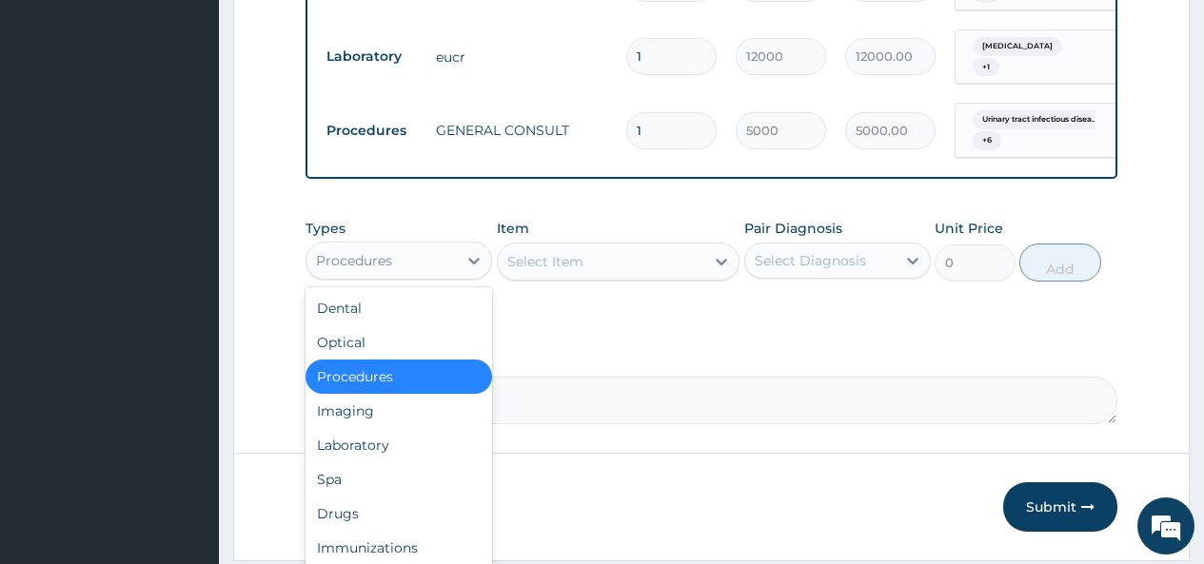
click at [443, 259] on div "Procedures" at bounding box center [381, 261] width 150 height 30
click at [372, 448] on div "Laboratory" at bounding box center [398, 445] width 187 height 34
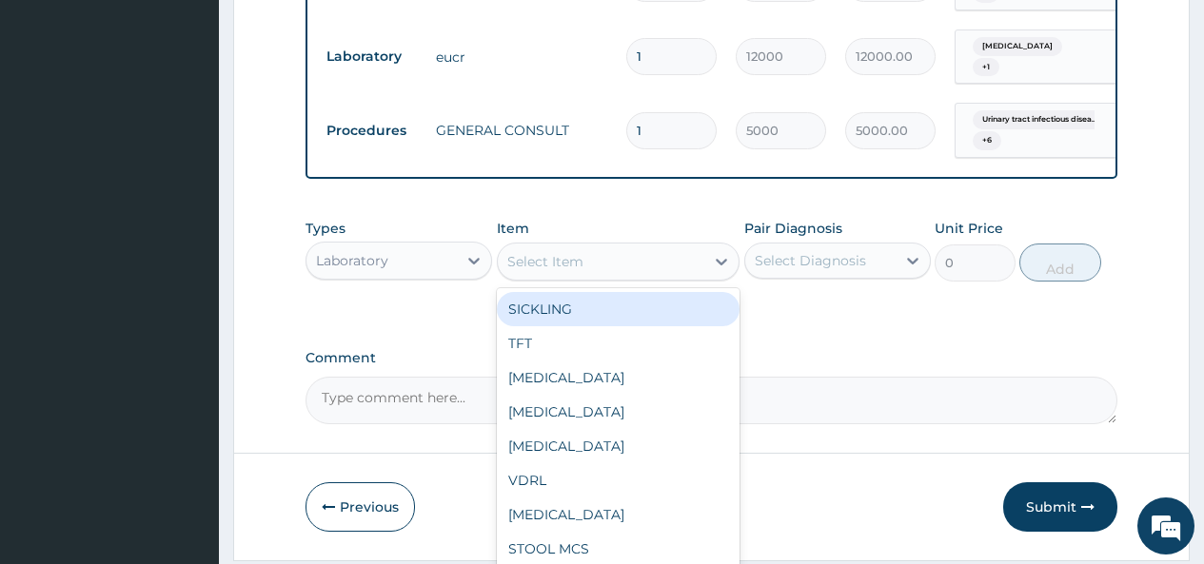
click at [693, 262] on div "Select Item" at bounding box center [601, 261] width 207 height 30
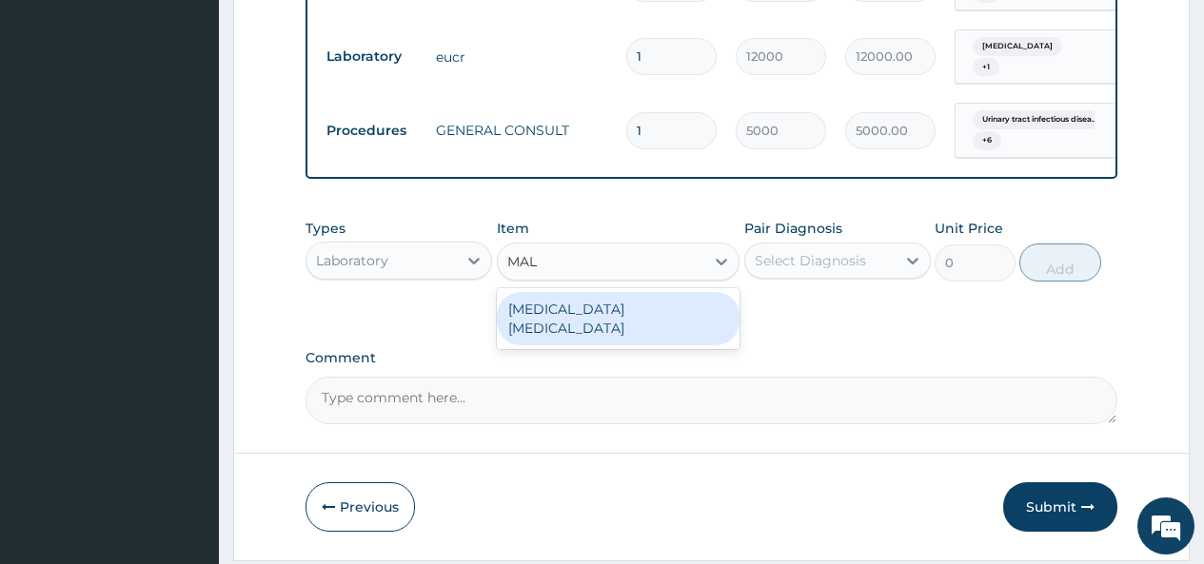
type input "MALA"
click at [678, 311] on div "MALARIA PARASITE" at bounding box center [619, 318] width 244 height 53
type input "2000"
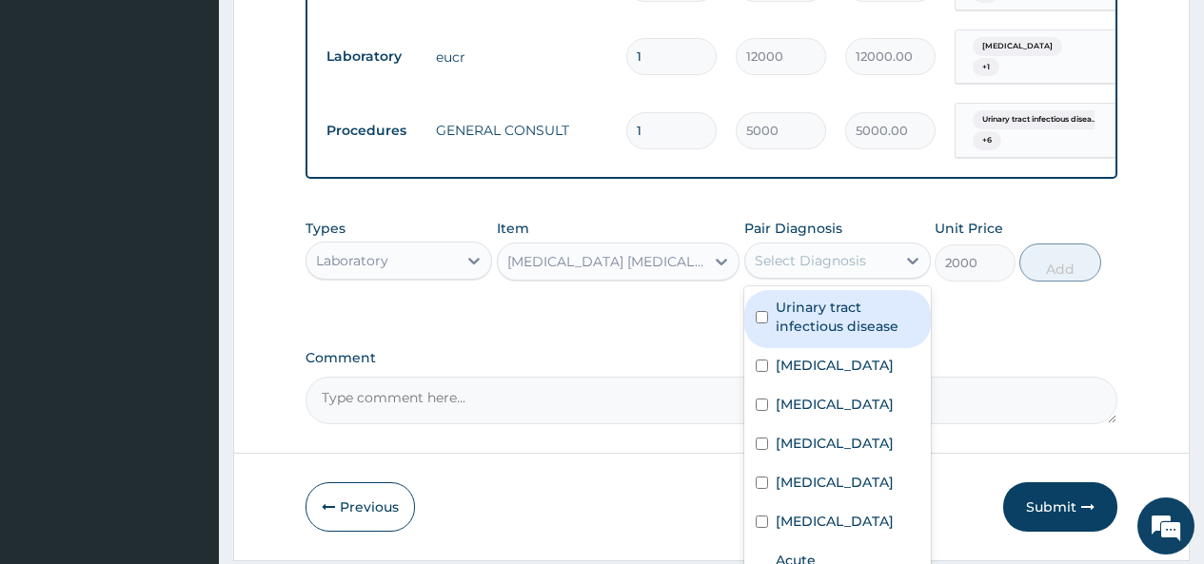
click at [796, 264] on div "Select Diagnosis" at bounding box center [810, 260] width 111 height 19
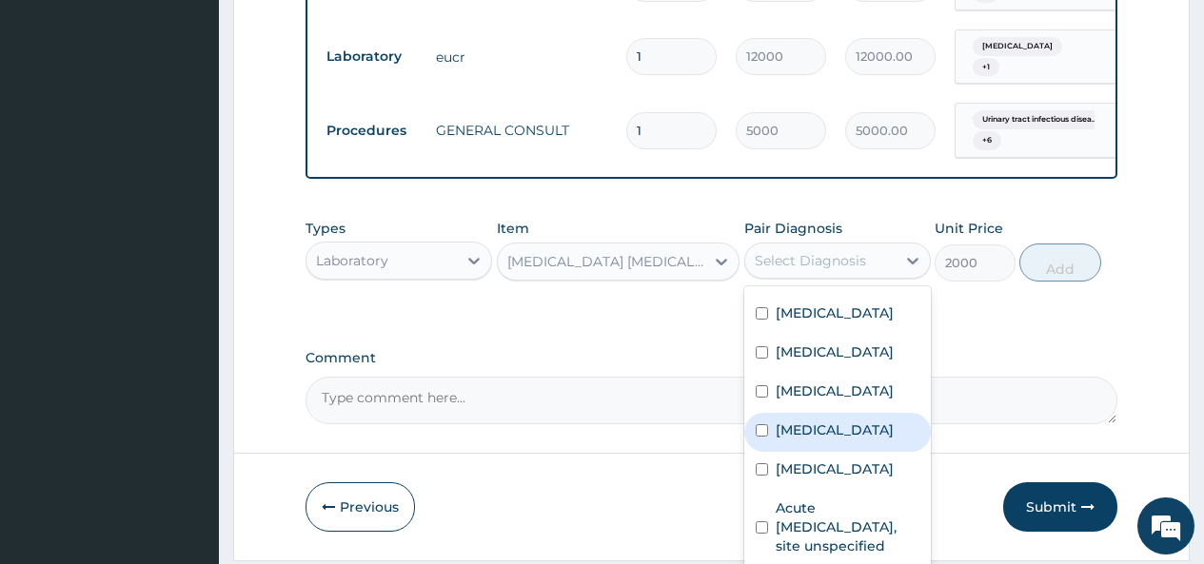
scroll to position [147, 0]
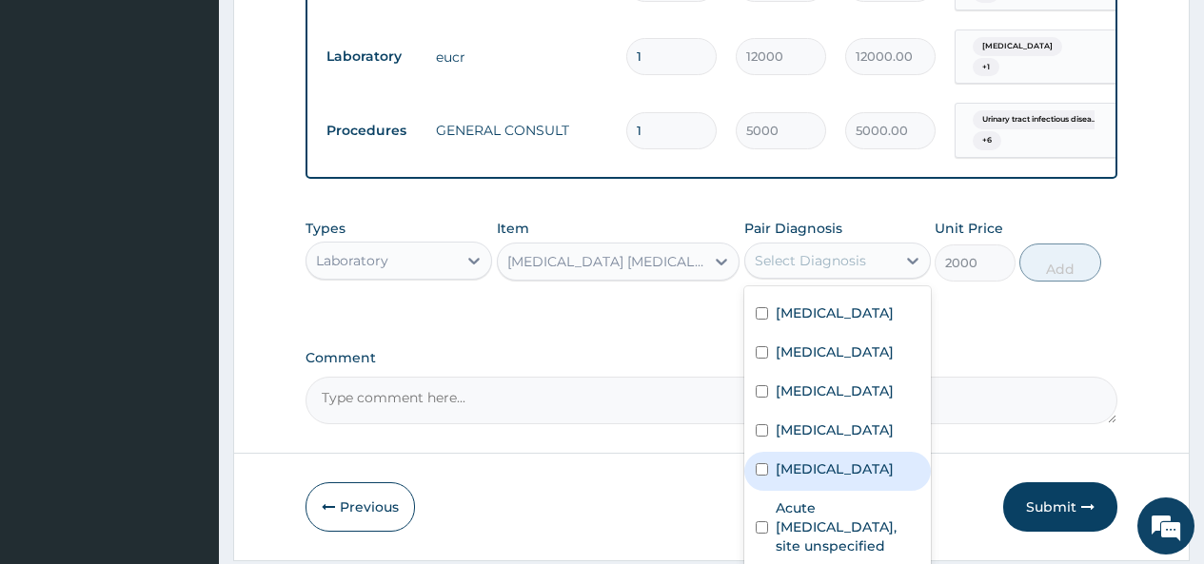
click at [756, 463] on input "checkbox" at bounding box center [762, 469] width 12 height 12
checkbox input "true"
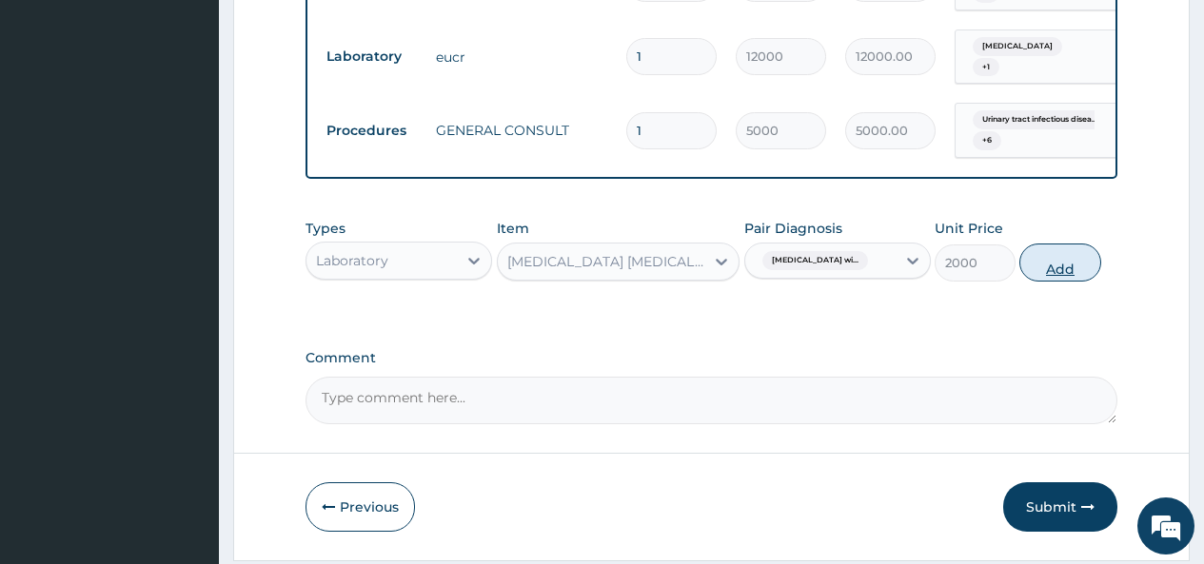
click at [1066, 265] on button "Add" at bounding box center [1059, 263] width 81 height 38
type input "0"
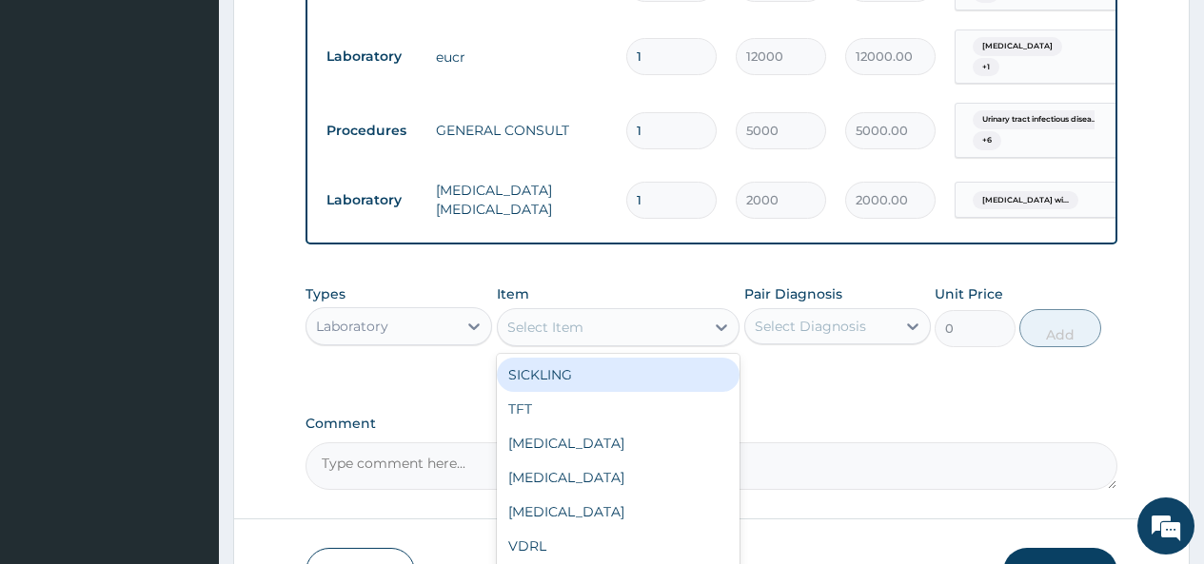
click at [592, 319] on div "Select Item" at bounding box center [601, 327] width 207 height 30
type input "FBC"
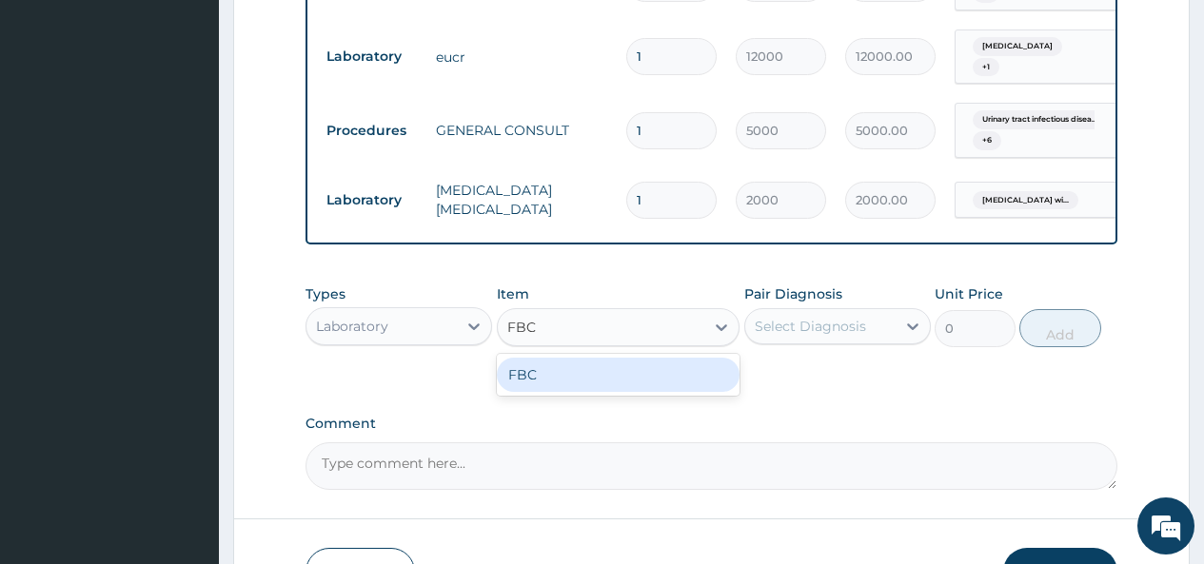
click at [555, 378] on div "FBC" at bounding box center [619, 375] width 244 height 34
type input "4500"
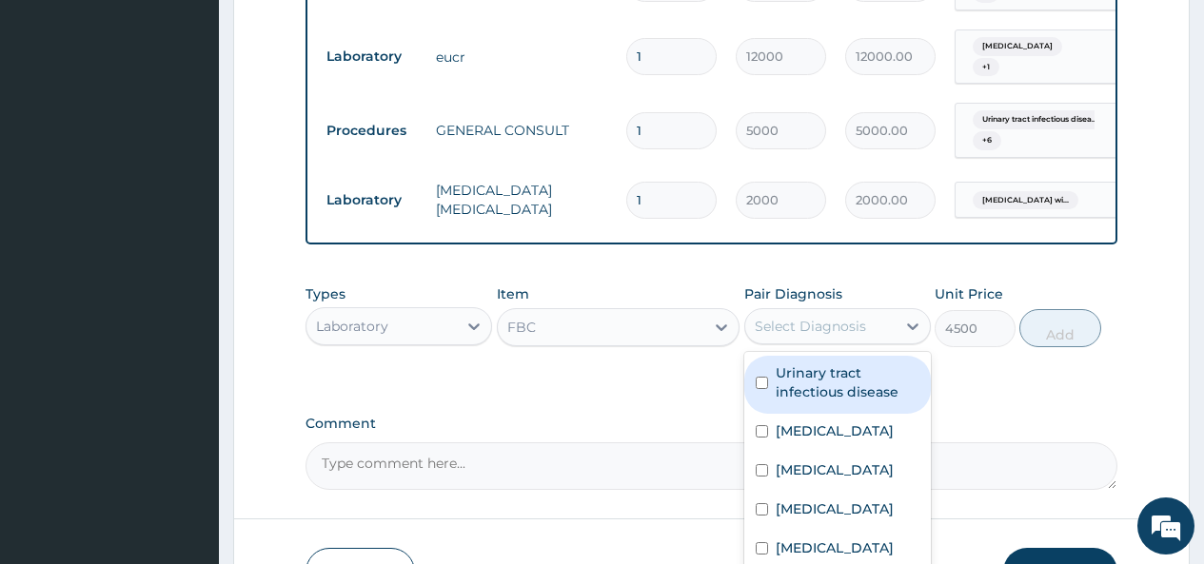
click at [800, 320] on div "Select Diagnosis" at bounding box center [810, 326] width 111 height 19
click at [811, 385] on label "Urinary tract infectious disease" at bounding box center [848, 382] width 144 height 38
checkbox input "true"
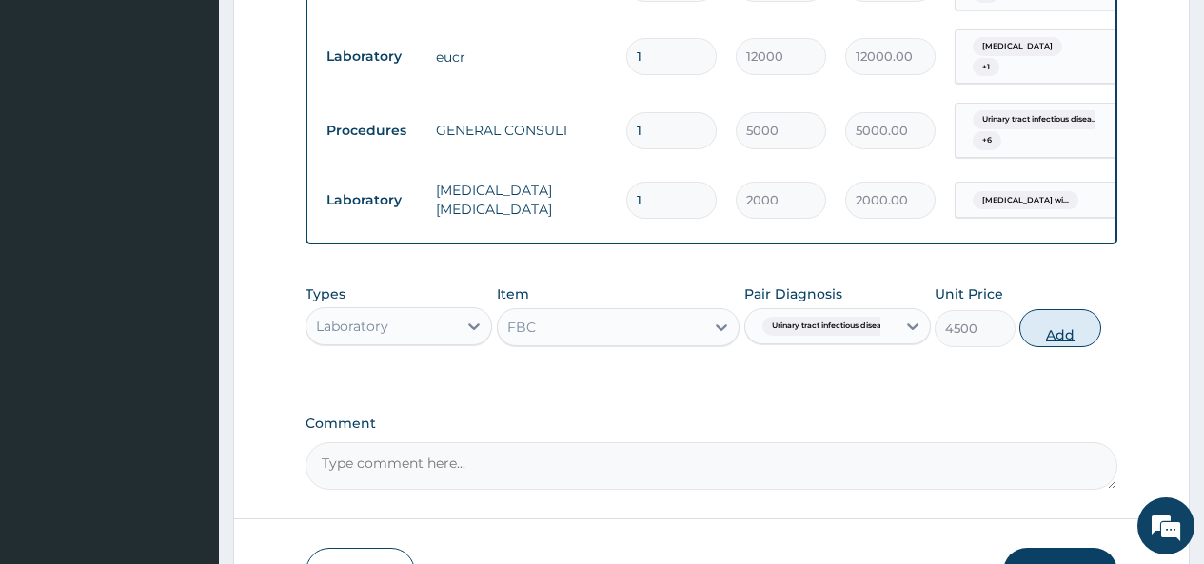
click at [1071, 327] on button "Add" at bounding box center [1059, 328] width 81 height 38
type input "0"
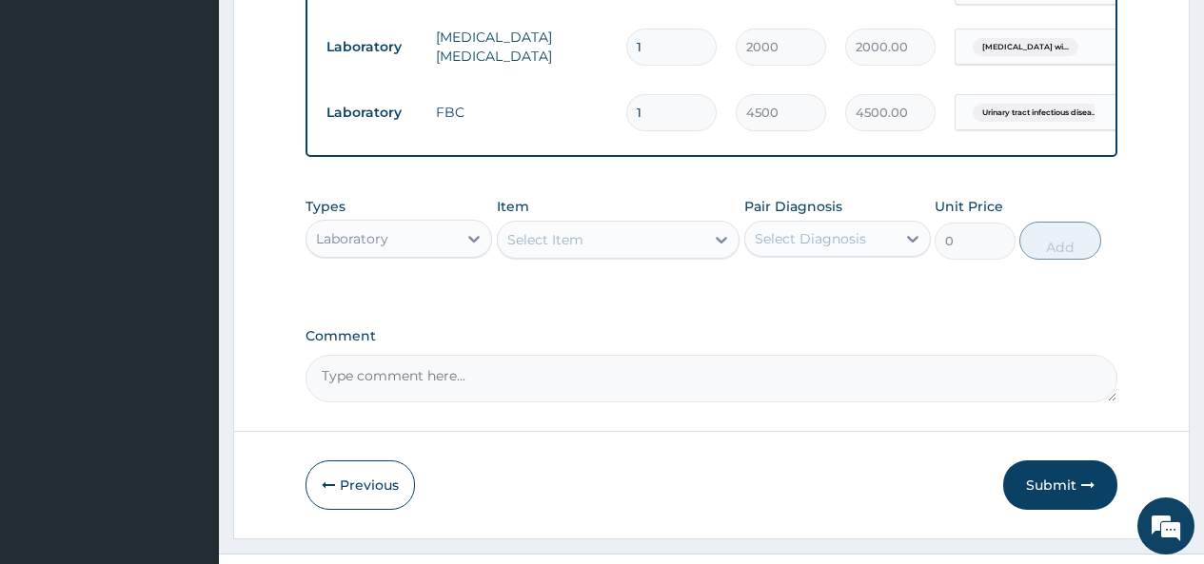
scroll to position [1104, 0]
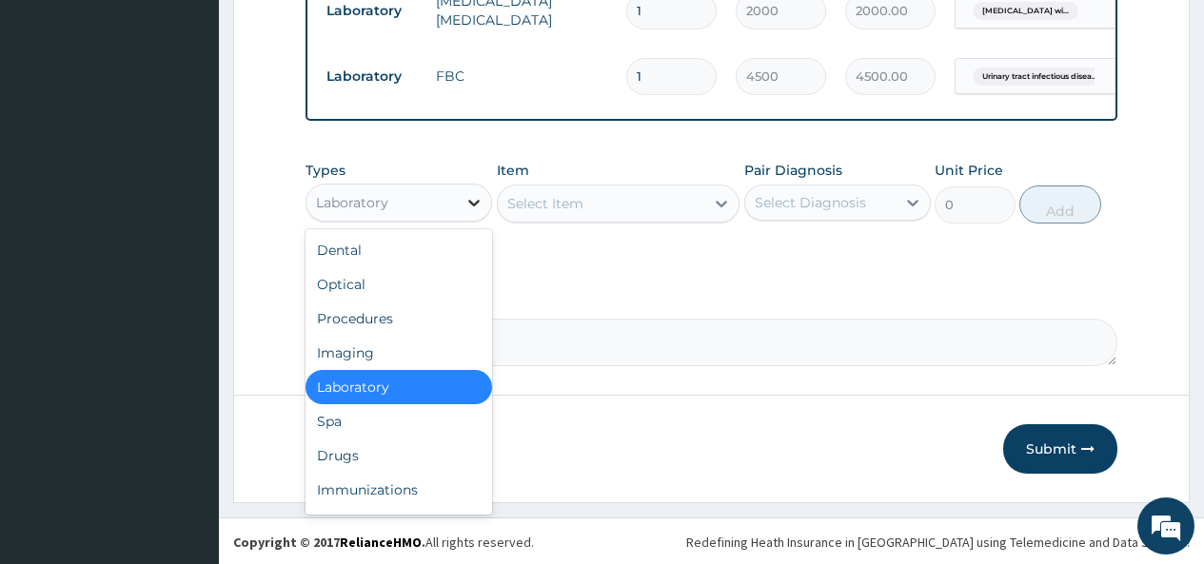
click at [465, 198] on icon at bounding box center [473, 202] width 19 height 19
click at [345, 454] on div "Drugs" at bounding box center [398, 456] width 187 height 34
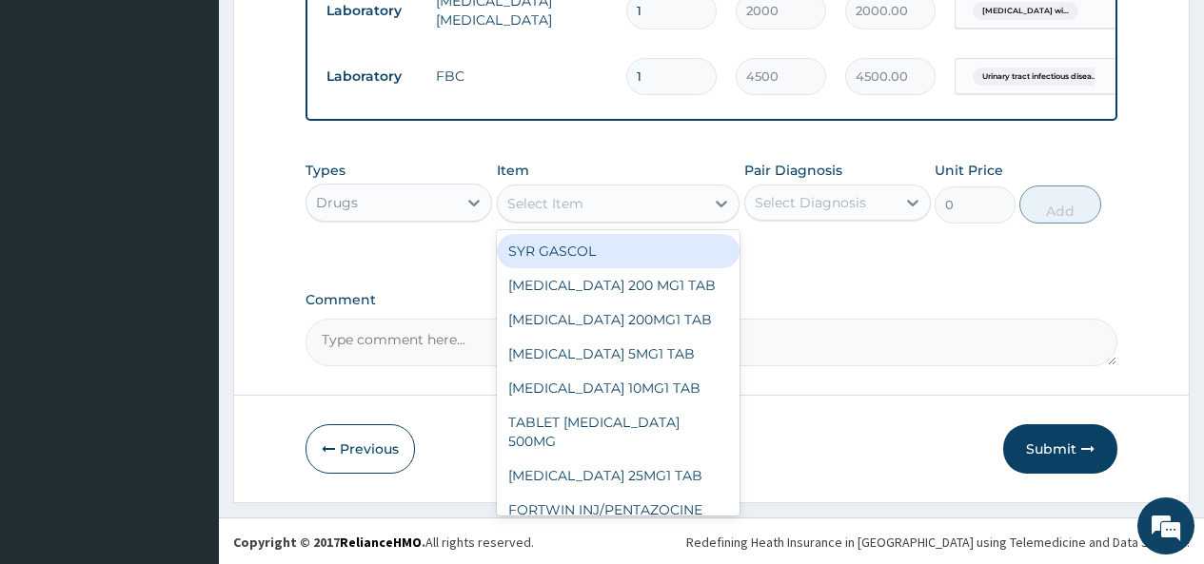
click at [688, 197] on div "Select Item" at bounding box center [601, 203] width 207 height 30
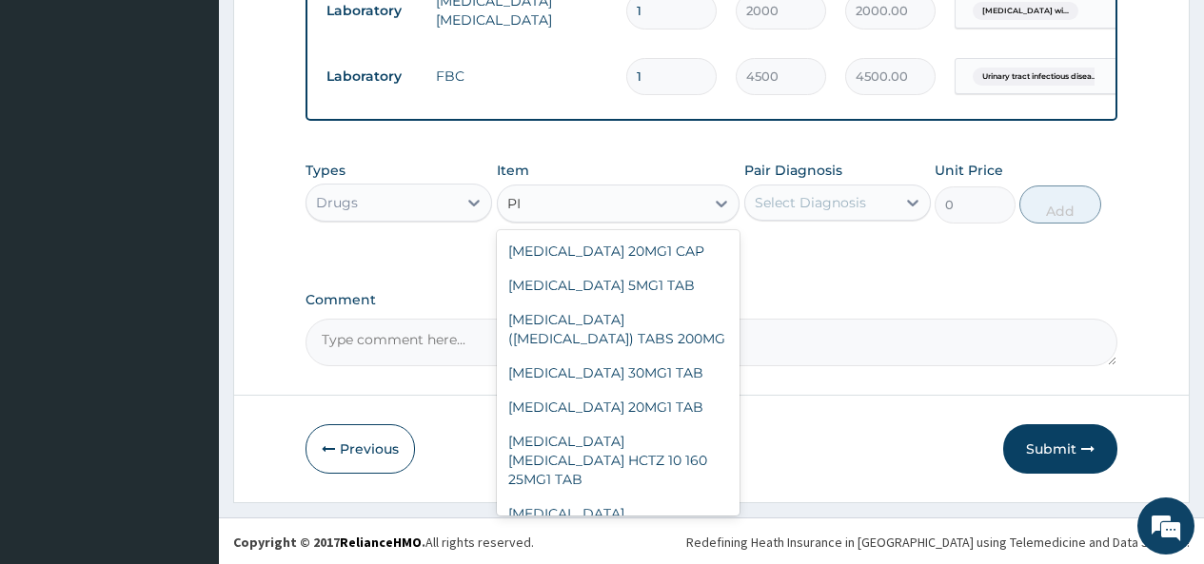
type input "P"
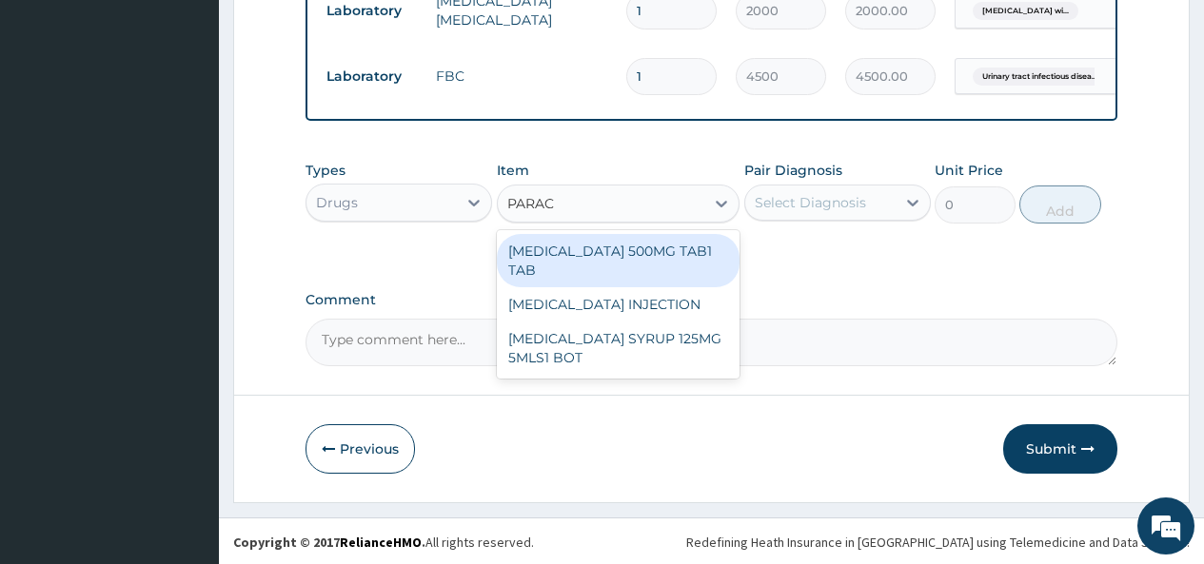
type input "PARACE"
click at [665, 254] on div "PARACETAMOL 500MG TAB1 TAB" at bounding box center [619, 260] width 244 height 53
type input "50"
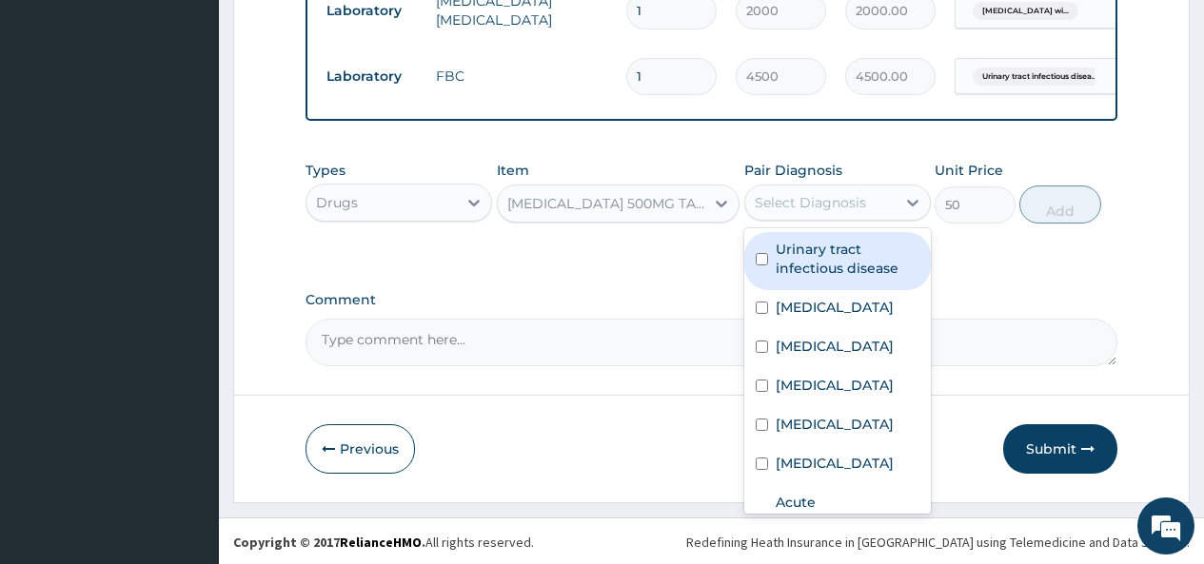
click at [814, 195] on div "Select Diagnosis" at bounding box center [810, 202] width 111 height 19
click at [807, 260] on label "Urinary tract infectious disease" at bounding box center [848, 259] width 144 height 38
checkbox input "true"
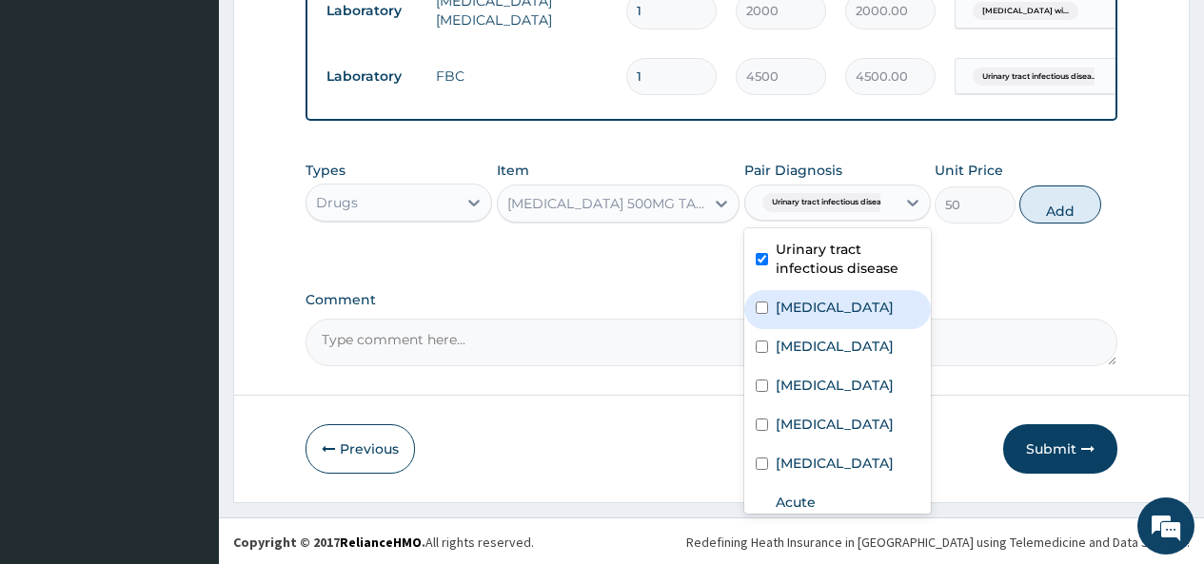
click at [802, 298] on label "Chest pain" at bounding box center [835, 307] width 118 height 19
checkbox input "true"
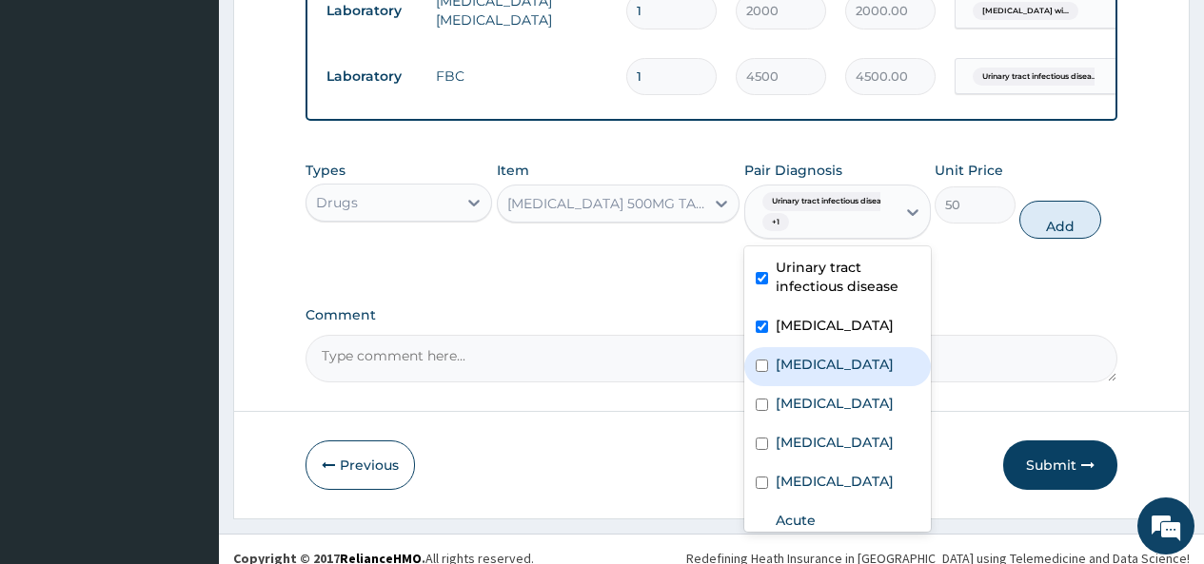
click at [785, 375] on div "Angina pectoris" at bounding box center [837, 366] width 187 height 39
checkbox input "true"
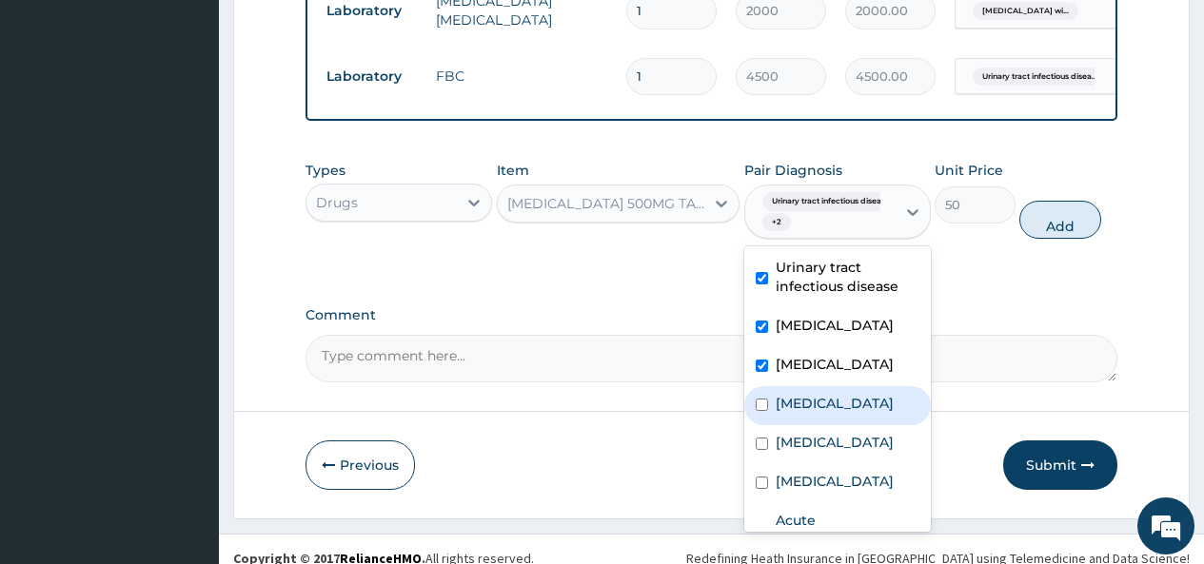
click at [780, 404] on label "Neuropathy" at bounding box center [835, 403] width 118 height 19
checkbox input "true"
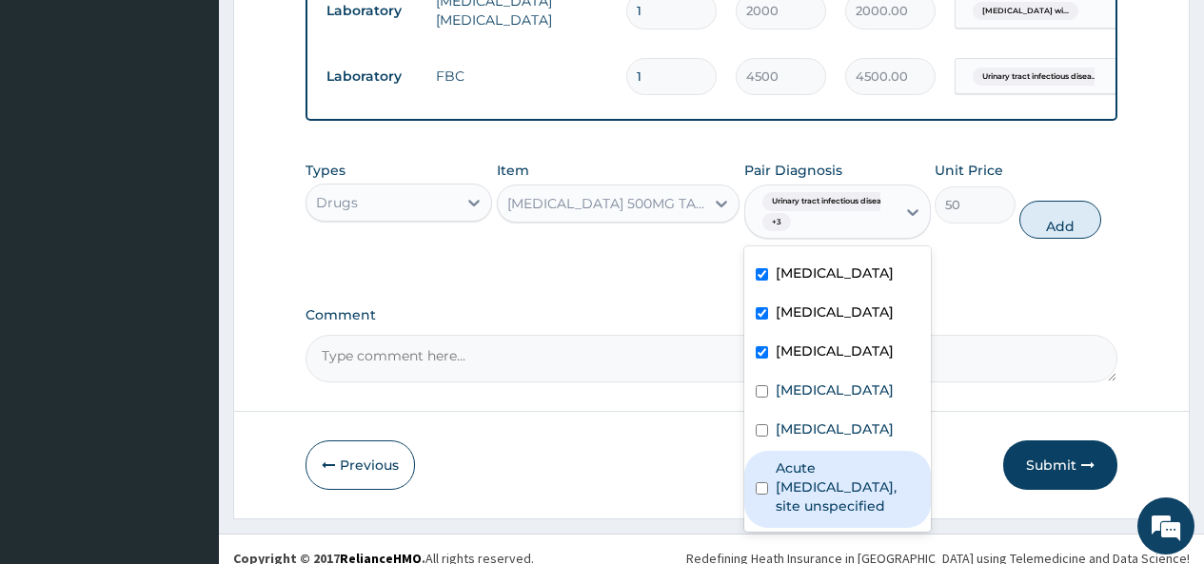
scroll to position [147, 0]
click at [799, 460] on label "Acute upper respiratory infection, site unspecified" at bounding box center [848, 487] width 144 height 57
checkbox input "true"
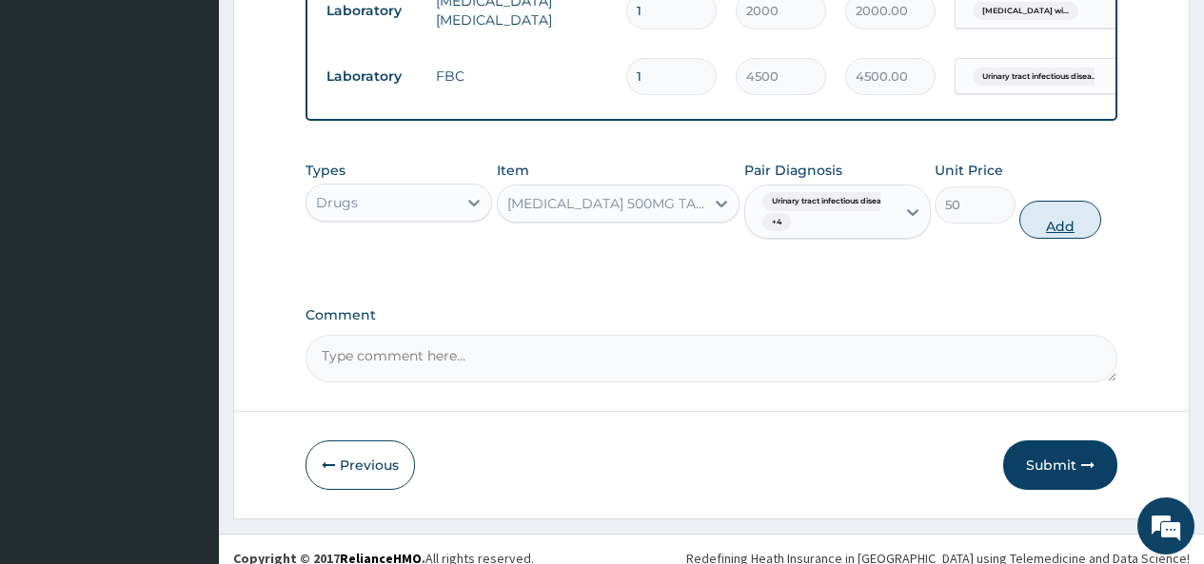
click at [1058, 217] on button "Add" at bounding box center [1059, 220] width 81 height 38
type input "0"
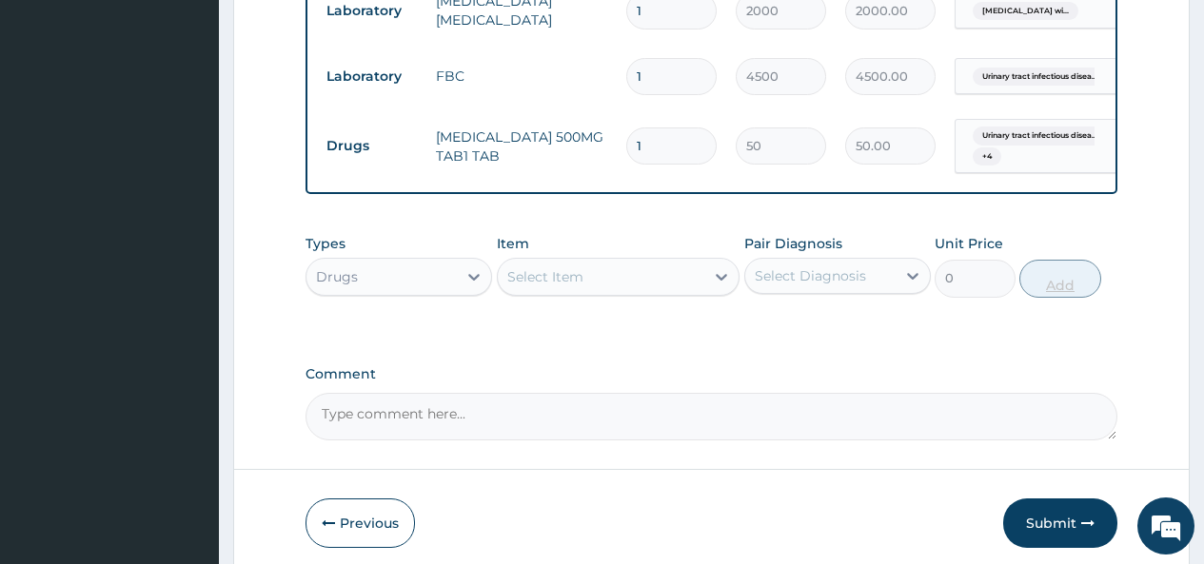
type input "18"
type input "900.00"
type input "18"
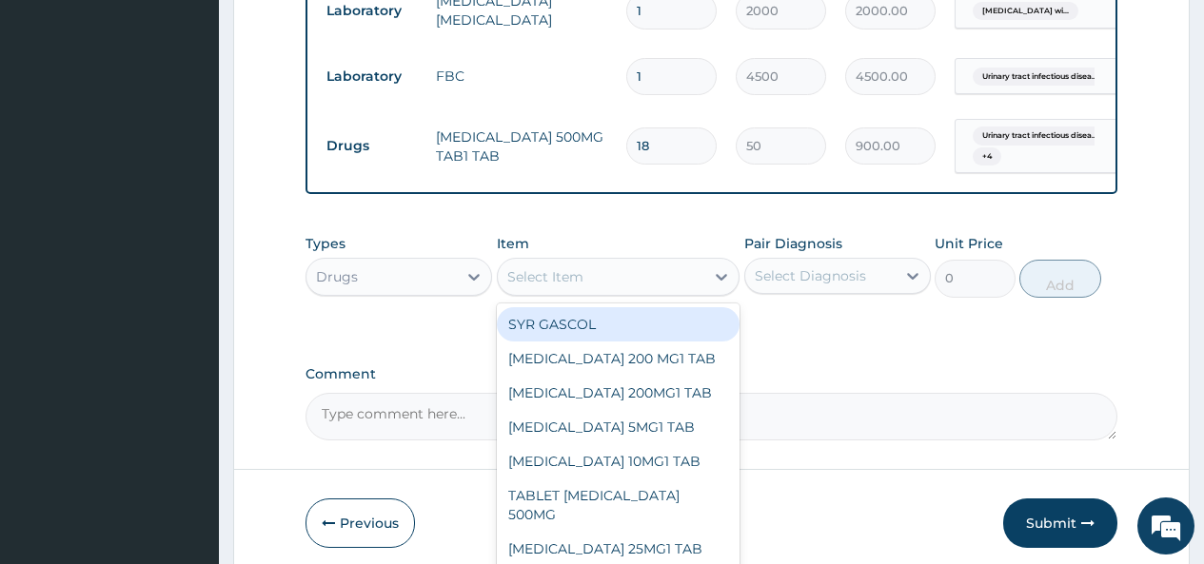
click at [539, 270] on div "Select Item" at bounding box center [545, 276] width 76 height 19
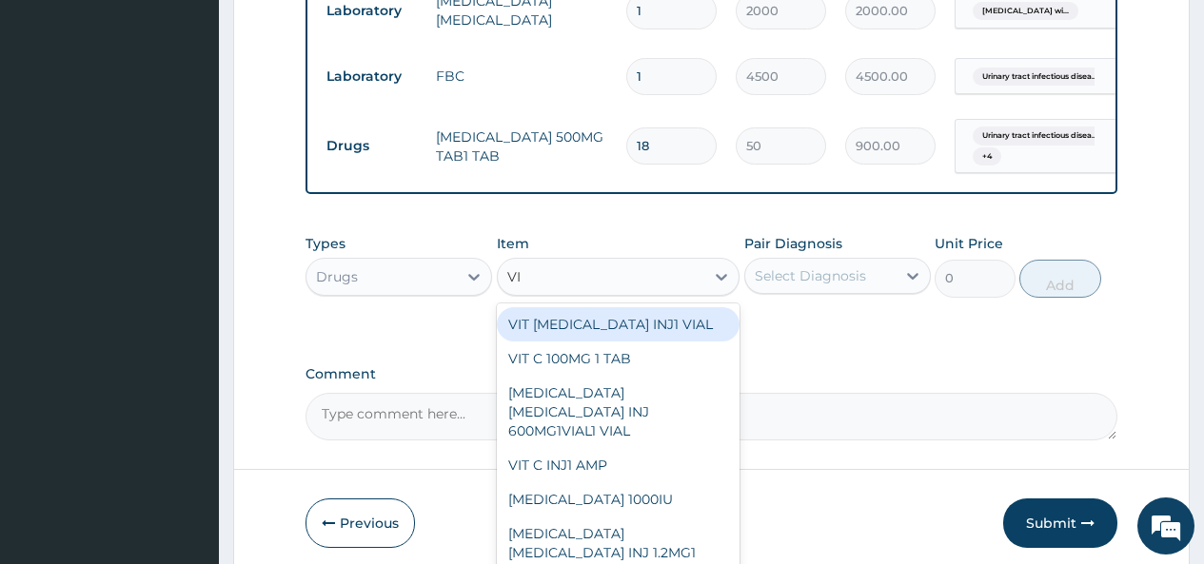
type input "VIT"
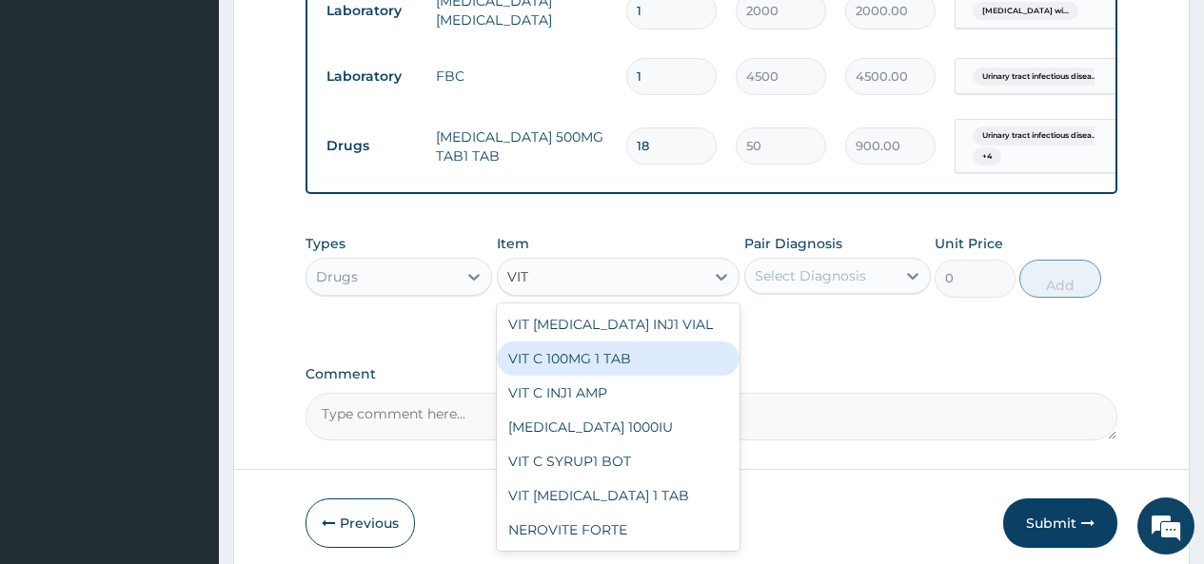
click at [592, 363] on div "VIT C 100MG 1 TAB" at bounding box center [619, 359] width 244 height 34
type input "50"
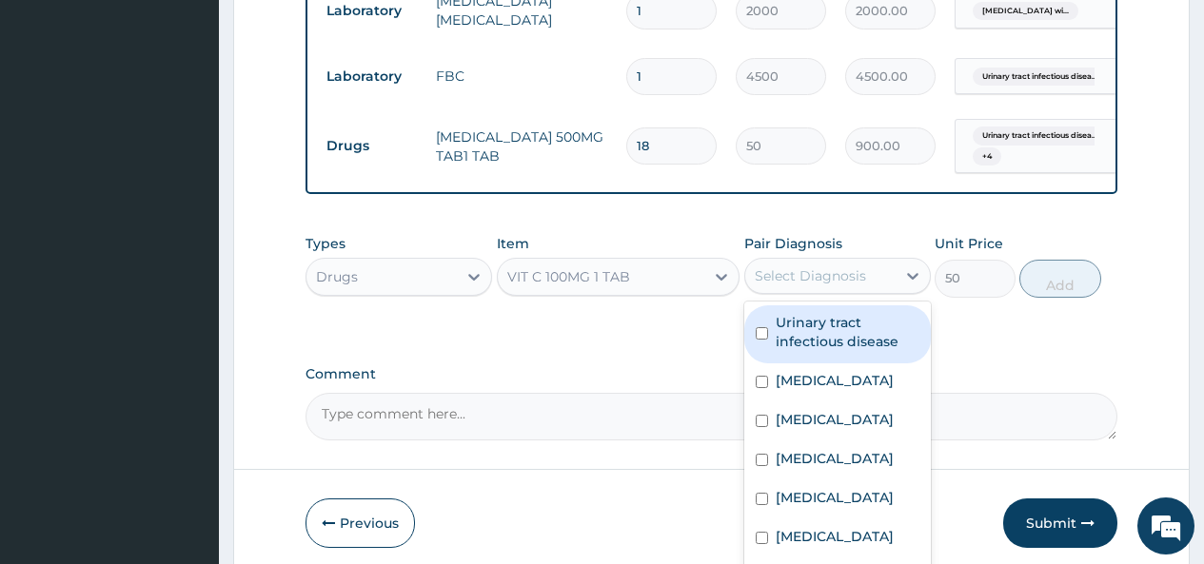
click at [796, 286] on div "Select Diagnosis" at bounding box center [820, 276] width 150 height 30
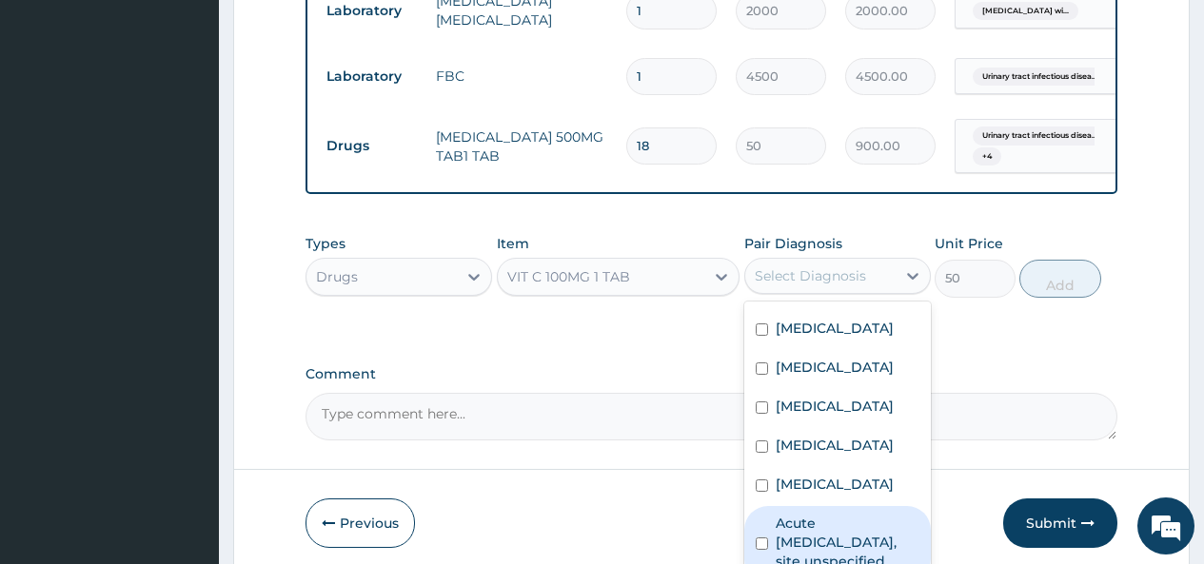
click at [811, 540] on label "Acute upper respiratory infection, site unspecified" at bounding box center [848, 542] width 144 height 57
checkbox input "true"
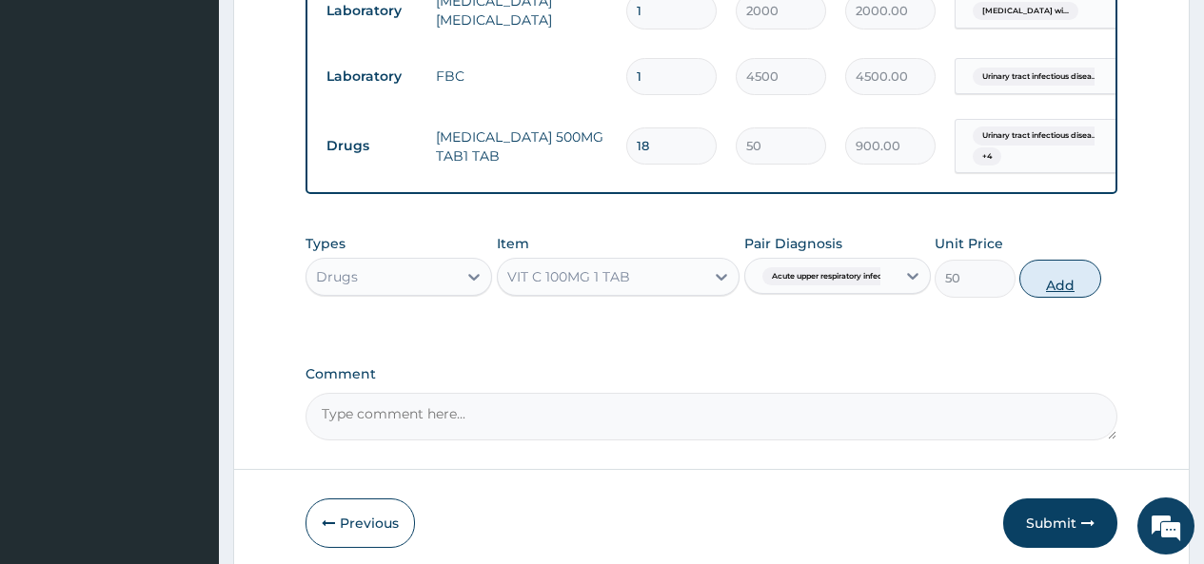
click at [1040, 282] on button "Add" at bounding box center [1059, 279] width 81 height 38
type input "0"
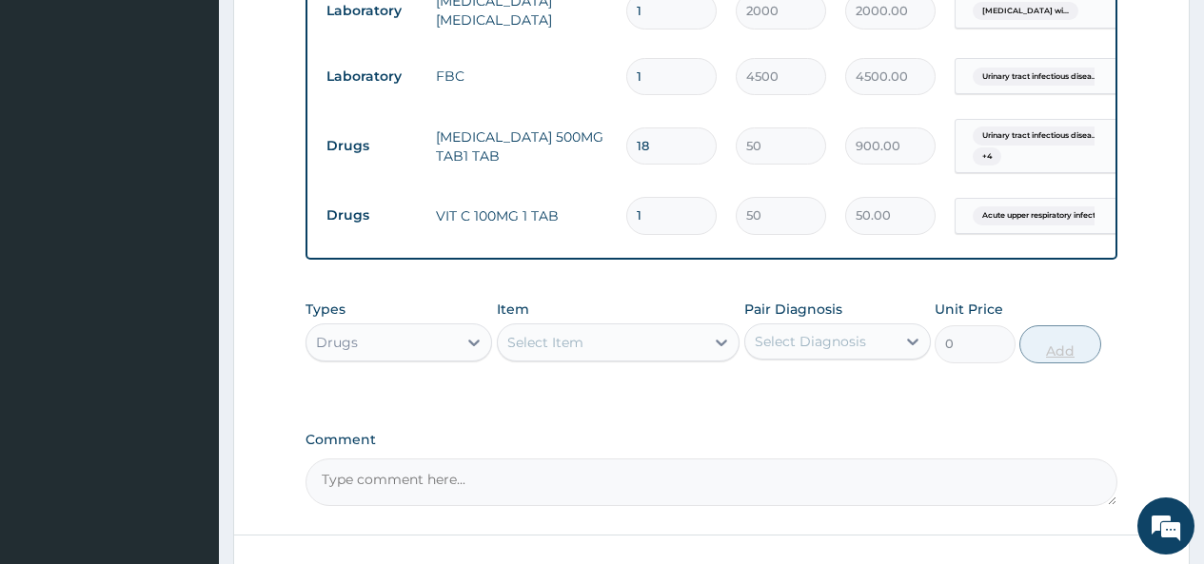
type input "0.00"
type input "4"
type input "200.00"
type input "42"
type input "2100.00"
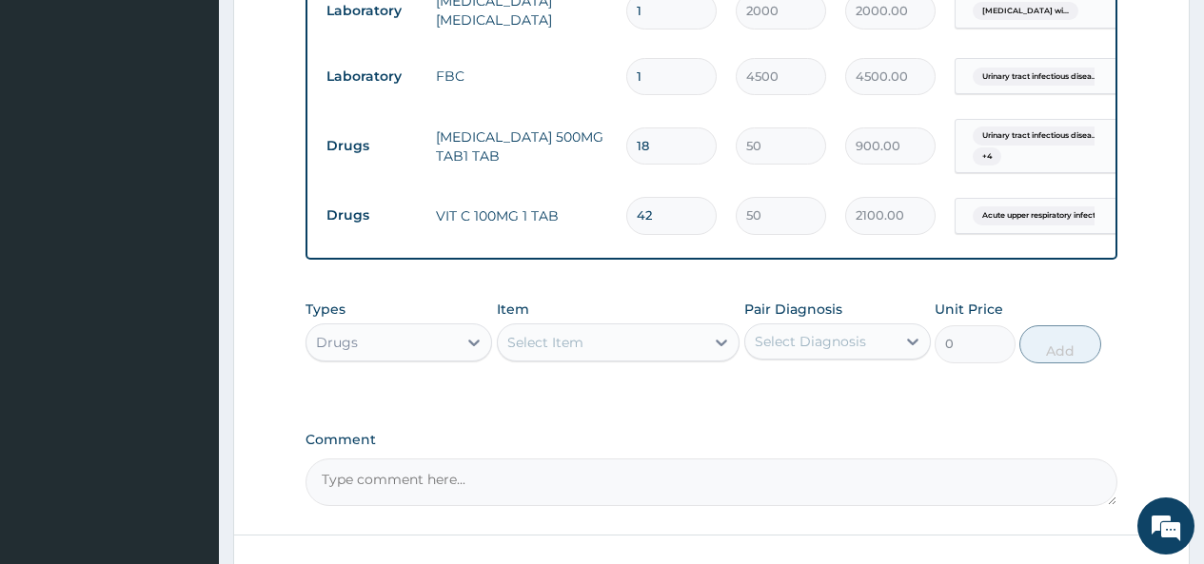
type input "42"
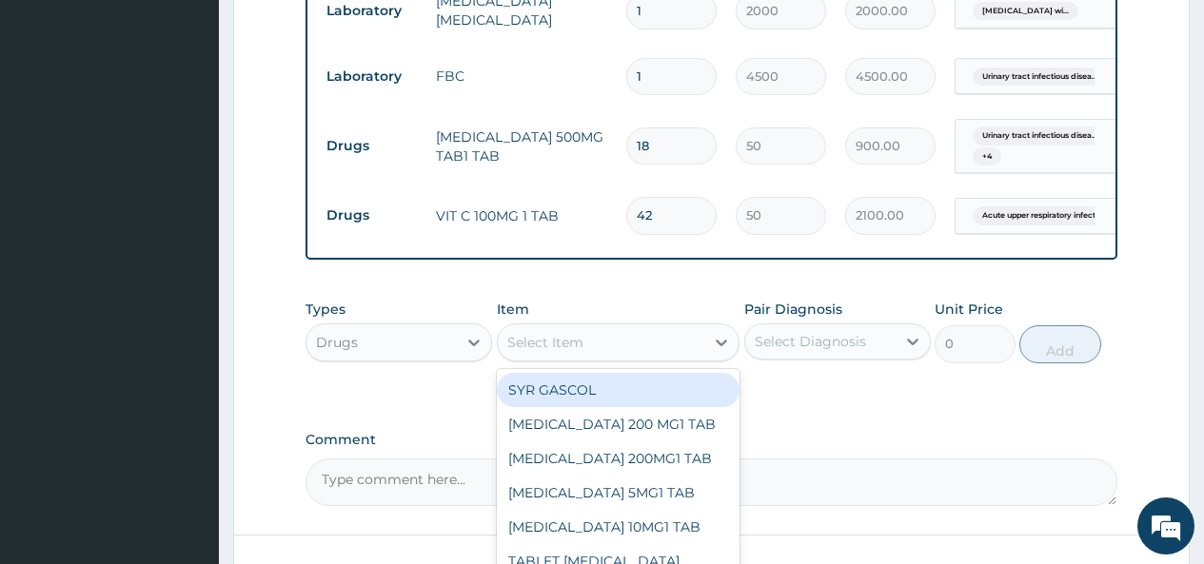
click at [668, 332] on div "Select Item" at bounding box center [601, 342] width 207 height 30
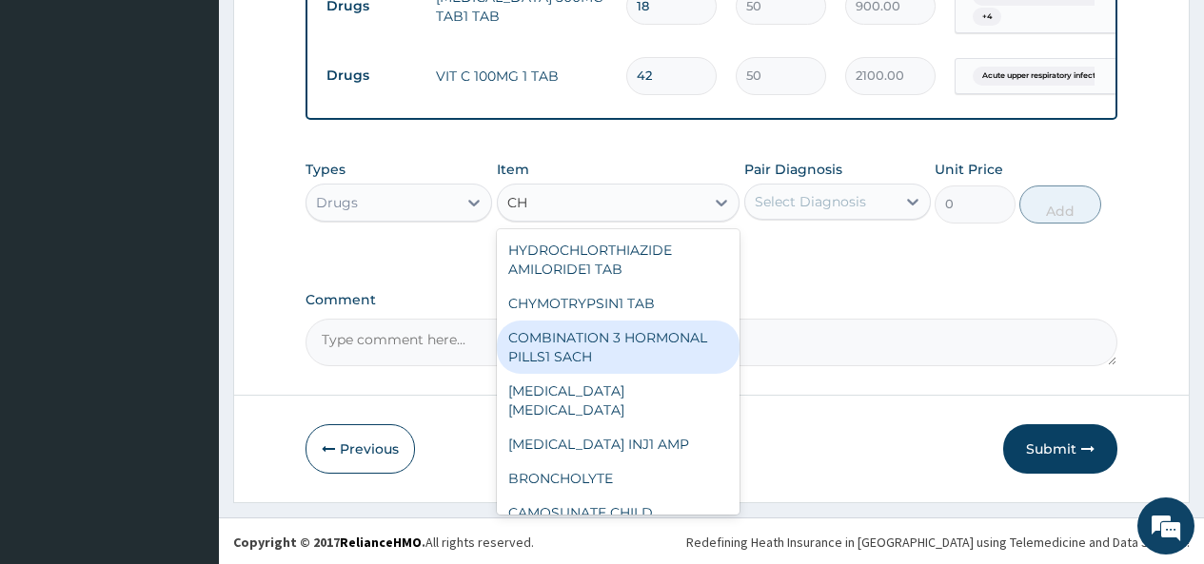
scroll to position [126, 0]
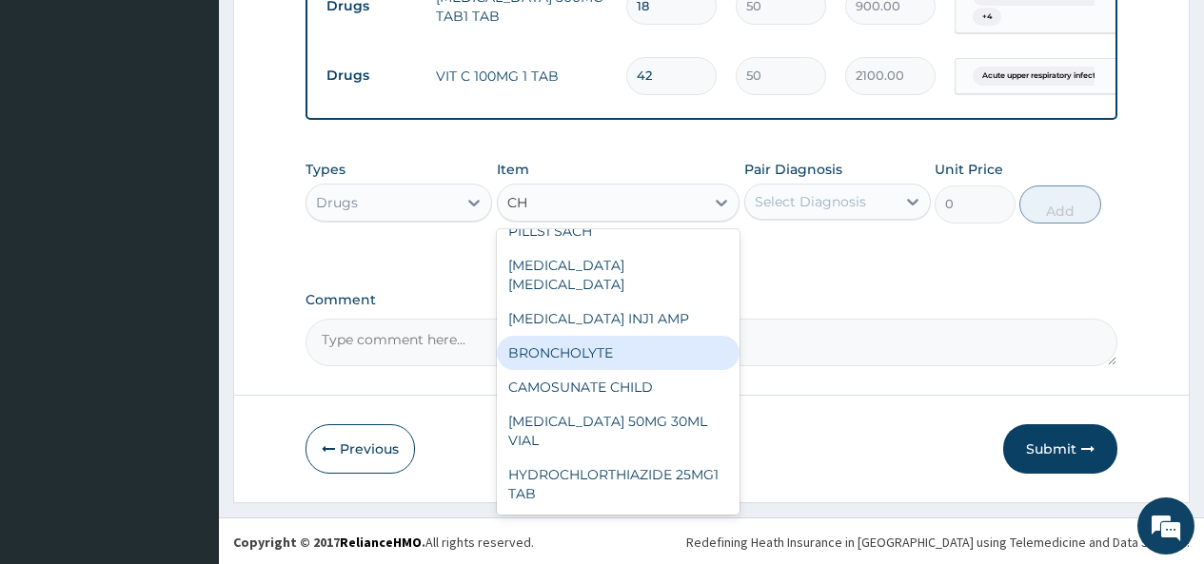
type input "C"
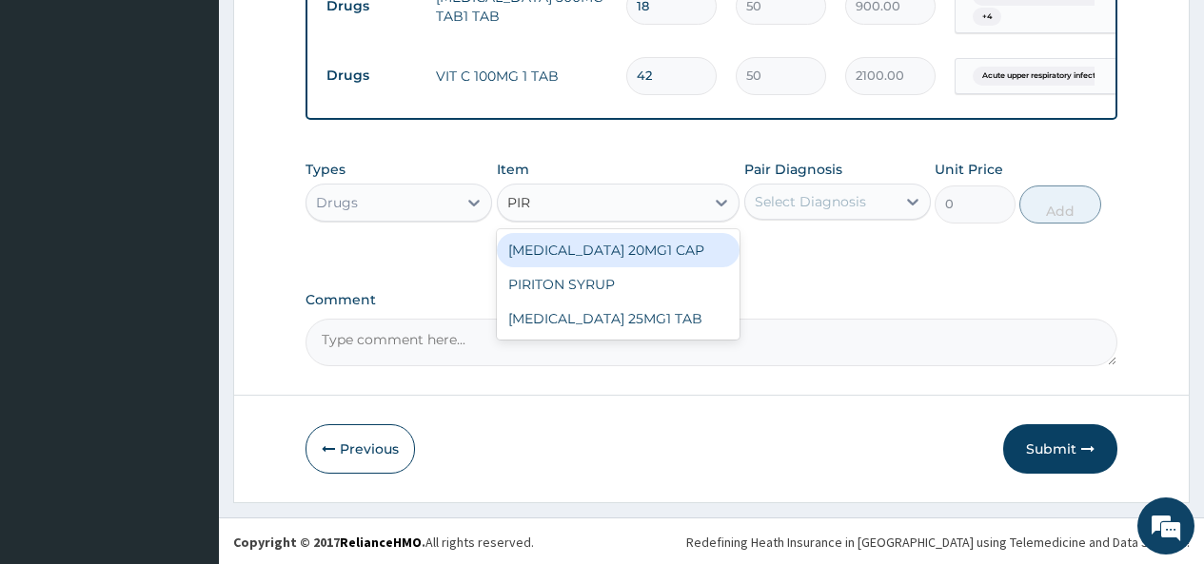
scroll to position [0, 0]
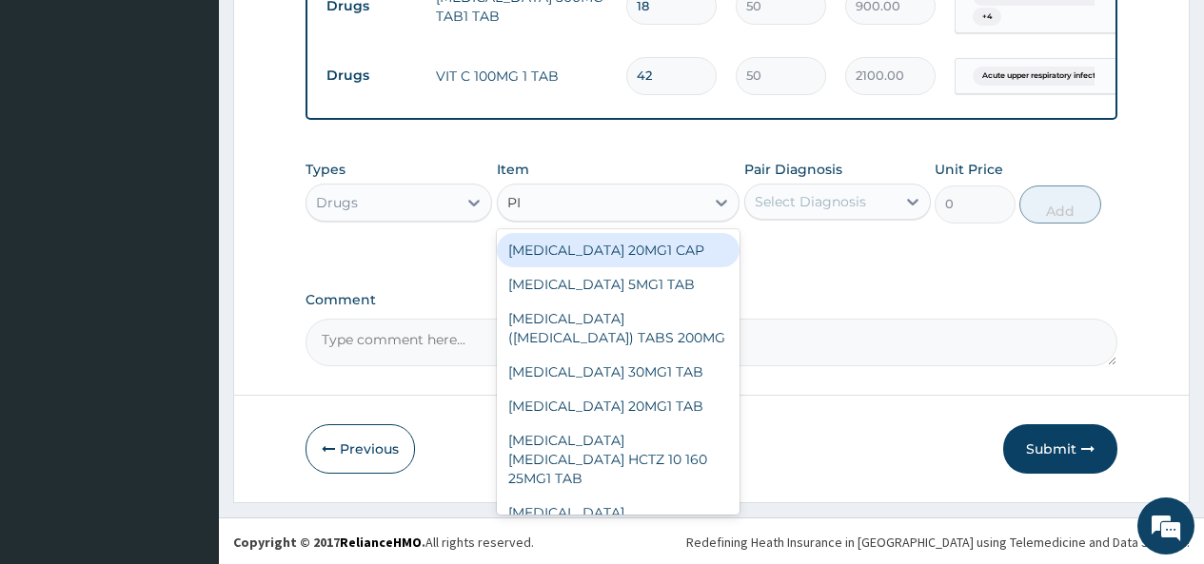
type input "P"
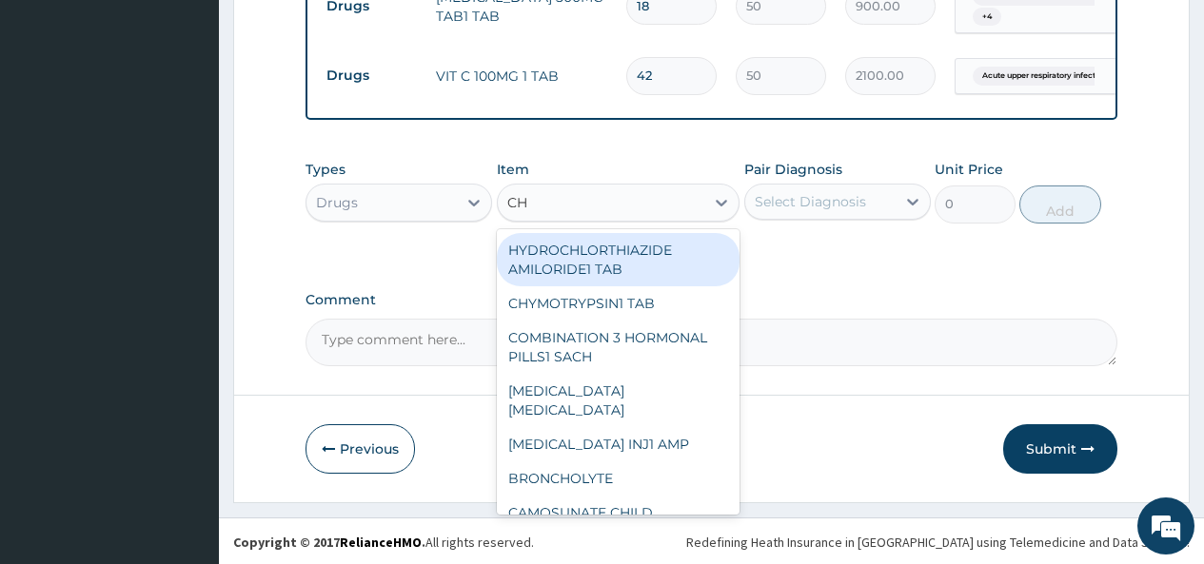
type input "C"
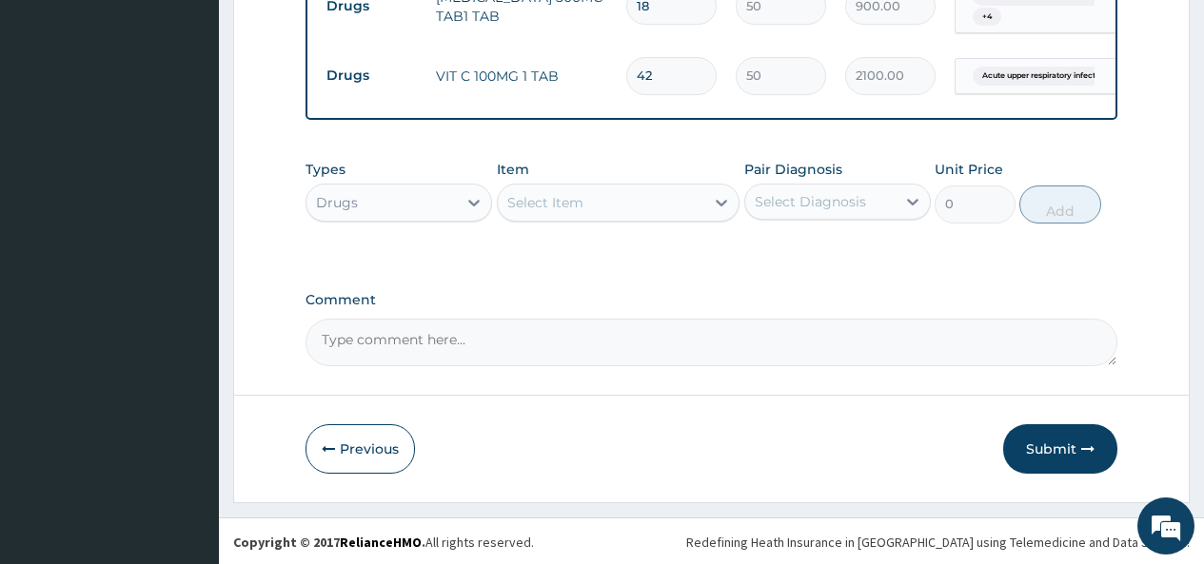
click at [603, 190] on div "Select Item" at bounding box center [601, 202] width 207 height 30
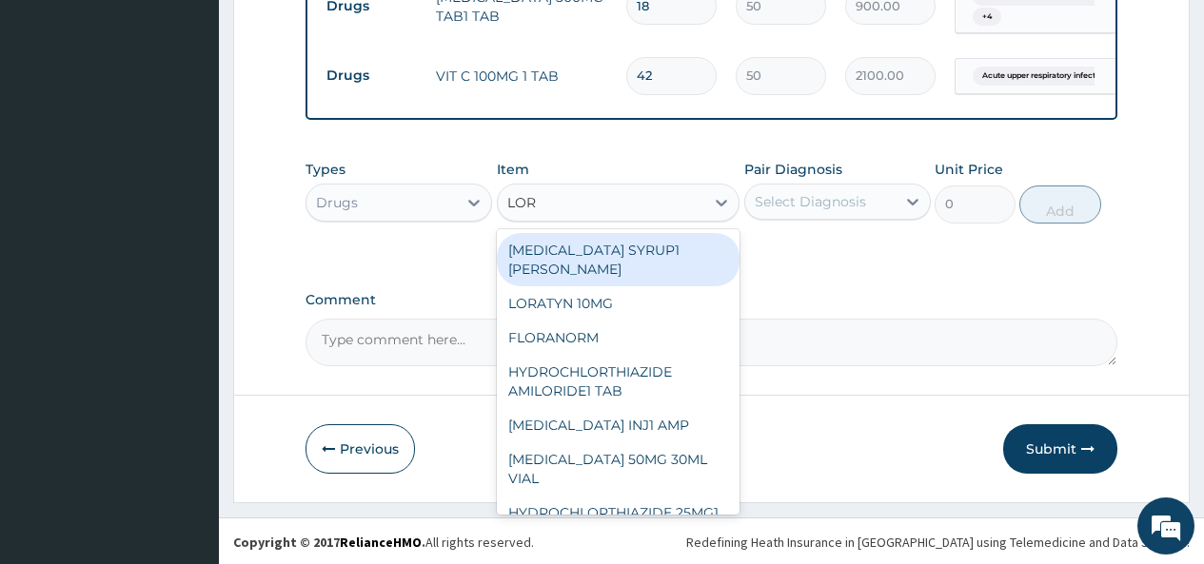
type input "LORA"
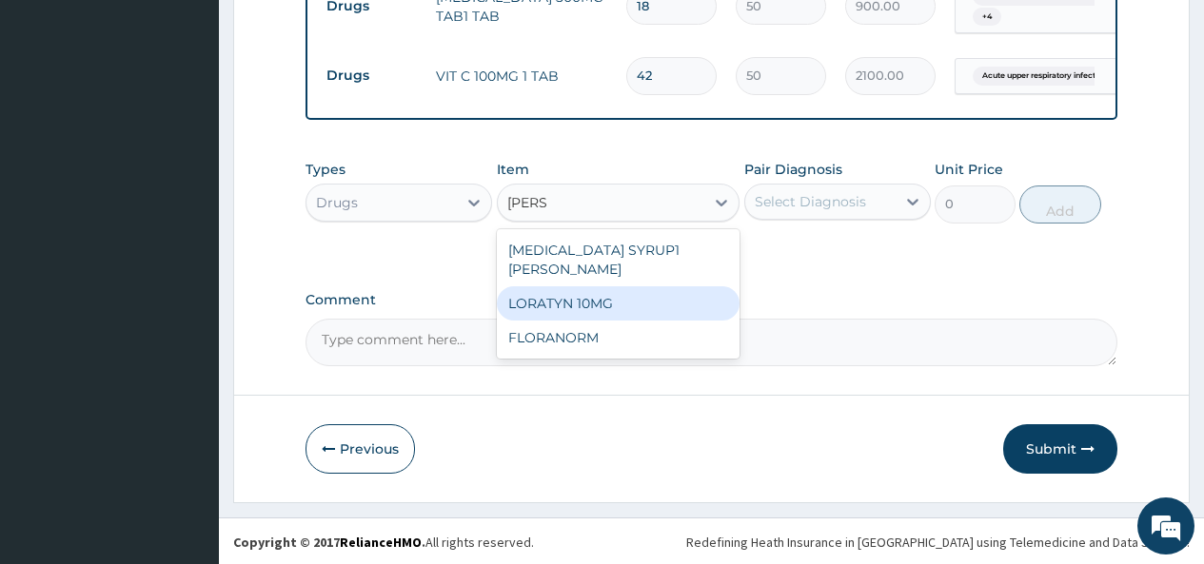
click at [586, 286] on div "LORATYN 10MG" at bounding box center [619, 303] width 244 height 34
type input "34"
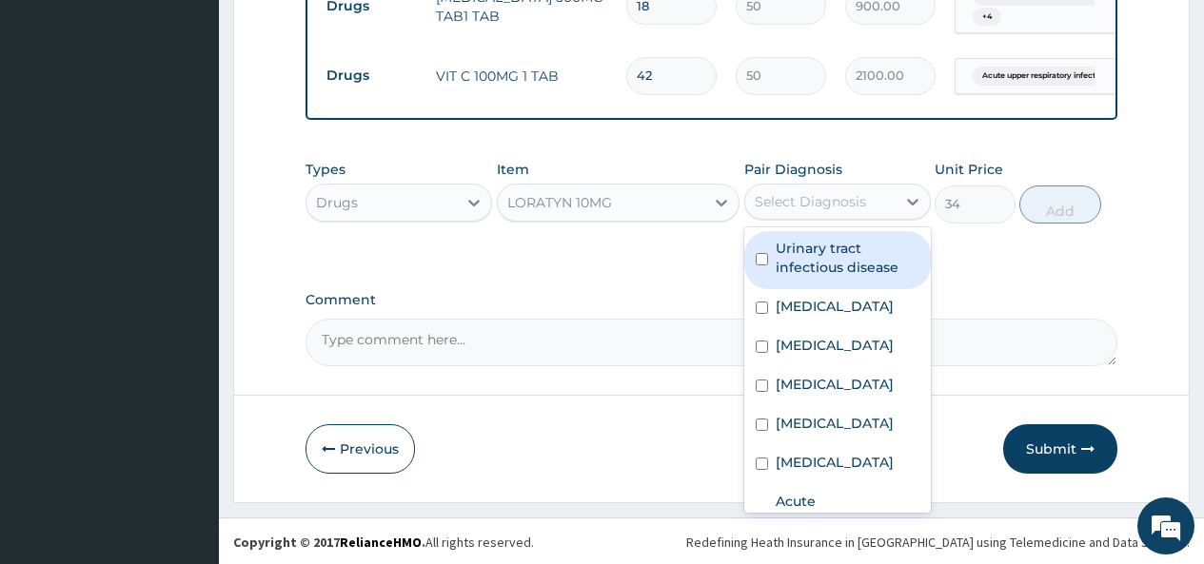
click at [829, 195] on div "Select Diagnosis" at bounding box center [810, 201] width 111 height 19
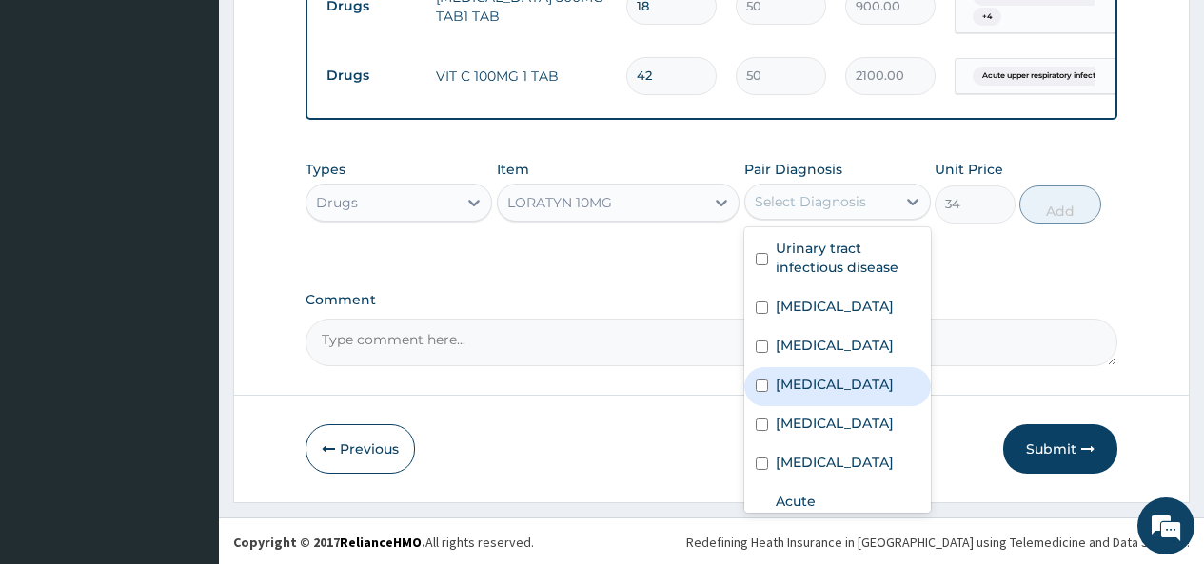
scroll to position [147, 0]
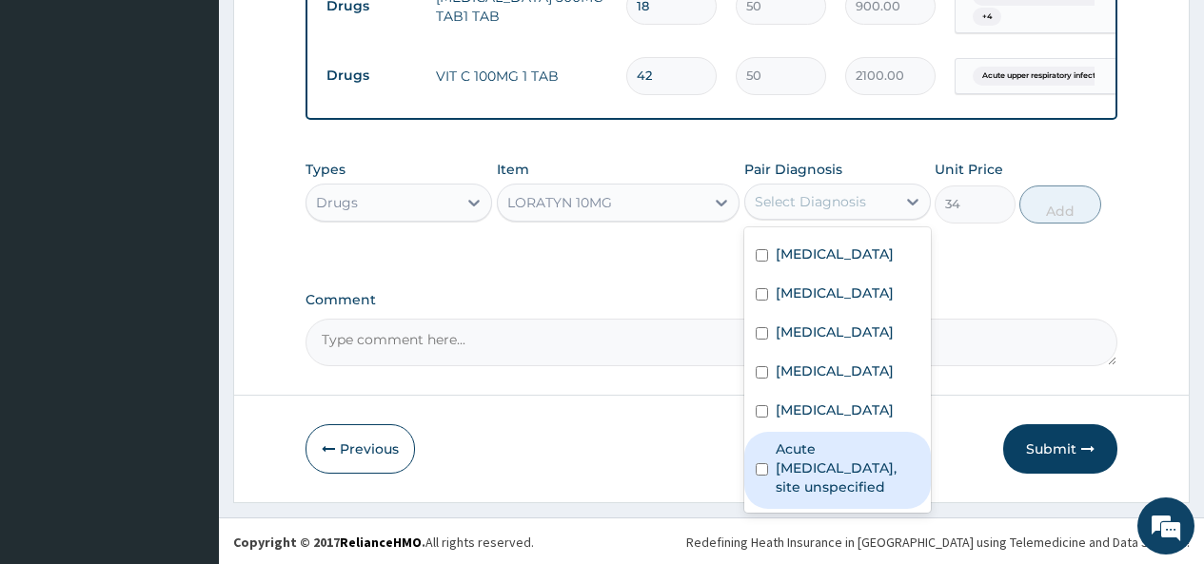
click at [796, 441] on label "Acute upper respiratory infection, site unspecified" at bounding box center [848, 468] width 144 height 57
checkbox input "true"
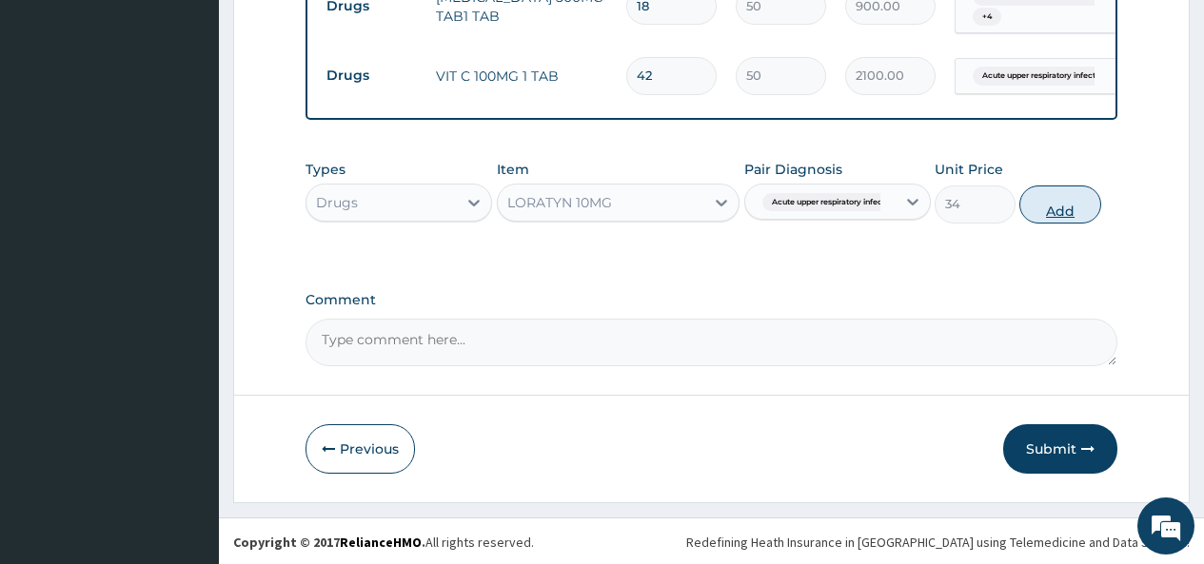
click at [1068, 200] on button "Add" at bounding box center [1059, 205] width 81 height 38
type input "0"
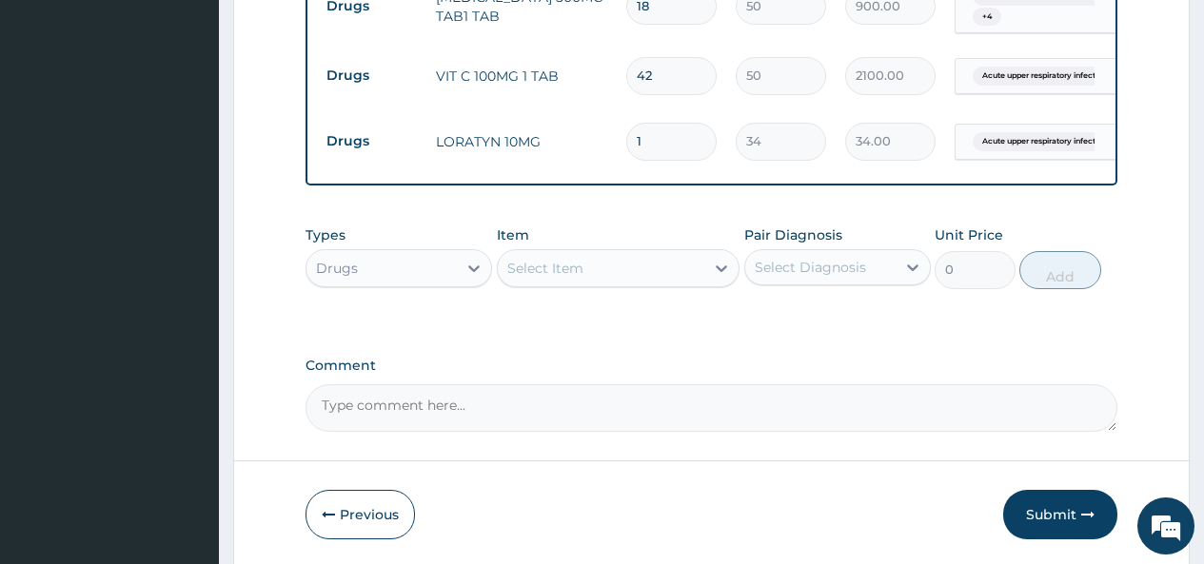
type input "10"
type input "340.00"
type input "1"
type input "34.00"
type input "0.00"
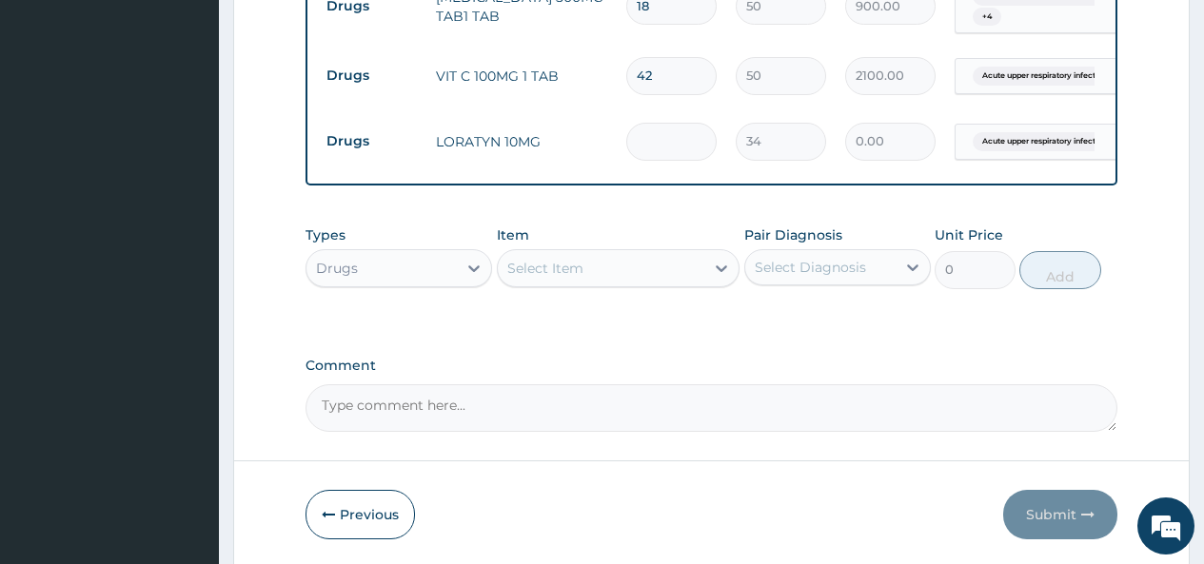
type input "8"
type input "272.00"
type input "0.00"
type input "7"
type input "238.00"
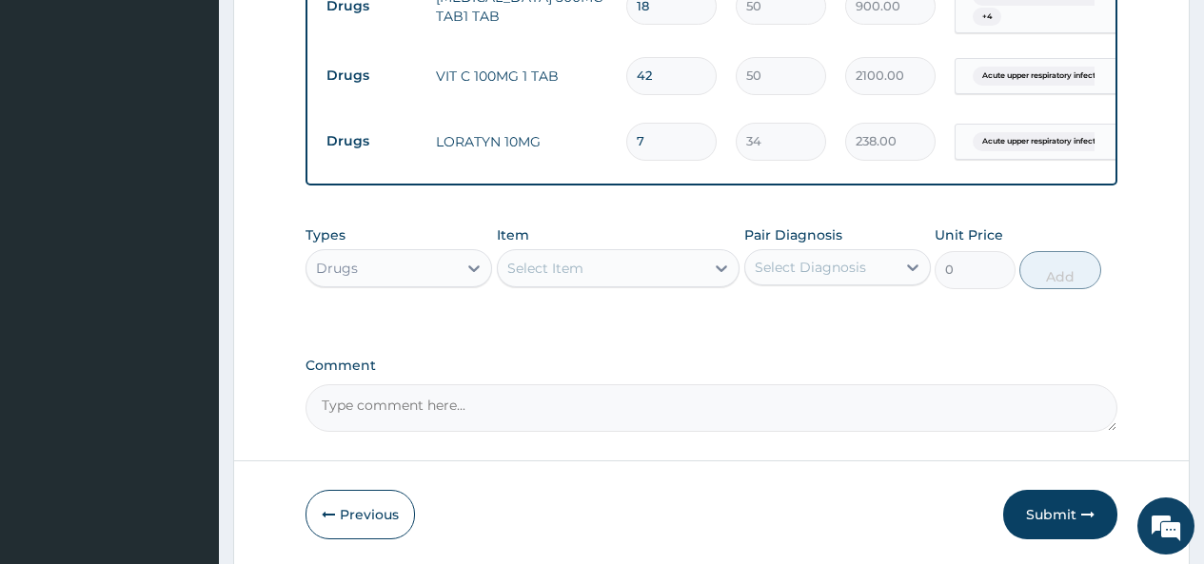
type input "0.00"
type input "8"
type input "272.00"
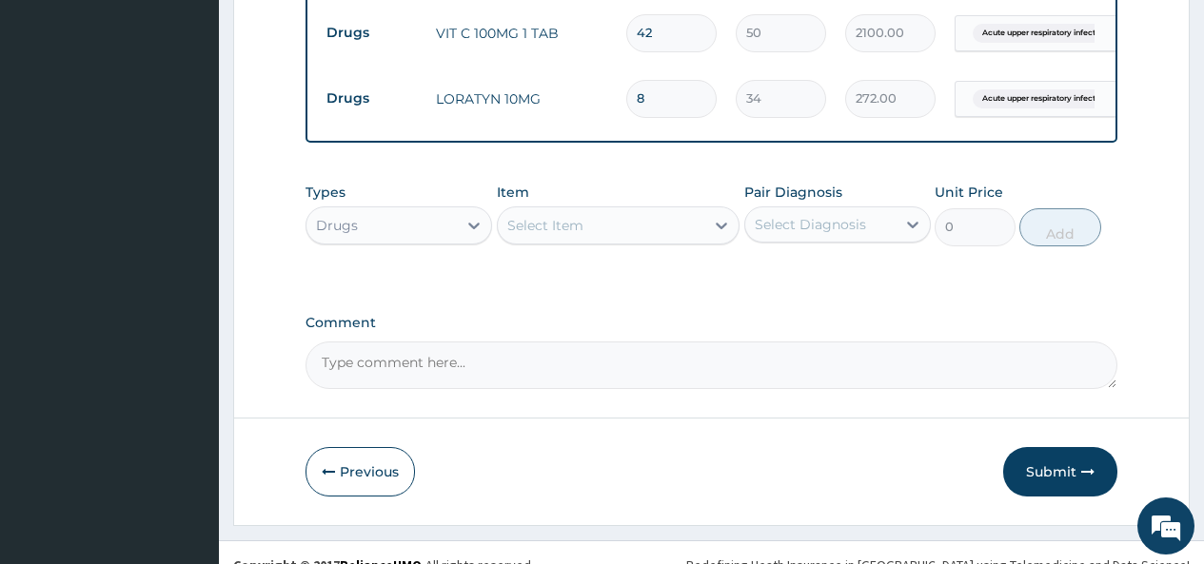
scroll to position [1309, 0]
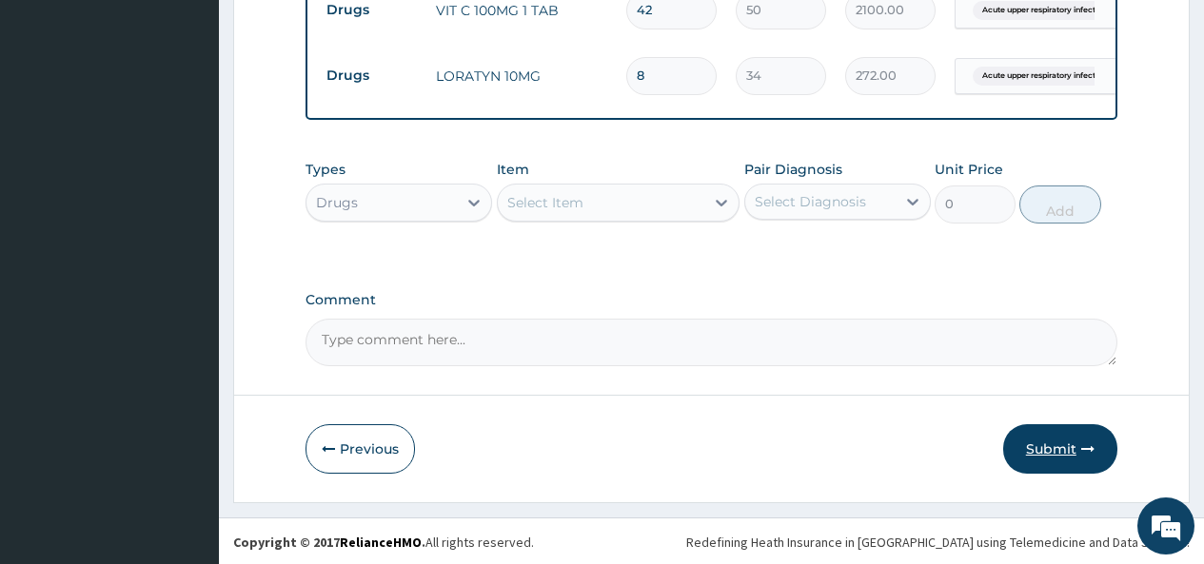
type input "8"
click at [1042, 451] on button "Submit" at bounding box center [1060, 448] width 114 height 49
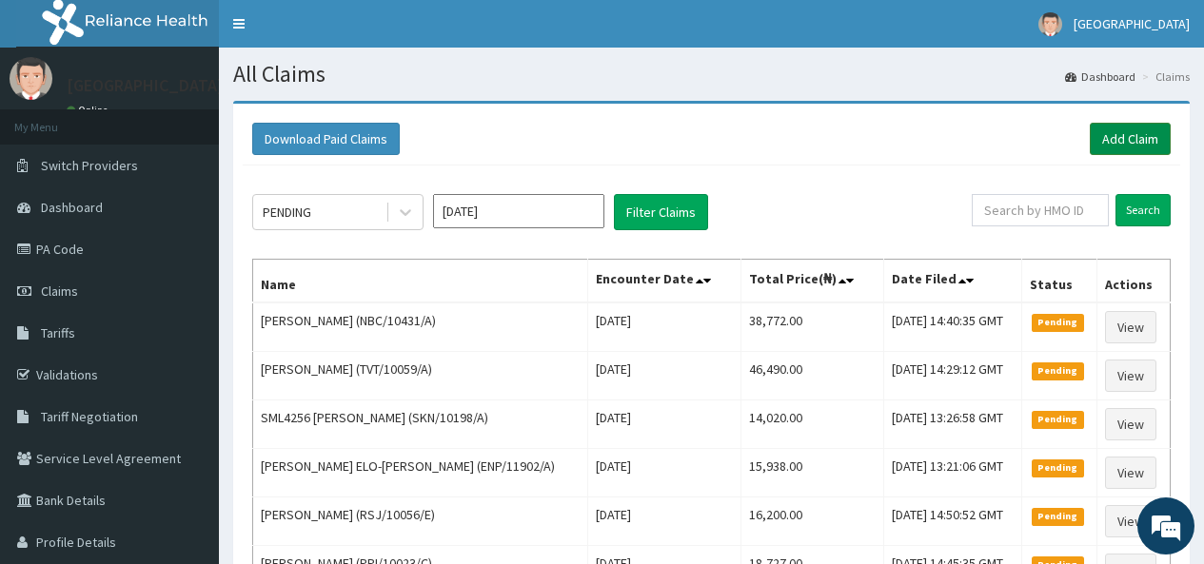
click at [1137, 140] on link "Add Claim" at bounding box center [1130, 139] width 81 height 32
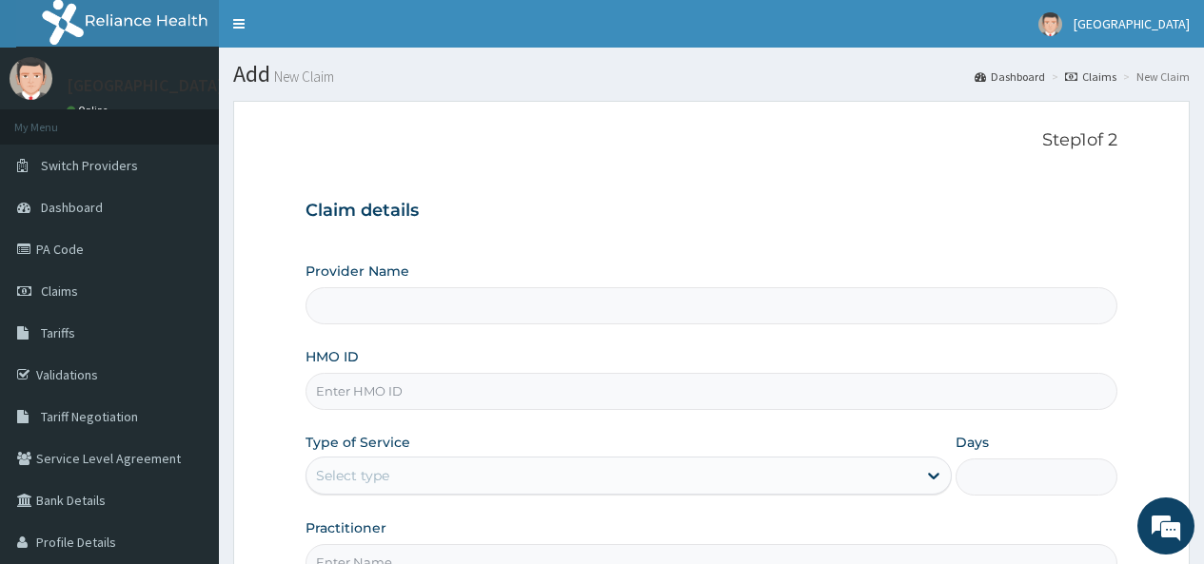
type input "[GEOGRAPHIC_DATA]"
click at [367, 380] on input "HMO ID" at bounding box center [711, 391] width 812 height 37
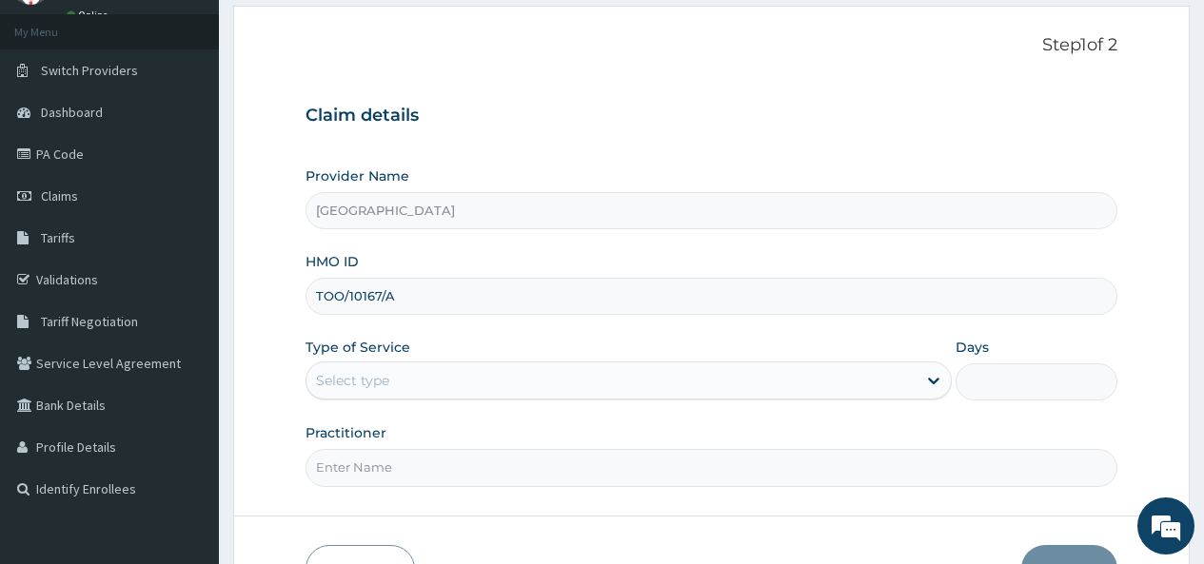
type input "TOO/10167/A"
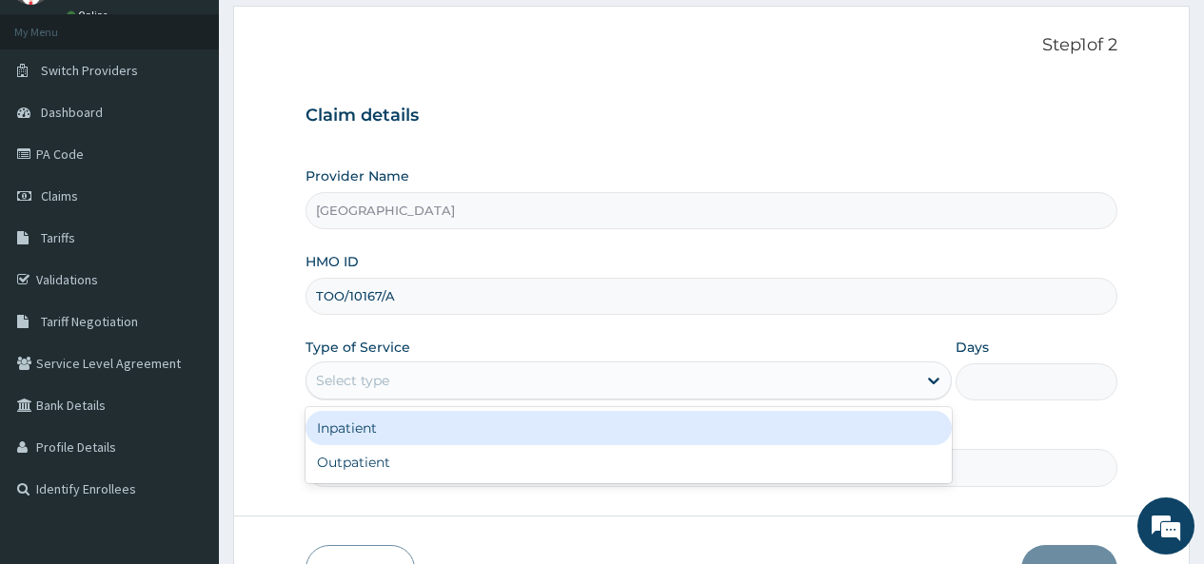
click at [379, 375] on div "Select type" at bounding box center [352, 380] width 73 height 19
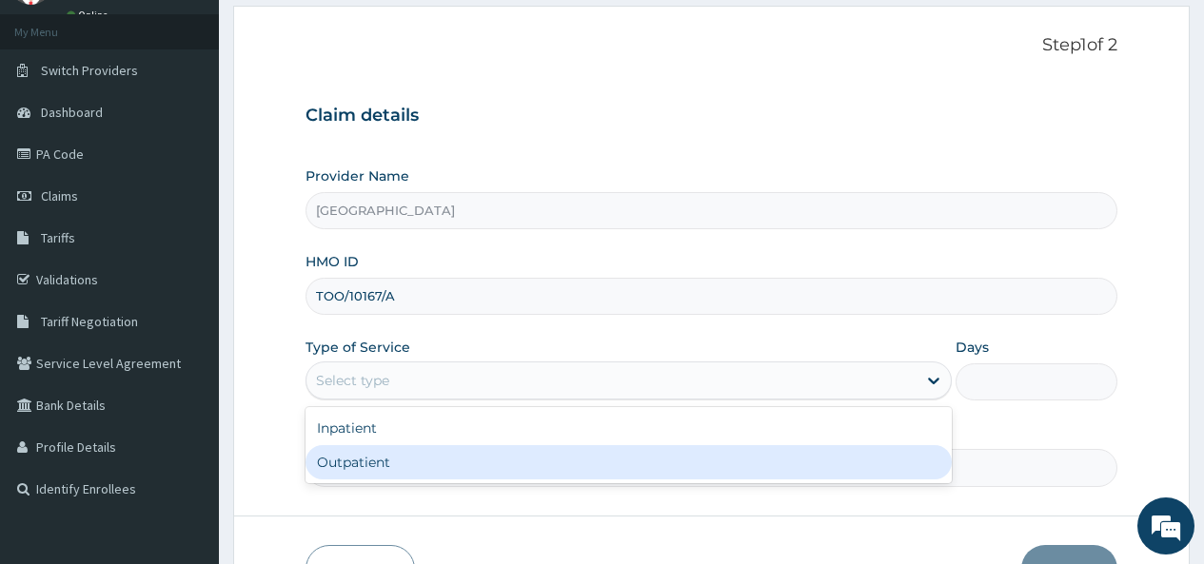
click at [371, 456] on div "Outpatient" at bounding box center [628, 462] width 646 height 34
type input "1"
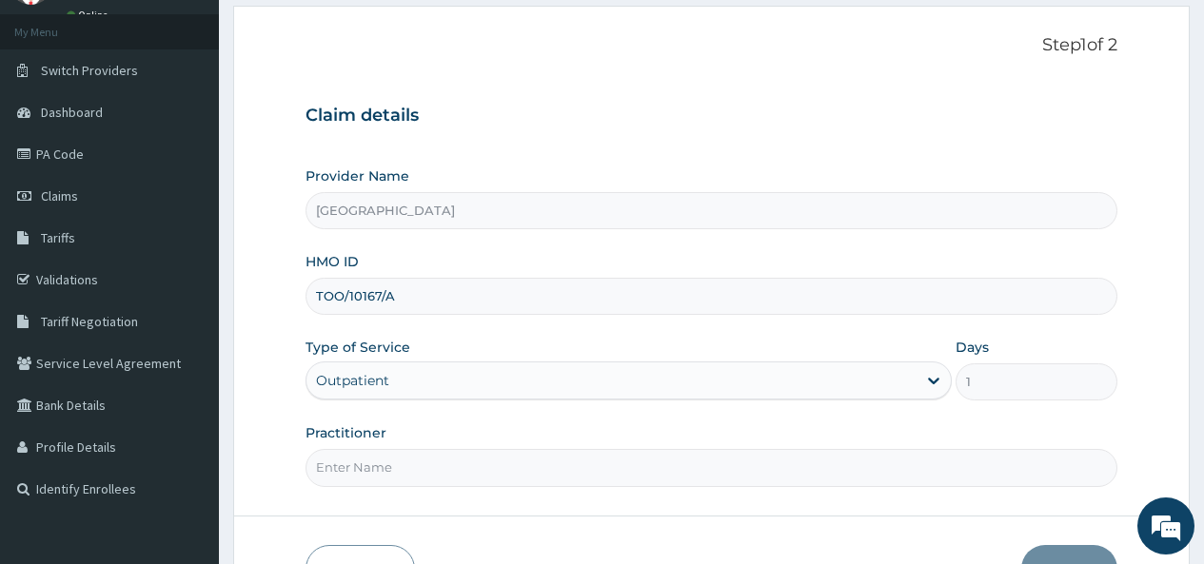
click at [373, 465] on input "Practitioner" at bounding box center [711, 467] width 812 height 37
type input "[PERSON_NAME]"
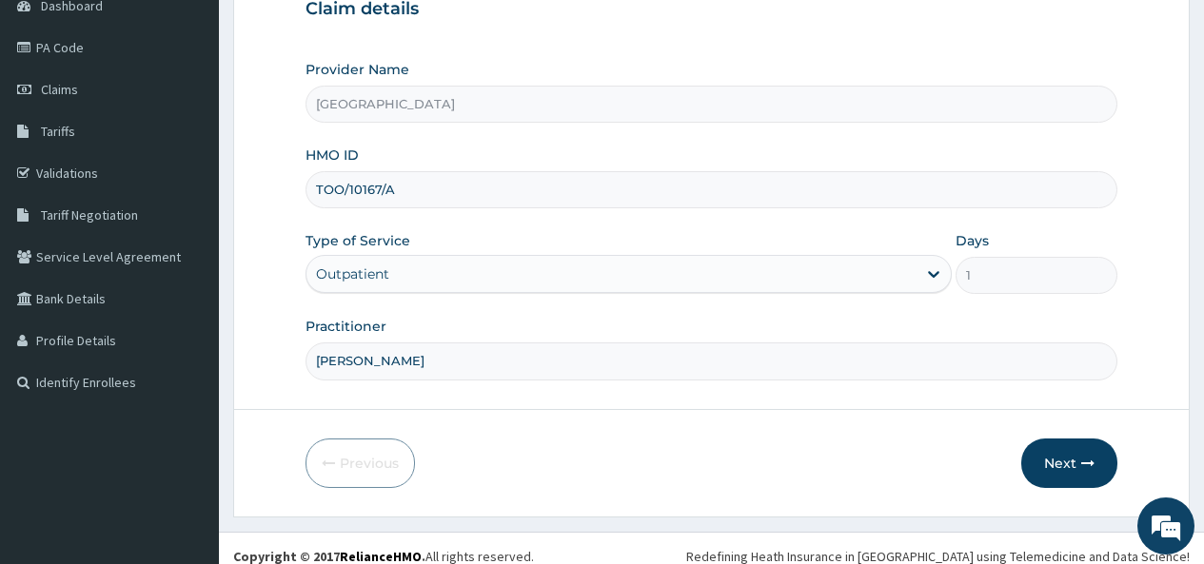
scroll to position [218, 0]
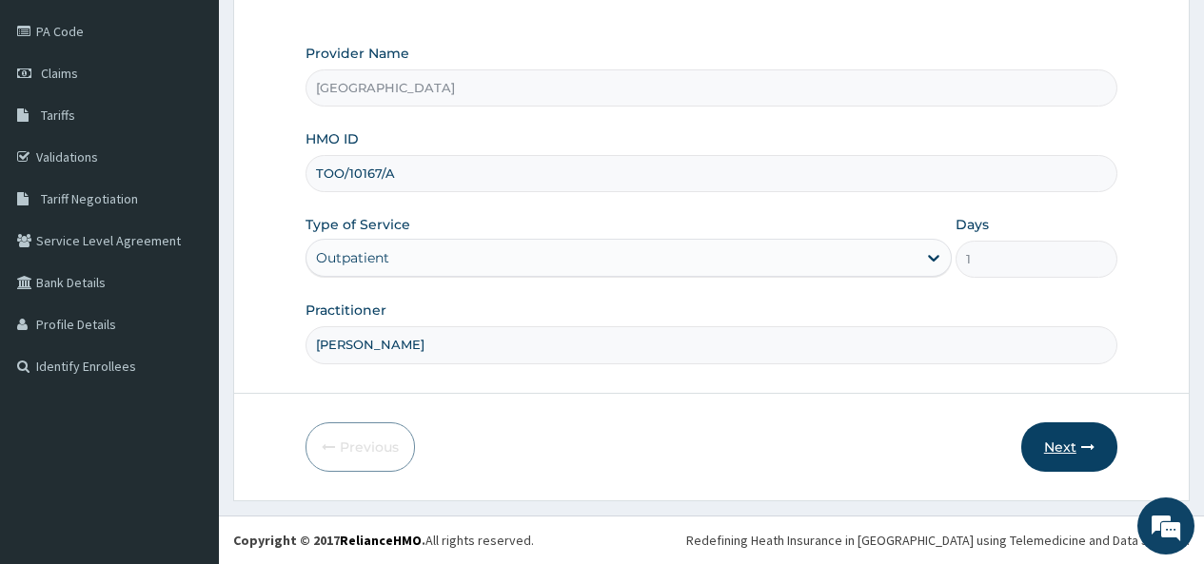
click at [1058, 442] on button "Next" at bounding box center [1069, 446] width 96 height 49
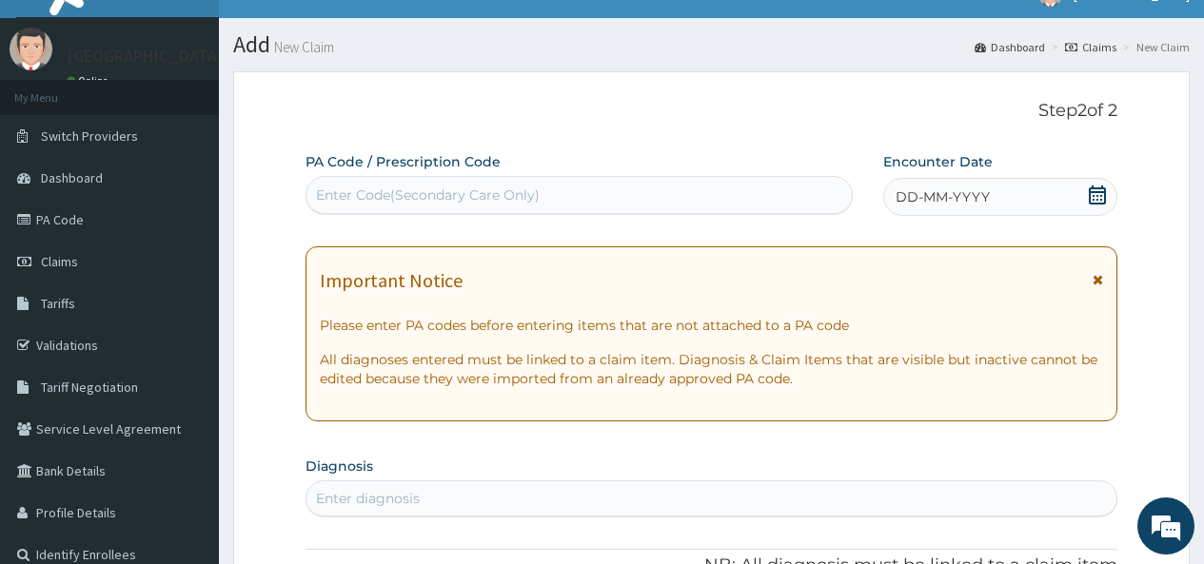
scroll to position [28, 0]
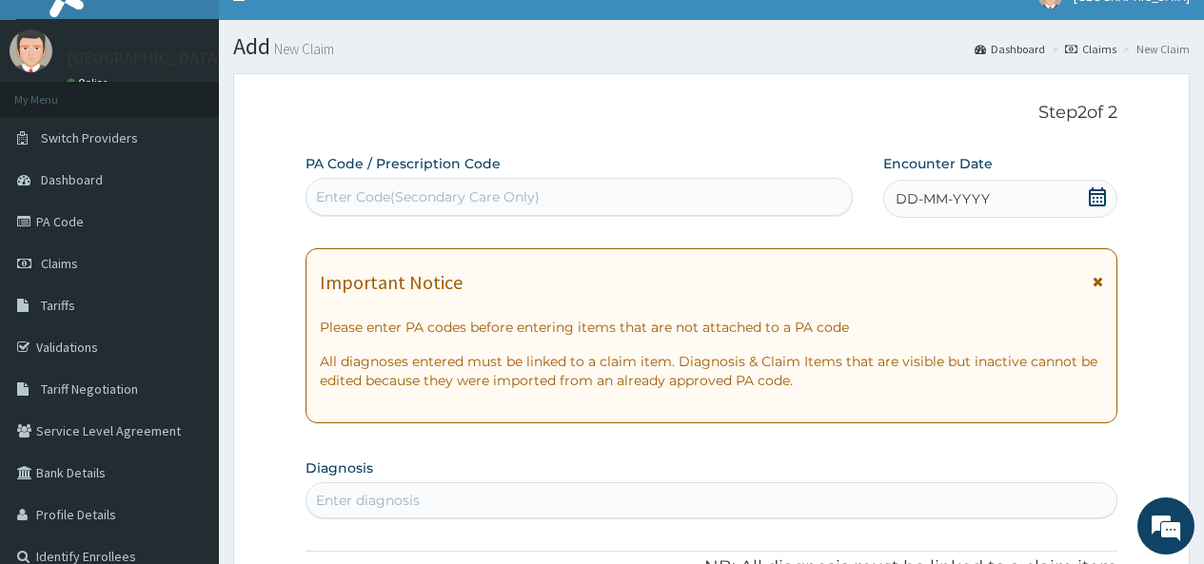
click at [385, 188] on div "Enter Code(Secondary Care Only)" at bounding box center [428, 196] width 224 height 19
paste input "PA/F653AC"
type input "PA/F653AC"
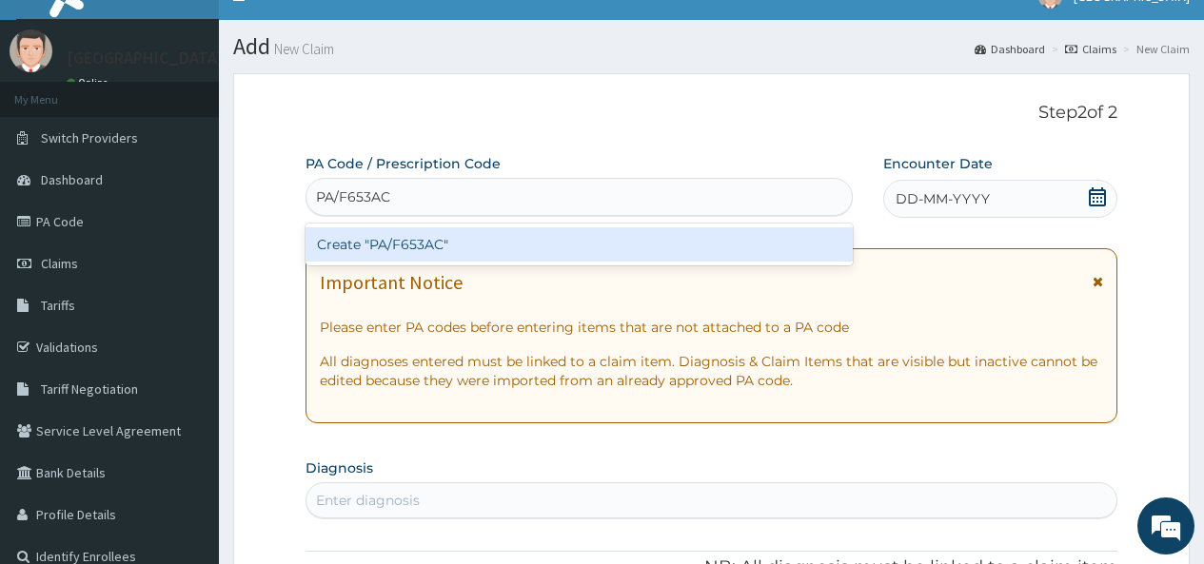
click at [409, 246] on div "Create "PA/F653AC"" at bounding box center [578, 244] width 546 height 34
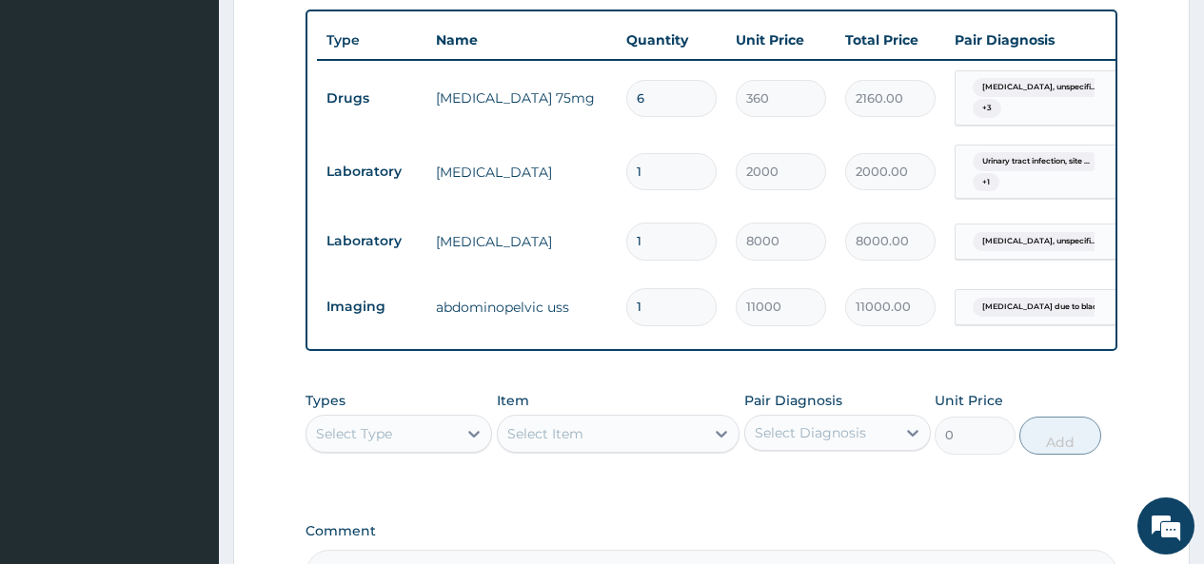
scroll to position [854, 0]
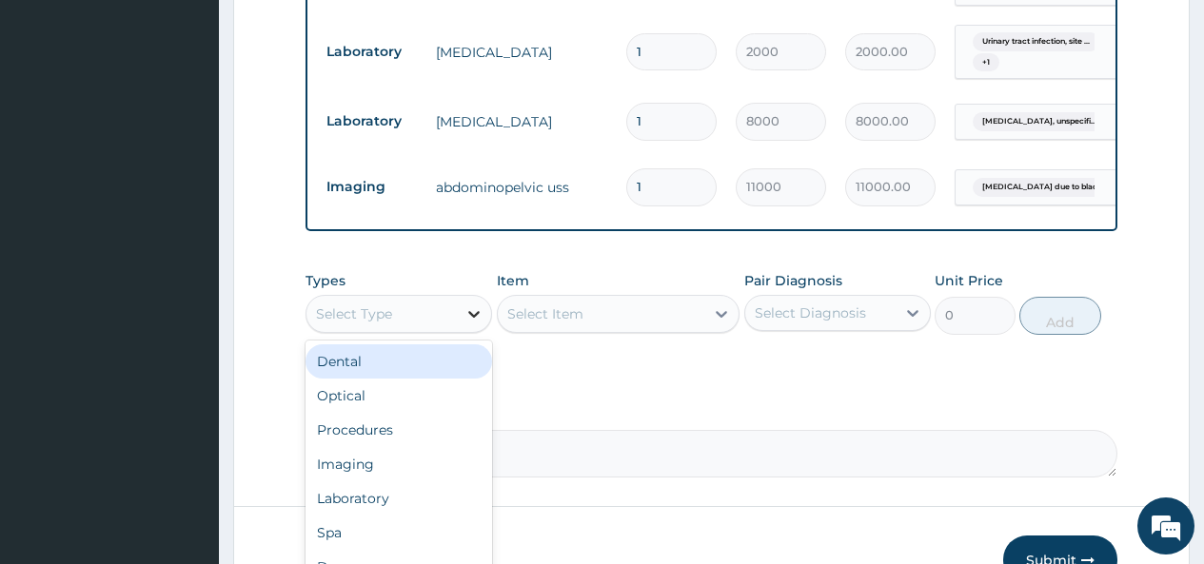
click at [460, 331] on div at bounding box center [474, 314] width 34 height 34
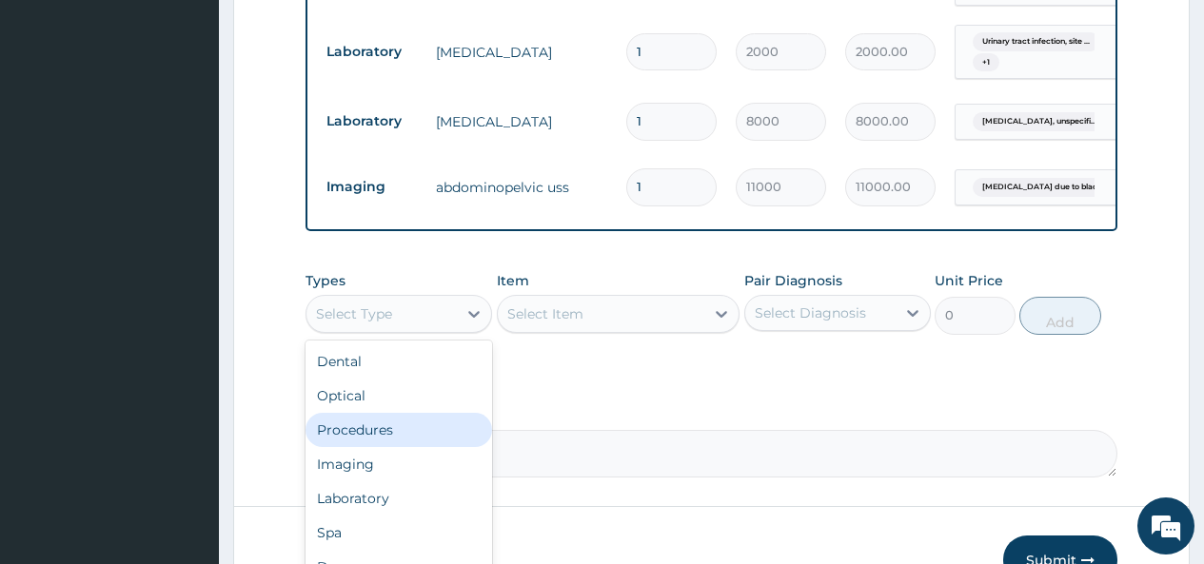
click at [382, 443] on div "Procedures" at bounding box center [398, 430] width 187 height 34
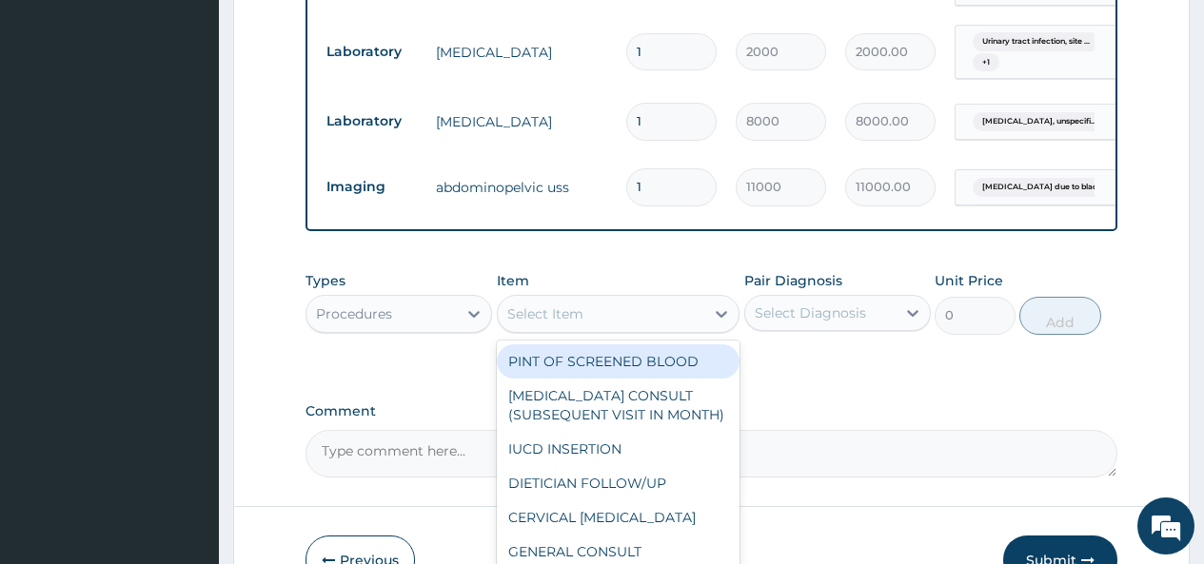
click at [679, 324] on div "Select Item" at bounding box center [601, 314] width 207 height 30
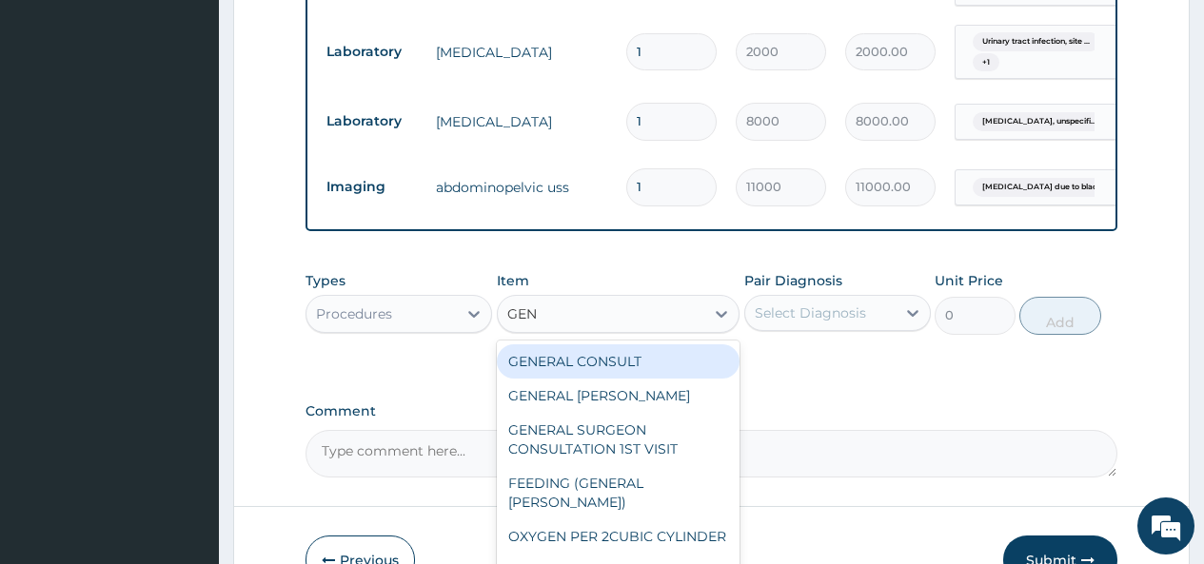
type input "GENE"
click at [649, 379] on div "GENERAL CONSULT" at bounding box center [619, 361] width 244 height 34
type input "5000"
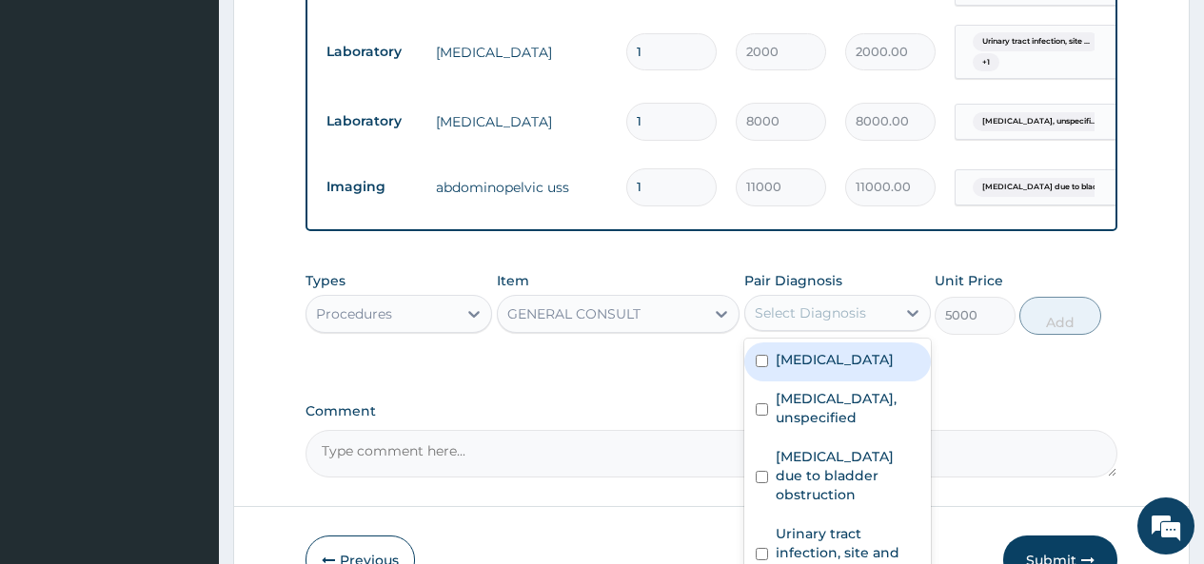
click at [827, 323] on div "Select Diagnosis" at bounding box center [810, 313] width 111 height 19
click at [807, 369] on label "[MEDICAL_DATA]" at bounding box center [835, 359] width 118 height 19
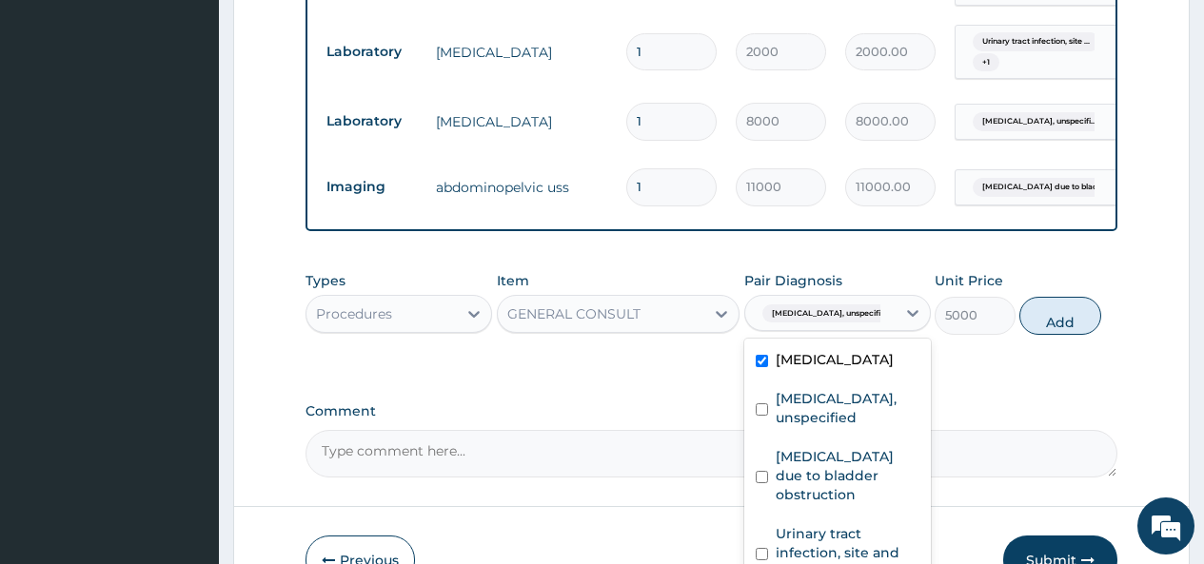
checkbox input "true"
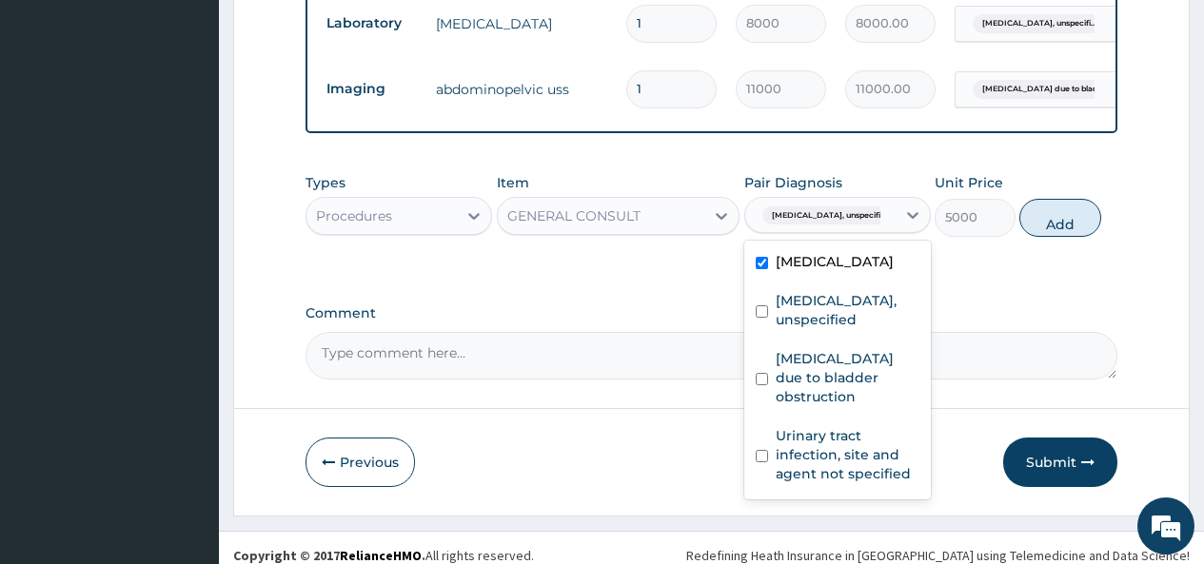
scroll to position [981, 0]
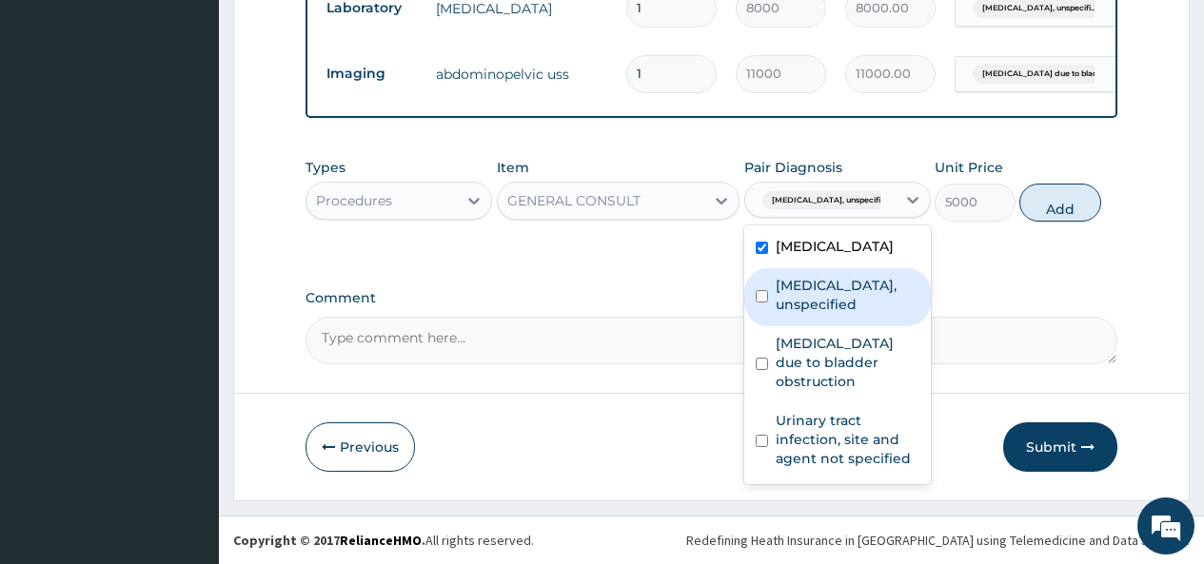
click at [823, 314] on label "[MEDICAL_DATA], unspecified" at bounding box center [848, 295] width 144 height 38
checkbox input "true"
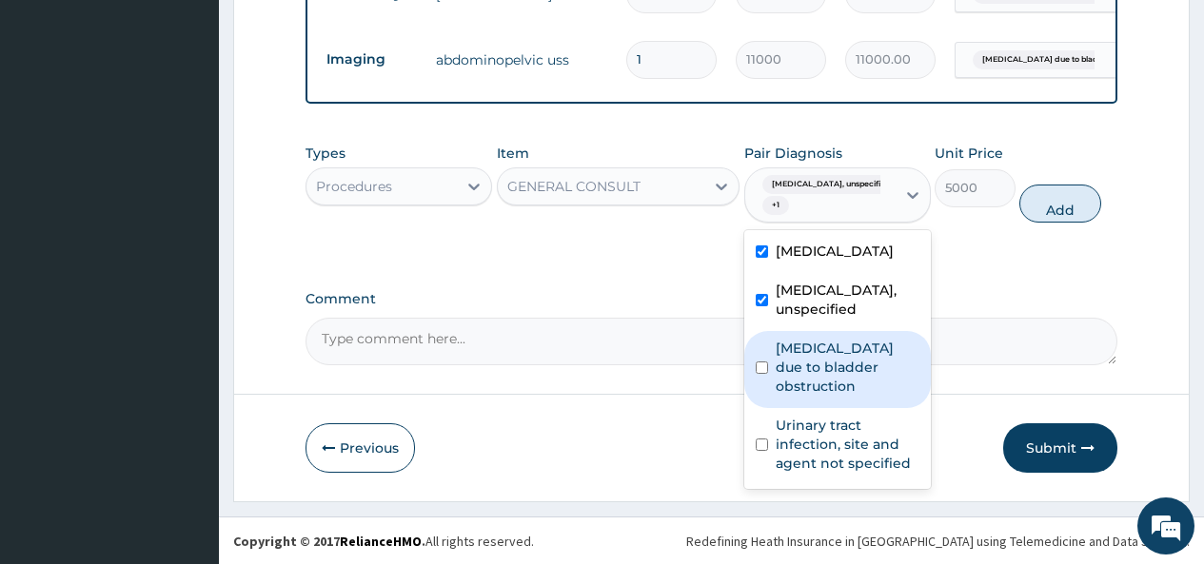
click at [792, 396] on label "[MEDICAL_DATA] due to bladder obstruction" at bounding box center [848, 367] width 144 height 57
checkbox input "true"
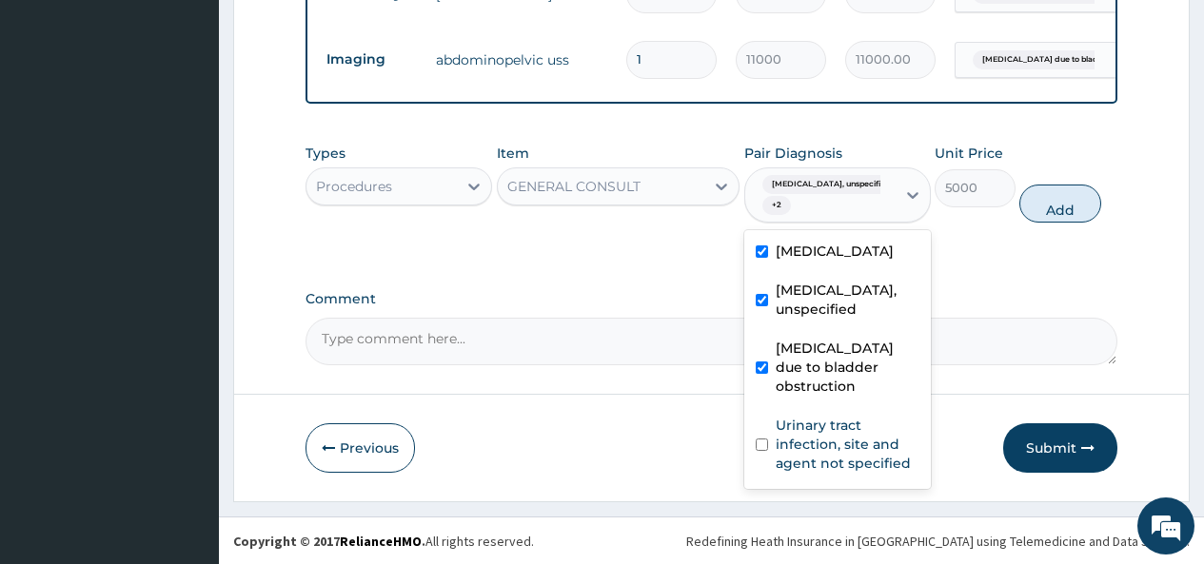
scroll to position [45, 0]
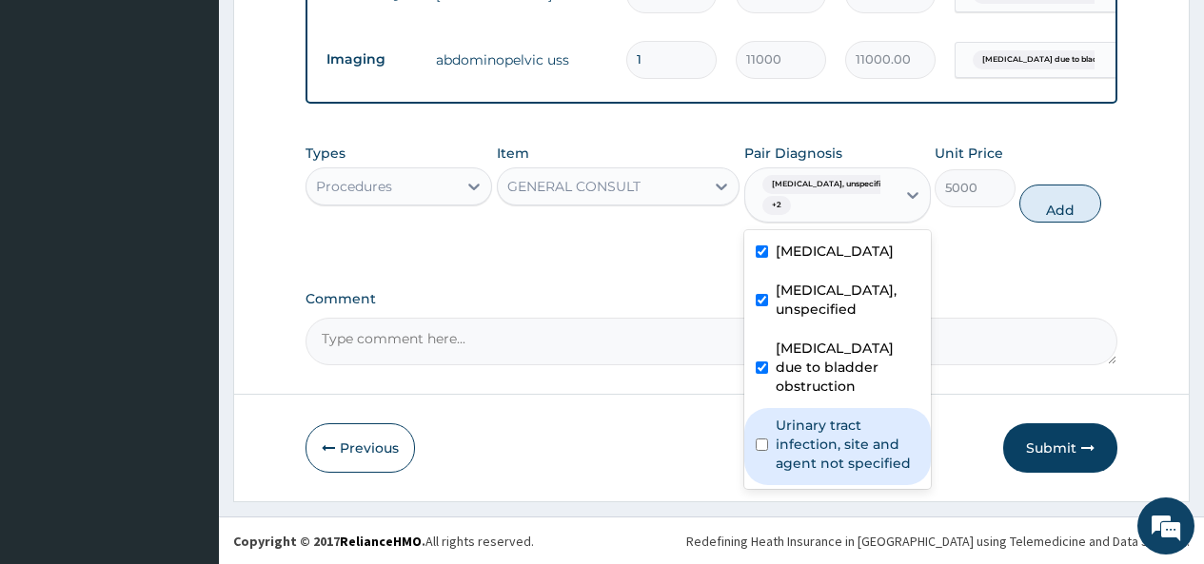
click at [770, 457] on div "Urinary tract infection, site and agent not specified" at bounding box center [837, 446] width 187 height 77
checkbox input "true"
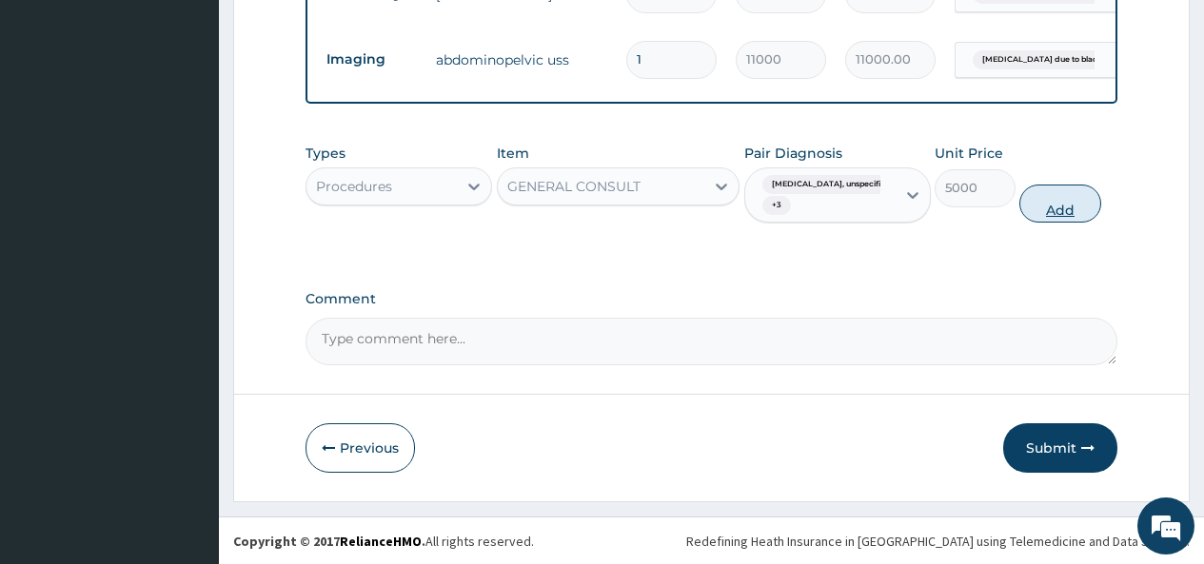
click at [1059, 218] on button "Add" at bounding box center [1059, 204] width 81 height 38
type input "0"
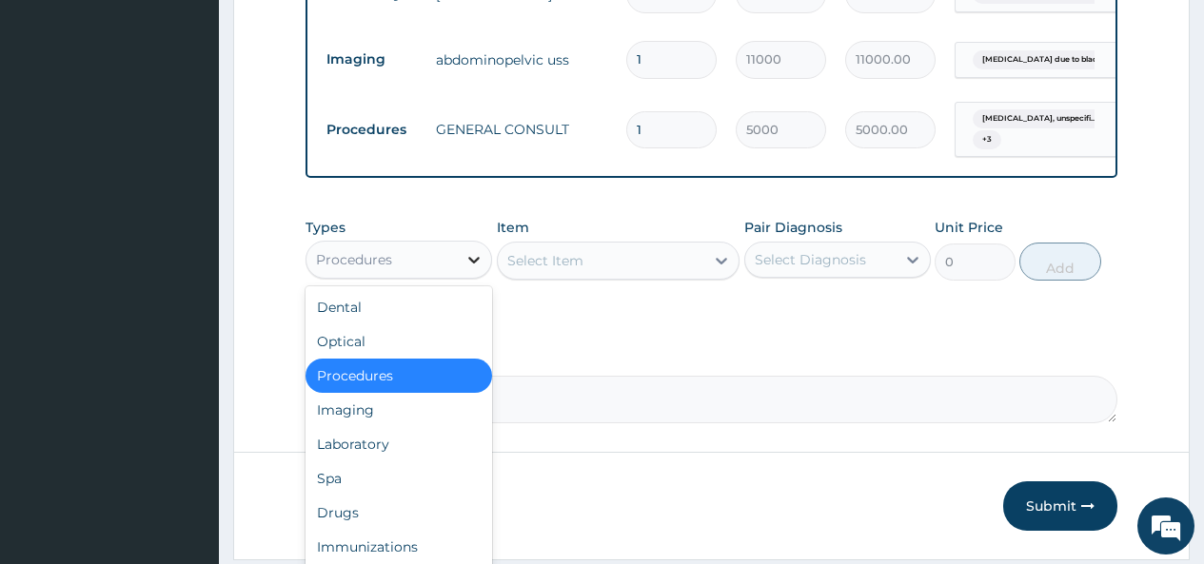
click at [471, 268] on icon at bounding box center [473, 259] width 19 height 19
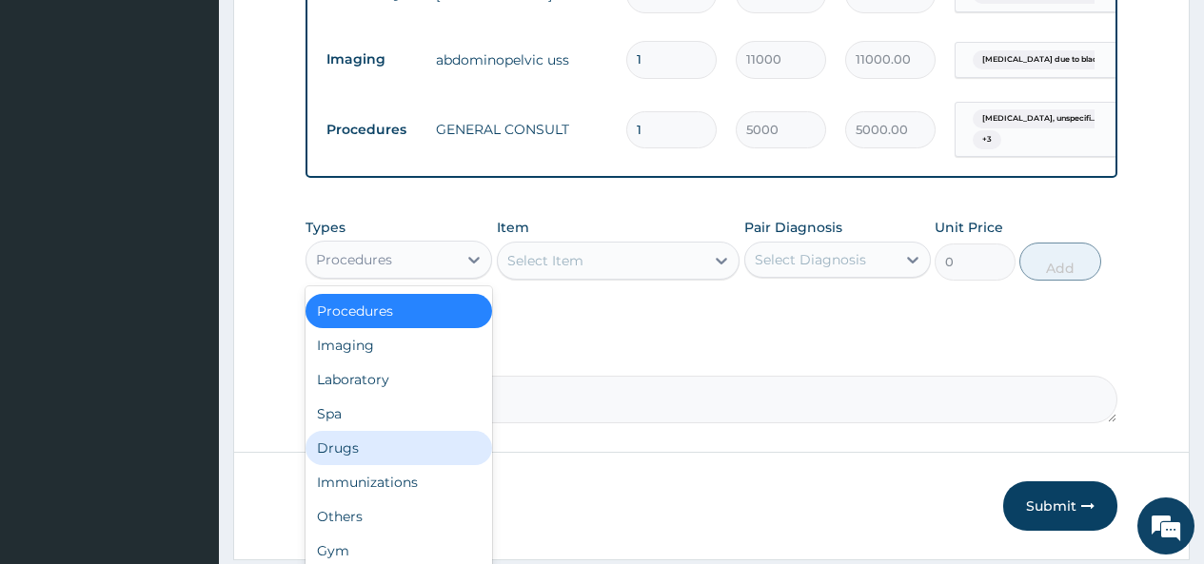
click at [360, 458] on div "Drugs" at bounding box center [398, 448] width 187 height 34
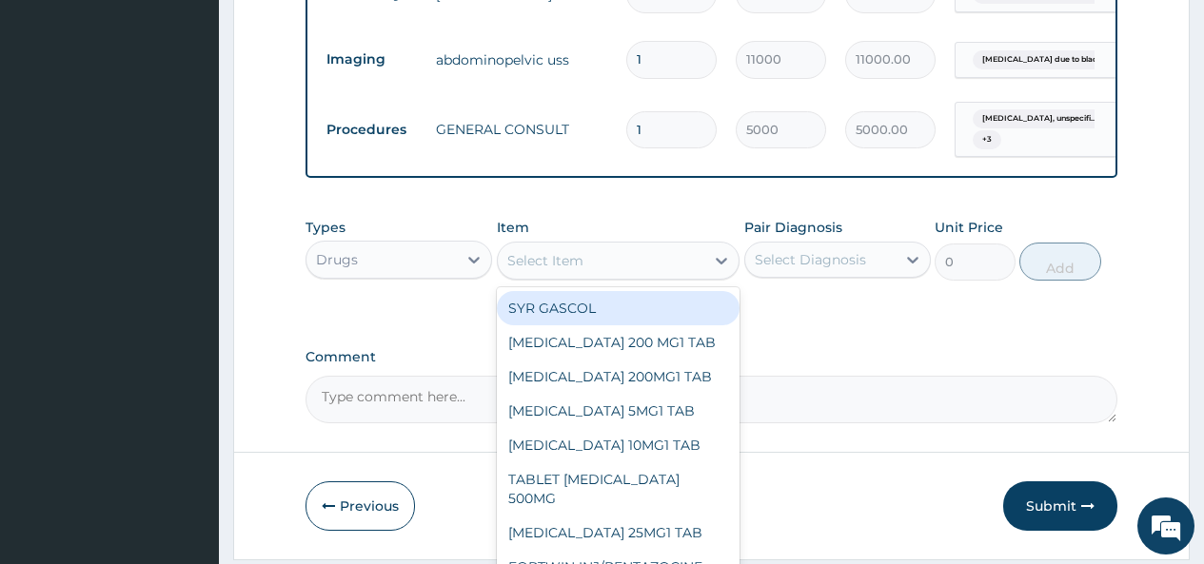
click at [618, 274] on div "Select Item" at bounding box center [601, 261] width 207 height 30
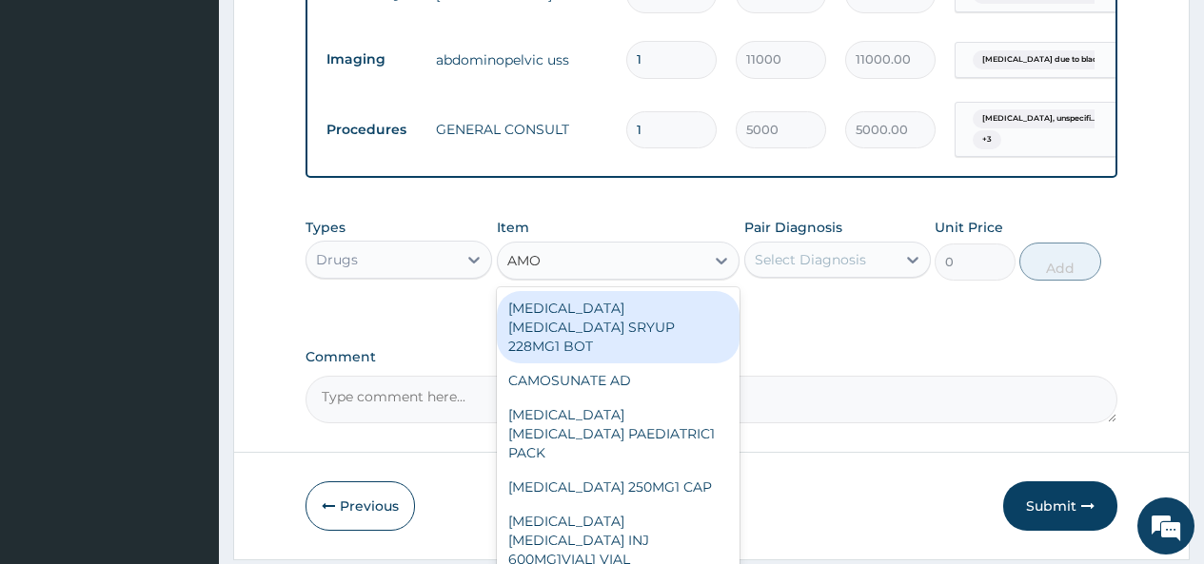
type input "AMOX"
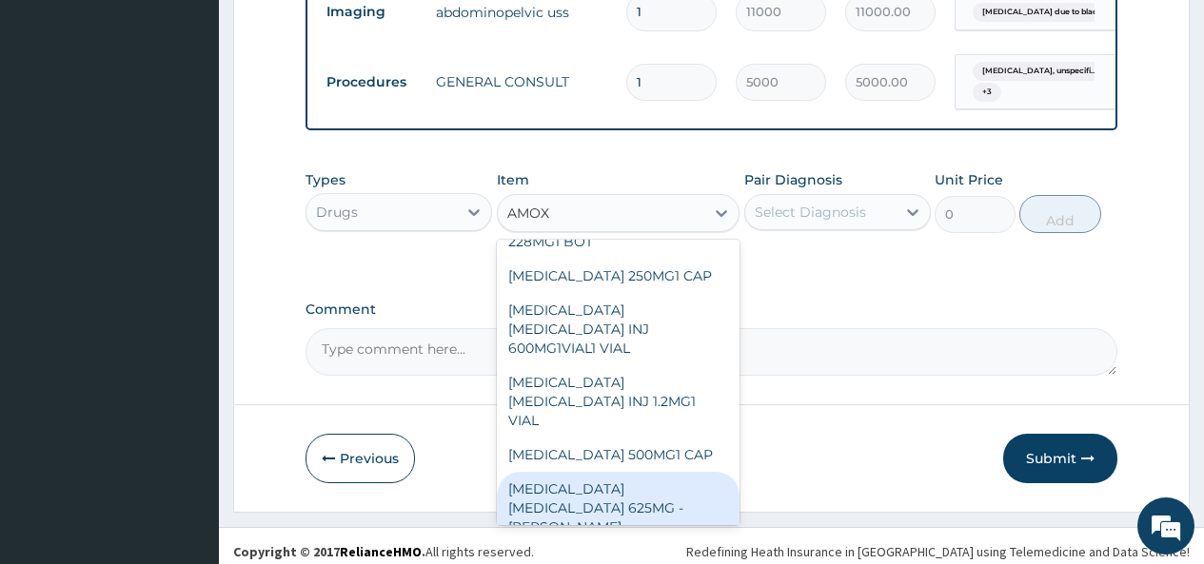
scroll to position [1054, 0]
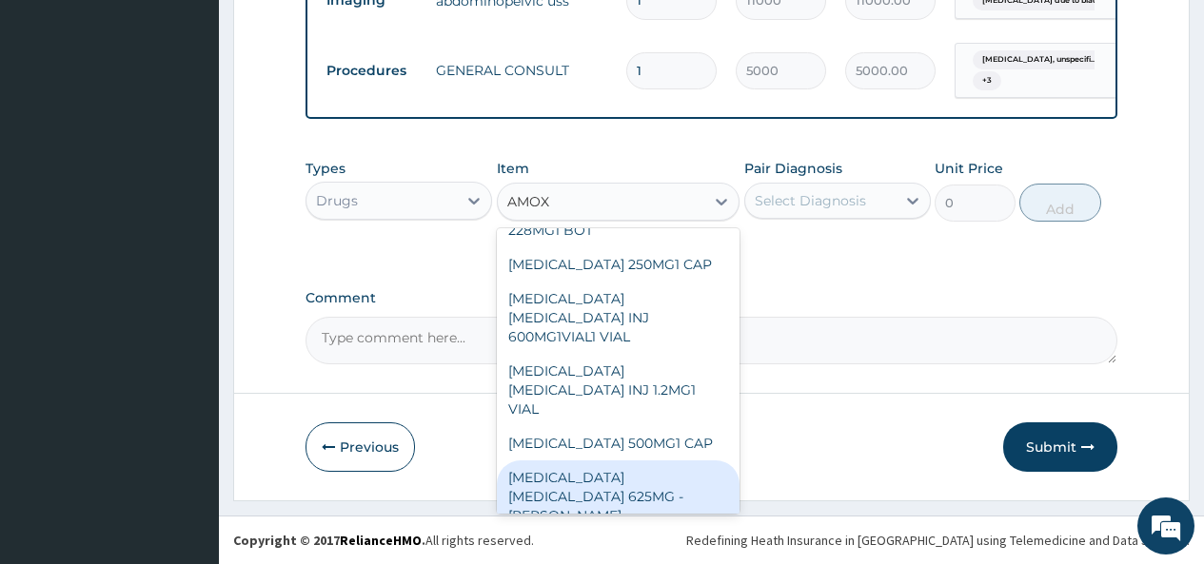
click at [618, 461] on div "[MEDICAL_DATA] [MEDICAL_DATA] 625MG - [PERSON_NAME]" at bounding box center [619, 497] width 244 height 72
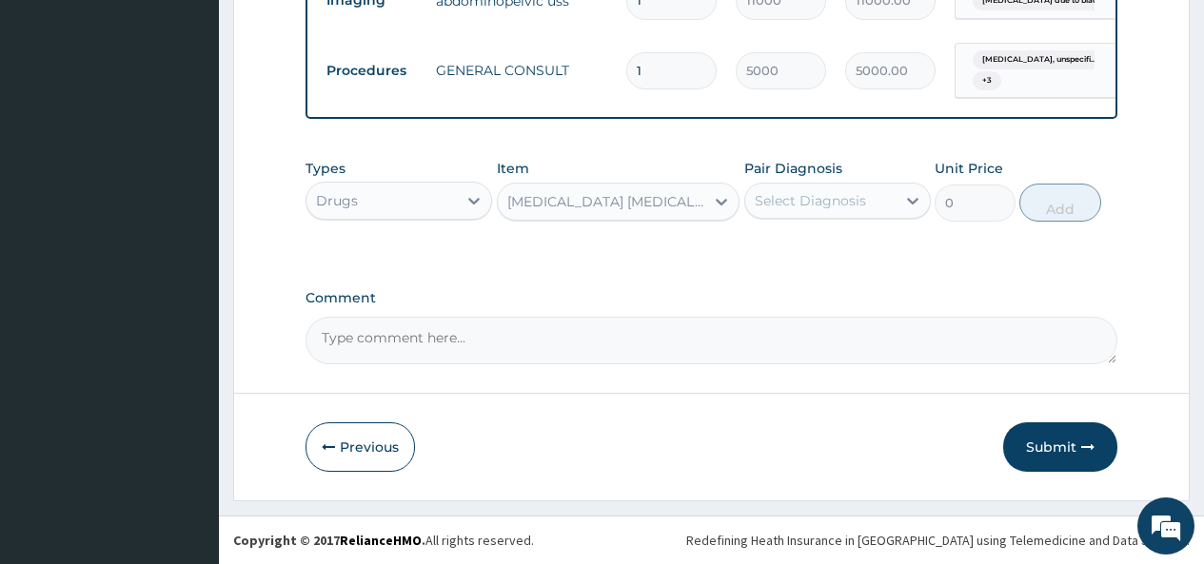
type input "448"
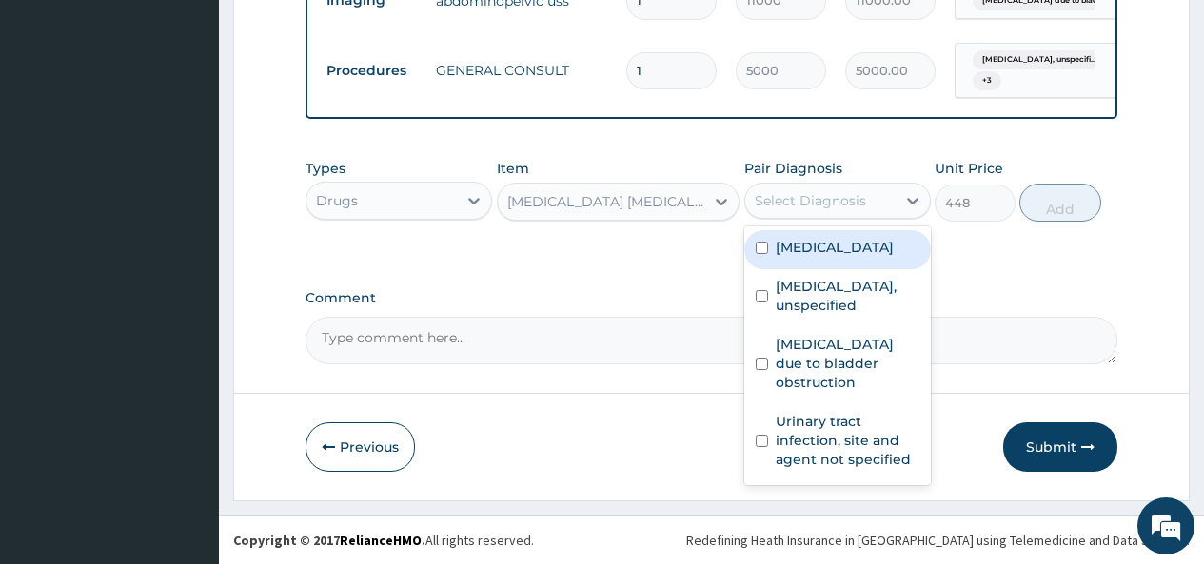
drag, startPoint x: 801, startPoint y: 191, endPoint x: 798, endPoint y: 222, distance: 30.6
click at [801, 192] on div "Select Diagnosis" at bounding box center [810, 200] width 111 height 19
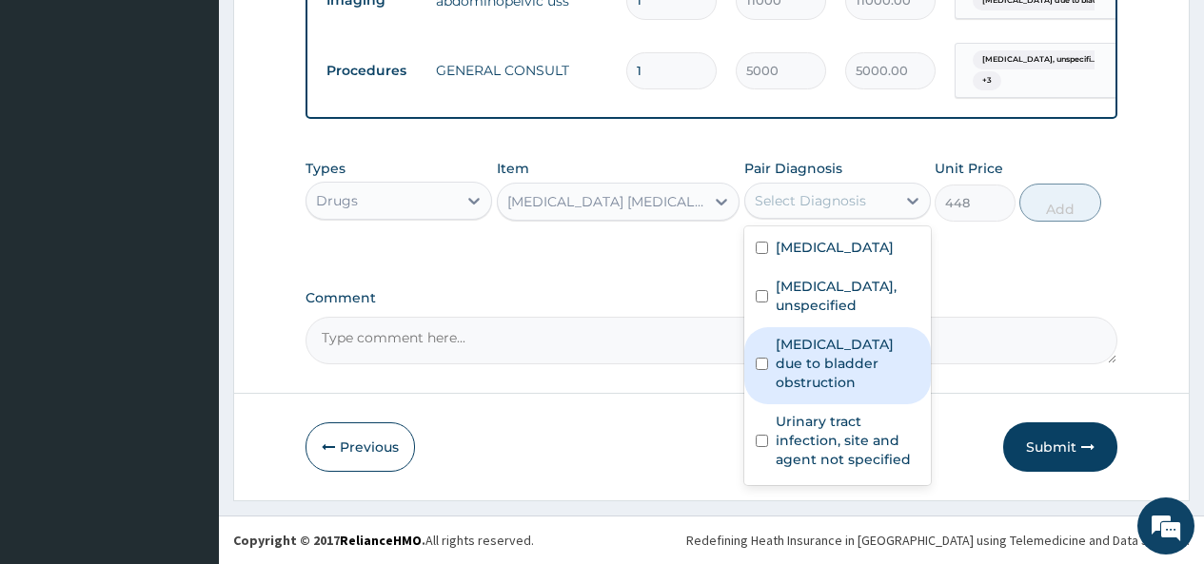
scroll to position [45, 0]
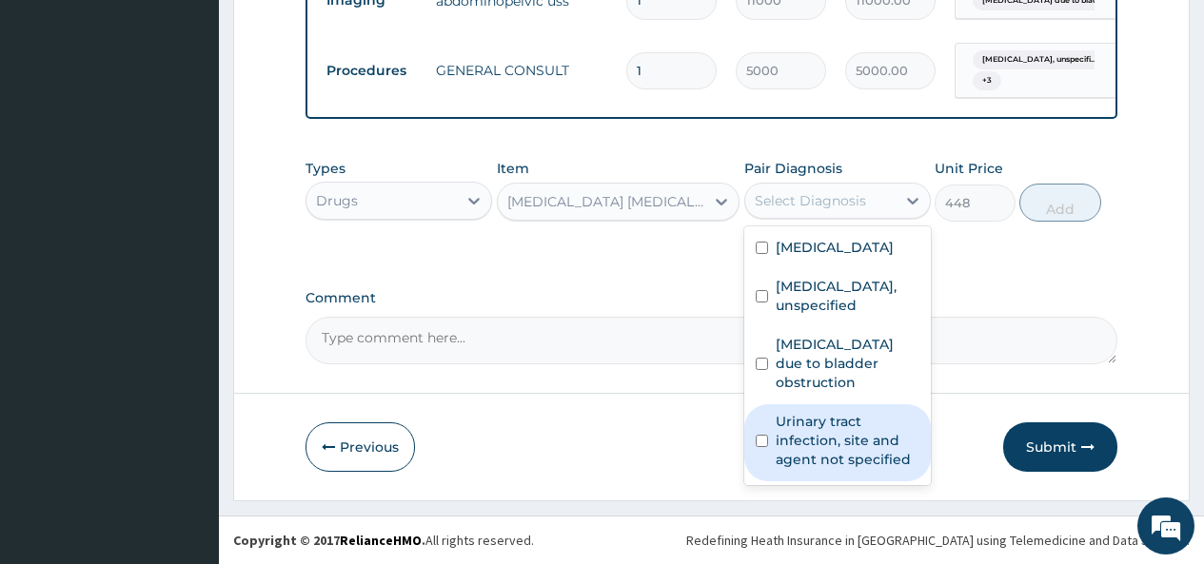
click at [788, 439] on label "Urinary tract infection, site and agent not specified" at bounding box center [848, 440] width 144 height 57
checkbox input "true"
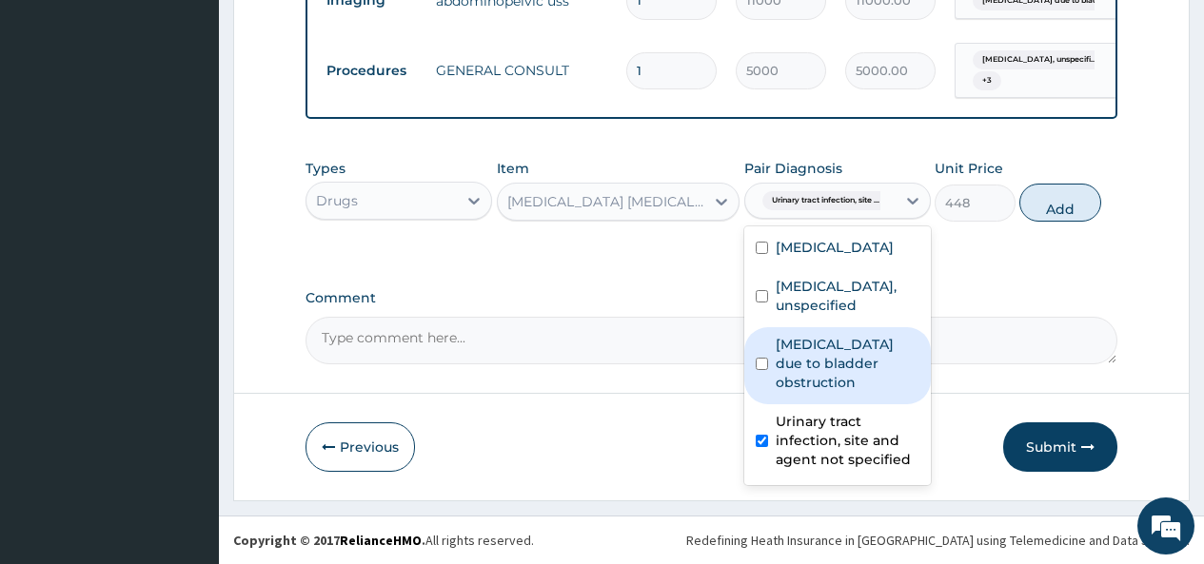
click at [766, 358] on input "checkbox" at bounding box center [762, 364] width 12 height 12
checkbox input "true"
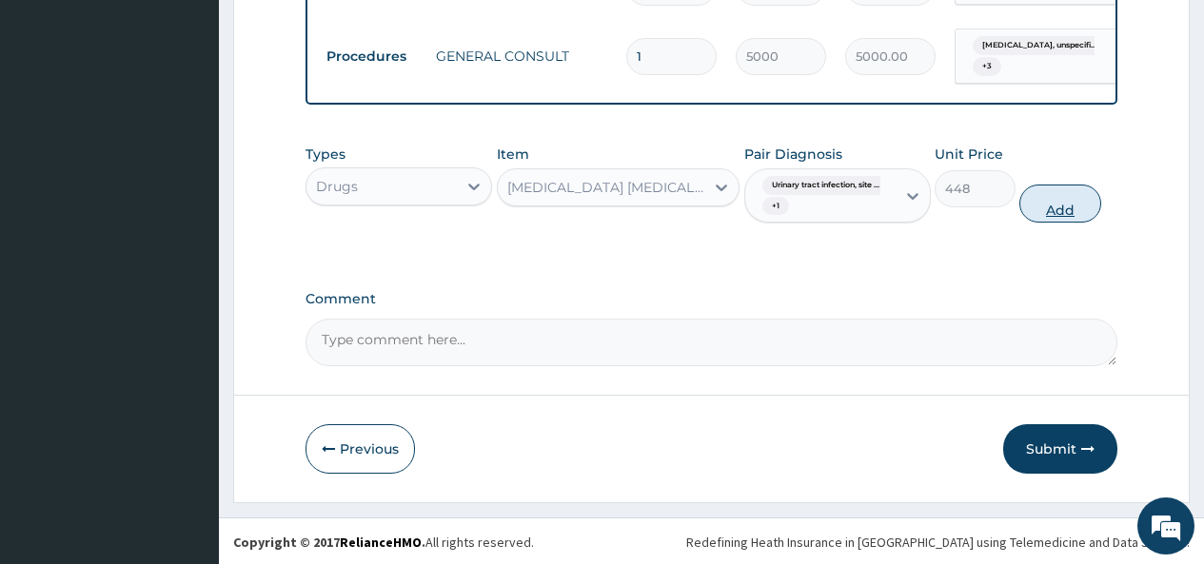
click at [1075, 223] on button "Add" at bounding box center [1059, 204] width 81 height 38
type input "0"
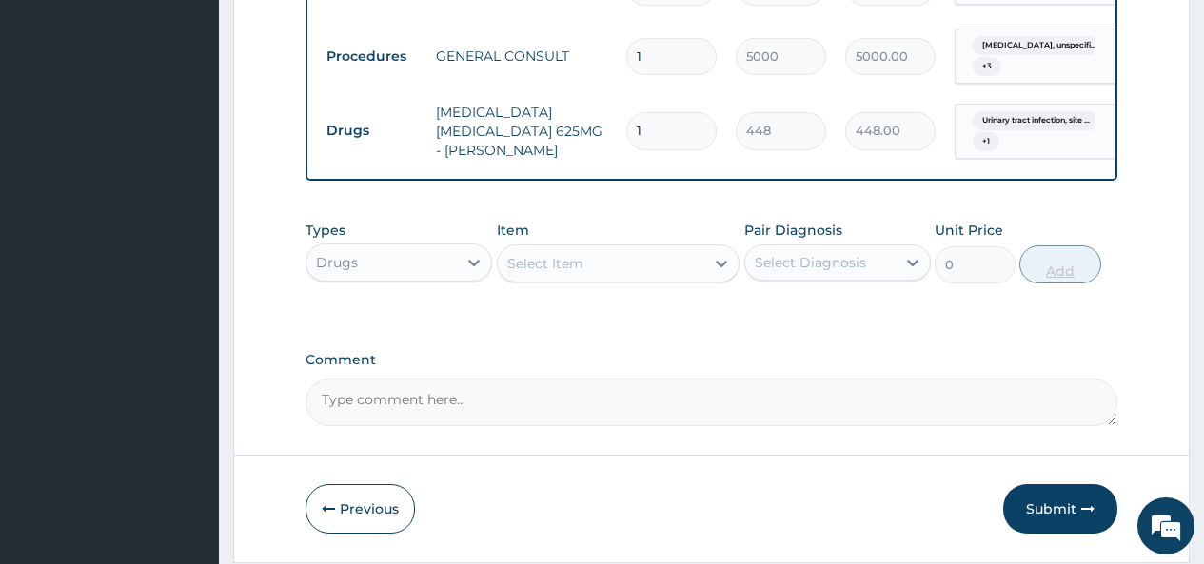
type input "10"
type input "4480.00"
type input "10"
click at [689, 276] on div "Select Item" at bounding box center [601, 263] width 207 height 30
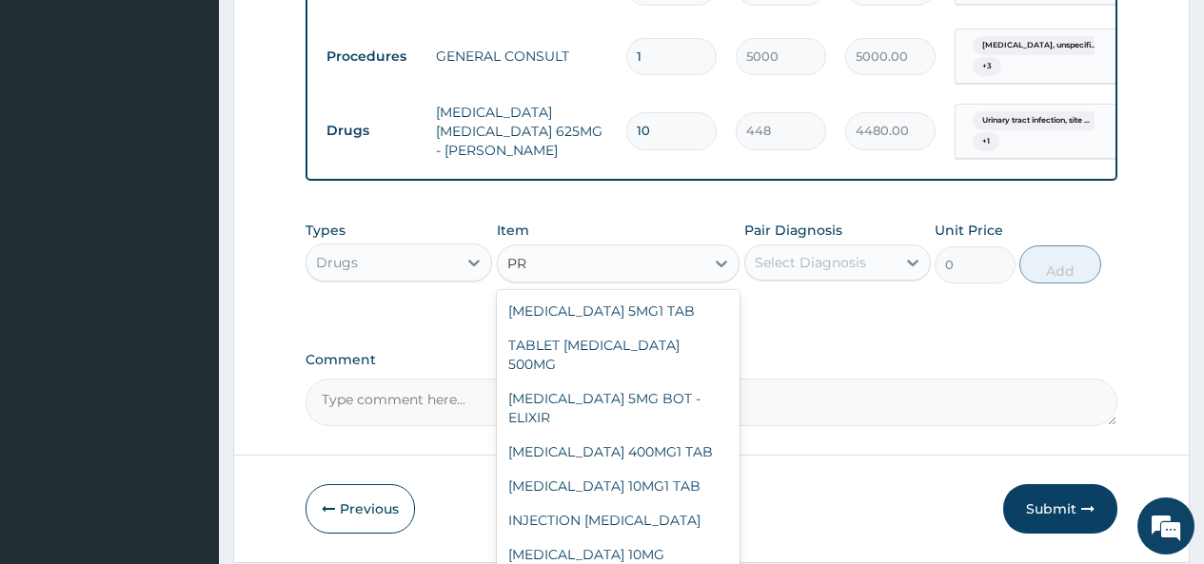
type input "P"
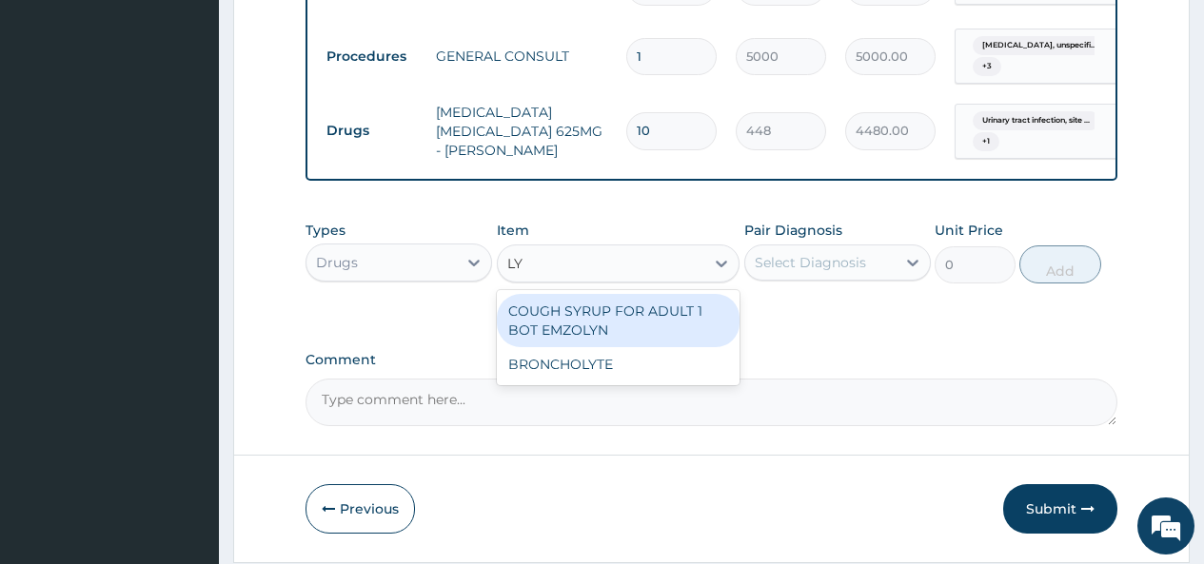
scroll to position [0, 0]
type input "L"
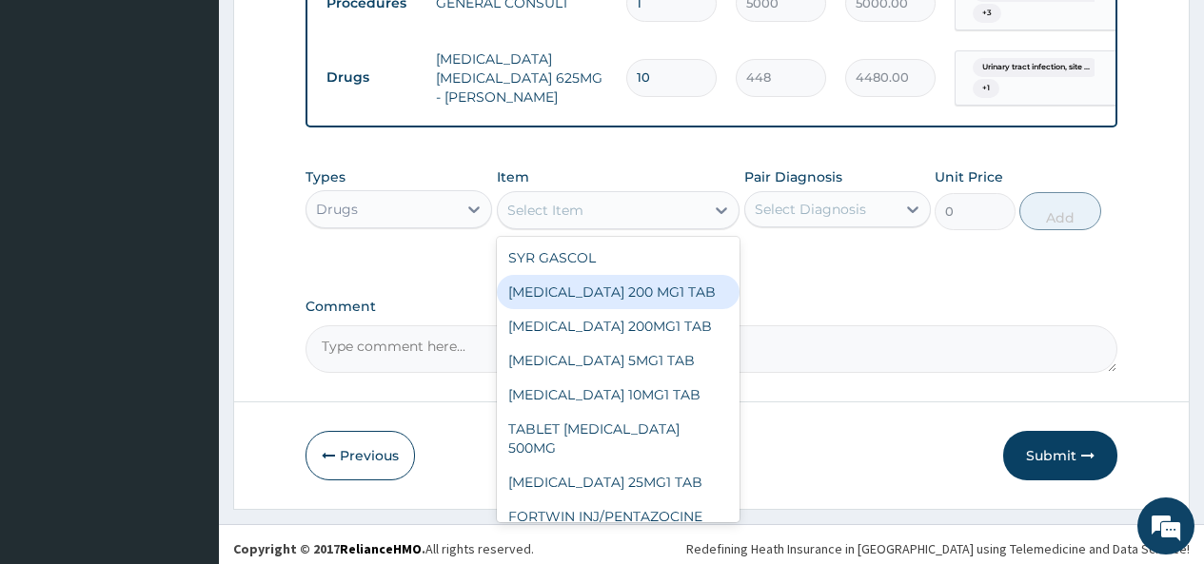
scroll to position [1130, 0]
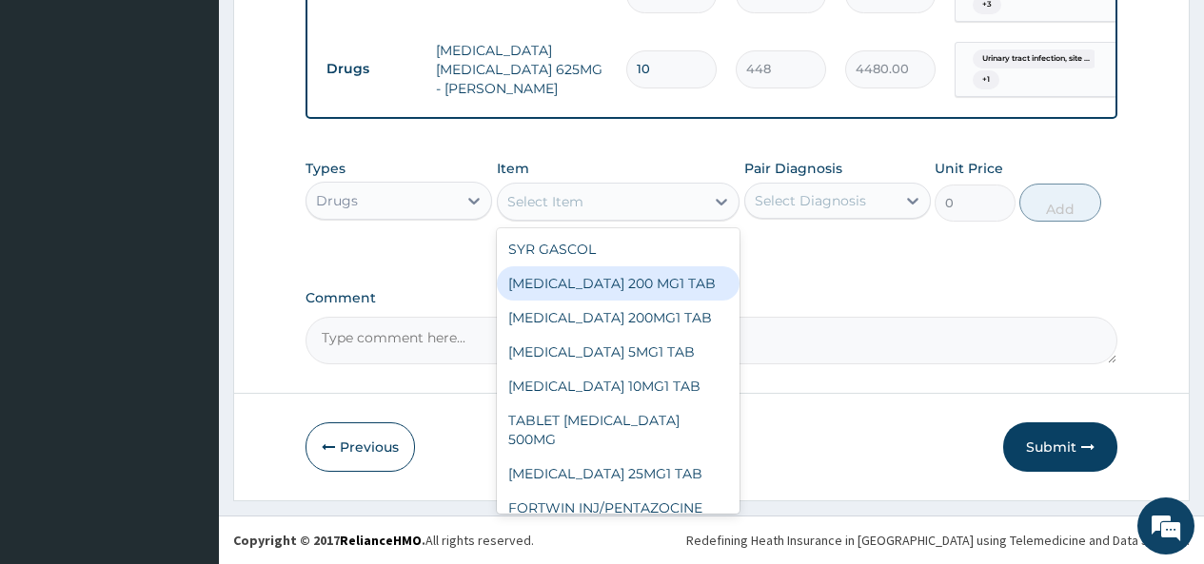
click at [830, 292] on label "Comment" at bounding box center [711, 298] width 812 height 16
click at [830, 317] on textarea "Comment" at bounding box center [711, 341] width 812 height 48
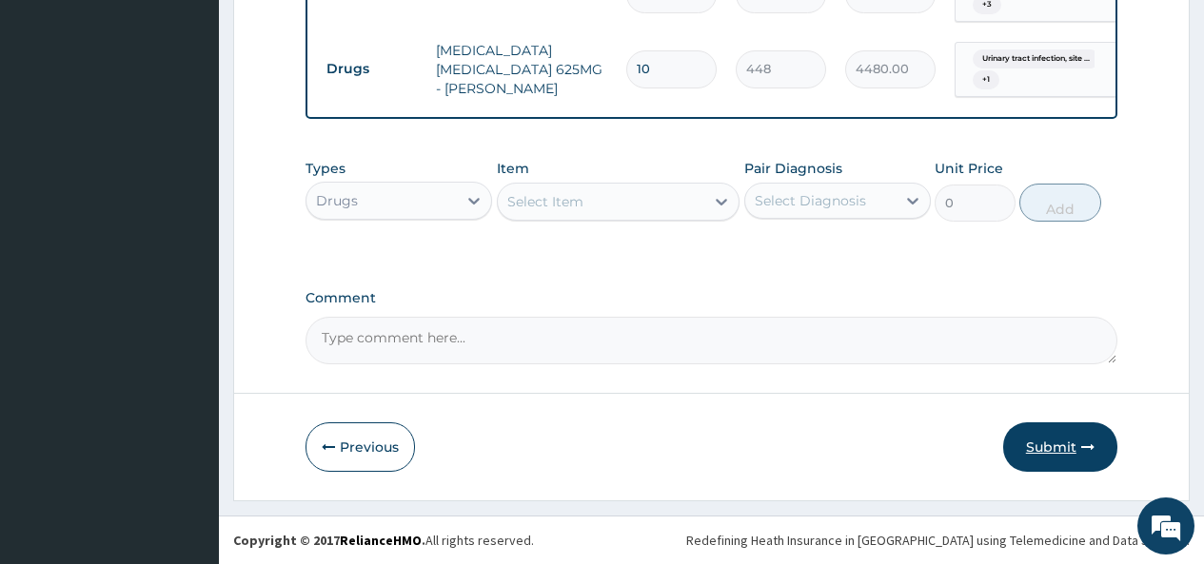
click at [1061, 450] on button "Submit" at bounding box center [1060, 446] width 114 height 49
